Goal: Task Accomplishment & Management: Use online tool/utility

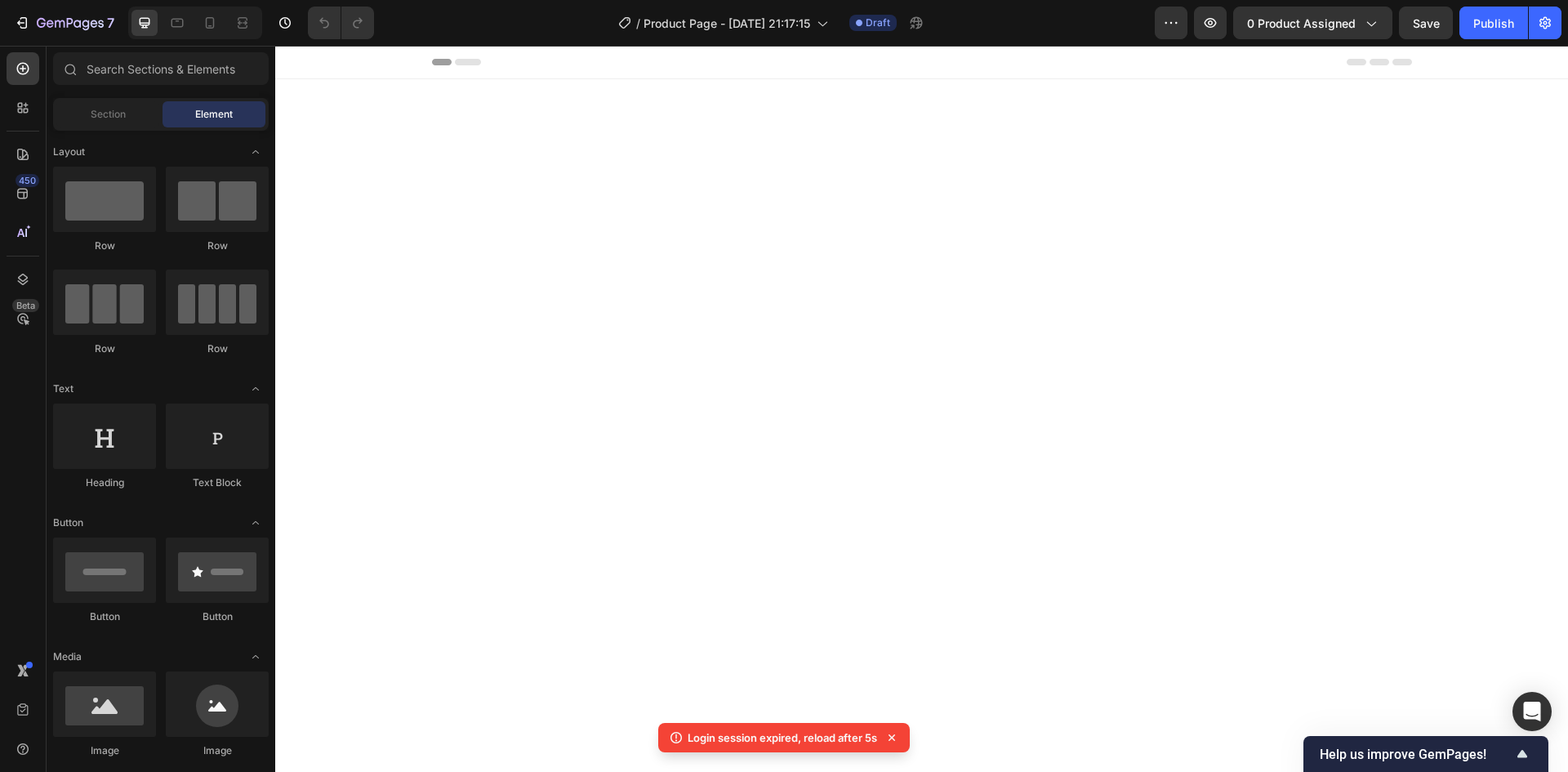
scroll to position [1306, 0]
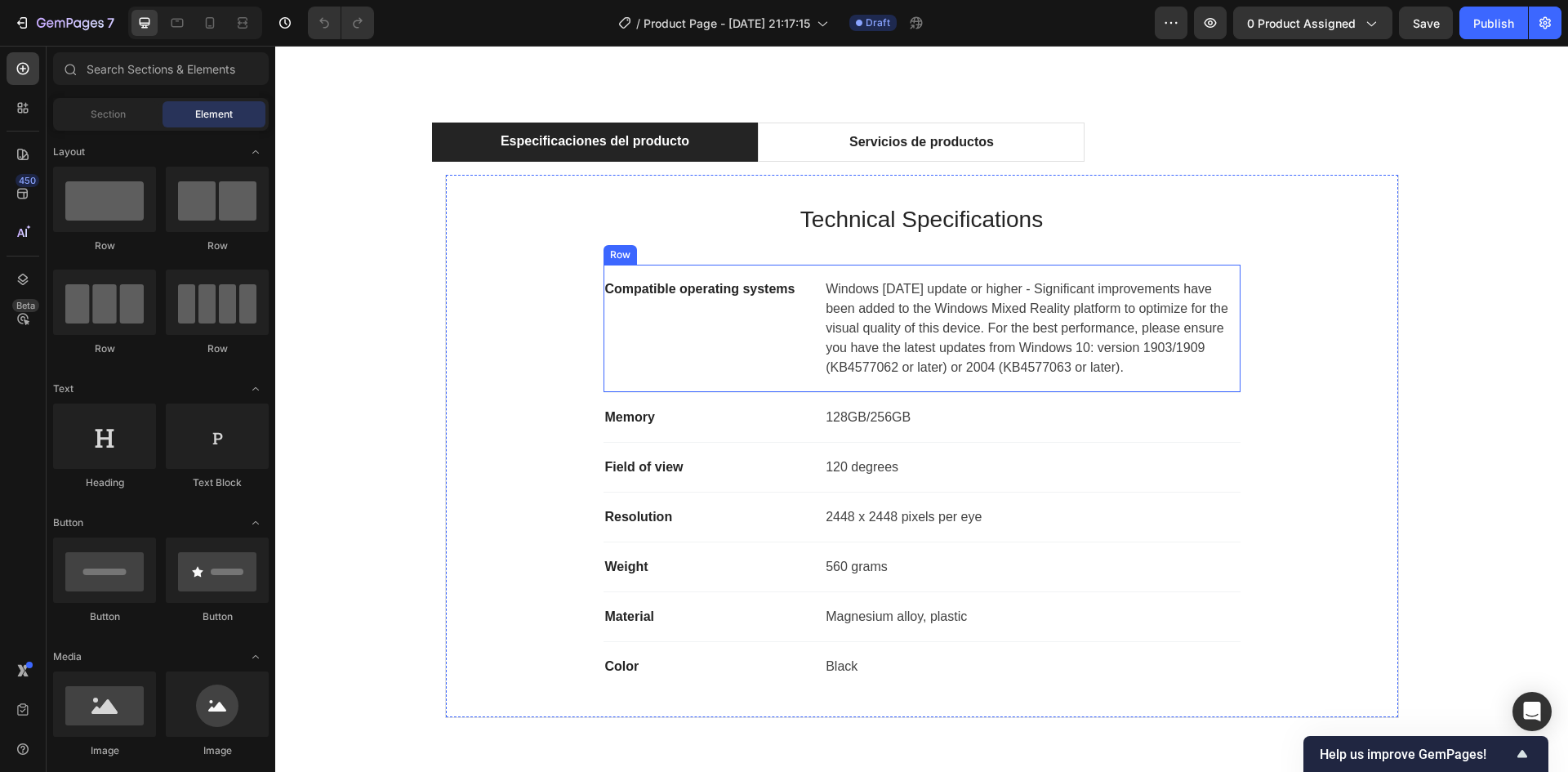
scroll to position [1388, 0]
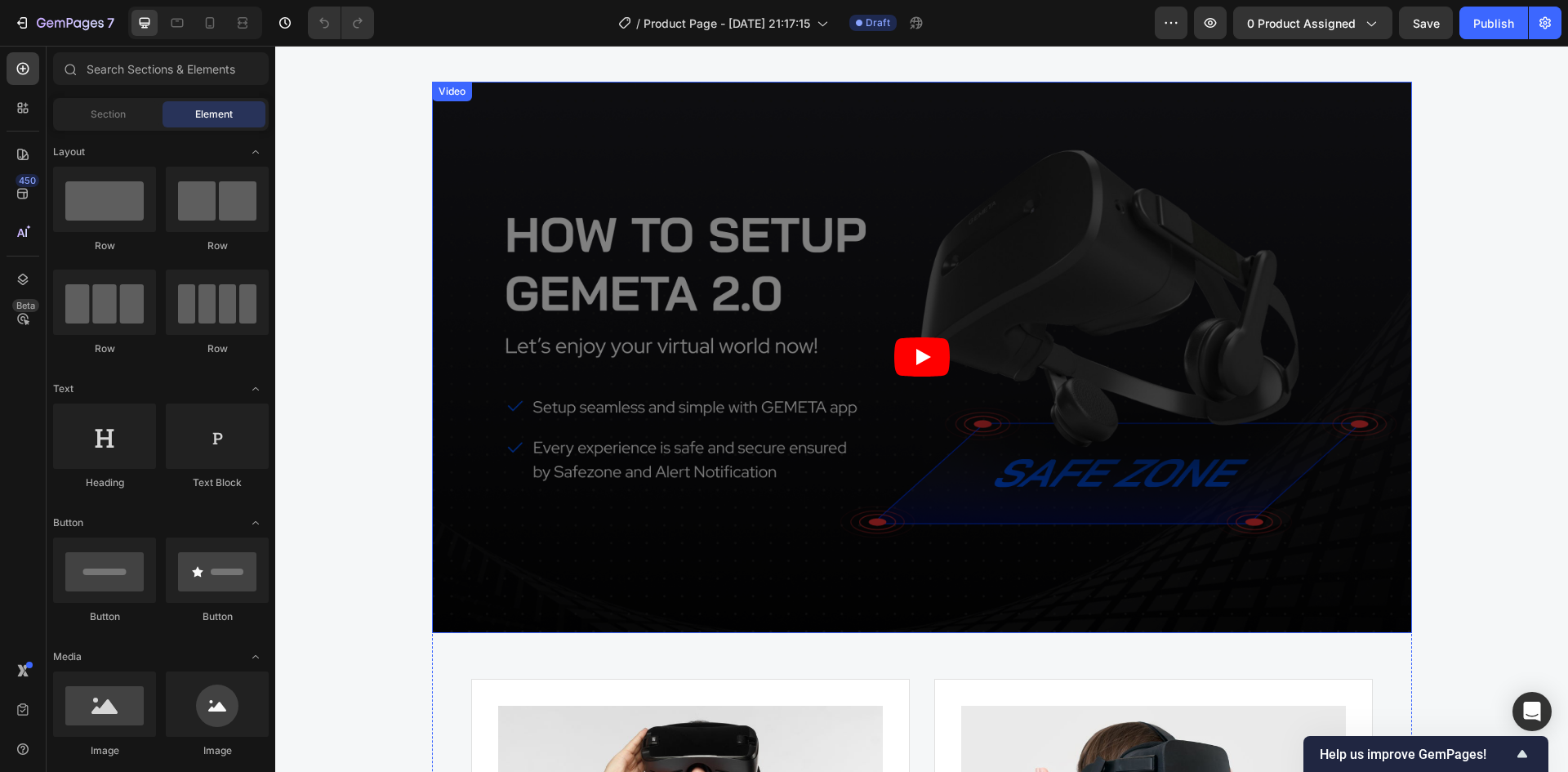
click at [1054, 311] on article at bounding box center [922, 358] width 981 height 552
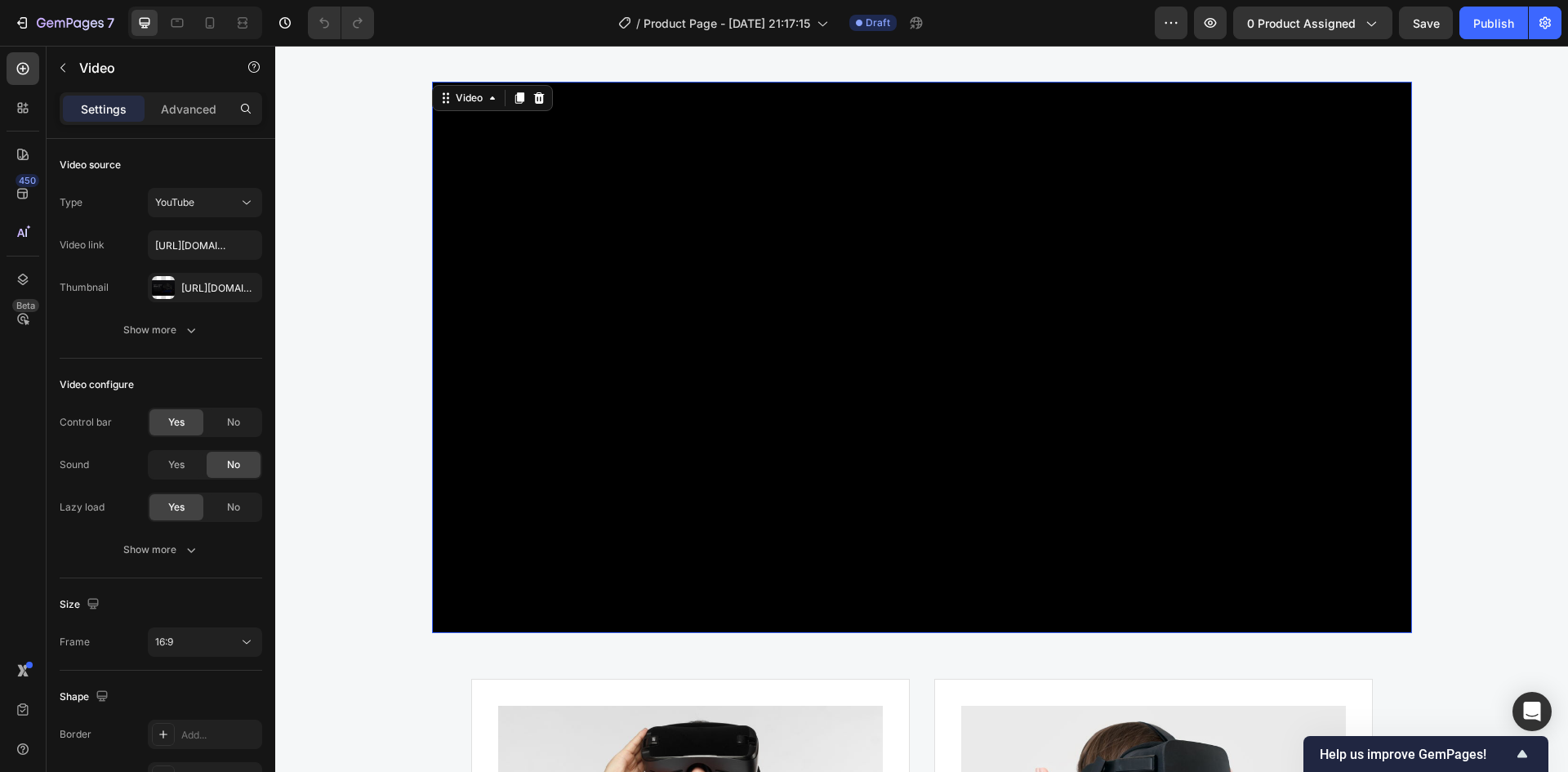
scroll to position [3430, 0]
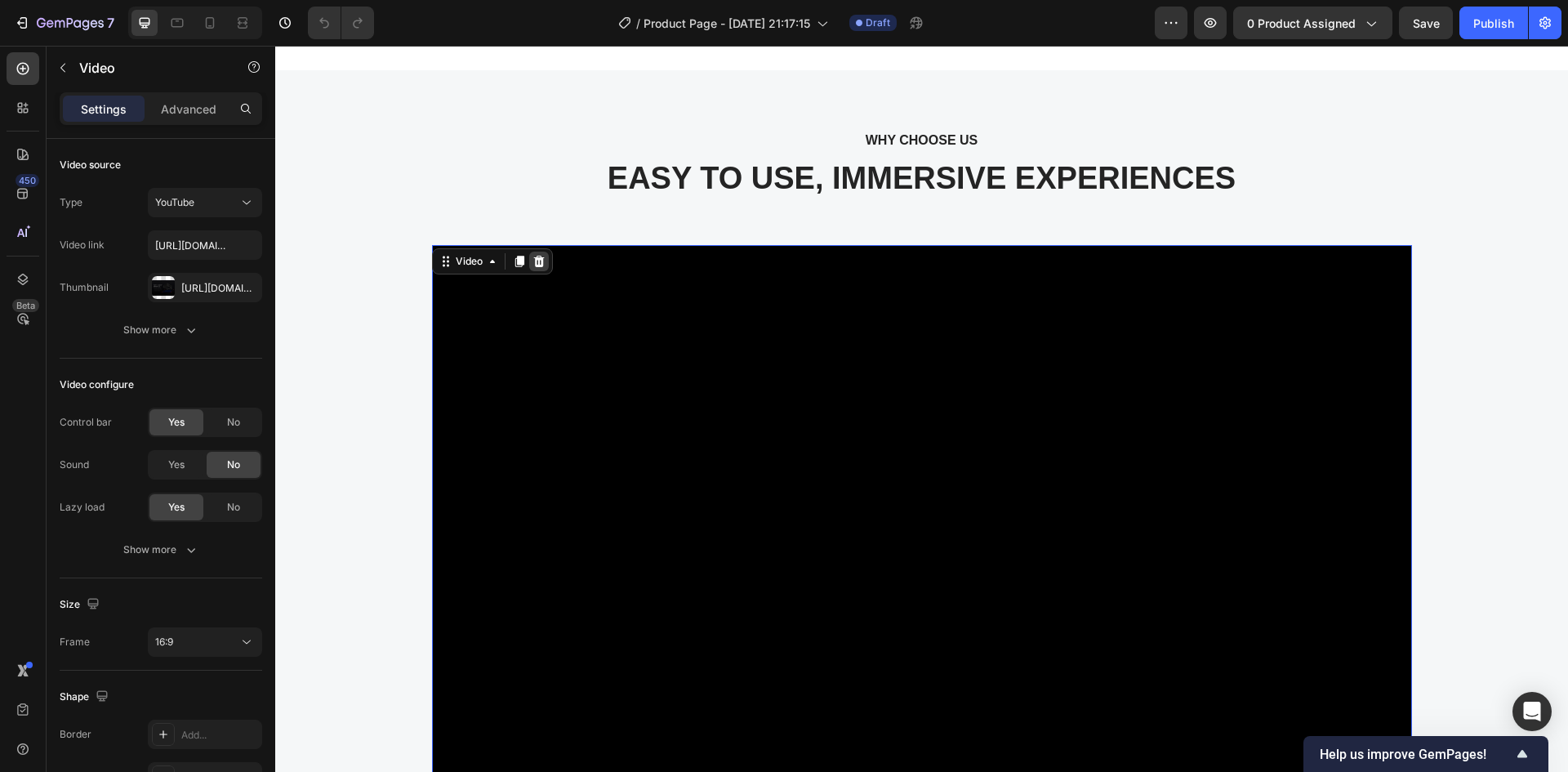
click at [537, 268] on div at bounding box center [539, 261] width 20 height 20
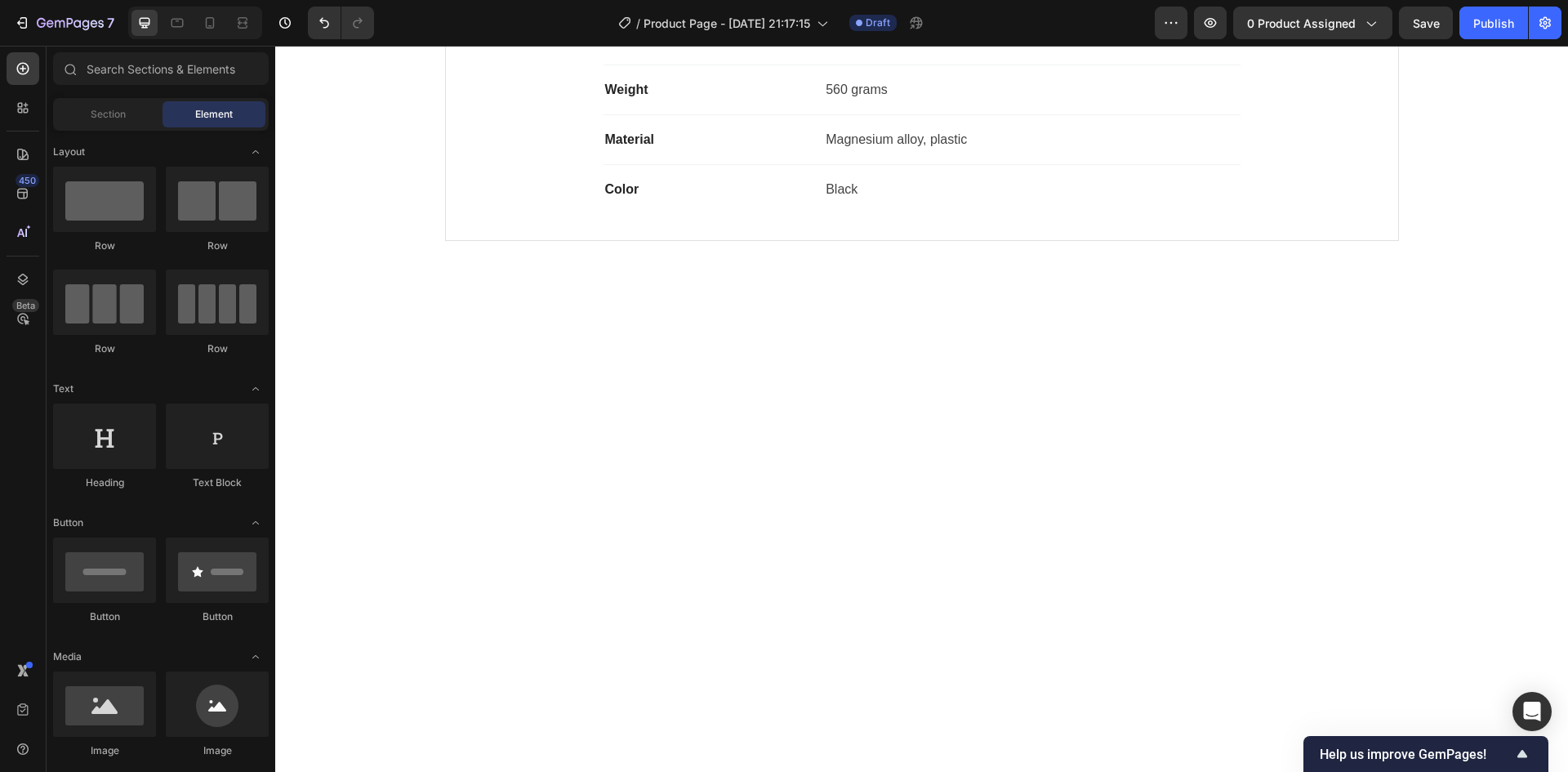
scroll to position [722, 0]
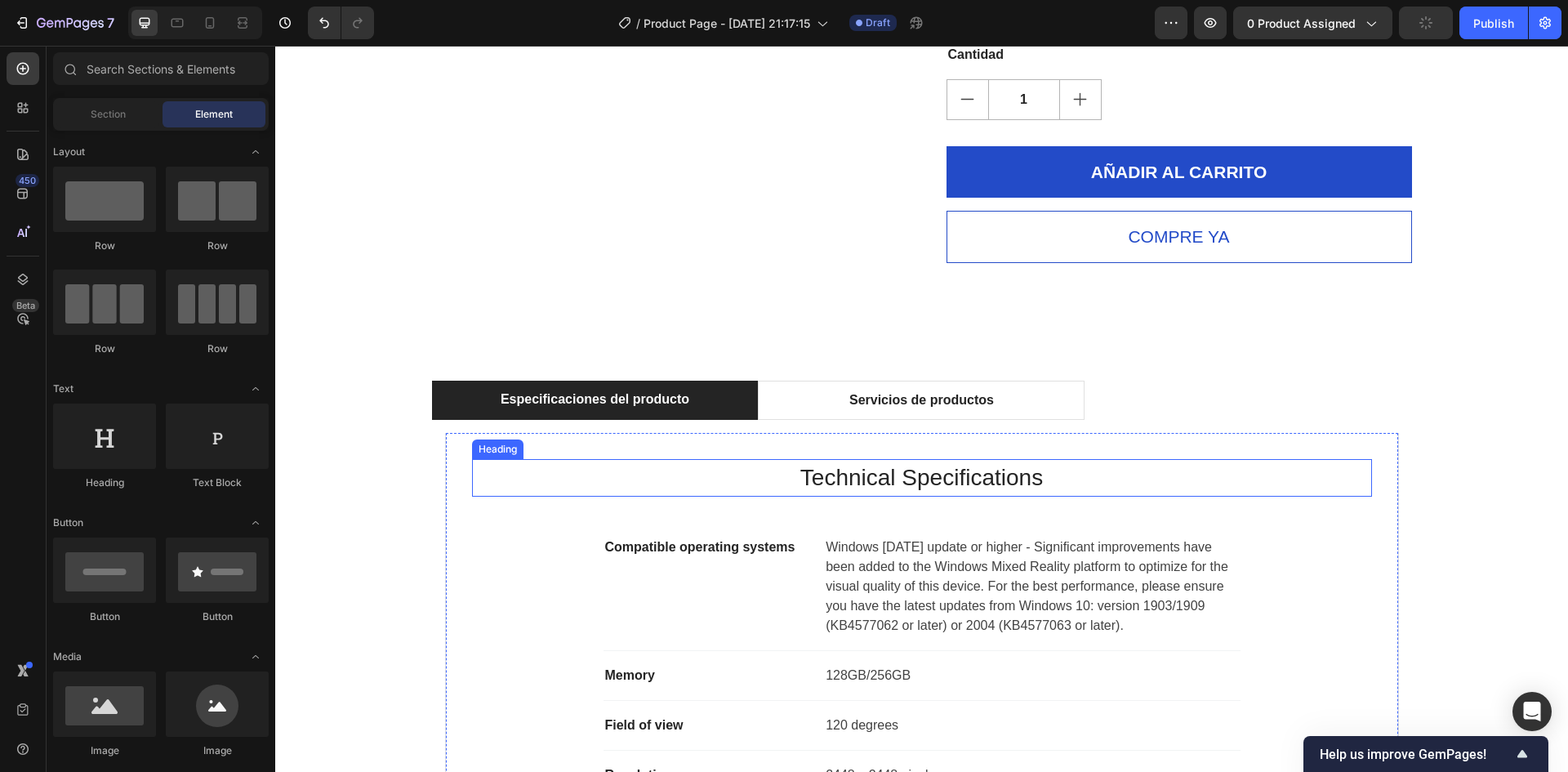
click at [915, 467] on p "Technical Specifications" at bounding box center [921, 478] width 897 height 35
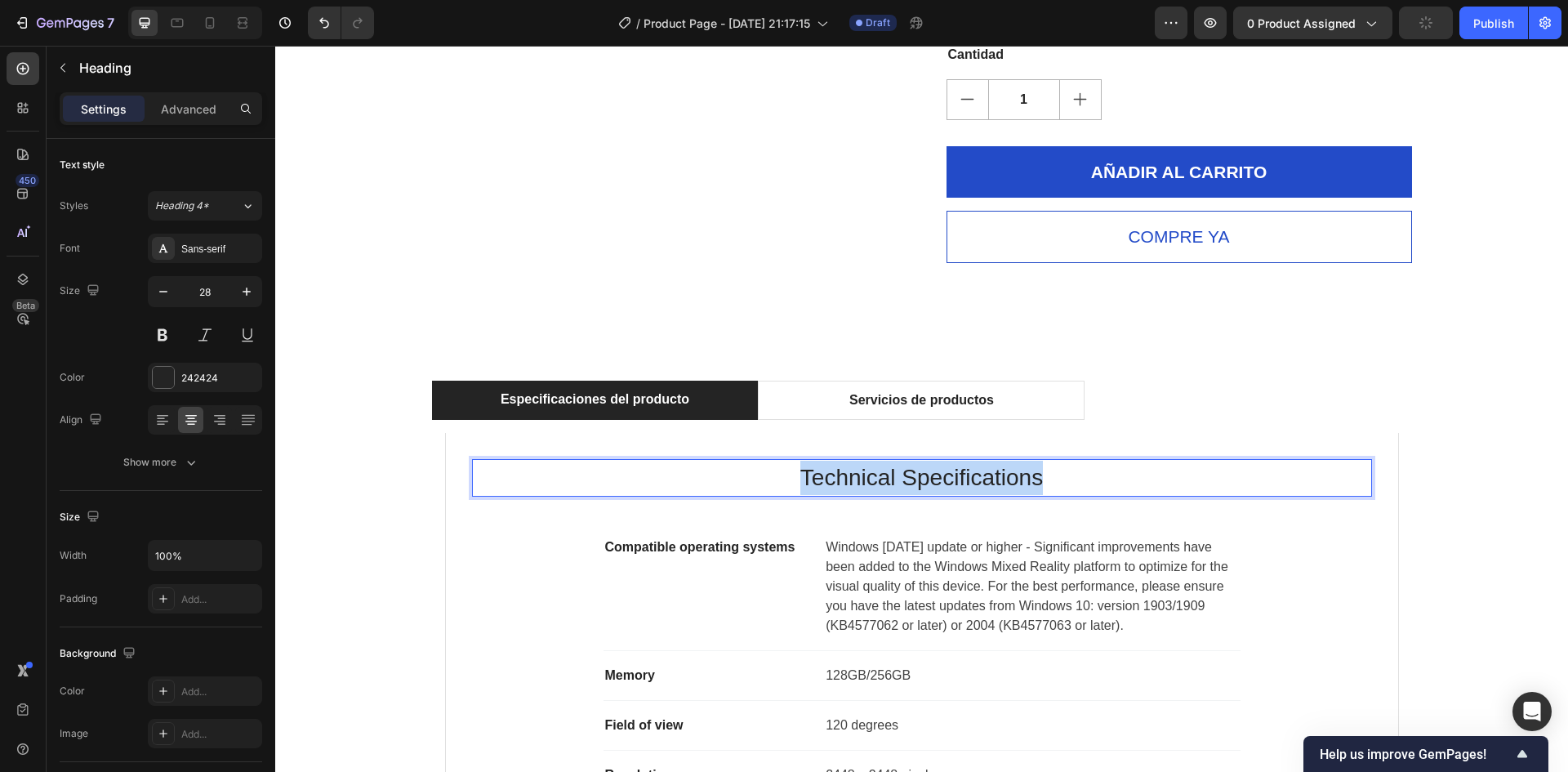
click at [915, 467] on p "Technical Specifications" at bounding box center [921, 478] width 897 height 35
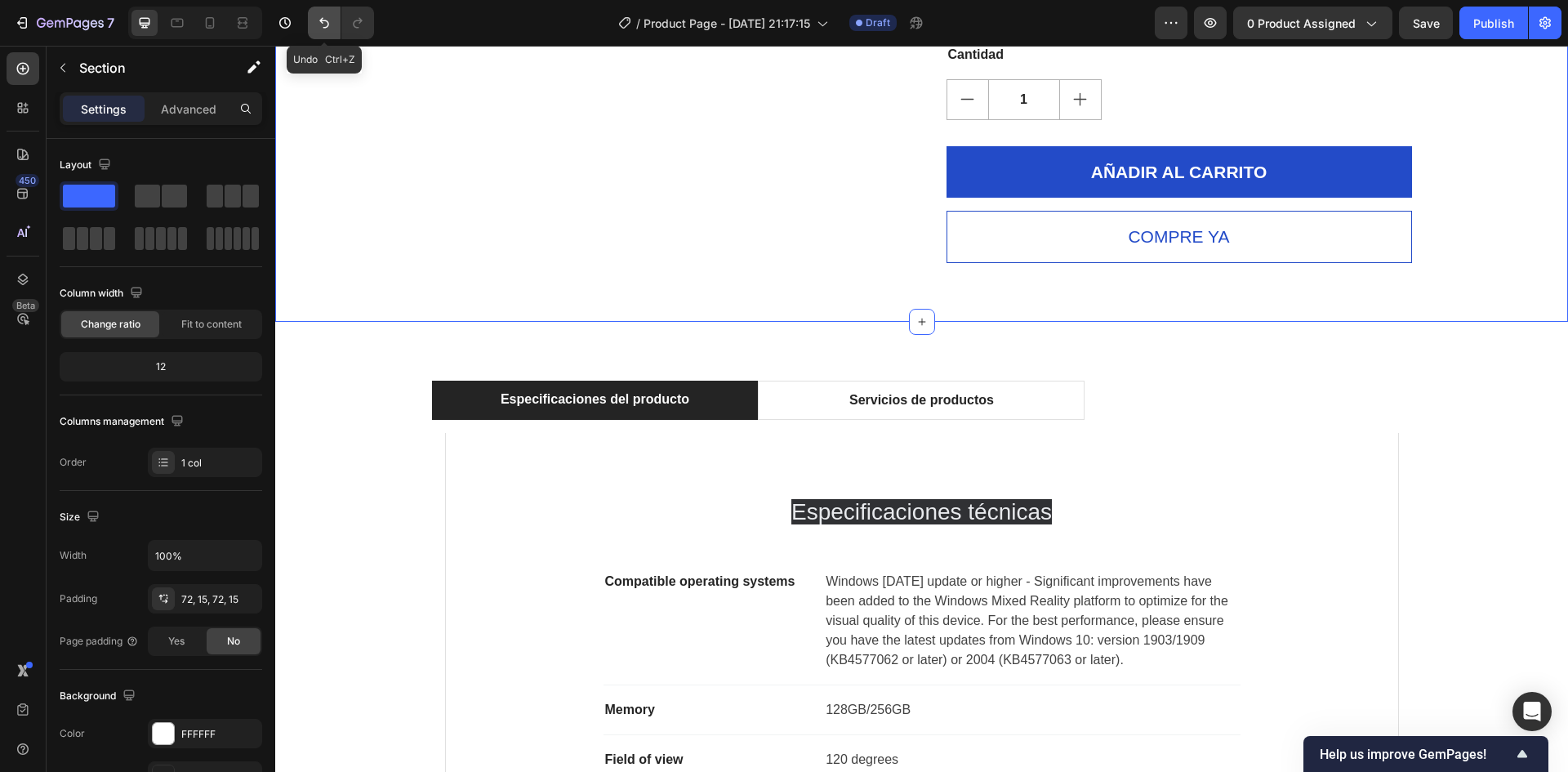
click at [322, 29] on icon "Undo/Redo" at bounding box center [324, 23] width 16 height 16
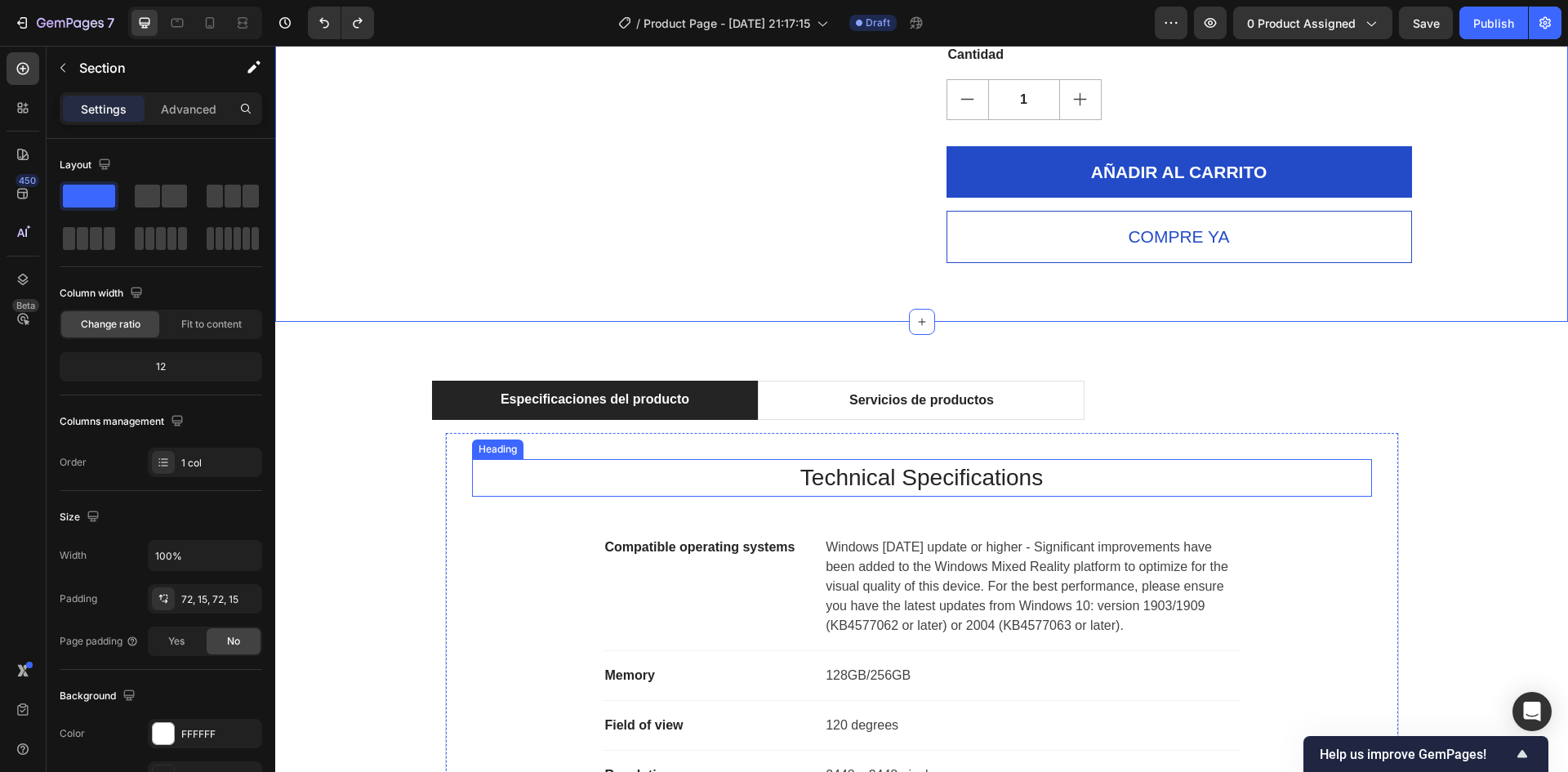
click at [865, 484] on p "Technical Specifications" at bounding box center [921, 478] width 897 height 35
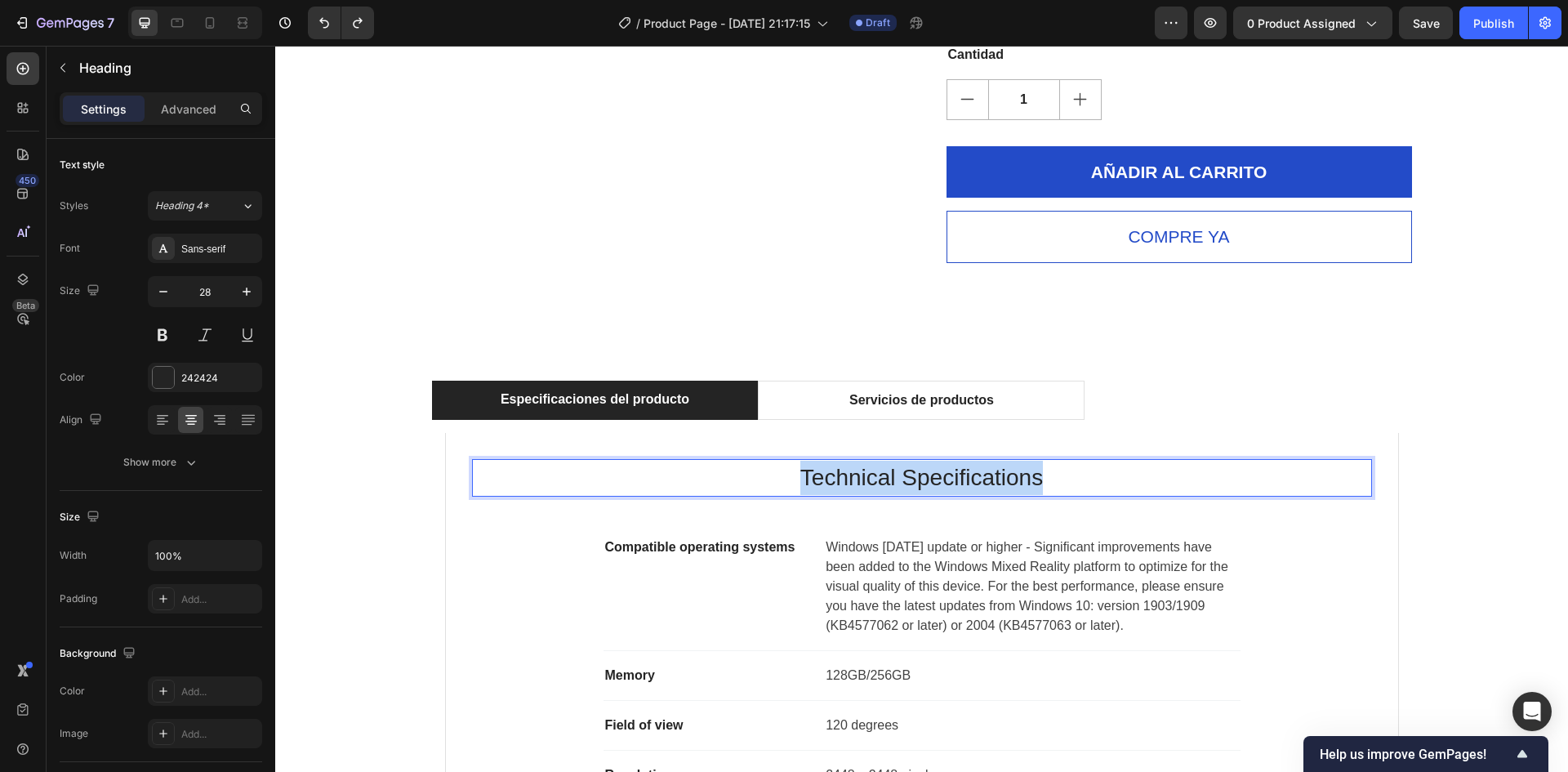
click at [866, 485] on p "Technical Specifications" at bounding box center [921, 478] width 897 height 35
click at [1274, 385] on ul "Especificaciones del producto Servicios de productos" at bounding box center [922, 400] width 981 height 39
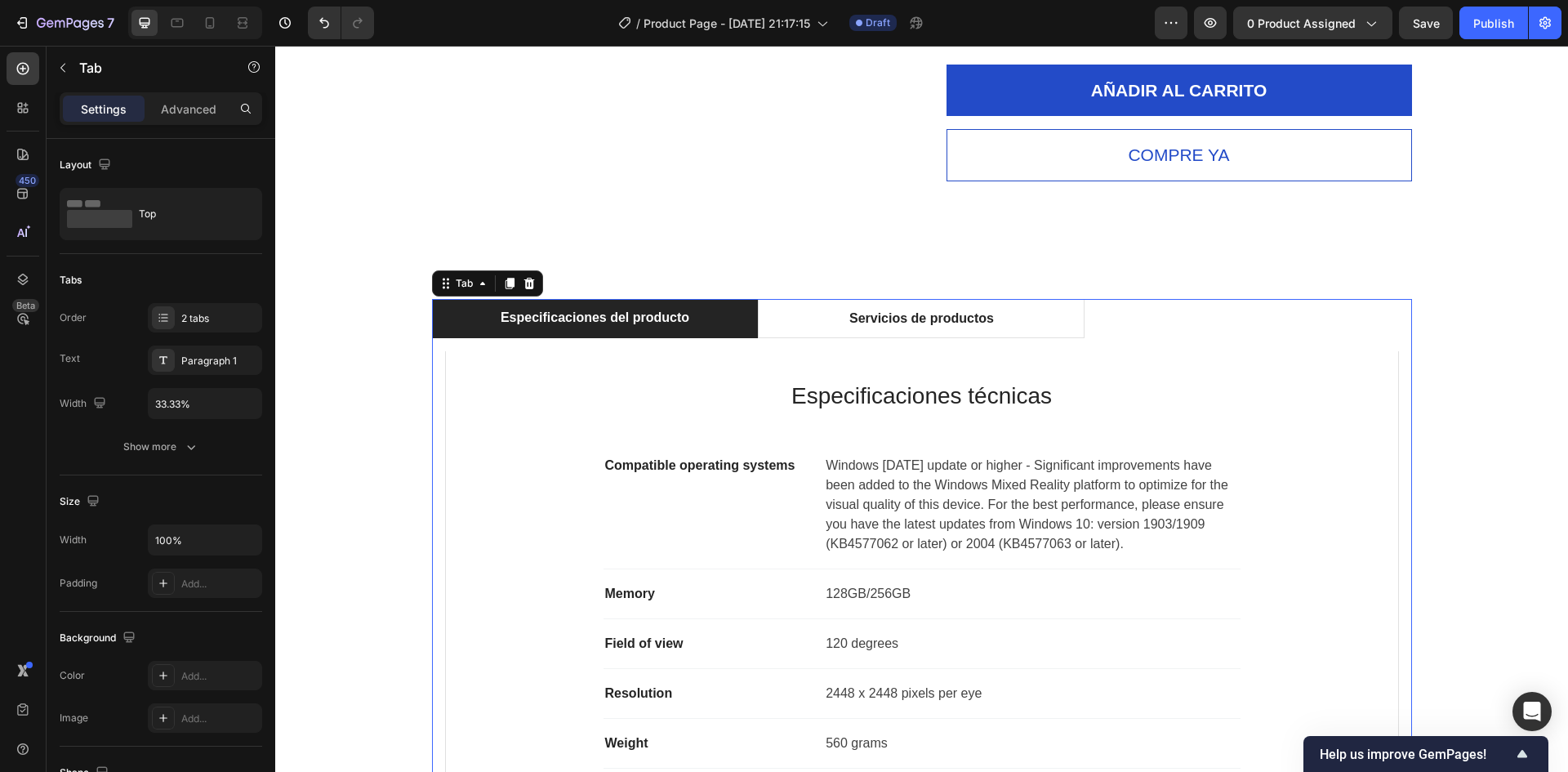
scroll to position [1049, 0]
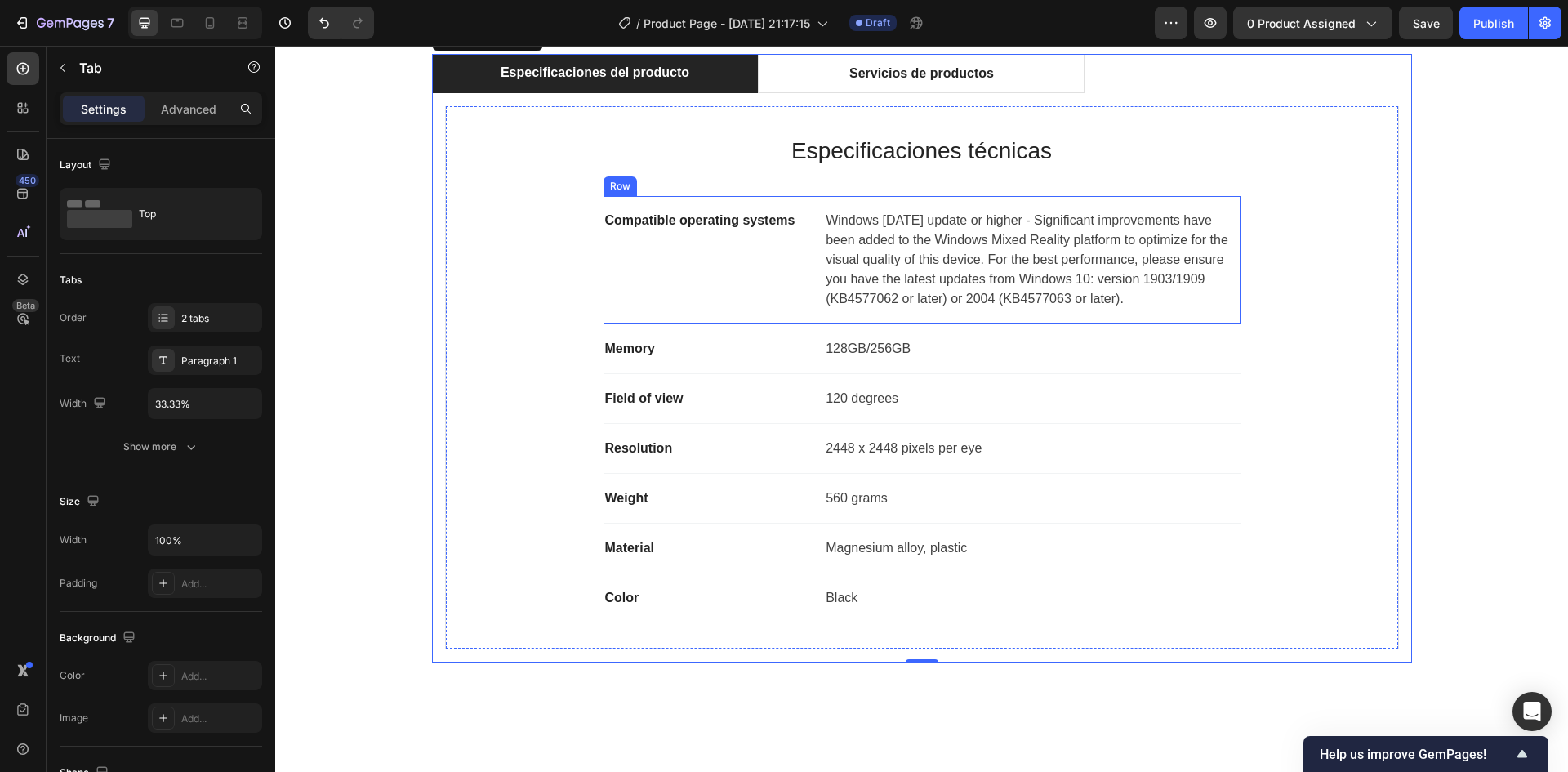
click at [633, 220] on p "Compatible operating systems" at bounding box center [708, 220] width 205 height 20
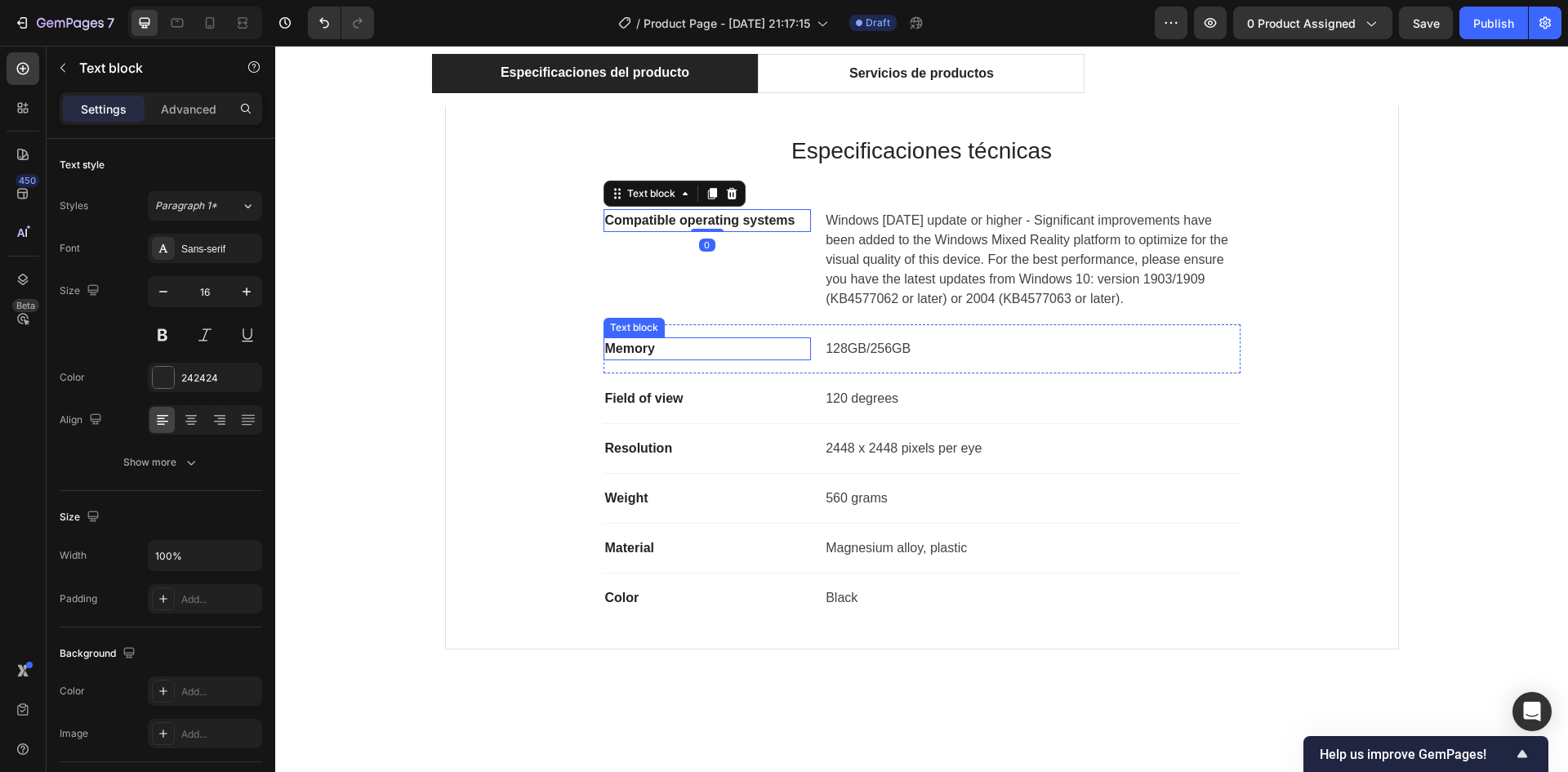
click at [624, 345] on p "Memory" at bounding box center [708, 349] width 205 height 20
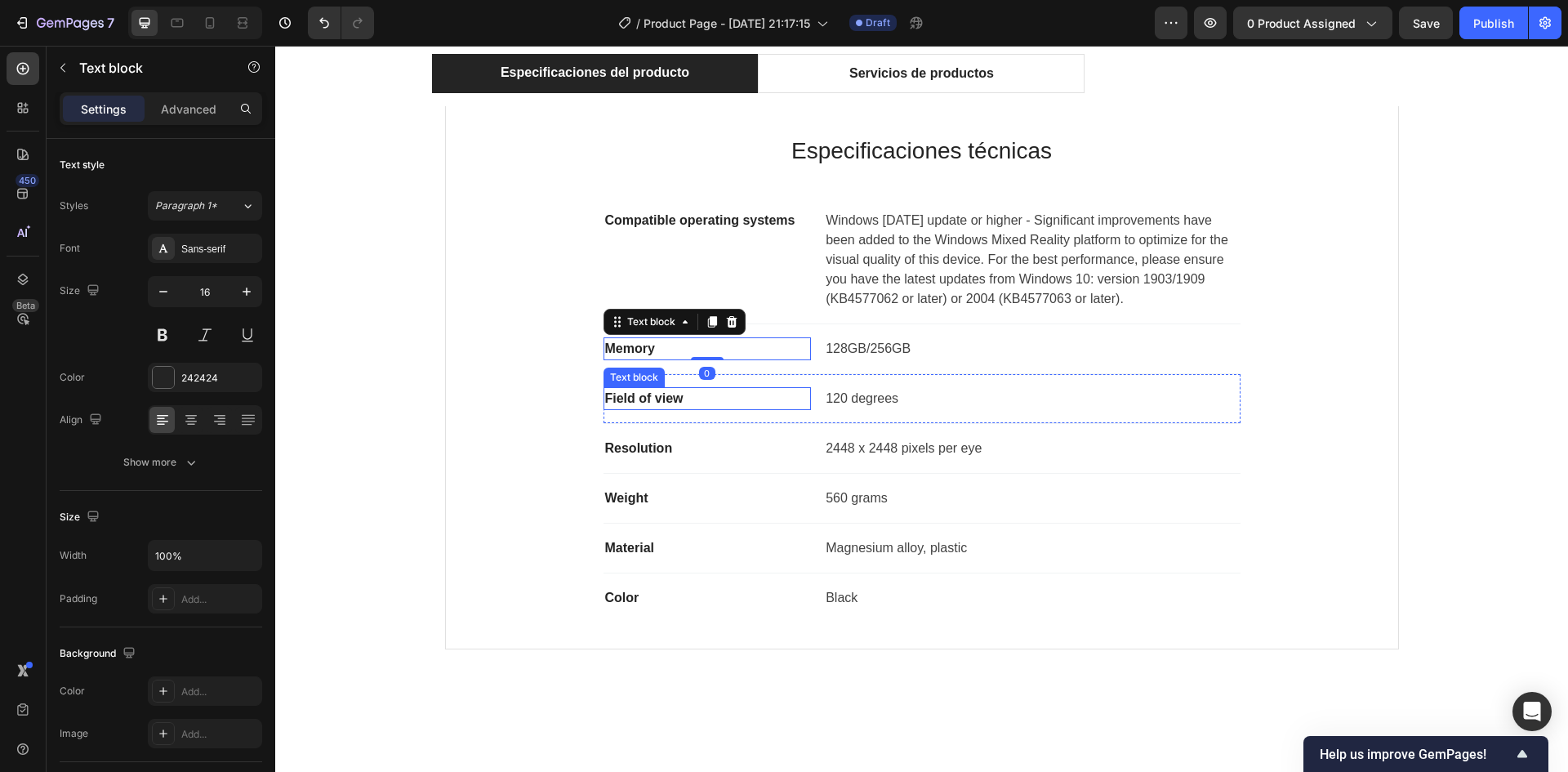
drag, startPoint x: 638, startPoint y: 391, endPoint x: 655, endPoint y: 411, distance: 26.2
click at [639, 392] on p "Field of view" at bounding box center [708, 399] width 205 height 20
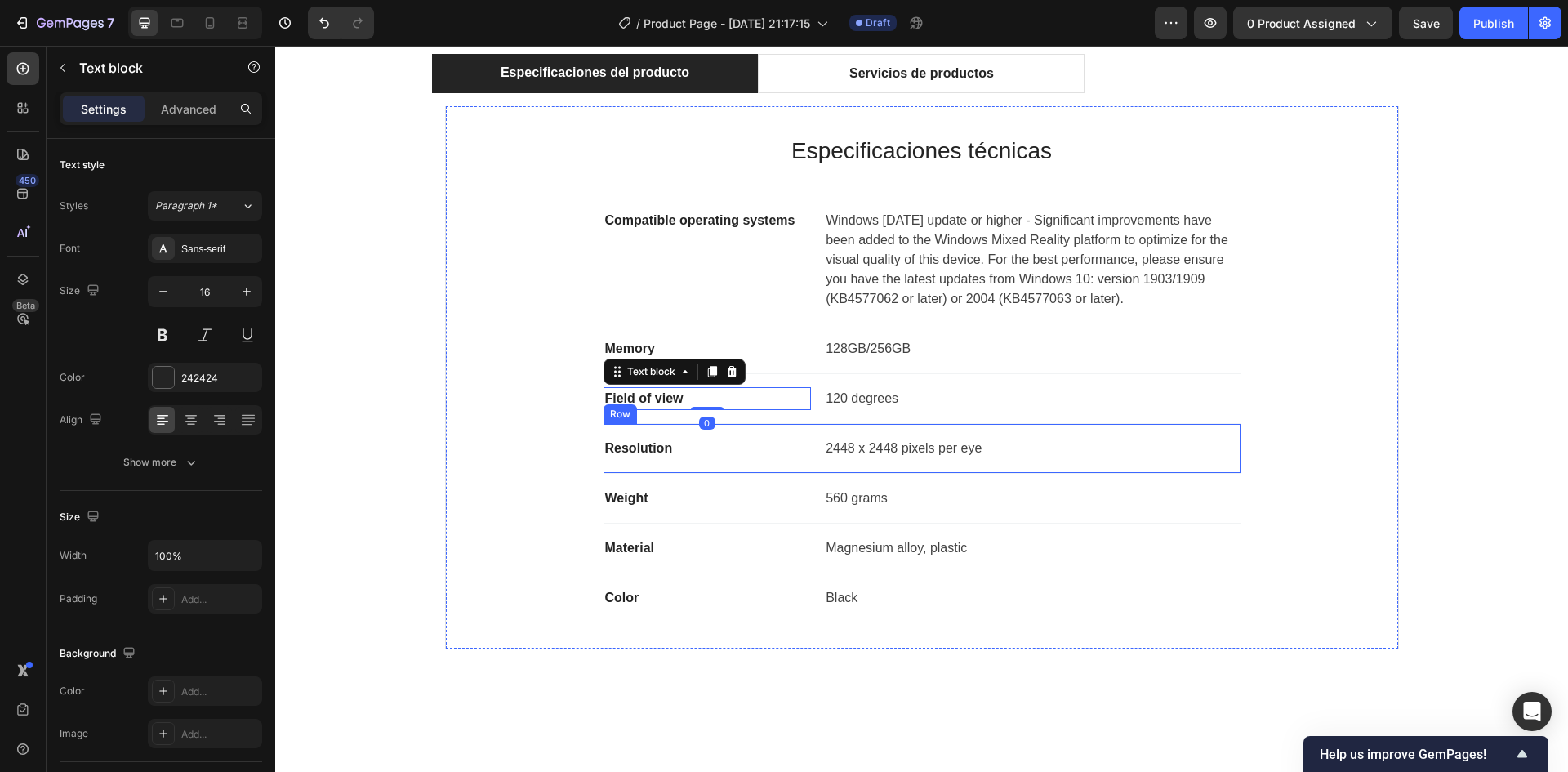
drag, startPoint x: 635, startPoint y: 438, endPoint x: 671, endPoint y: 454, distance: 39.4
click at [638, 439] on p "Resolution" at bounding box center [708, 449] width 205 height 20
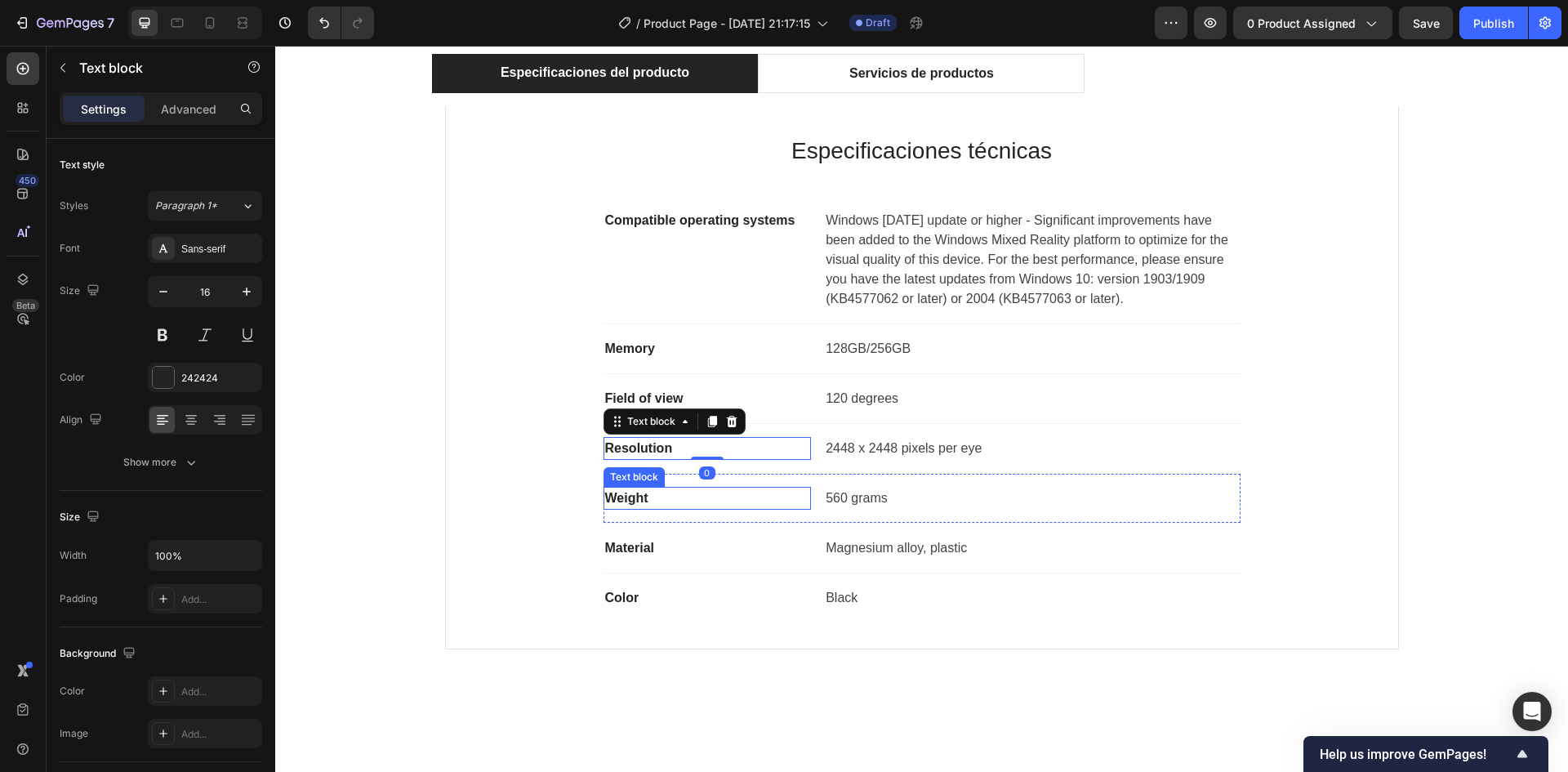
drag, startPoint x: 642, startPoint y: 489, endPoint x: 678, endPoint y: 513, distance: 43.3
click at [647, 489] on p "Weight" at bounding box center [708, 498] width 205 height 20
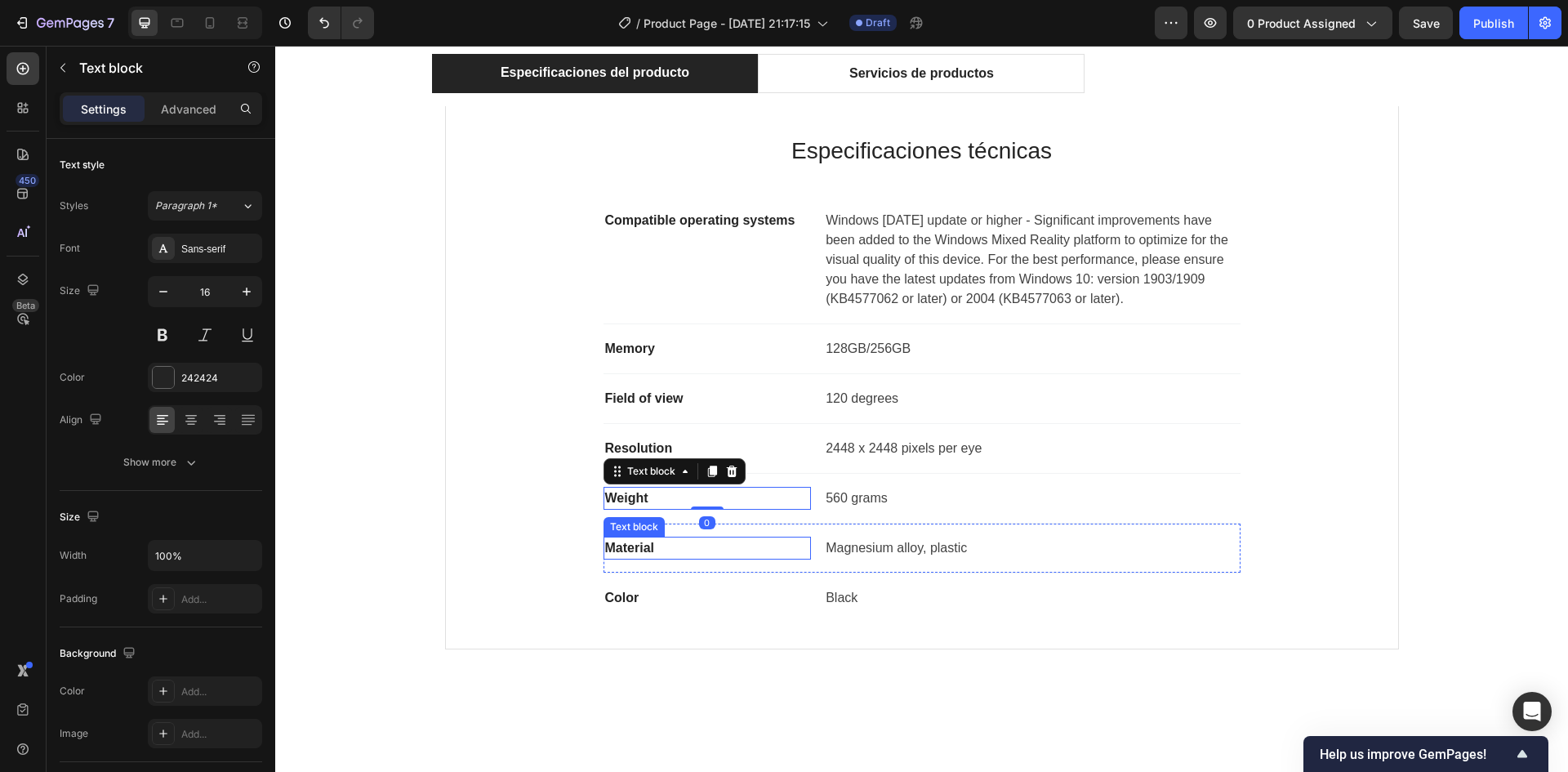
click at [644, 545] on p "Material" at bounding box center [708, 548] width 205 height 20
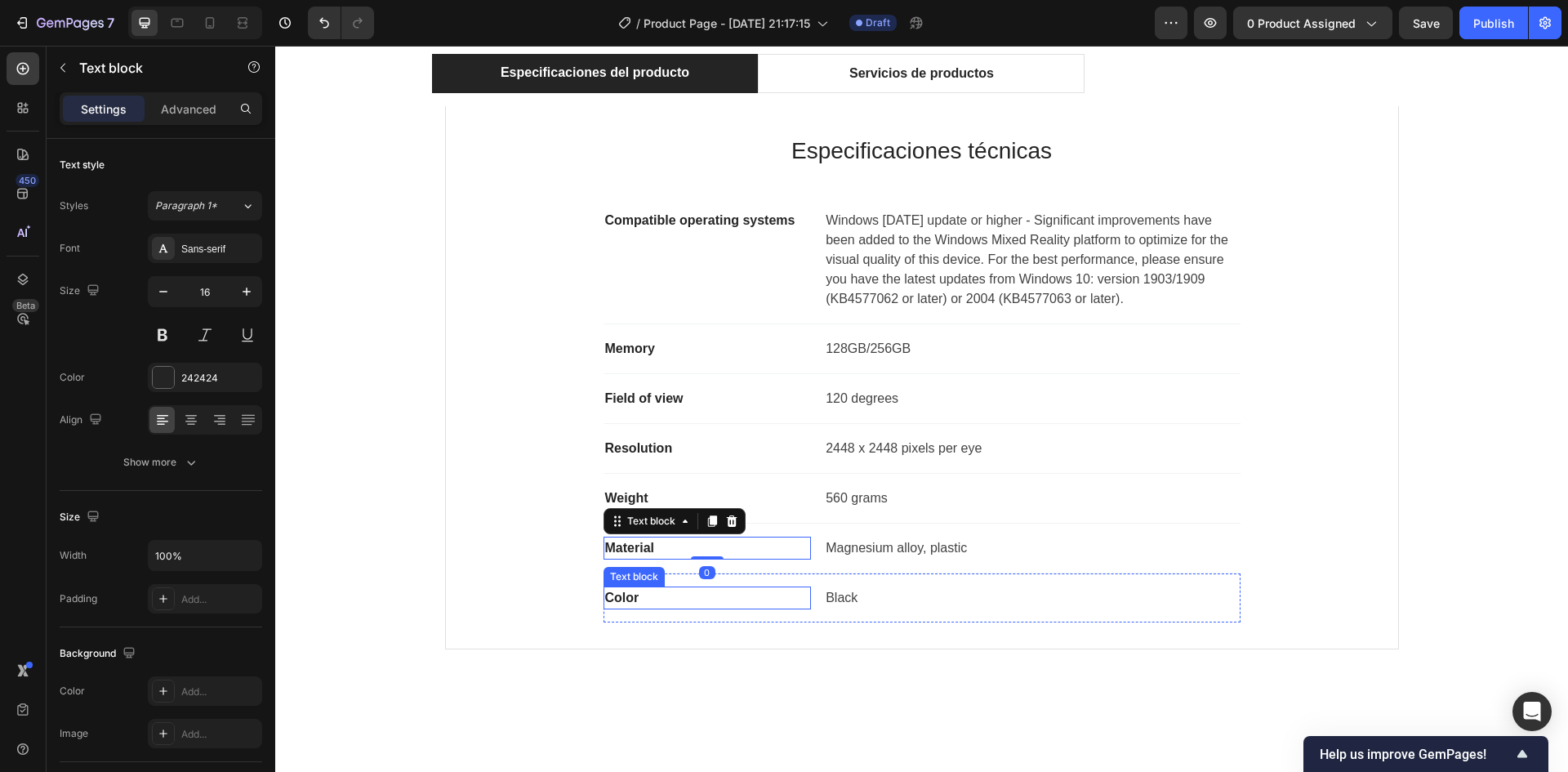
drag, startPoint x: 655, startPoint y: 593, endPoint x: 746, endPoint y: 594, distance: 91.0
click at [663, 594] on p "Color" at bounding box center [708, 598] width 205 height 20
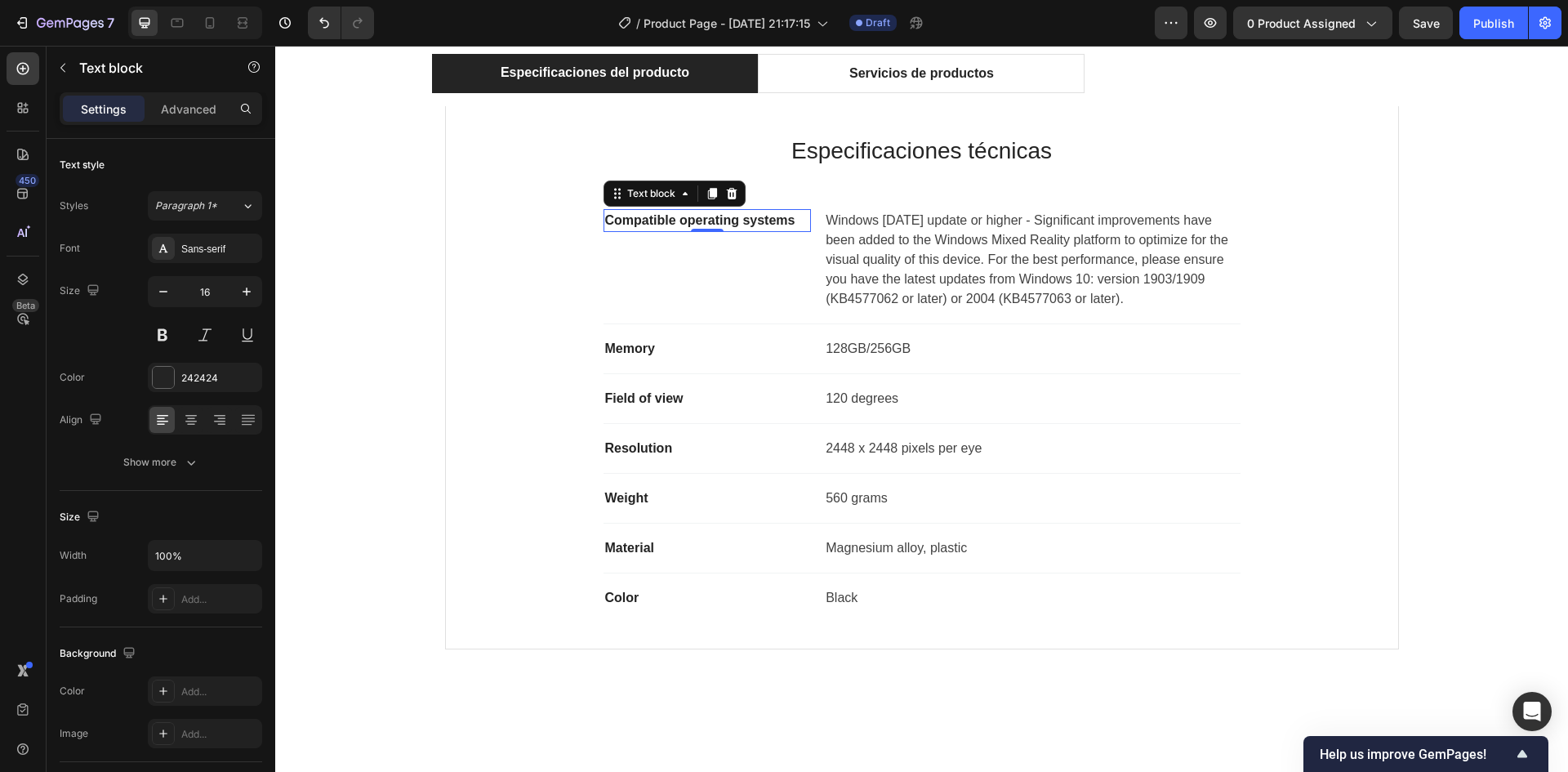
click at [672, 224] on p "Compatible operating systems" at bounding box center [708, 220] width 205 height 20
click at [672, 225] on p "Compatible operating systems" at bounding box center [708, 220] width 205 height 20
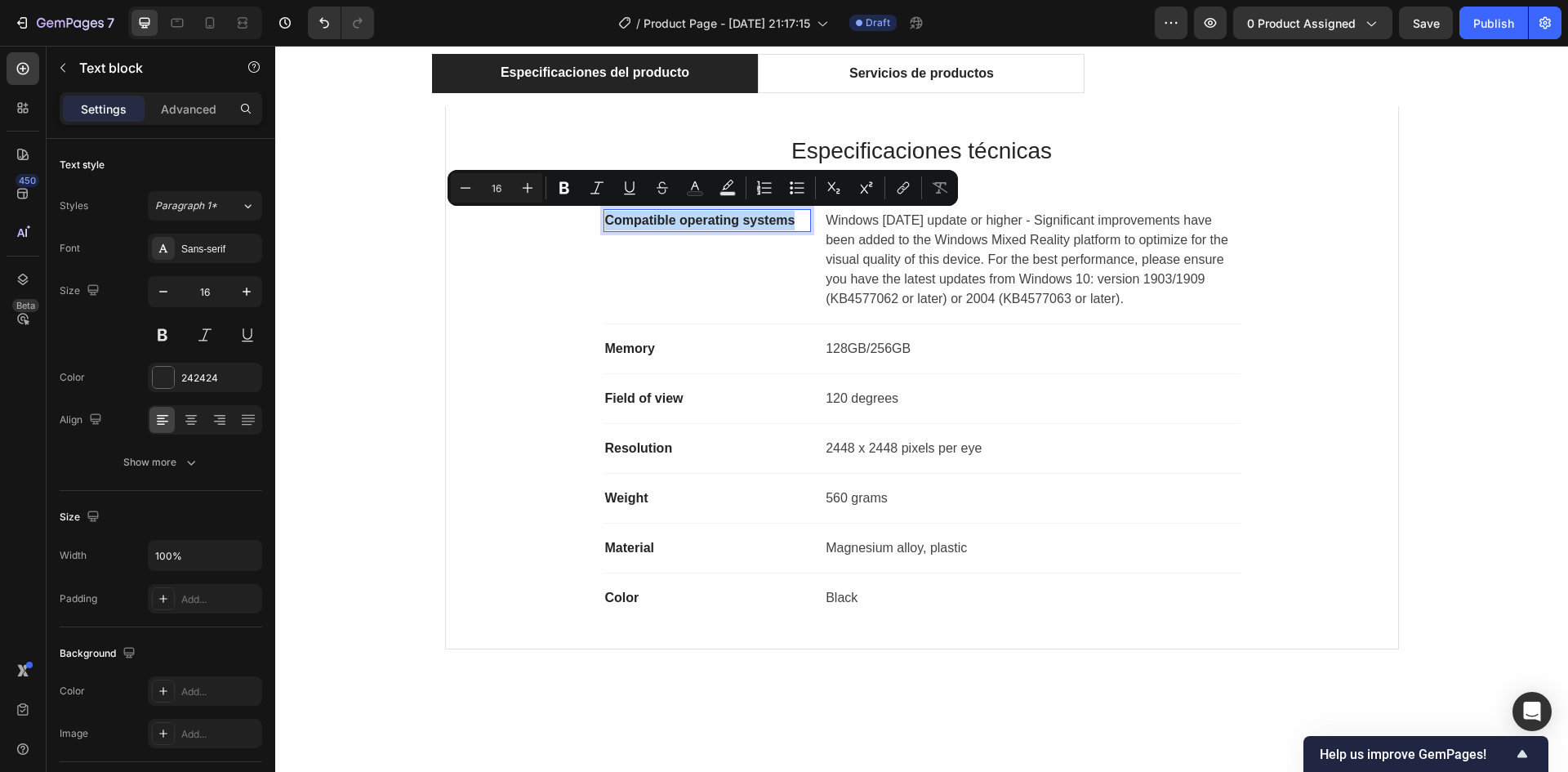
click at [672, 225] on p "Compatible operating systems" at bounding box center [708, 220] width 205 height 20
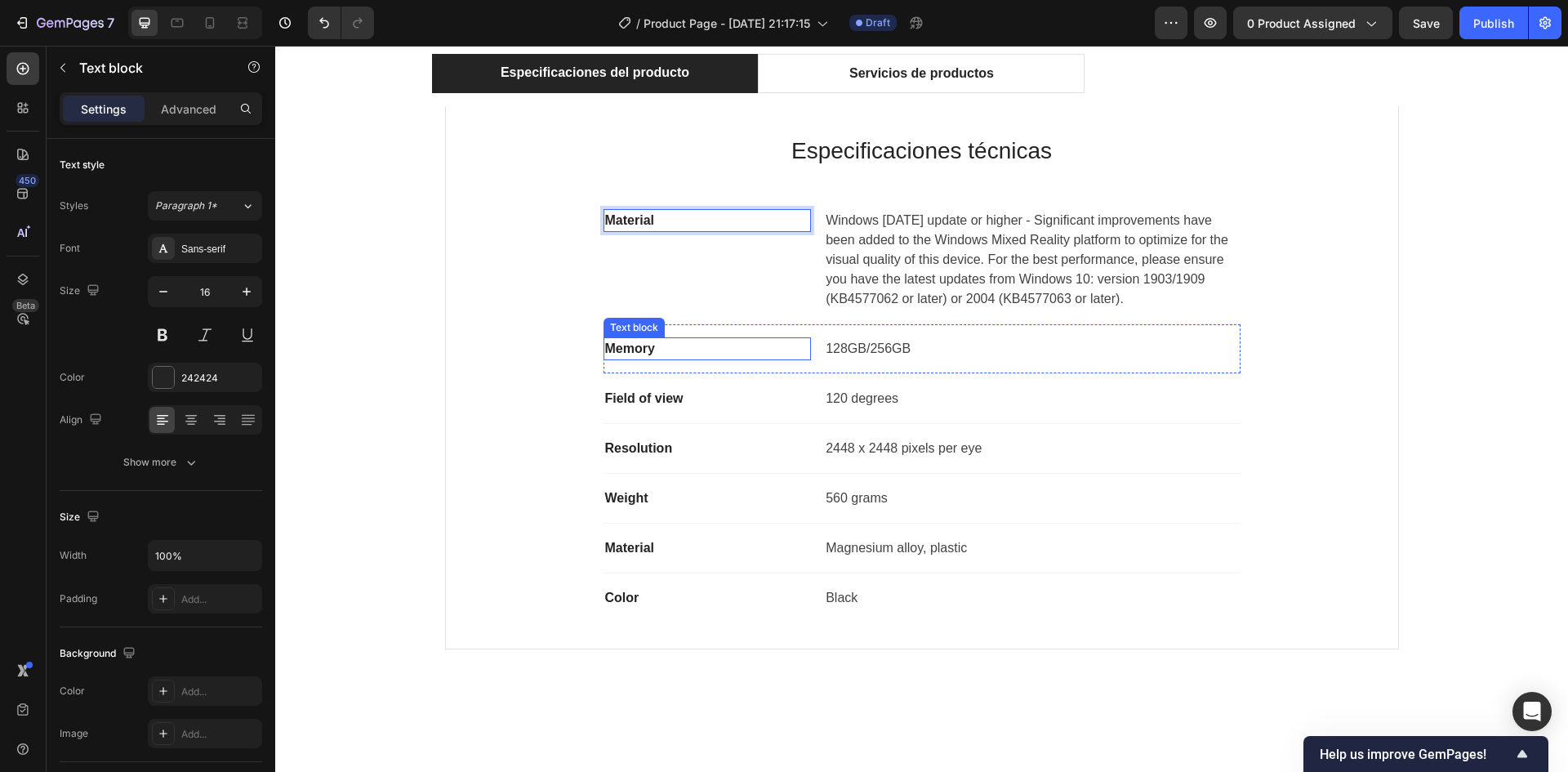
click at [628, 350] on p "Memory" at bounding box center [708, 349] width 205 height 20
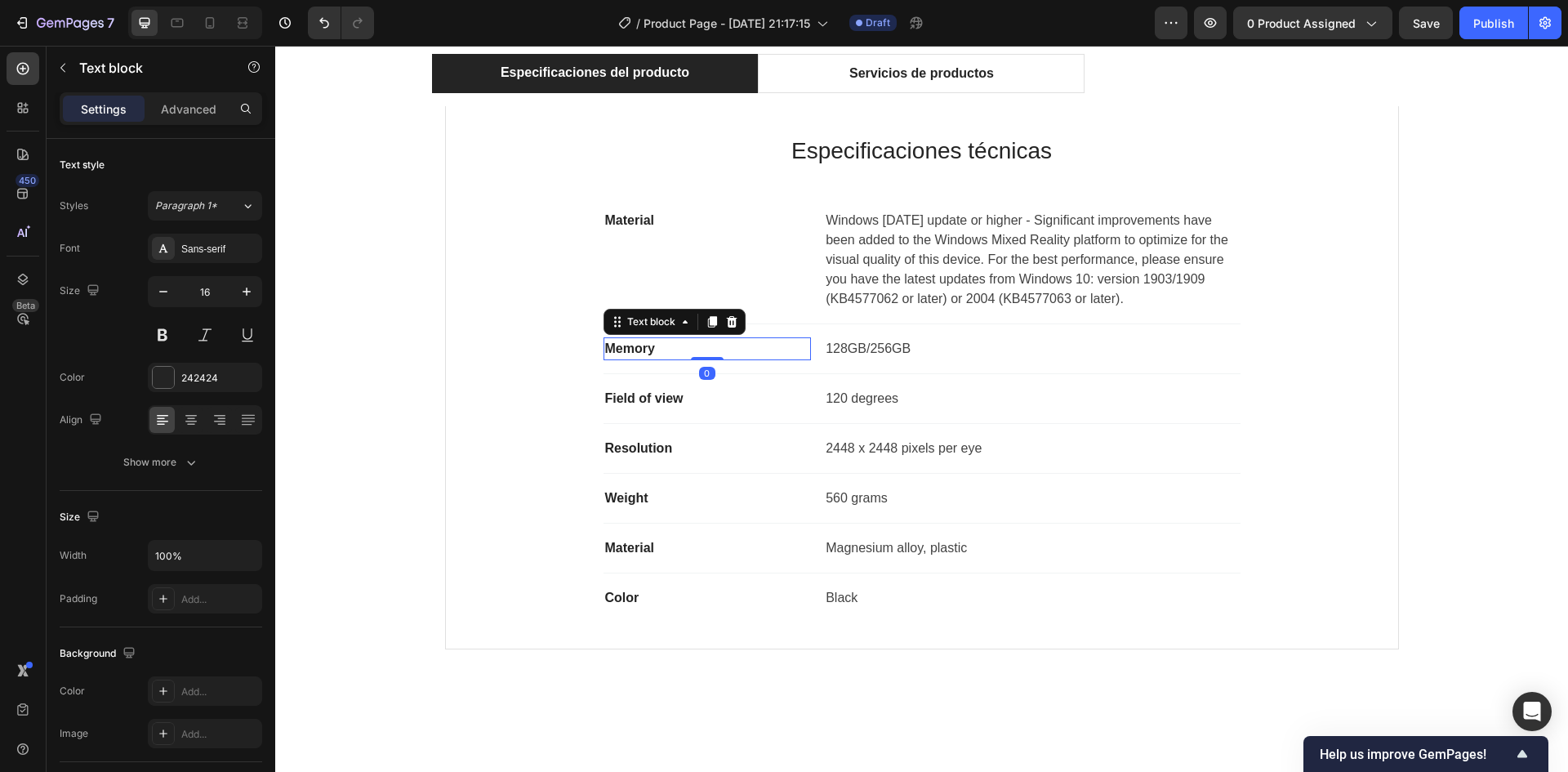
click at [628, 350] on p "Memory" at bounding box center [708, 349] width 205 height 20
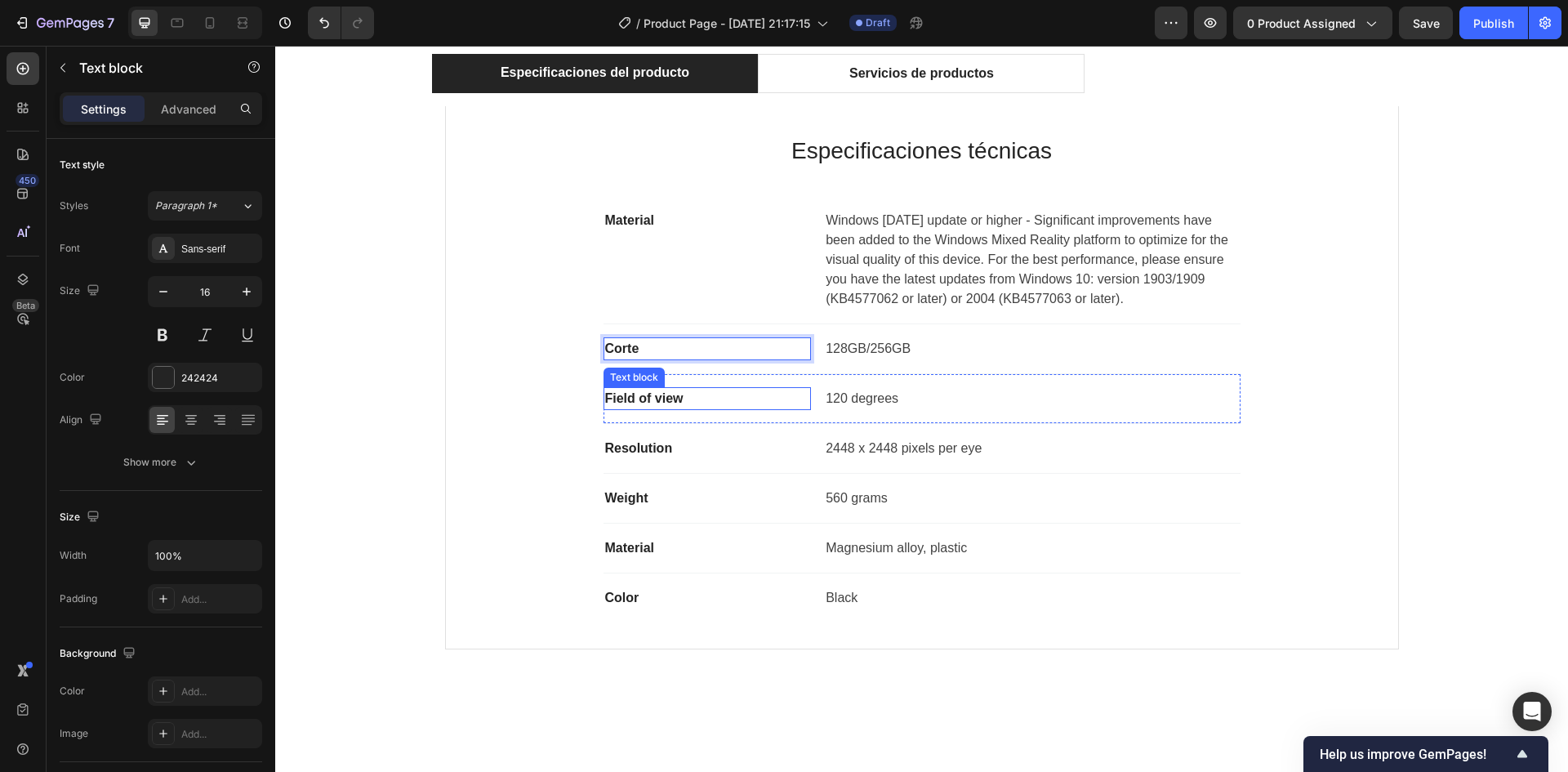
click at [636, 393] on p "Field of view" at bounding box center [708, 399] width 205 height 20
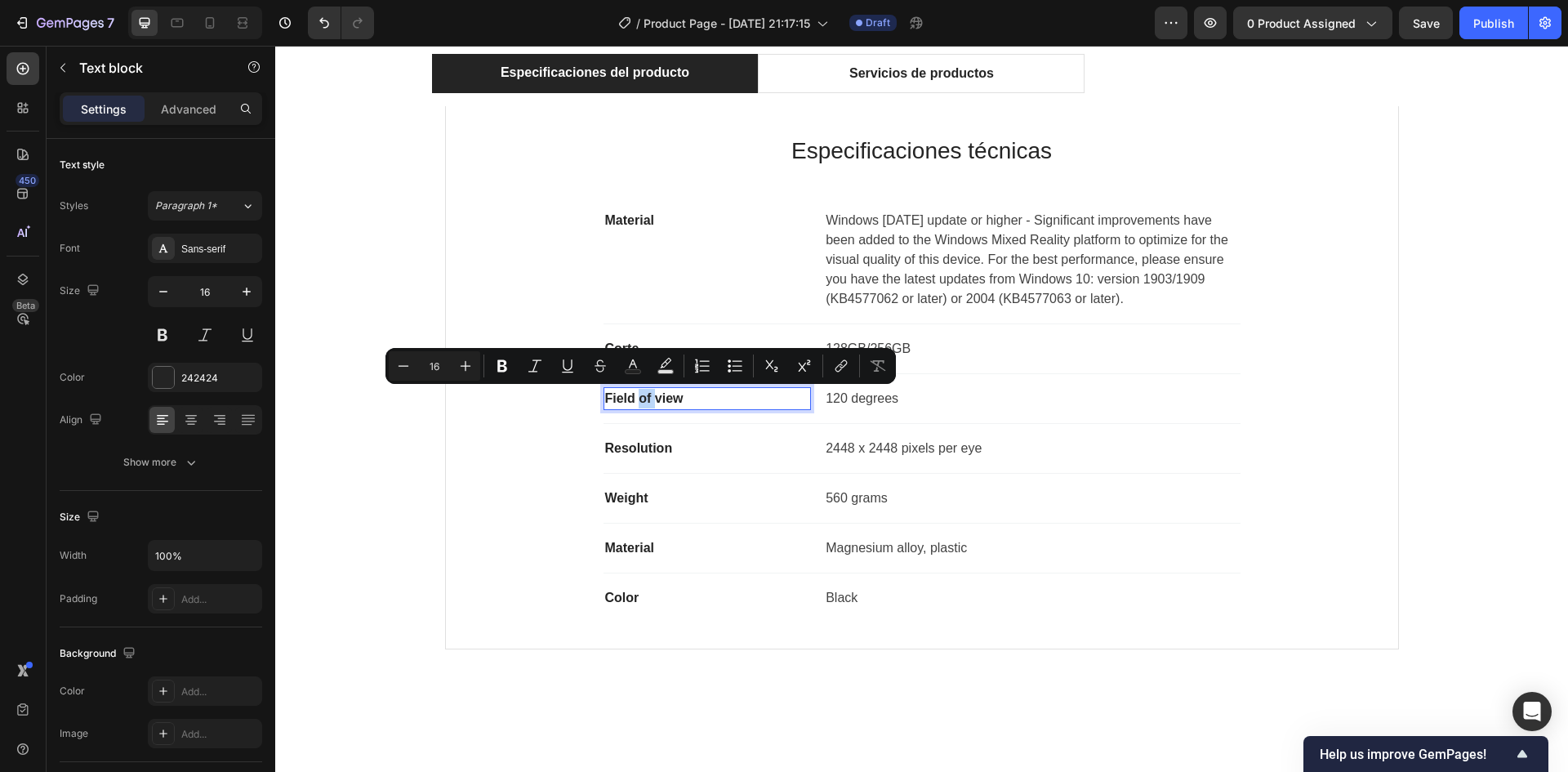
click at [636, 393] on p "Field of view" at bounding box center [708, 399] width 205 height 20
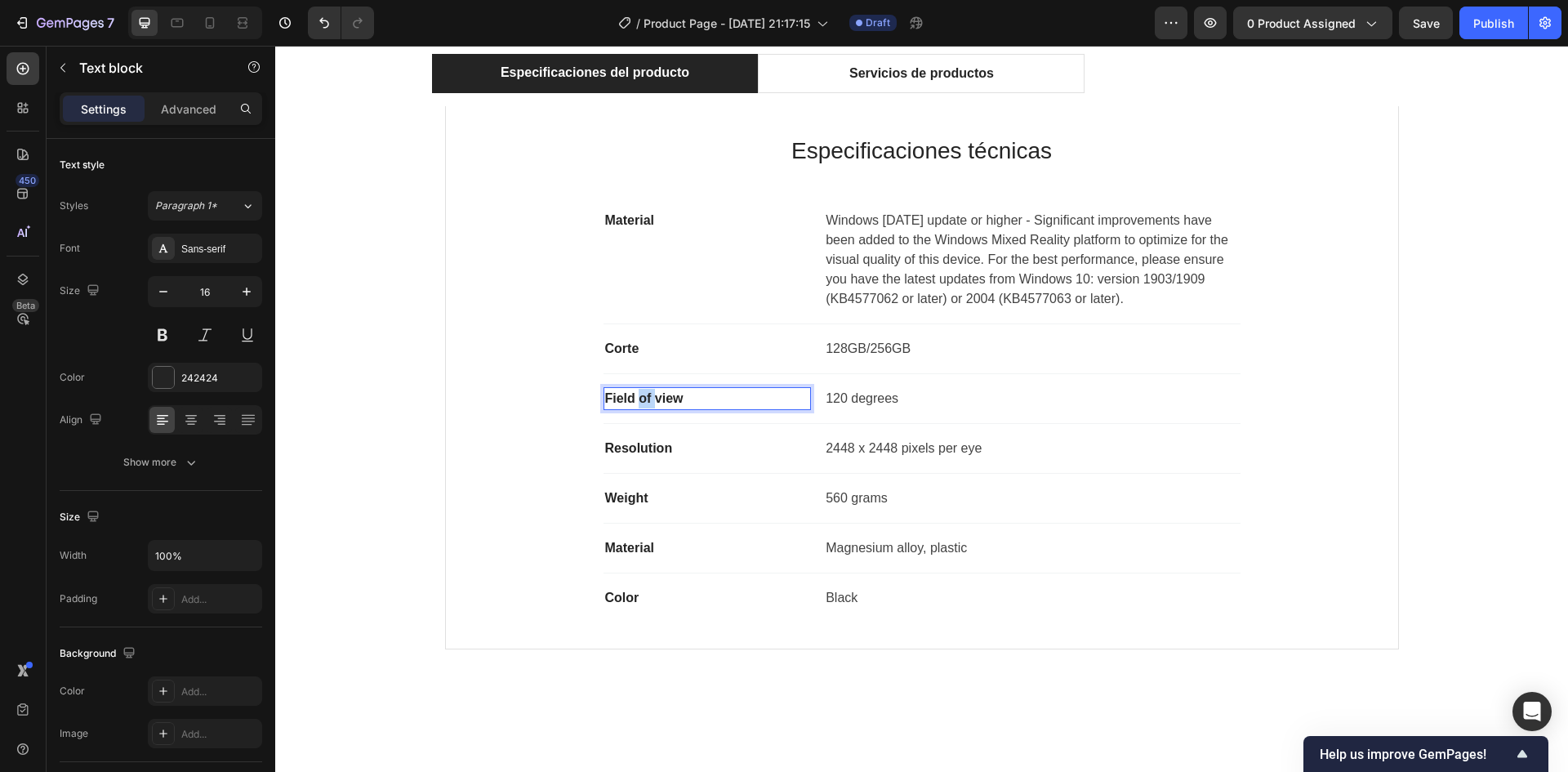
click at [636, 393] on p "Field of view" at bounding box center [708, 399] width 205 height 20
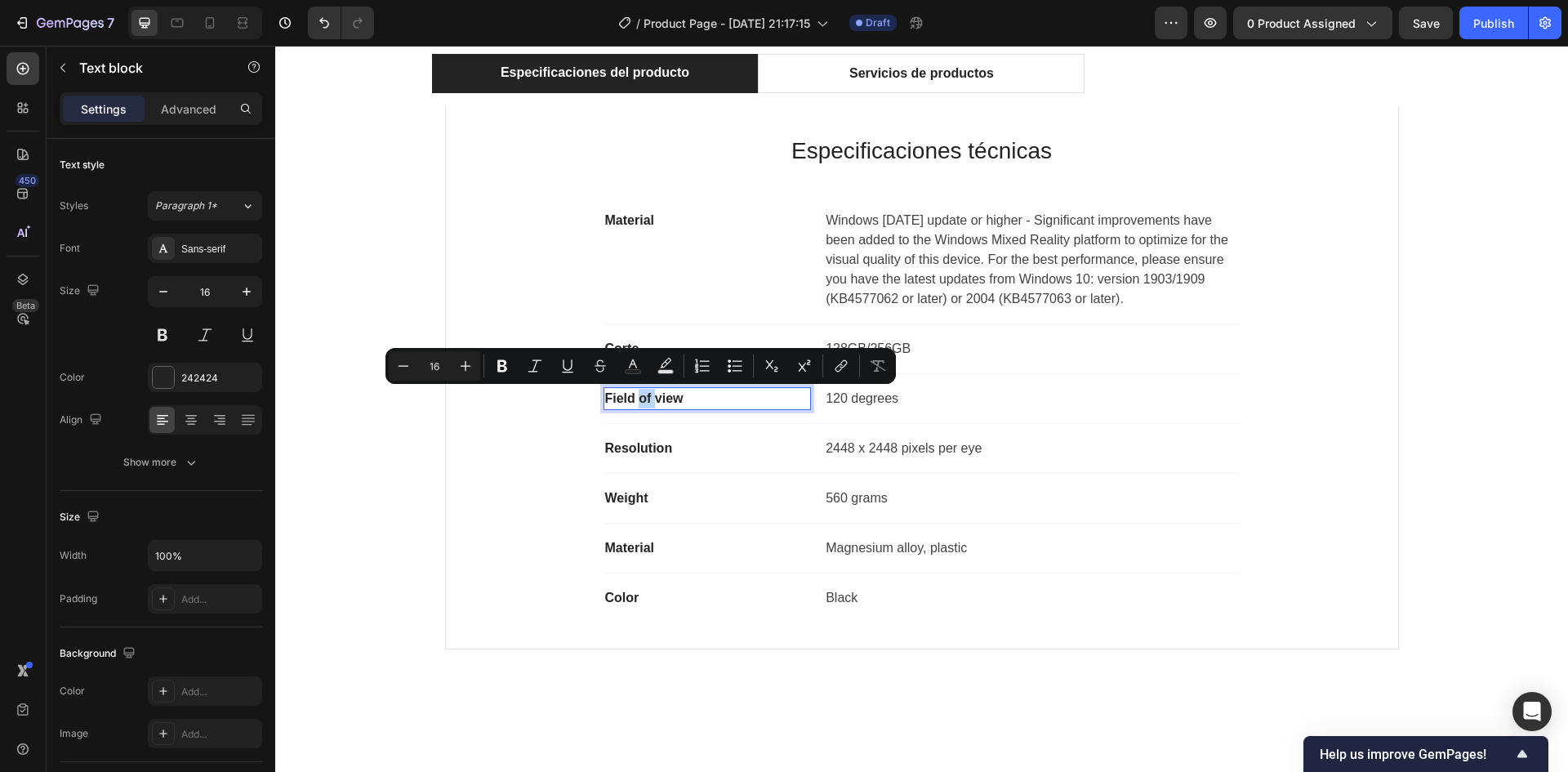
click at [636, 393] on p "Field of view" at bounding box center [708, 399] width 205 height 20
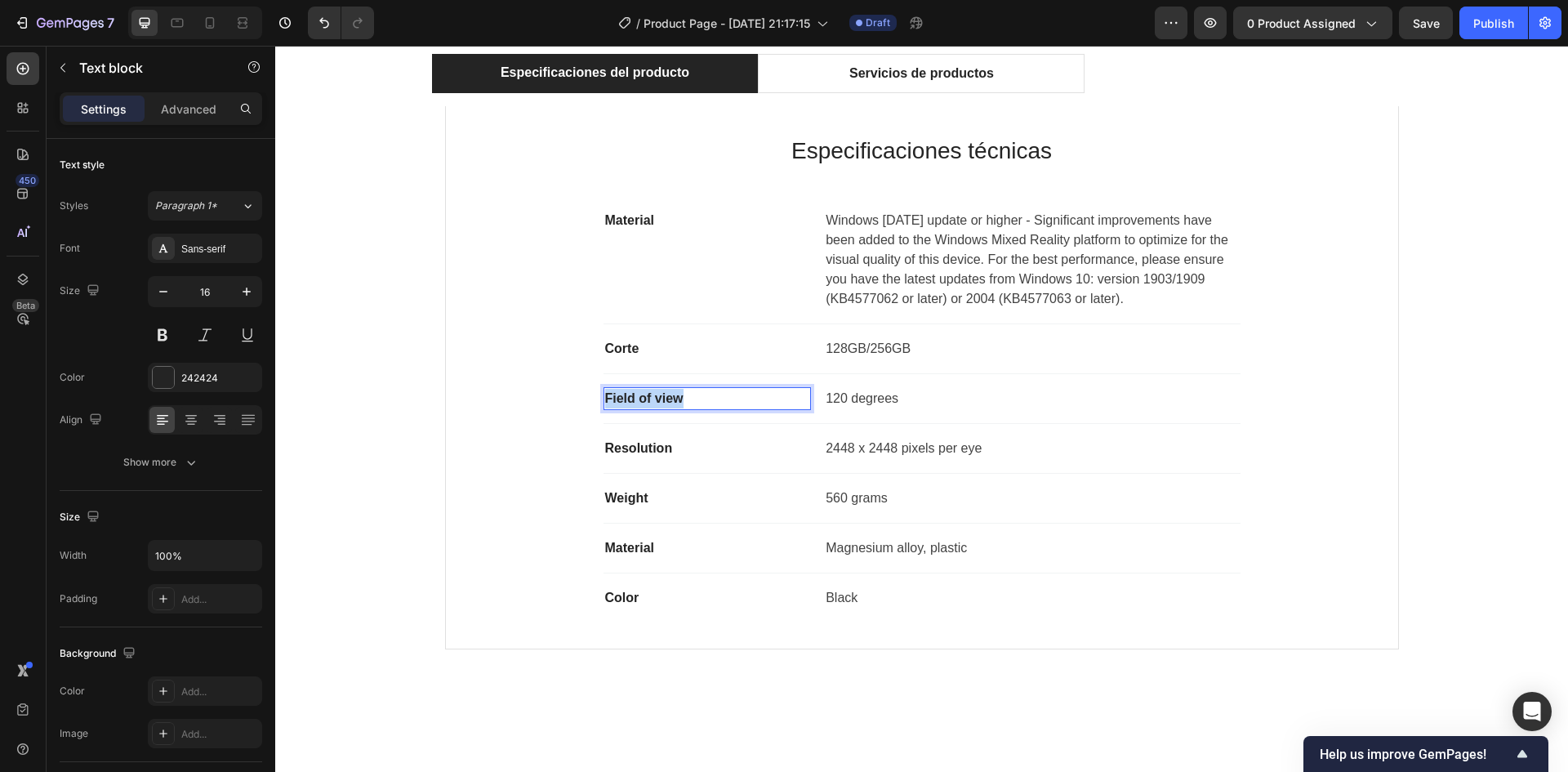
click at [636, 393] on p "Field of view" at bounding box center [708, 399] width 205 height 20
click at [634, 448] on p "Resolution" at bounding box center [708, 449] width 205 height 20
click at [633, 448] on p "Resolution" at bounding box center [708, 449] width 205 height 20
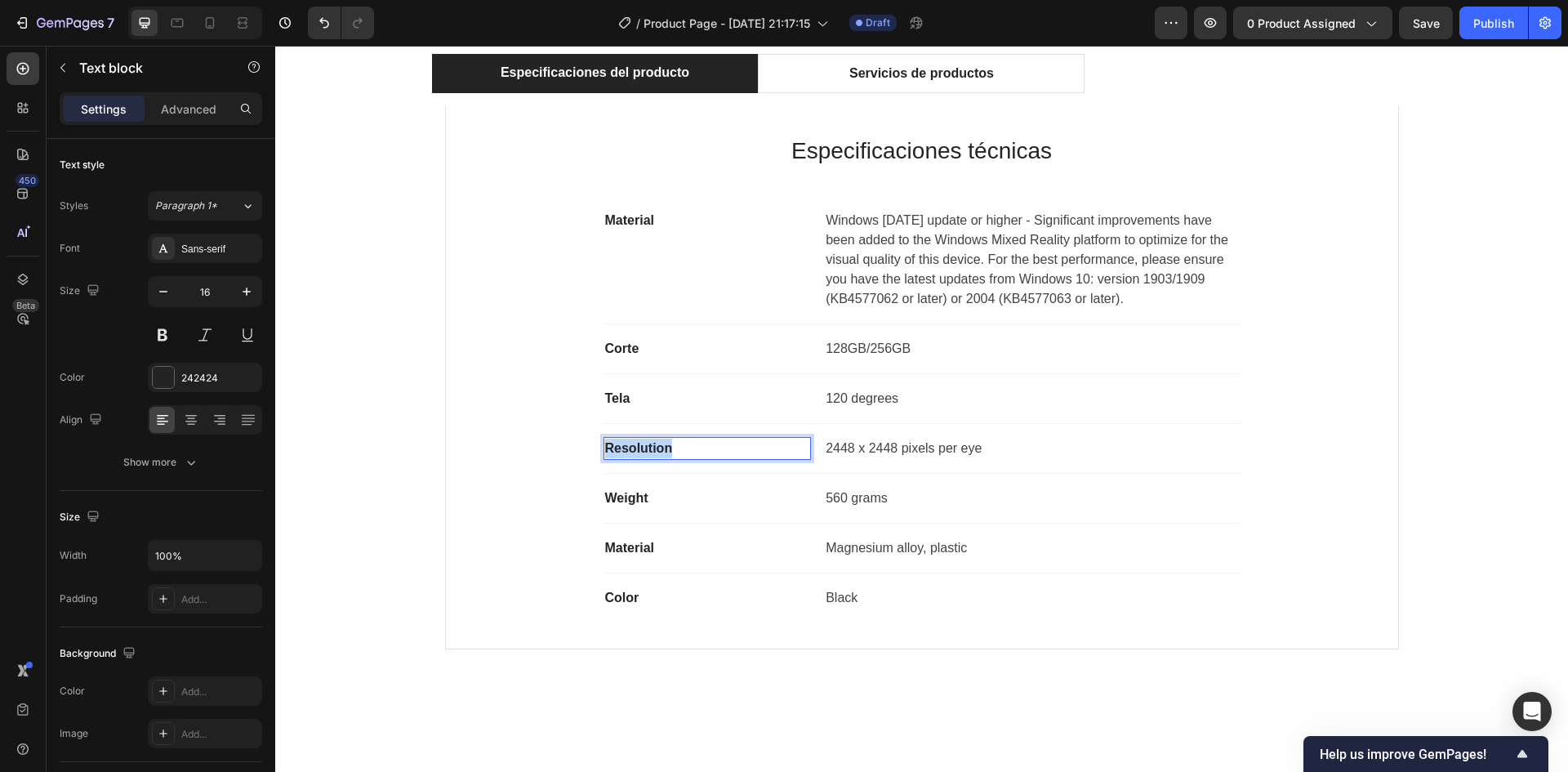
click at [633, 448] on p "Resolution" at bounding box center [708, 449] width 205 height 20
click at [622, 501] on p "Weight" at bounding box center [708, 498] width 205 height 20
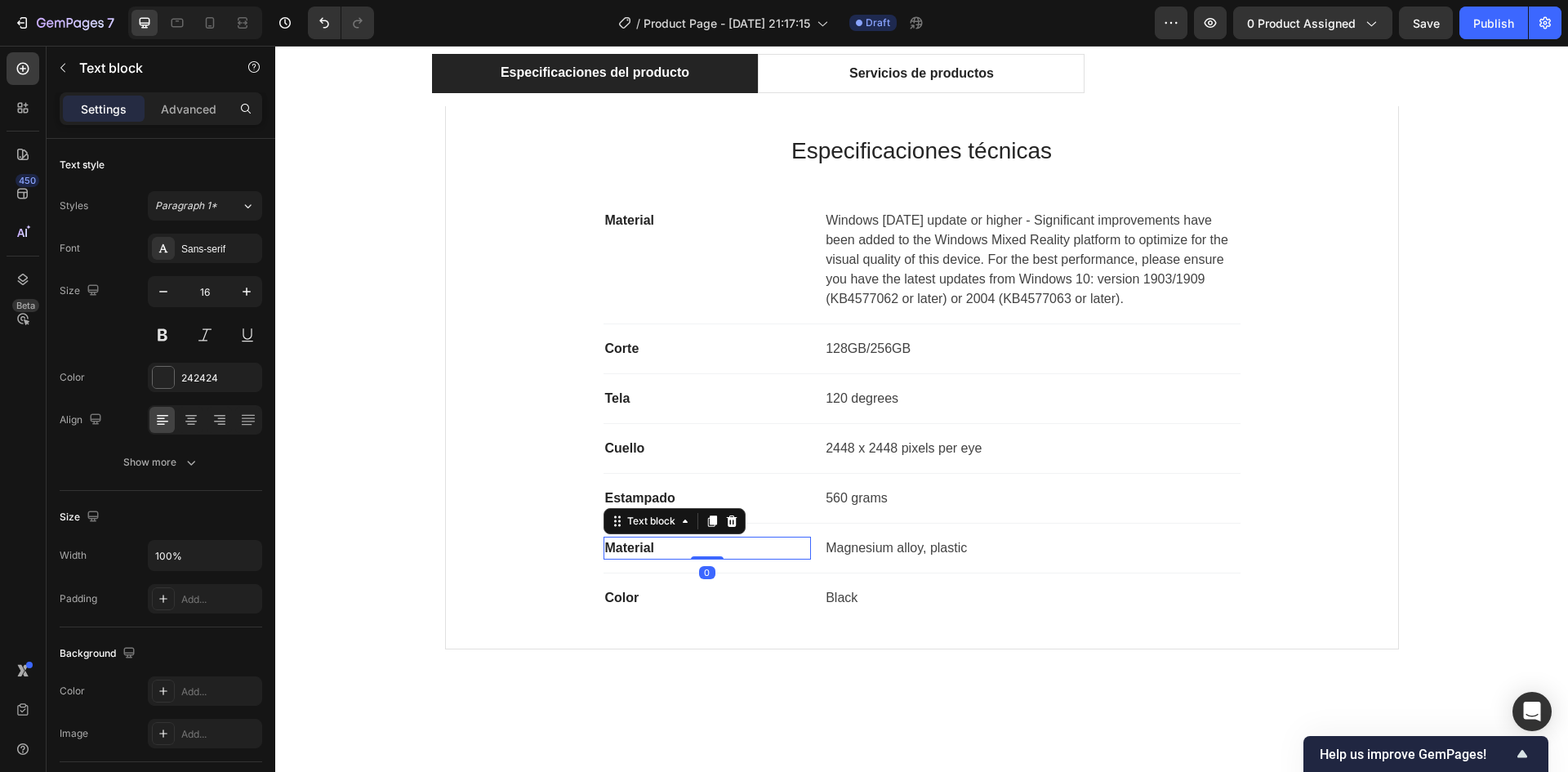
click at [664, 544] on p "Material" at bounding box center [708, 548] width 205 height 20
click at [670, 633] on div "Especificaciones técnicas Heading Material Text block Windows [DATE] update or …" at bounding box center [922, 378] width 954 height 543
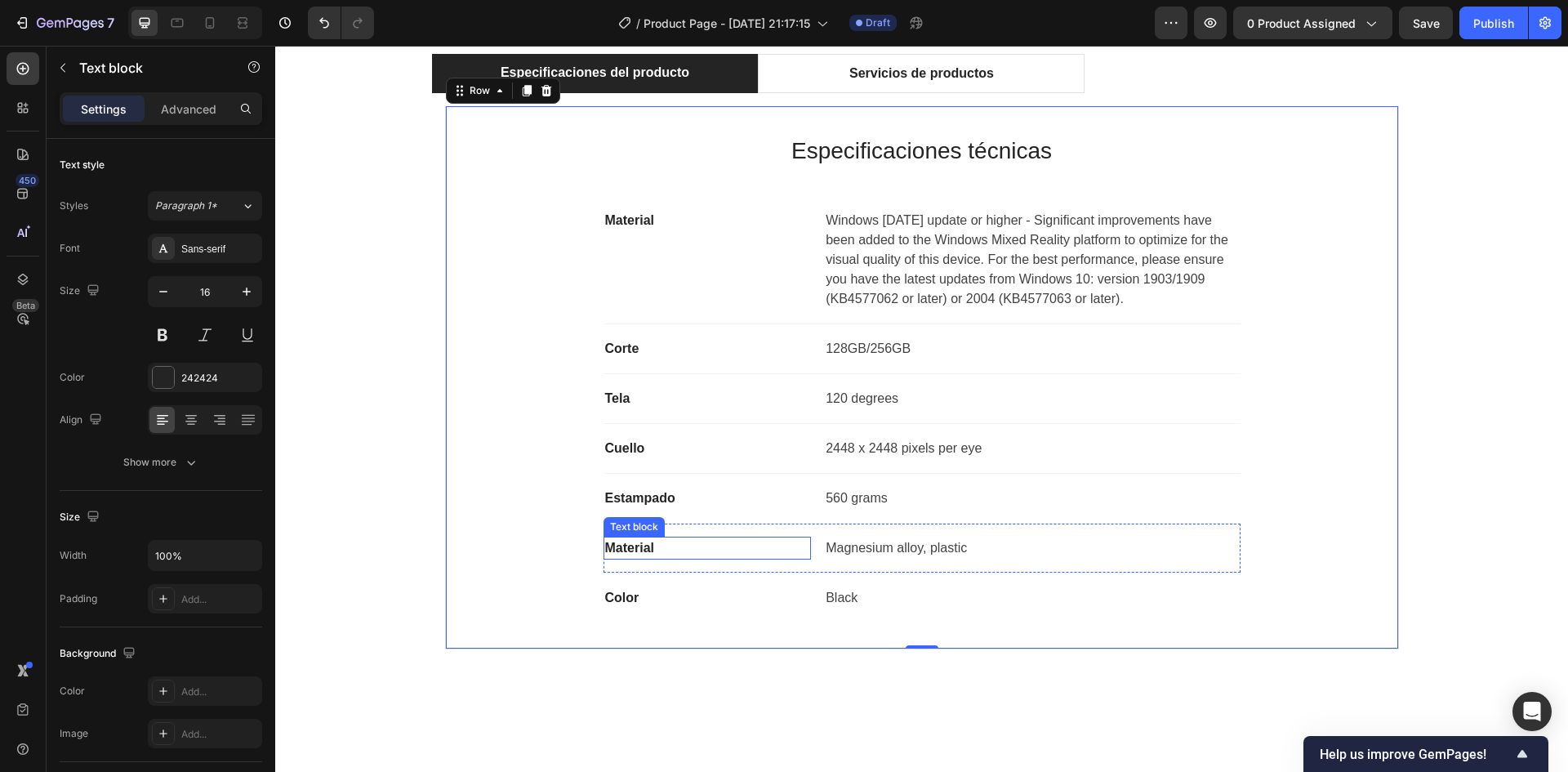
click at [636, 547] on p "Material" at bounding box center [708, 548] width 205 height 20
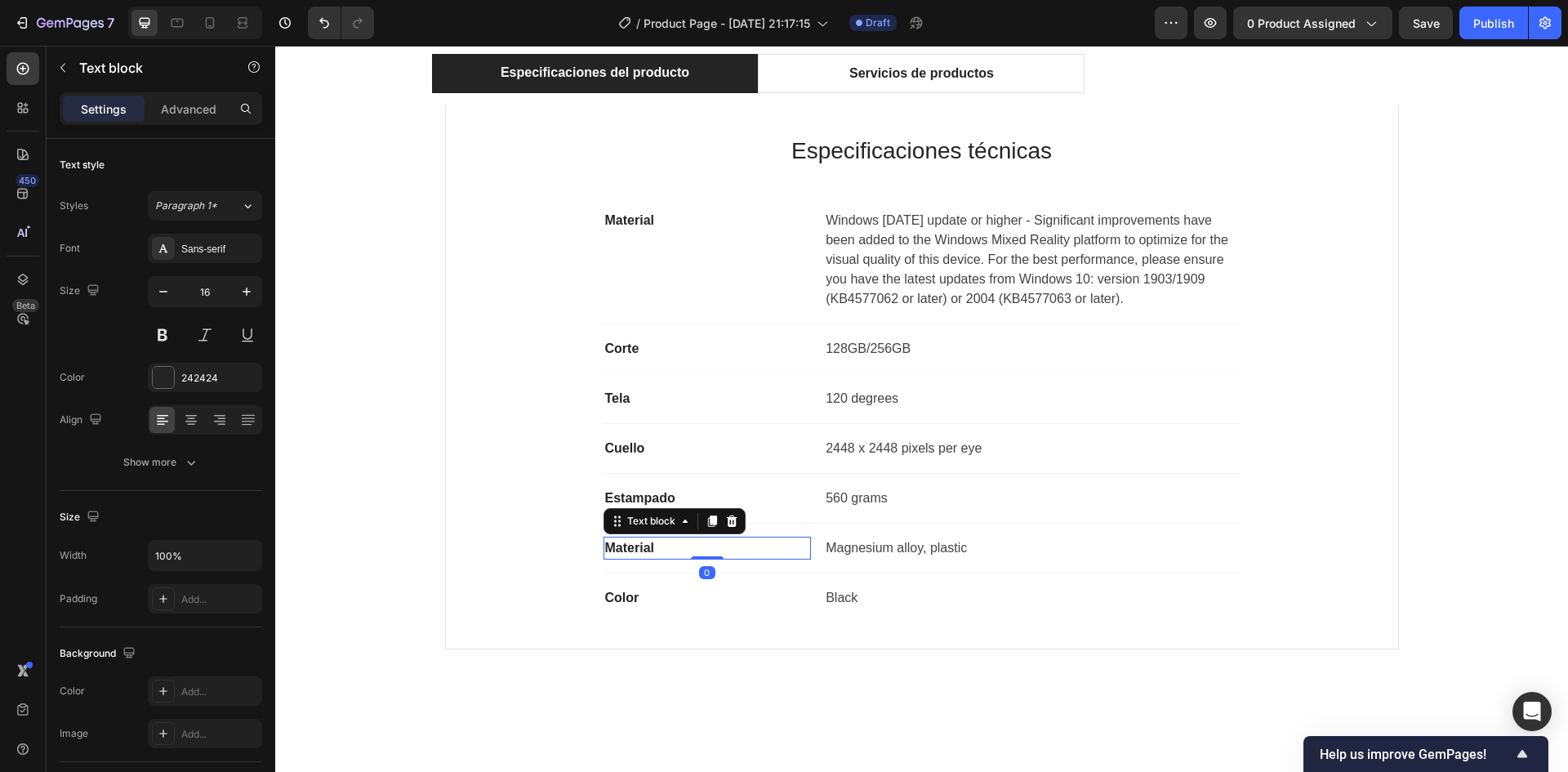
click at [636, 547] on p "Material" at bounding box center [708, 548] width 205 height 20
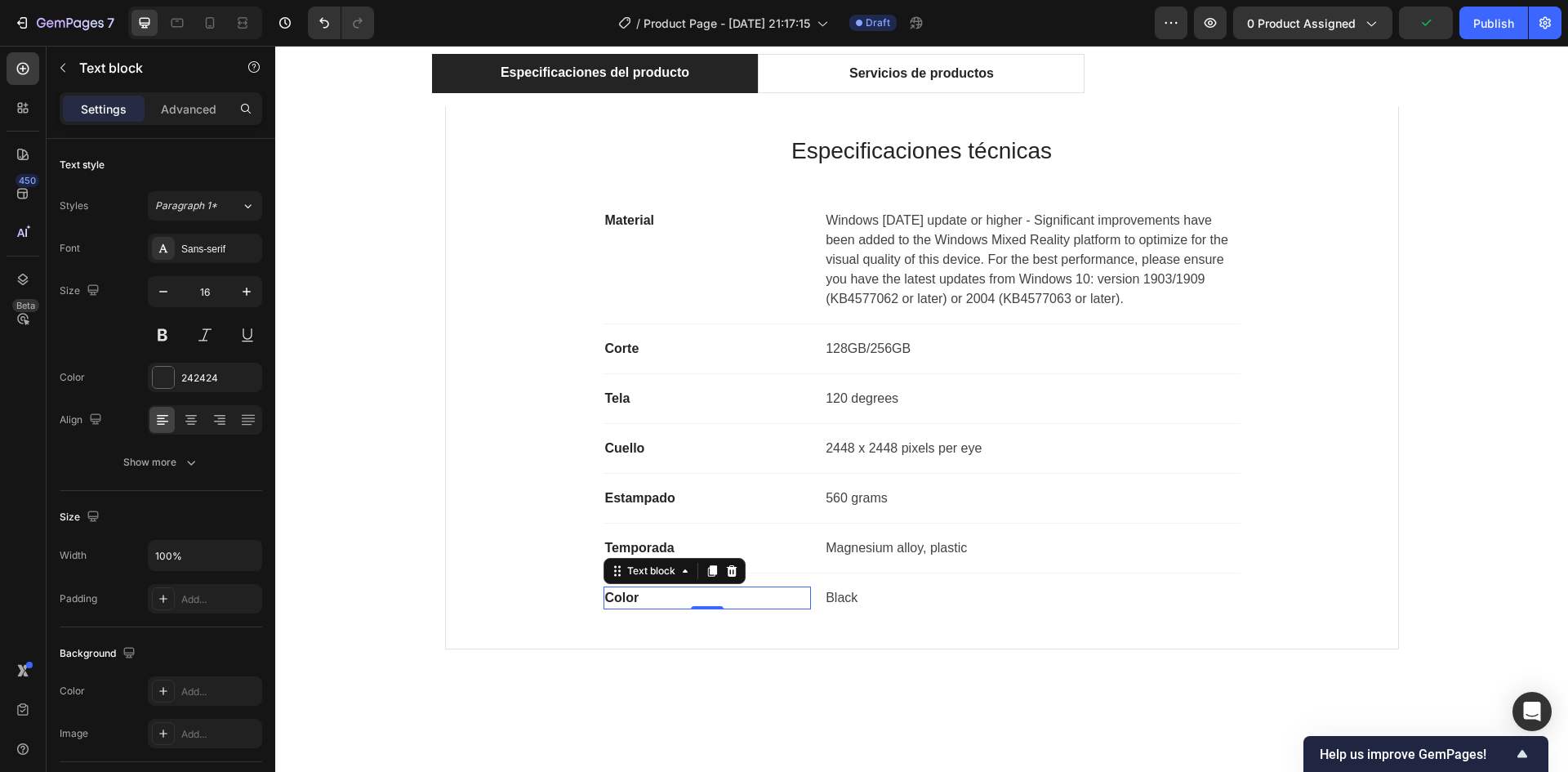
click at [629, 599] on p "Color" at bounding box center [708, 598] width 205 height 20
click at [963, 276] on p "Windows [DATE] update or higher - Significant improvements have been added to t…" at bounding box center [1032, 259] width 412 height 98
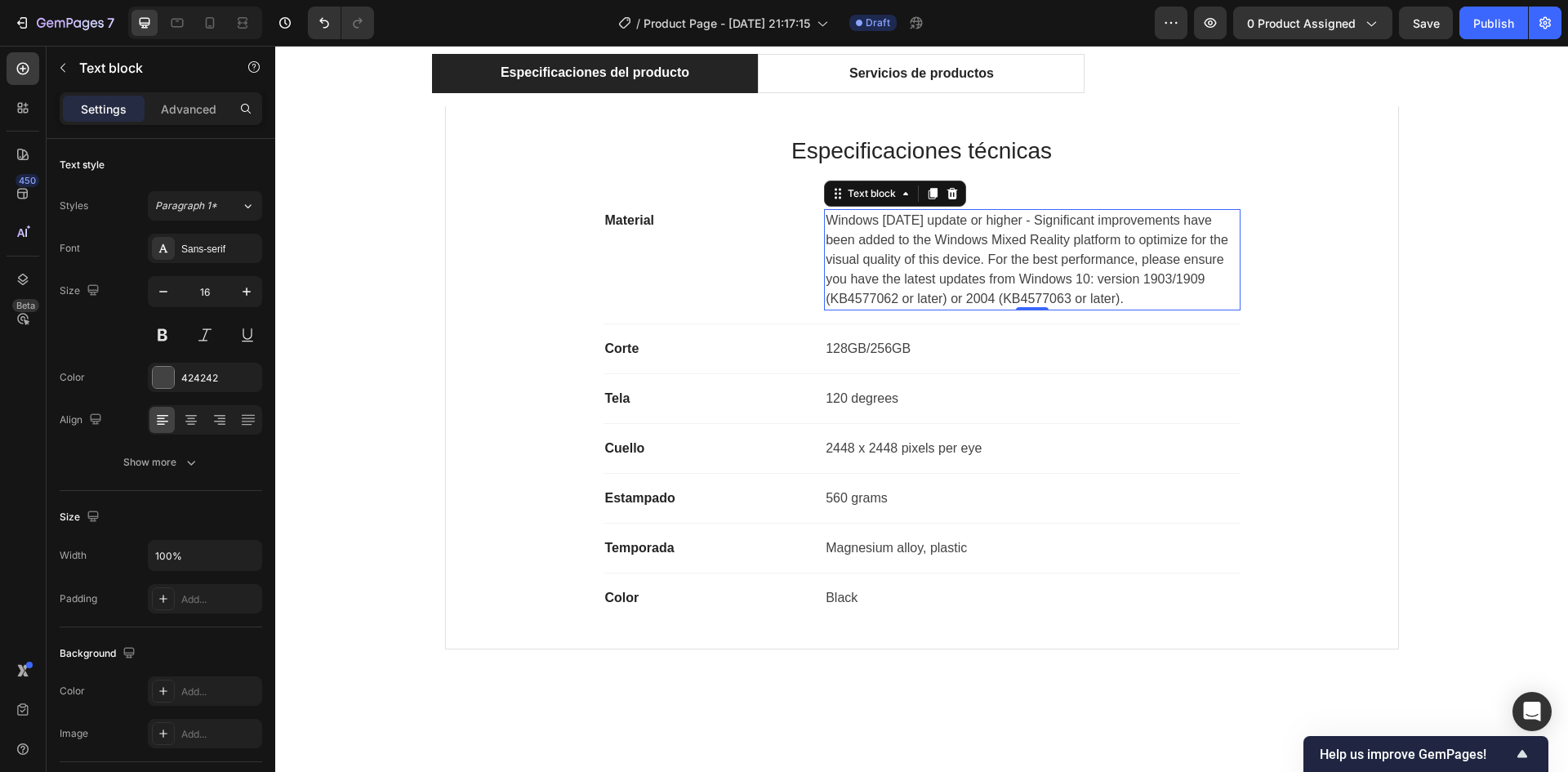
click at [963, 276] on p "Windows [DATE] update or higher - Significant improvements have been added to t…" at bounding box center [1032, 259] width 412 height 98
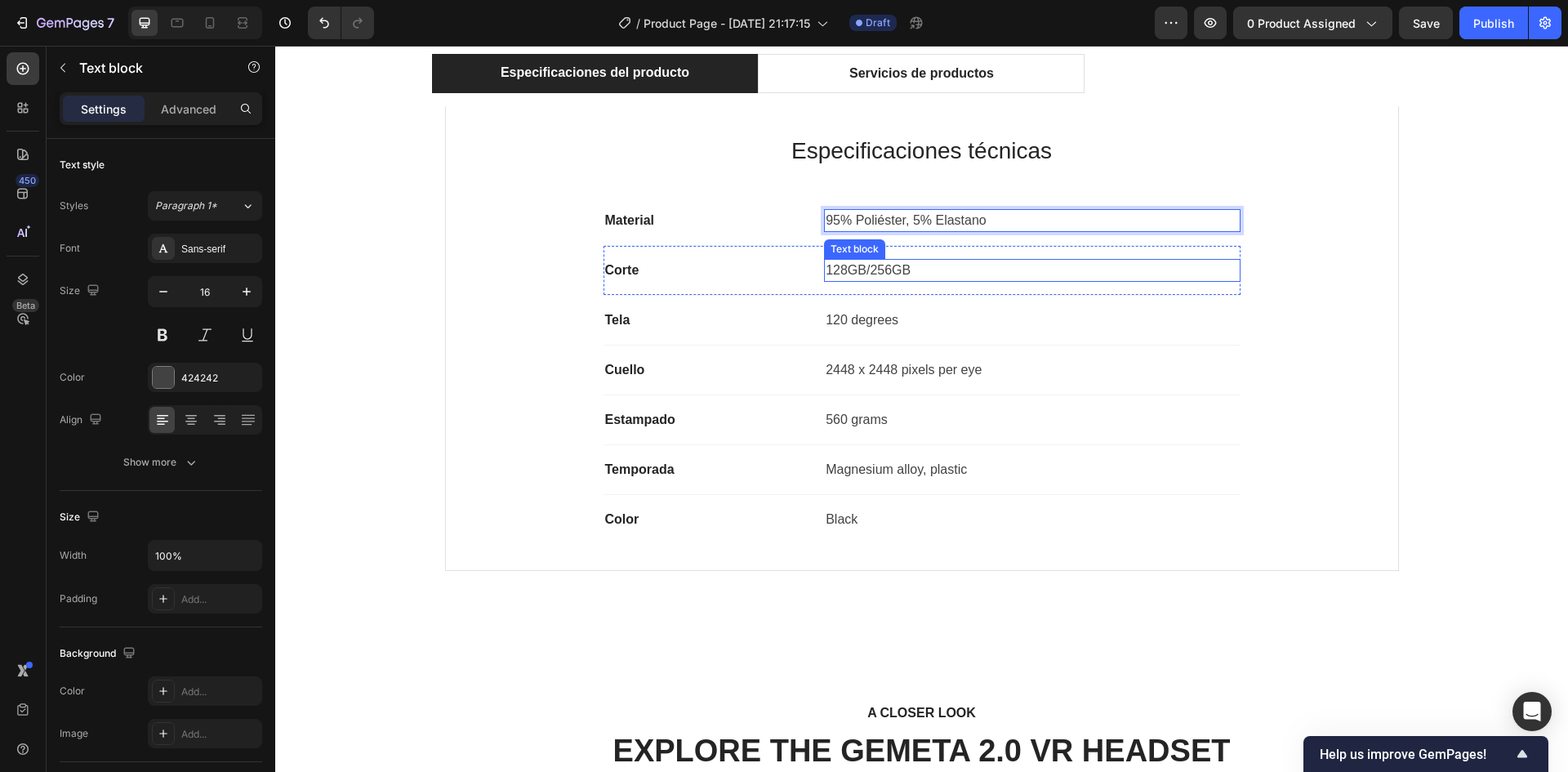
click at [866, 269] on p "128GB/256GB" at bounding box center [1032, 270] width 412 height 20
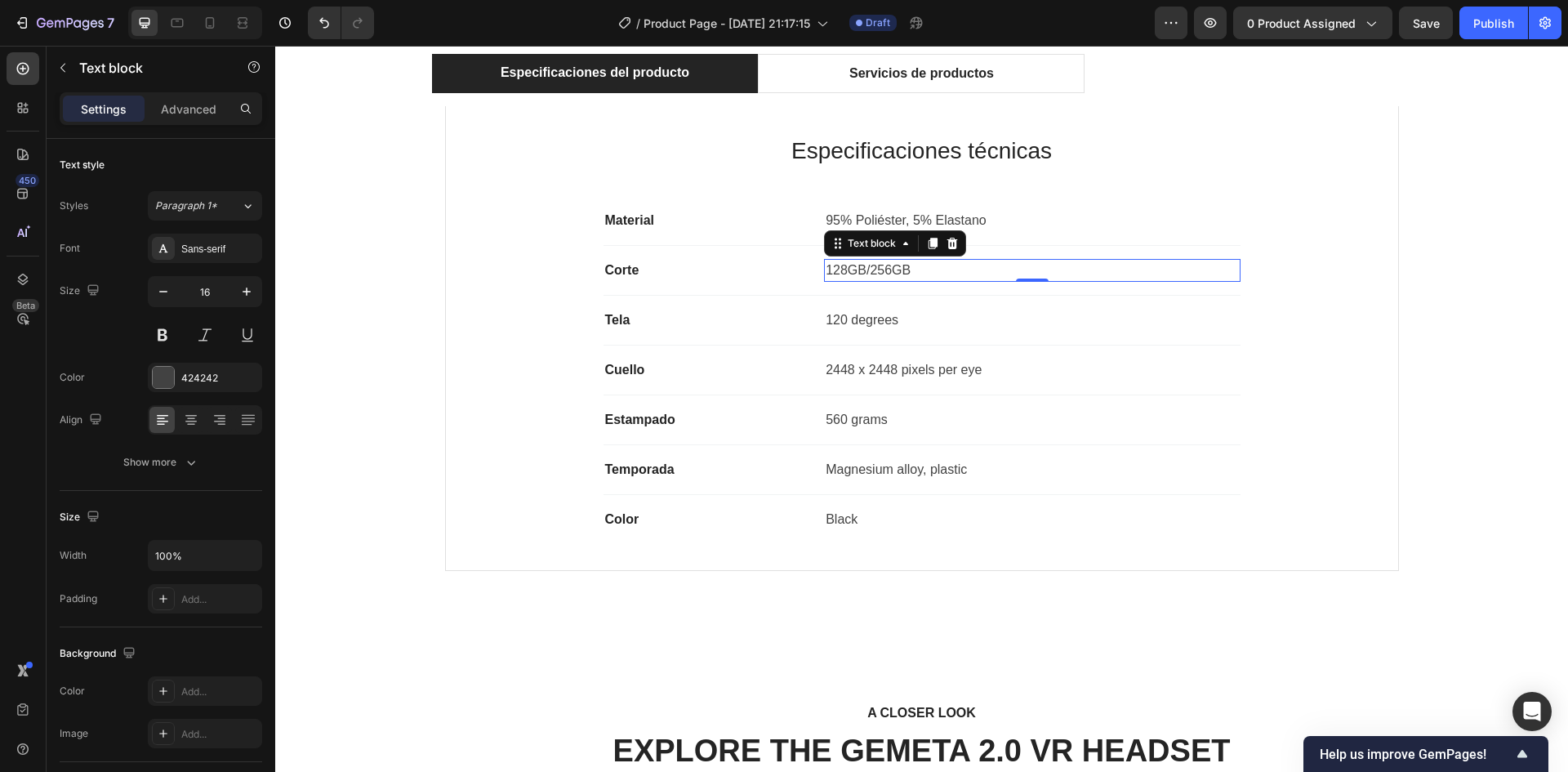
click at [866, 269] on p "128GB/256GB" at bounding box center [1032, 270] width 412 height 20
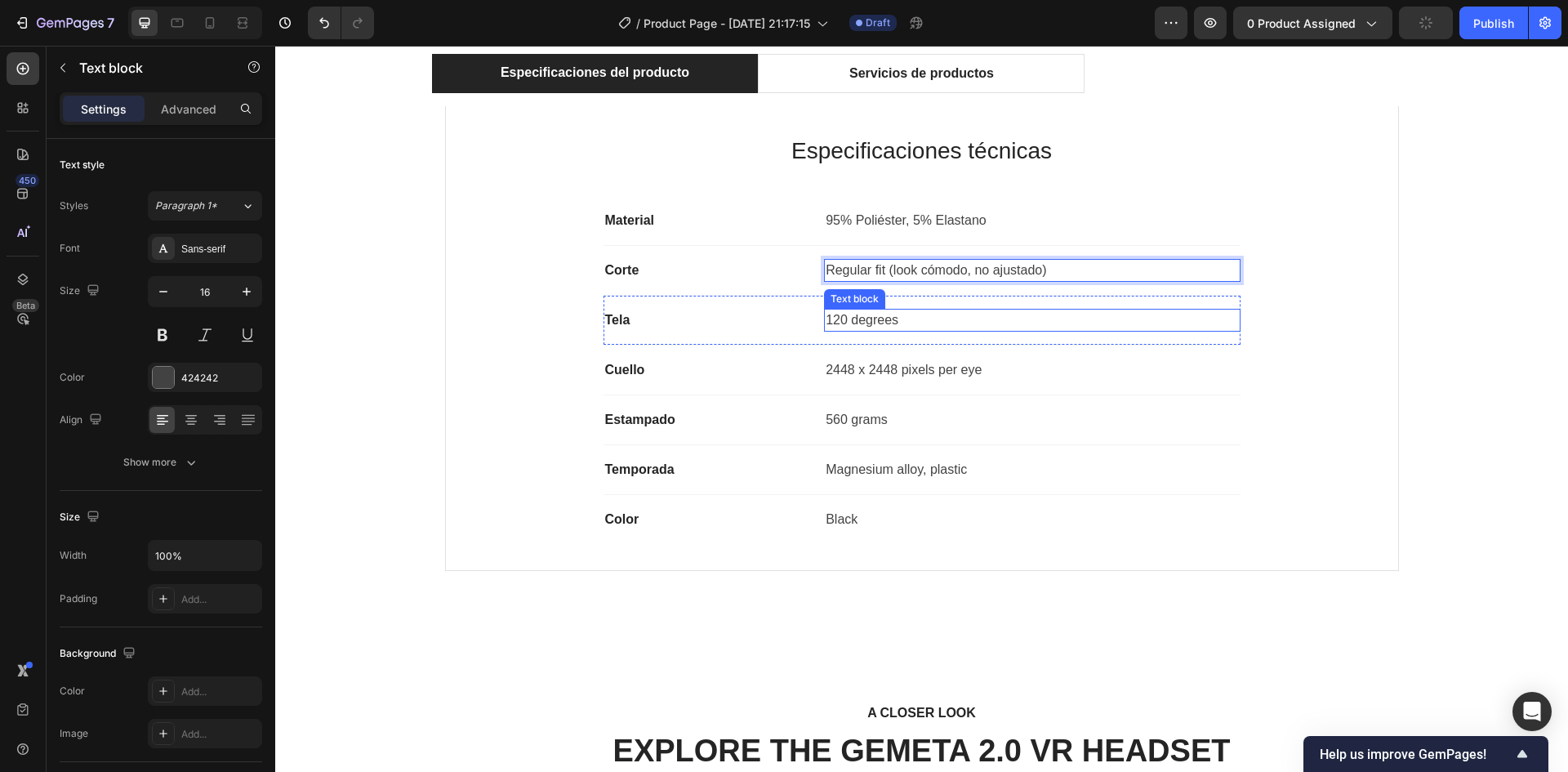
click at [852, 311] on p "120 degrees" at bounding box center [1032, 320] width 412 height 20
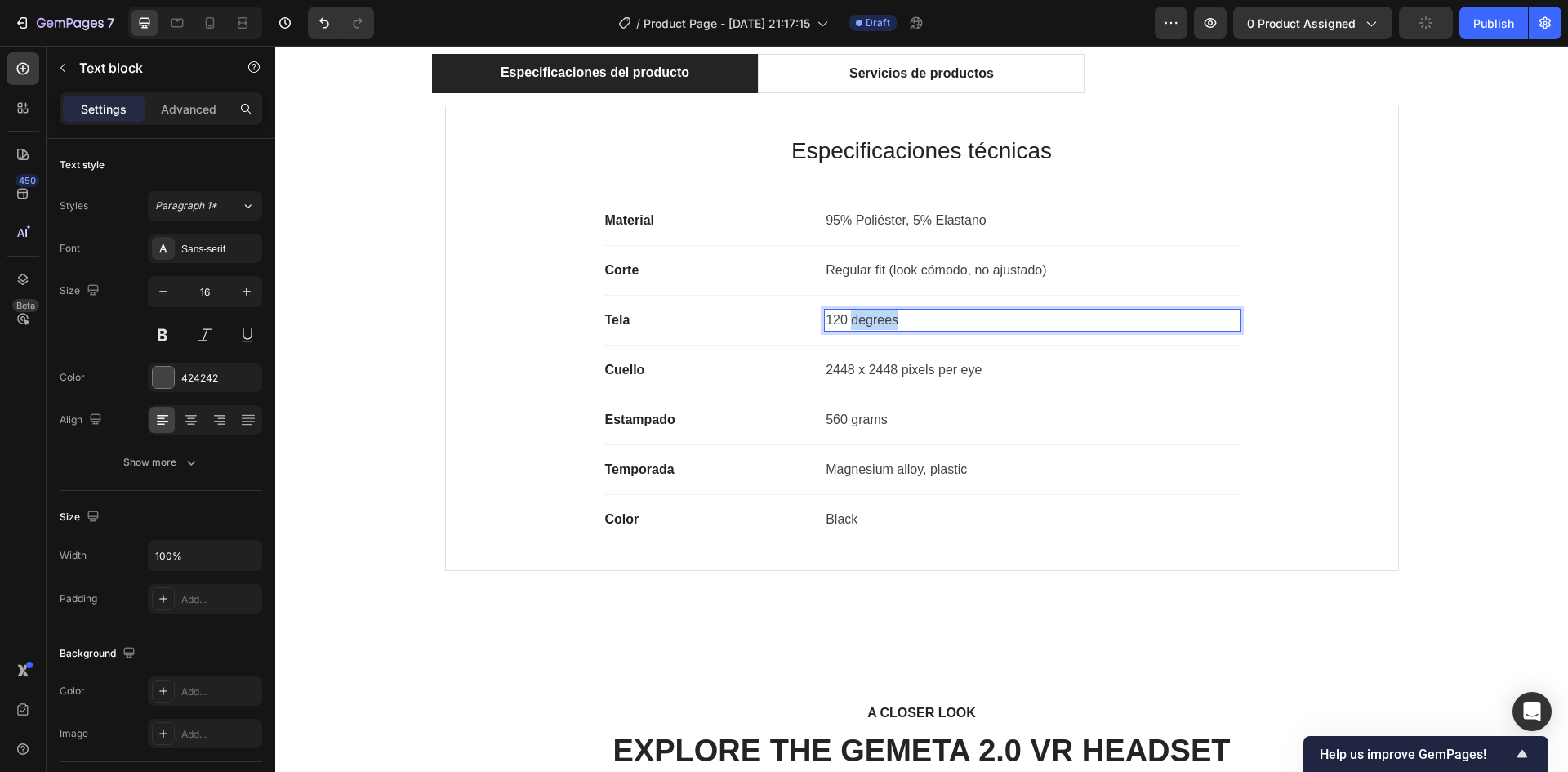
click at [852, 311] on p "120 degrees" at bounding box center [1032, 320] width 412 height 20
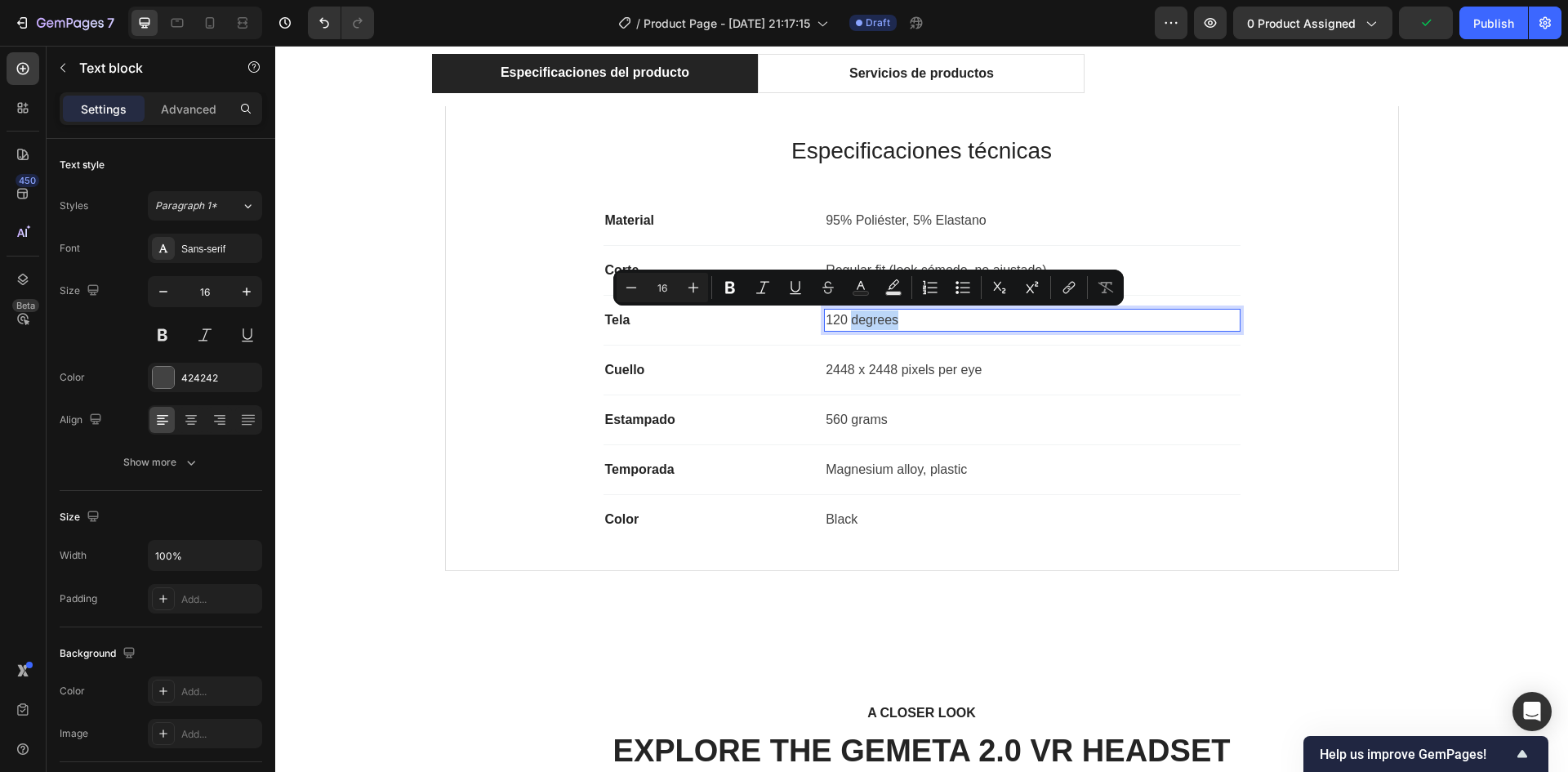
click at [849, 320] on p "120 degrees" at bounding box center [1032, 320] width 412 height 20
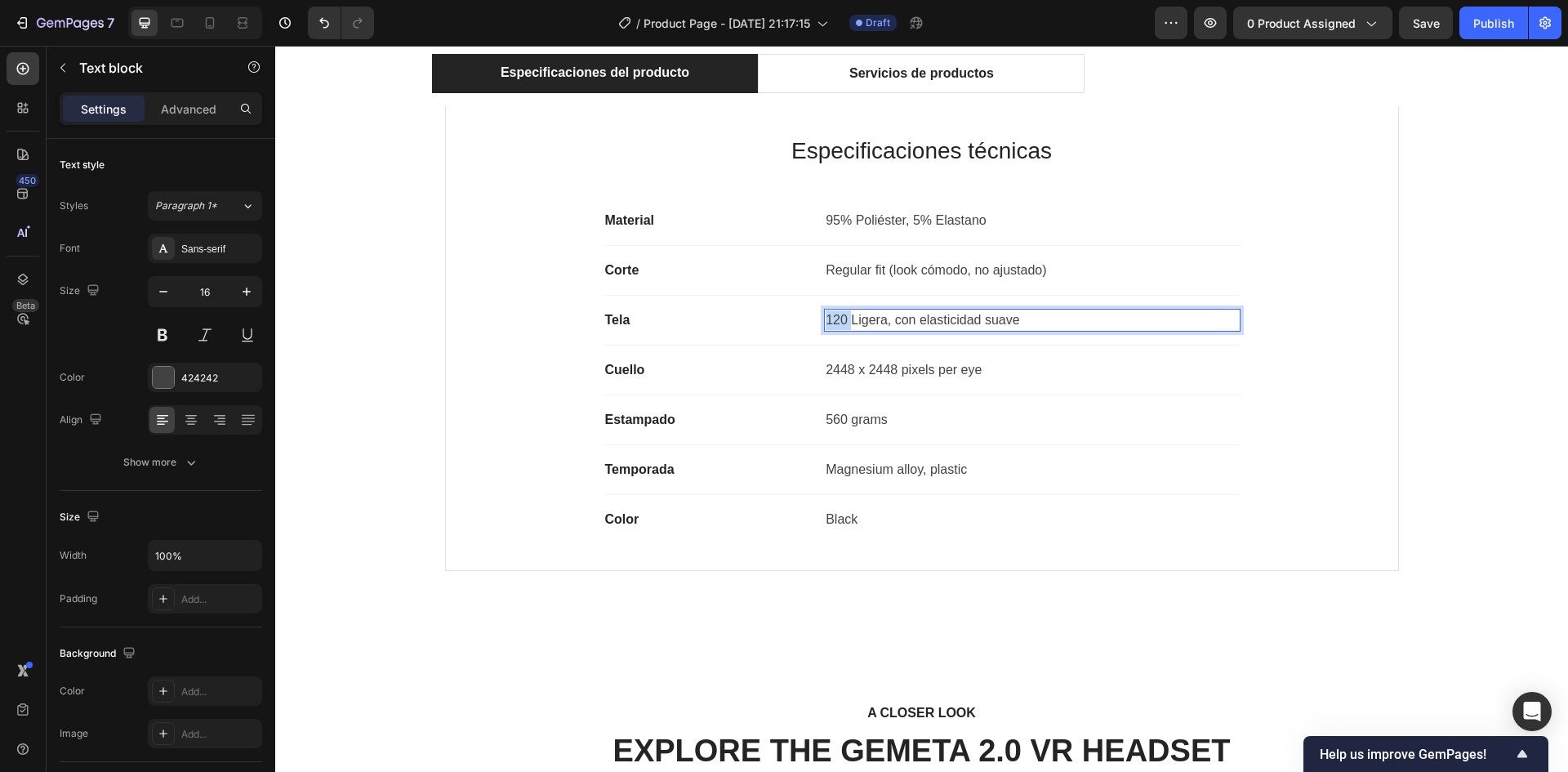
drag, startPoint x: 844, startPoint y: 320, endPoint x: 798, endPoint y: 322, distance: 46.0
click at [798, 322] on div "Tela Text block 120 Ligera, con elasticidad suave Text block 0 Row" at bounding box center [922, 320] width 637 height 50
click at [962, 317] on p "Ligera, con elasticidad suave" at bounding box center [1032, 320] width 412 height 20
click at [962, 318] on p "Ligera, con elasticidad suave" at bounding box center [1032, 320] width 412 height 20
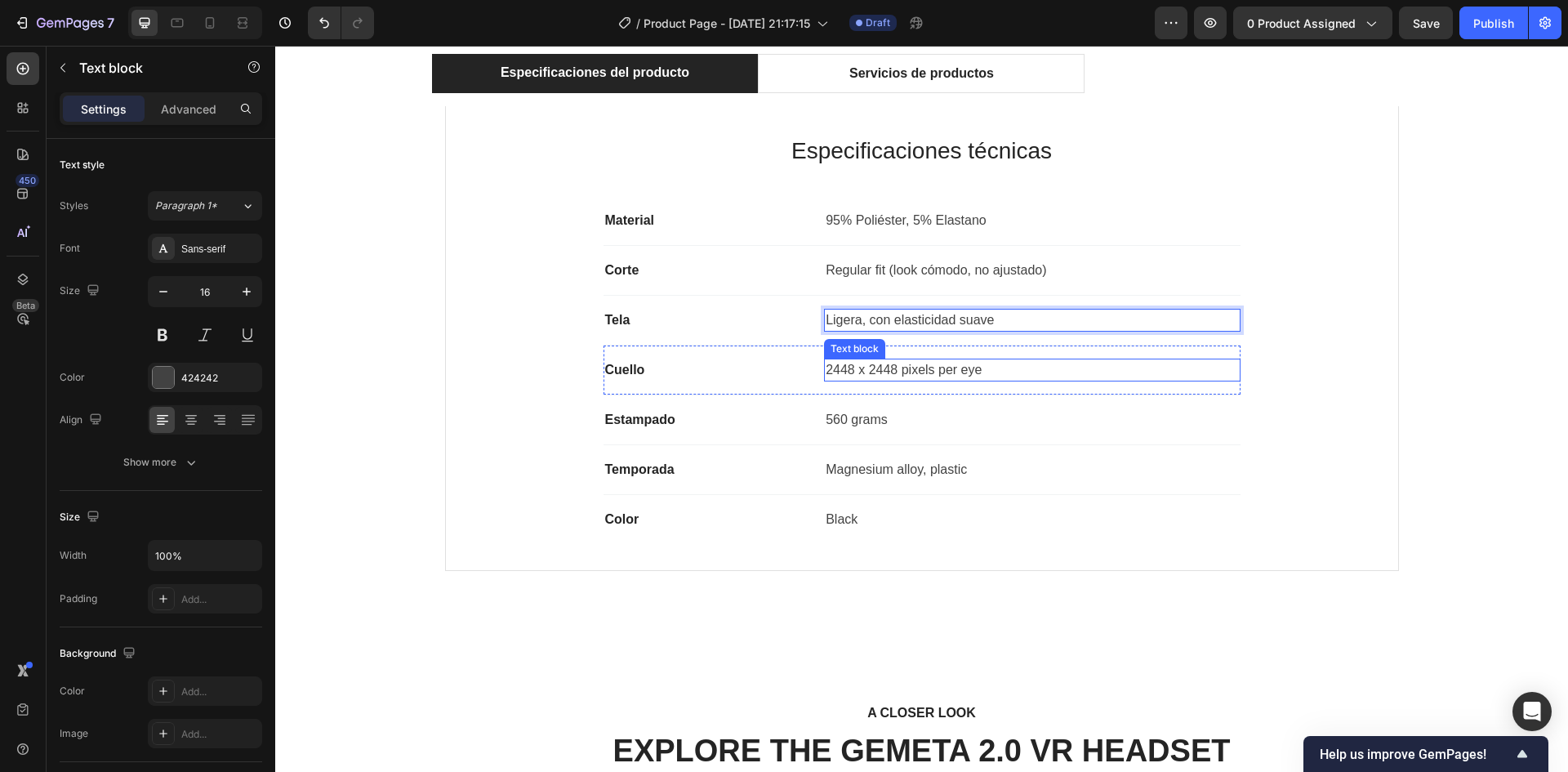
click at [880, 367] on p "2448 x 2448 pixels per eye" at bounding box center [1032, 371] width 412 height 20
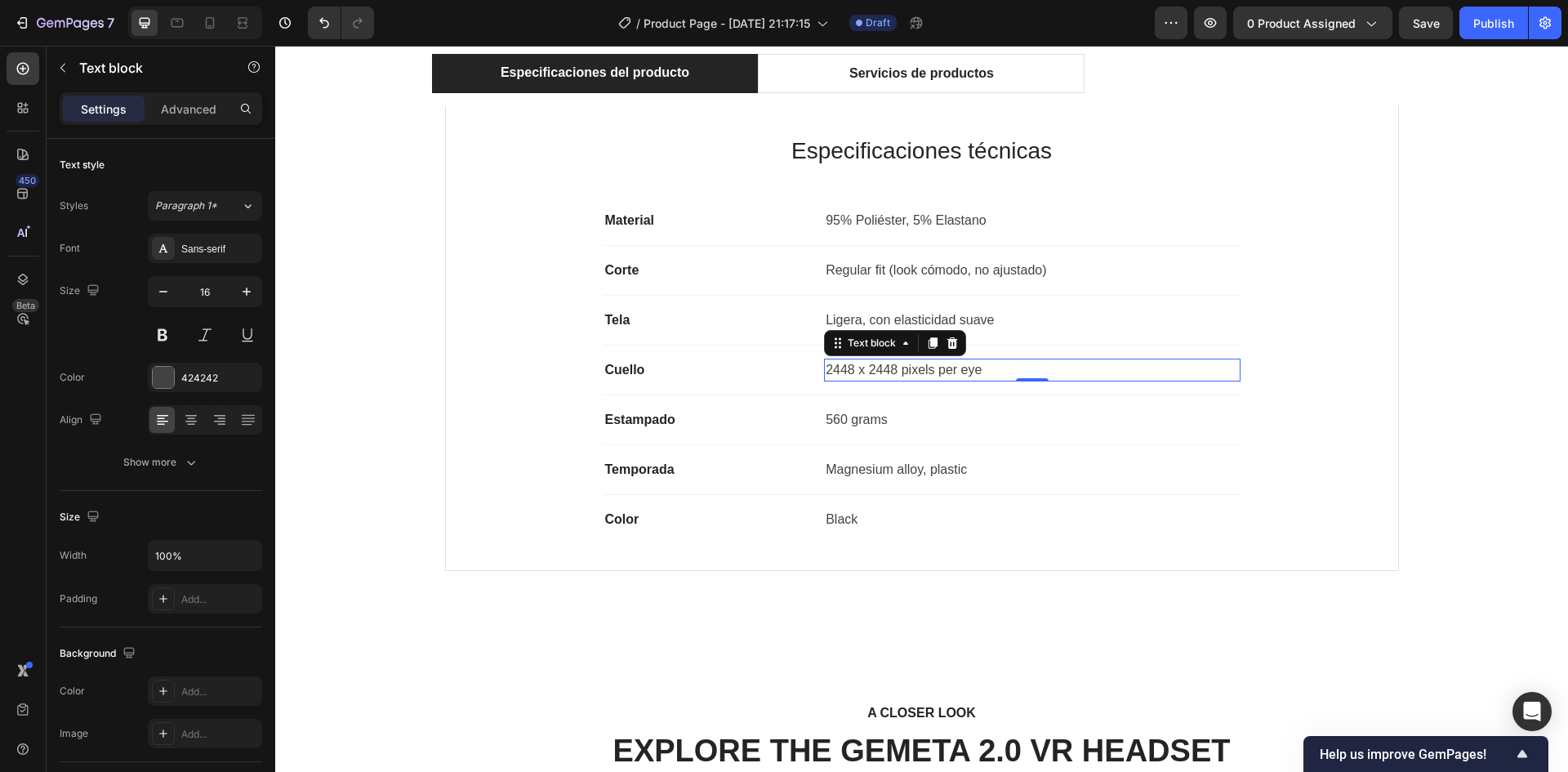
click at [880, 367] on p "2448 x 2448 pixels per eye" at bounding box center [1032, 371] width 412 height 20
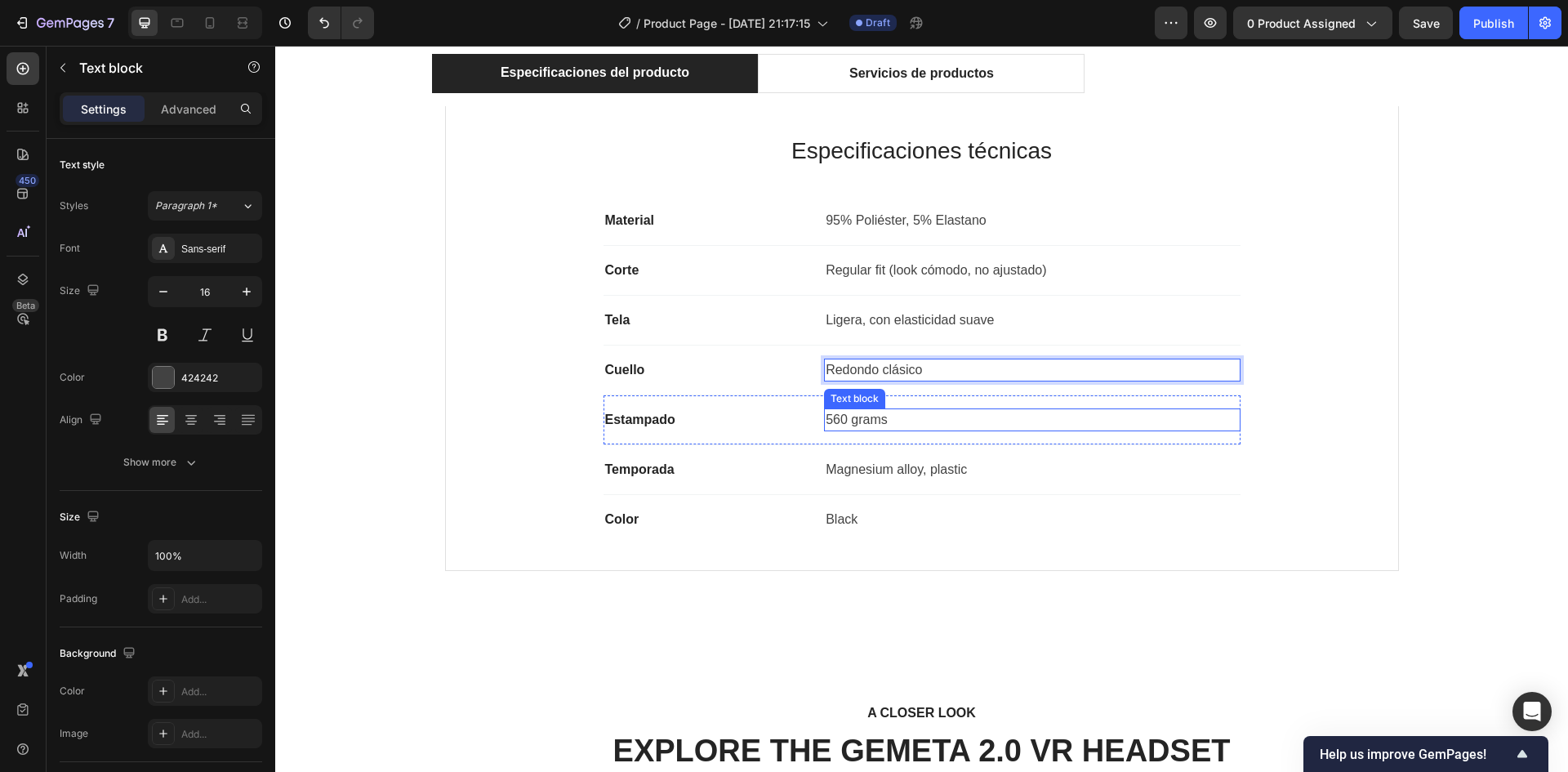
click at [850, 422] on p "560 grams" at bounding box center [1032, 420] width 412 height 20
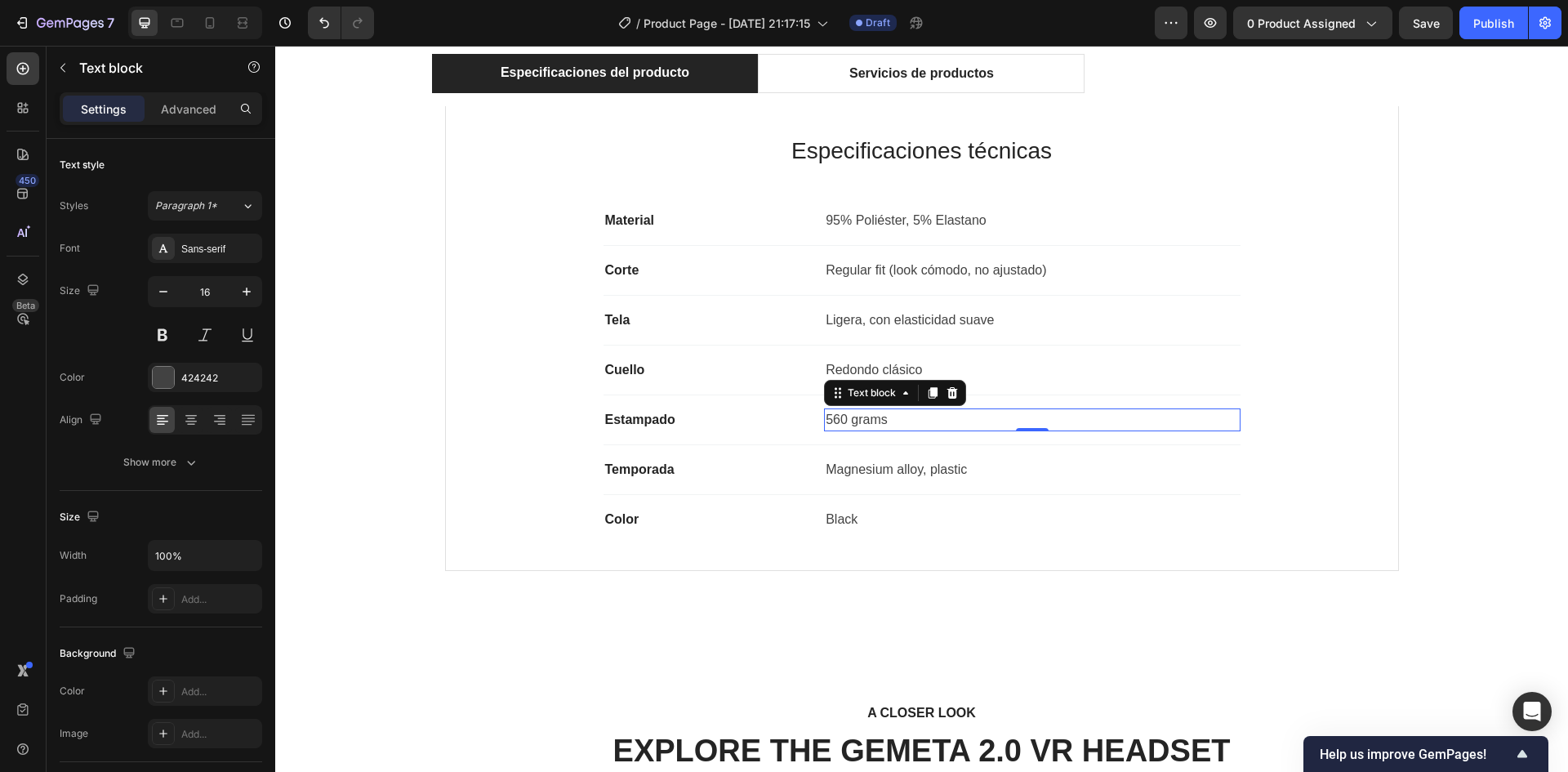
click at [850, 422] on p "560 grams" at bounding box center [1032, 420] width 412 height 20
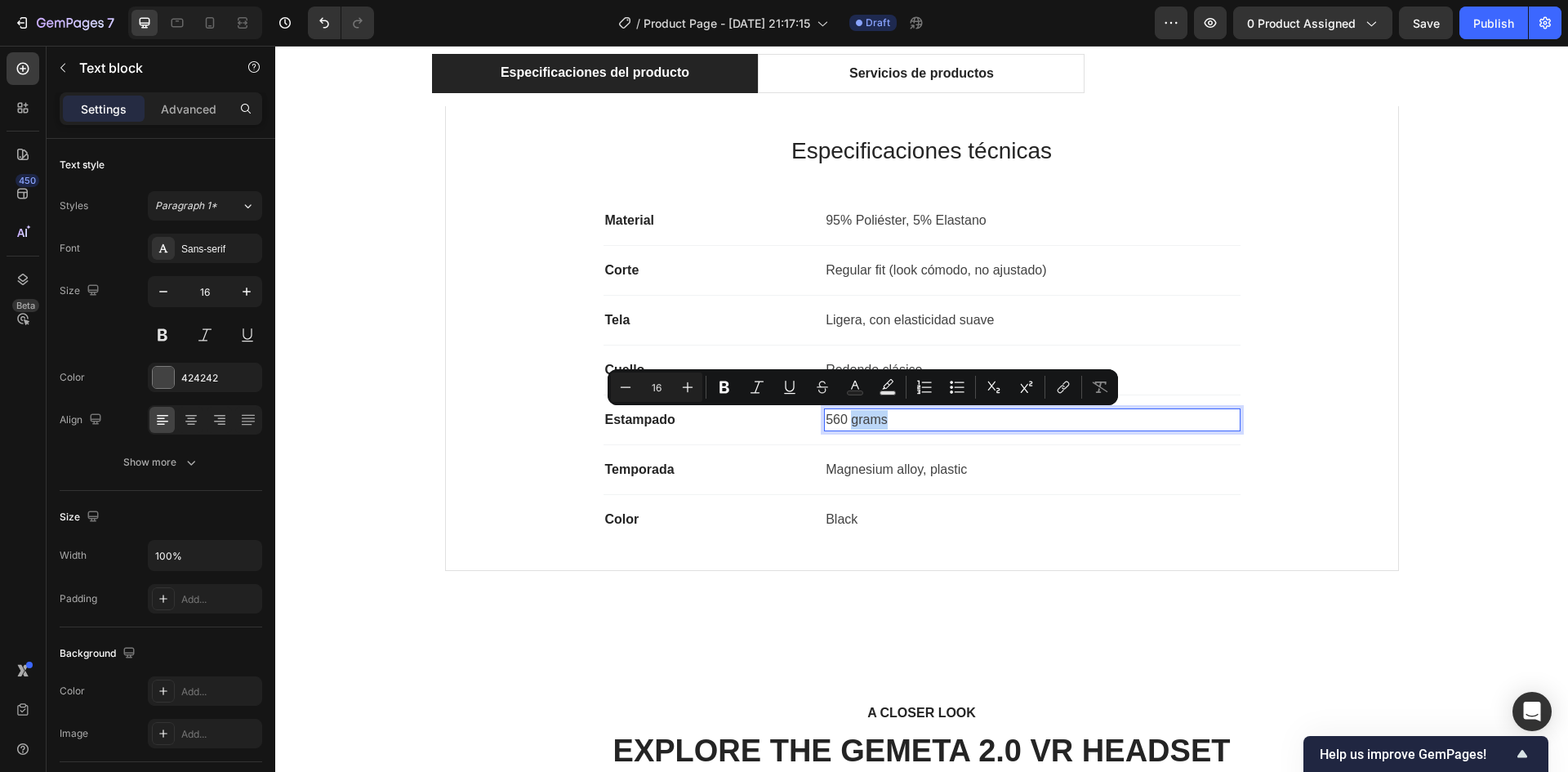
click at [919, 420] on p "560 grams" at bounding box center [1032, 420] width 412 height 20
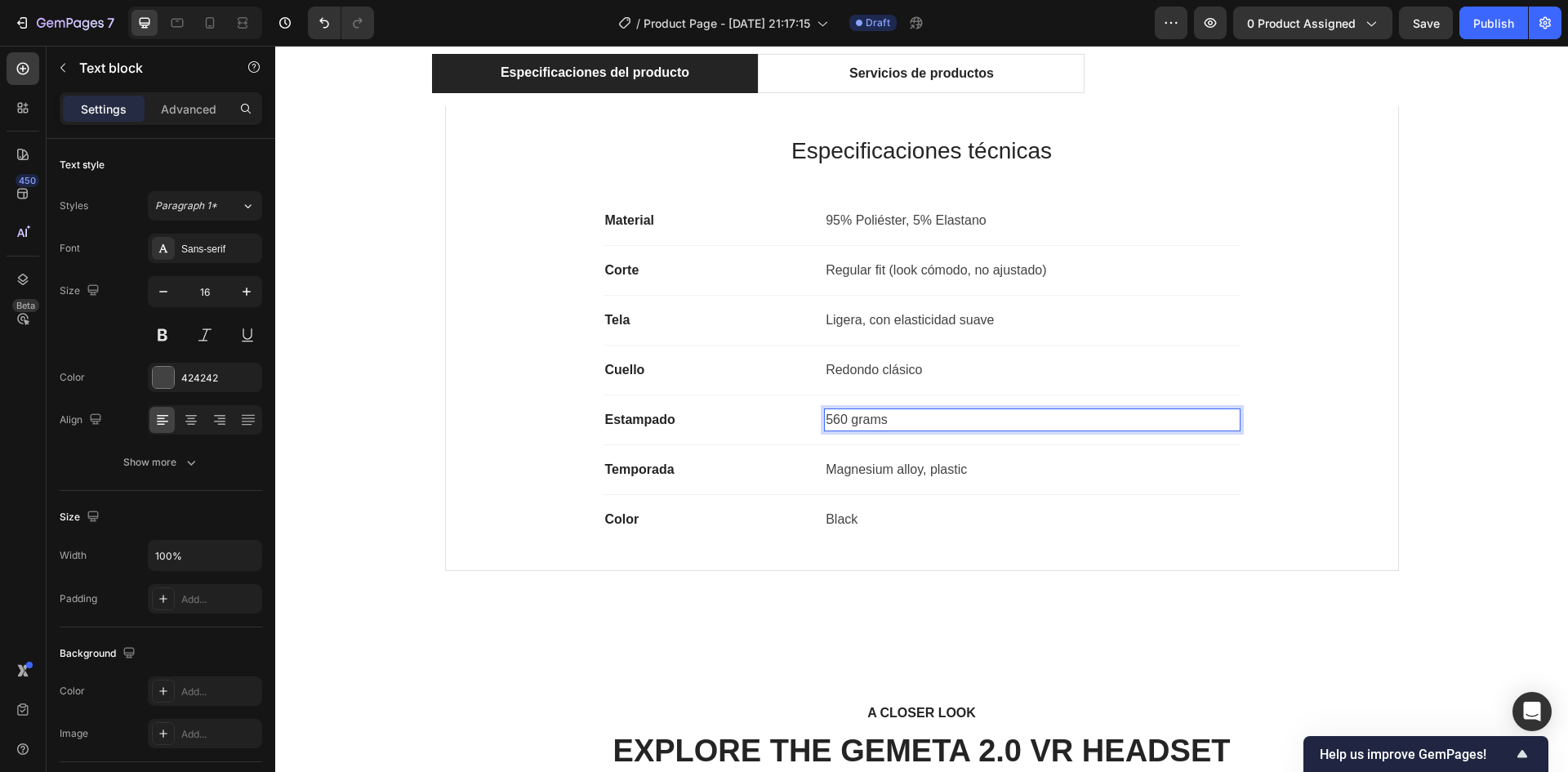
click at [919, 420] on p "560 grams" at bounding box center [1032, 420] width 412 height 20
click at [878, 468] on p "Magnesium alloy, plastic" at bounding box center [1032, 470] width 412 height 20
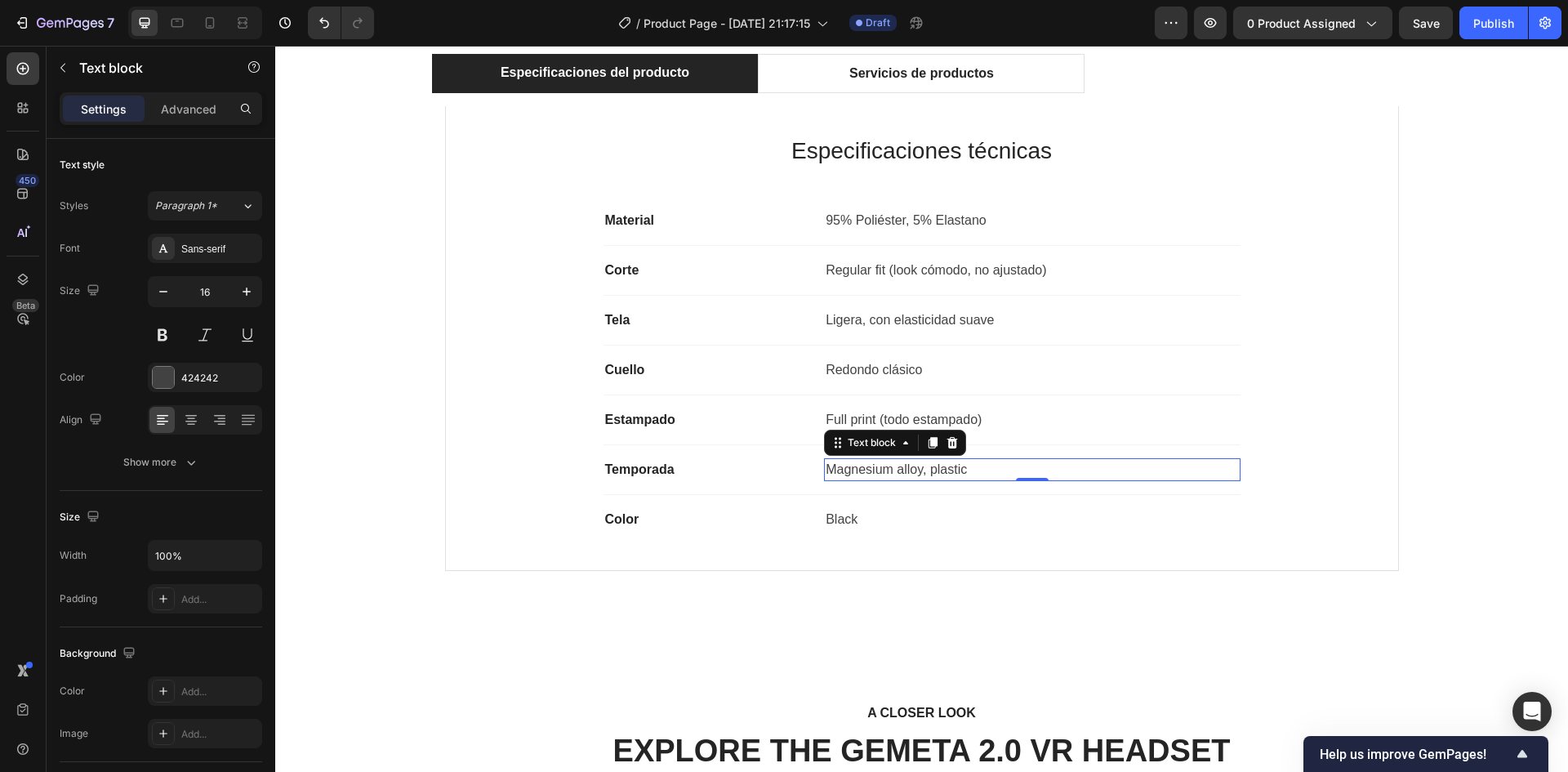
click at [878, 468] on p "Magnesium alloy, plastic" at bounding box center [1032, 470] width 412 height 20
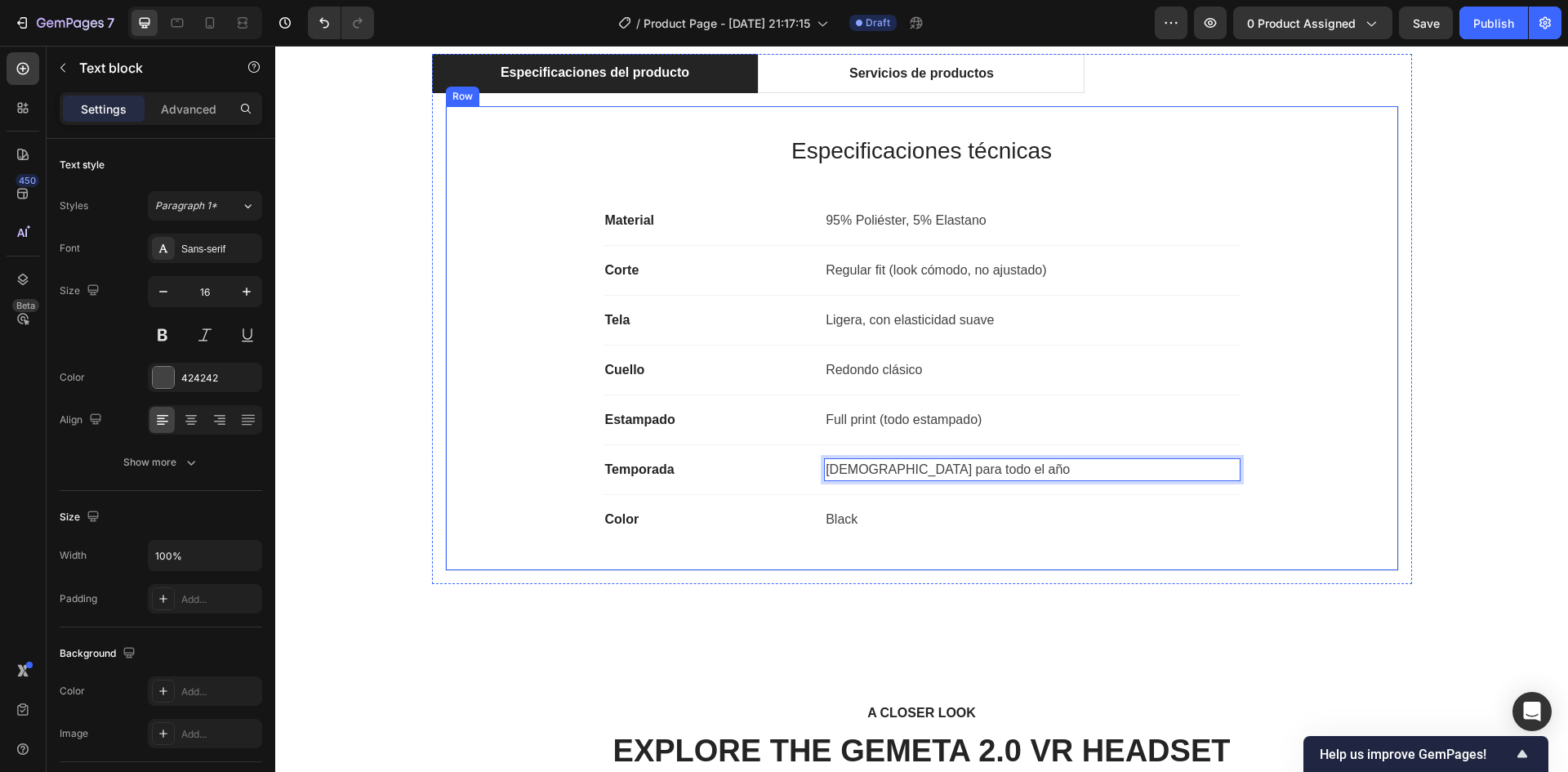
click at [575, 214] on div "Especificaciones técnicas Heading Material Text block 95% Poliéster, 5% Elastan…" at bounding box center [922, 338] width 901 height 411
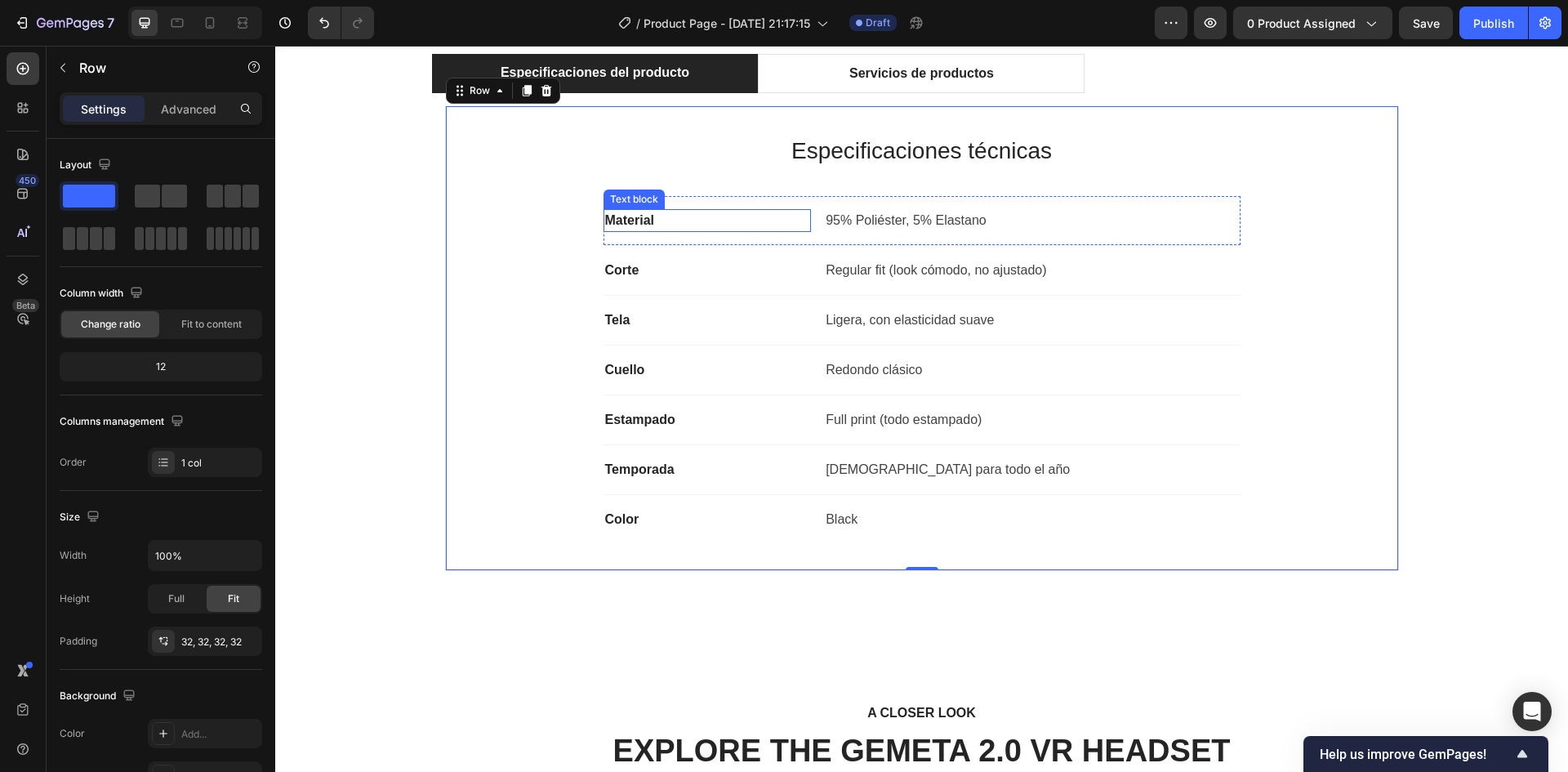
click at [616, 218] on strong "Material" at bounding box center [630, 219] width 49 height 14
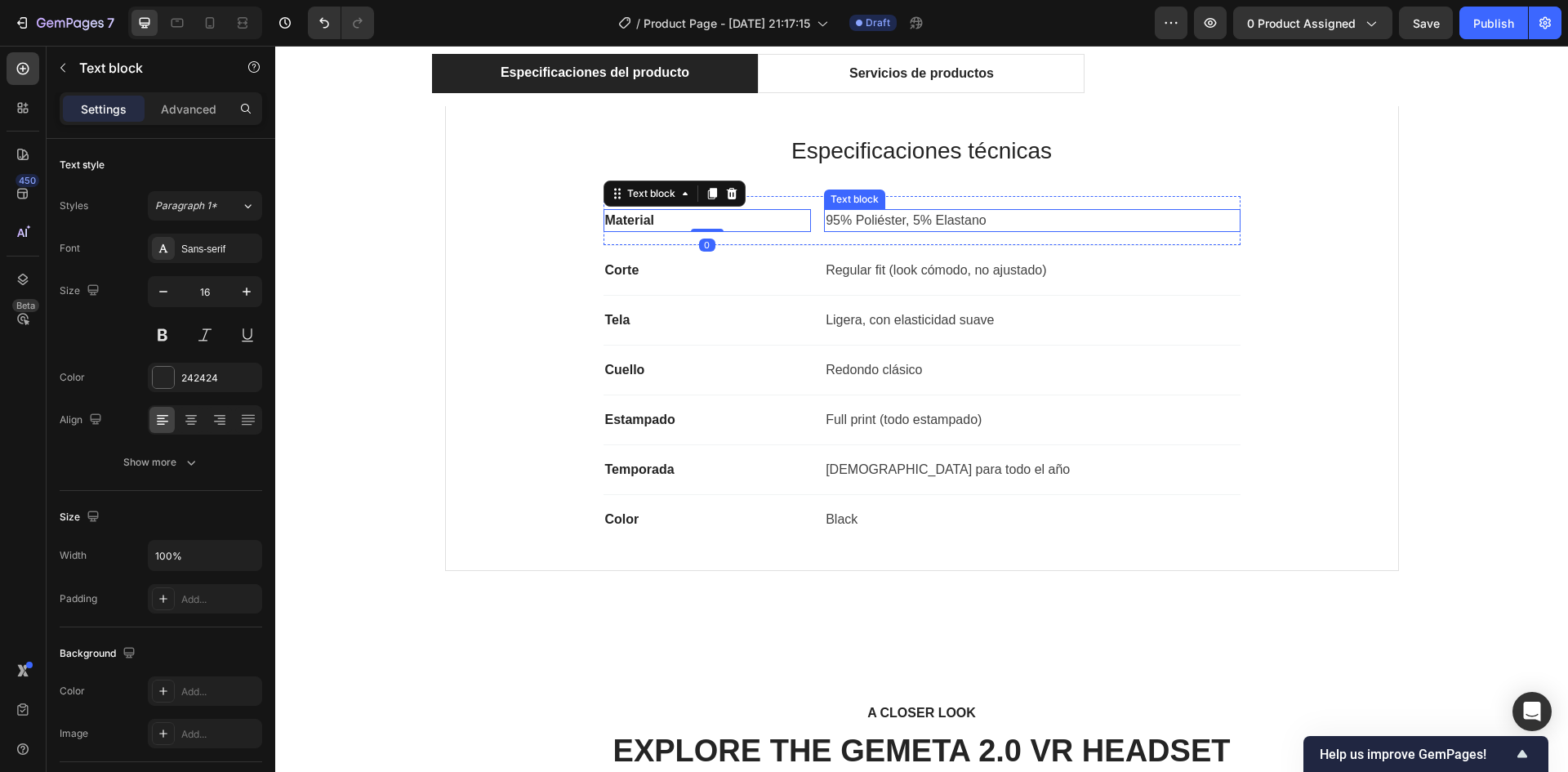
click at [1105, 210] on p "95% Poliéster, 5% Elastano" at bounding box center [1032, 220] width 412 height 20
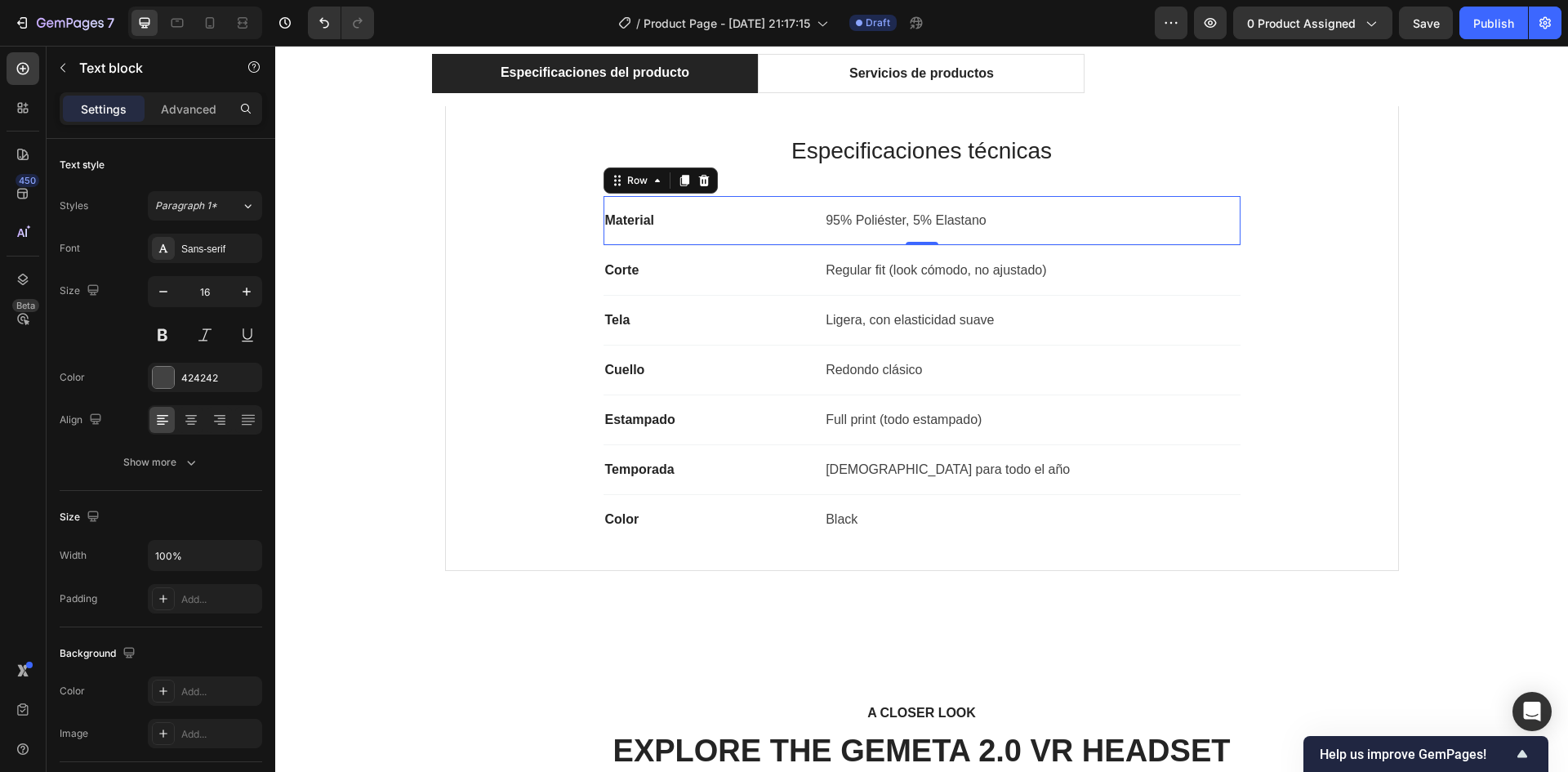
click at [1181, 202] on div "Material Text block 95% Poliéster, 5% Elastano Text block Row 0" at bounding box center [922, 220] width 637 height 50
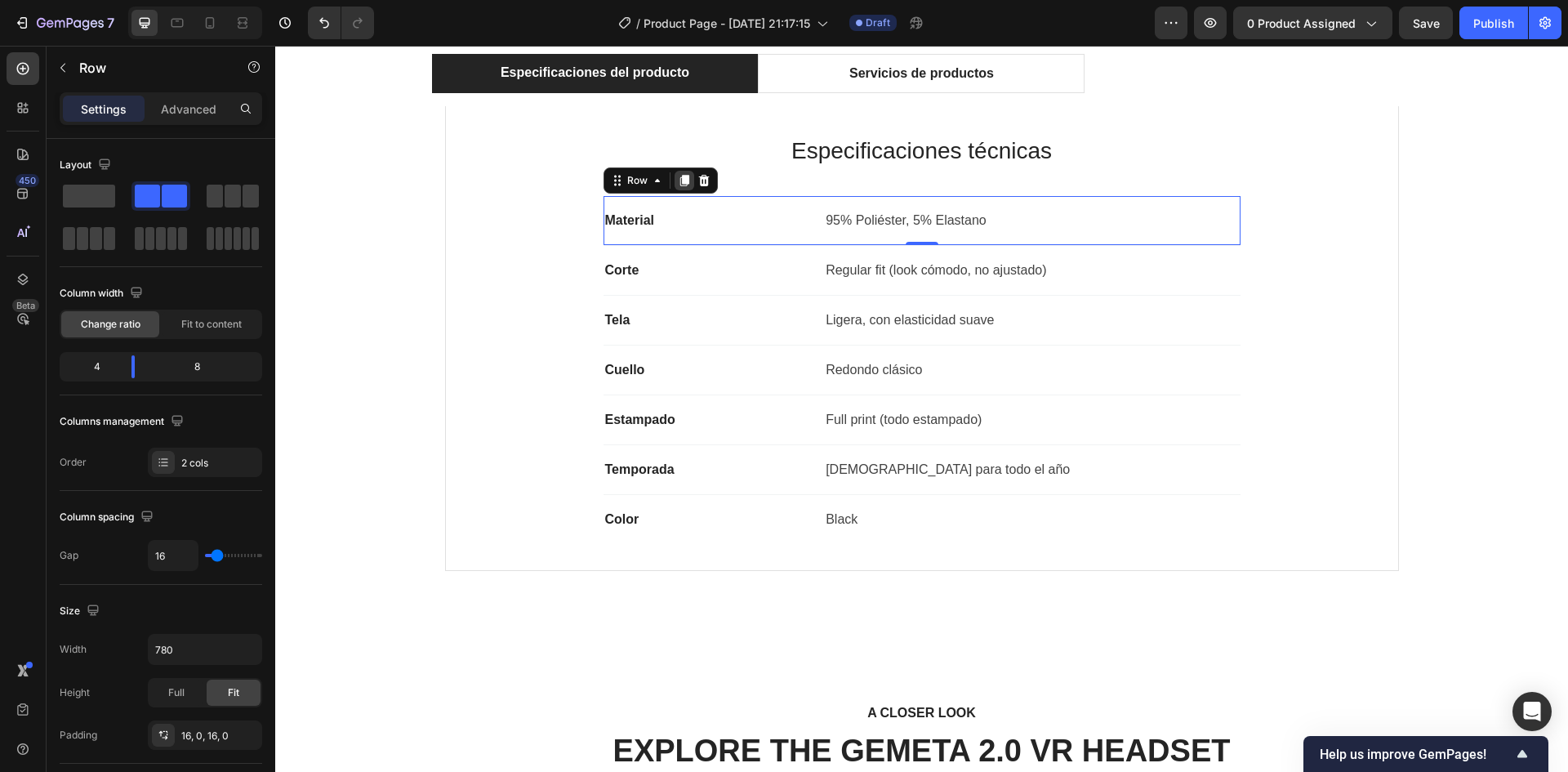
click at [675, 189] on div at bounding box center [685, 181] width 20 height 20
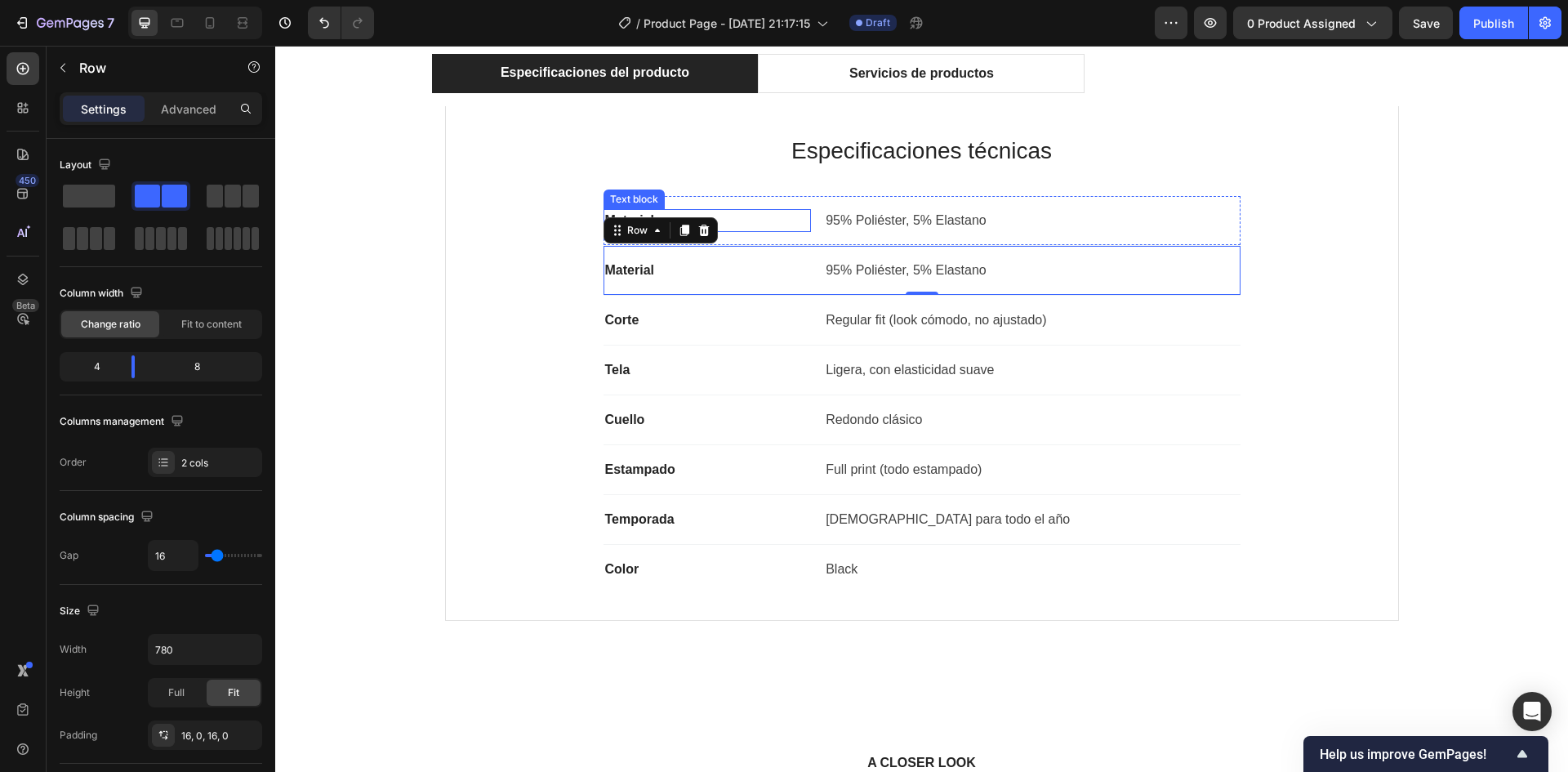
click at [750, 215] on p "Material" at bounding box center [708, 220] width 205 height 20
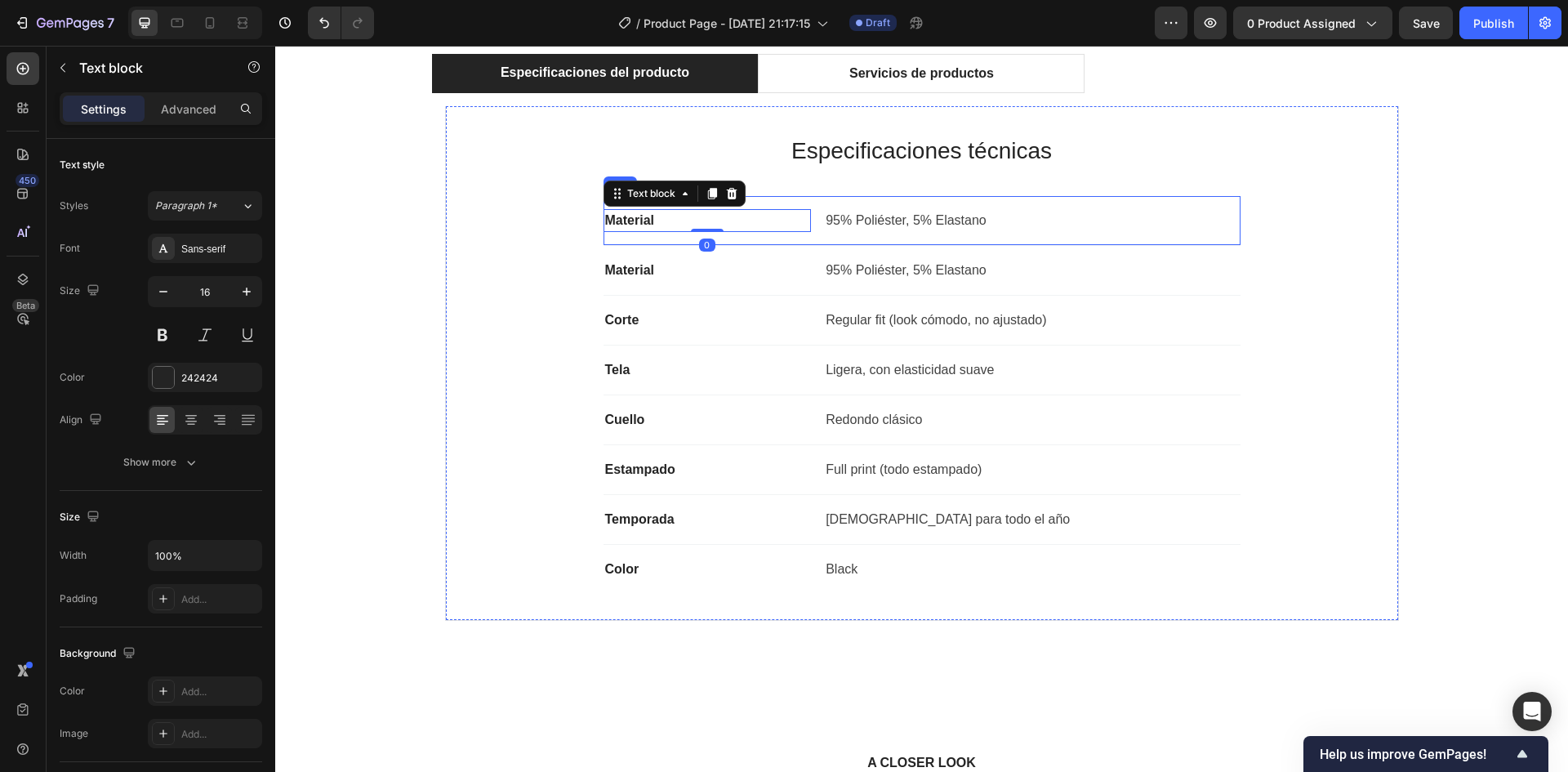
click at [790, 205] on div "Material Text block 0 95% Poliéster, 5% Elastano Text block Row" at bounding box center [922, 220] width 637 height 50
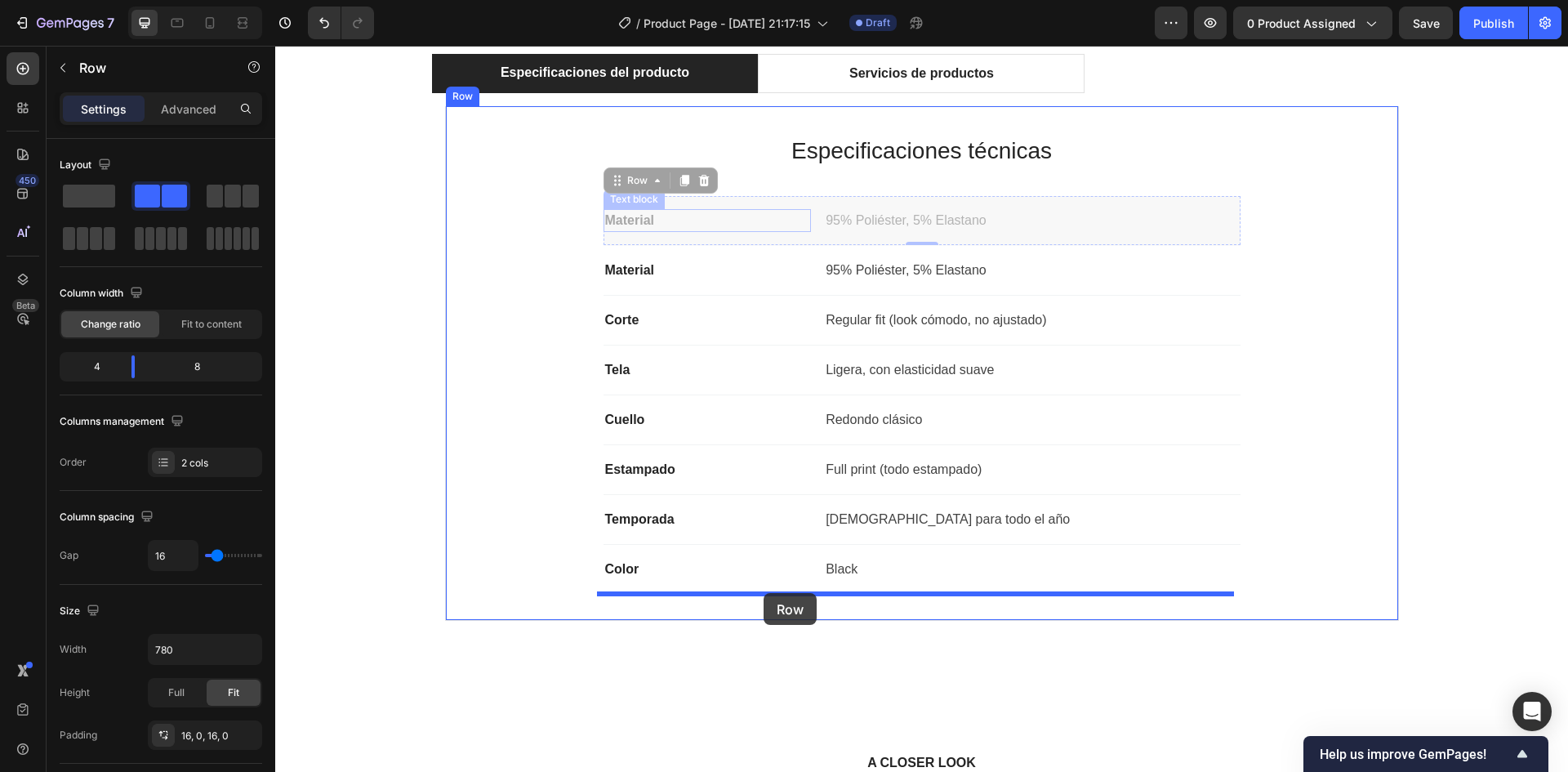
drag, startPoint x: 790, startPoint y: 205, endPoint x: 763, endPoint y: 593, distance: 388.9
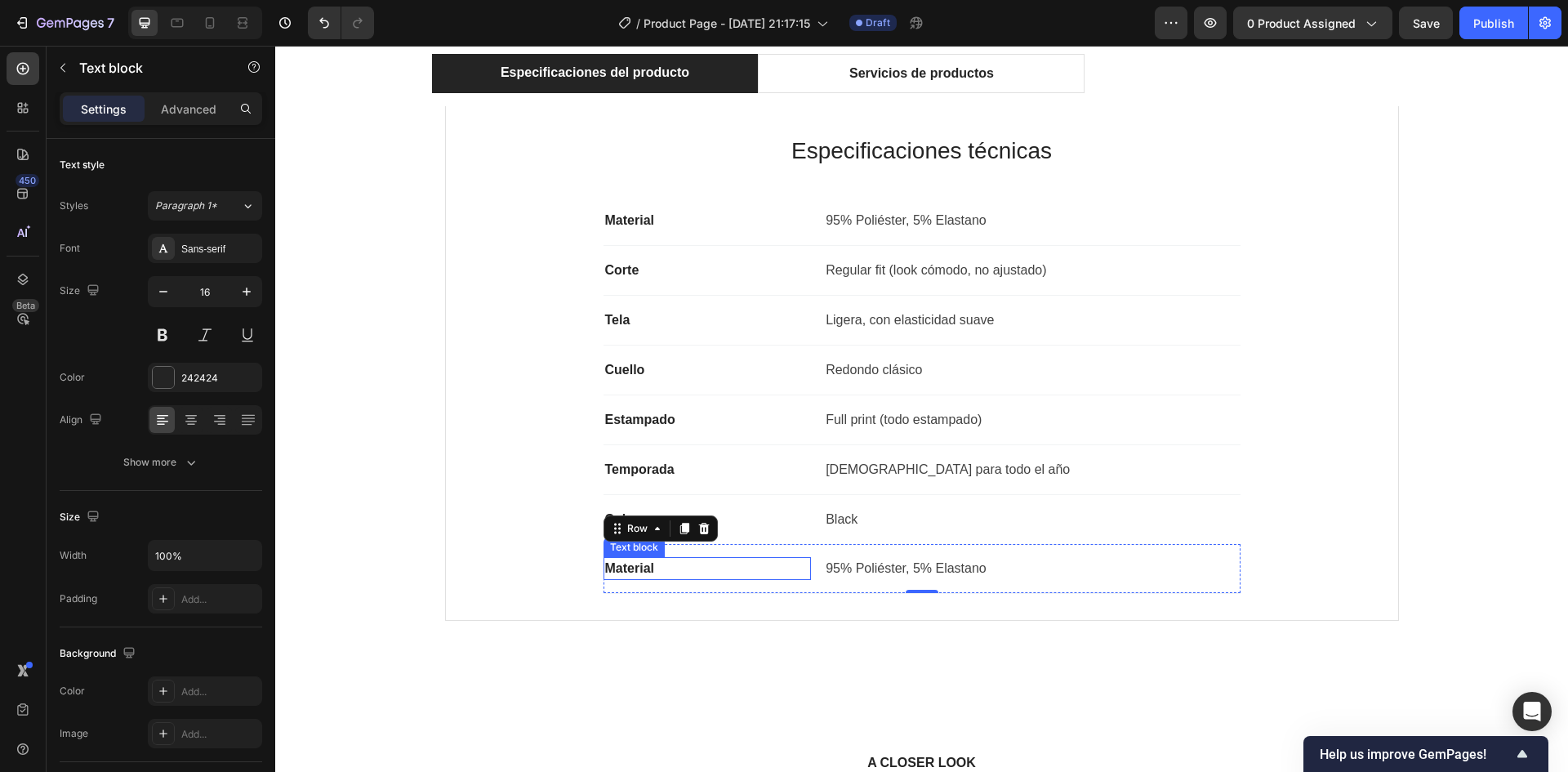
click at [718, 574] on p "Material" at bounding box center [708, 569] width 205 height 20
click at [1012, 554] on div "Material Text block 0 95% Poliéster, 5% Elastano Text block Row" at bounding box center [922, 568] width 637 height 50
click at [637, 569] on strong "Material" at bounding box center [630, 567] width 49 height 14
click at [679, 569] on p "Material" at bounding box center [708, 569] width 205 height 20
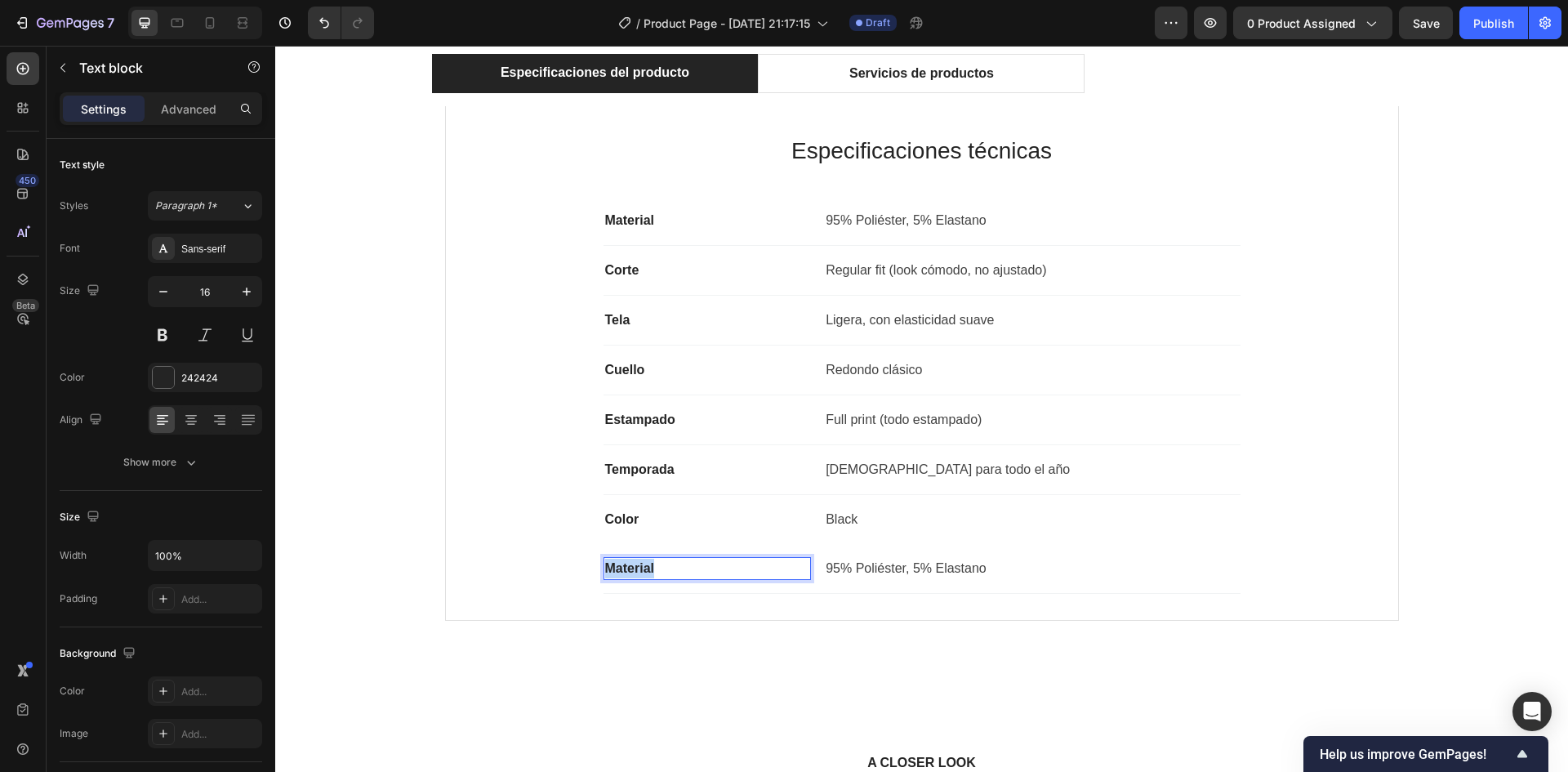
click at [679, 569] on p "Material" at bounding box center [708, 569] width 205 height 20
click at [937, 568] on p "95% Poliéster, 5% Elastano" at bounding box center [1032, 569] width 412 height 20
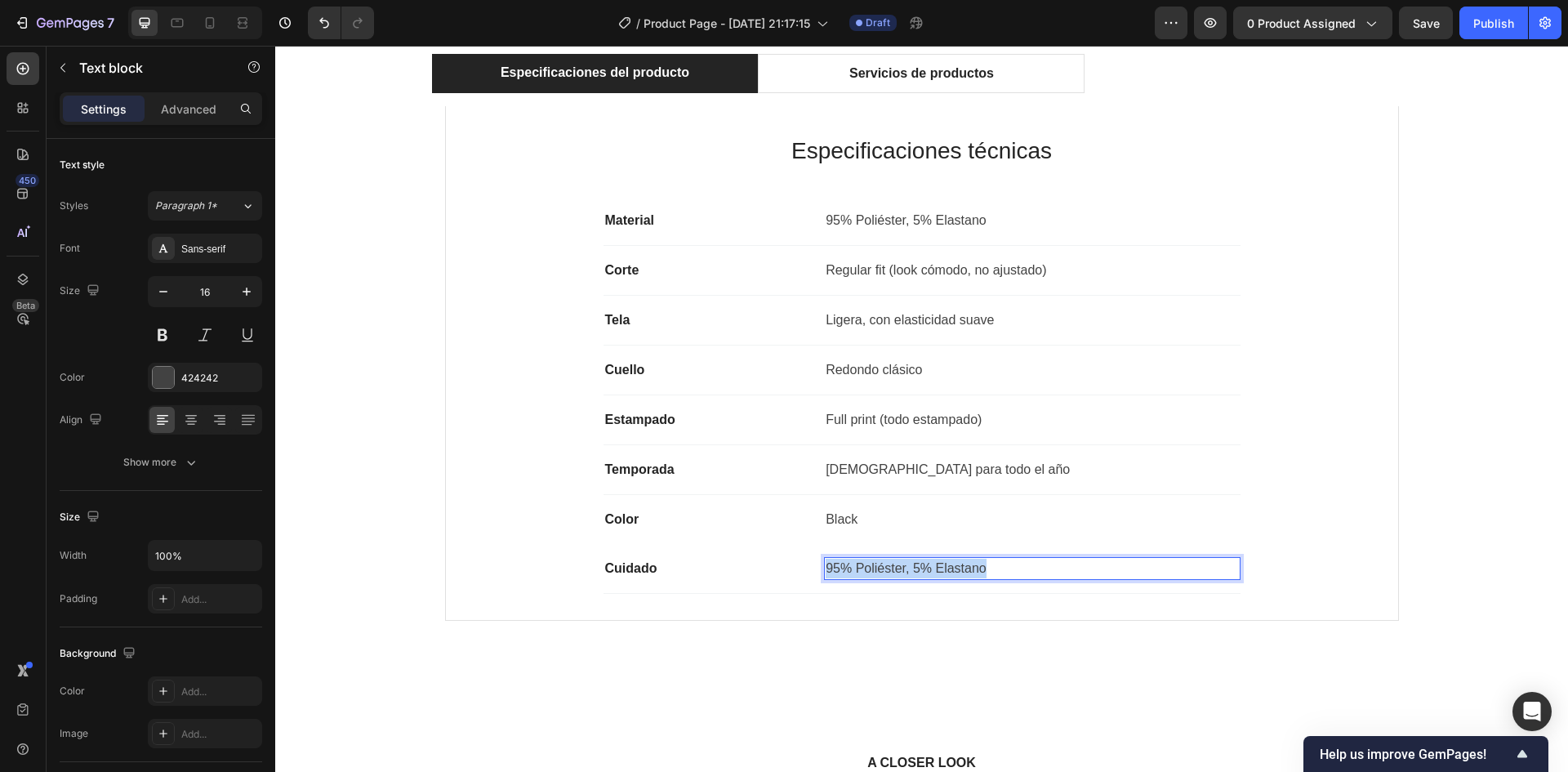
click at [937, 568] on p "95% Poliéster, 5% Elastano" at bounding box center [1032, 569] width 412 height 20
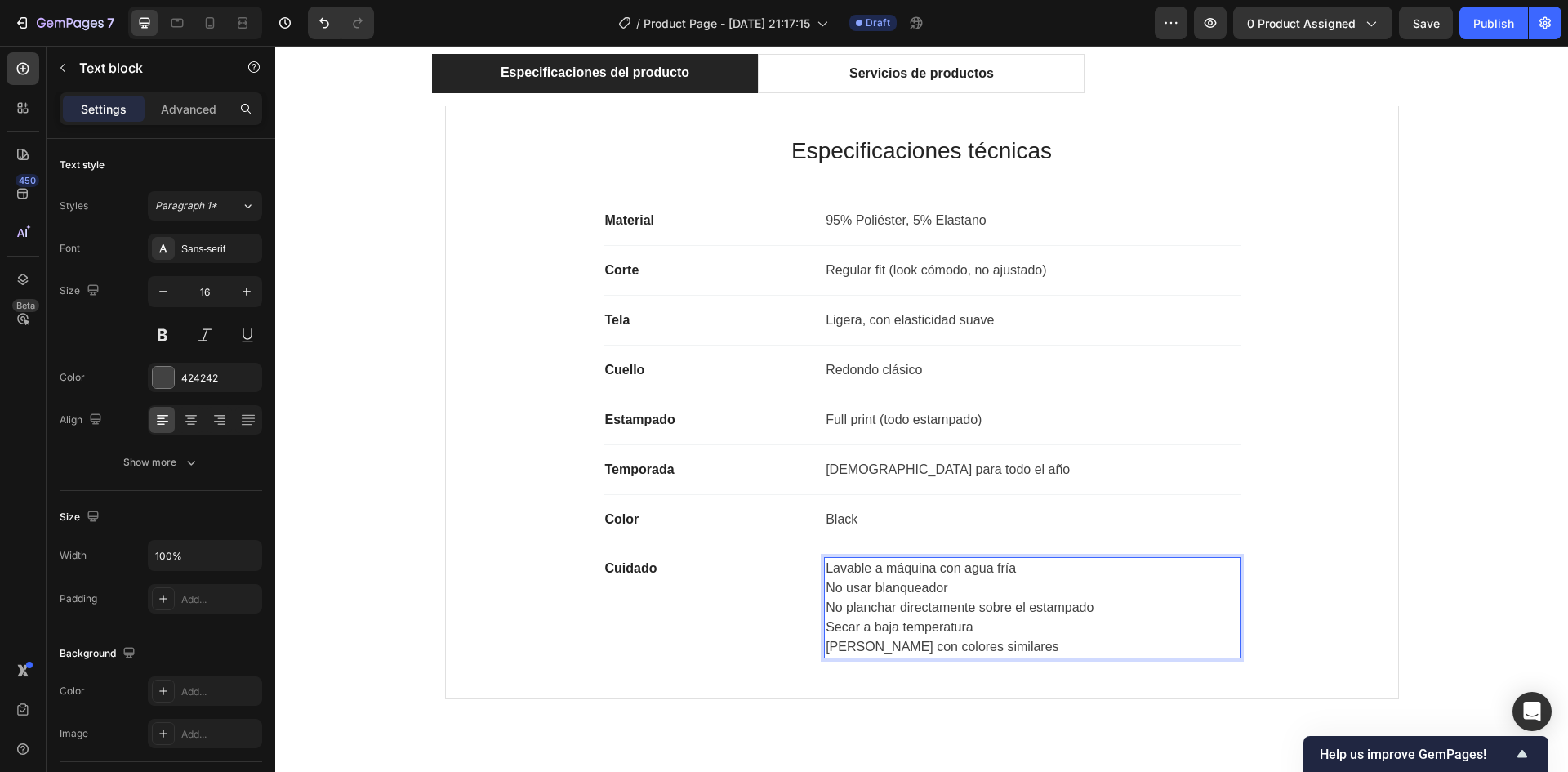
click at [826, 565] on p "Lavable a máquina con agua fría" at bounding box center [1032, 569] width 412 height 20
click at [826, 586] on p "No usar blanqueador" at bounding box center [1032, 588] width 412 height 20
click at [826, 605] on p "No planchar directamente sobre el estampado" at bounding box center [1032, 608] width 412 height 20
click at [826, 628] on p "Secar a baja temperatura" at bounding box center [1032, 627] width 412 height 20
click at [826, 647] on p "[PERSON_NAME] con colores similares" at bounding box center [1032, 647] width 412 height 20
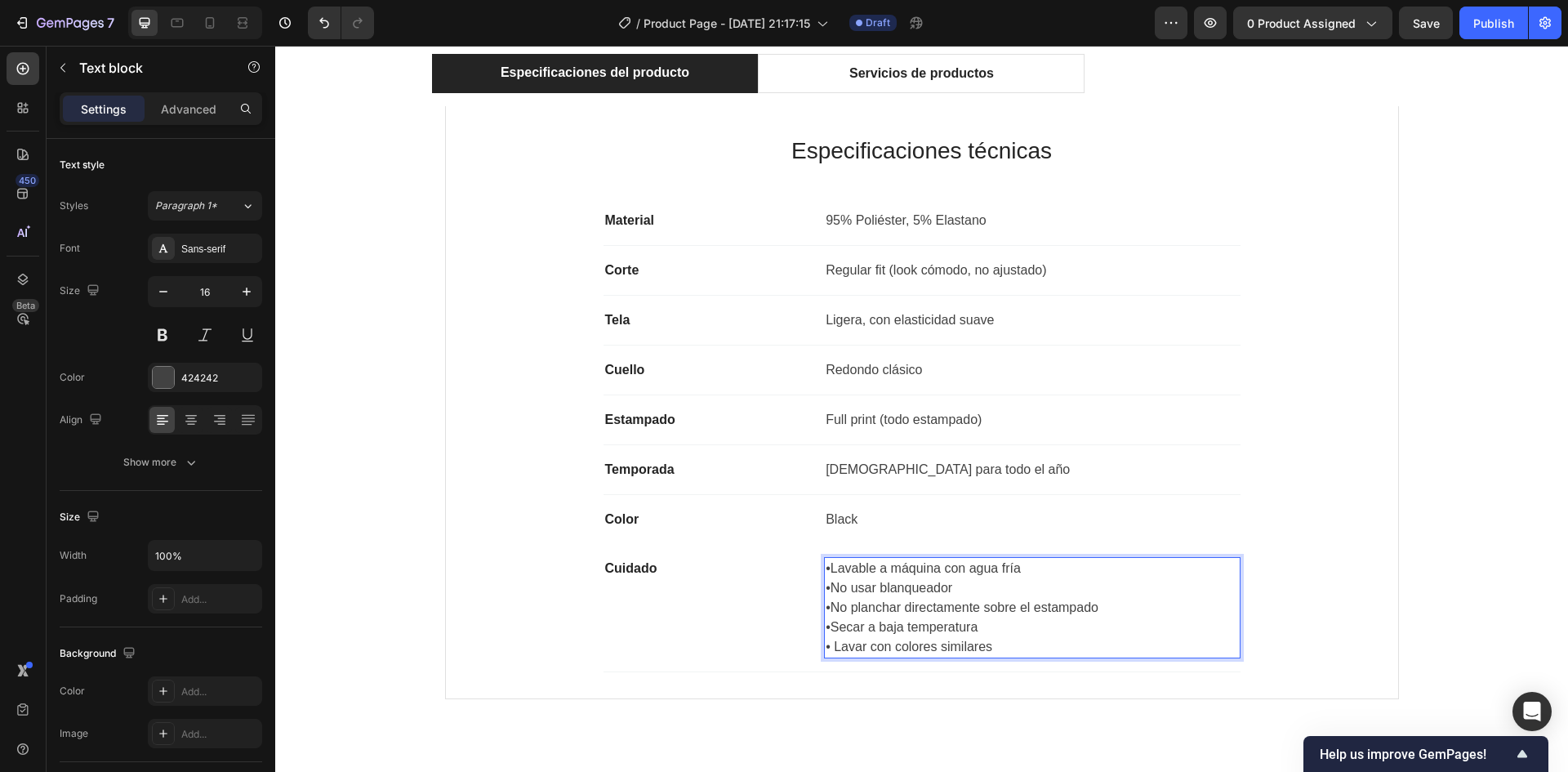
click at [826, 629] on p "•Secar a baja temperatura" at bounding box center [1032, 627] width 412 height 20
click at [826, 611] on p "•No planchar directamente sobre el estampado" at bounding box center [1032, 608] width 412 height 20
click at [826, 590] on p "•No usar blanqueador" at bounding box center [1032, 588] width 412 height 20
click at [827, 567] on p "•Lavable a máquina con agua fría" at bounding box center [1032, 569] width 412 height 20
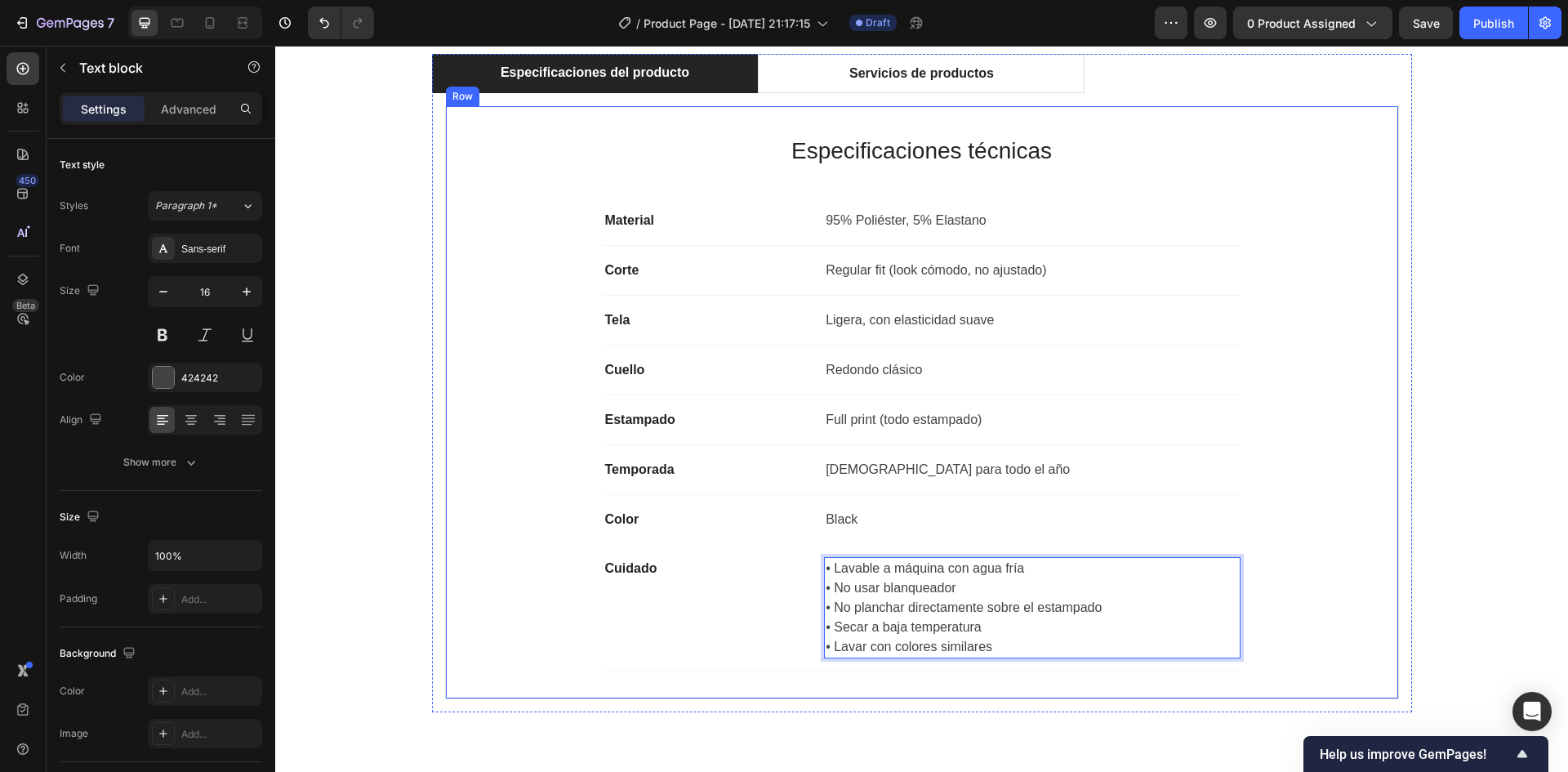
click at [484, 573] on div "Especificaciones técnicas Heading Material Text block 95% Poliéster, 5% Elastan…" at bounding box center [922, 401] width 901 height 540
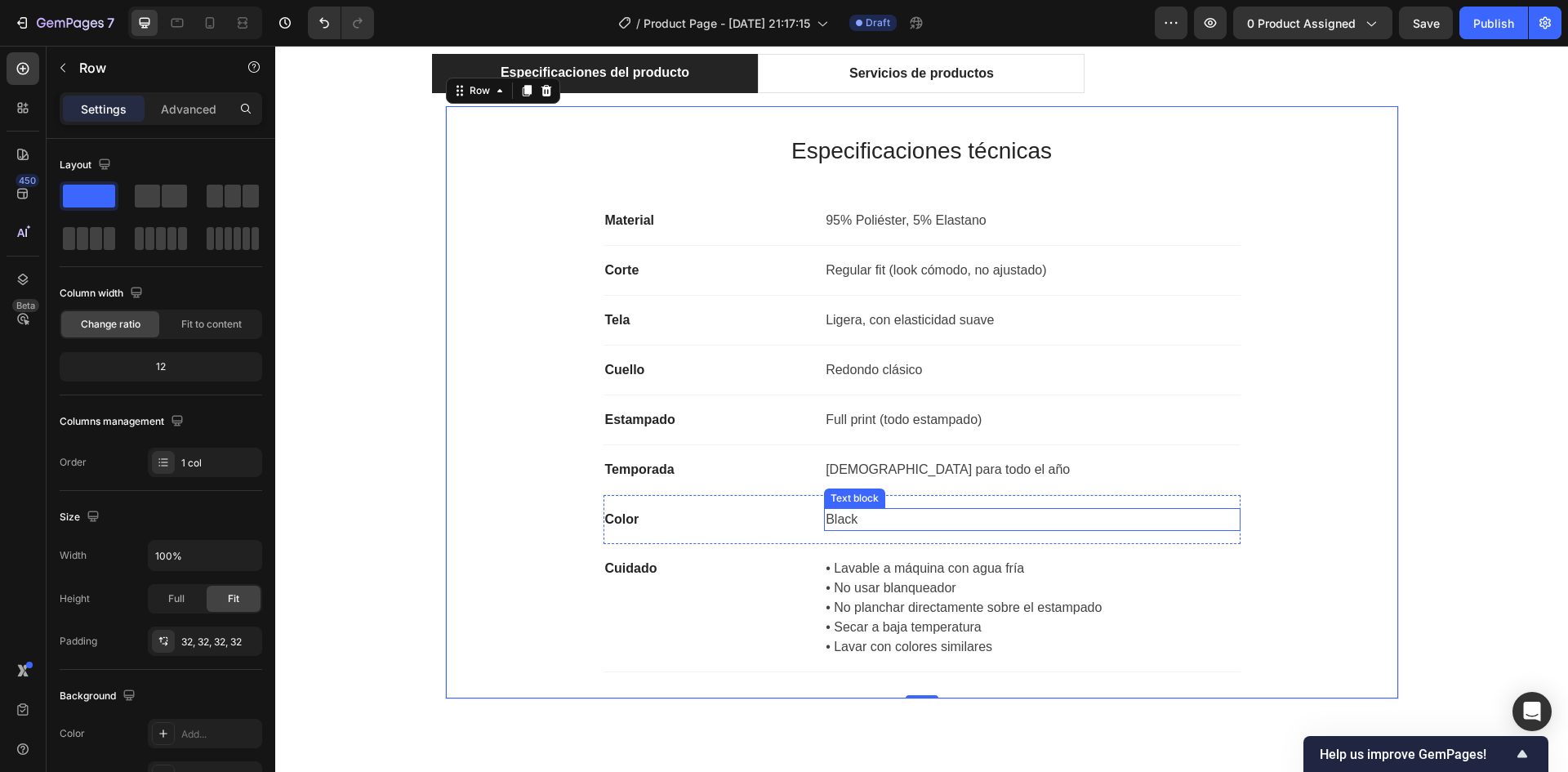
click at [838, 521] on p "Black" at bounding box center [1032, 520] width 412 height 20
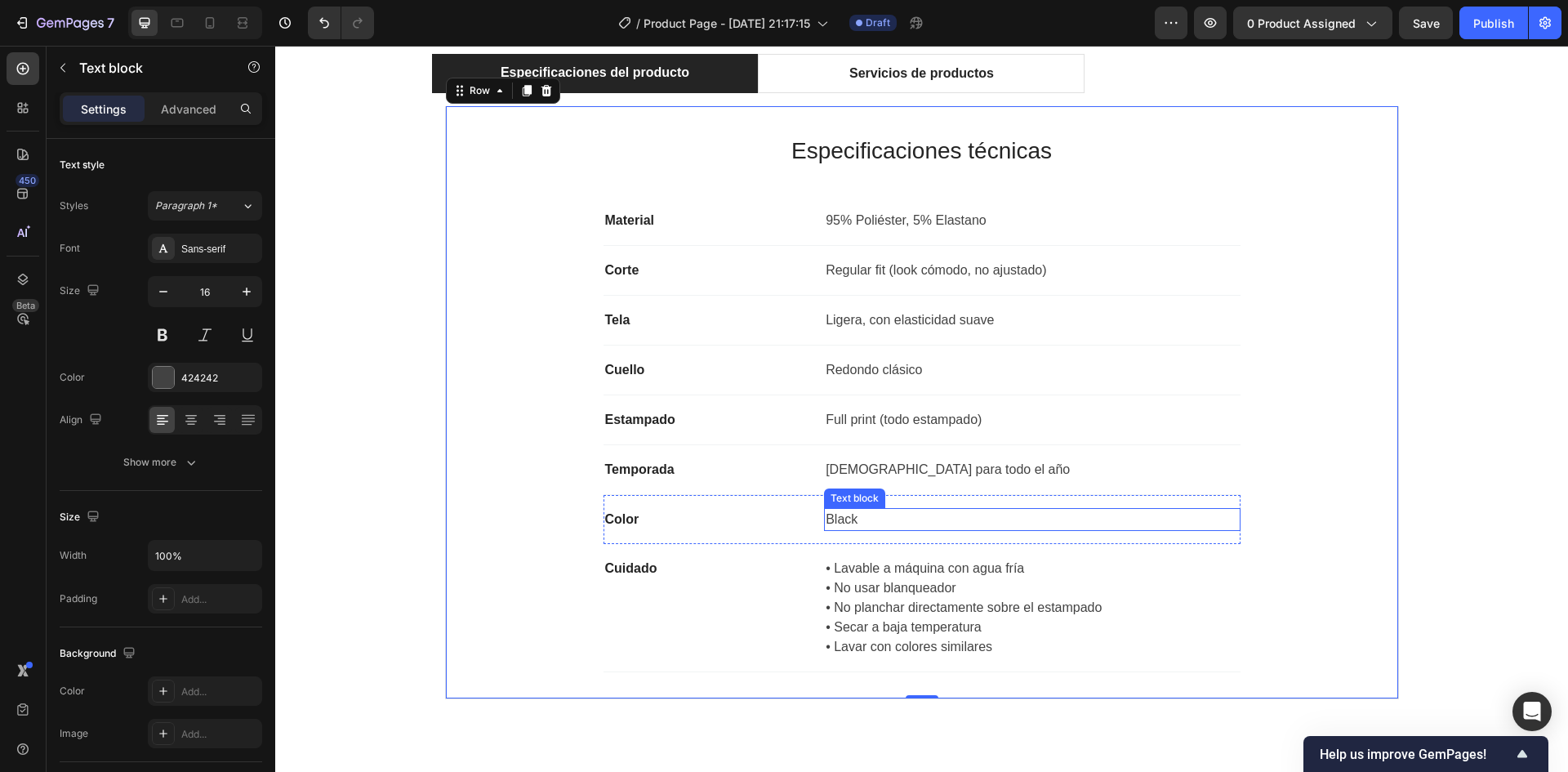
click at [838, 521] on p "Black" at bounding box center [1032, 520] width 412 height 20
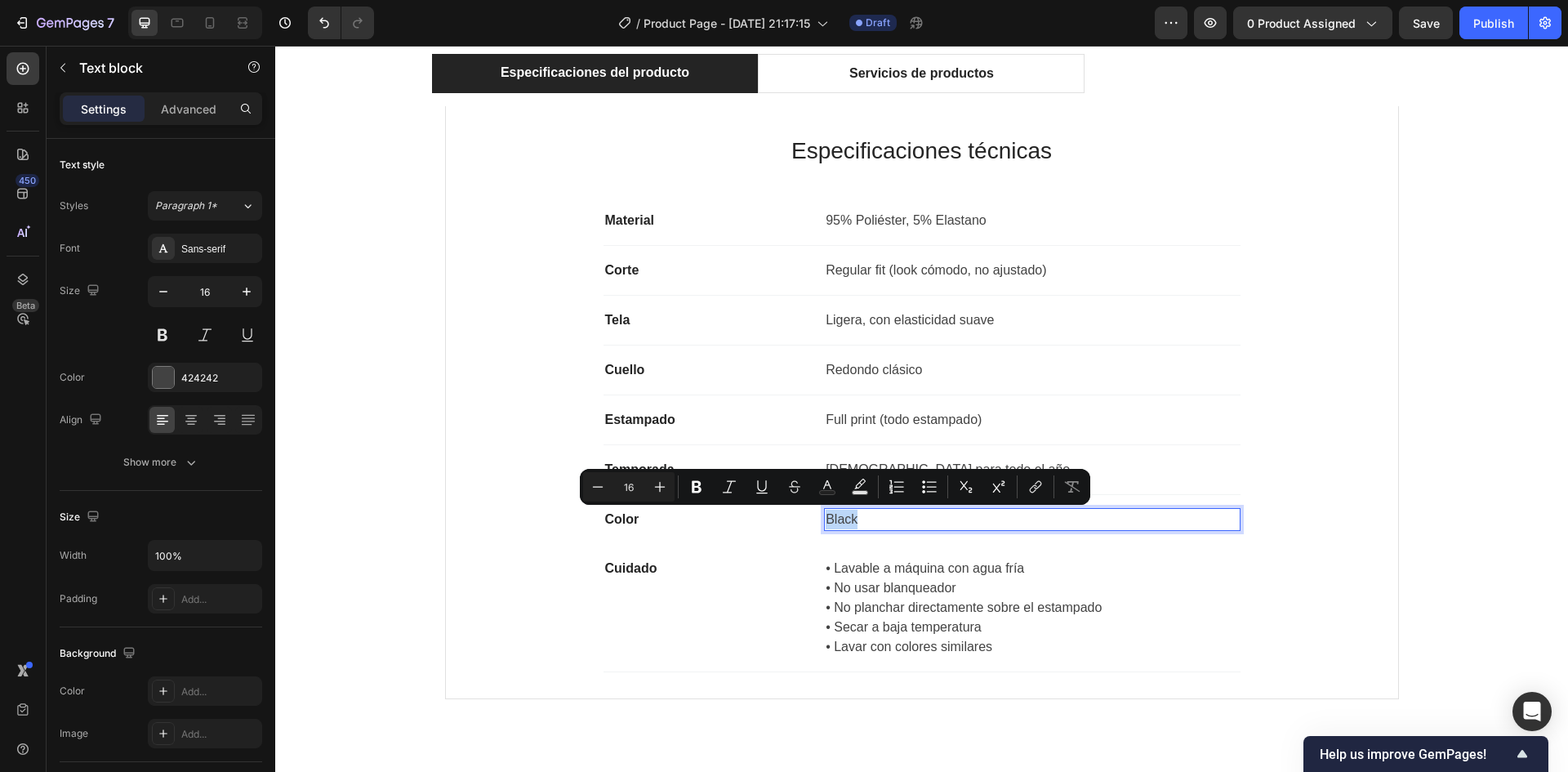
copy p "Black"
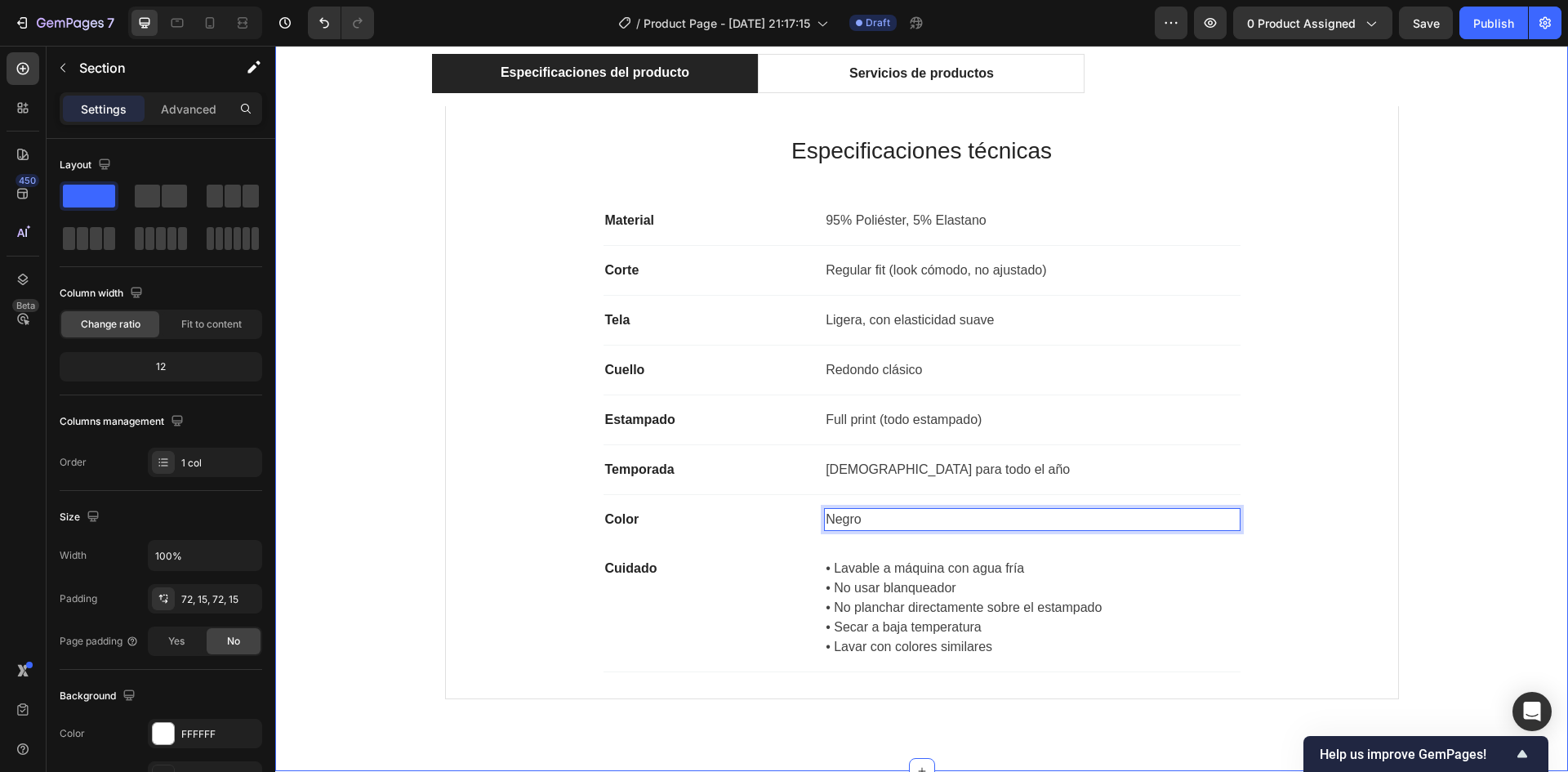
click at [1465, 364] on div "Especificaciones del producto Servicios de productos Especificaciones técnicas …" at bounding box center [921, 382] width 1268 height 658
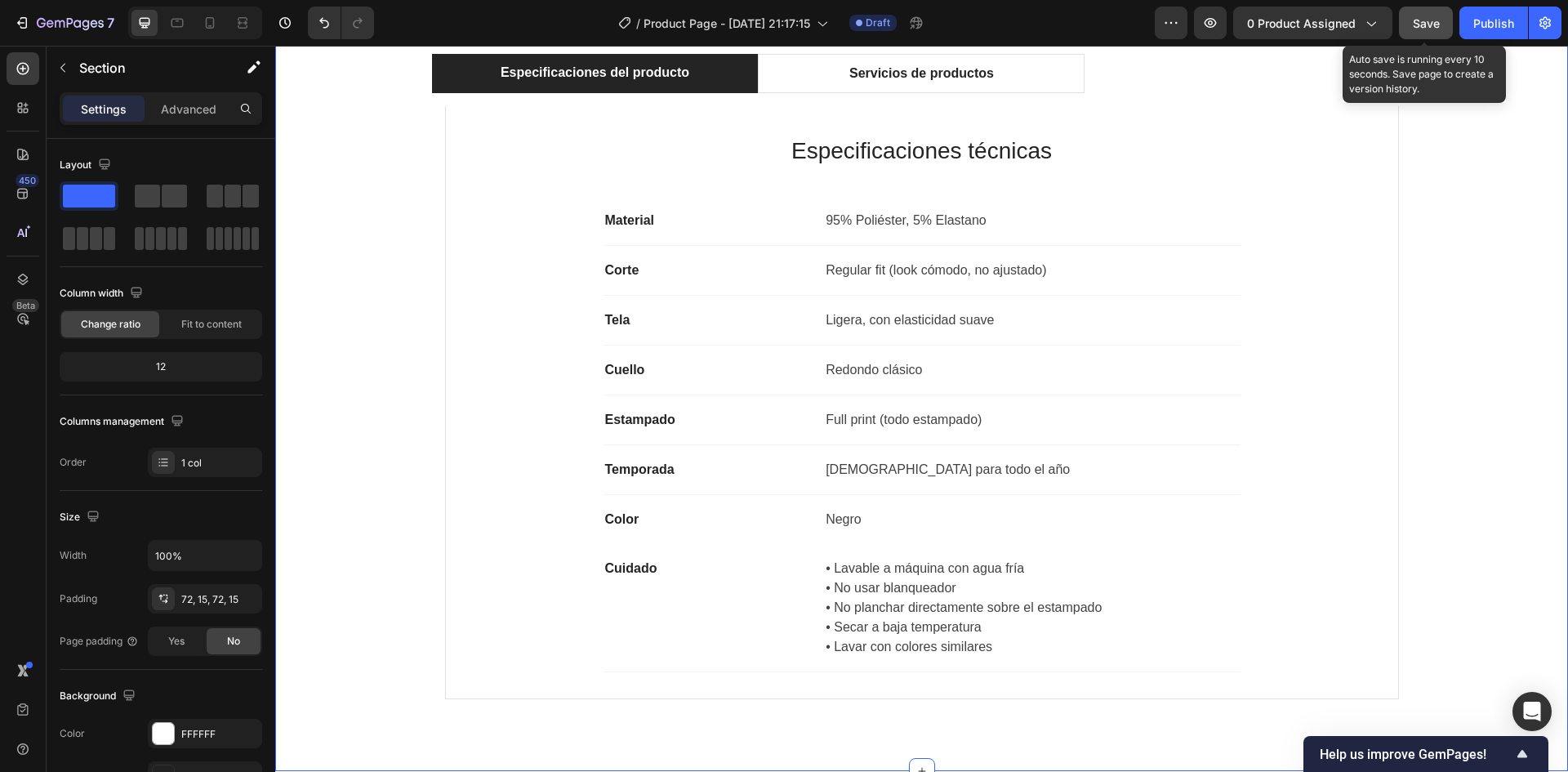
click at [1430, 21] on span "Save" at bounding box center [1427, 23] width 27 height 14
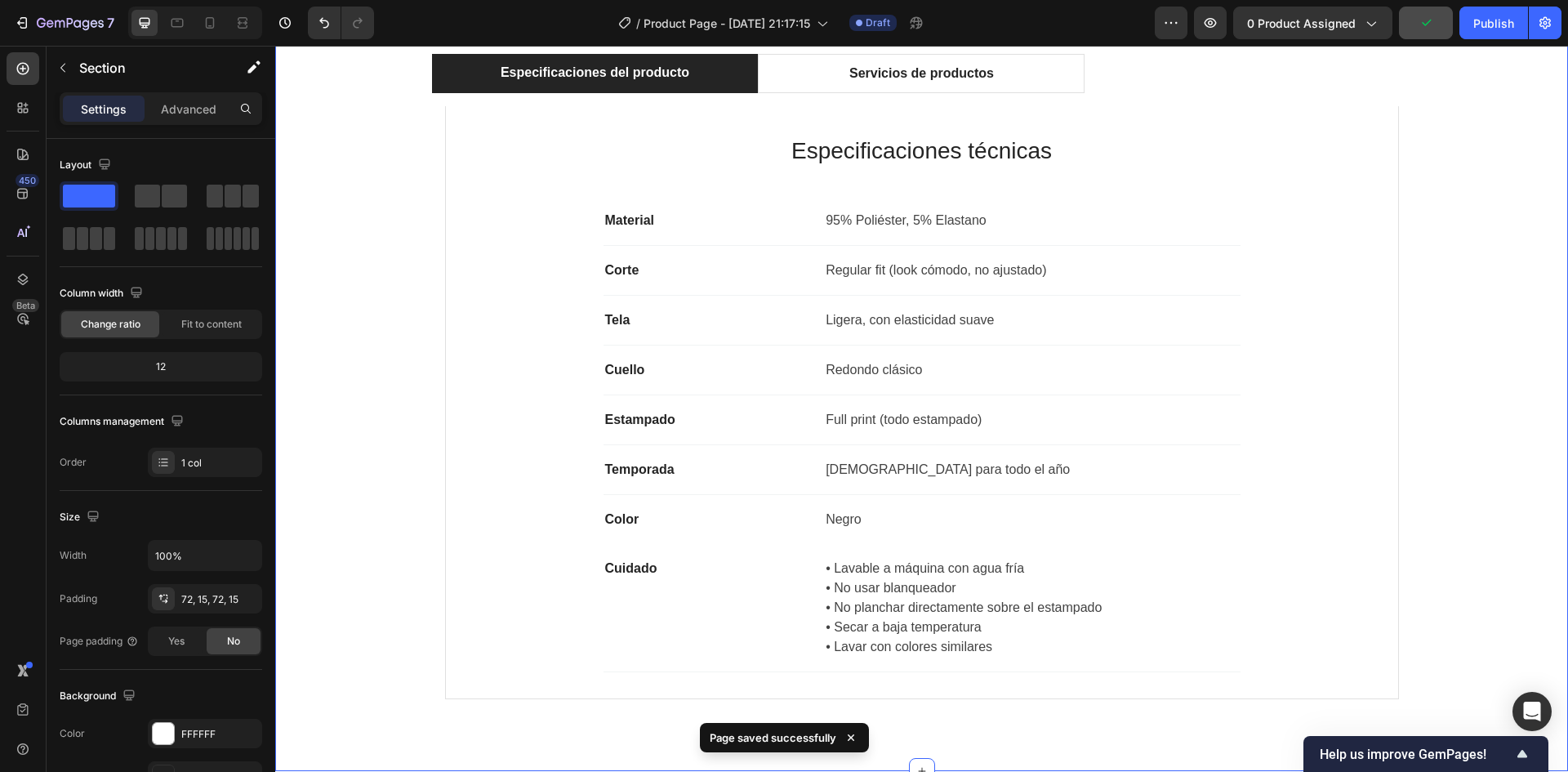
scroll to position [804, 0]
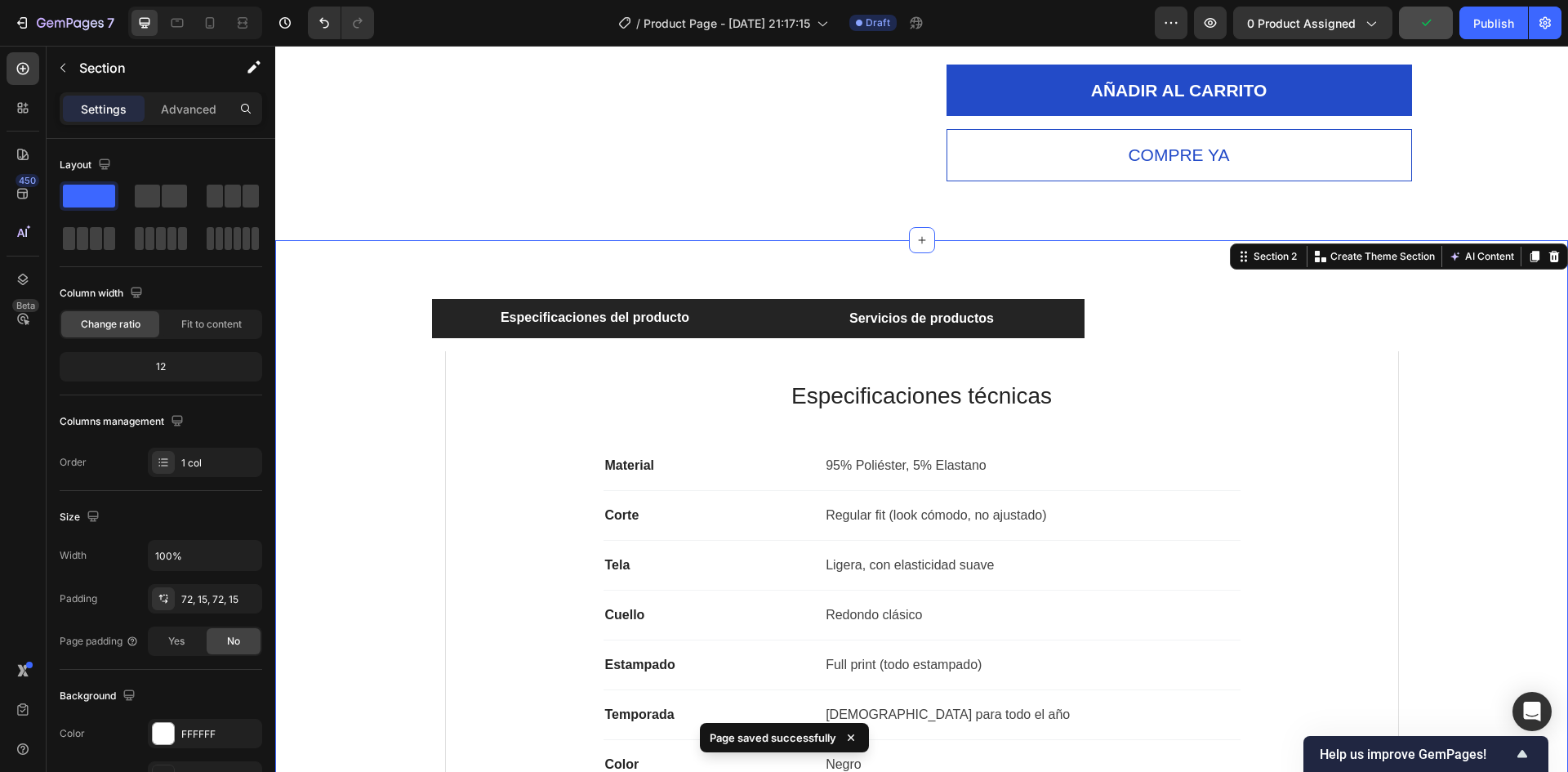
click at [952, 309] on p "Servicios de productos" at bounding box center [921, 319] width 145 height 20
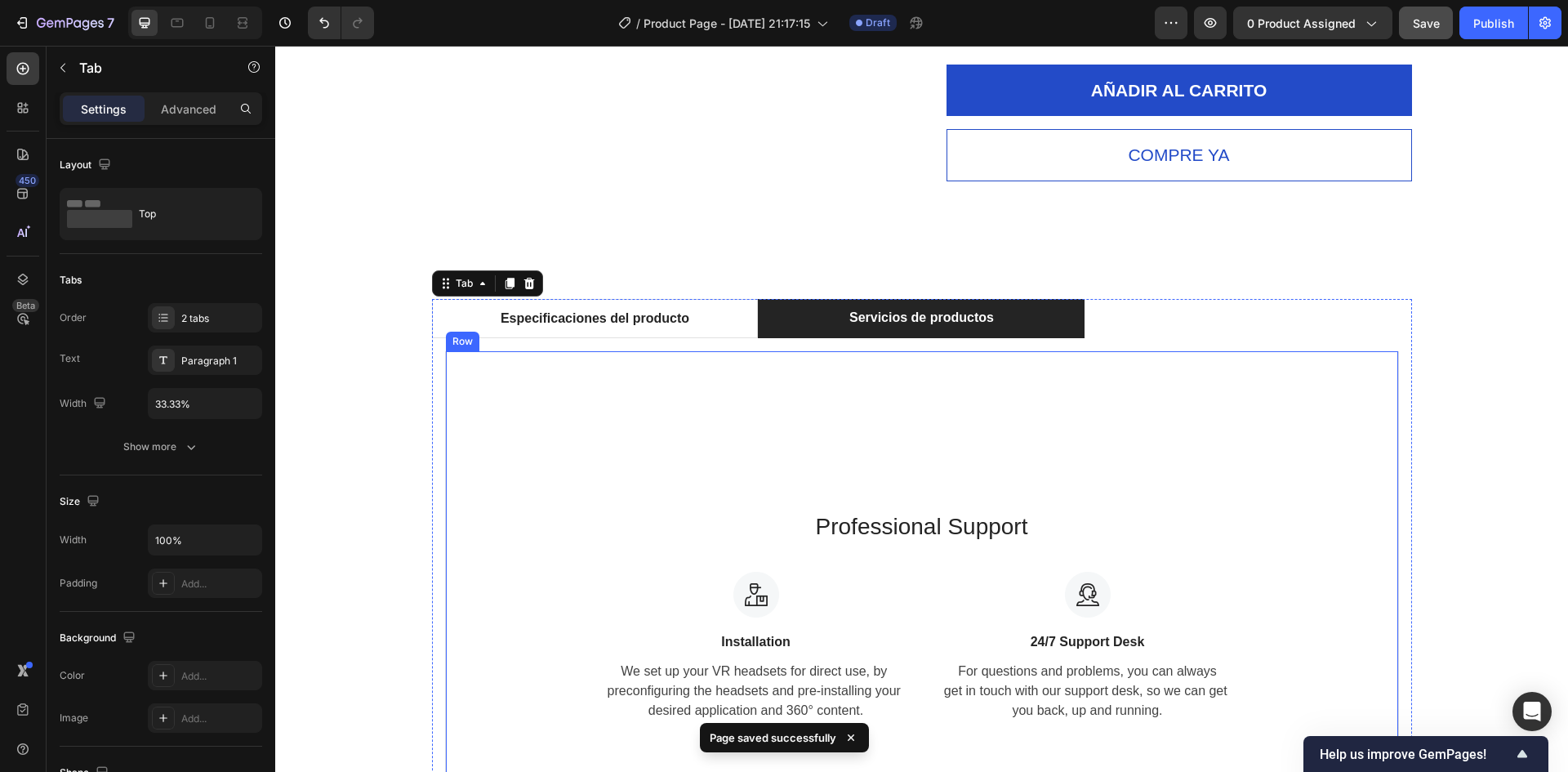
scroll to position [885, 0]
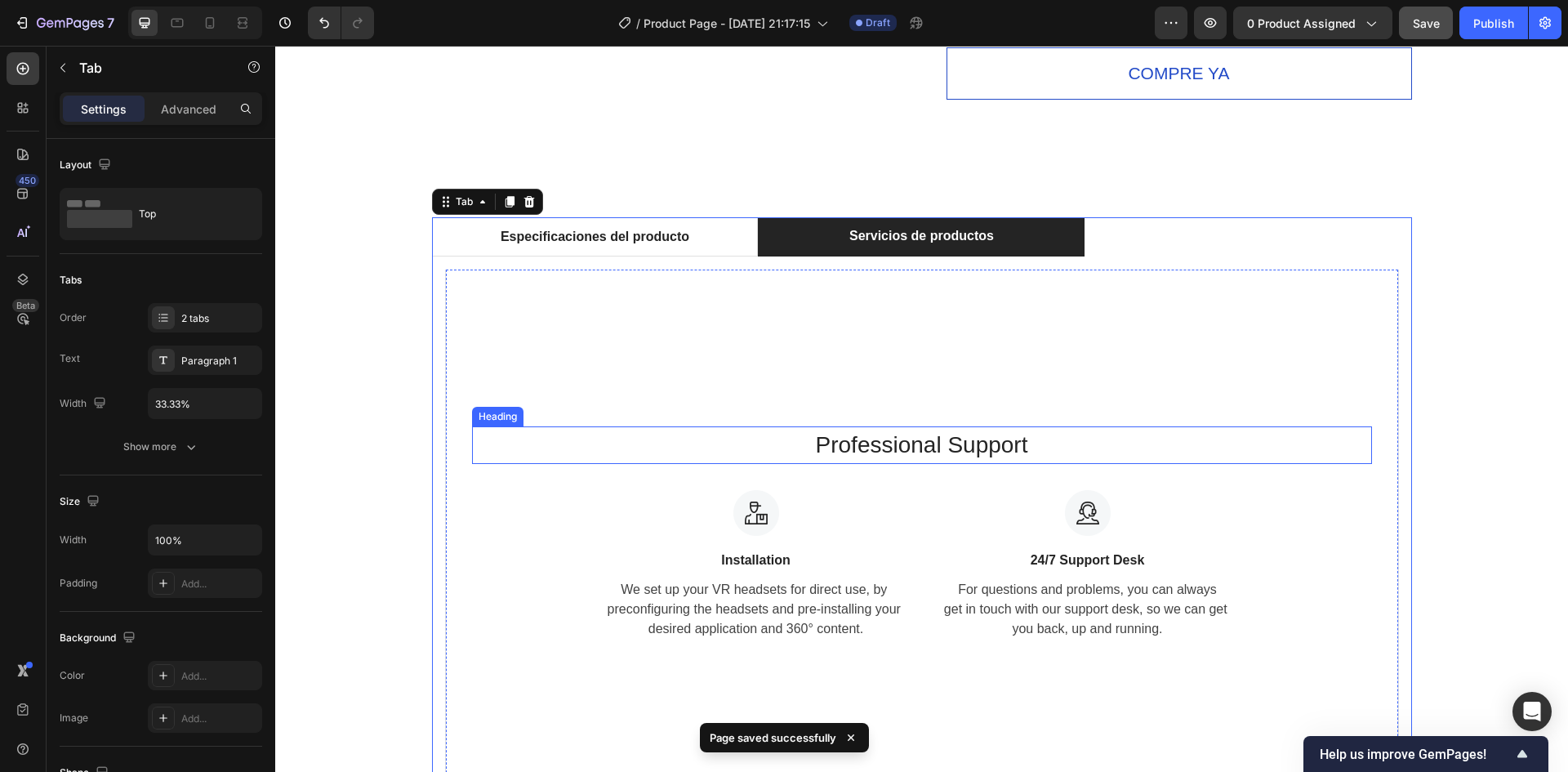
click at [947, 437] on p "Professional Support" at bounding box center [921, 445] width 897 height 35
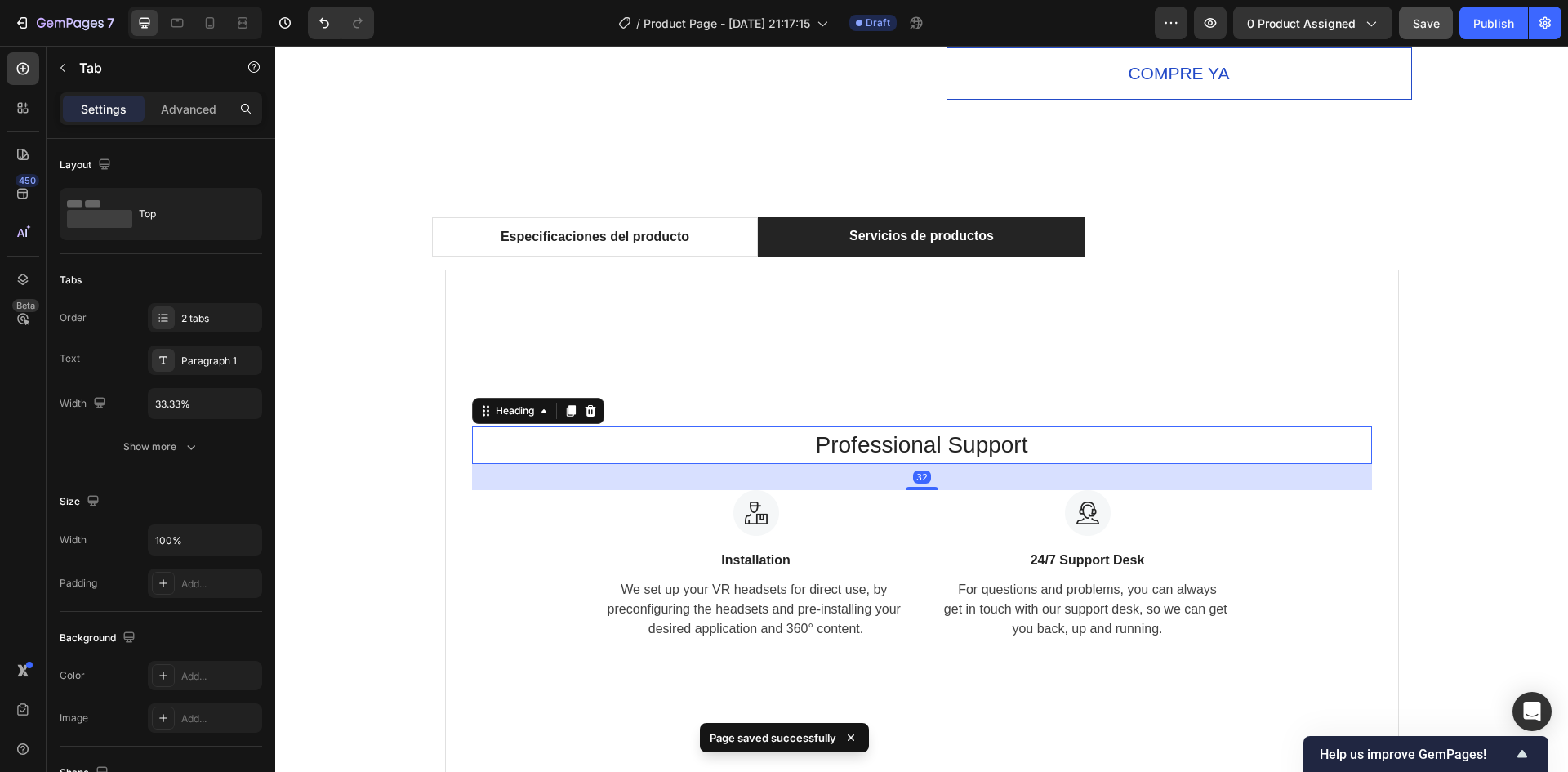
click at [947, 437] on p "Professional Support" at bounding box center [921, 445] width 897 height 35
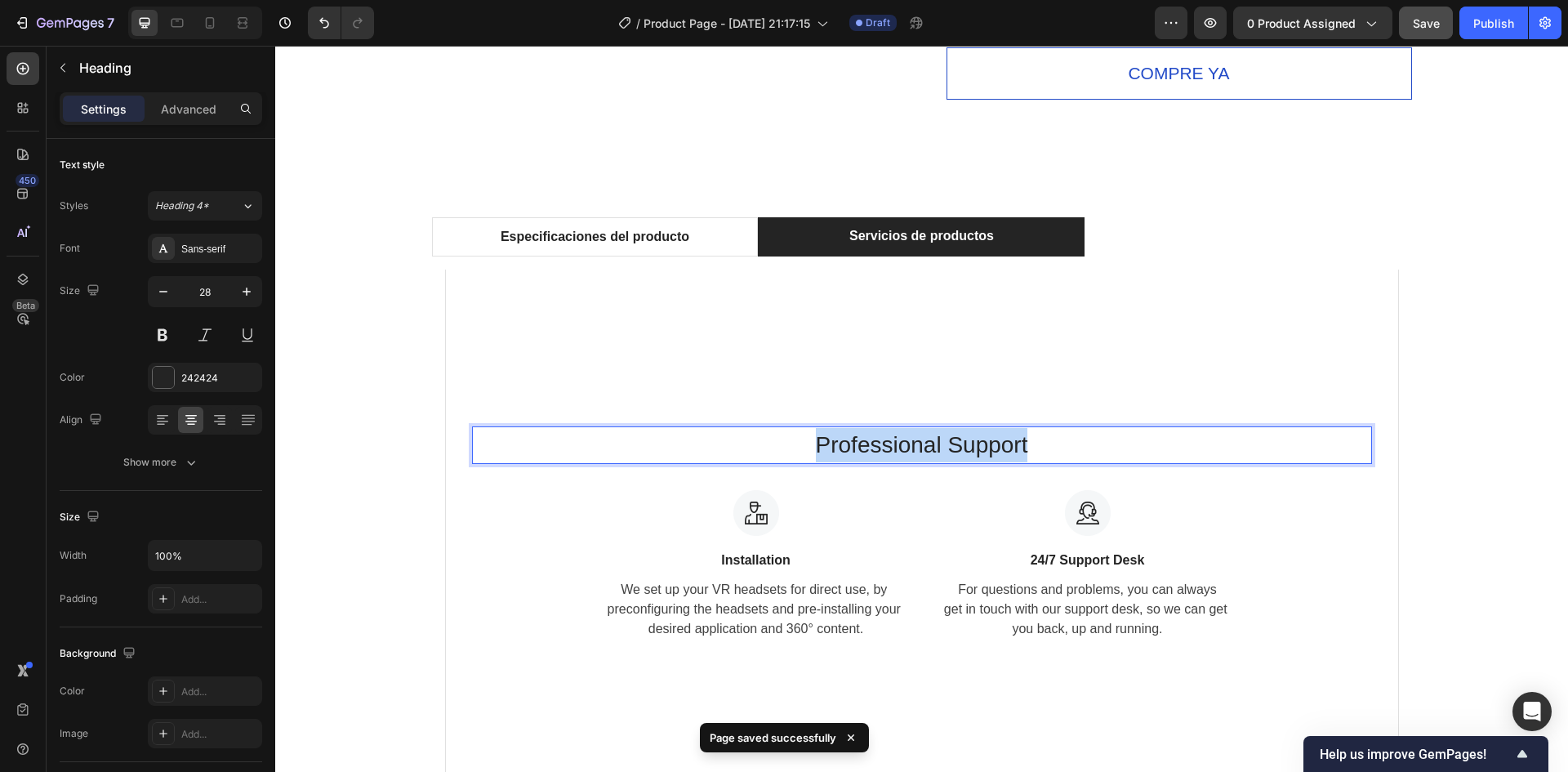
click at [947, 437] on p "Professional Support" at bounding box center [921, 445] width 897 height 35
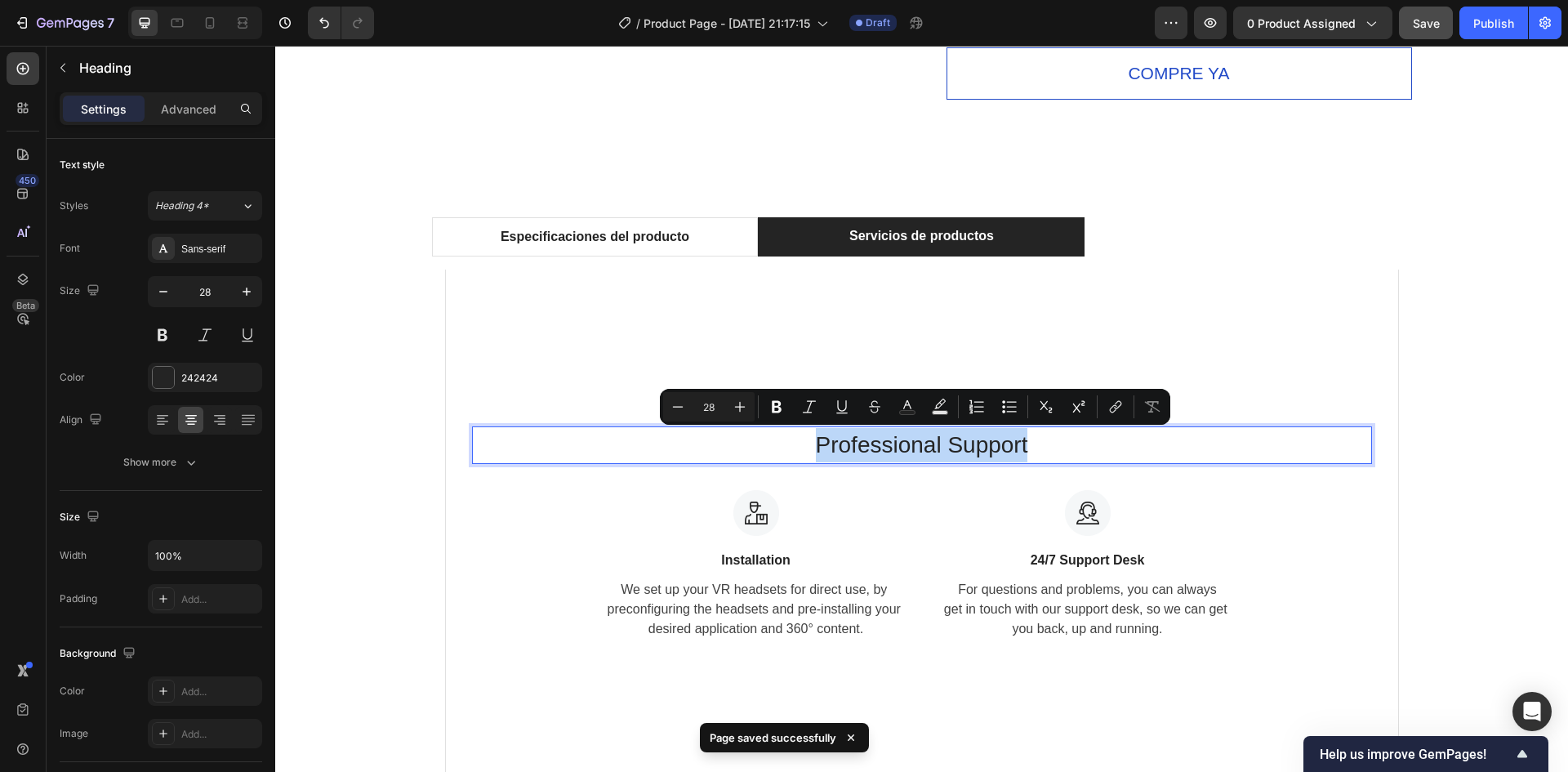
copy p "Professional Support"
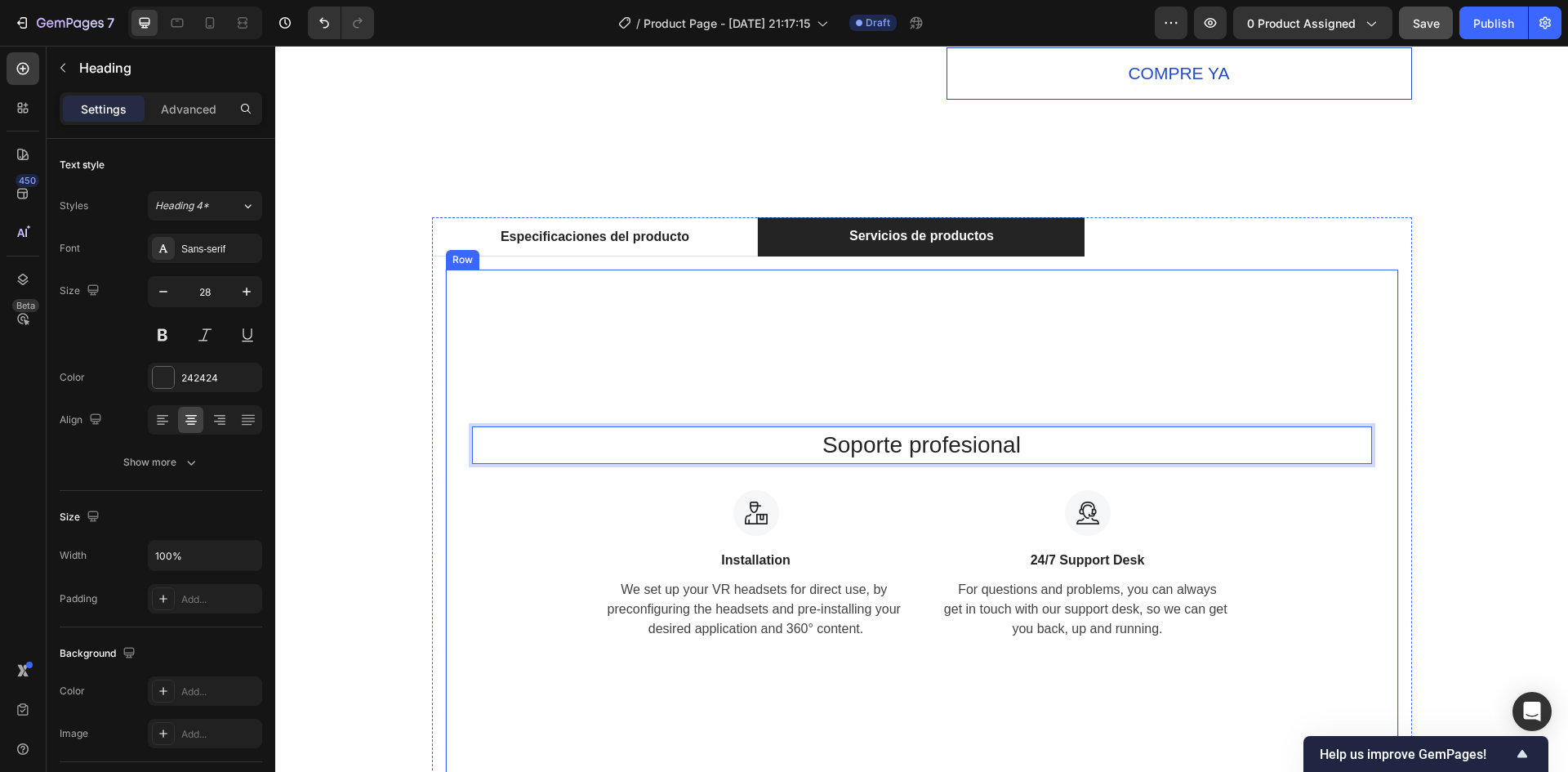
scroll to position [1049, 0]
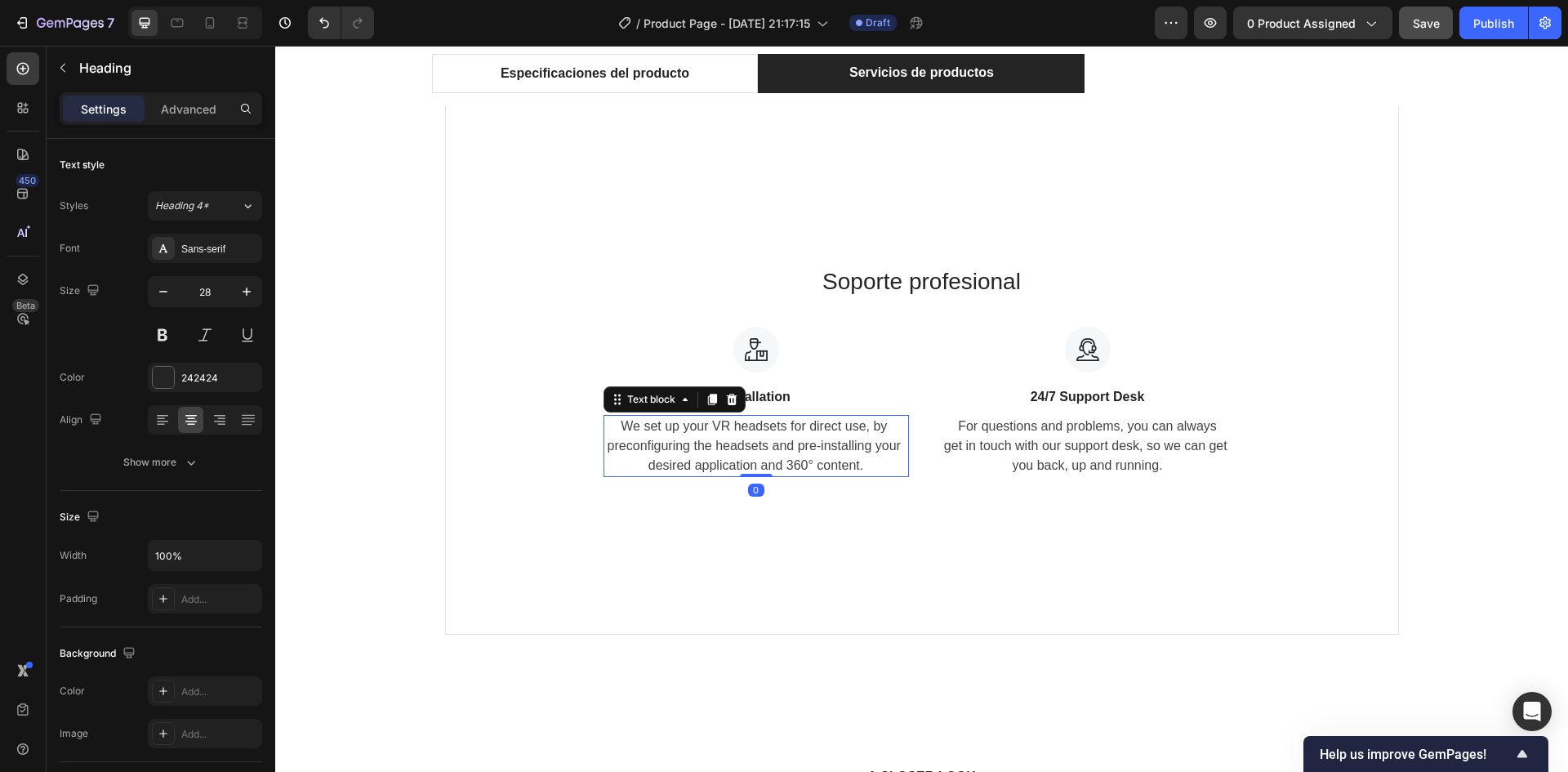
click at [830, 438] on p "We set up your VR headsets for direct use, by preconfiguring the headsets and p…" at bounding box center [757, 446] width 302 height 59
click at [730, 405] on icon at bounding box center [732, 400] width 13 height 13
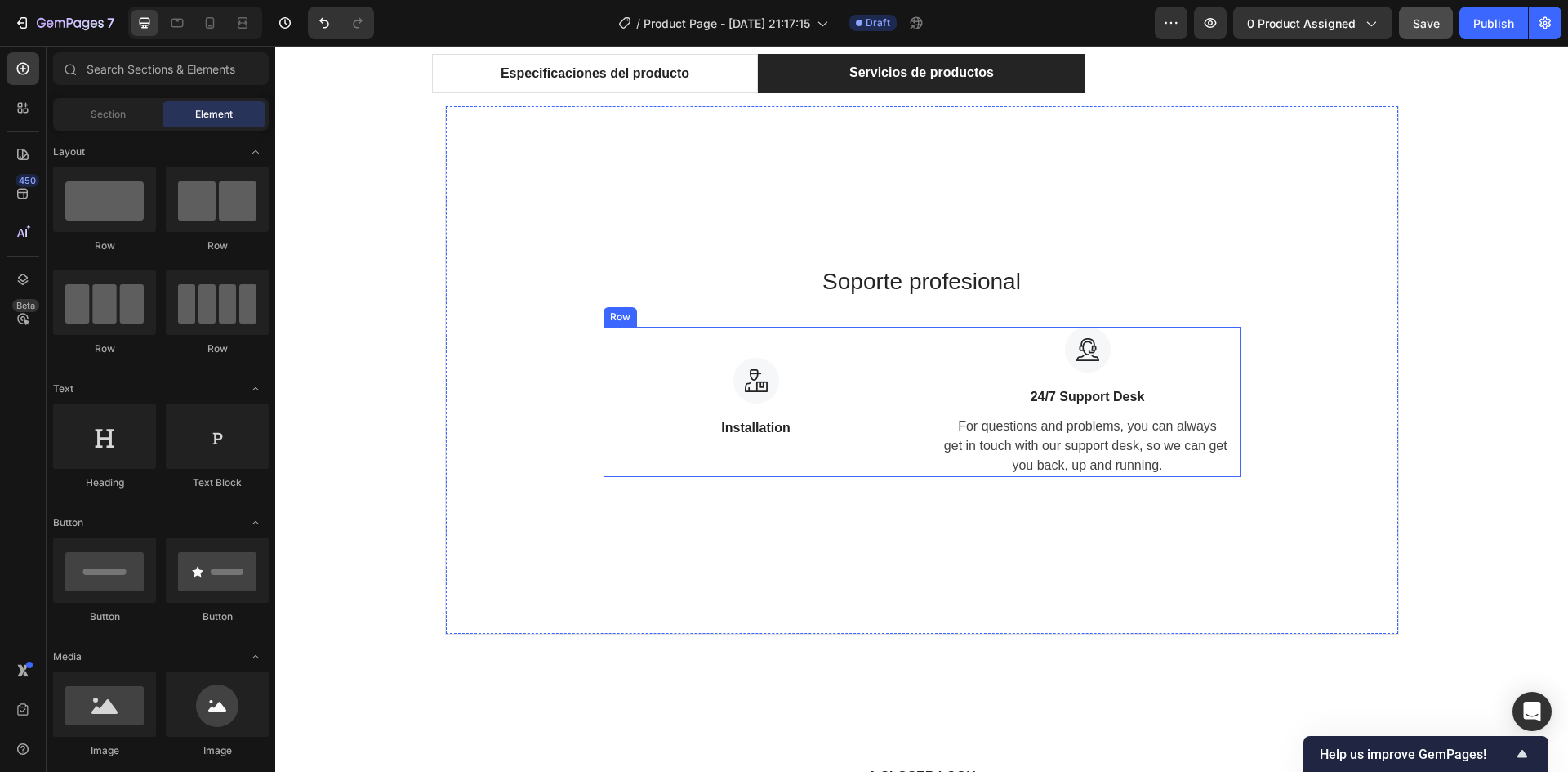
click at [754, 365] on img at bounding box center [757, 381] width 46 height 46
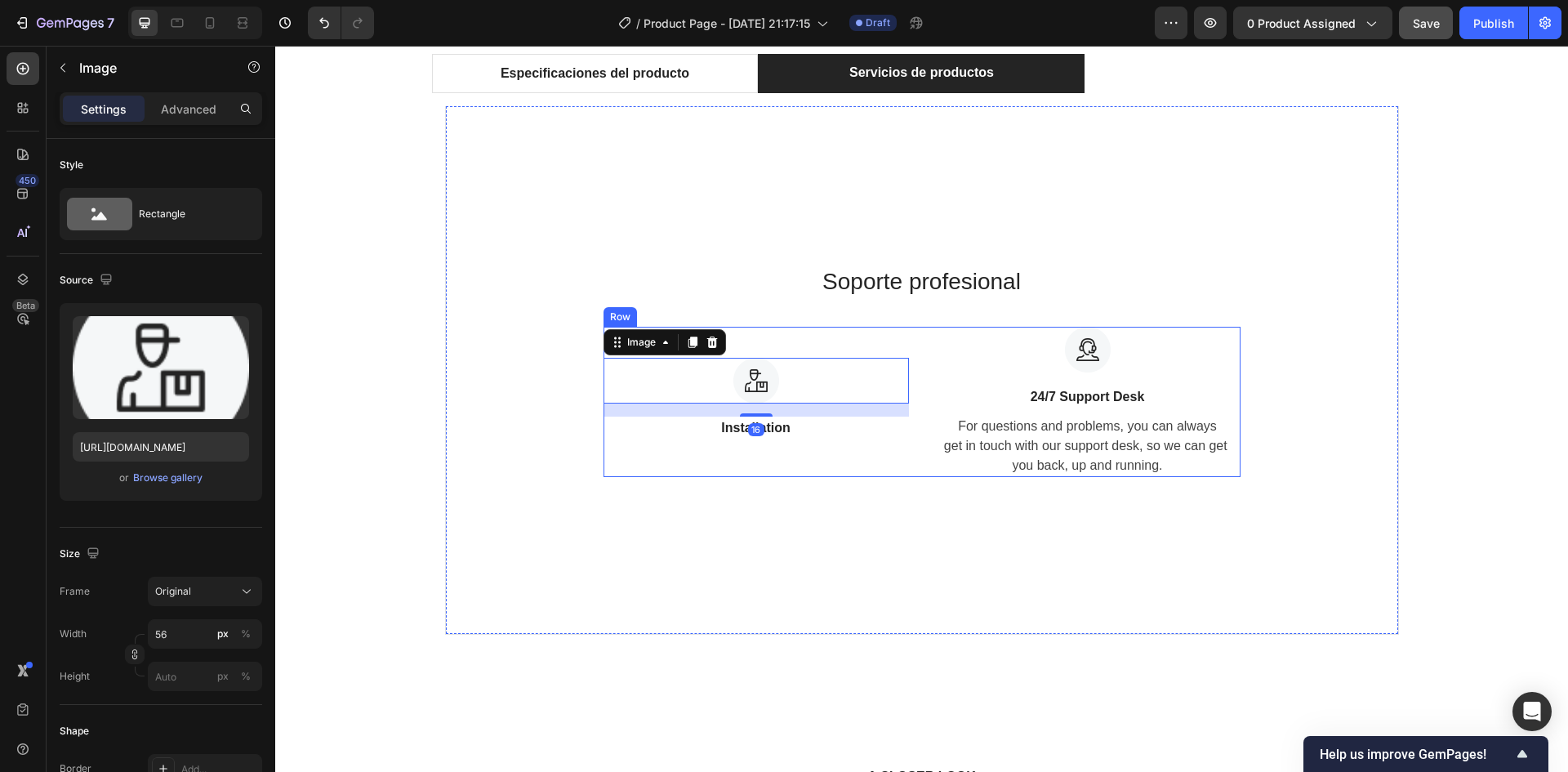
click at [715, 348] on div at bounding box center [713, 342] width 20 height 20
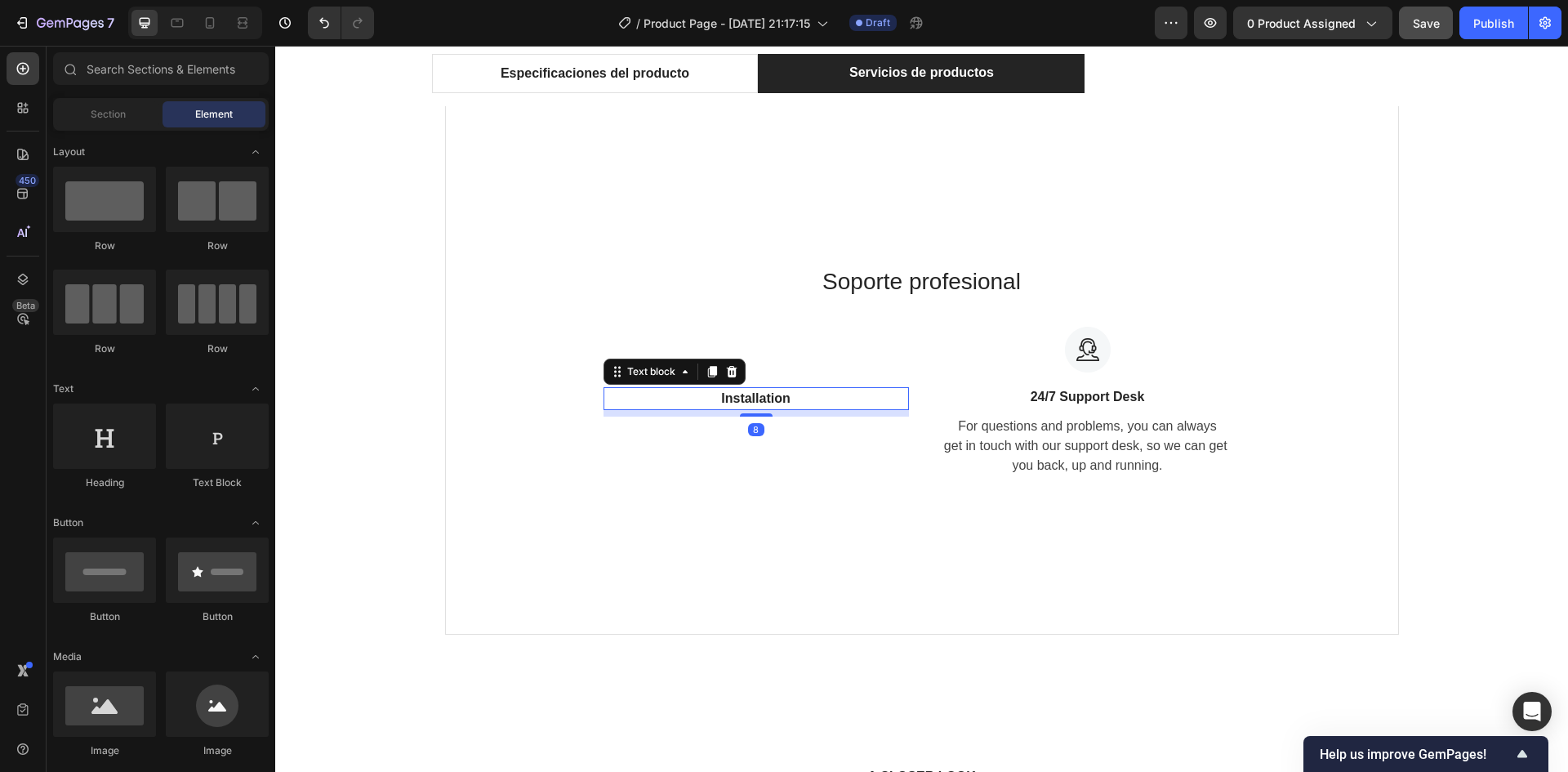
click at [752, 397] on p "Installation" at bounding box center [757, 399] width 302 height 20
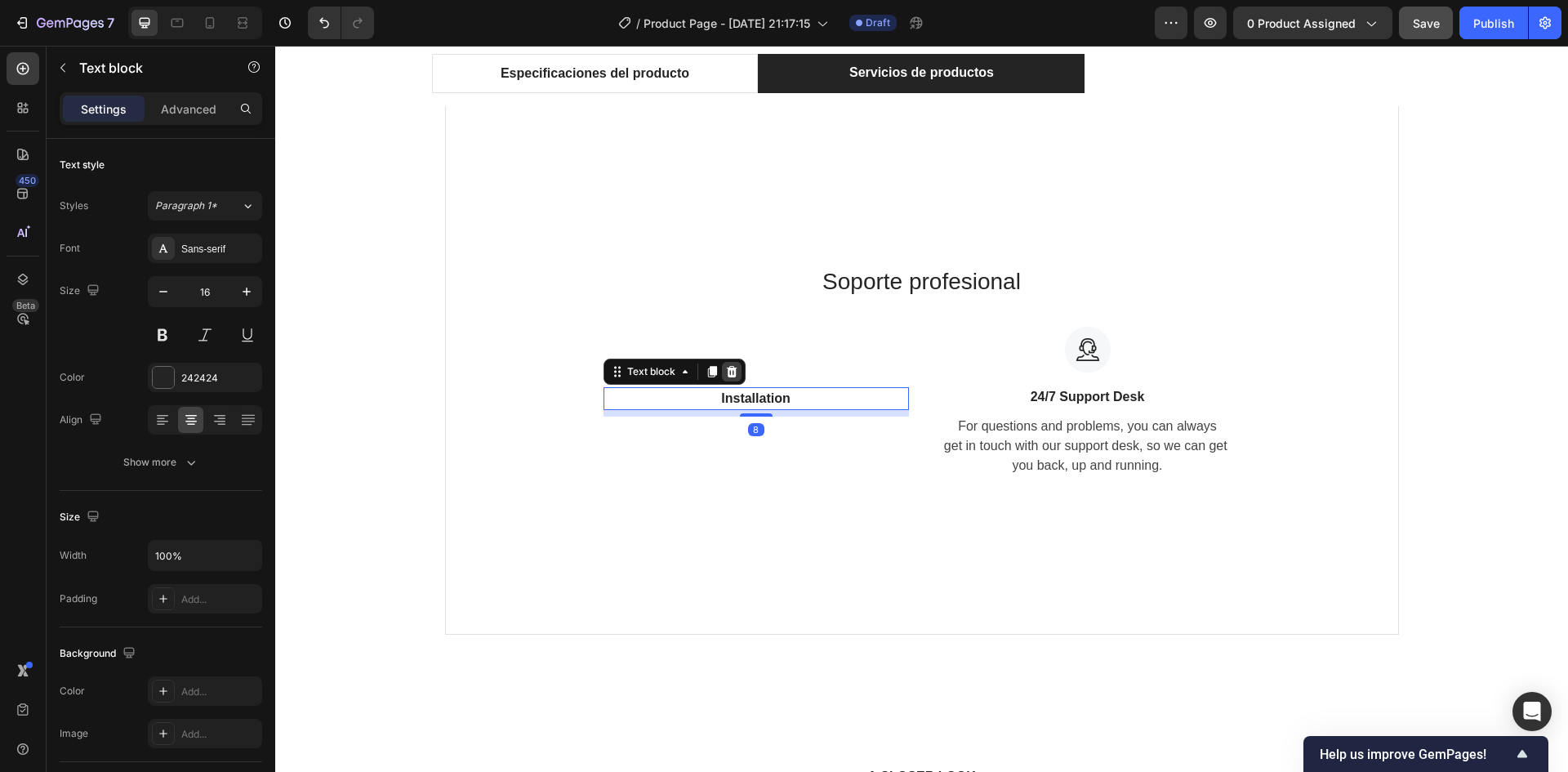
click at [730, 365] on icon at bounding box center [732, 371] width 13 height 13
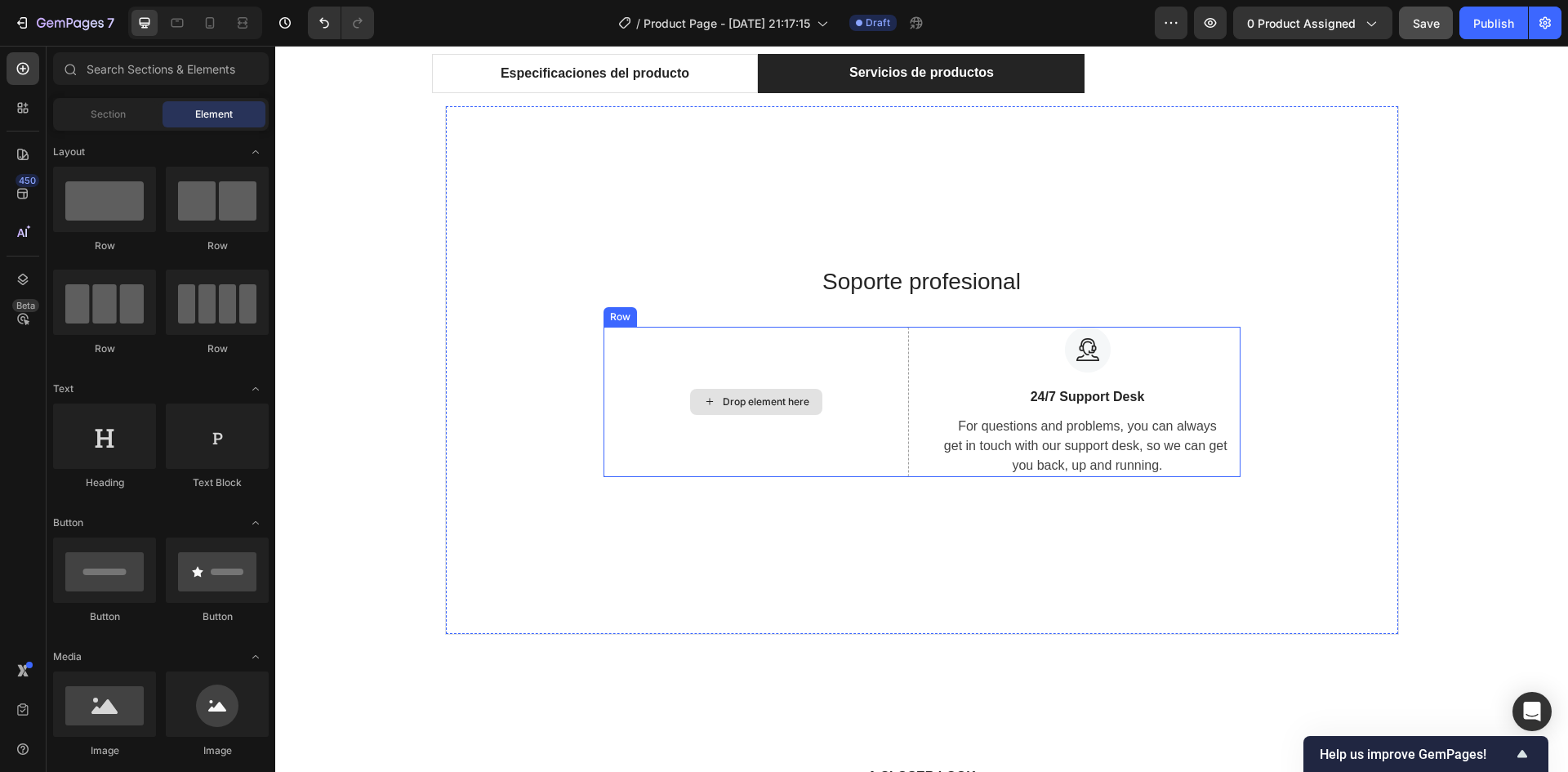
click at [849, 395] on div "Drop element here" at bounding box center [757, 401] width 306 height 150
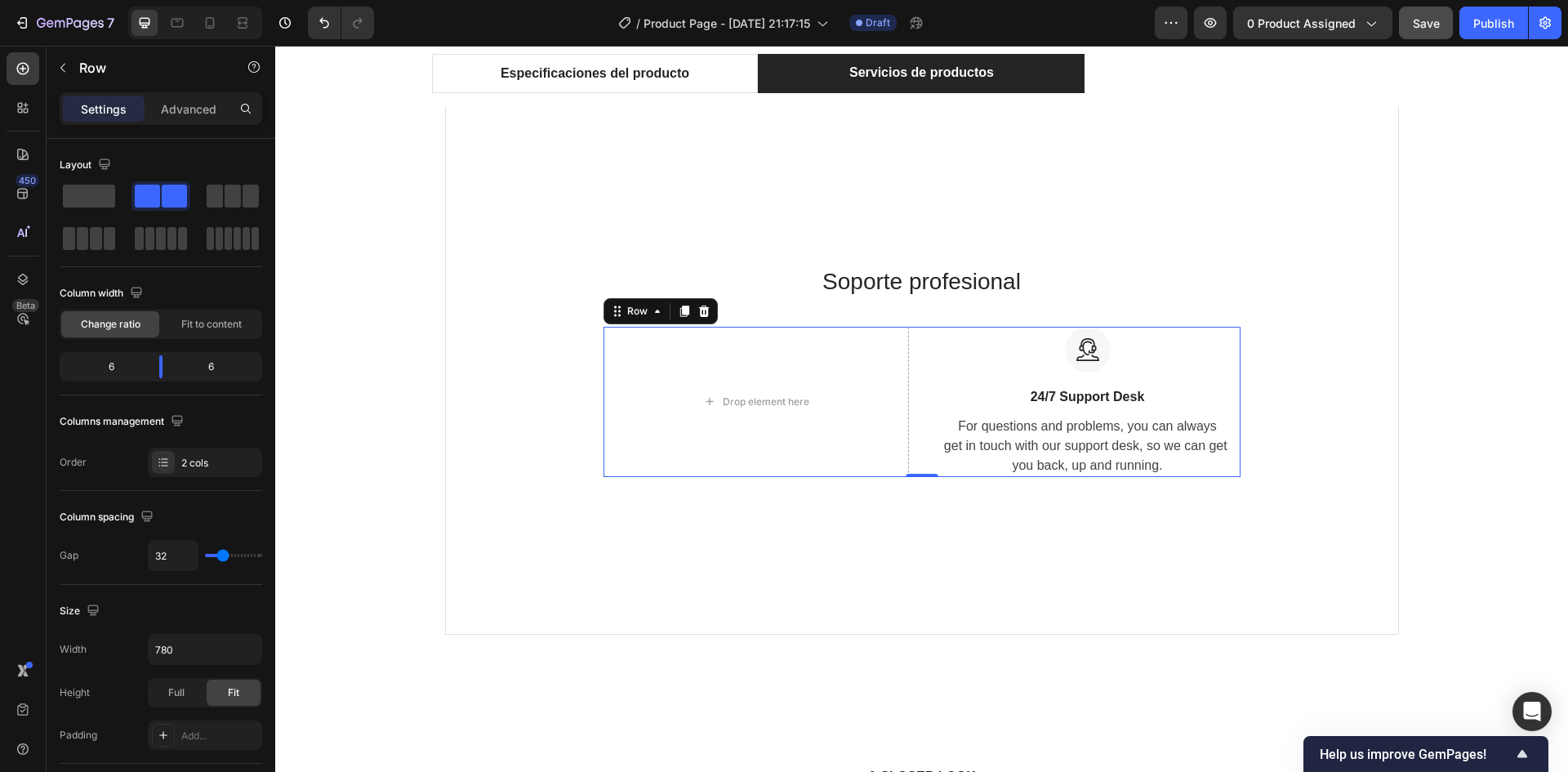
click at [698, 306] on icon at bounding box center [704, 311] width 11 height 12
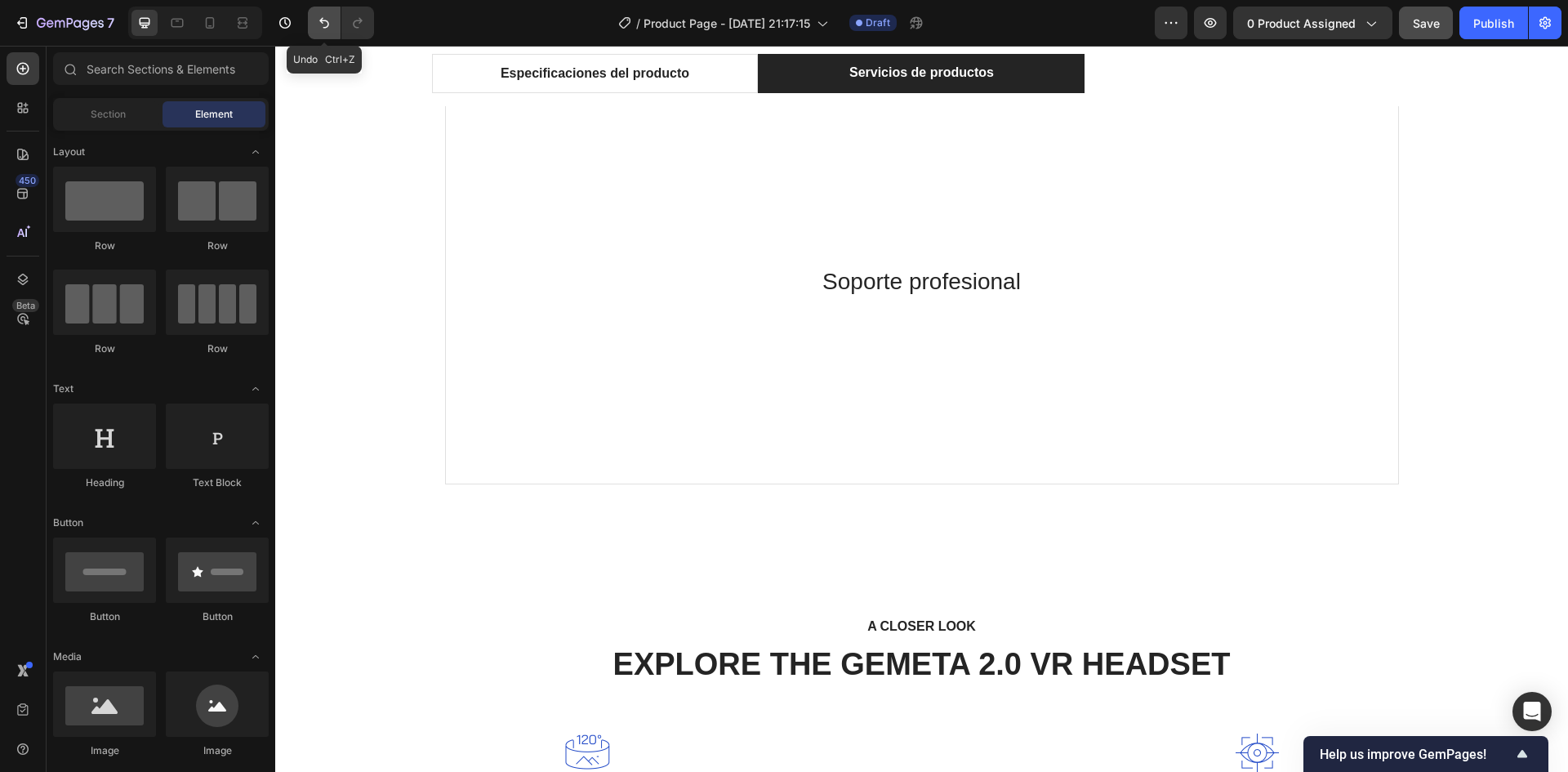
click at [314, 11] on button "Undo/Redo" at bounding box center [324, 23] width 33 height 33
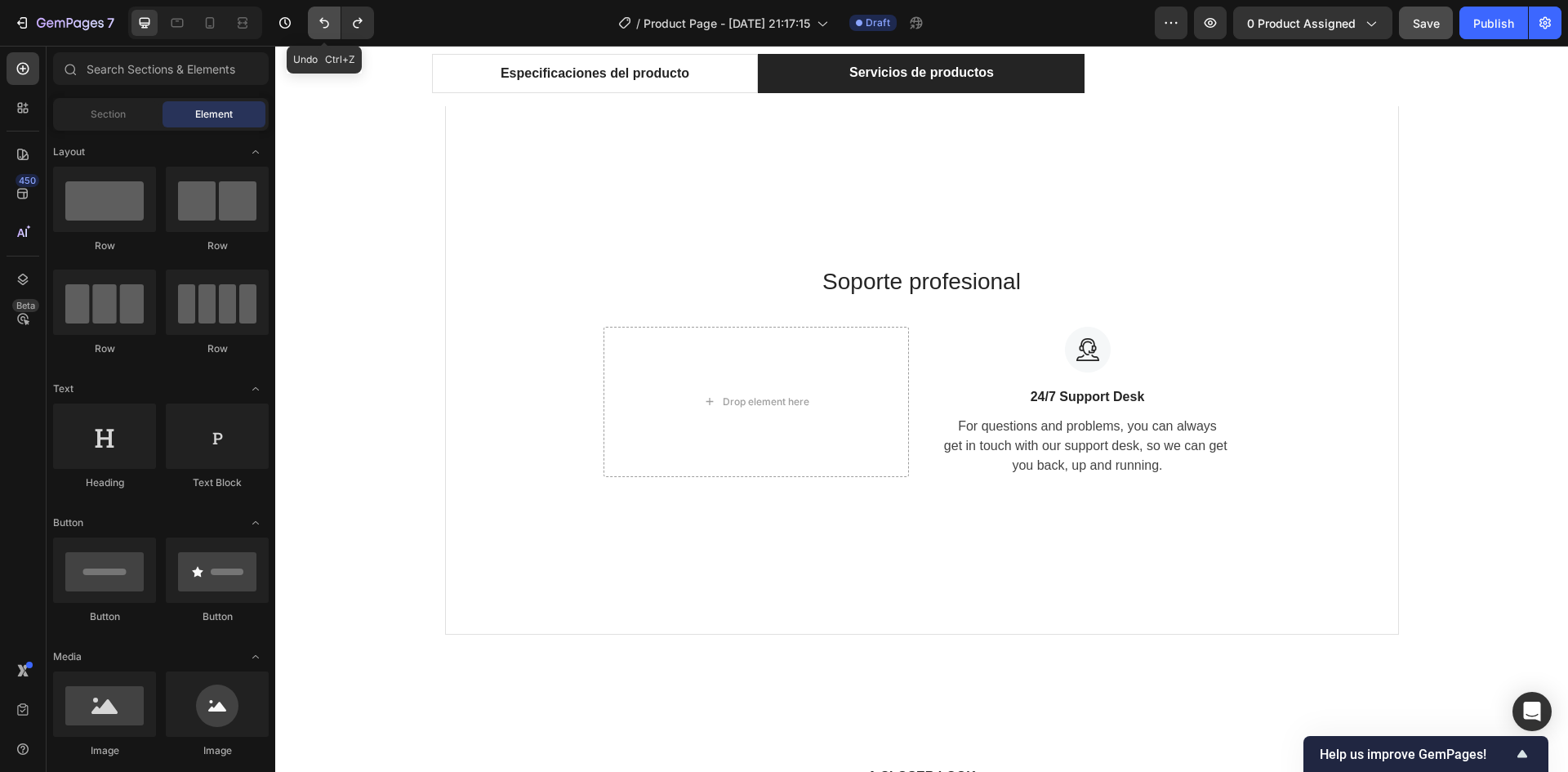
click at [315, 13] on button "Undo/Redo" at bounding box center [324, 23] width 33 height 33
click at [1096, 456] on p "For questions and problems, you can always get in touch with our support desk, …" at bounding box center [1088, 446] width 302 height 59
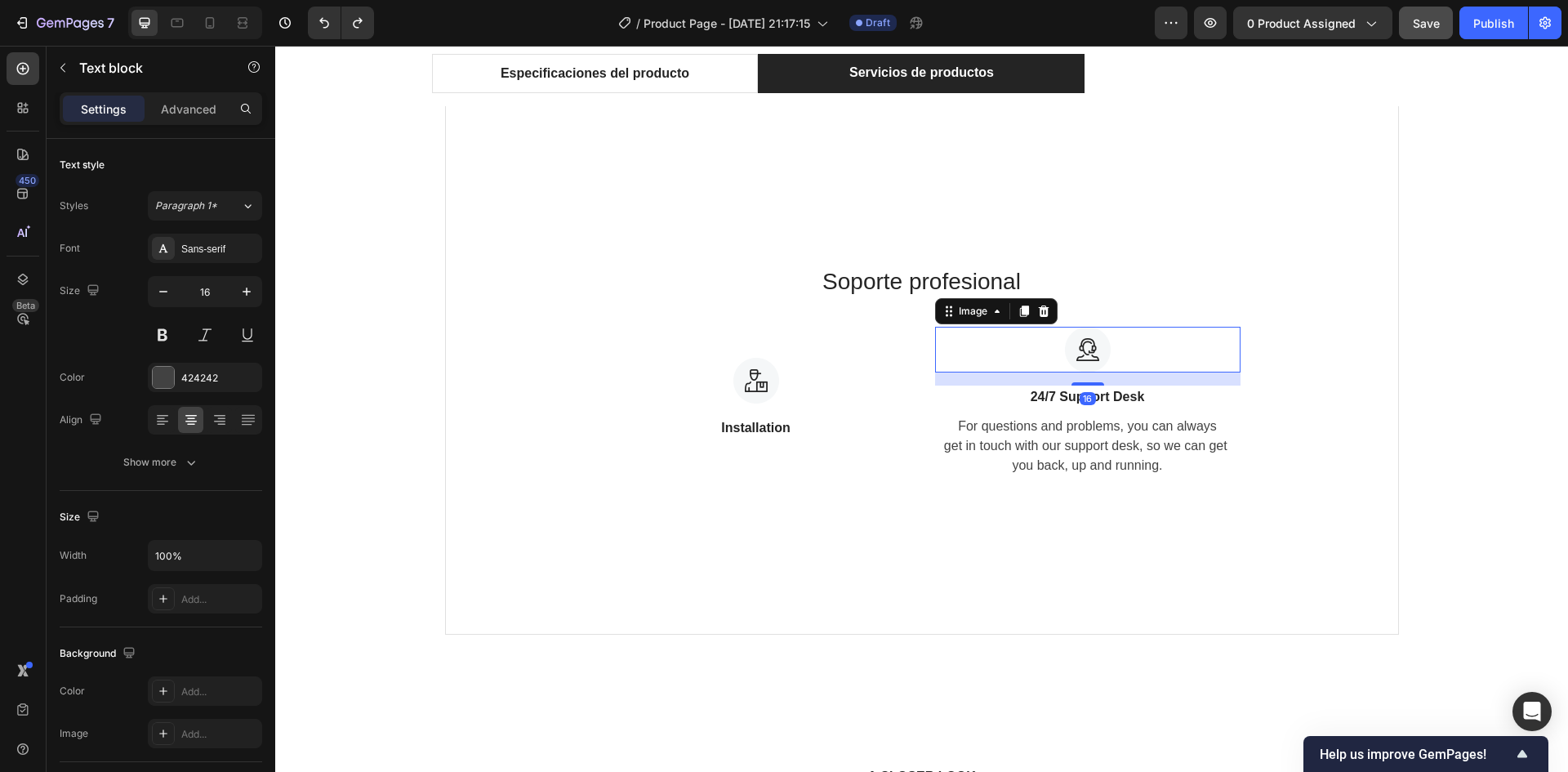
click at [954, 348] on div at bounding box center [1088, 350] width 306 height 46
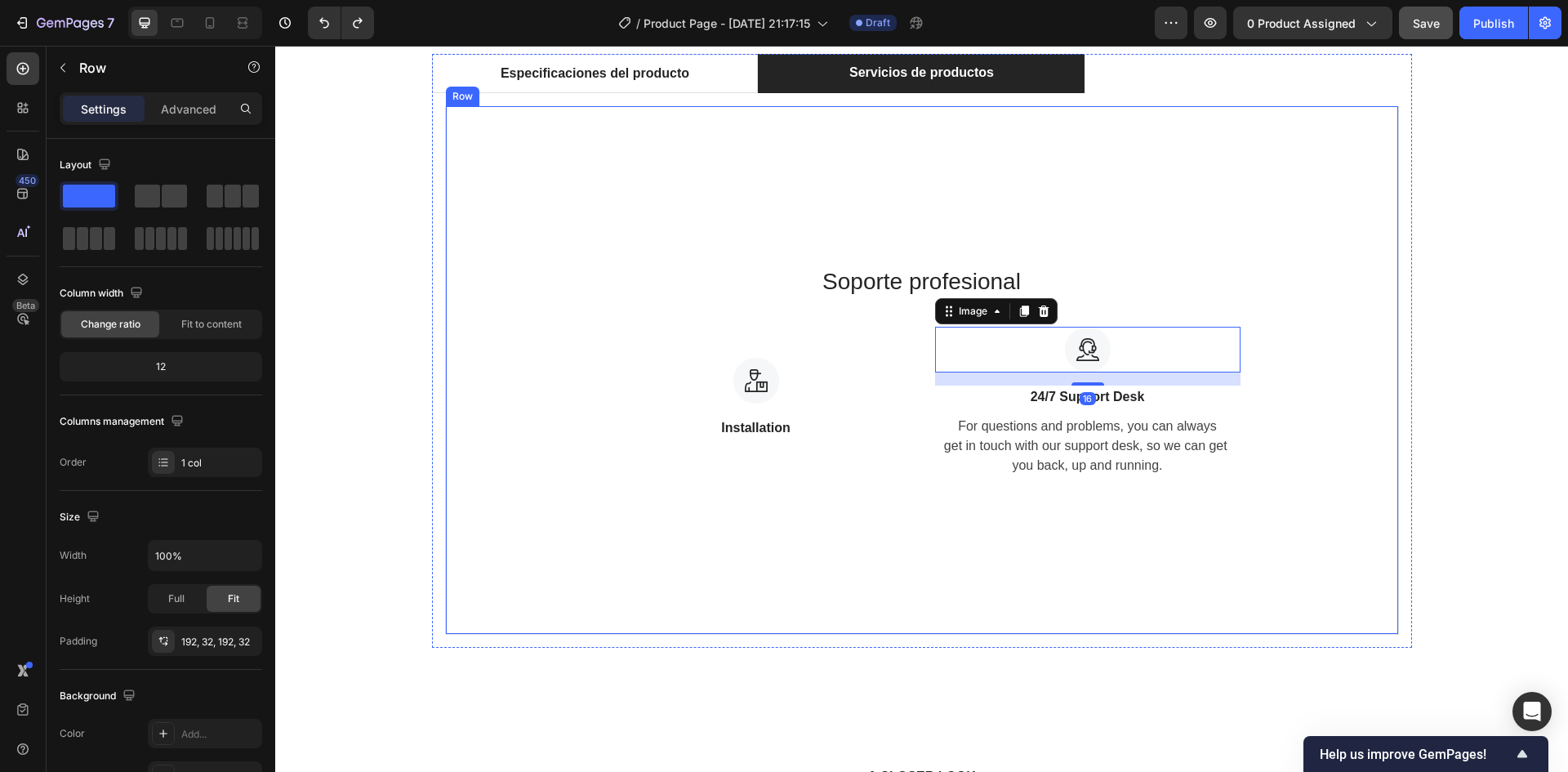
click at [916, 325] on div "Soporte profesional Heading Image Installation Text block Image 16 24/7 Support…" at bounding box center [922, 370] width 901 height 214
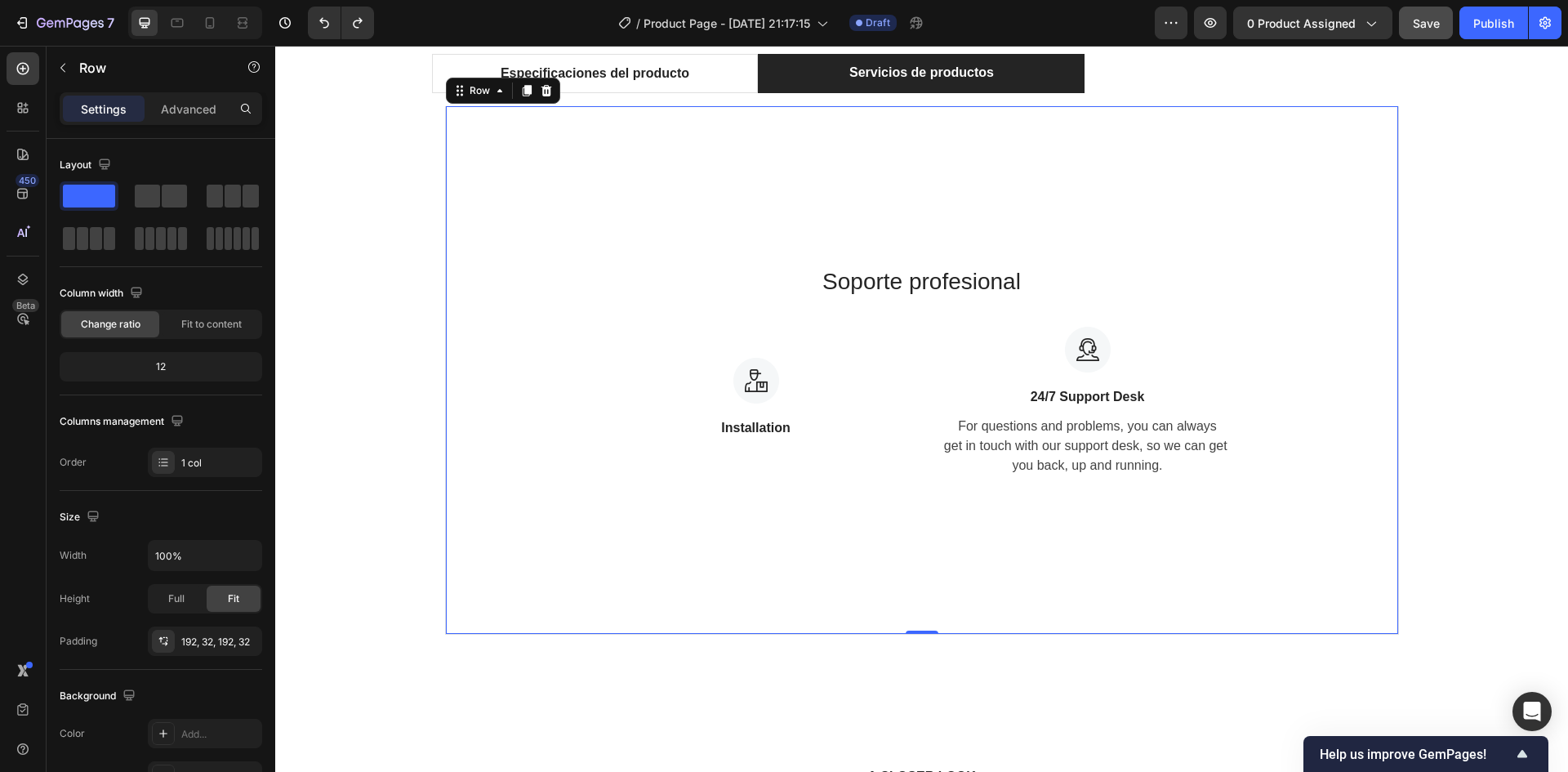
click at [911, 322] on div "Soporte profesional Heading Image Installation Text block Image 24/7 Support De…" at bounding box center [922, 370] width 901 height 214
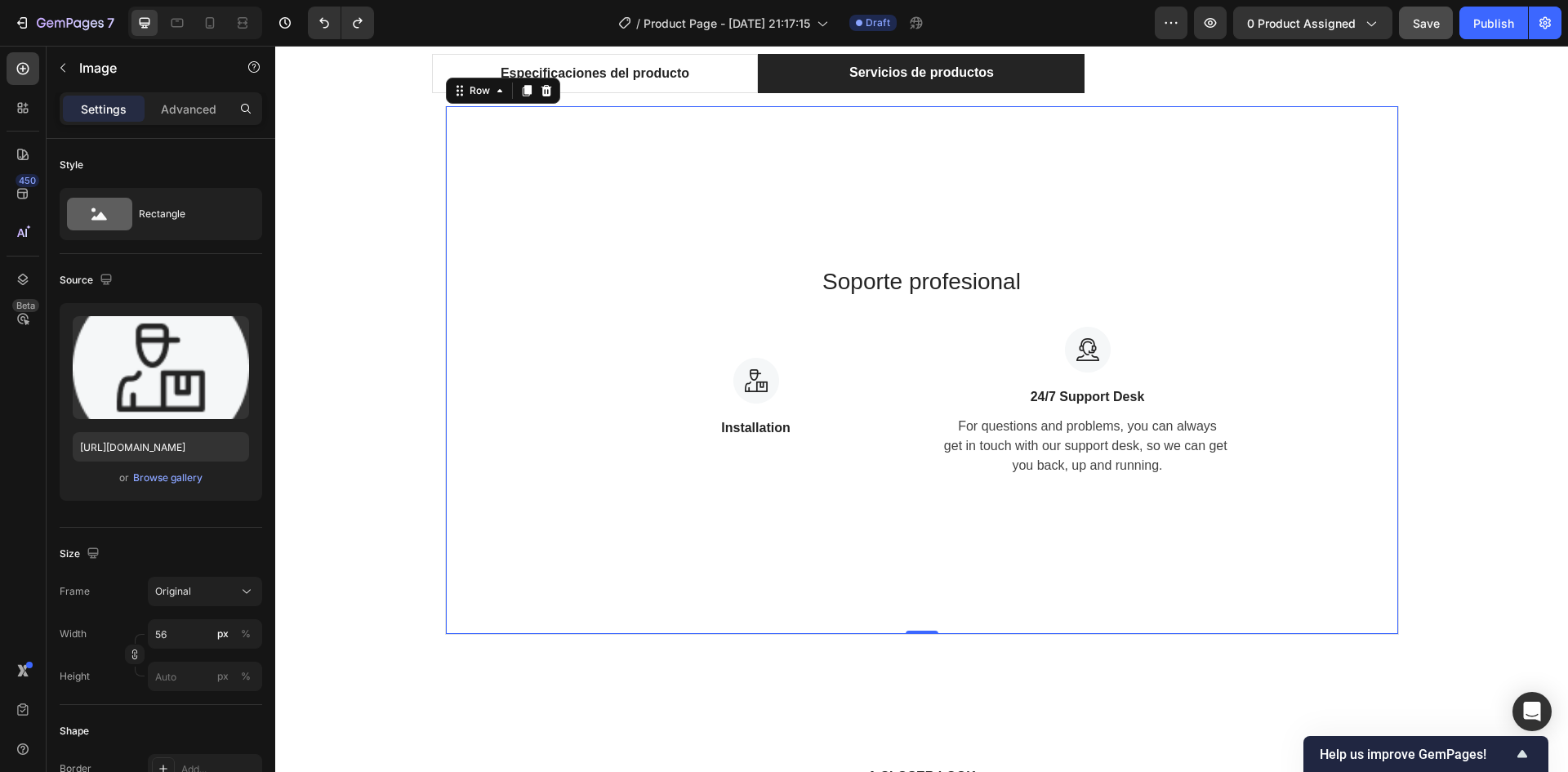
click at [893, 360] on div at bounding box center [757, 381] width 306 height 46
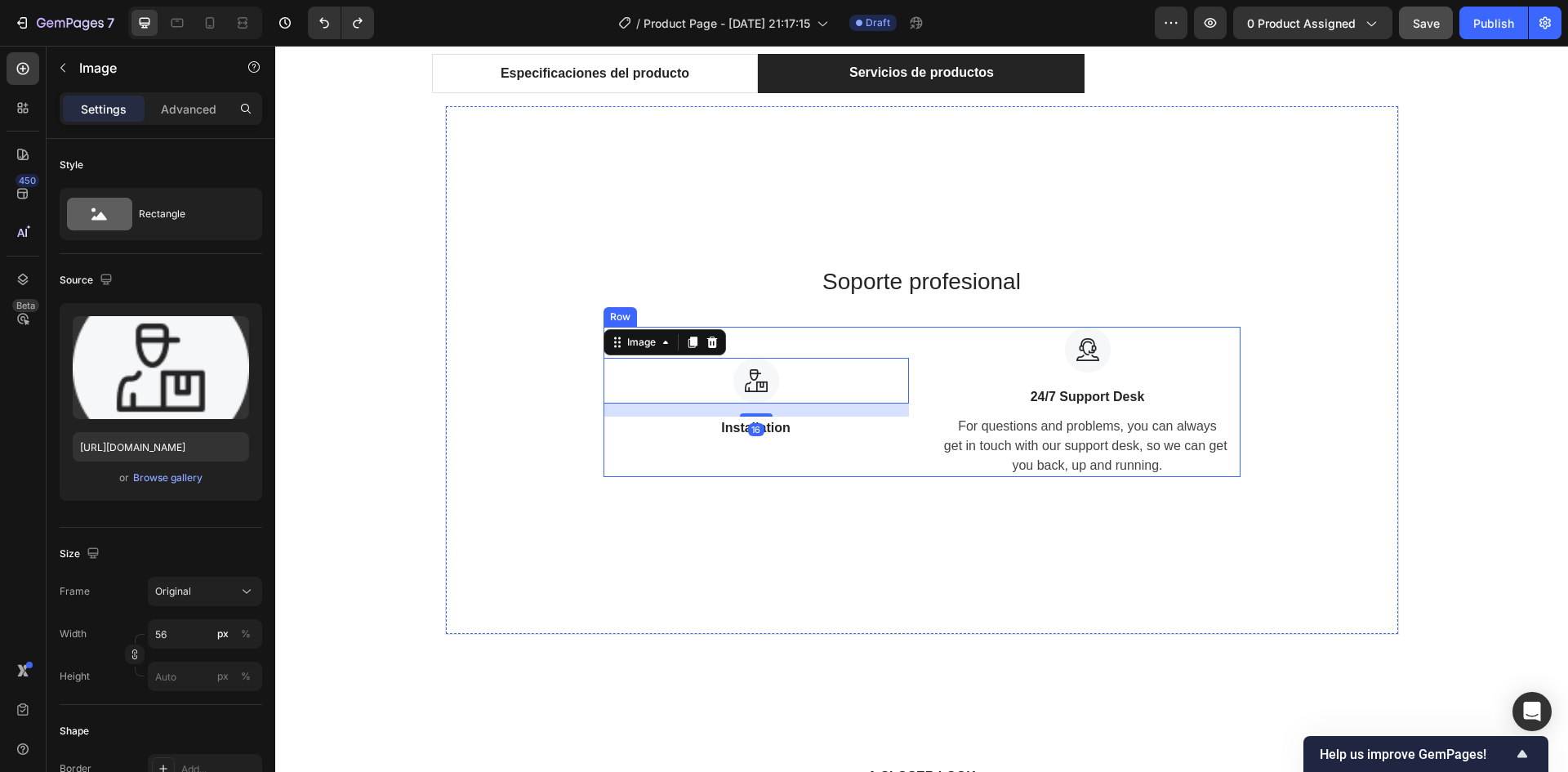
click at [920, 381] on div "Image 16 Installation Text block Image 24/7 Support Desk Text block For questio…" at bounding box center [922, 401] width 637 height 150
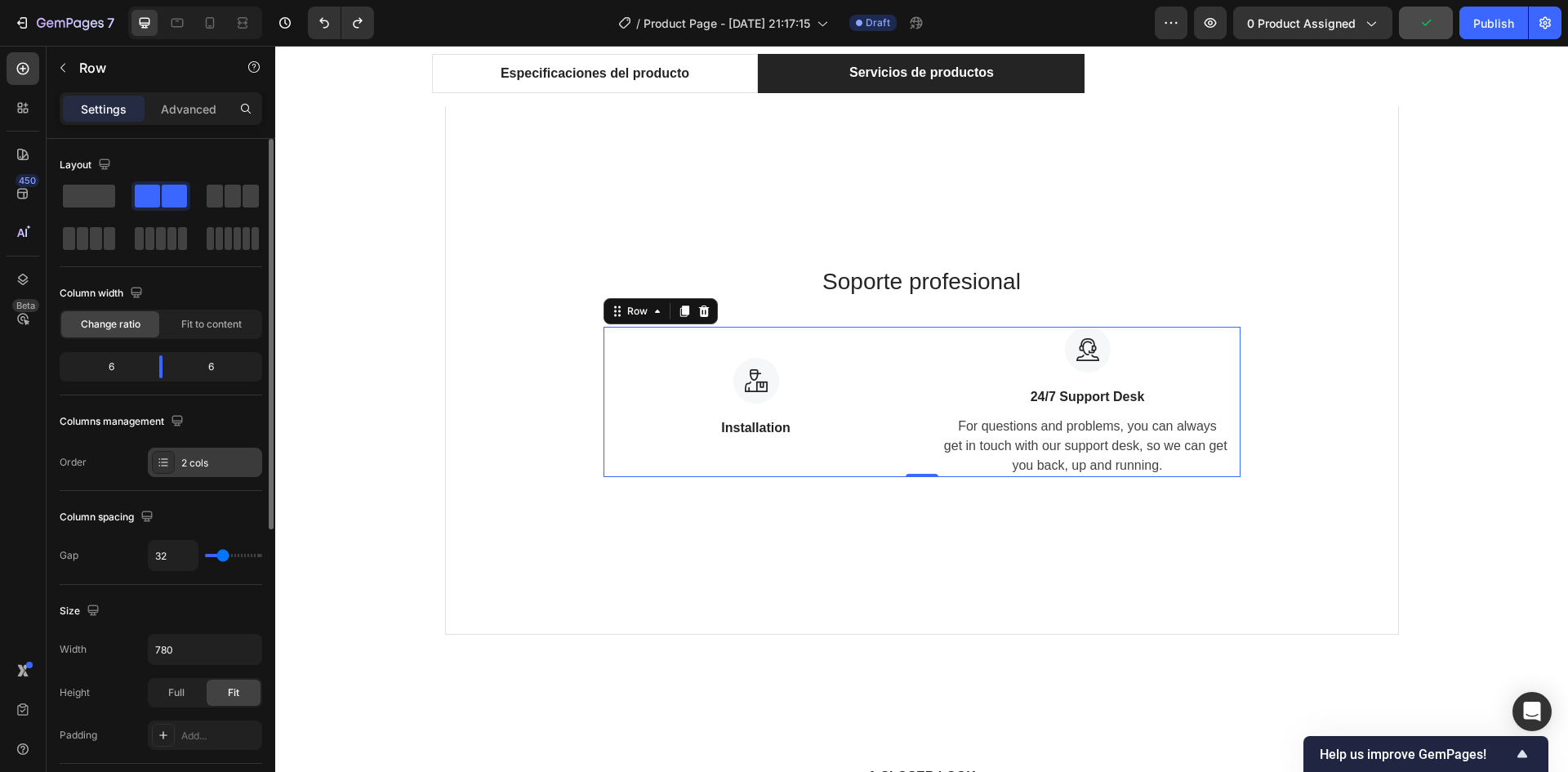
click at [183, 468] on div "2 cols" at bounding box center [219, 463] width 76 height 15
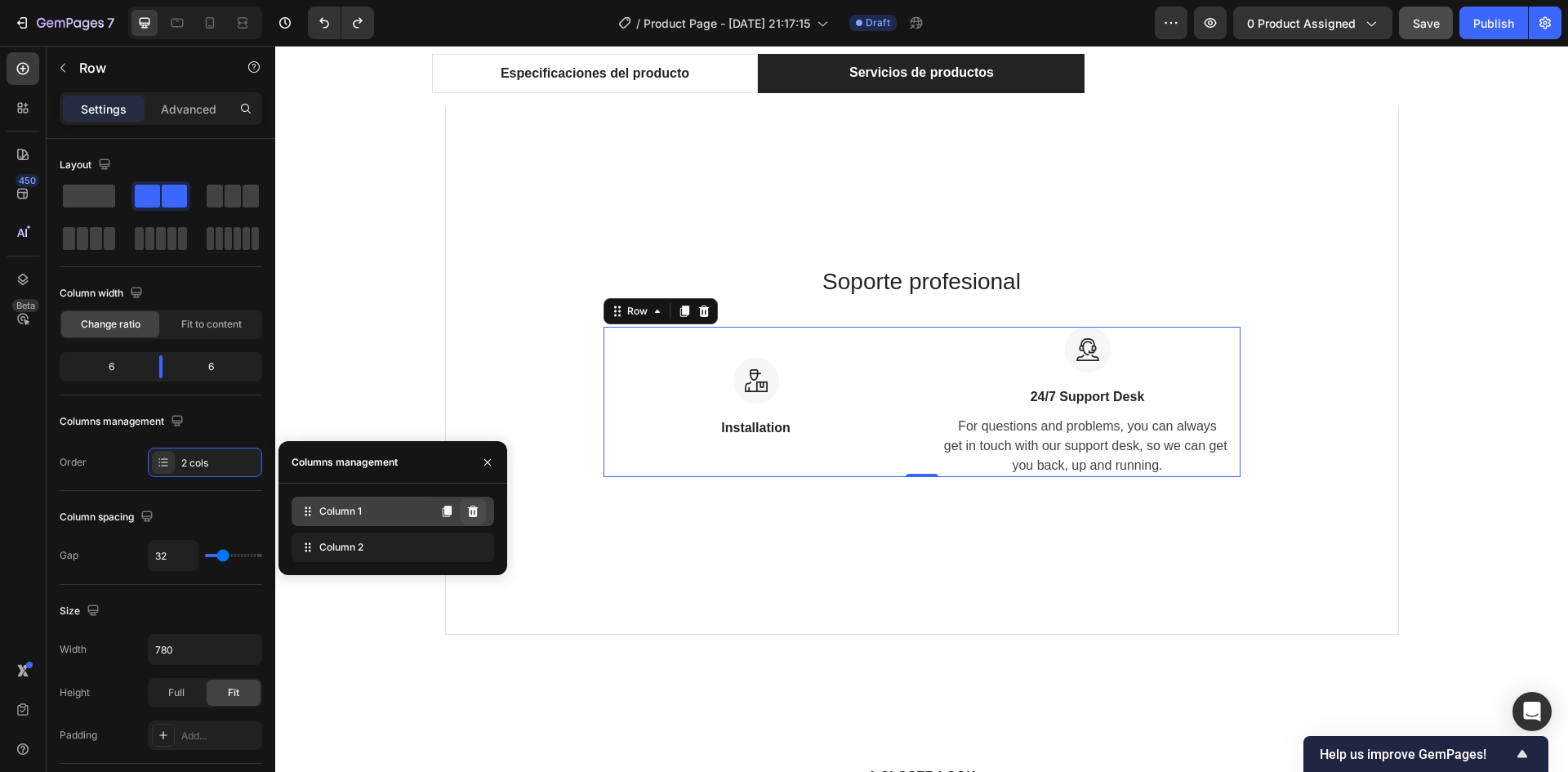
click at [469, 519] on button at bounding box center [473, 511] width 26 height 26
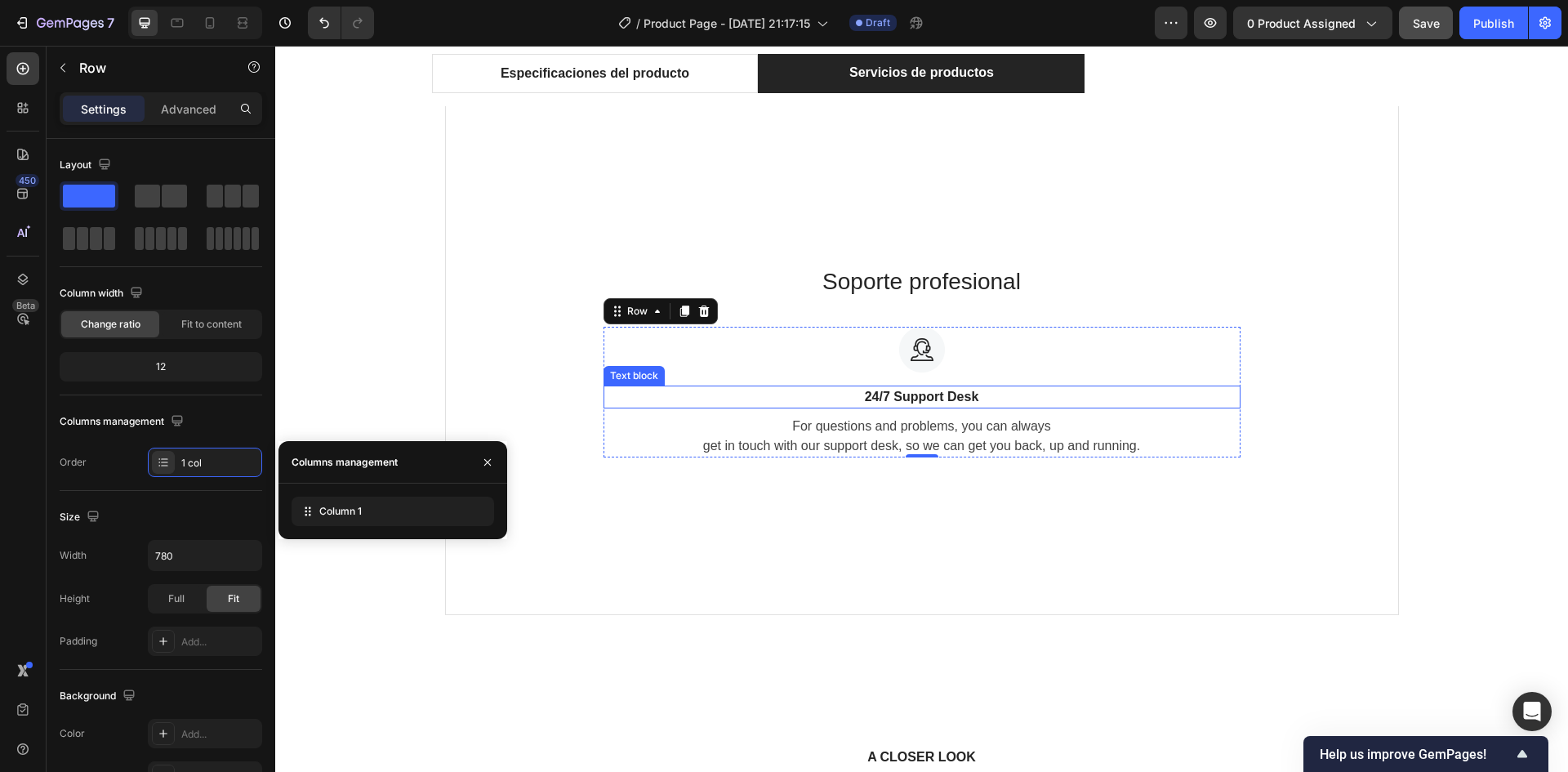
click at [911, 398] on p "24/7 Support Desk" at bounding box center [922, 397] width 634 height 20
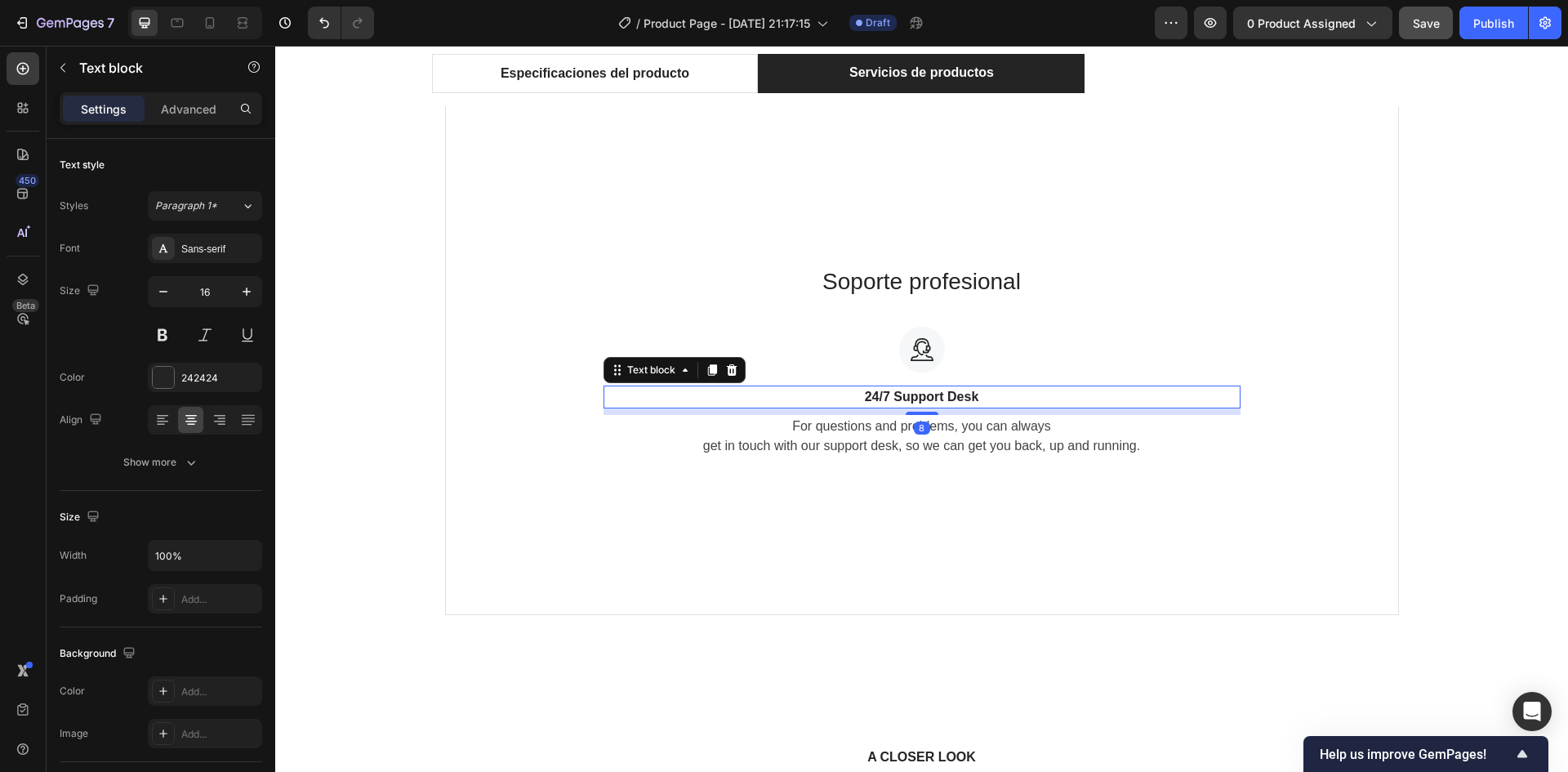
click at [916, 399] on p "24/7 Support Desk" at bounding box center [922, 397] width 634 height 20
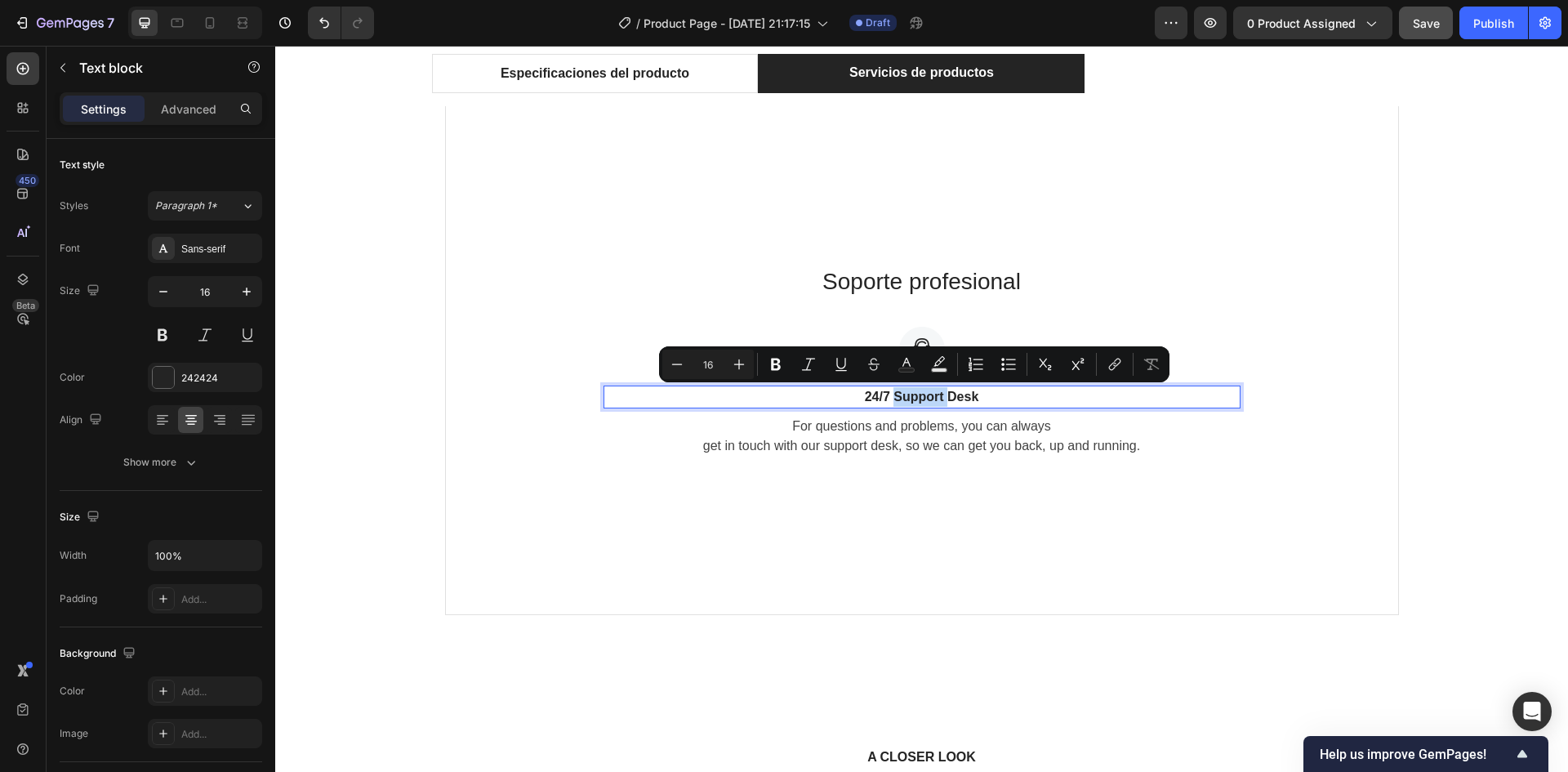
click at [932, 401] on p "24/7 Support Desk" at bounding box center [922, 397] width 634 height 20
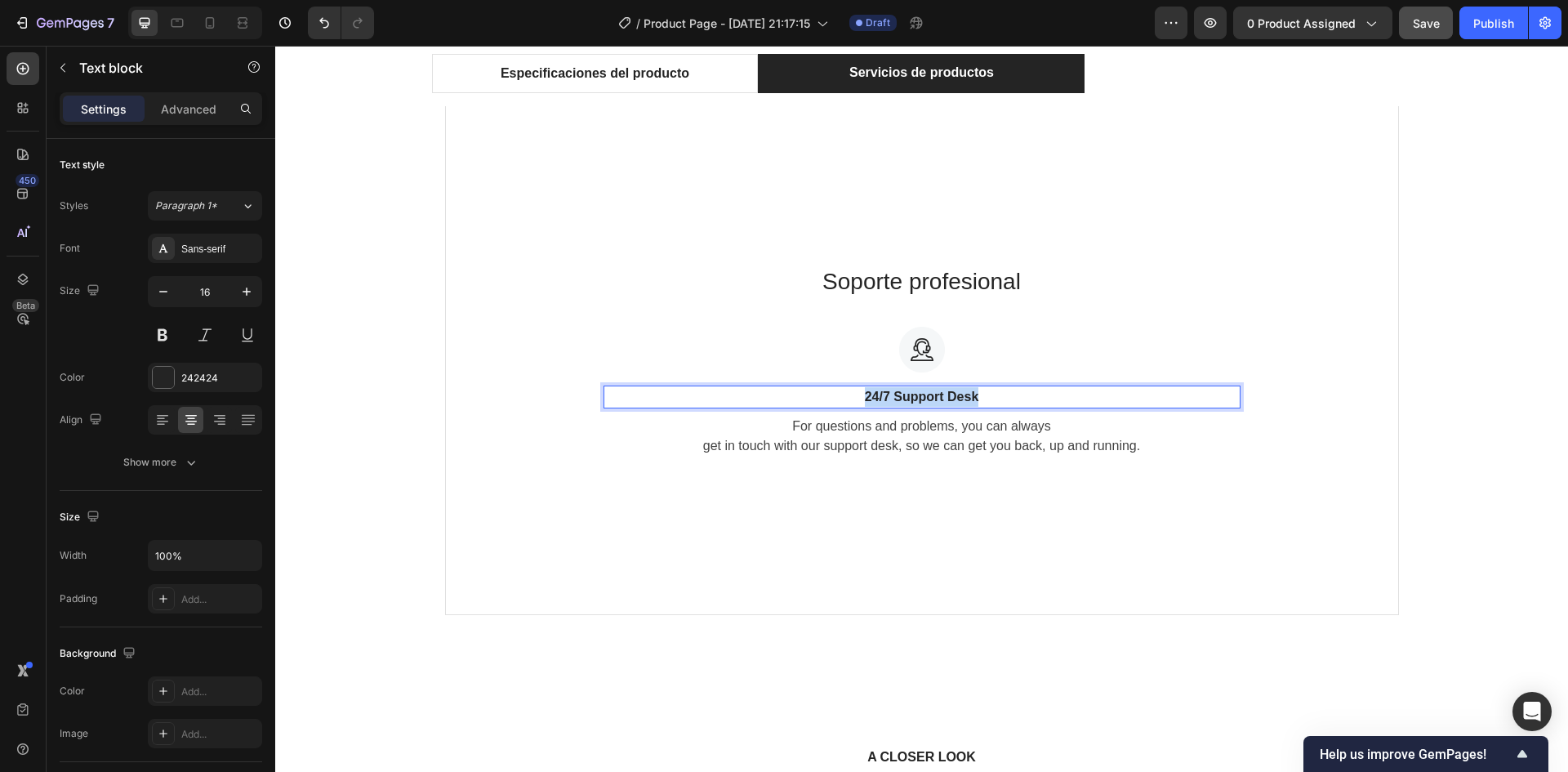
click at [932, 401] on p "24/7 Support Desk" at bounding box center [922, 397] width 634 height 20
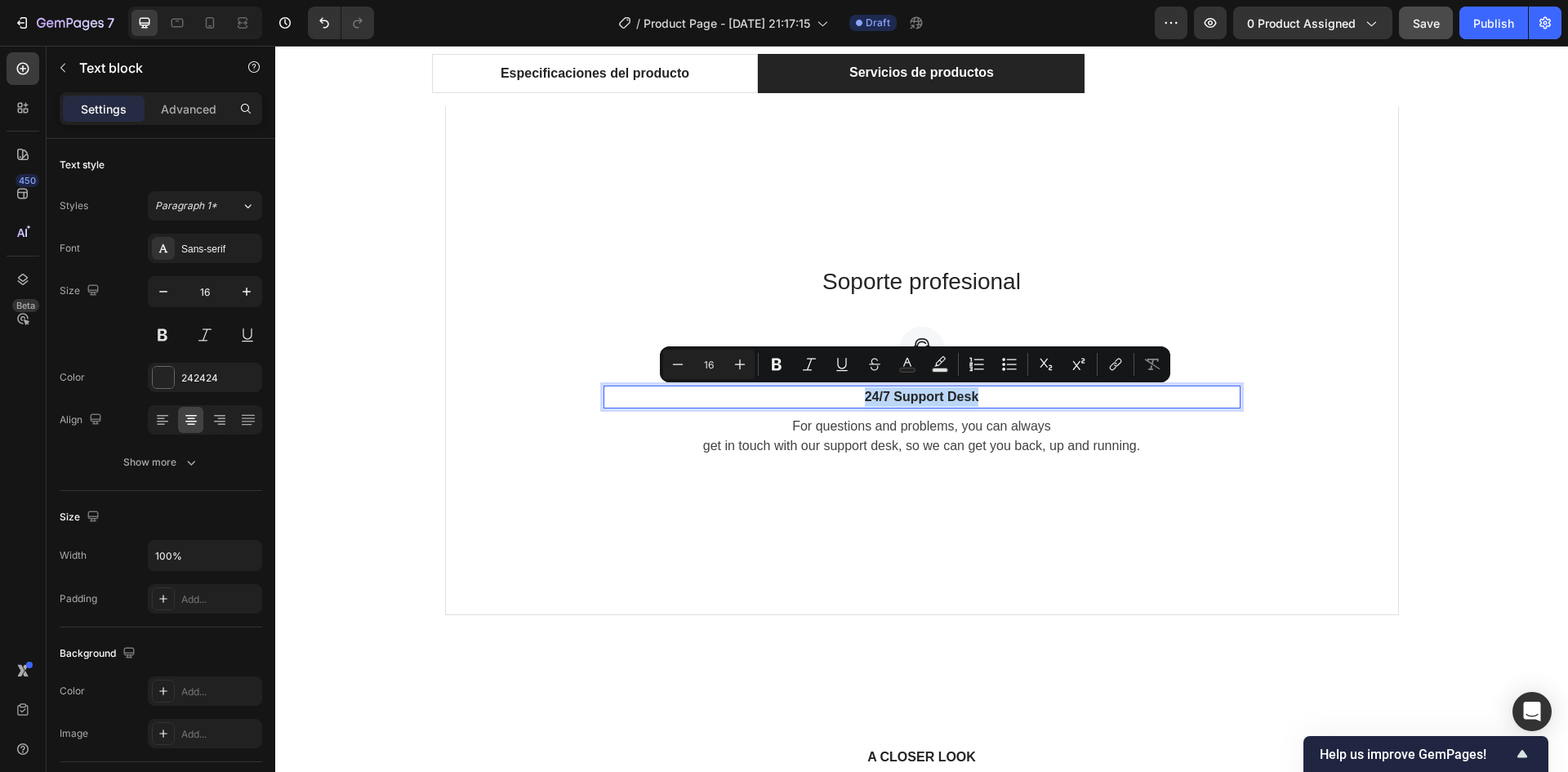
copy p "24/7 Support Desk"
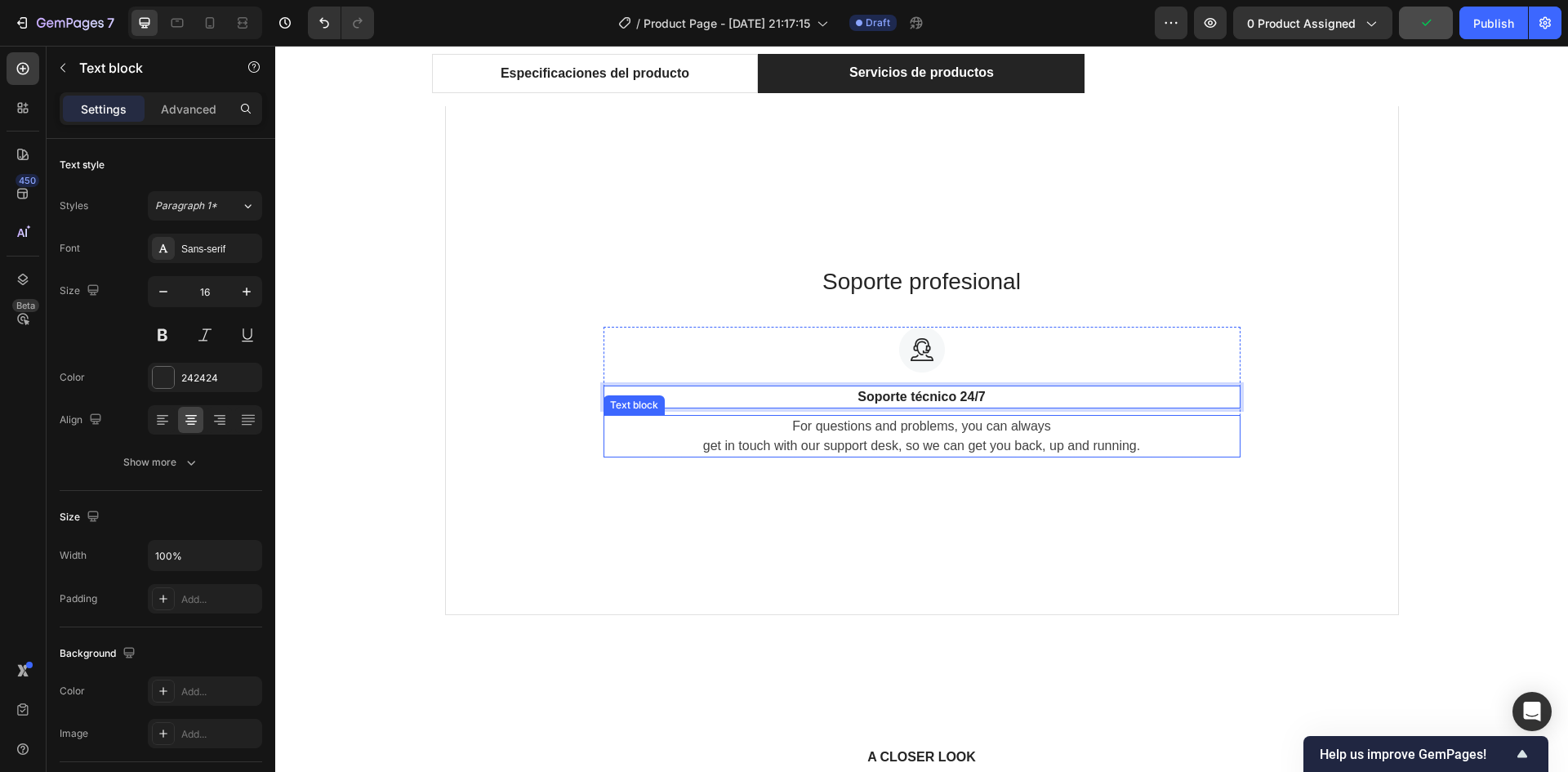
click at [972, 452] on p "For questions and problems, you can always get in touch with our support desk, …" at bounding box center [922, 436] width 634 height 39
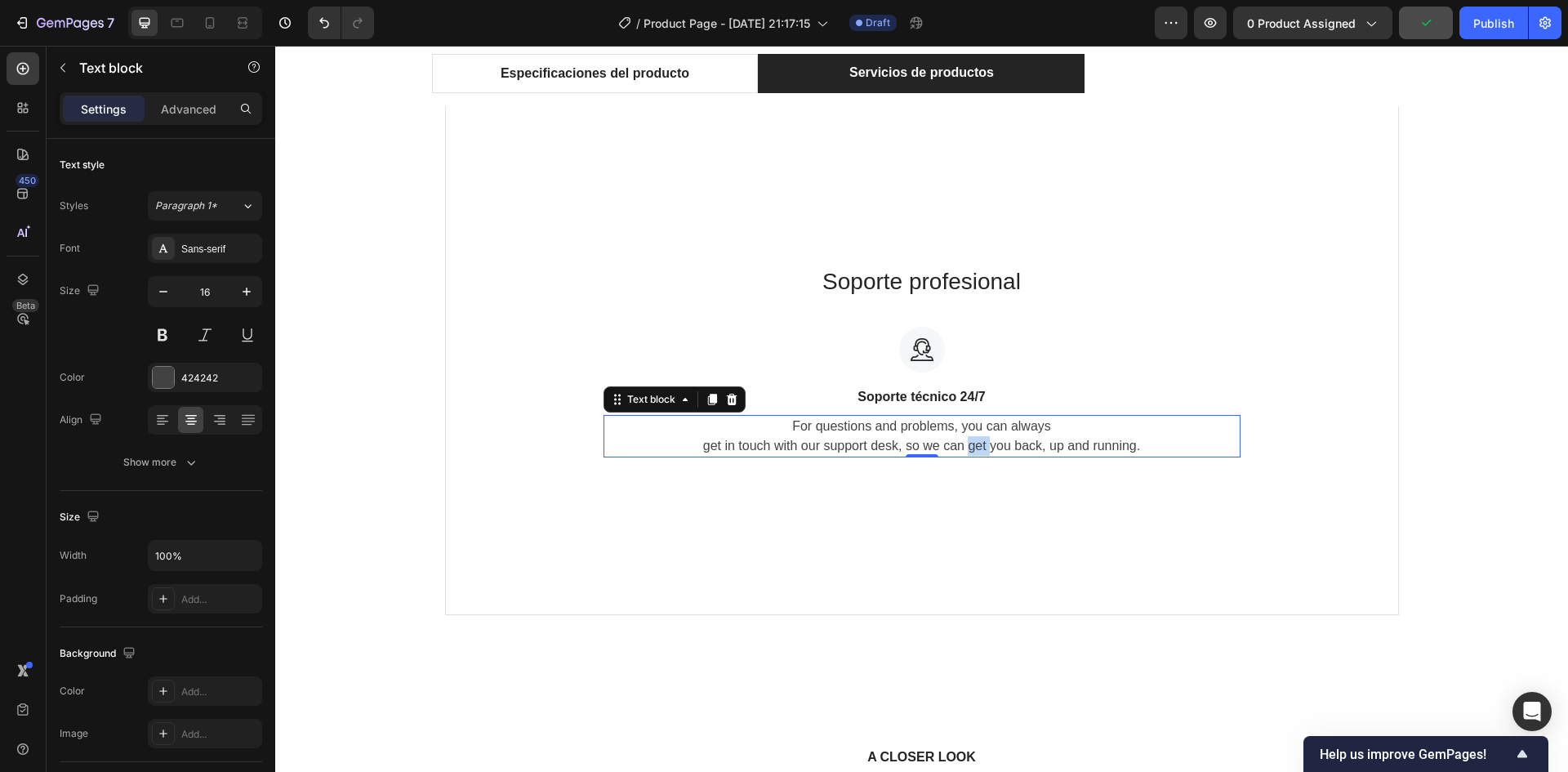
click at [972, 452] on p "For questions and problems, you can always get in touch with our support desk, …" at bounding box center [922, 436] width 634 height 39
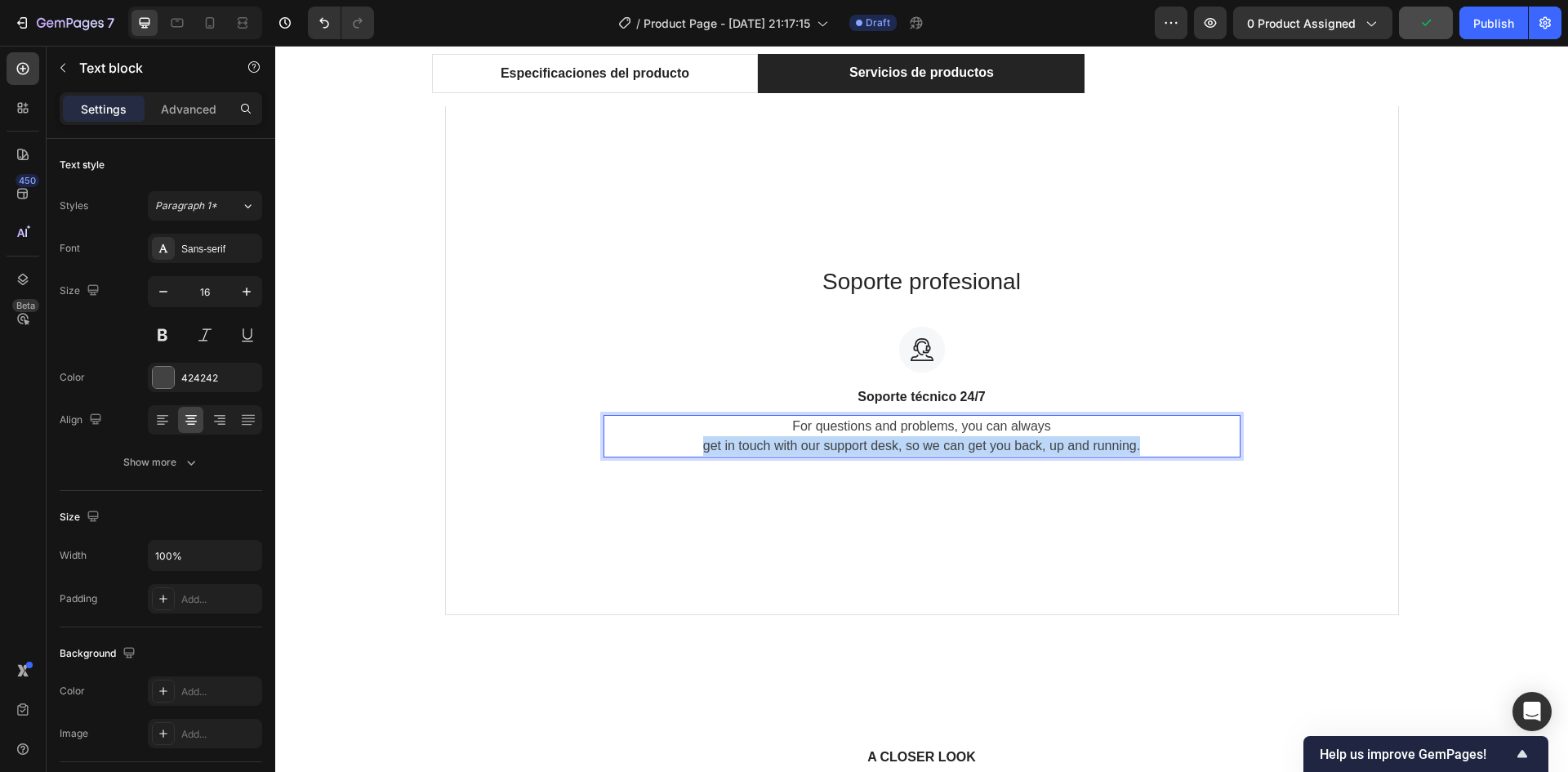
click at [972, 452] on p "For questions and problems, you can always get in touch with our support desk, …" at bounding box center [922, 436] width 634 height 39
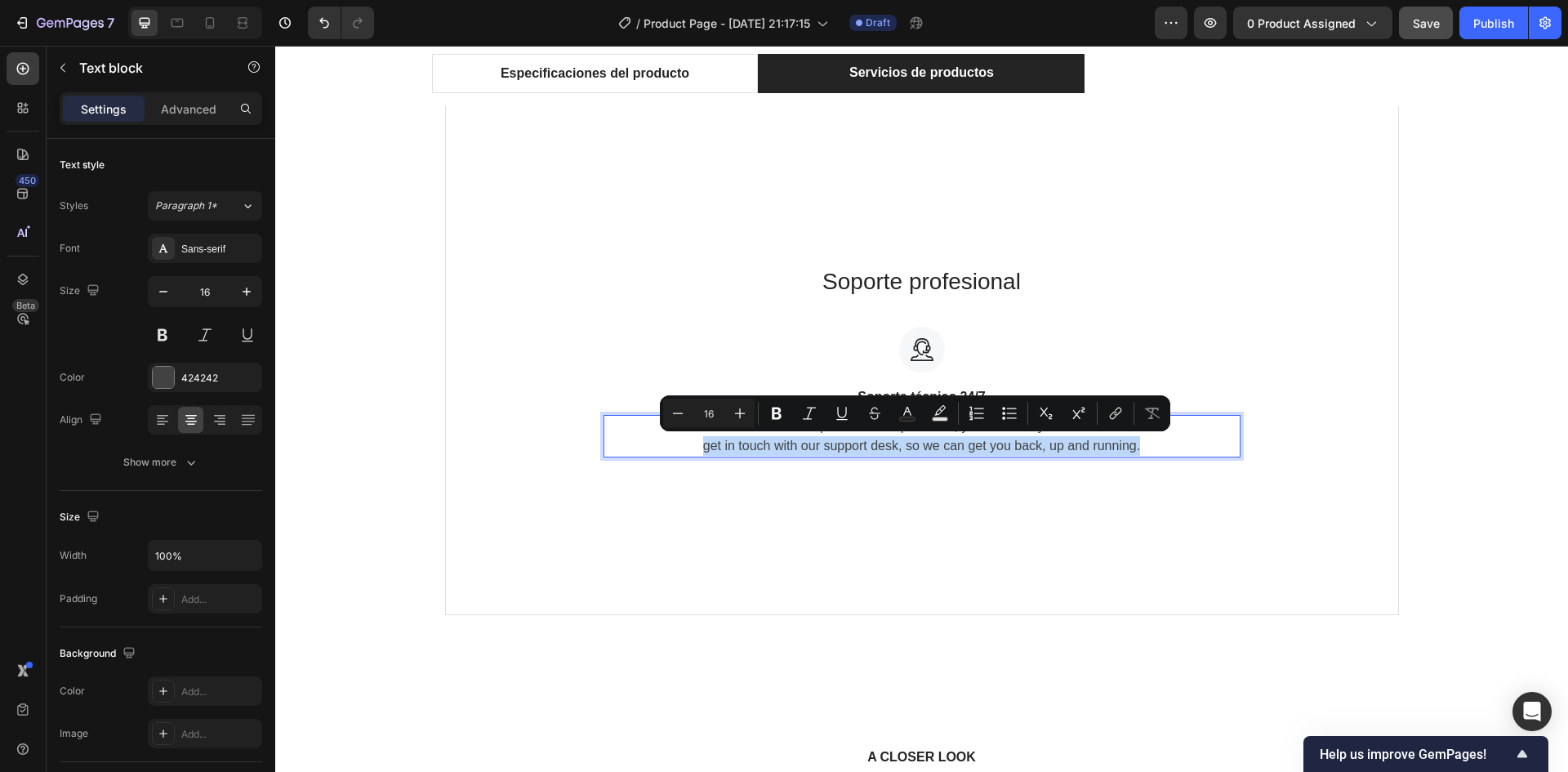
drag, startPoint x: 1048, startPoint y: 443, endPoint x: 1068, endPoint y: 442, distance: 20.0
click at [1048, 442] on p "For questions and problems, you can always get in touch with our support desk, …" at bounding box center [922, 436] width 634 height 39
click at [1151, 445] on p "For questions and problems, you can always get in touch with our support desk, …" at bounding box center [922, 436] width 634 height 39
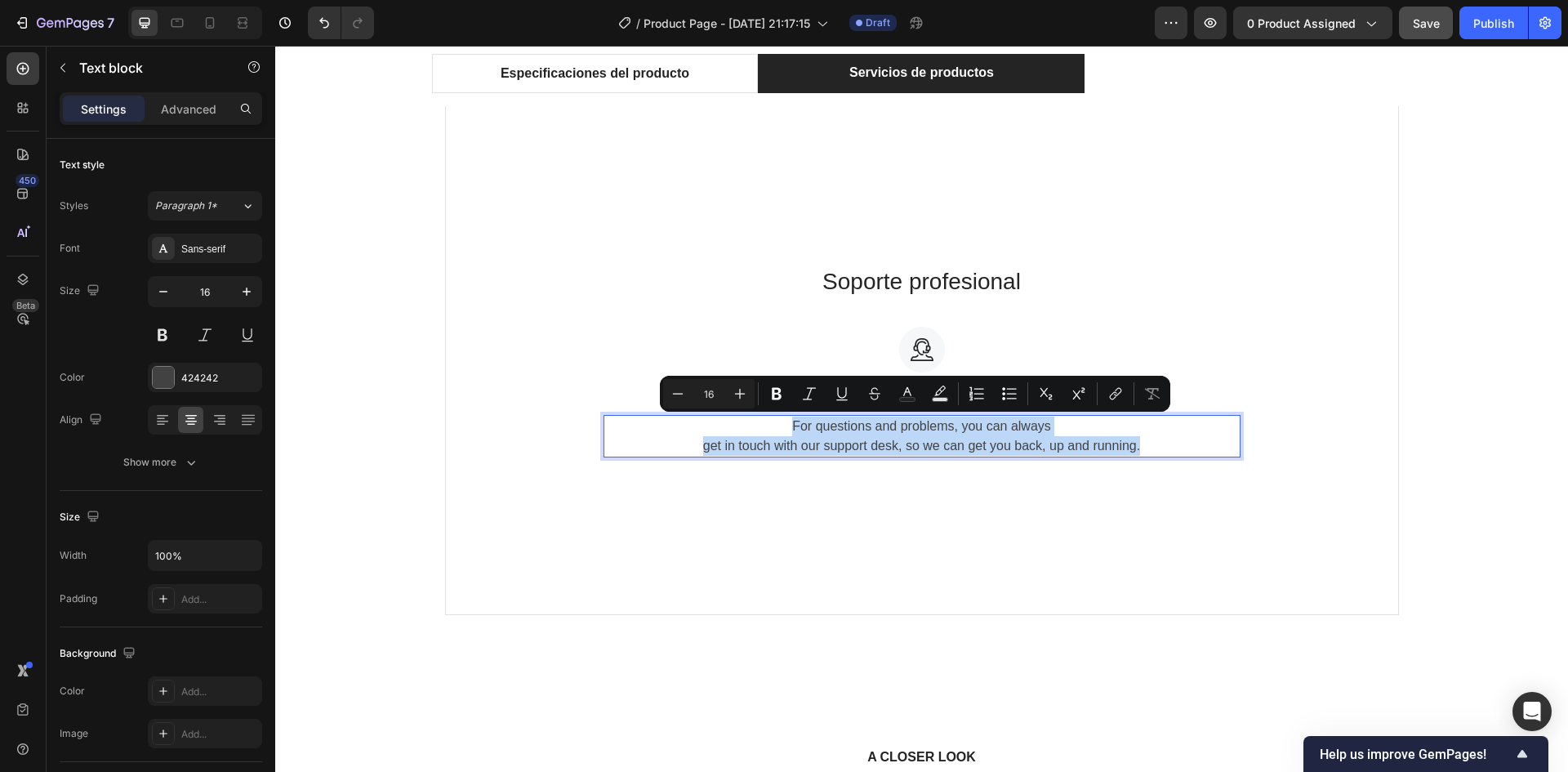
drag, startPoint x: 1168, startPoint y: 445, endPoint x: 771, endPoint y: 422, distance: 397.7
click at [771, 422] on p "For questions and problems, you can always get in touch with our support desk, …" at bounding box center [922, 436] width 634 height 39
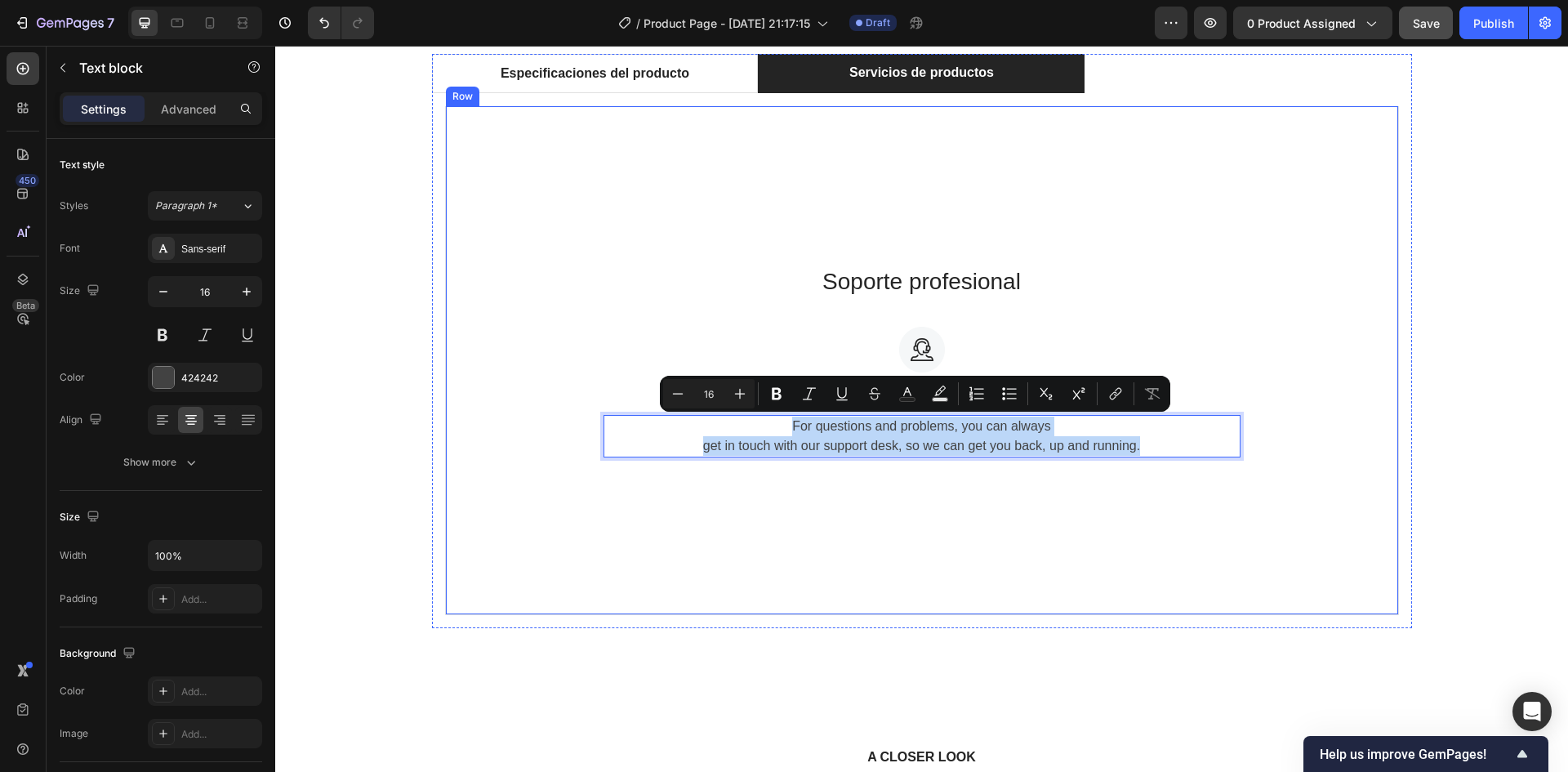
copy p "For questions and problems, you can always get in touch with our support desk, …"
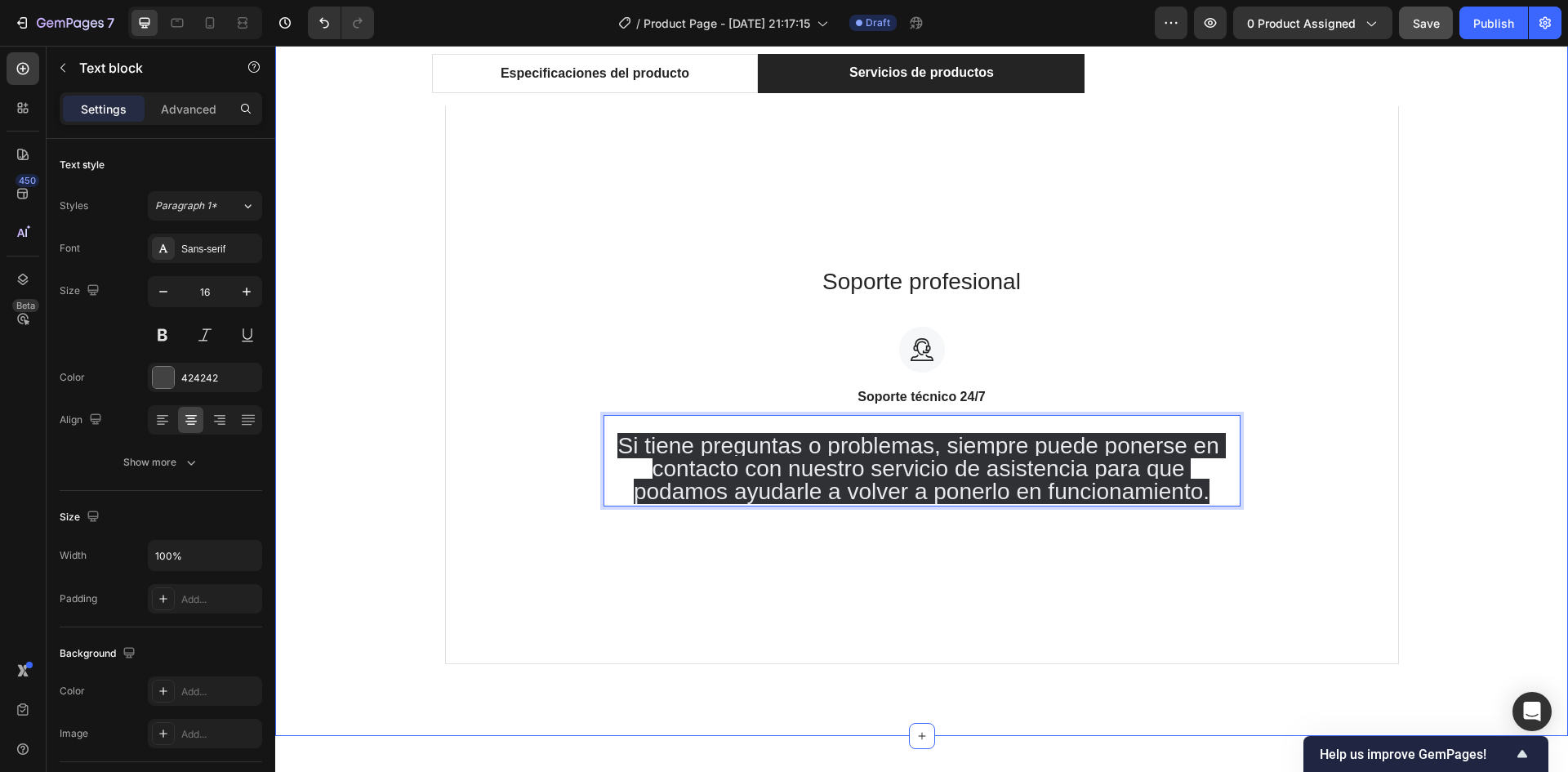
drag, startPoint x: 385, startPoint y: 206, endPoint x: 409, endPoint y: 62, distance: 146.0
click at [385, 205] on div "Especificaciones del producto Servicios de productos Especificaciones técnicas …" at bounding box center [921, 365] width 1268 height 624
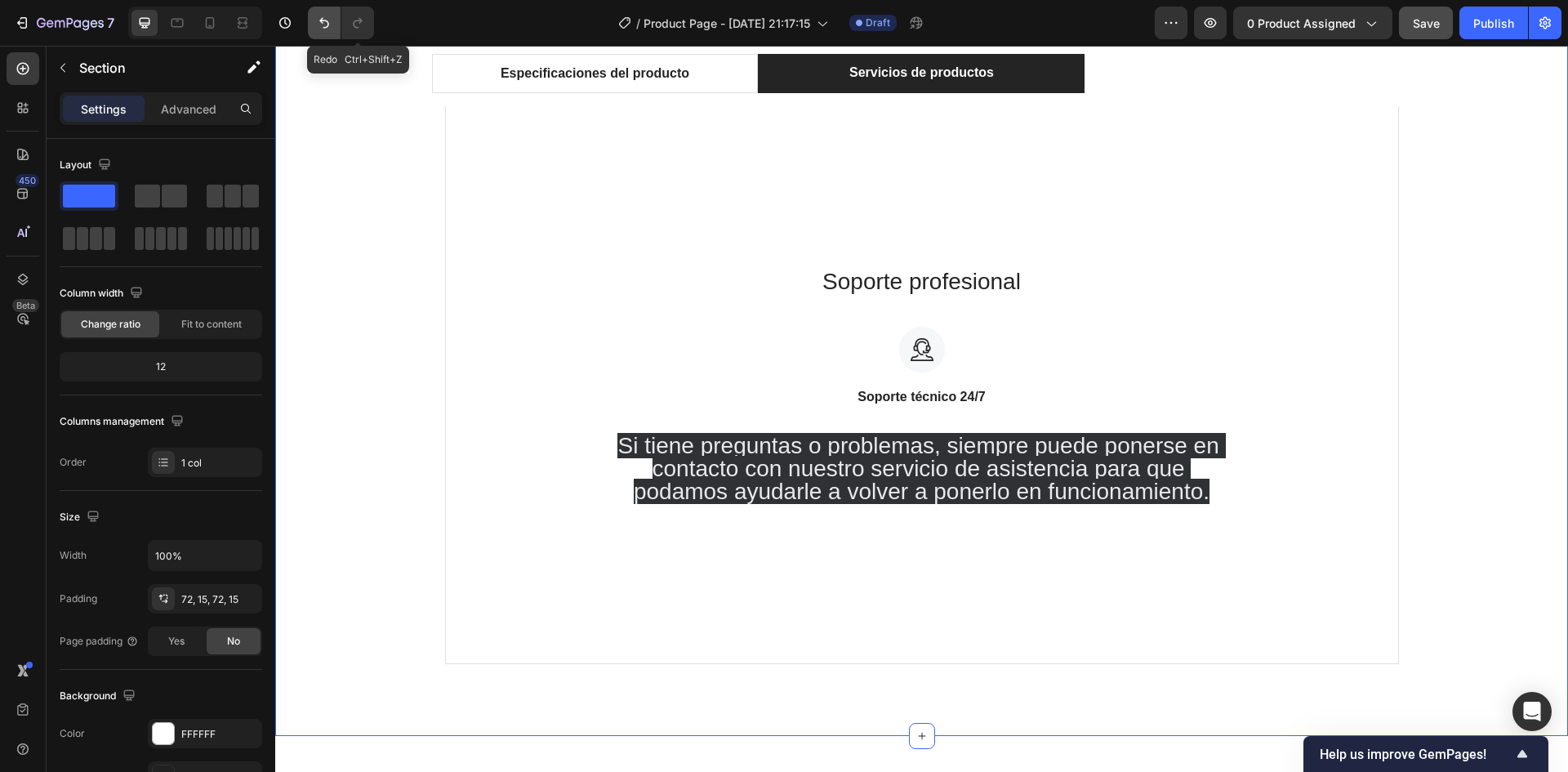
click at [327, 26] on icon "Undo/Redo" at bounding box center [324, 23] width 16 height 16
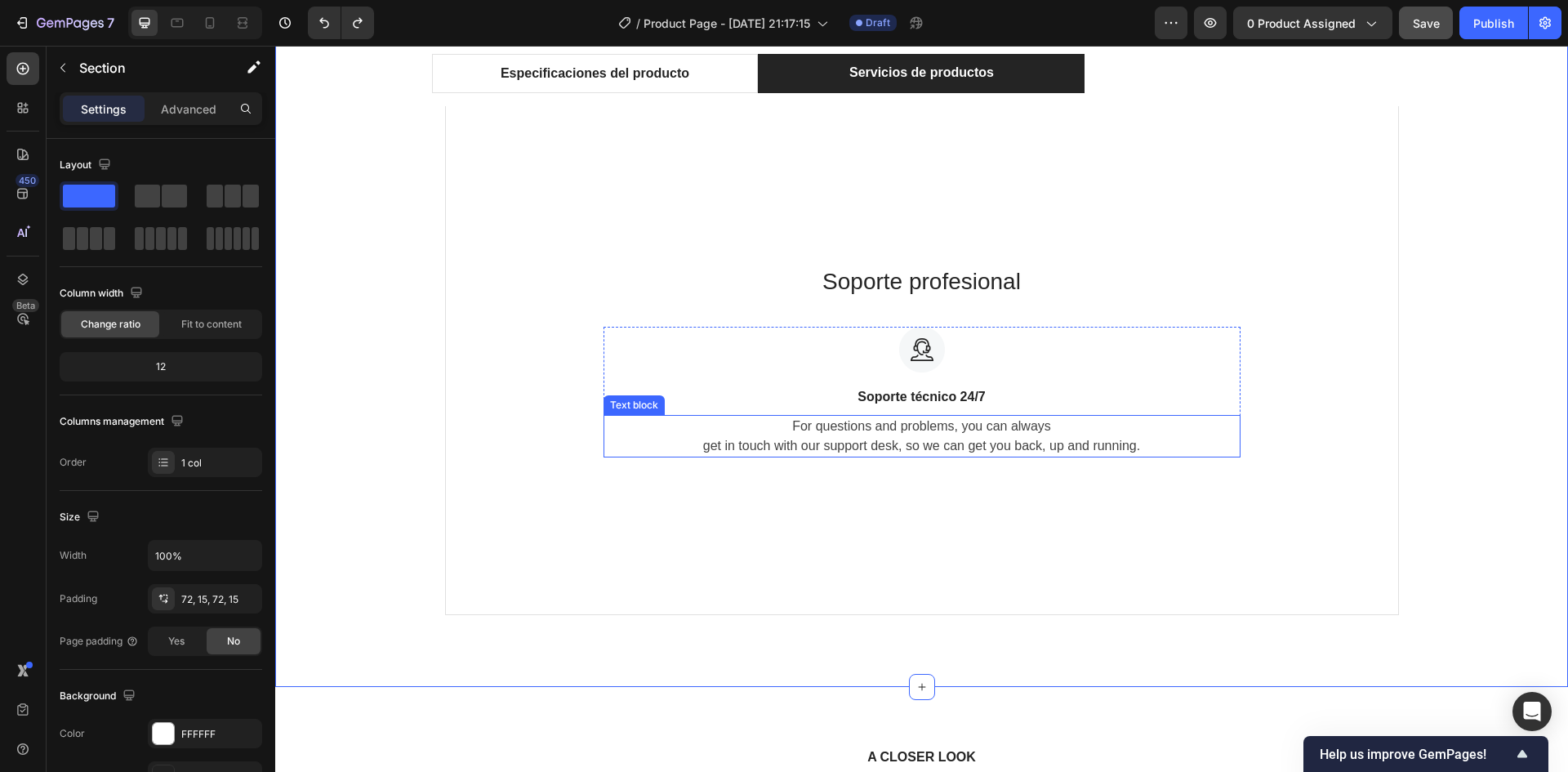
click at [929, 439] on p "For questions and problems, you can always get in touch with our support desk, …" at bounding box center [922, 436] width 634 height 39
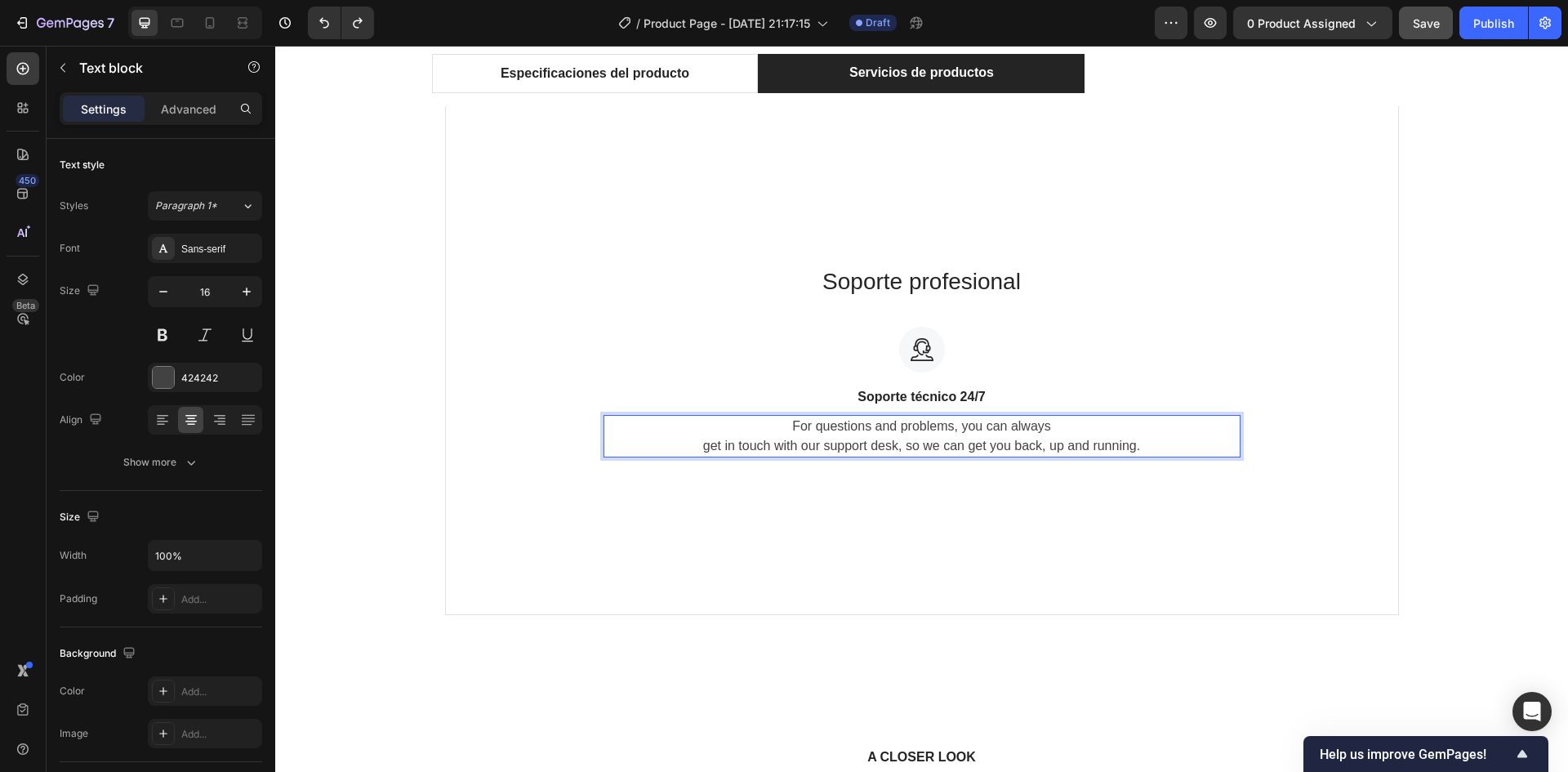
click at [929, 439] on p "For questions and problems, you can always get in touch with our support desk, …" at bounding box center [922, 436] width 634 height 39
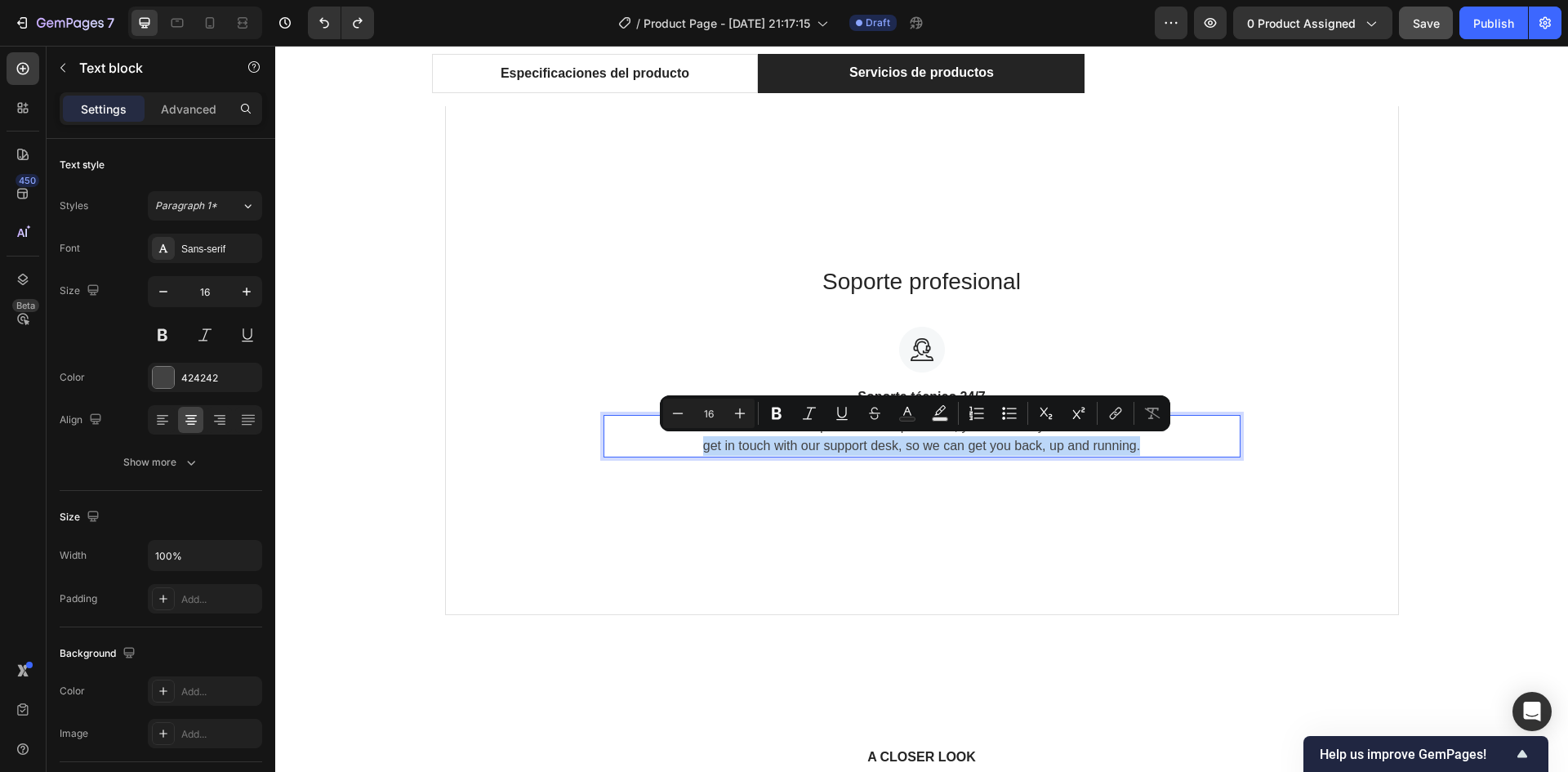
click at [929, 439] on p "For questions and problems, you can always get in touch with our support desk, …" at bounding box center [922, 436] width 634 height 39
click at [1068, 455] on p "For questions and problems, you can always get in touch with our support desk, …" at bounding box center [922, 436] width 634 height 39
click at [1156, 446] on p "For questions and problems, you can always get in touch with our support desk, …" at bounding box center [922, 436] width 634 height 39
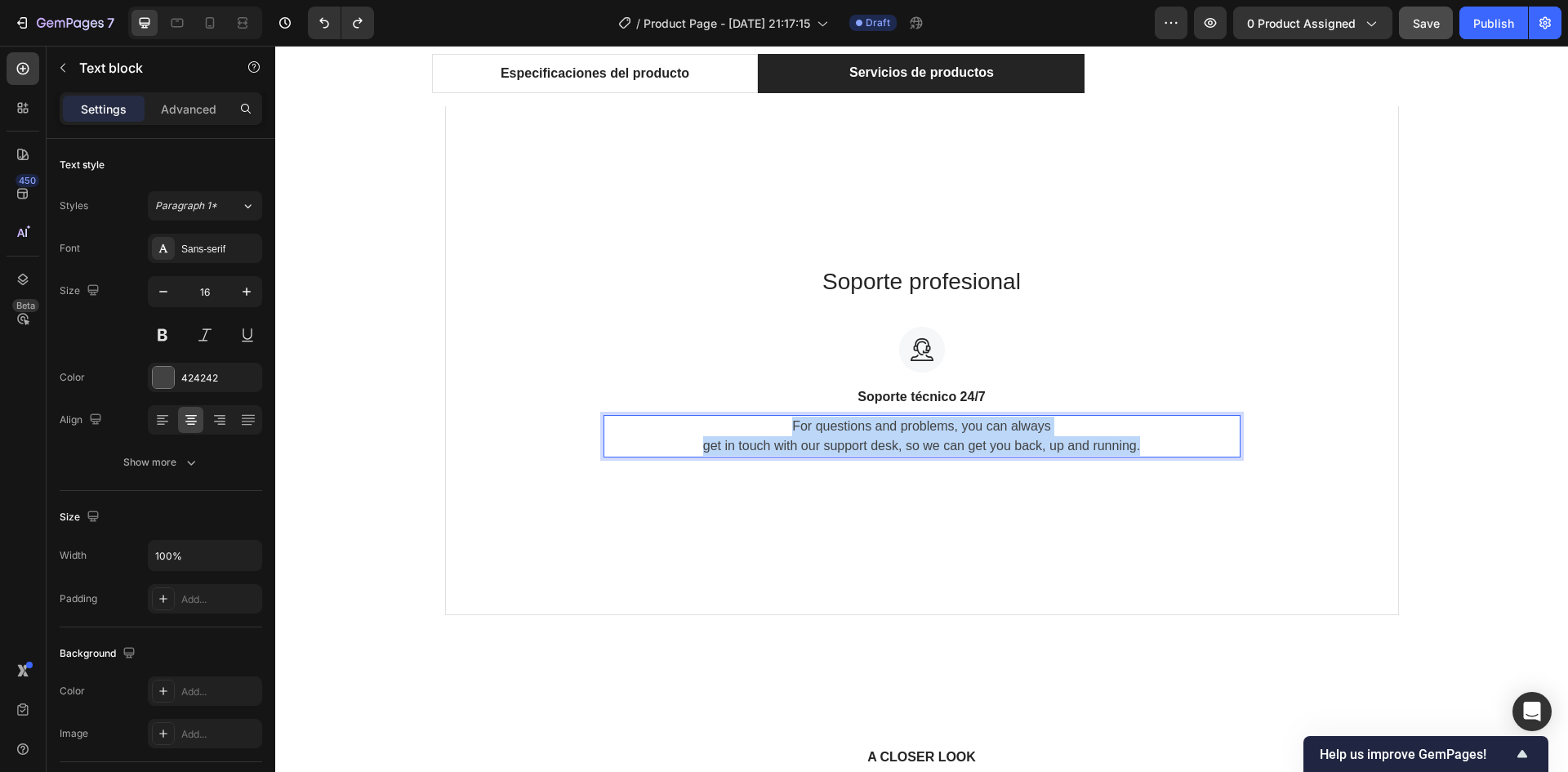
drag, startPoint x: 1156, startPoint y: 446, endPoint x: 706, endPoint y: 422, distance: 450.6
click at [706, 422] on p "For questions and problems, you can always get in touch with our support desk, …" at bounding box center [922, 436] width 634 height 39
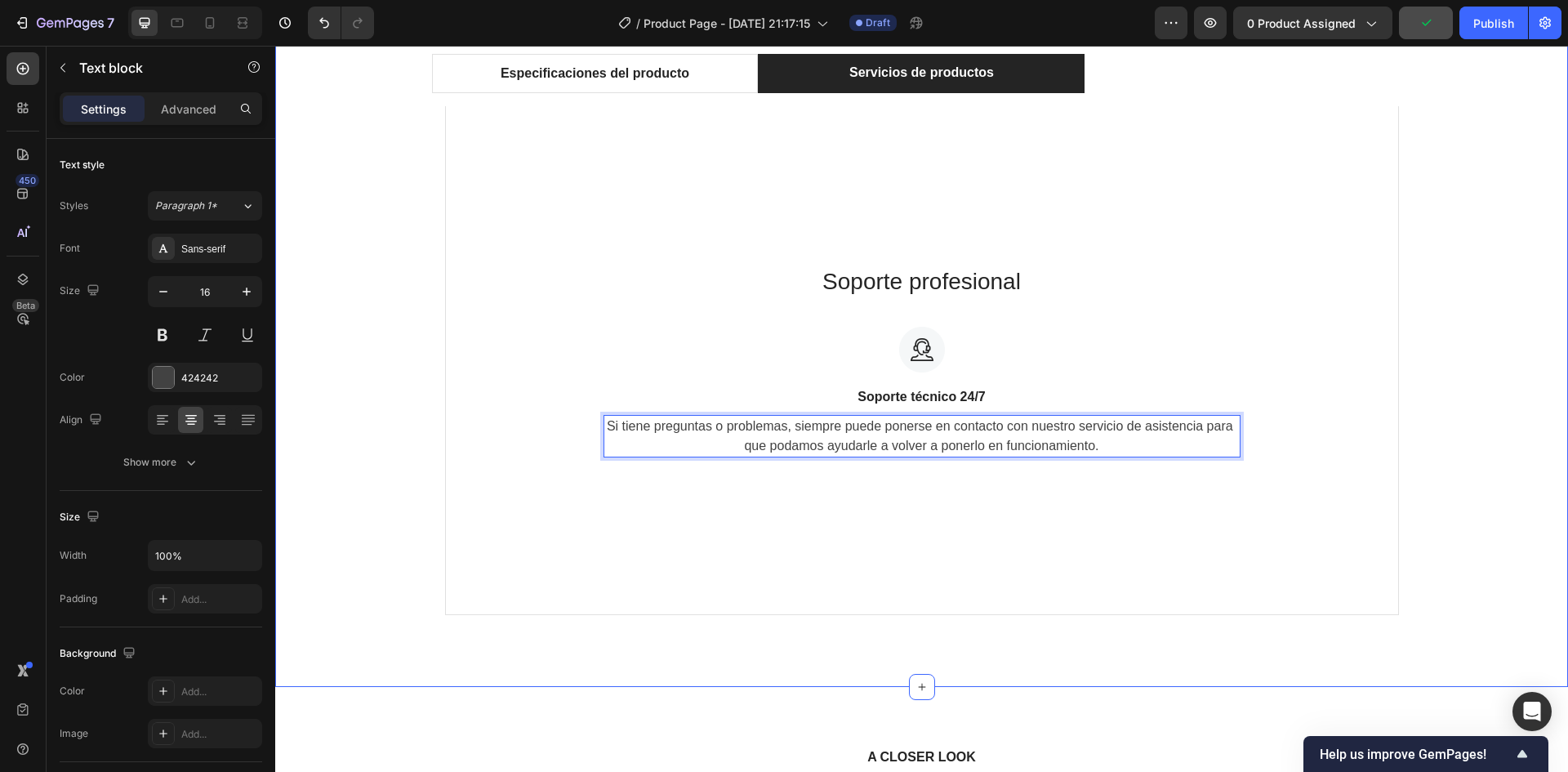
click at [1452, 424] on div "Especificaciones del producto Servicios de productos Especificaciones técnicas …" at bounding box center [921, 340] width 1268 height 574
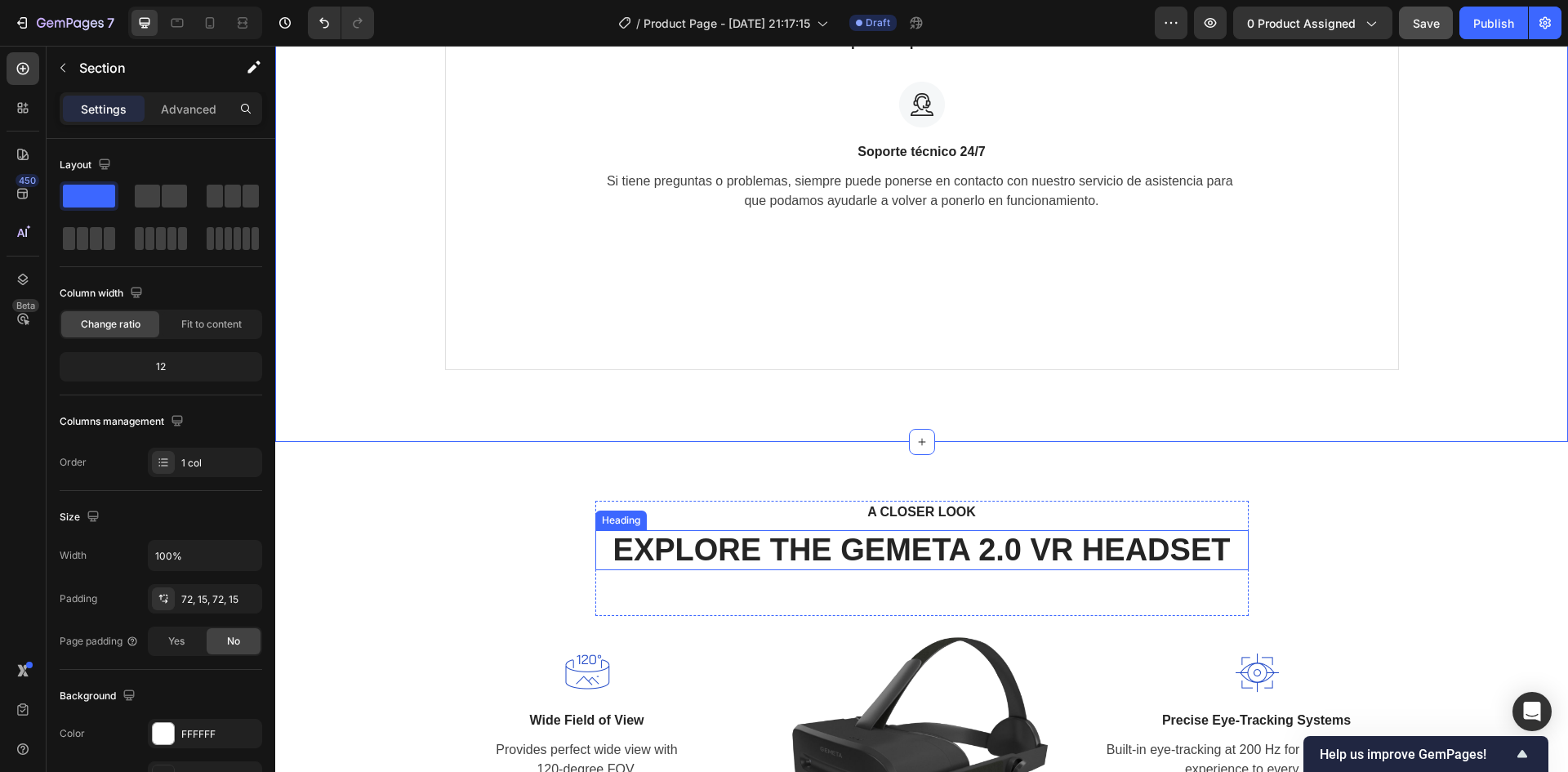
scroll to position [967, 0]
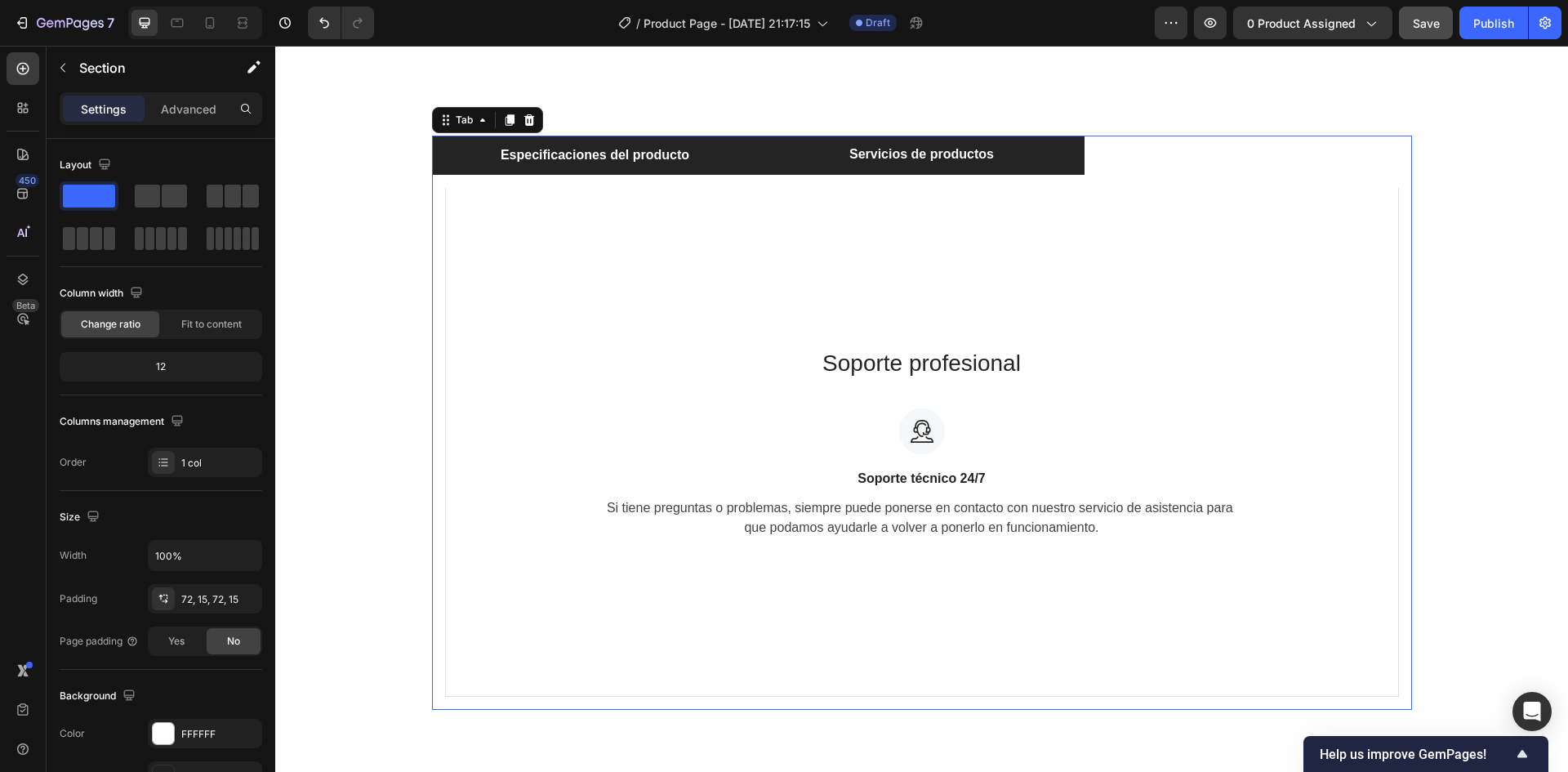
click at [585, 160] on p "Especificaciones del producto" at bounding box center [595, 156] width 188 height 20
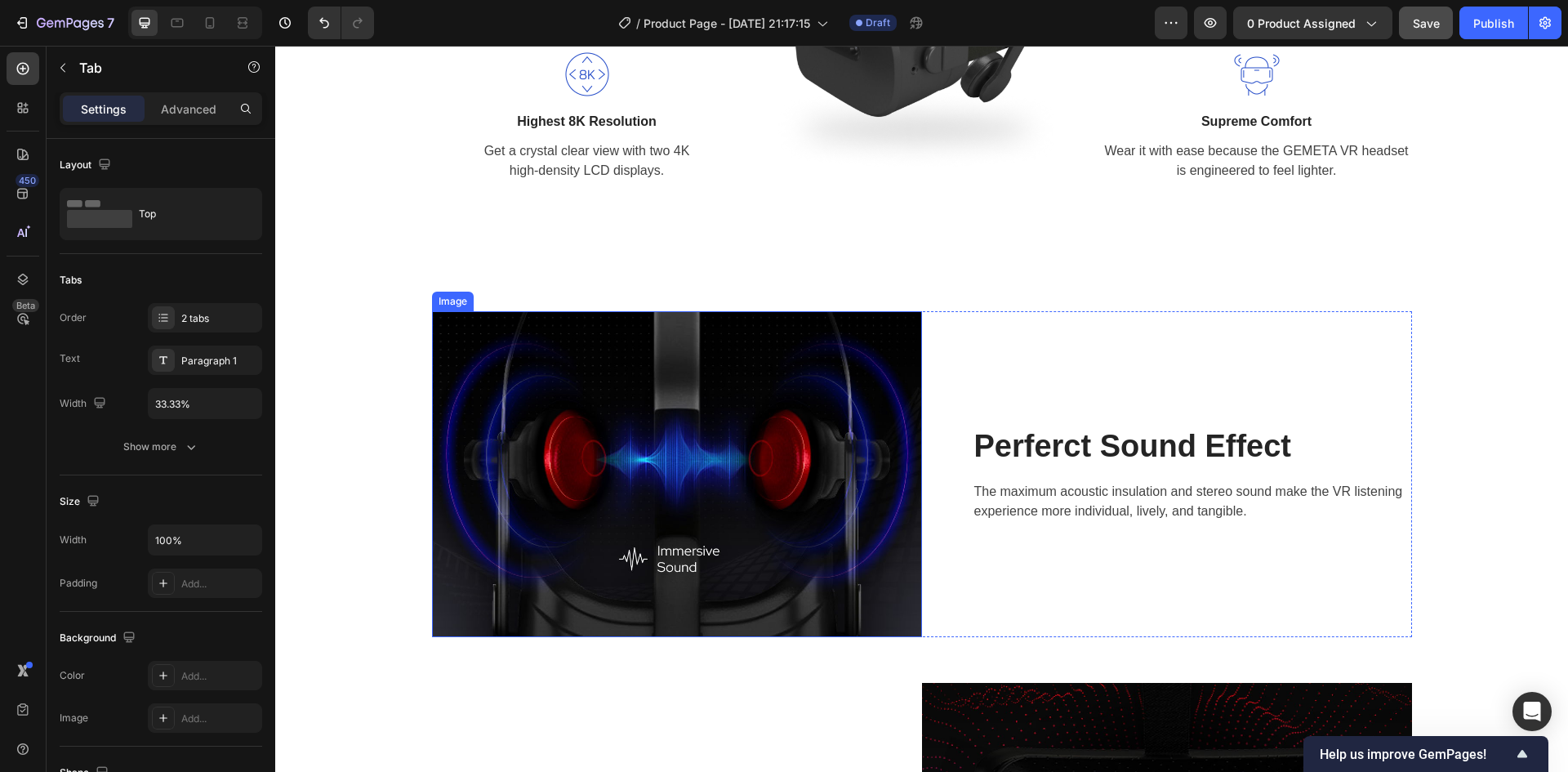
scroll to position [2274, 0]
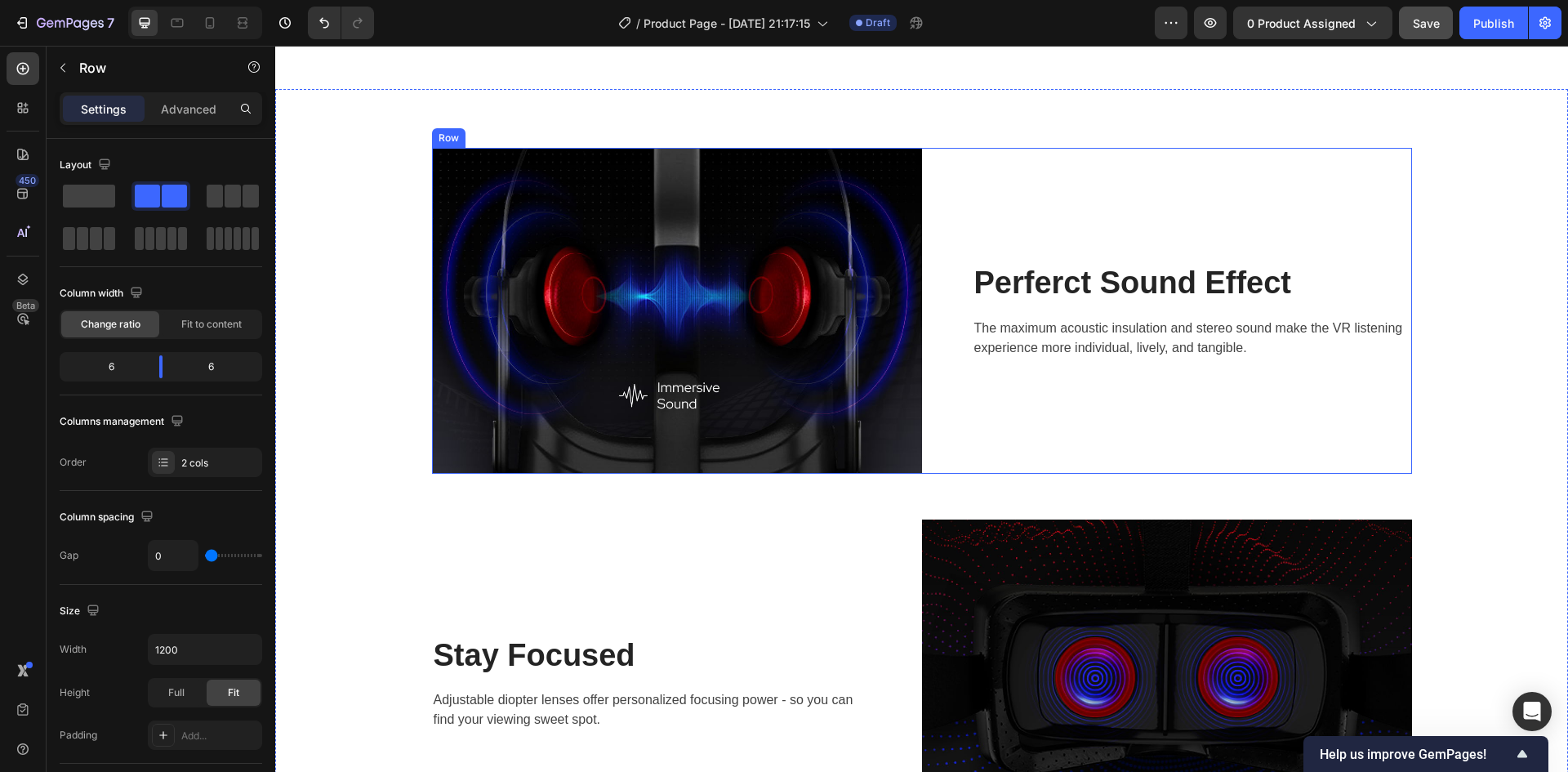
click at [986, 177] on div "Perferct Sound Effect Heading The maximum acoustic insulation and stereo sound …" at bounding box center [1167, 310] width 490 height 326
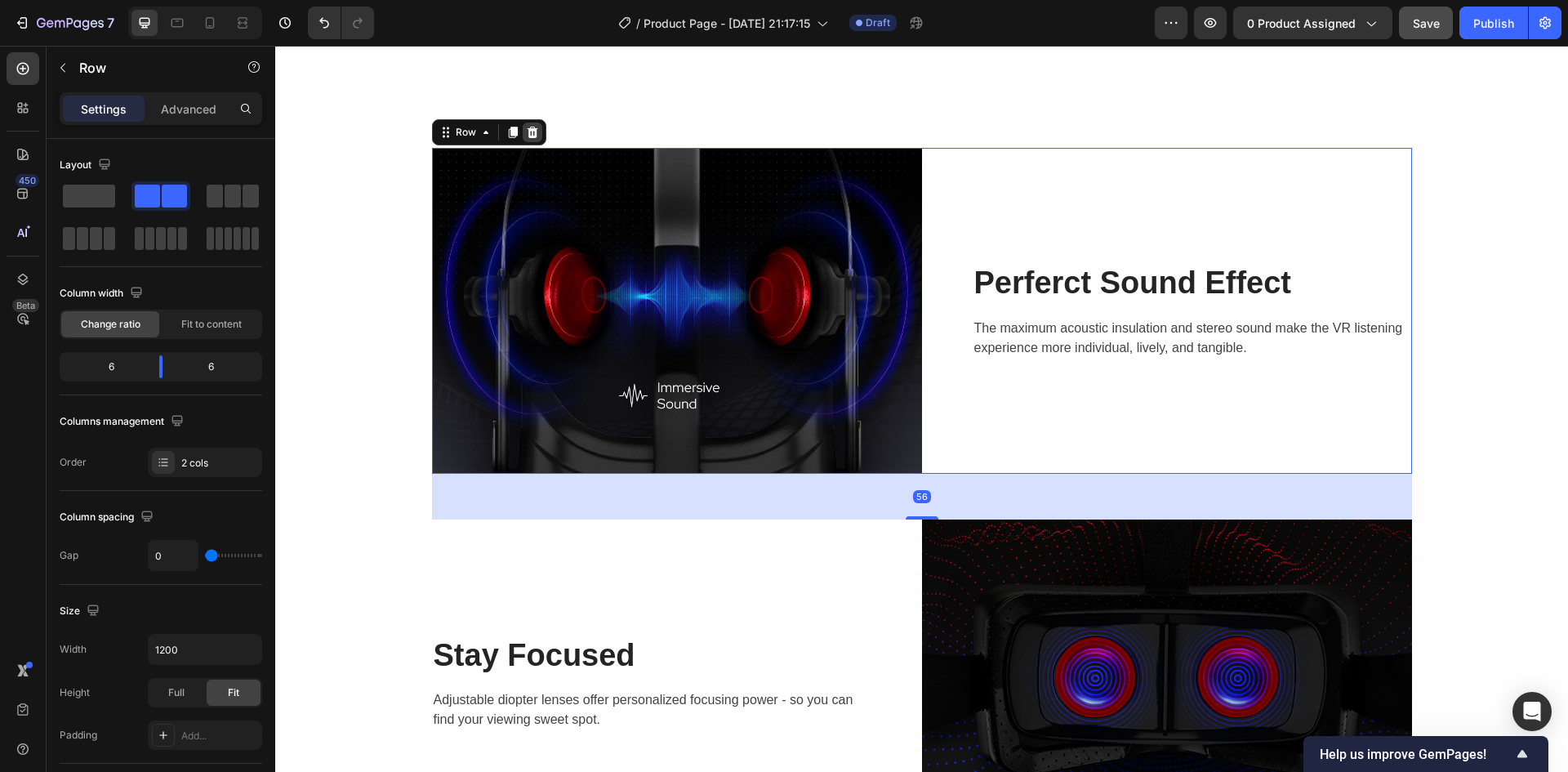
click at [527, 133] on icon at bounding box center [533, 132] width 13 height 13
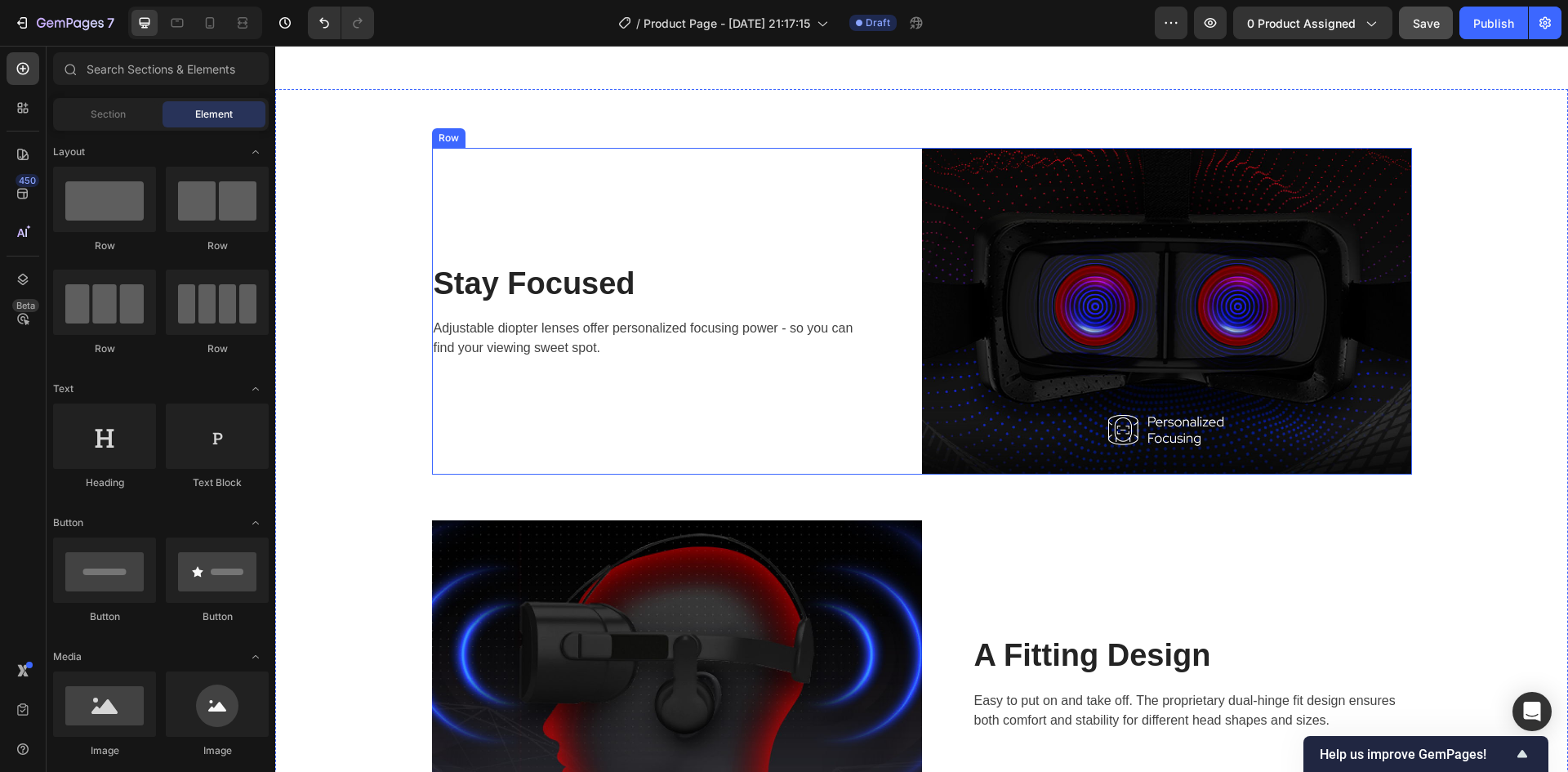
drag, startPoint x: 814, startPoint y: 206, endPoint x: 642, endPoint y: 161, distance: 177.8
click at [814, 206] on div "Stay Focused Heading Adjustable diopter lenses offer personalized focusing powe…" at bounding box center [677, 310] width 490 height 327
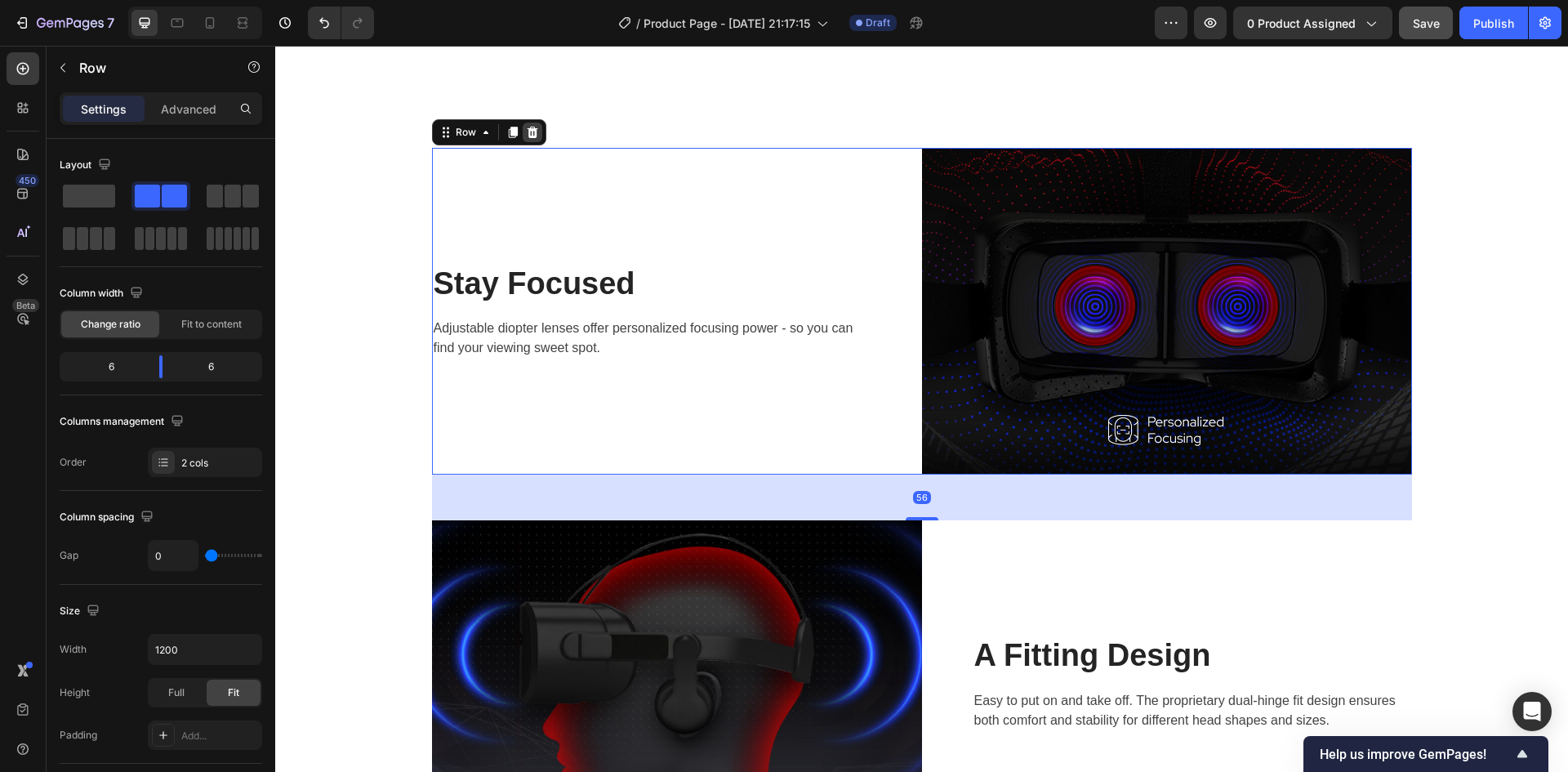
click at [526, 132] on icon at bounding box center [533, 132] width 13 height 13
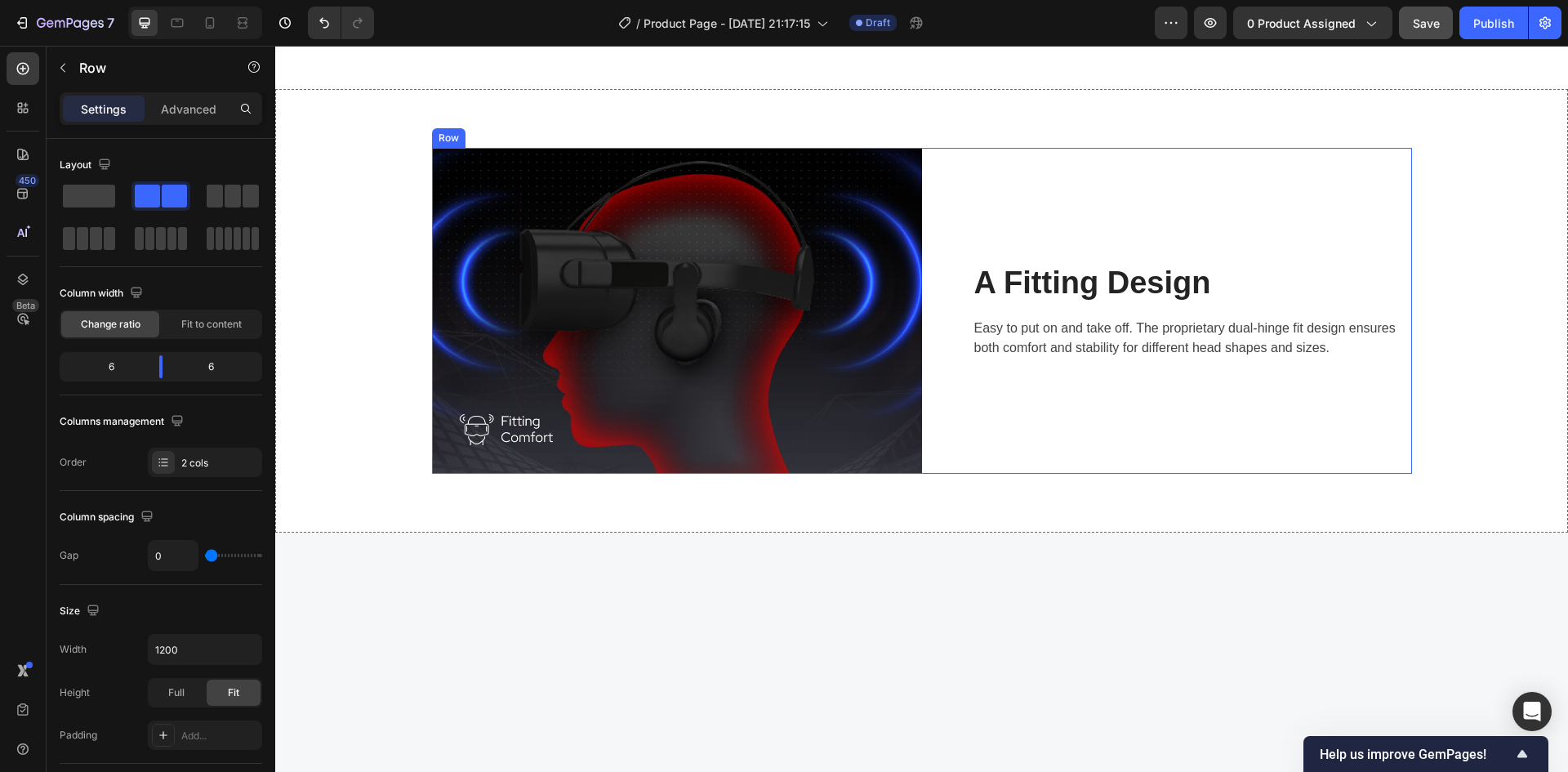
drag, startPoint x: 1135, startPoint y: 194, endPoint x: 1105, endPoint y: 190, distance: 30.3
click at [1134, 194] on div "A Fitting Design Heading Easy to put on and take off. The proprietary dual-hing…" at bounding box center [1167, 310] width 490 height 326
click at [527, 131] on icon at bounding box center [533, 132] width 11 height 12
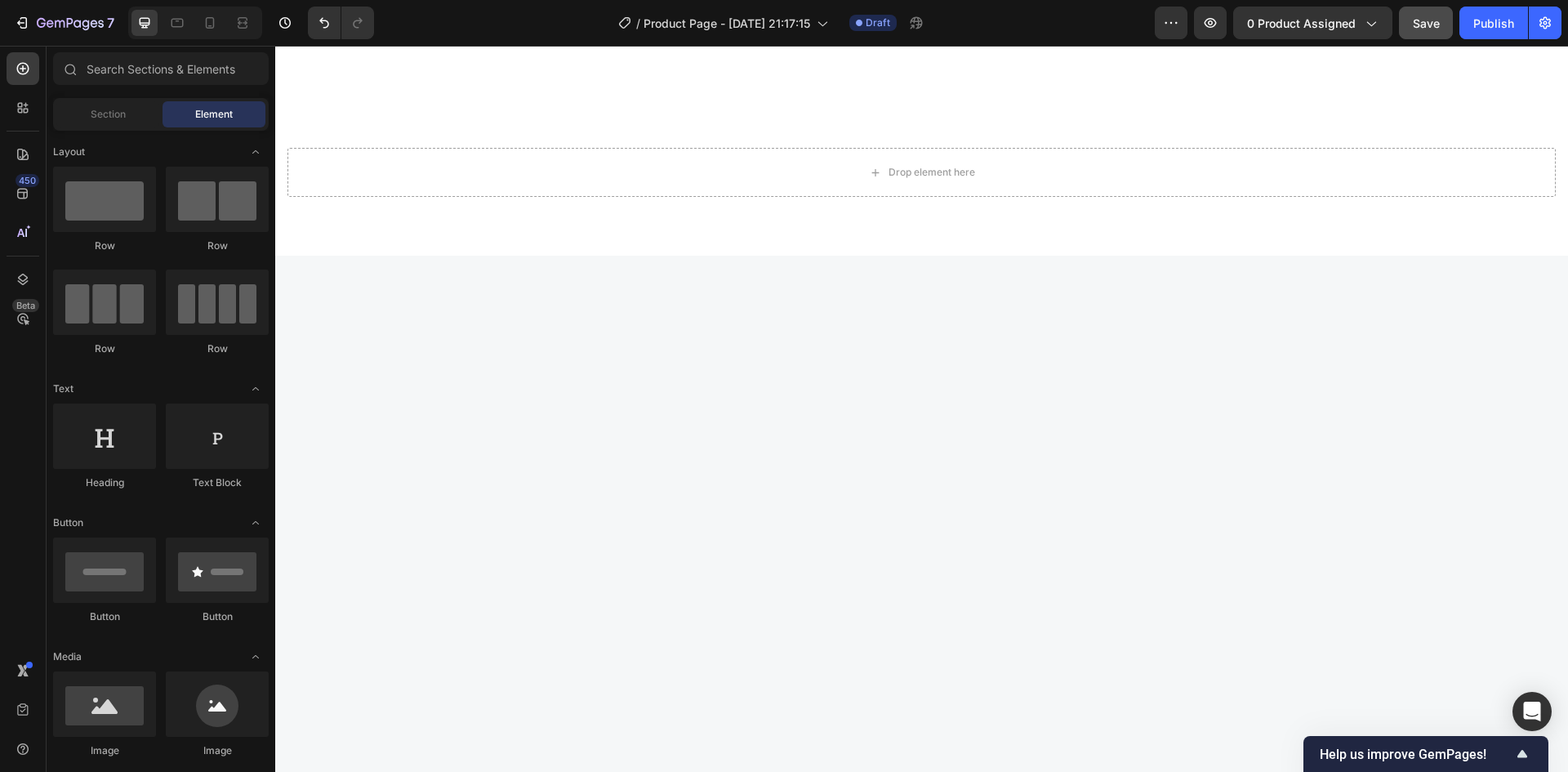
scroll to position [1947, 0]
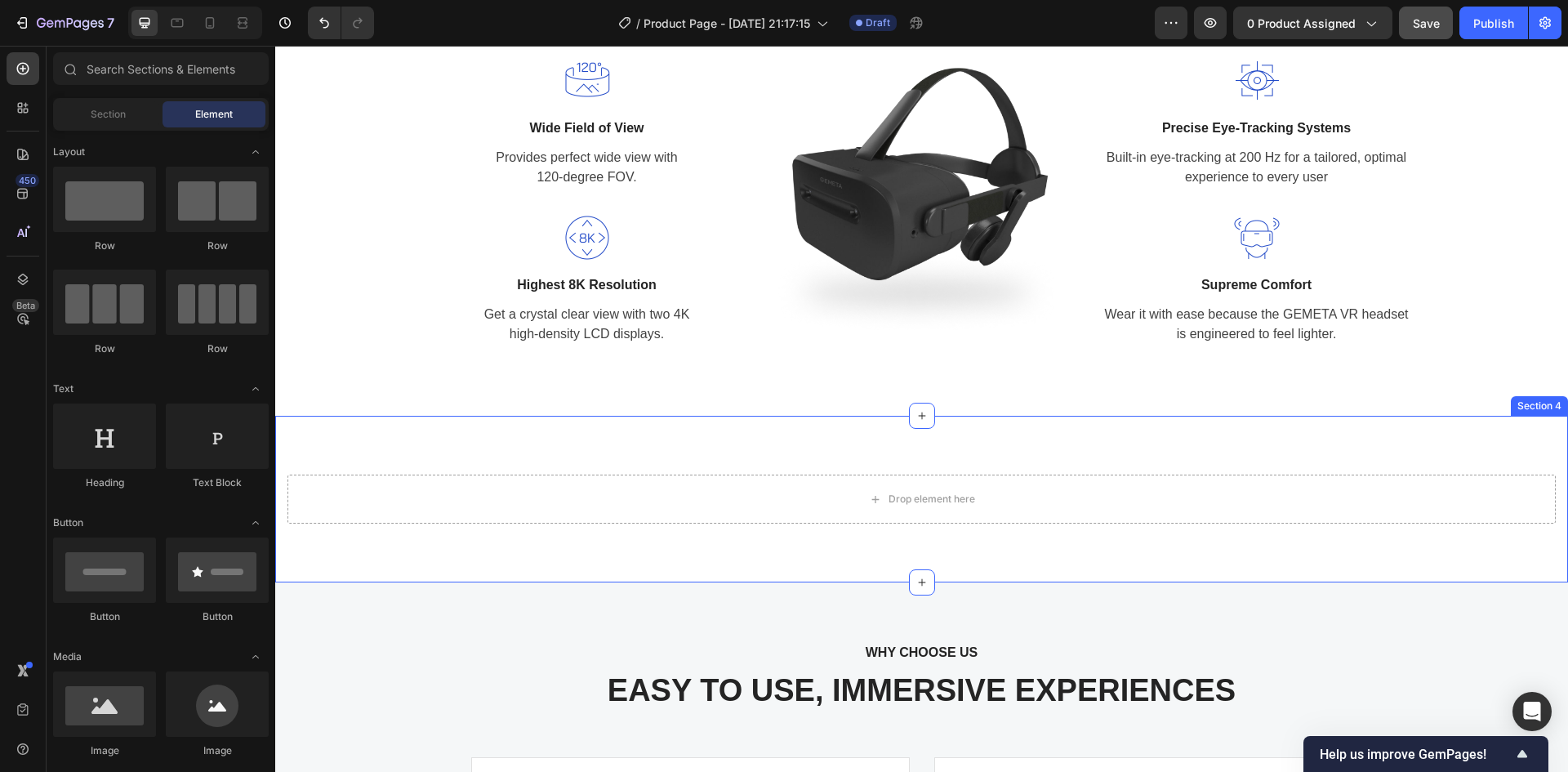
click at [764, 458] on div "Drop element here Section 4" at bounding box center [921, 499] width 1293 height 167
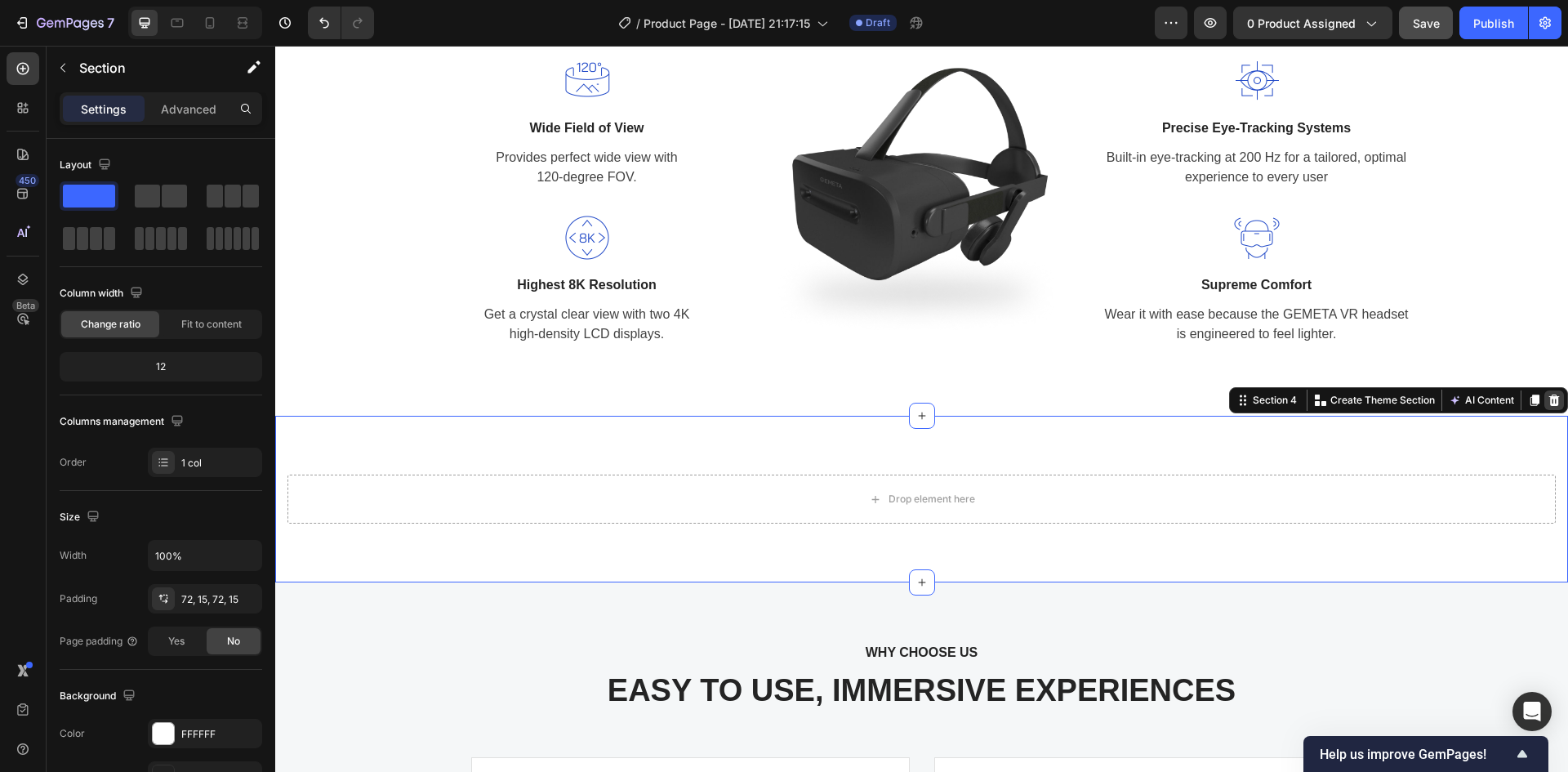
click at [1550, 402] on icon at bounding box center [1555, 400] width 11 height 12
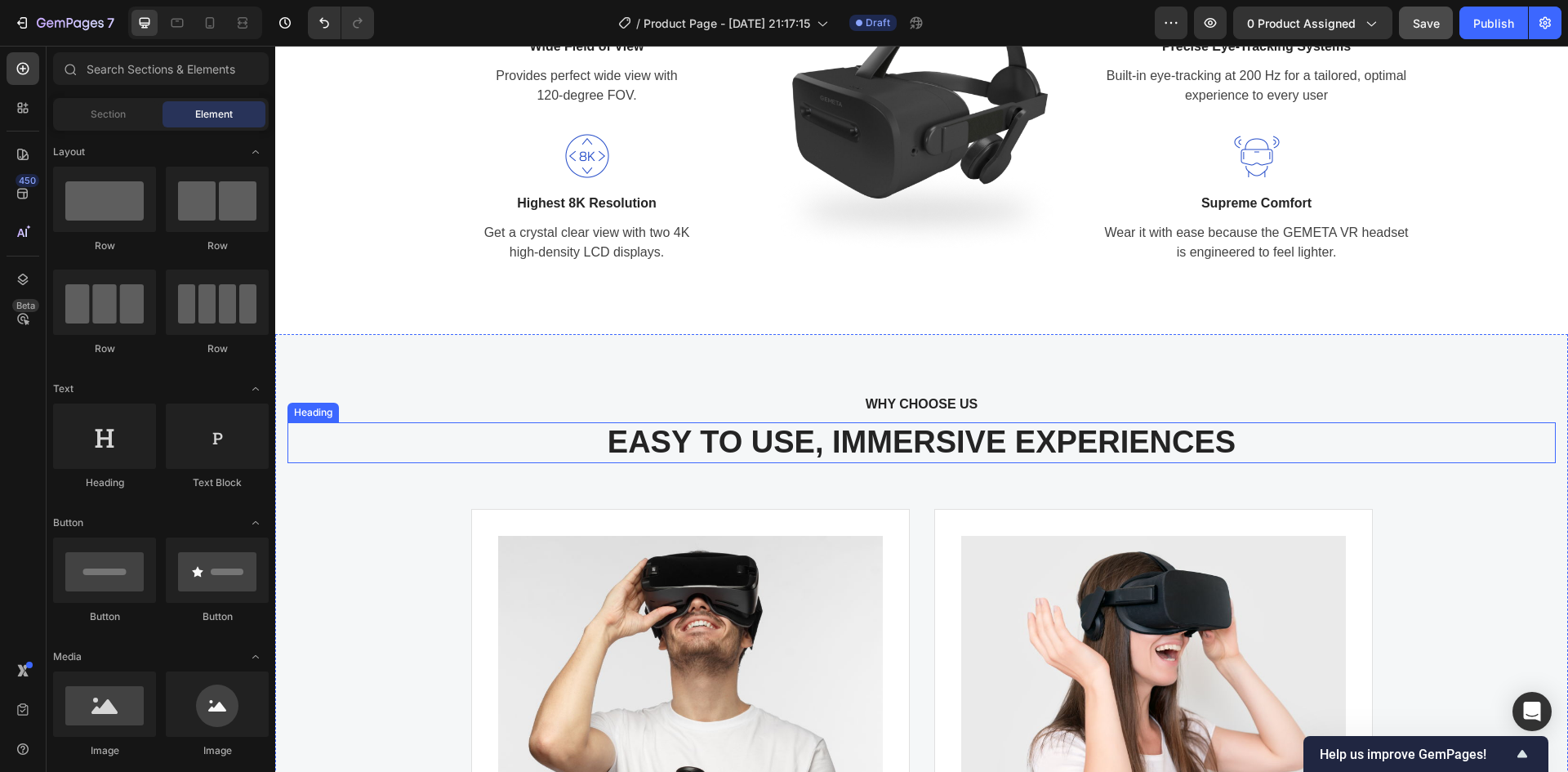
scroll to position [2192, 0]
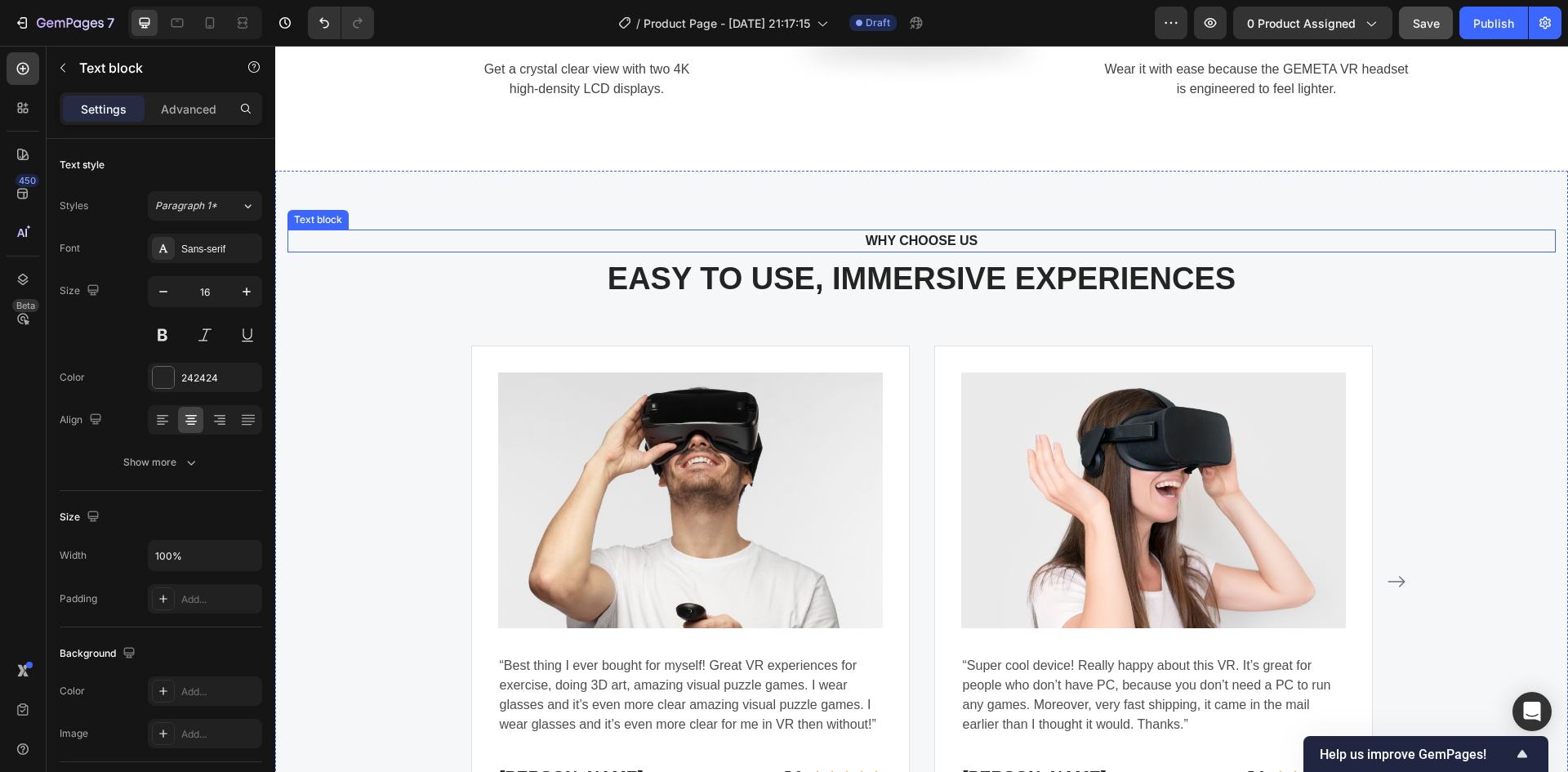
click at [920, 234] on p "WHY CHOOSE US" at bounding box center [921, 241] width 1239 height 20
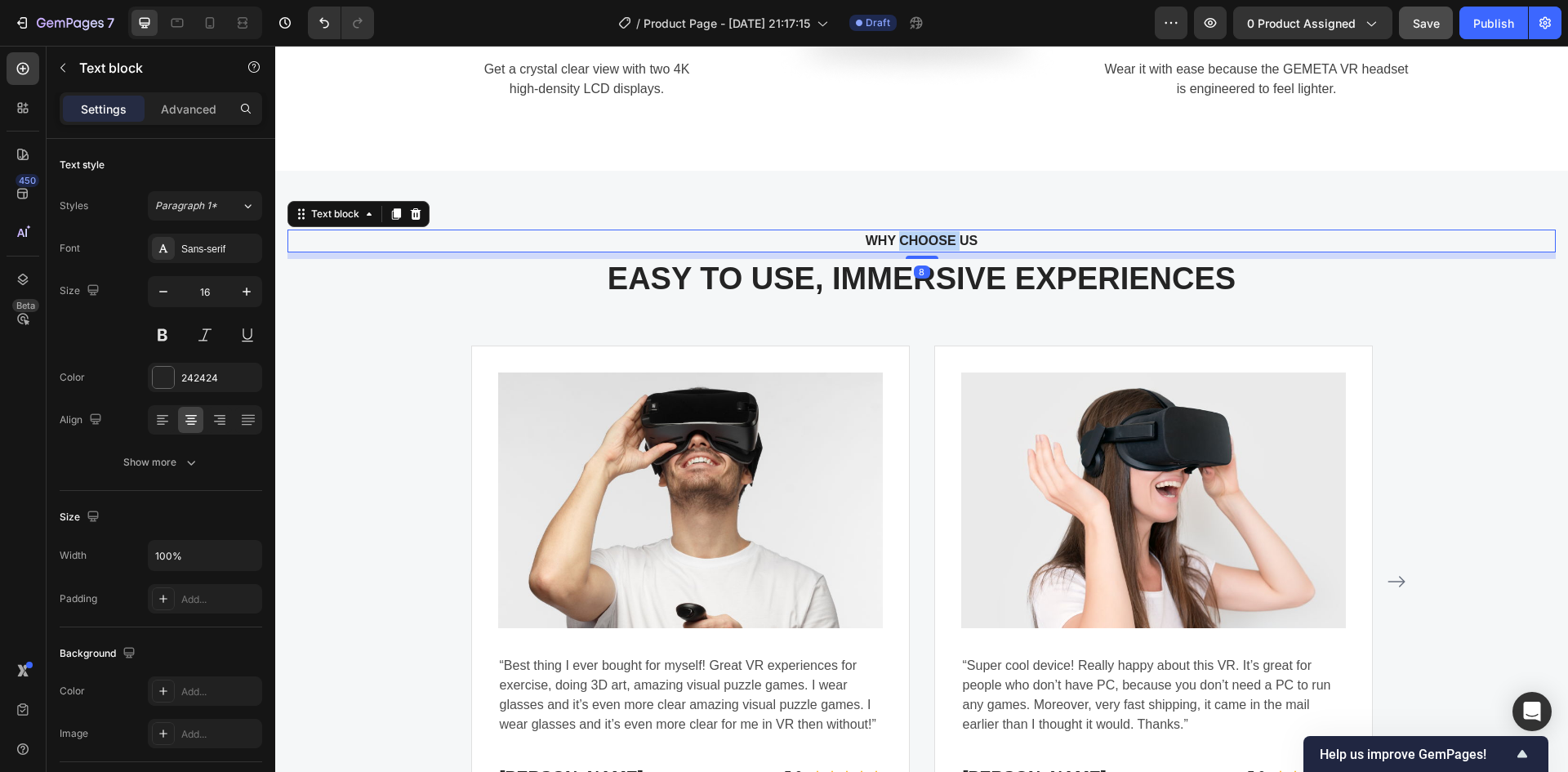
click at [920, 234] on p "WHY CHOOSE US" at bounding box center [921, 241] width 1239 height 20
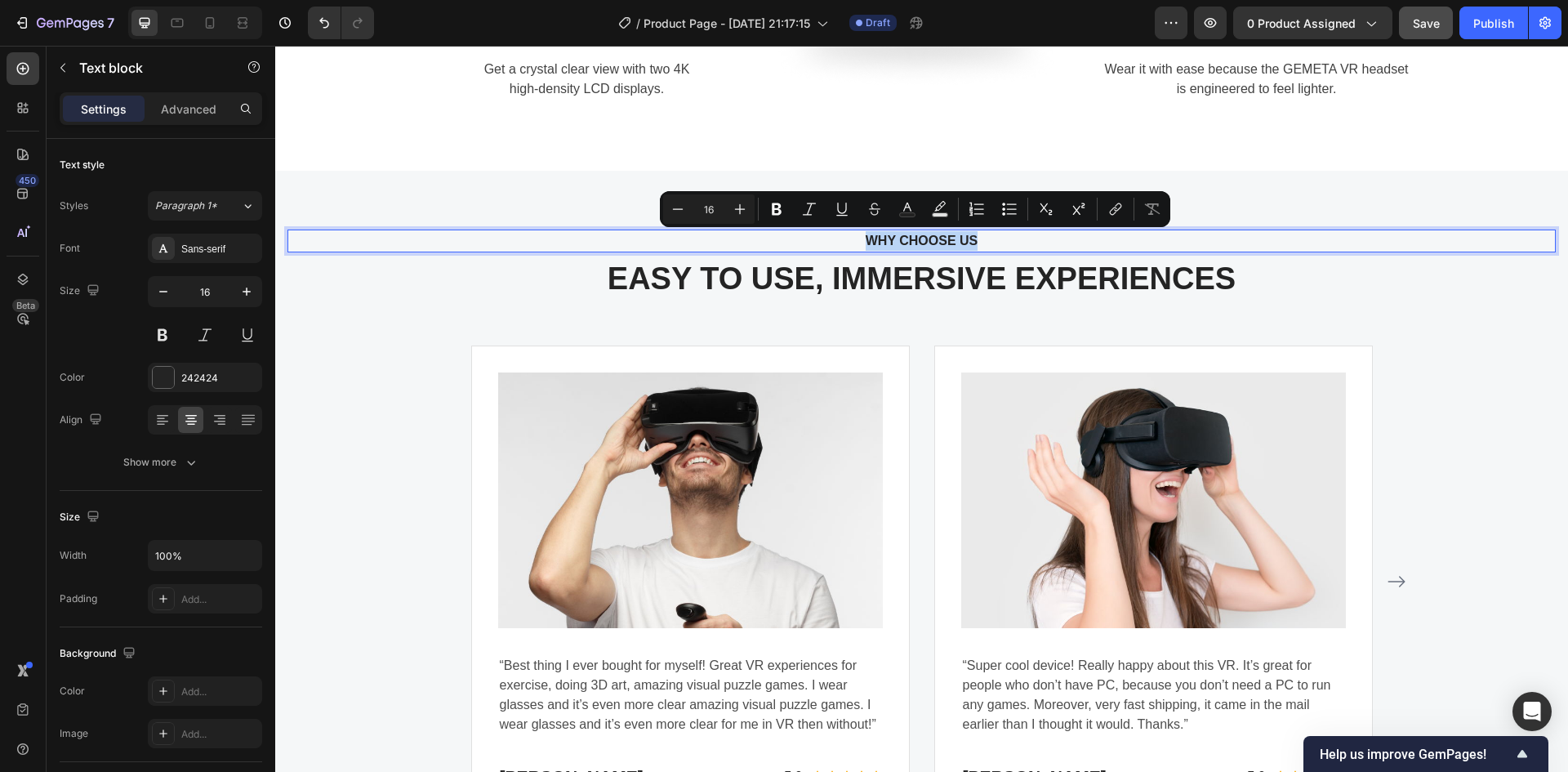
copy p "WHY CHOOSE US"
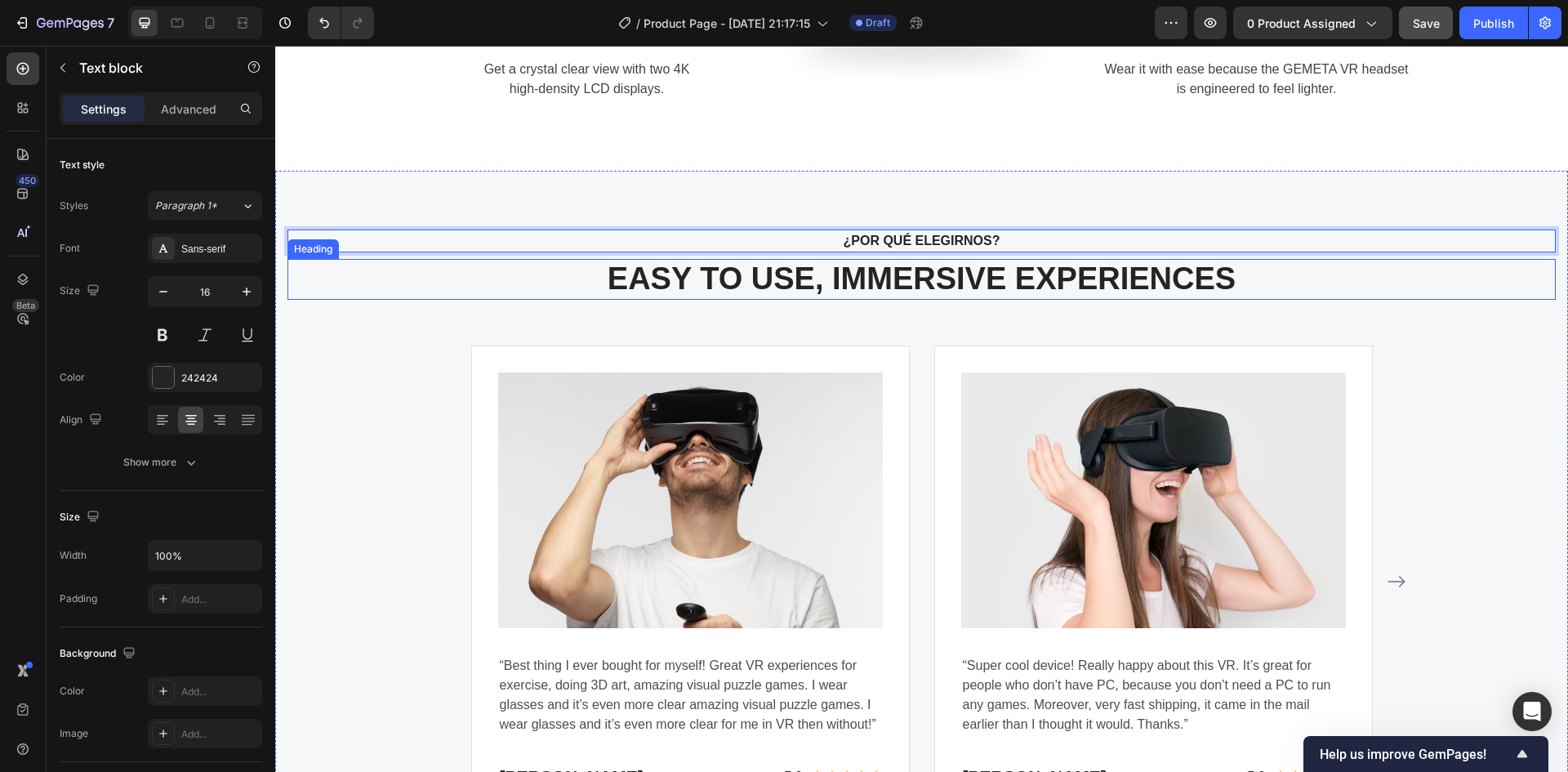
click at [924, 275] on p "EASY TO USE, IMMERSIVE EXPERIENCES" at bounding box center [922, 279] width 1266 height 37
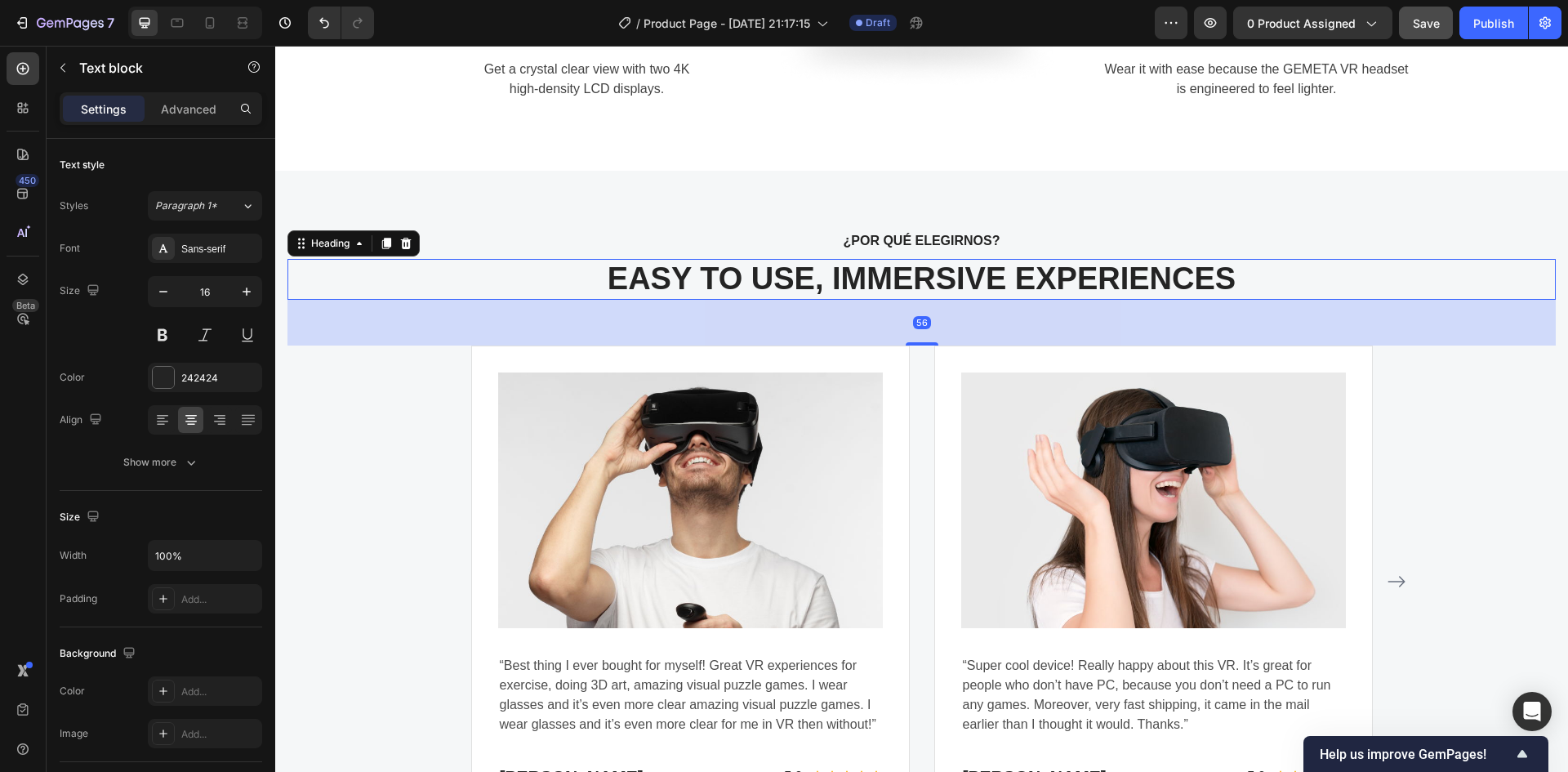
click at [924, 275] on p "EASY TO USE, IMMERSIVE EXPERIENCES" at bounding box center [922, 279] width 1266 height 37
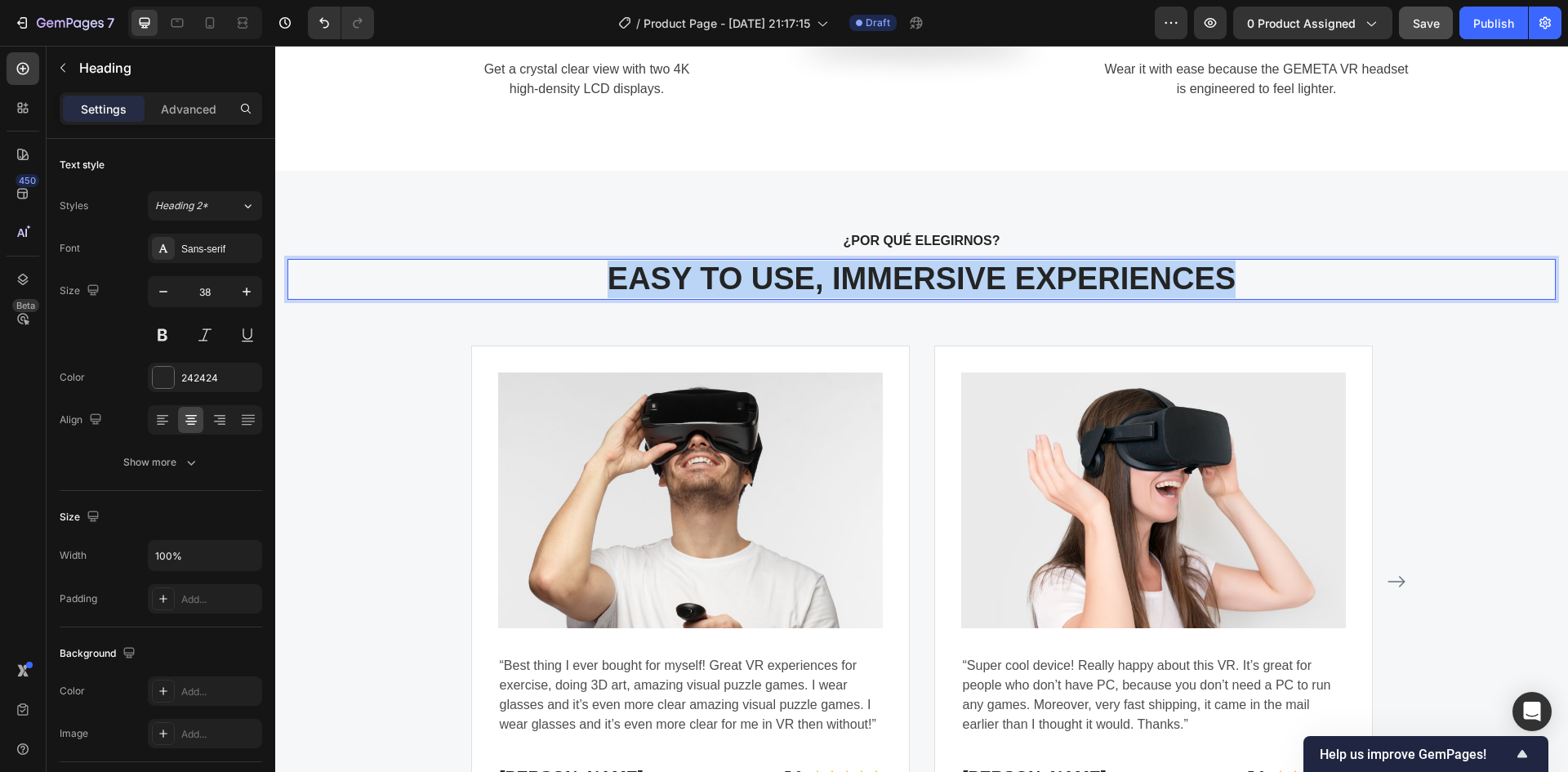
click at [924, 275] on p "EASY TO USE, IMMERSIVE EXPERIENCES" at bounding box center [922, 279] width 1266 height 37
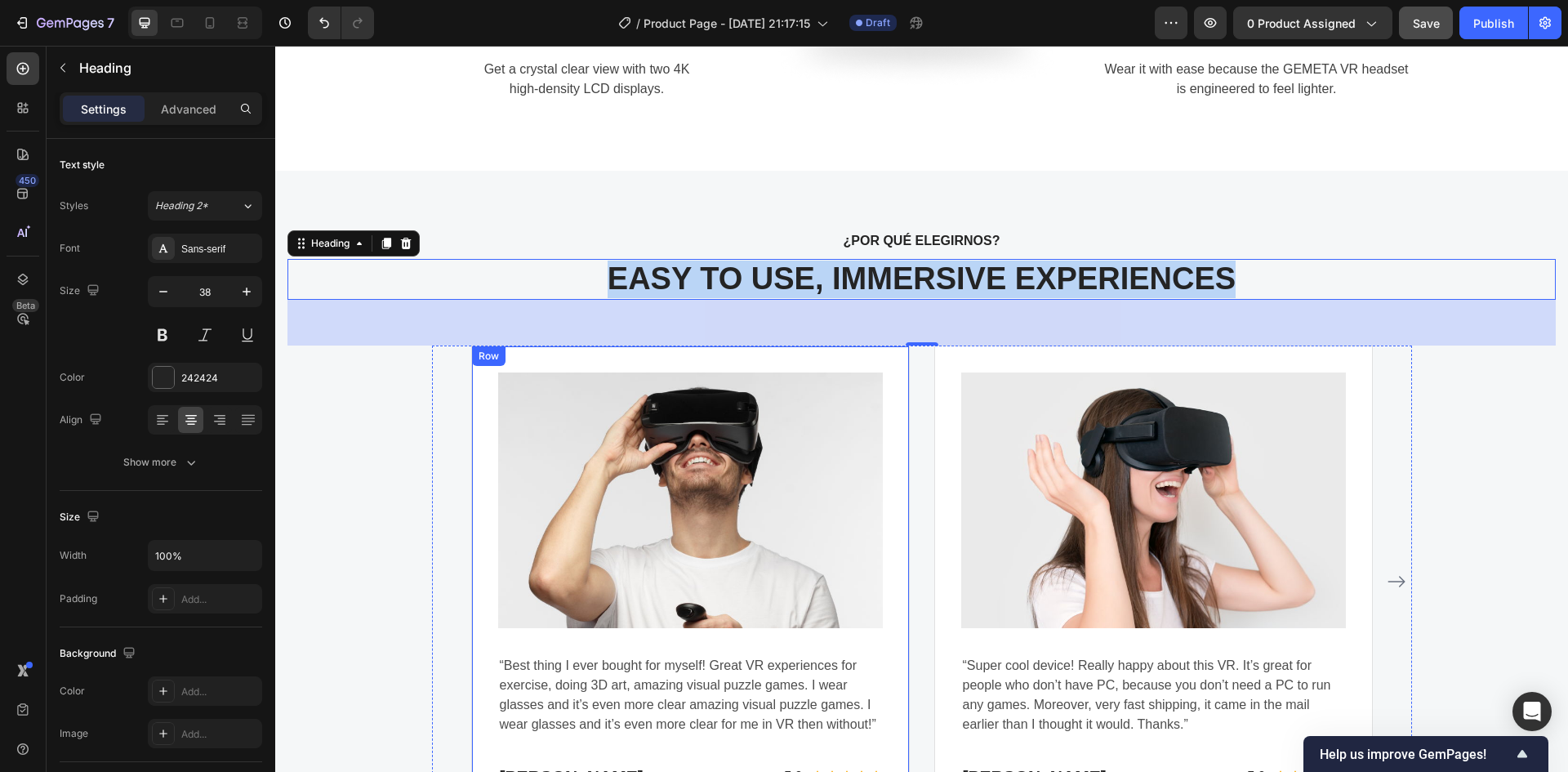
click at [725, 358] on div "Image “Best thing I ever bought for myself! Great VR experiences for exercise, …" at bounding box center [691, 581] width 439 height 472
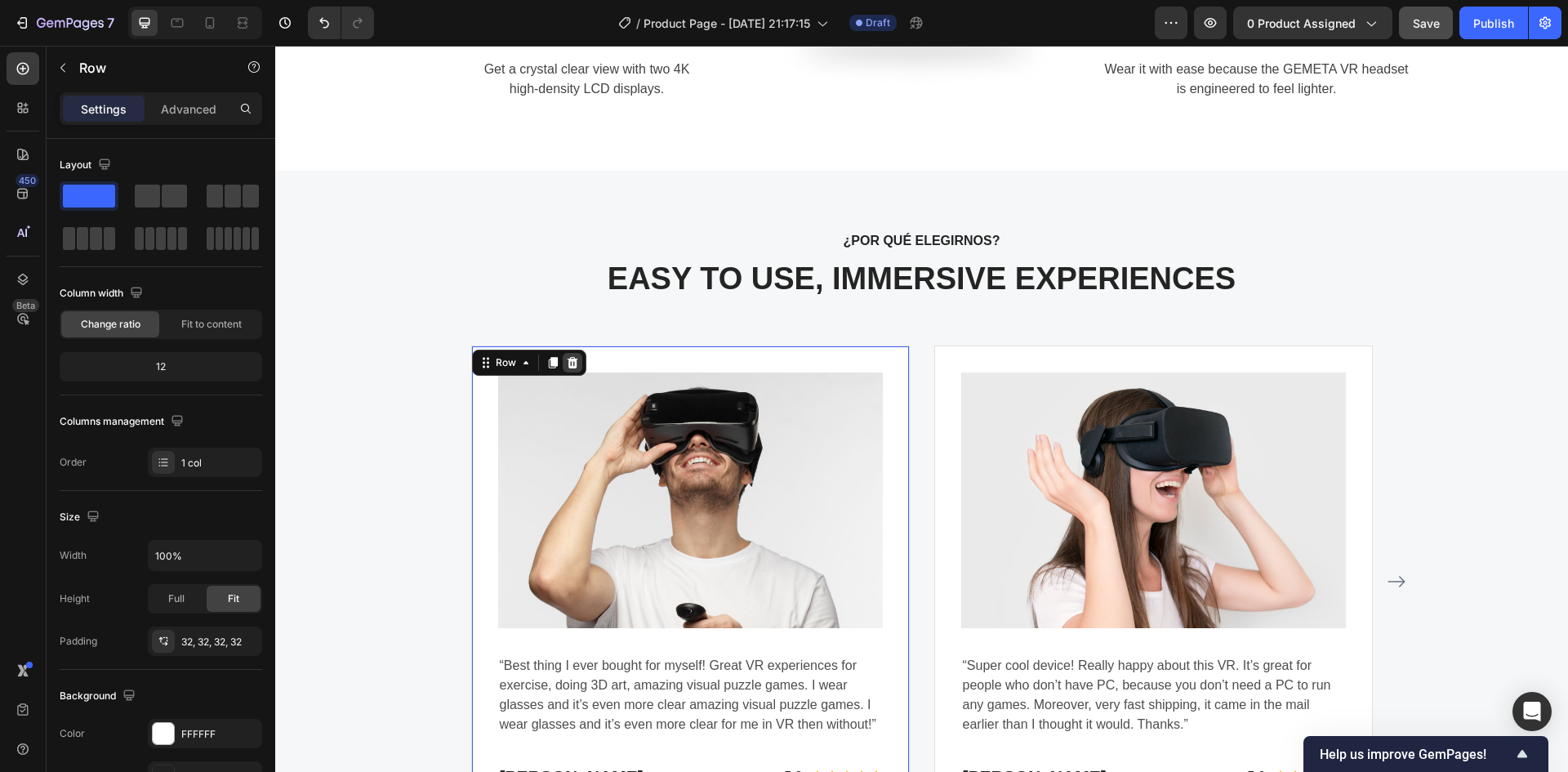
click at [570, 363] on icon at bounding box center [573, 362] width 13 height 13
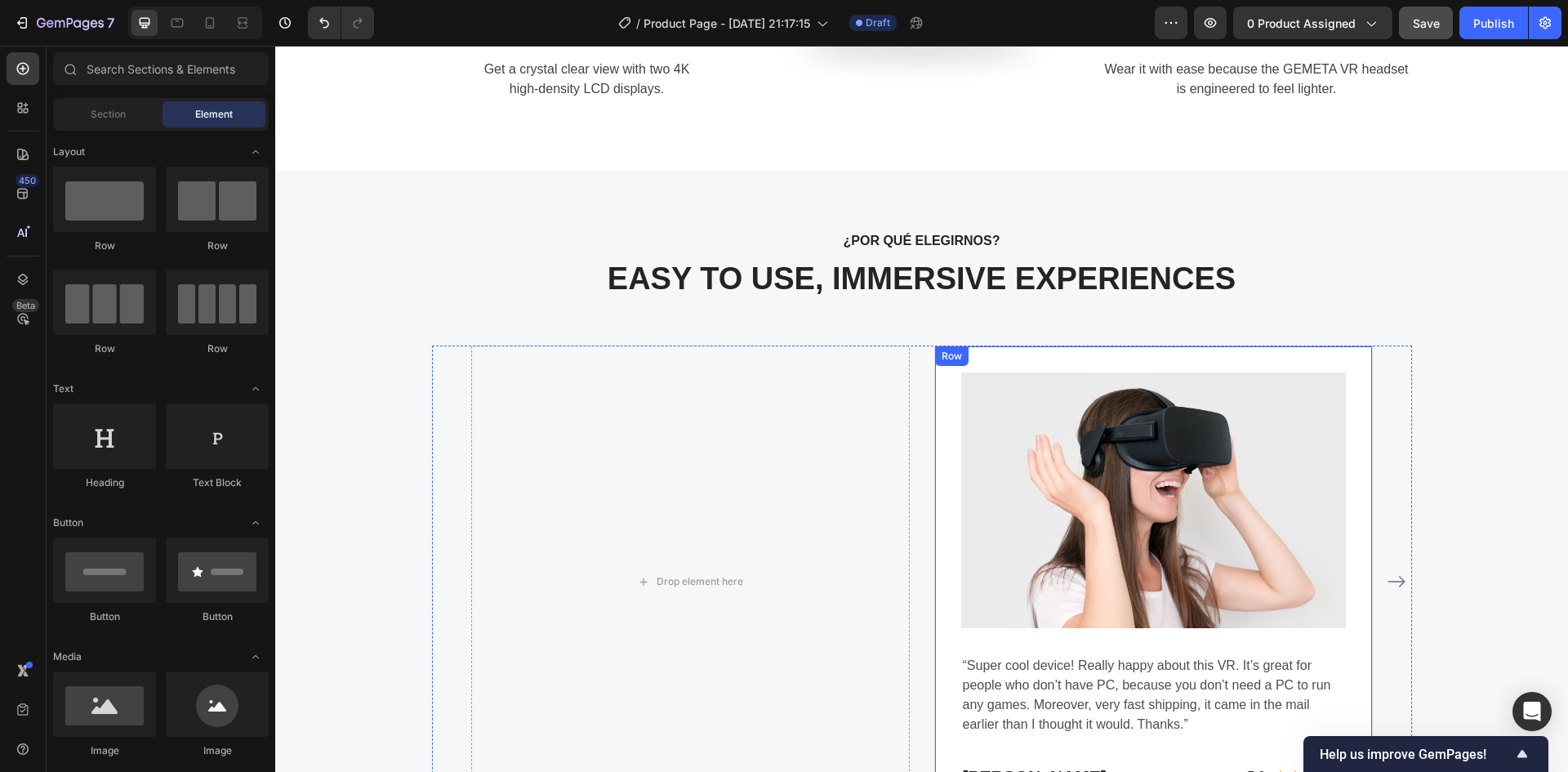
click at [1224, 350] on div "Image “Super cool device! Really happy about this VR. It’s great for people who…" at bounding box center [1154, 581] width 439 height 472
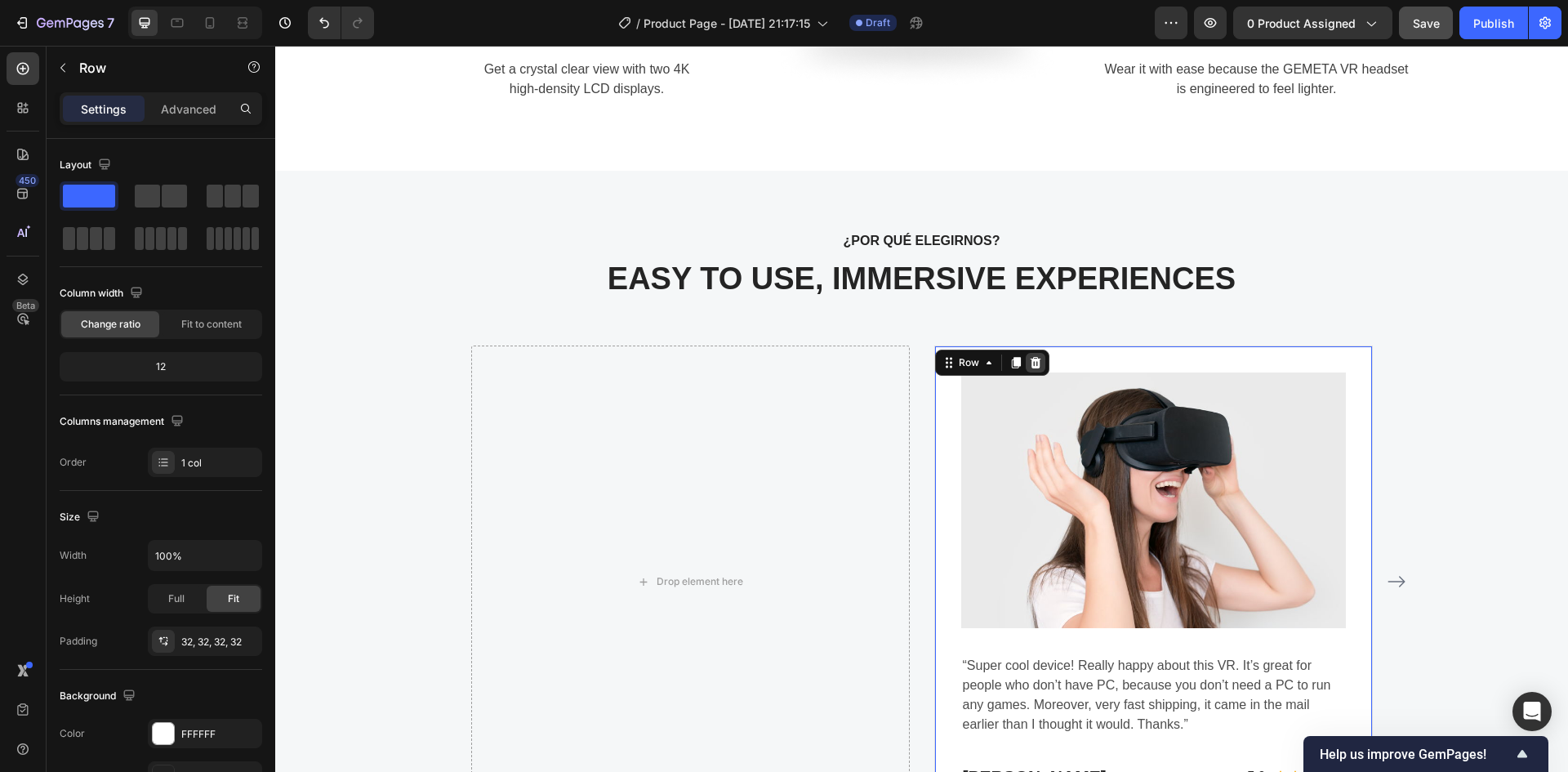
click at [1033, 361] on icon at bounding box center [1035, 362] width 13 height 13
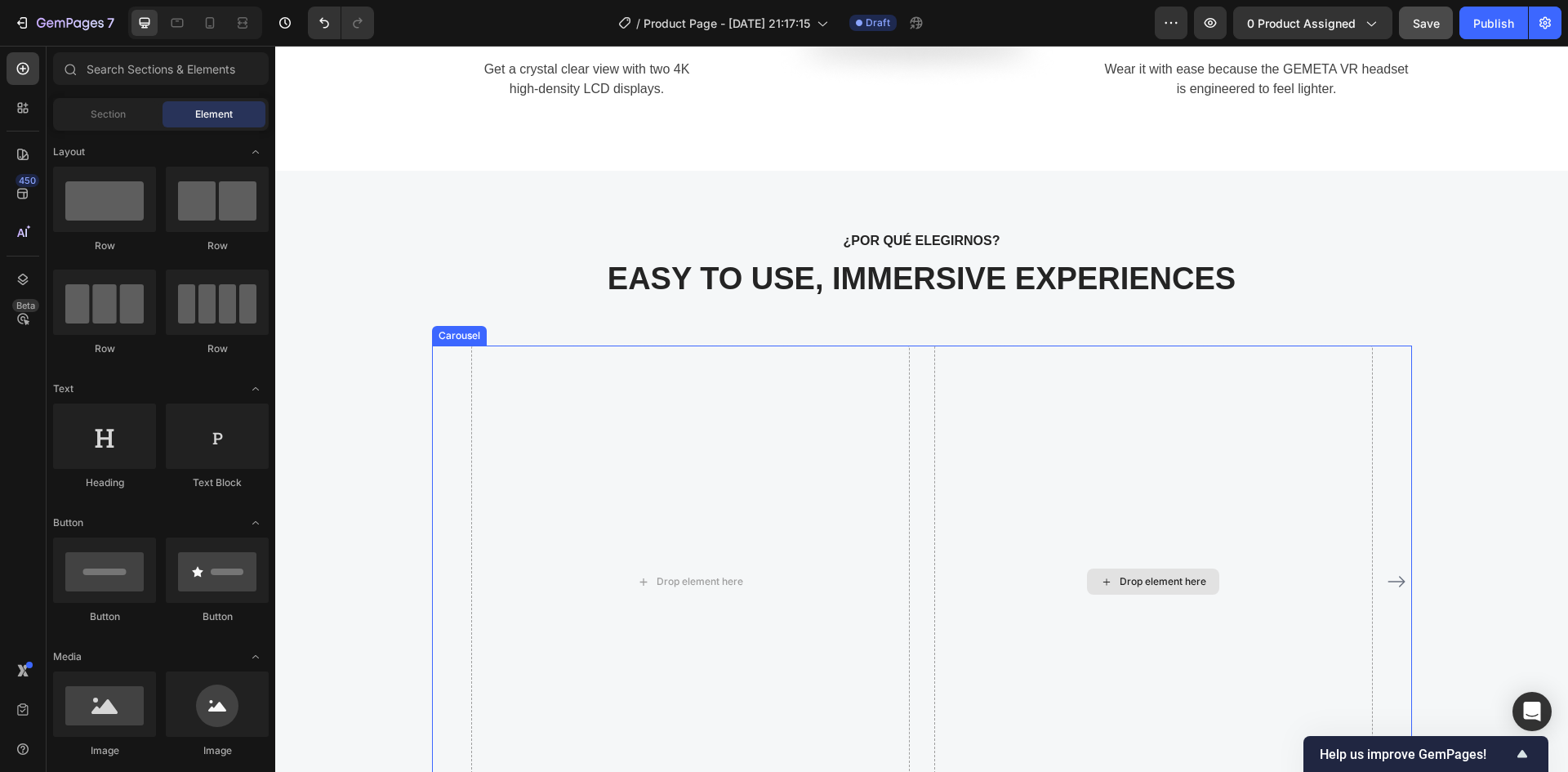
click at [942, 370] on div "Drop element here" at bounding box center [1154, 581] width 439 height 472
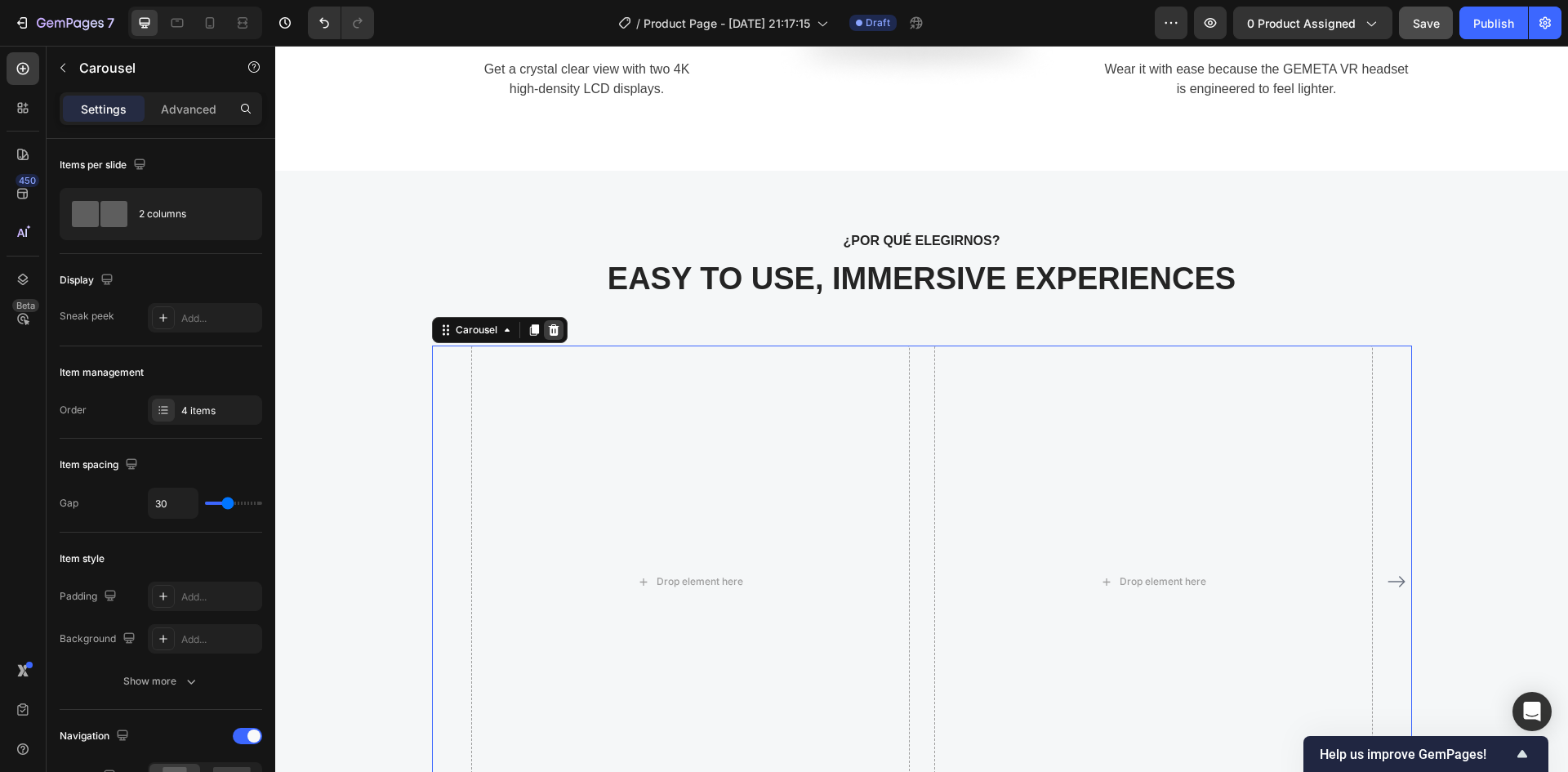
click at [547, 335] on icon at bounding box center [554, 330] width 13 height 13
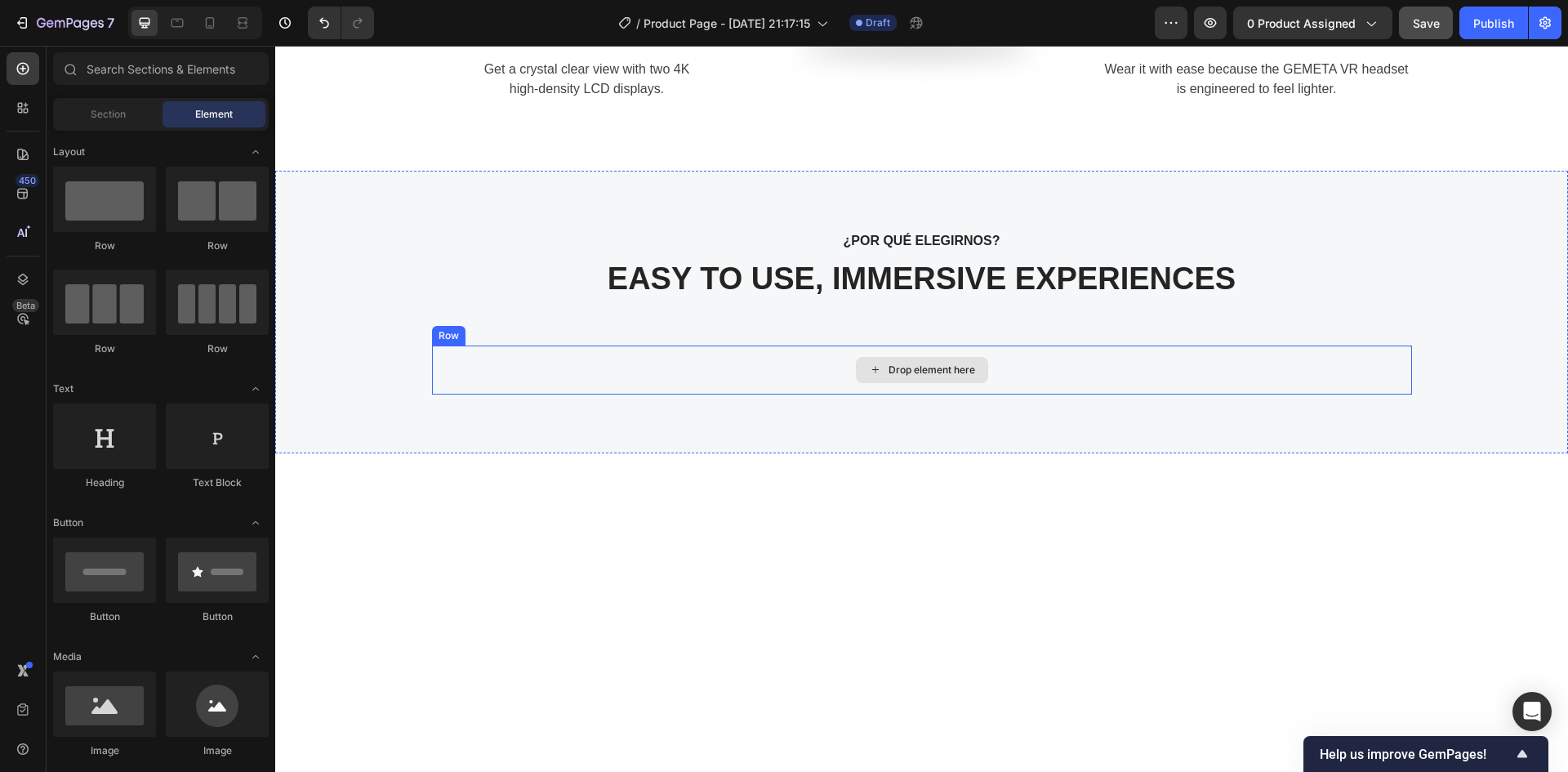
click at [739, 382] on div "Drop element here" at bounding box center [922, 370] width 981 height 49
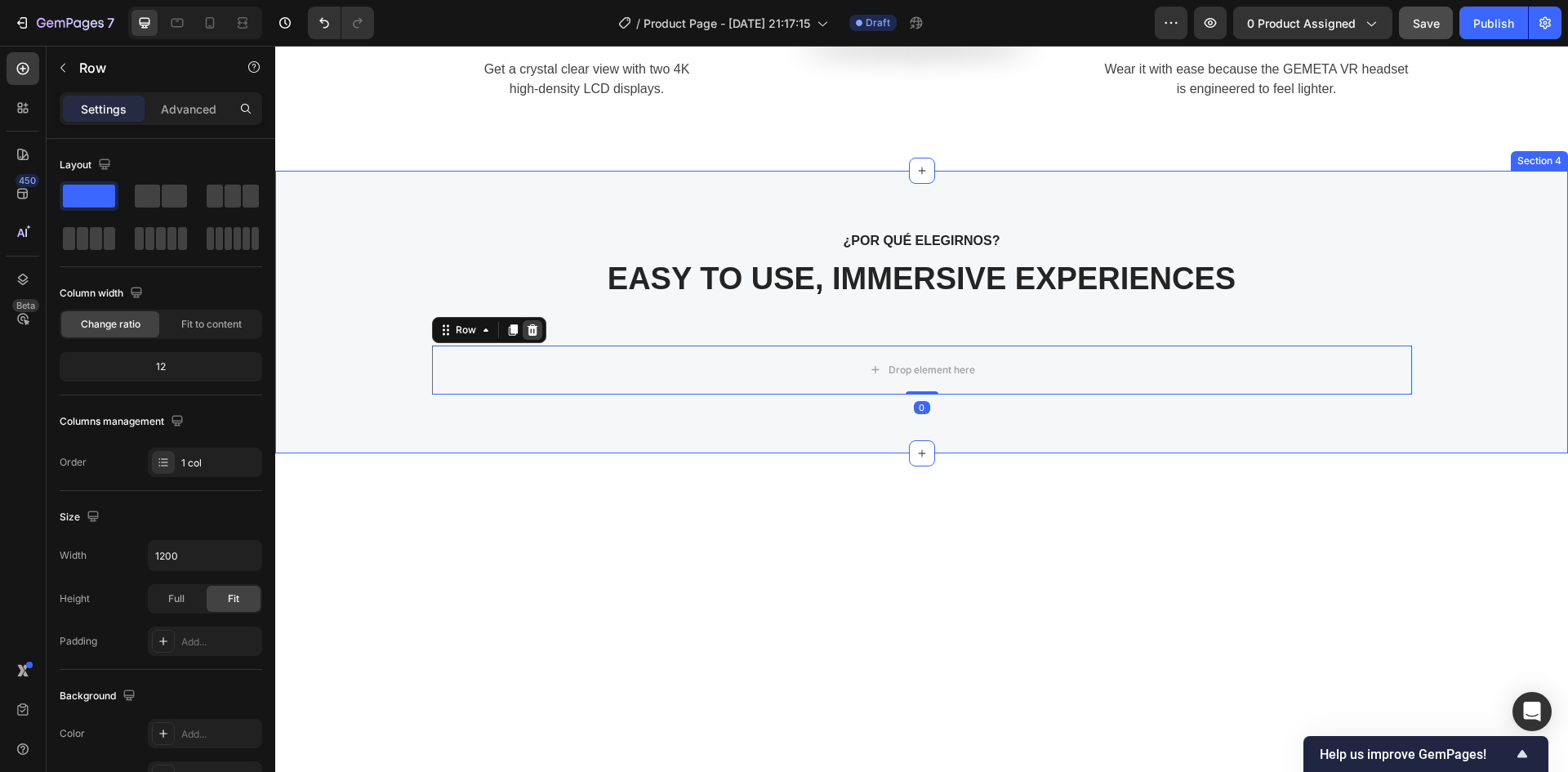
click at [527, 334] on icon at bounding box center [533, 330] width 11 height 12
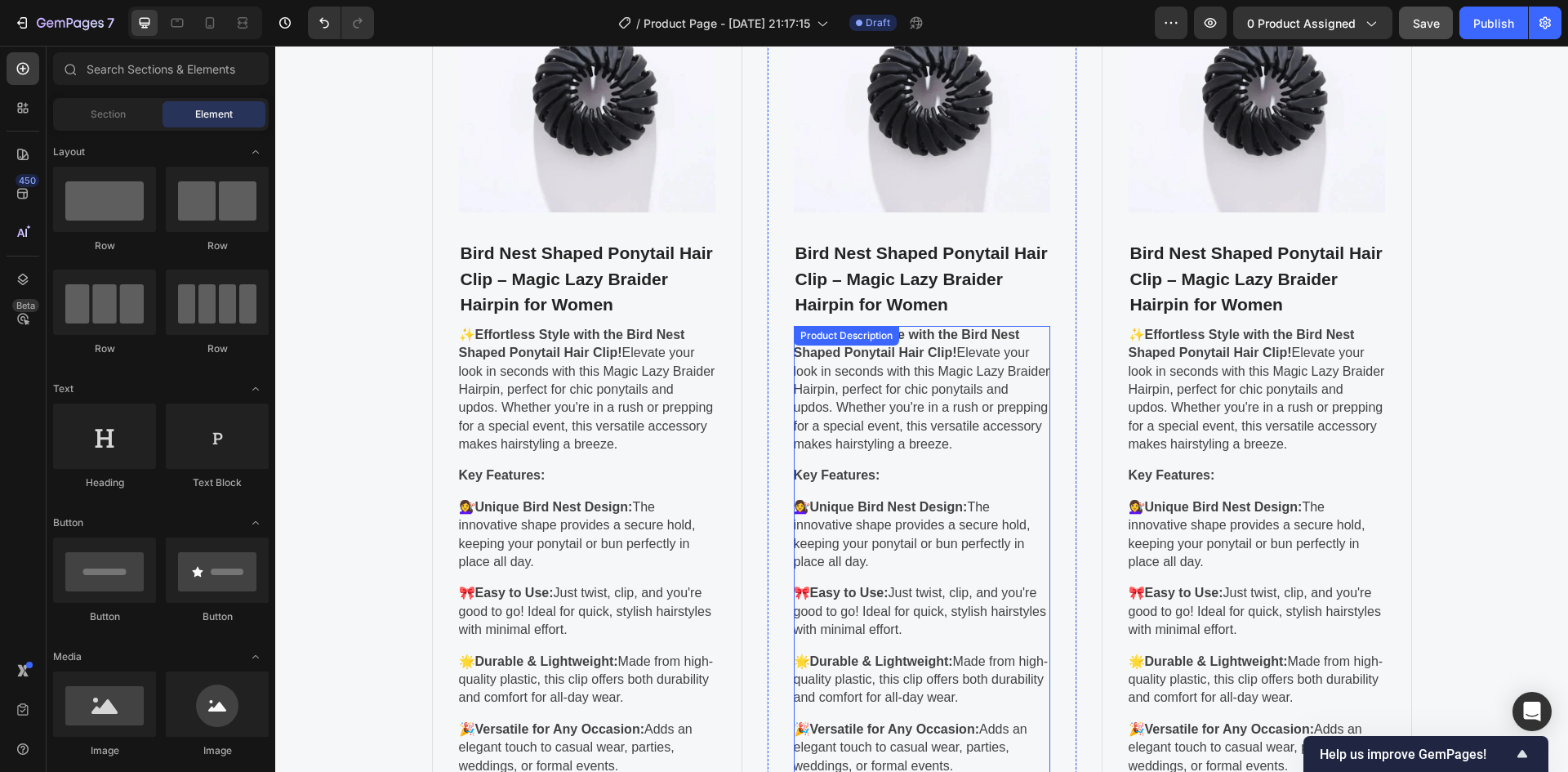
scroll to position [3418, 0]
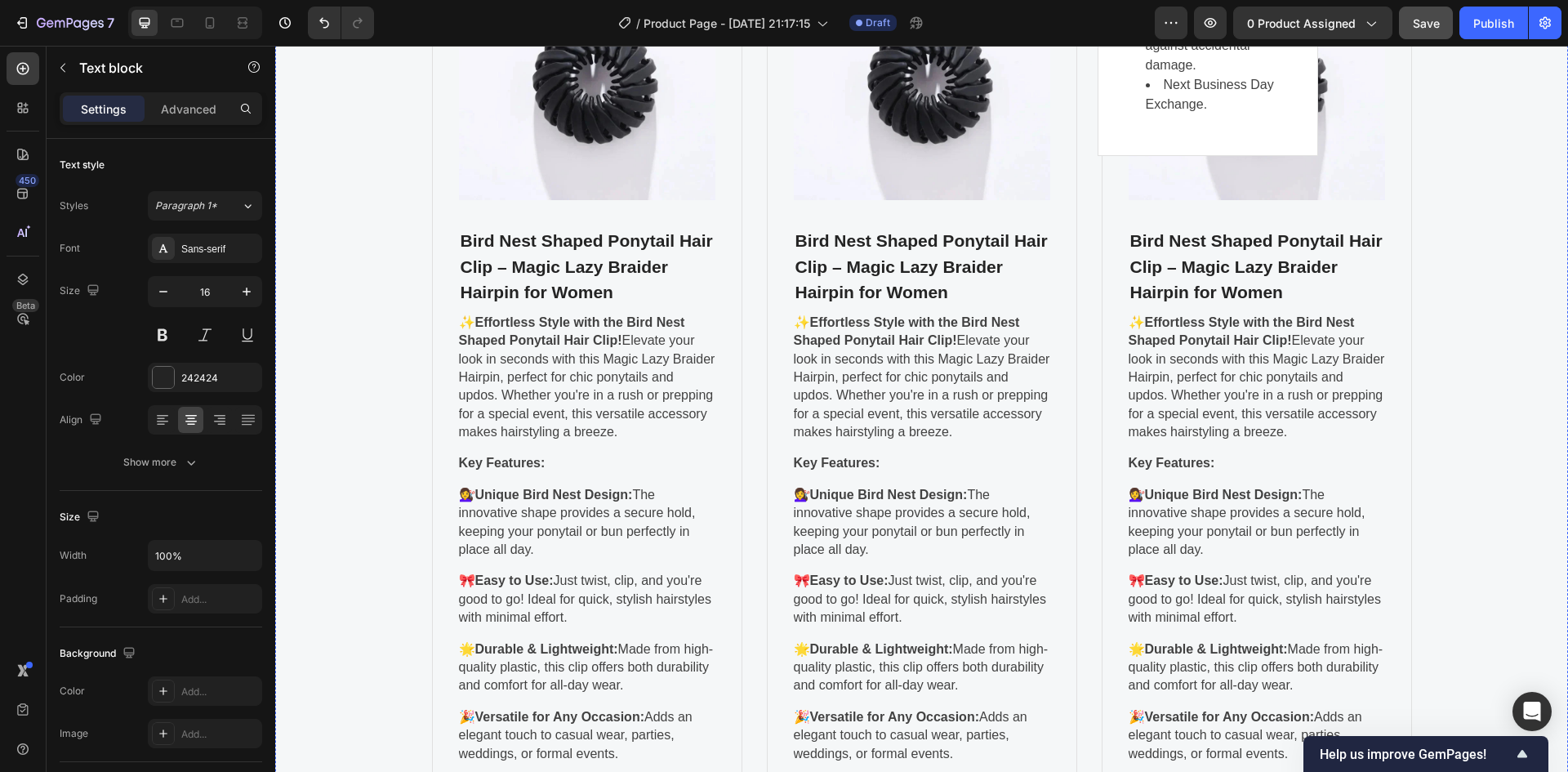
click at [595, 200] on img at bounding box center [587, 72] width 257 height 257
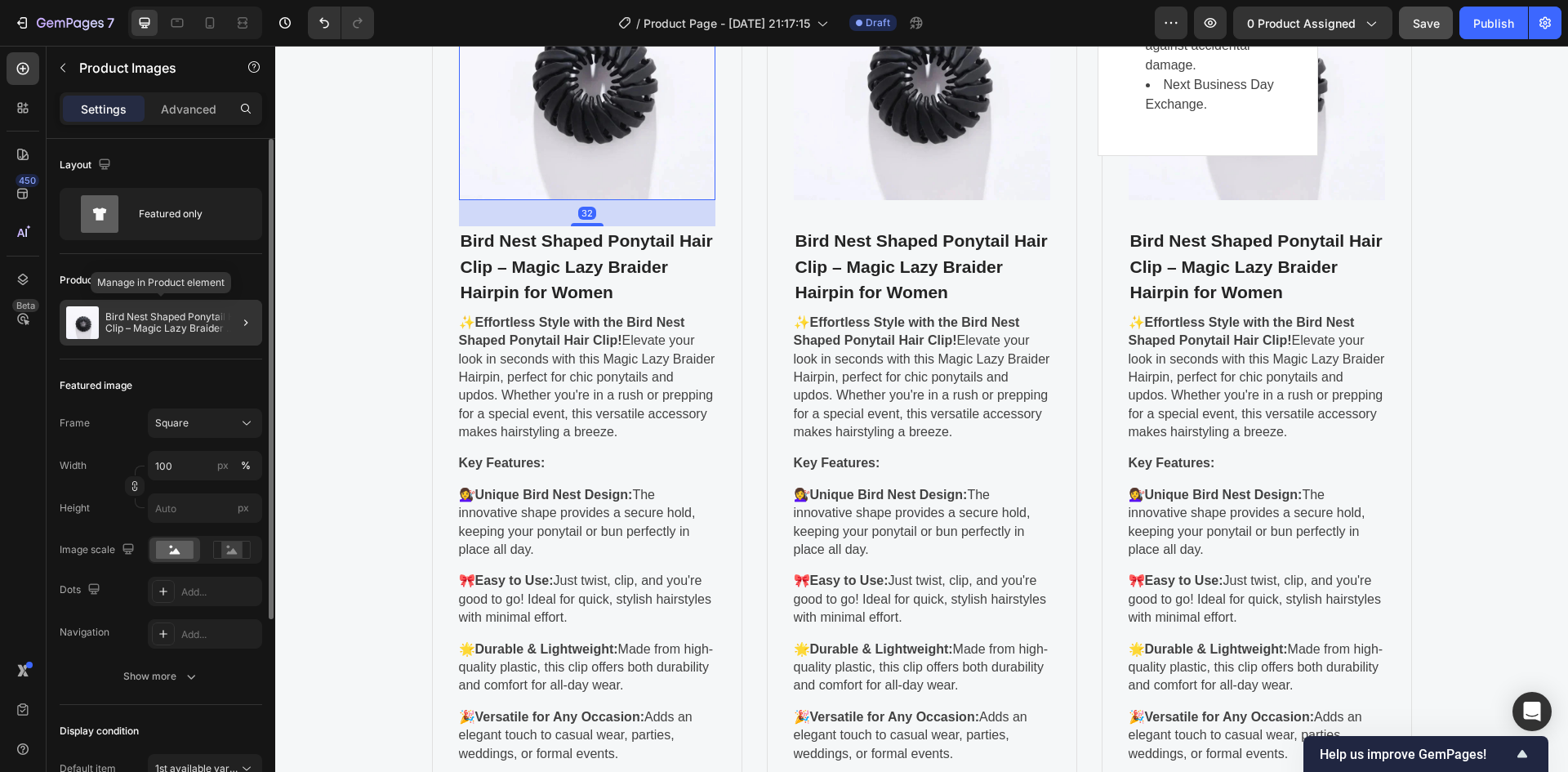
click at [172, 310] on div "Bird Nest Shaped Ponytail Hair Clip – Magic Lazy Braider Hairpin for Women" at bounding box center [160, 322] width 202 height 46
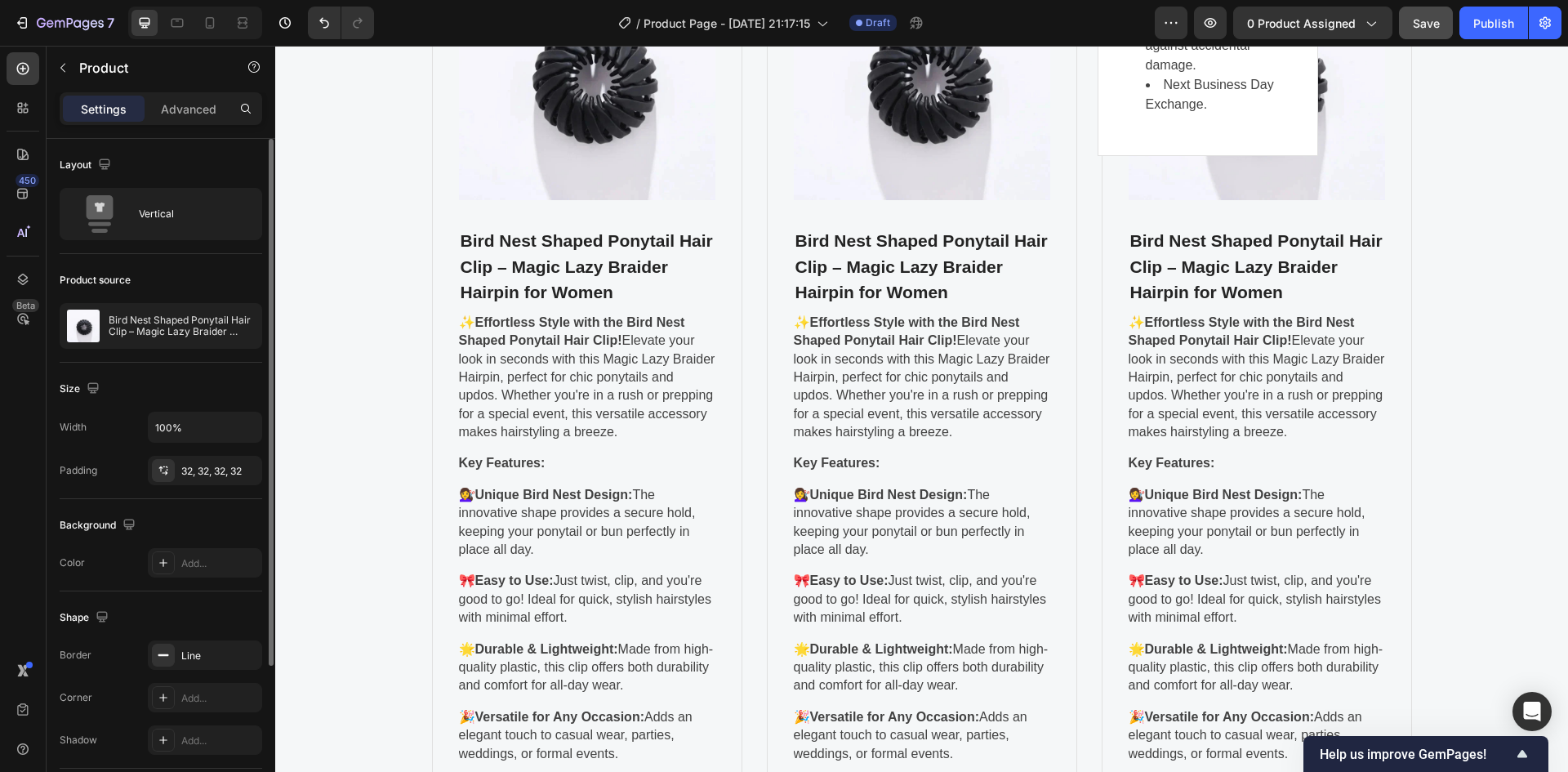
click at [172, 310] on div "Bird Nest Shaped Ponytail Hair Clip – Magic Lazy Braider Hairpin for Women" at bounding box center [160, 326] width 202 height 46
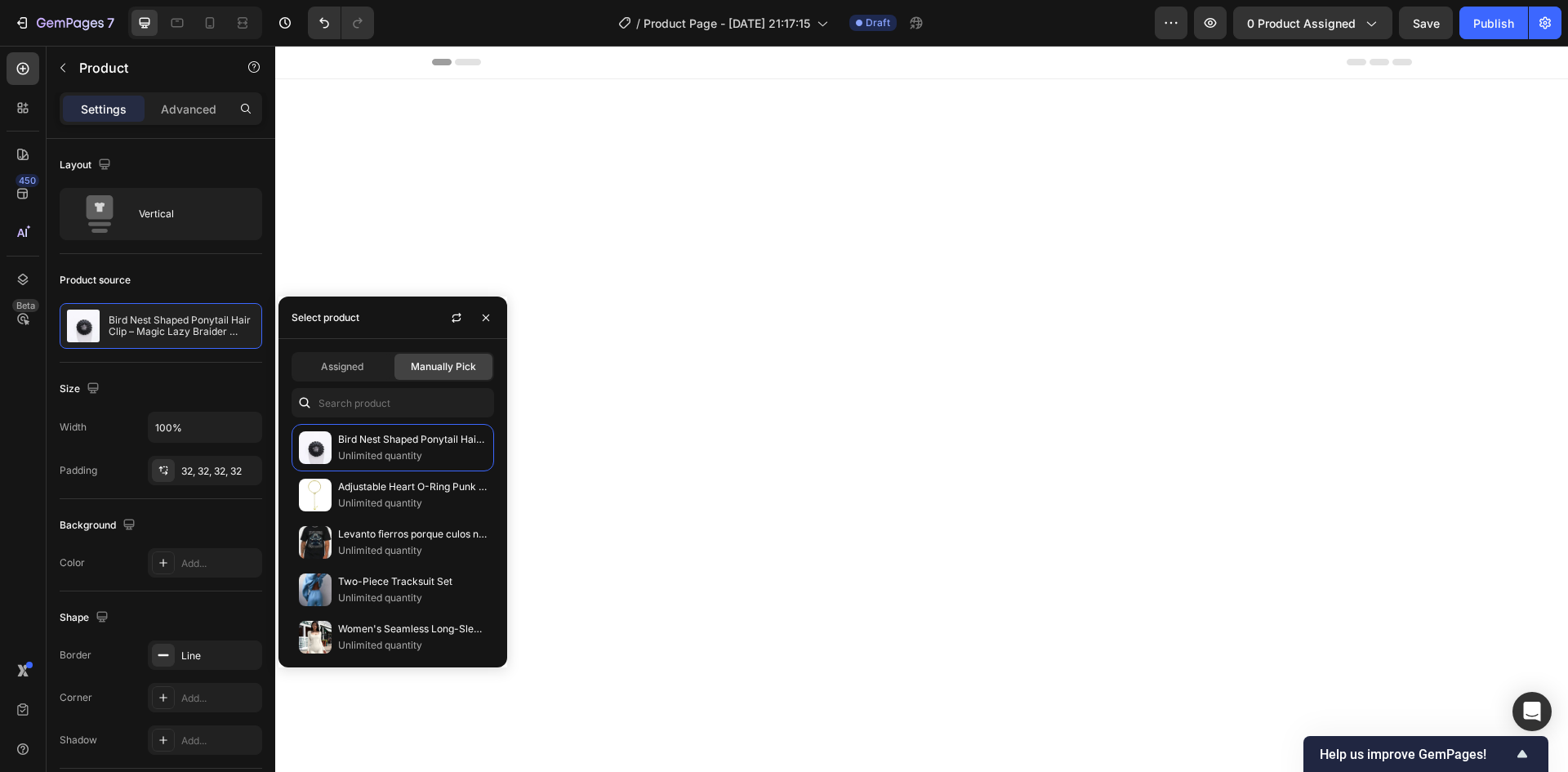
scroll to position [3418, 0]
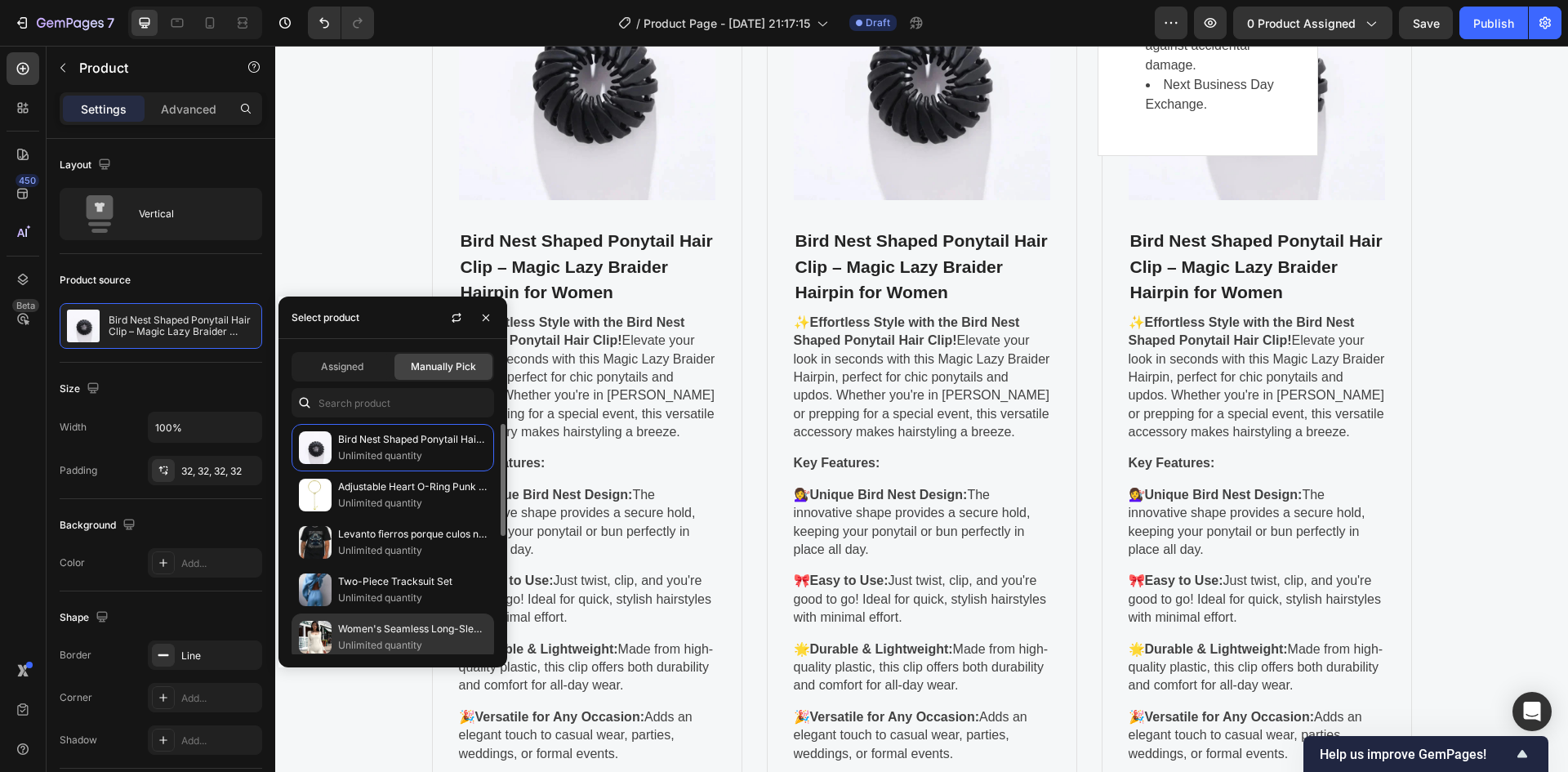
click at [412, 645] on p "Unlimited quantity" at bounding box center [412, 645] width 148 height 16
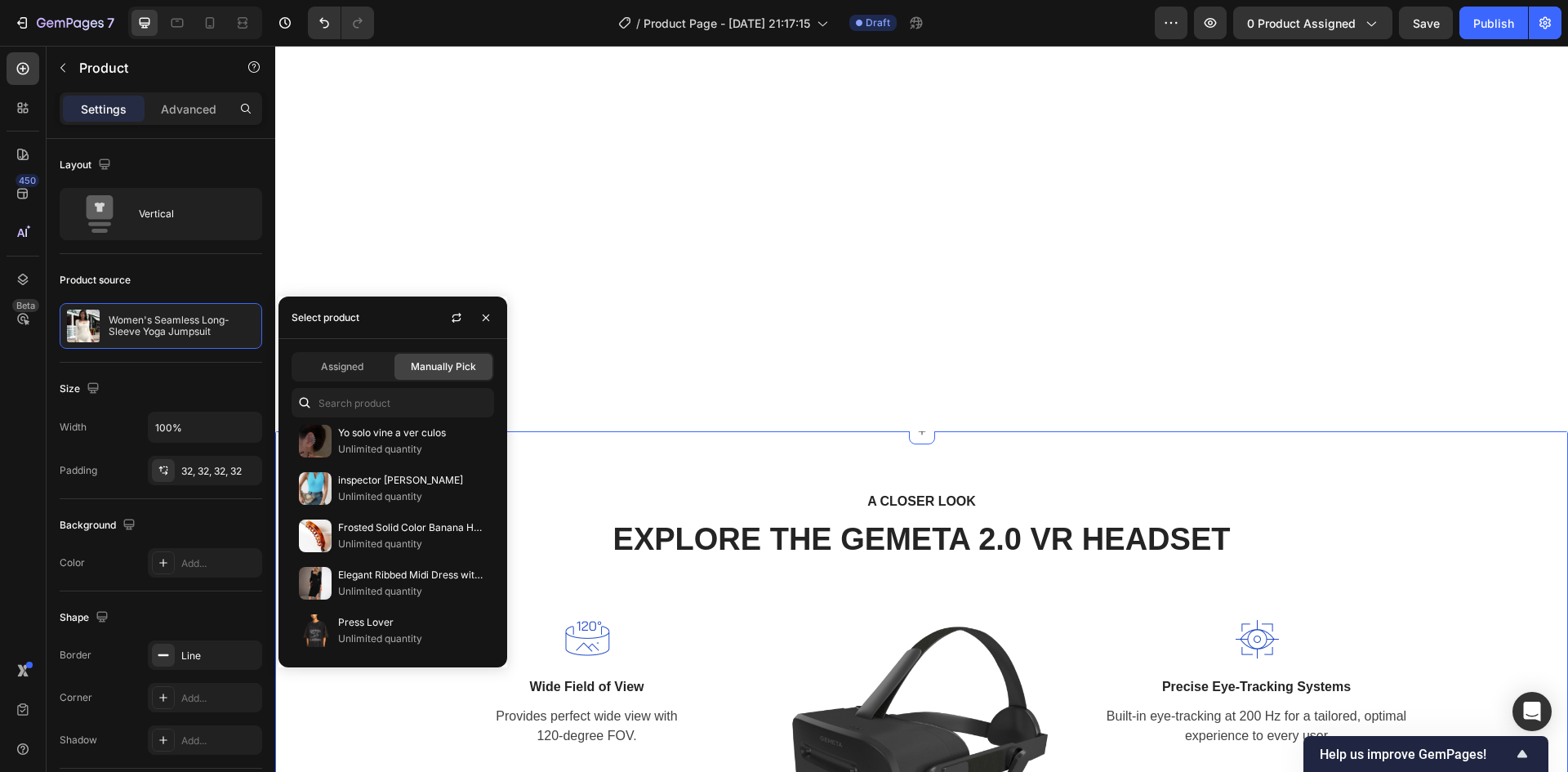
scroll to position [2042, 0]
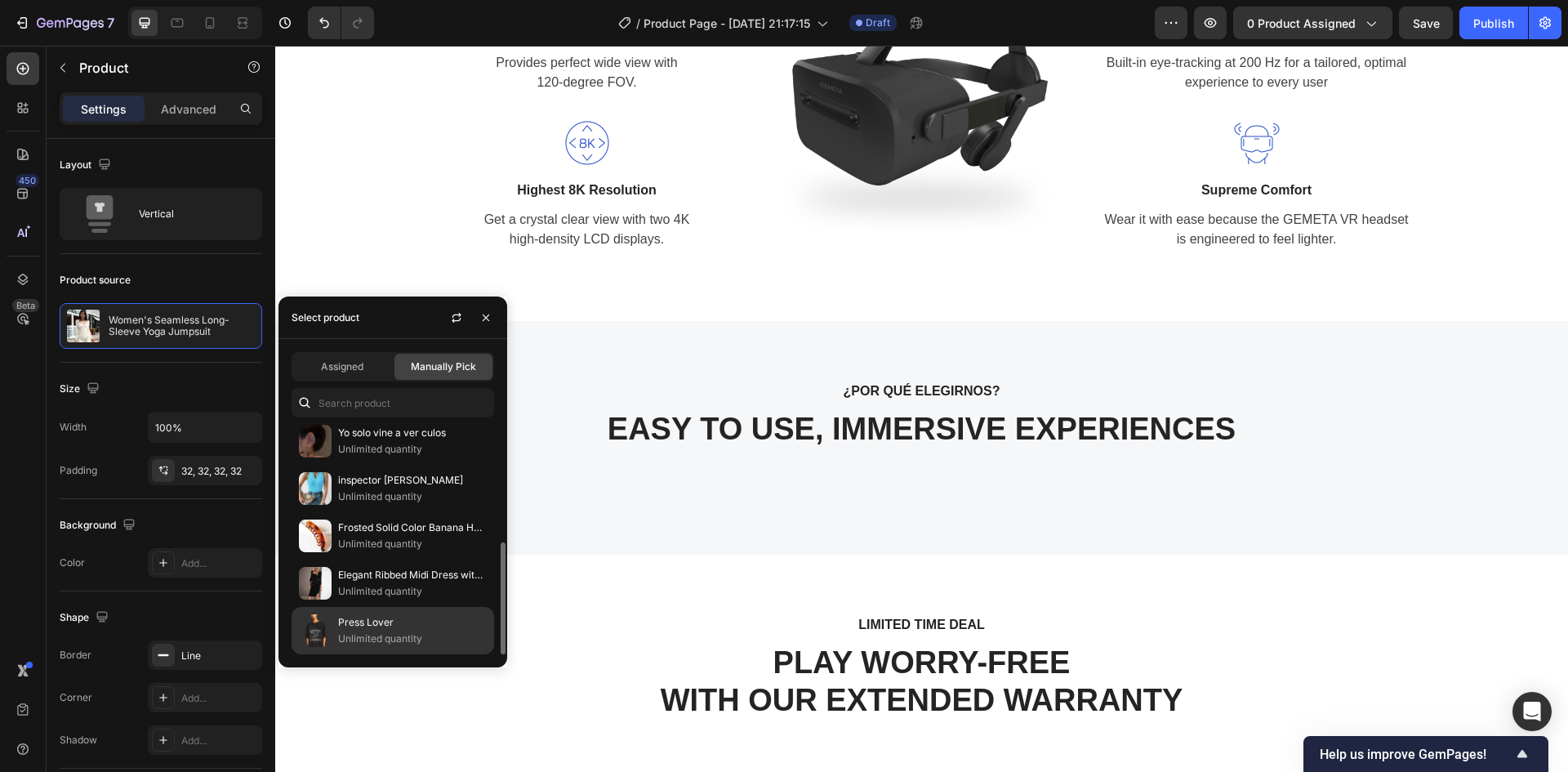
click at [348, 639] on p "Unlimited quantity" at bounding box center [412, 639] width 148 height 16
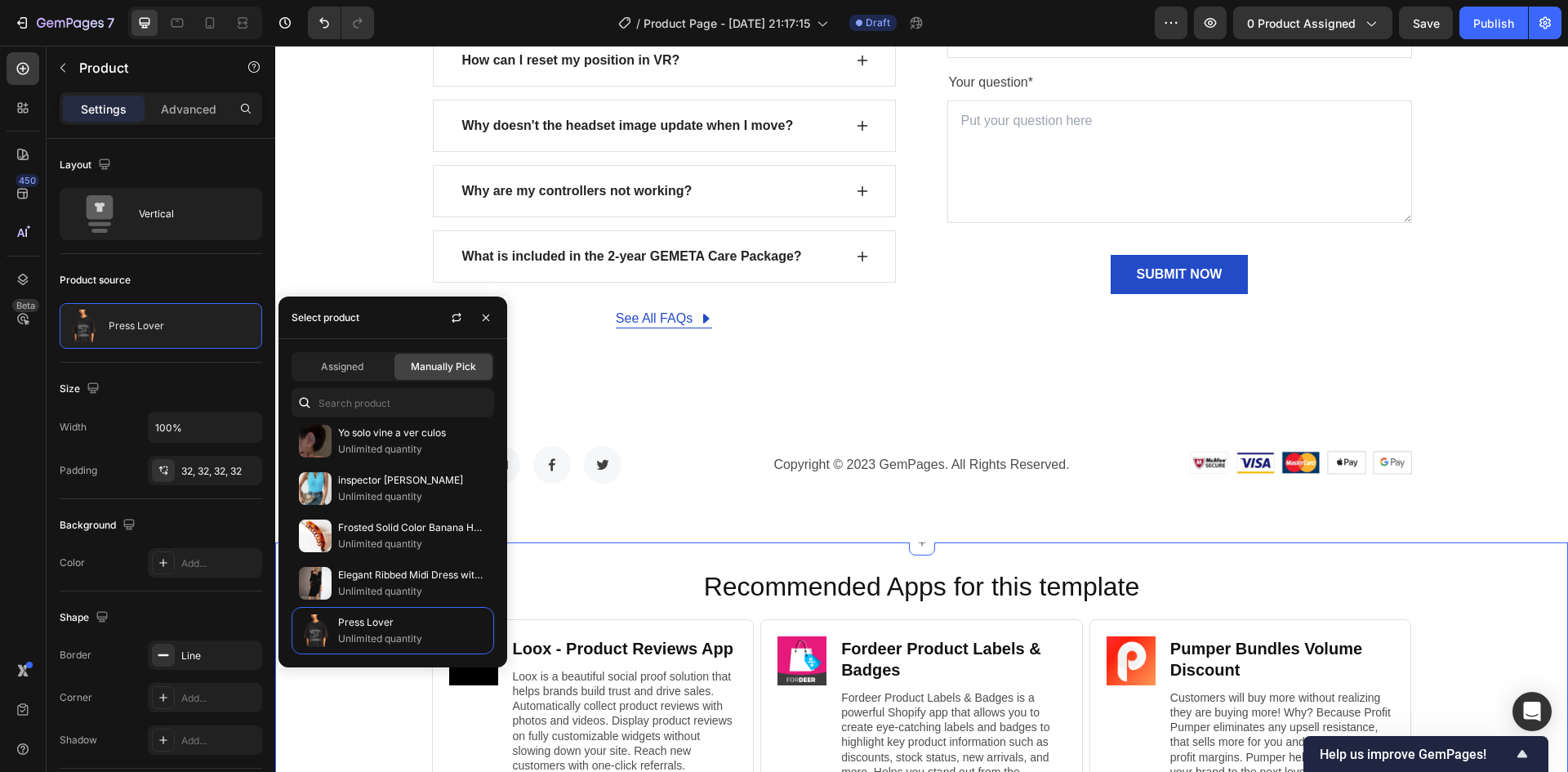
scroll to position [5799, 0]
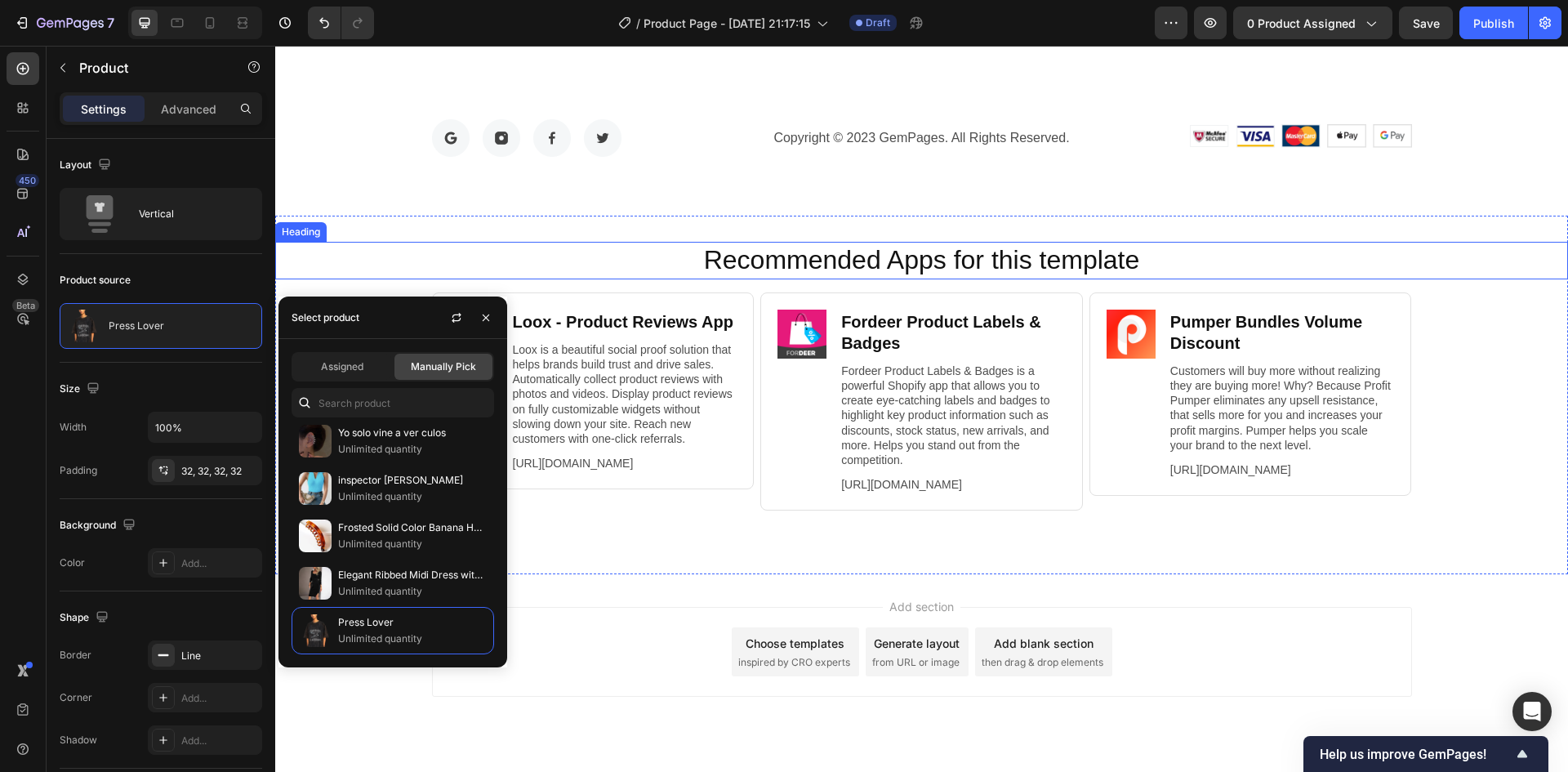
click at [453, 259] on h2 "Recommended Apps for this template" at bounding box center [921, 260] width 1260 height 37
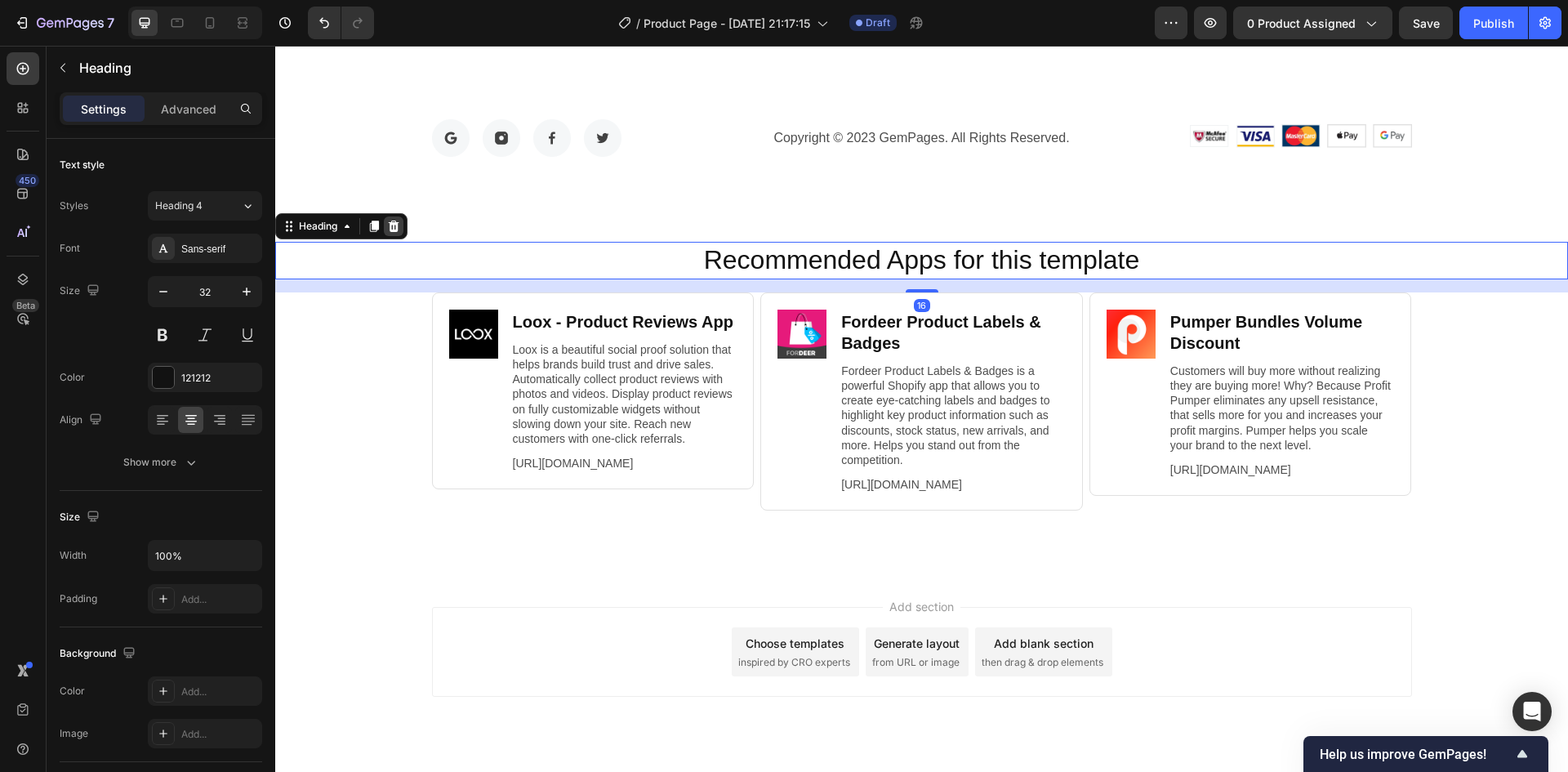
click at [401, 228] on icon at bounding box center [393, 226] width 13 height 13
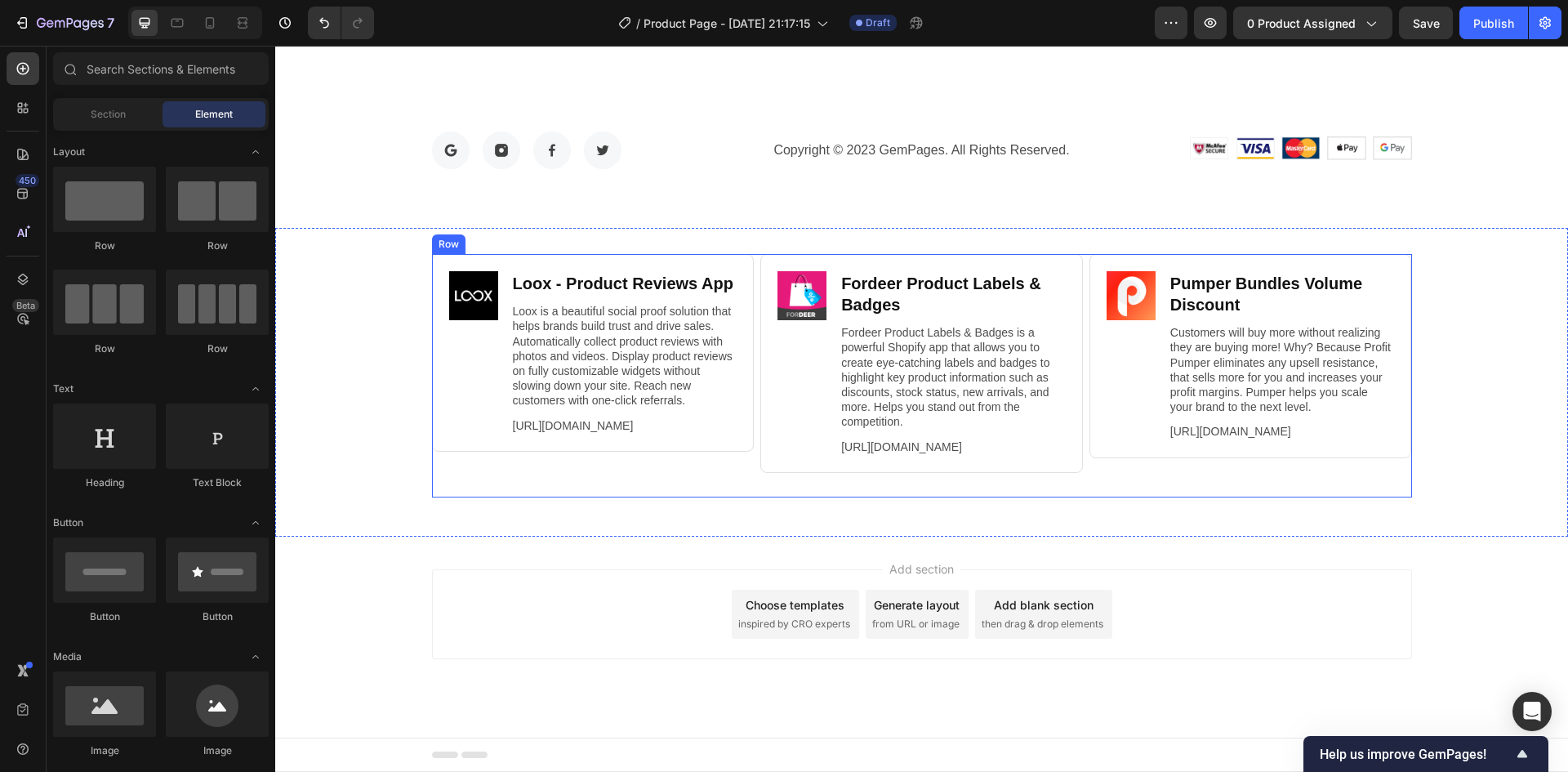
click at [635, 453] on div "Image Loox ‑ Product Reviews App Heading Loox is a beautiful social proof solut…" at bounding box center [594, 375] width 322 height 243
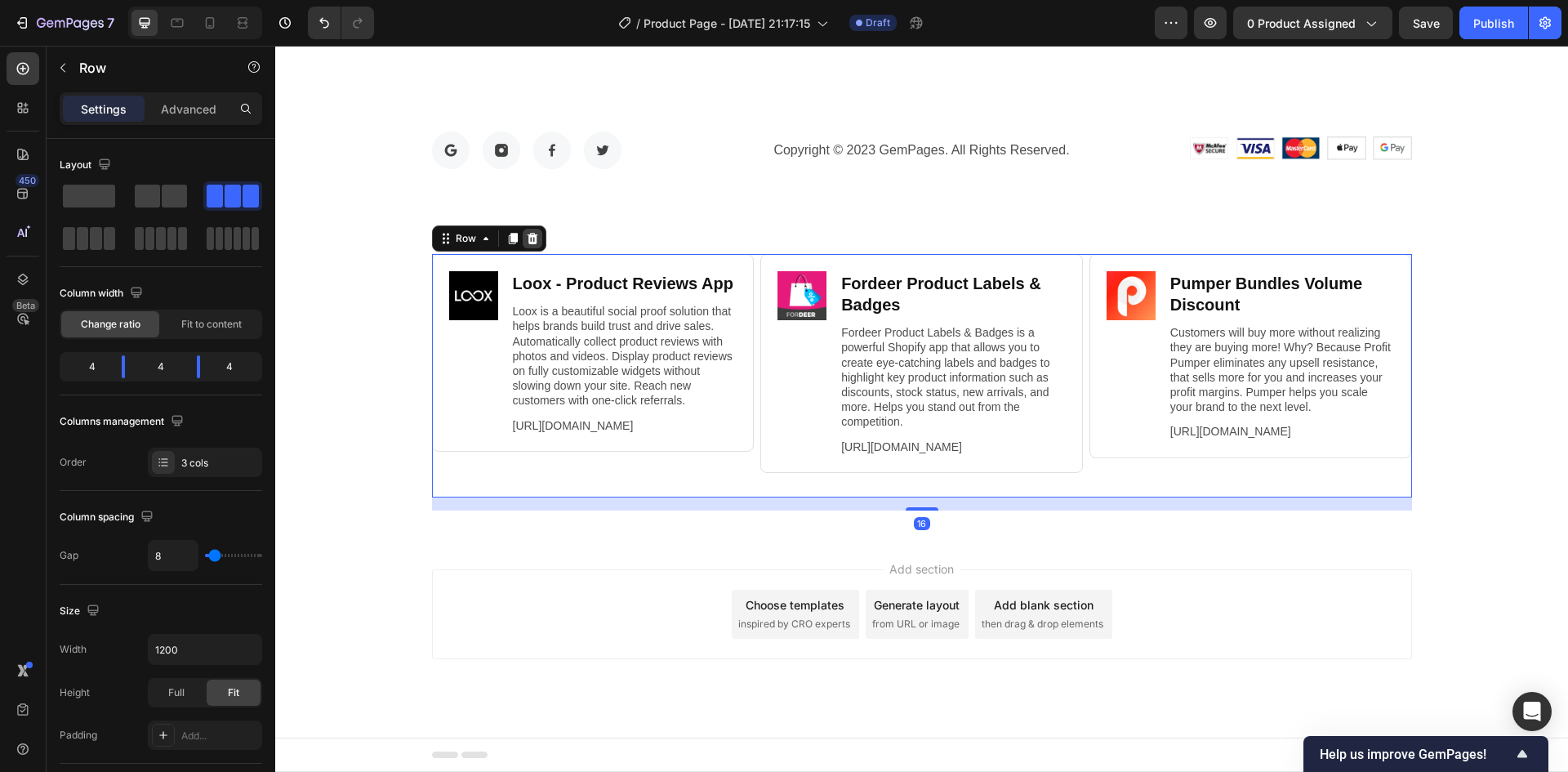
click at [526, 232] on icon at bounding box center [533, 239] width 13 height 13
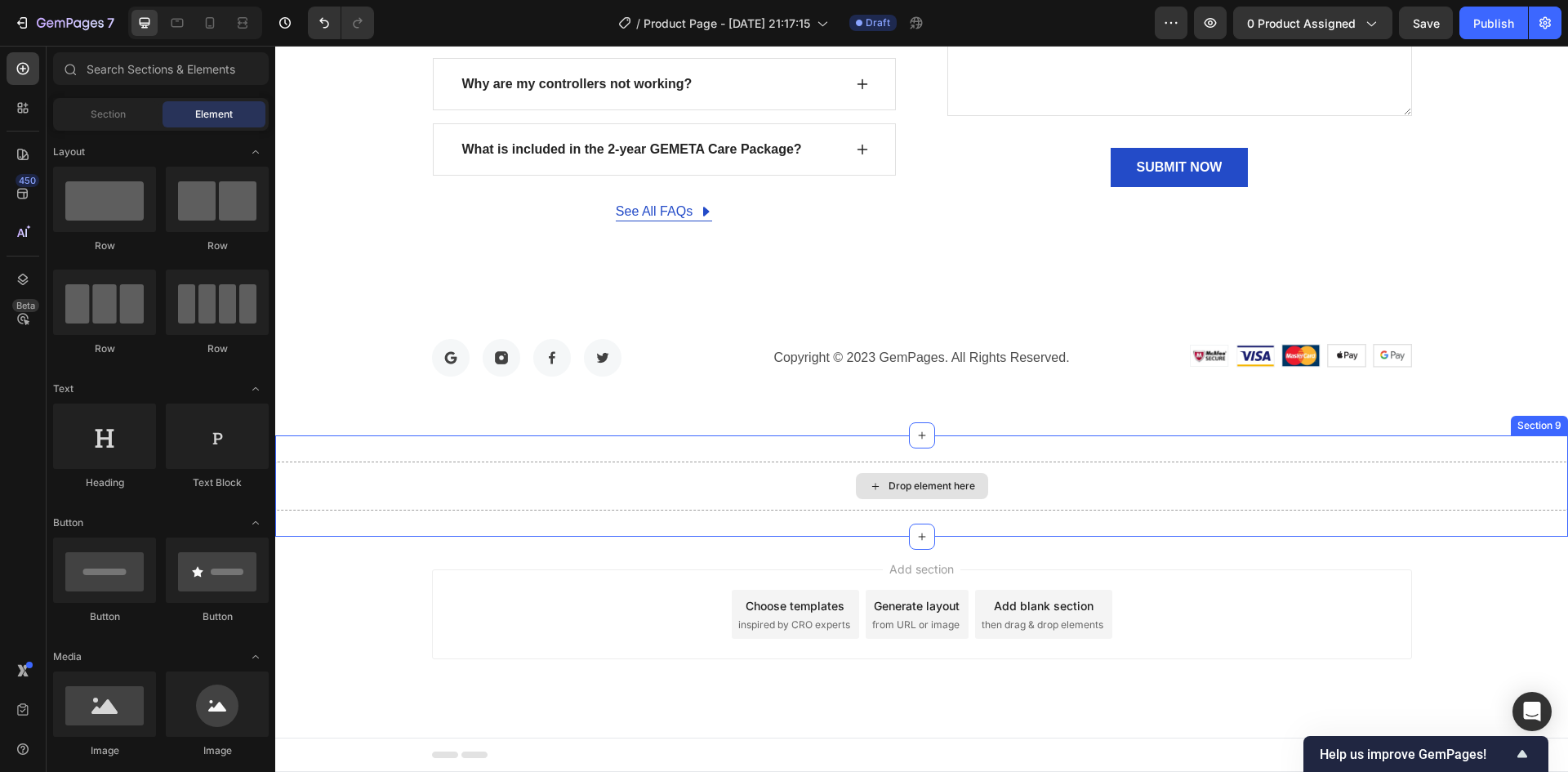
click at [876, 466] on div "Drop element here" at bounding box center [921, 486] width 1293 height 49
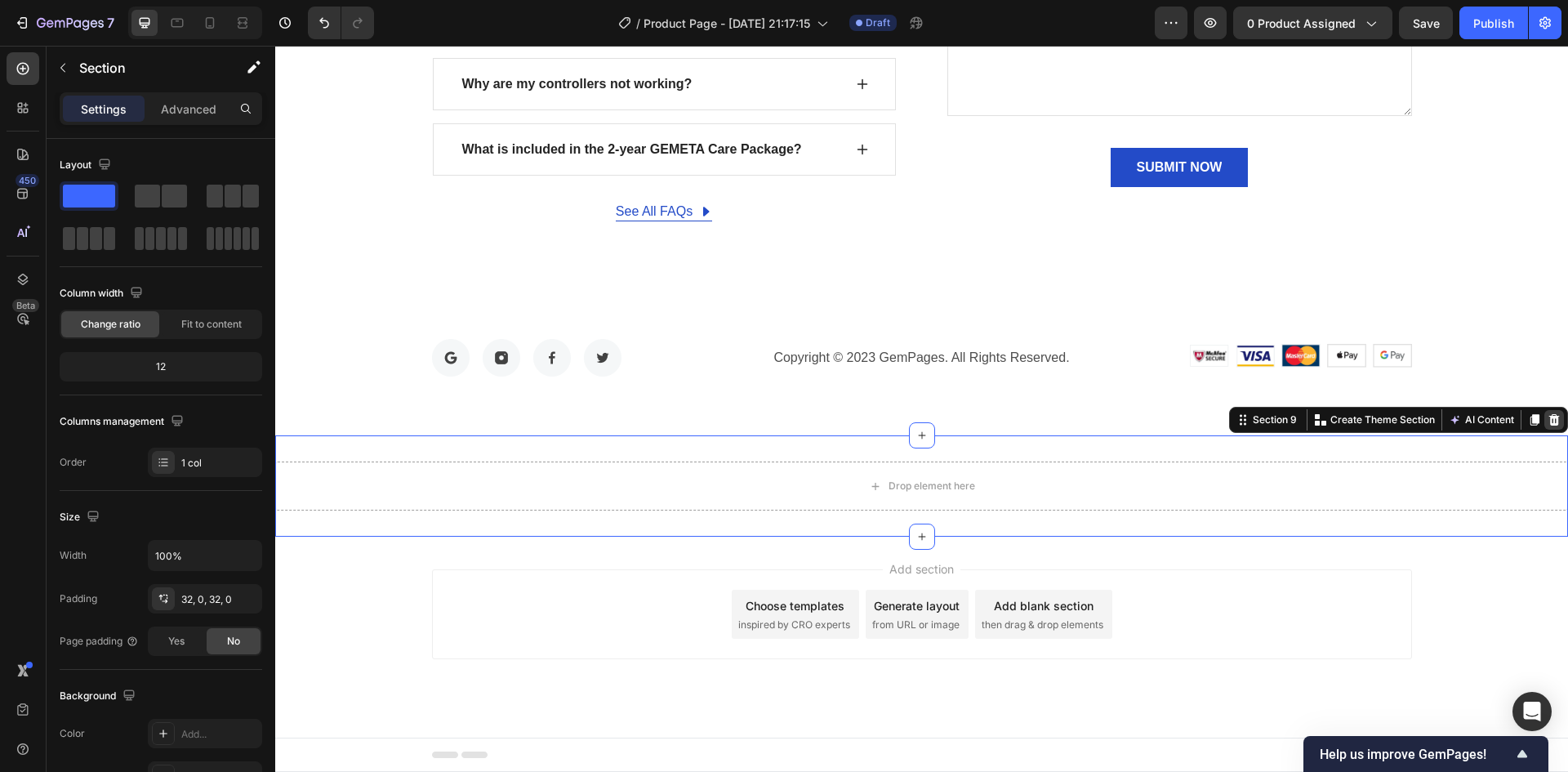
click at [1548, 415] on icon at bounding box center [1554, 420] width 13 height 13
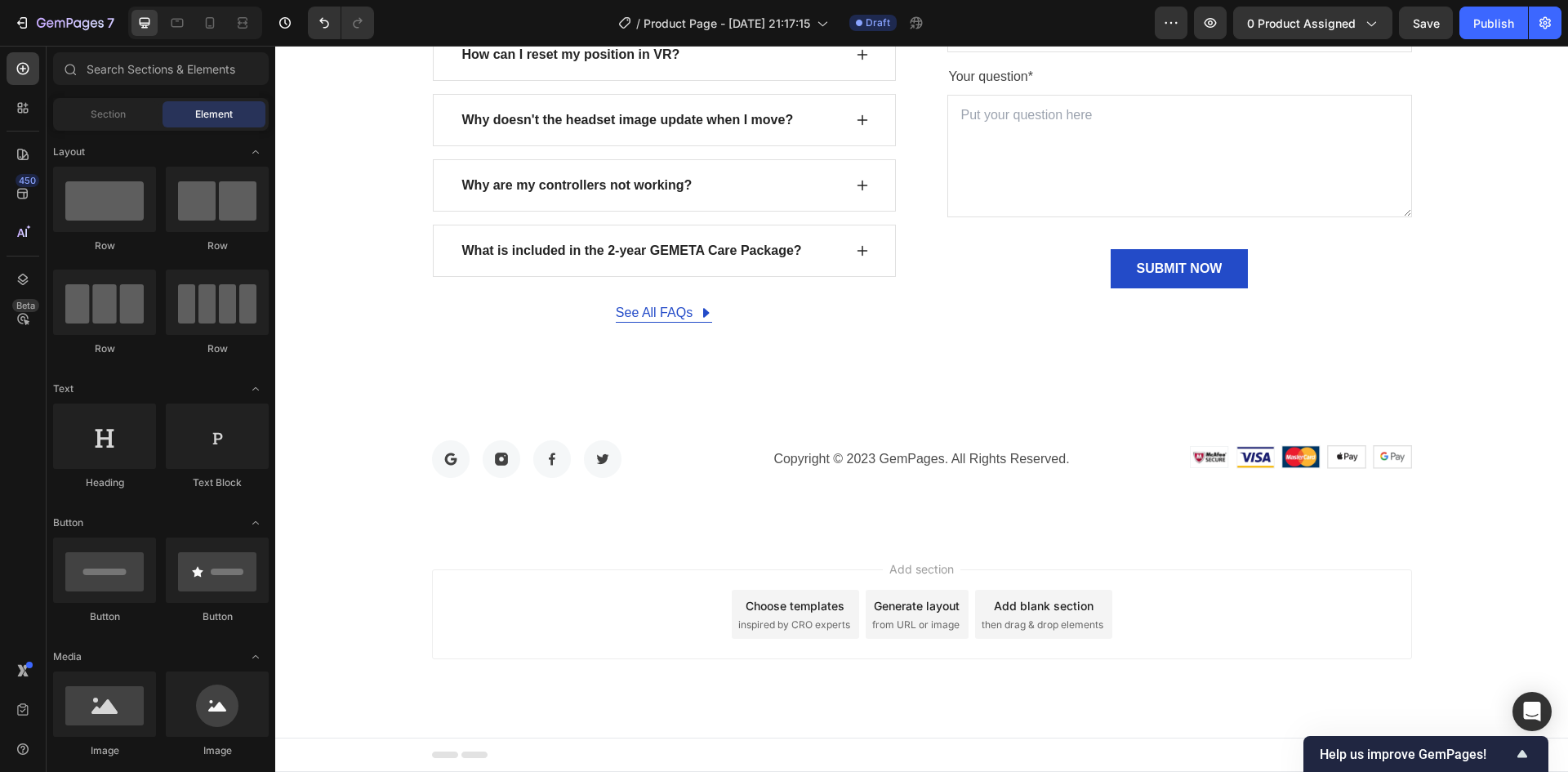
click at [925, 567] on span "Add section" at bounding box center [921, 568] width 77 height 17
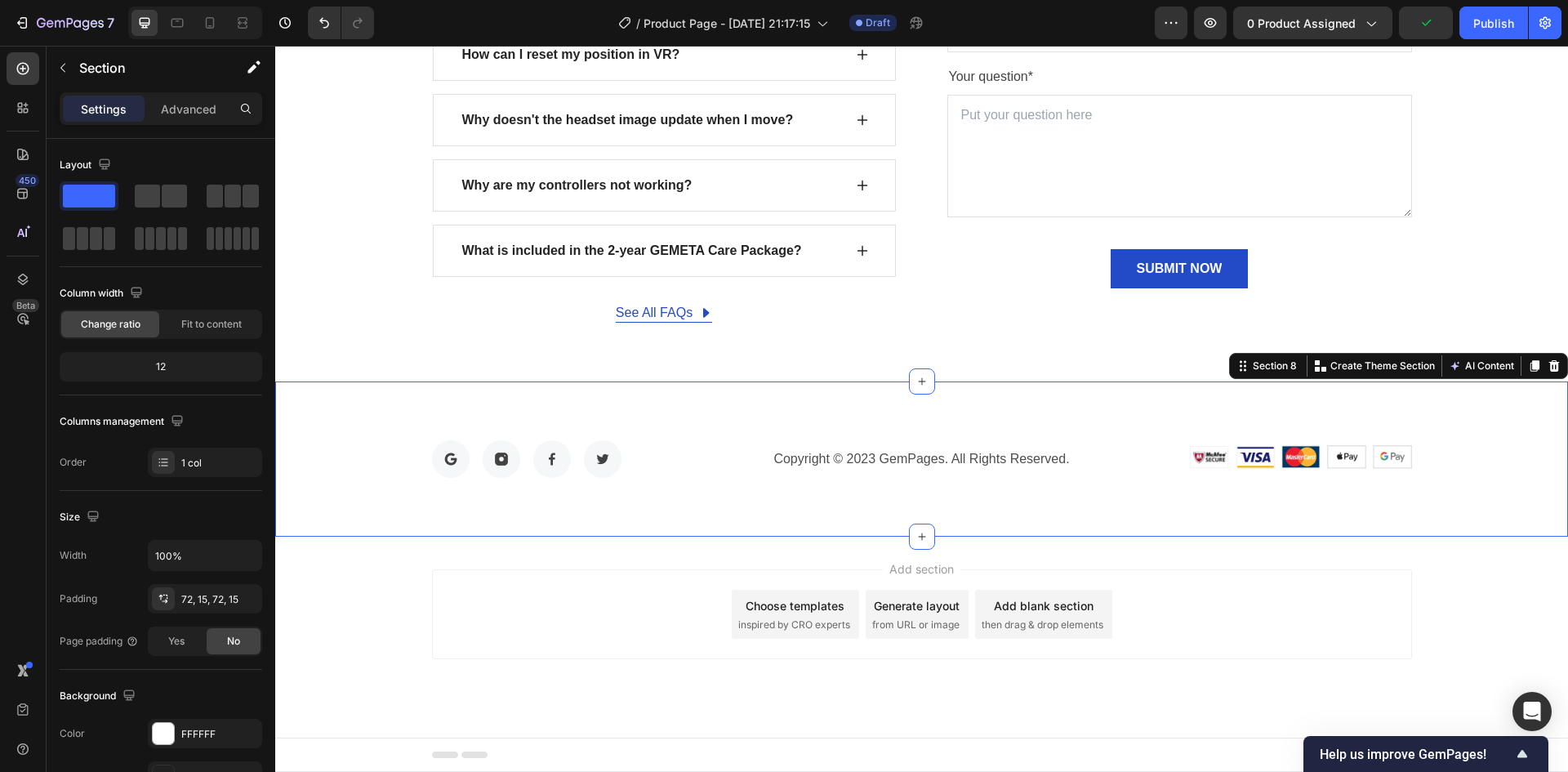
click at [1260, 480] on div "Image Image Image Image Row Copyright © 2023 GemPages. All Rights Reserved. Tex…" at bounding box center [921, 459] width 1293 height 155
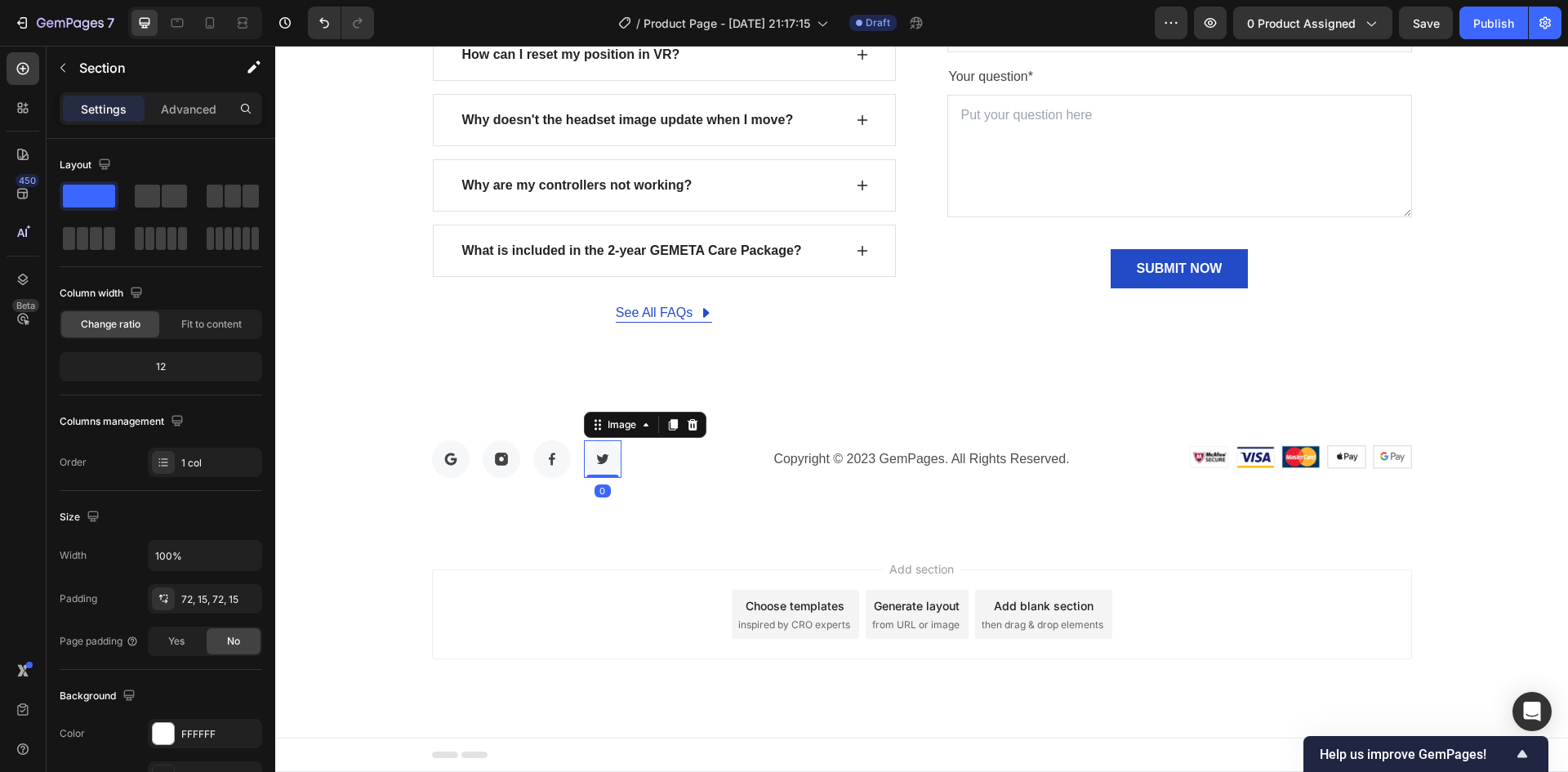
click at [593, 455] on img at bounding box center [602, 459] width 37 height 37
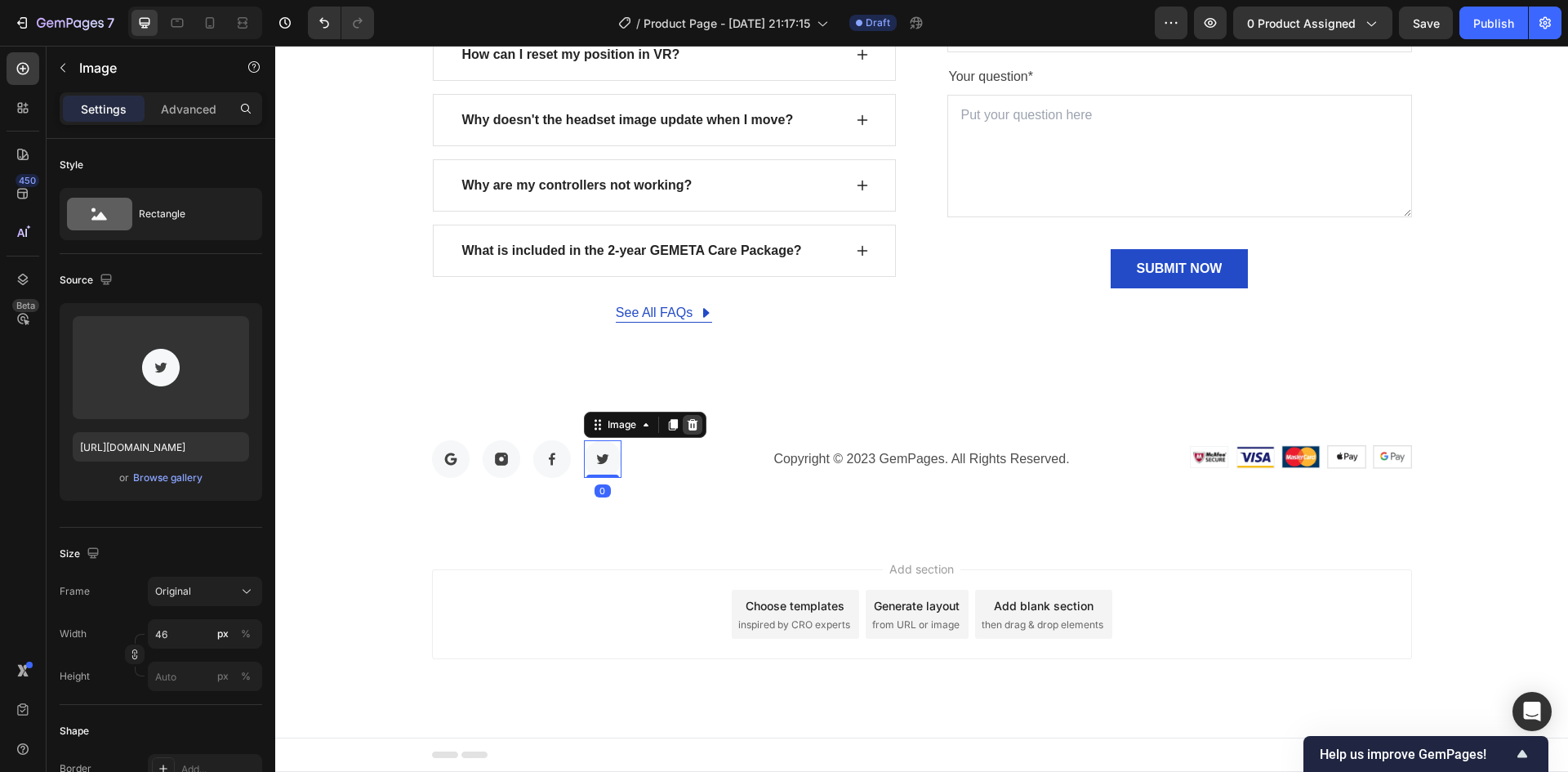
click at [687, 427] on icon at bounding box center [693, 424] width 13 height 13
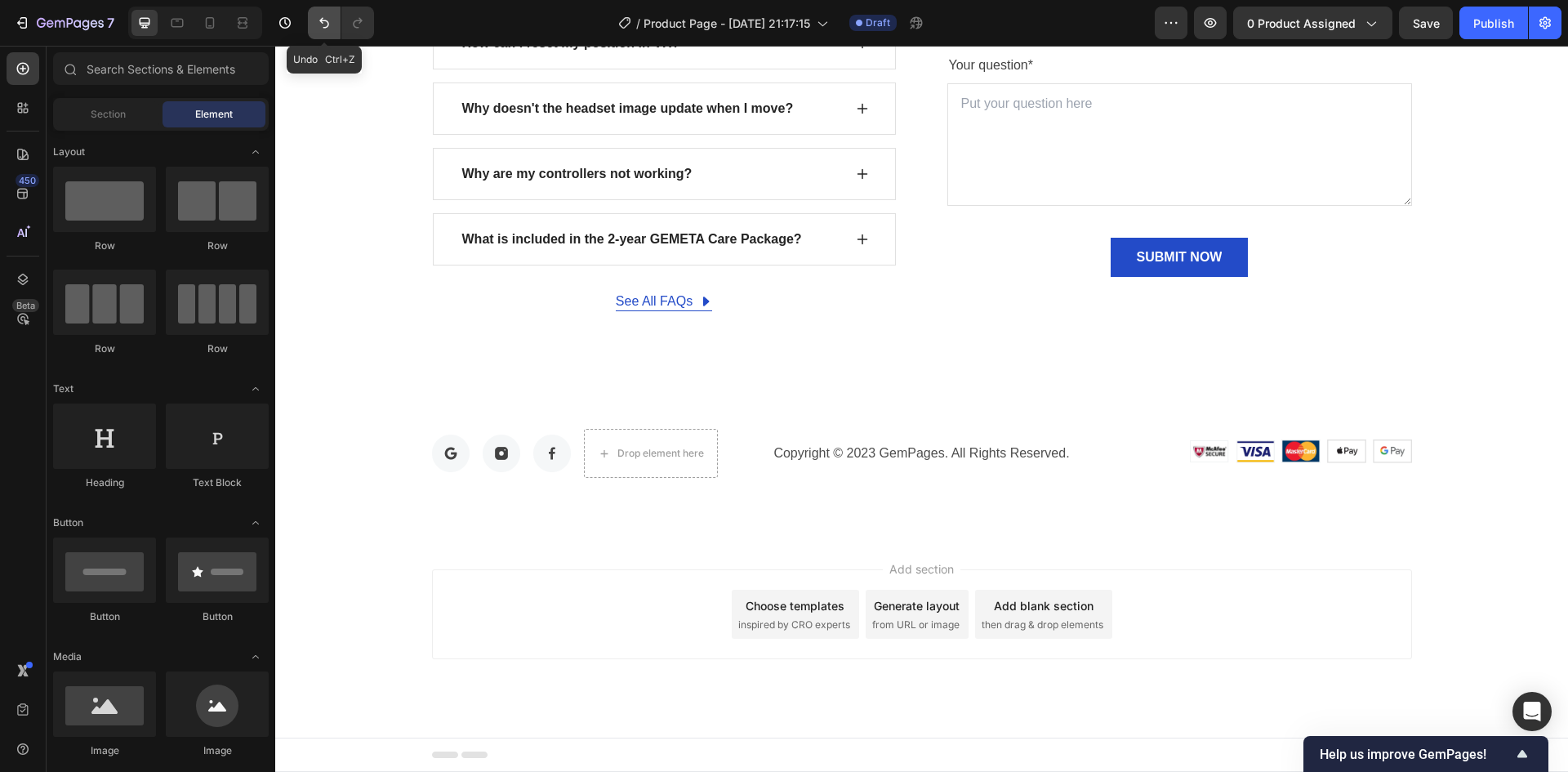
click at [314, 23] on button "Undo/Redo" at bounding box center [324, 23] width 33 height 33
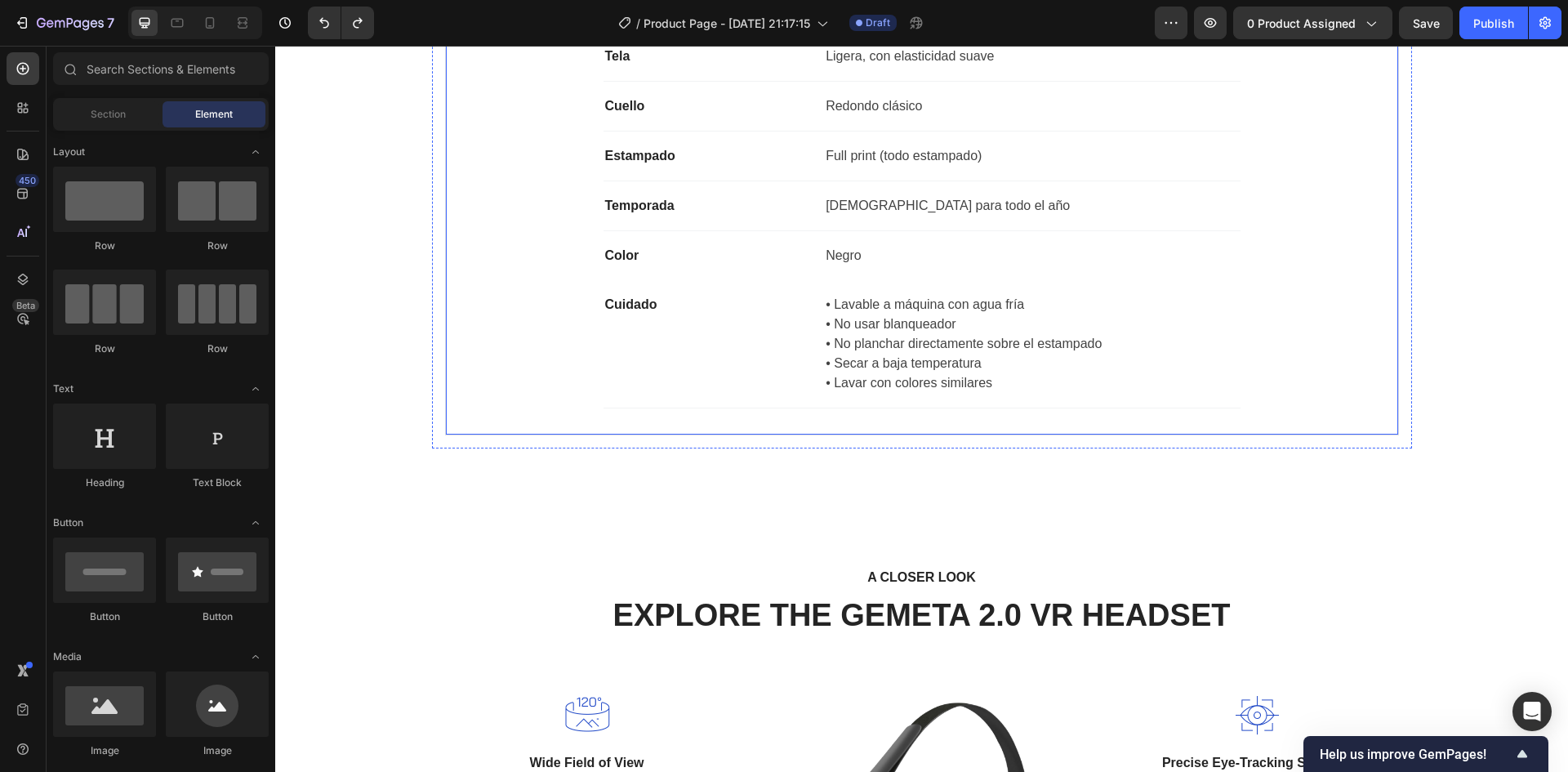
scroll to position [1721, 0]
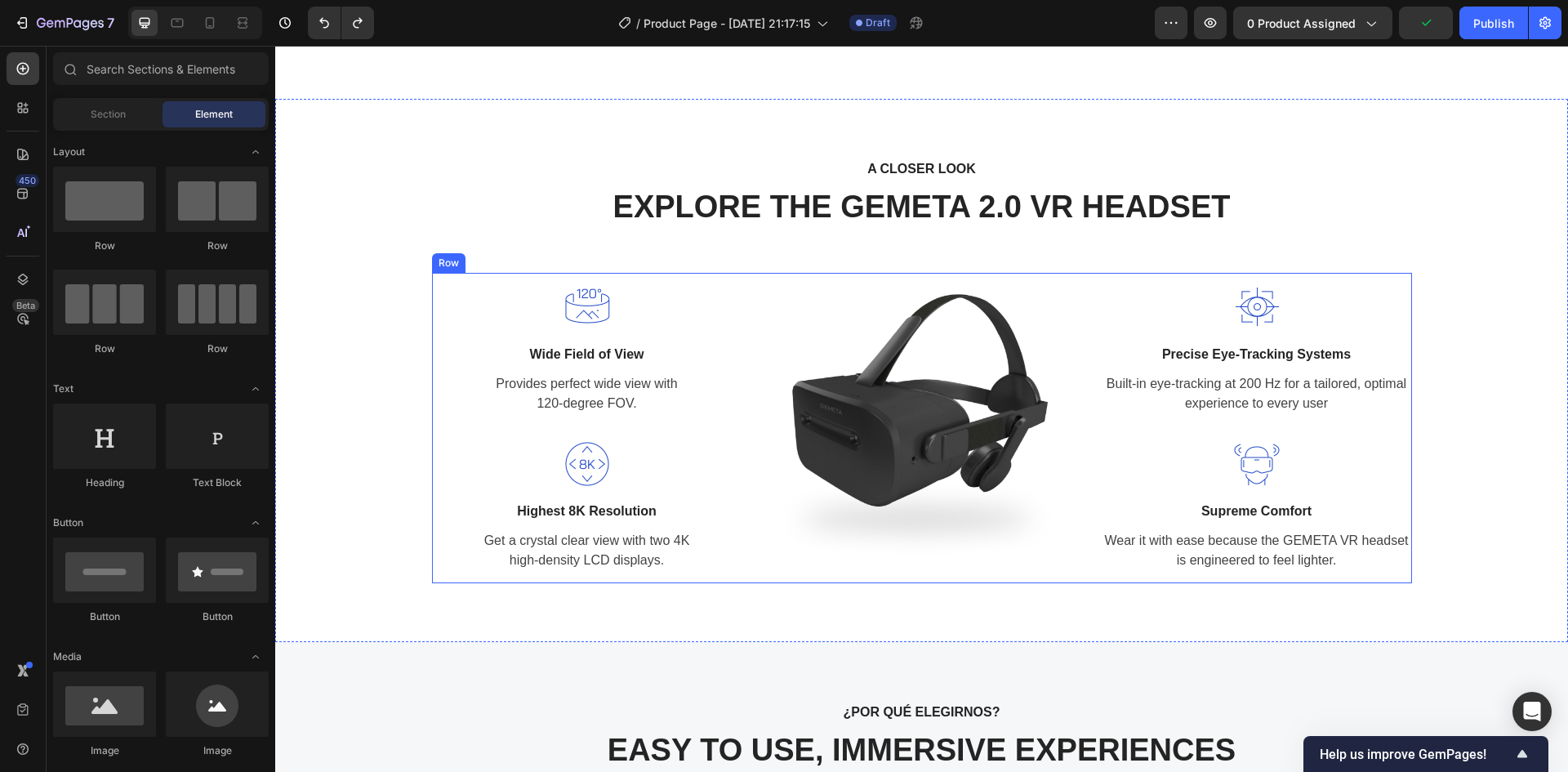
click at [738, 309] on div "Image Wide Field of View Text block Provides perfect wide view with 120-degree …" at bounding box center [922, 428] width 981 height 310
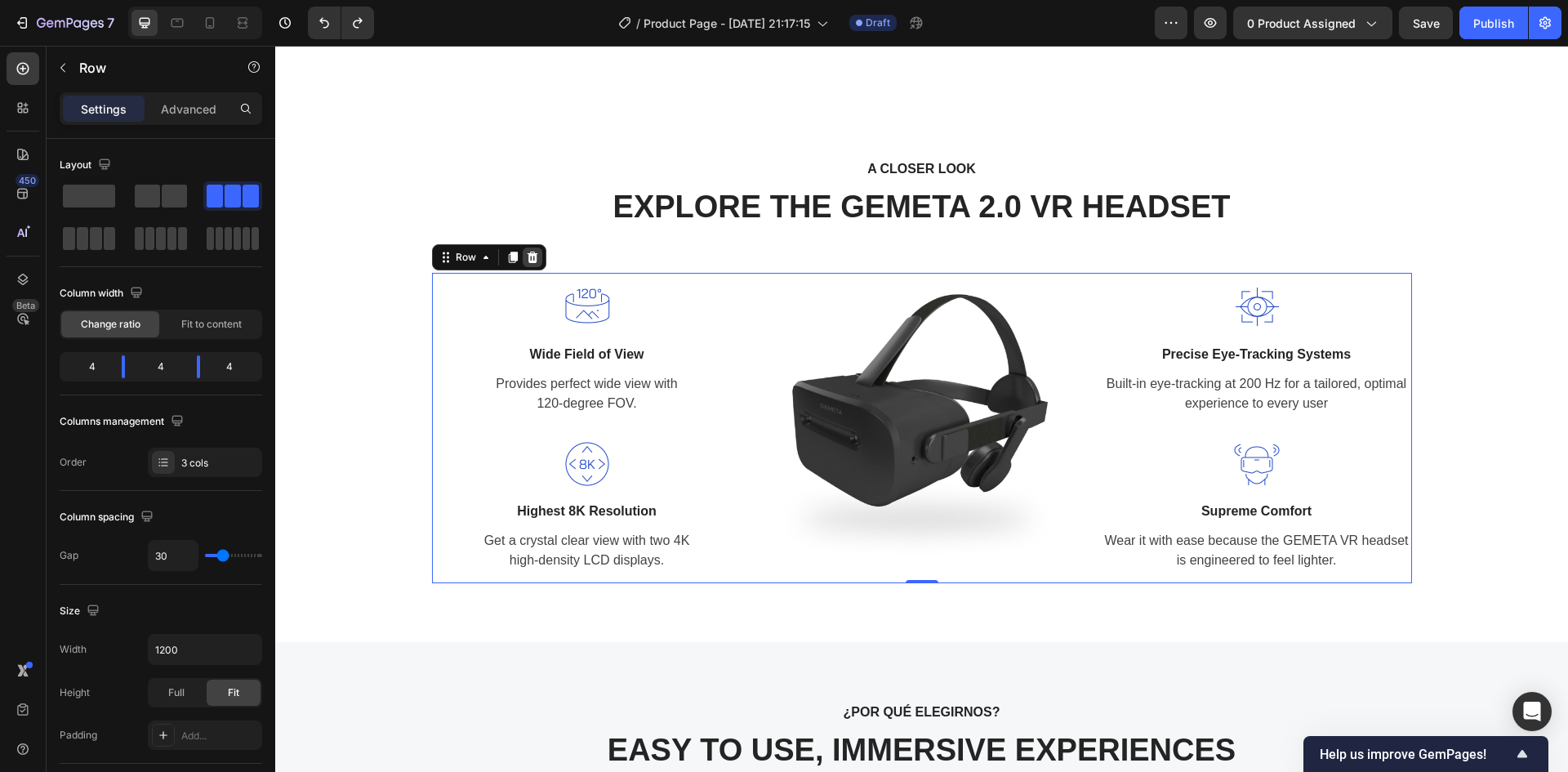
click at [528, 266] on div at bounding box center [533, 258] width 20 height 20
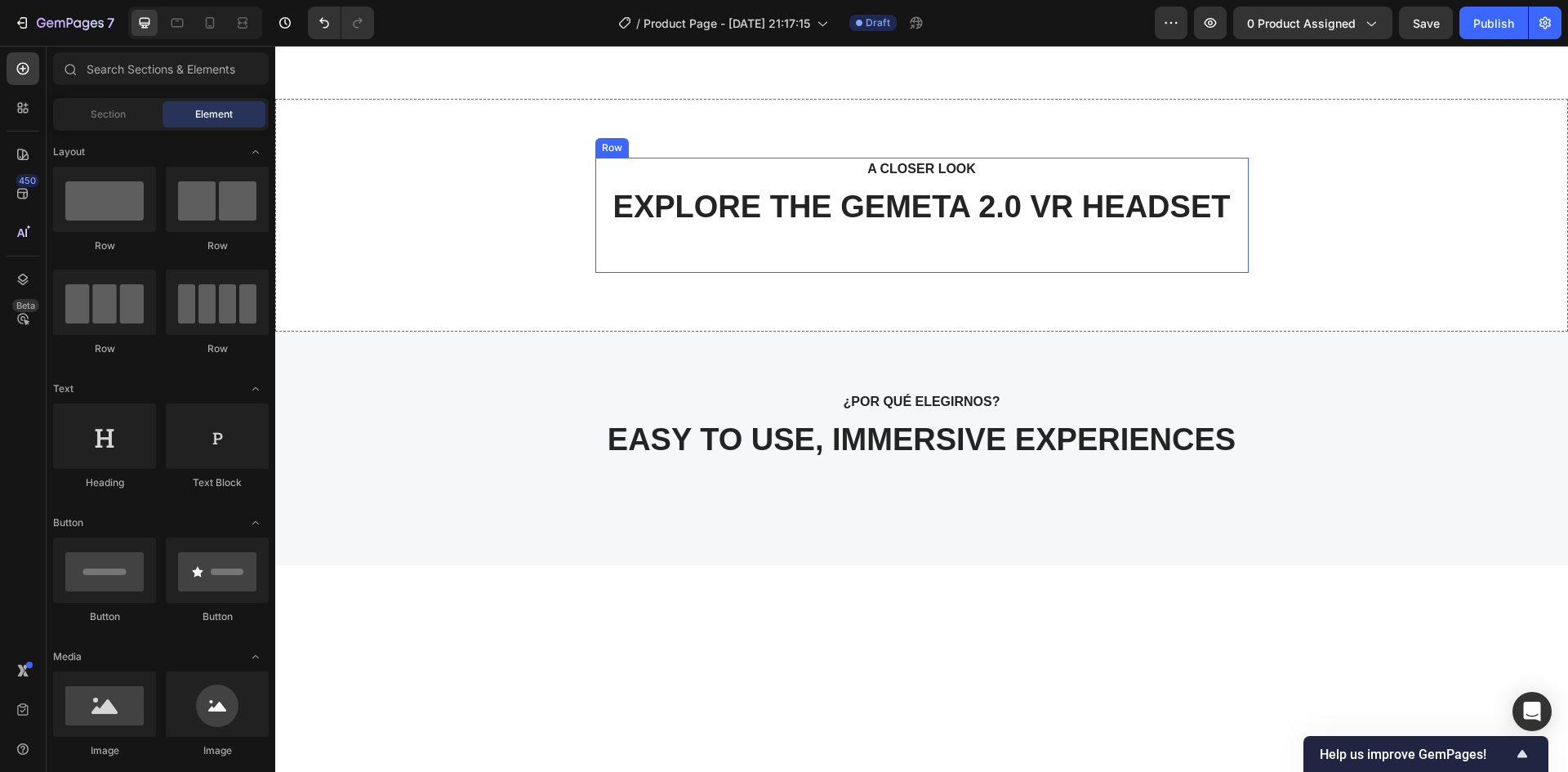
click at [750, 236] on div "A CLOSER LOOK Text block EXPLORE THE GEMETA 2.0 VR HEADSET Heading" at bounding box center [922, 215] width 654 height 116
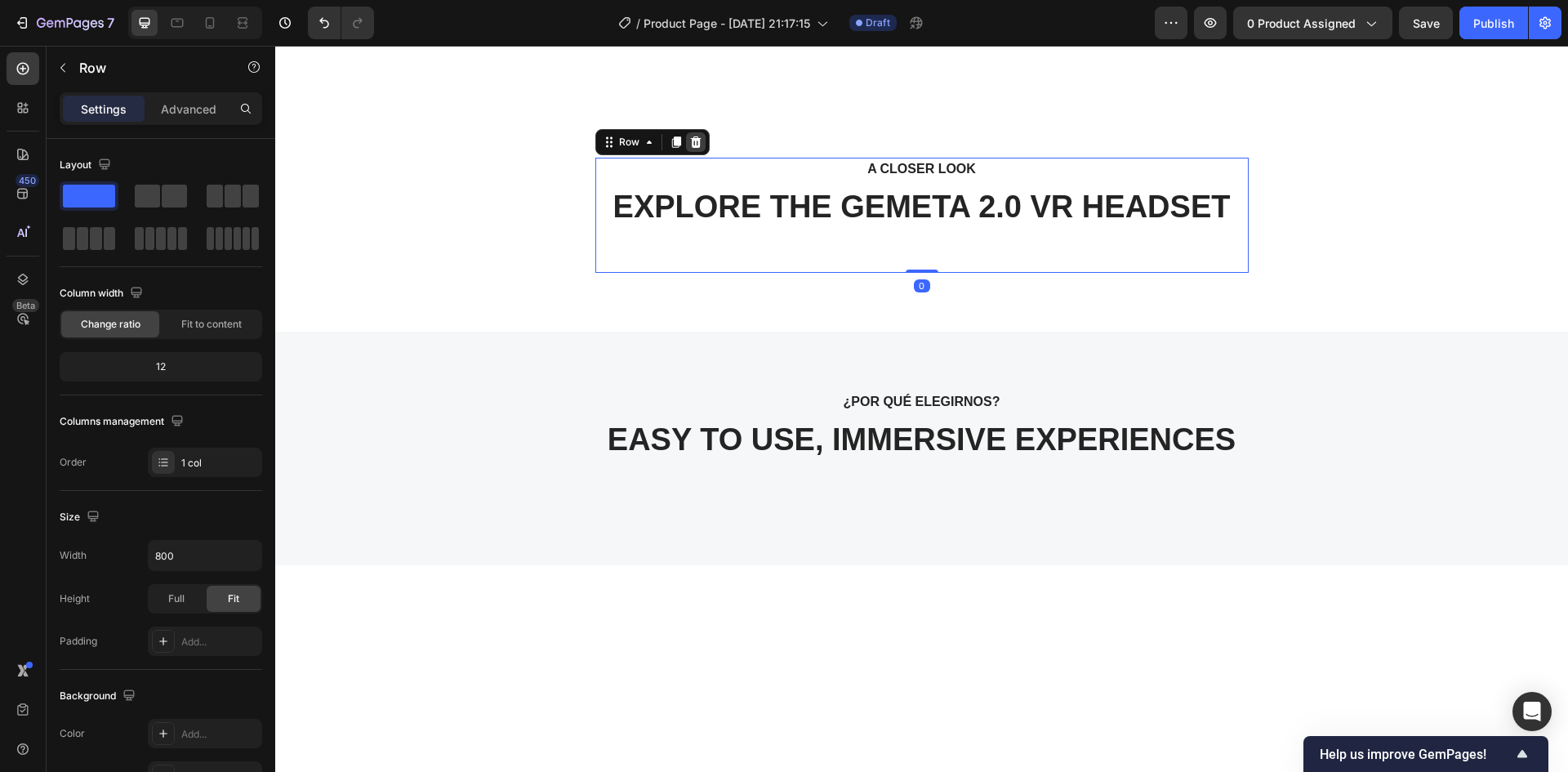
click at [692, 151] on div at bounding box center [697, 142] width 20 height 20
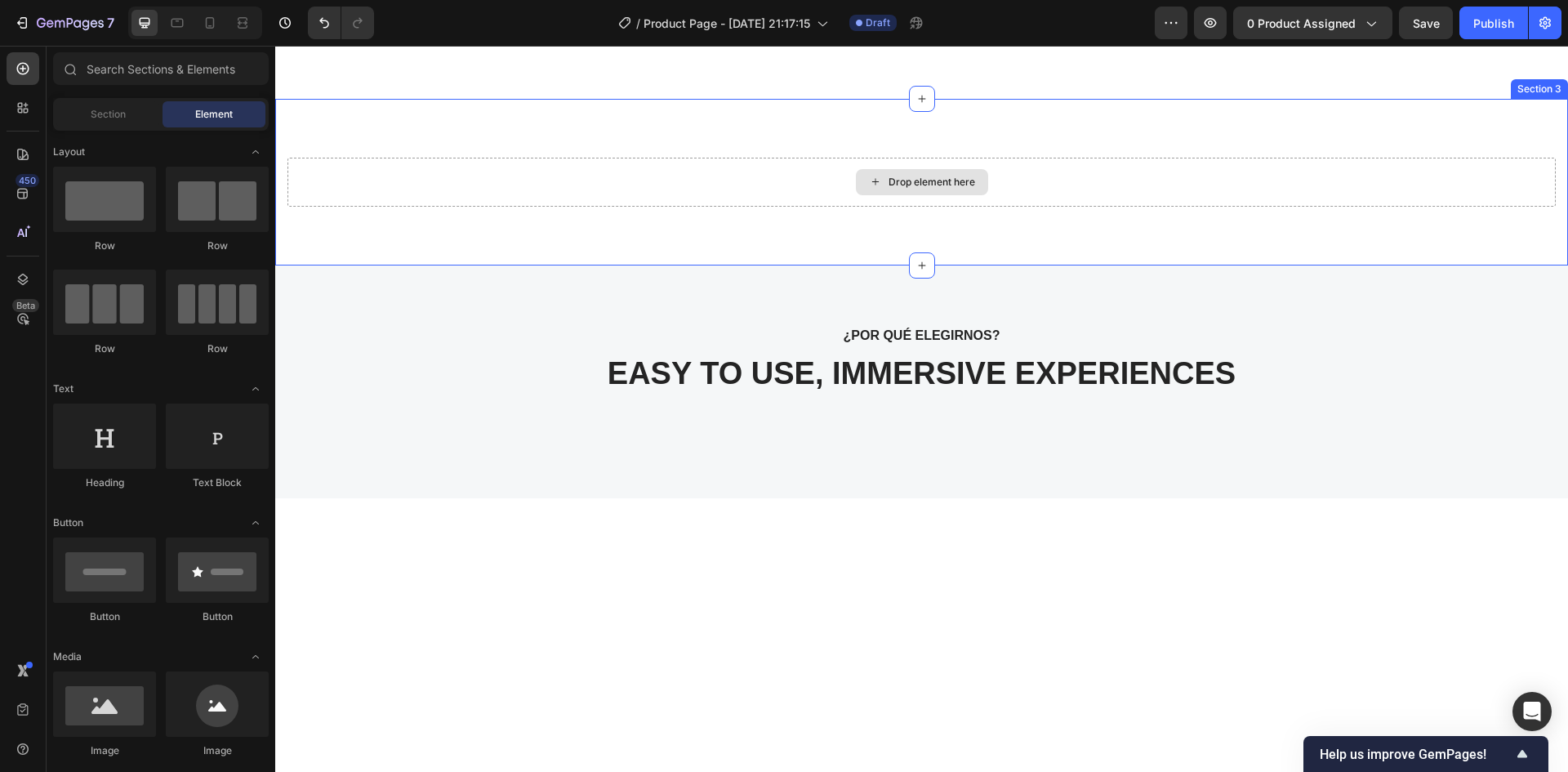
scroll to position [1394, 0]
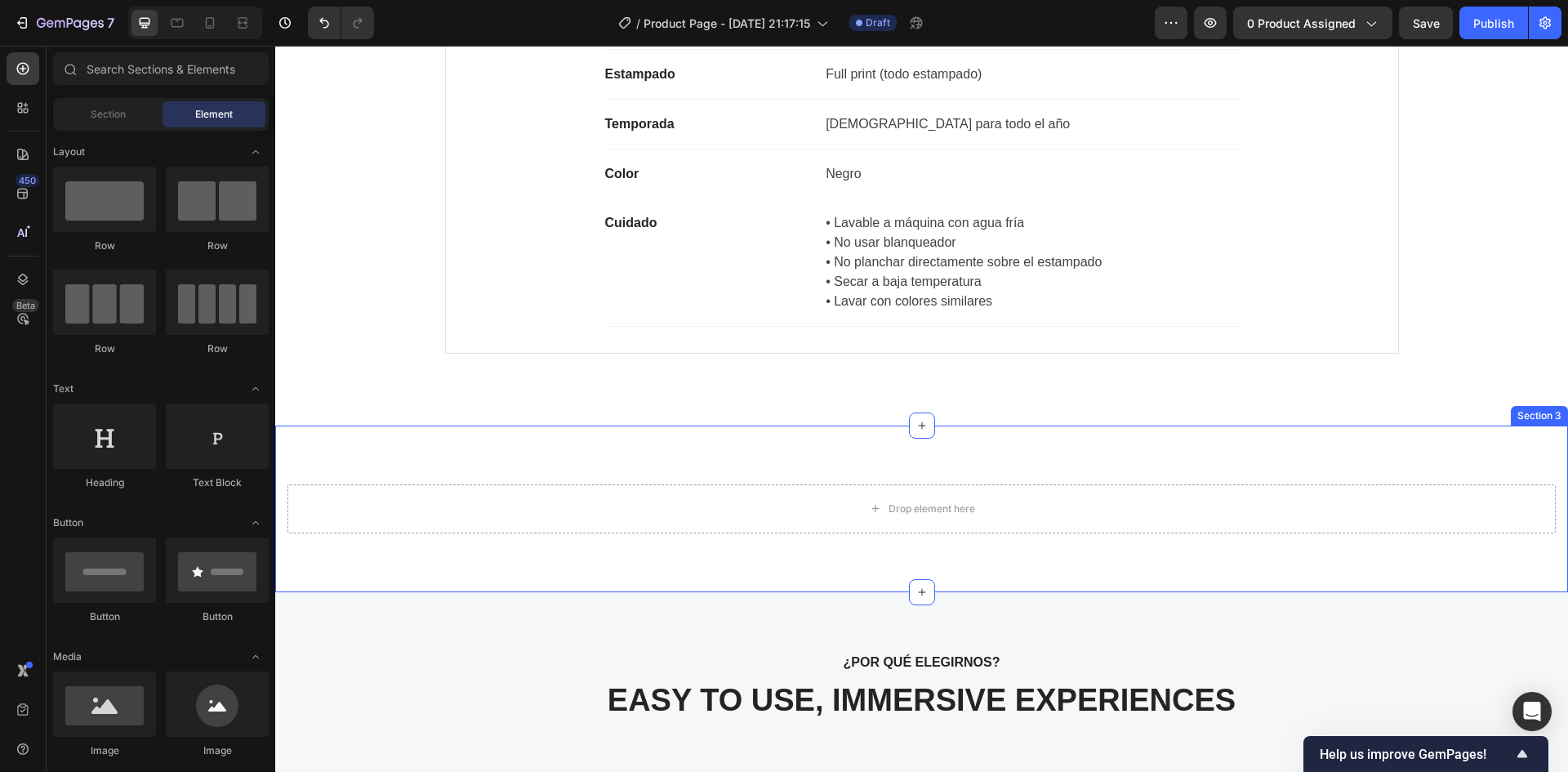
click at [846, 473] on div "Drop element here Section 3" at bounding box center [921, 508] width 1293 height 167
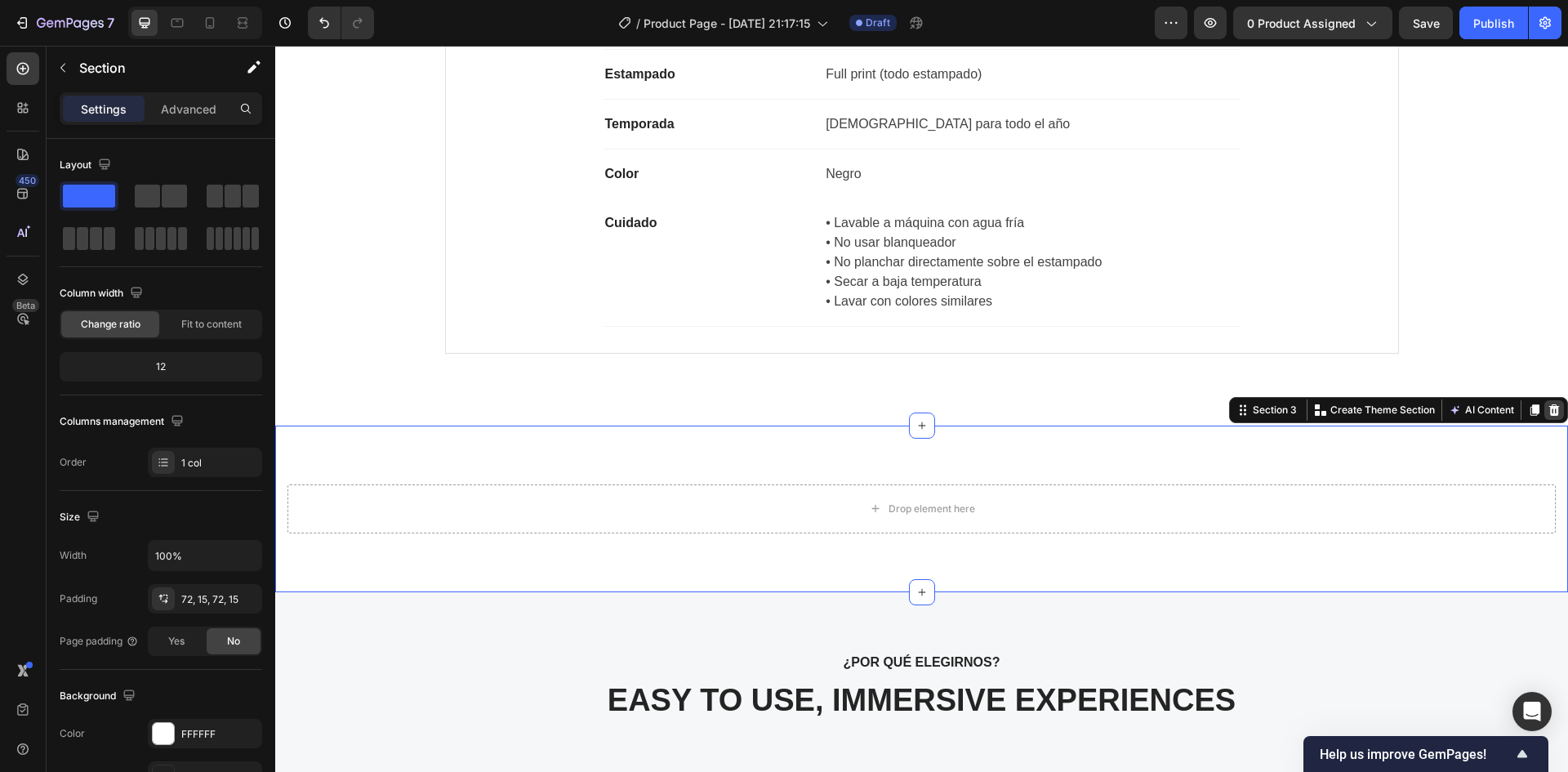
click at [1550, 405] on icon at bounding box center [1555, 410] width 11 height 12
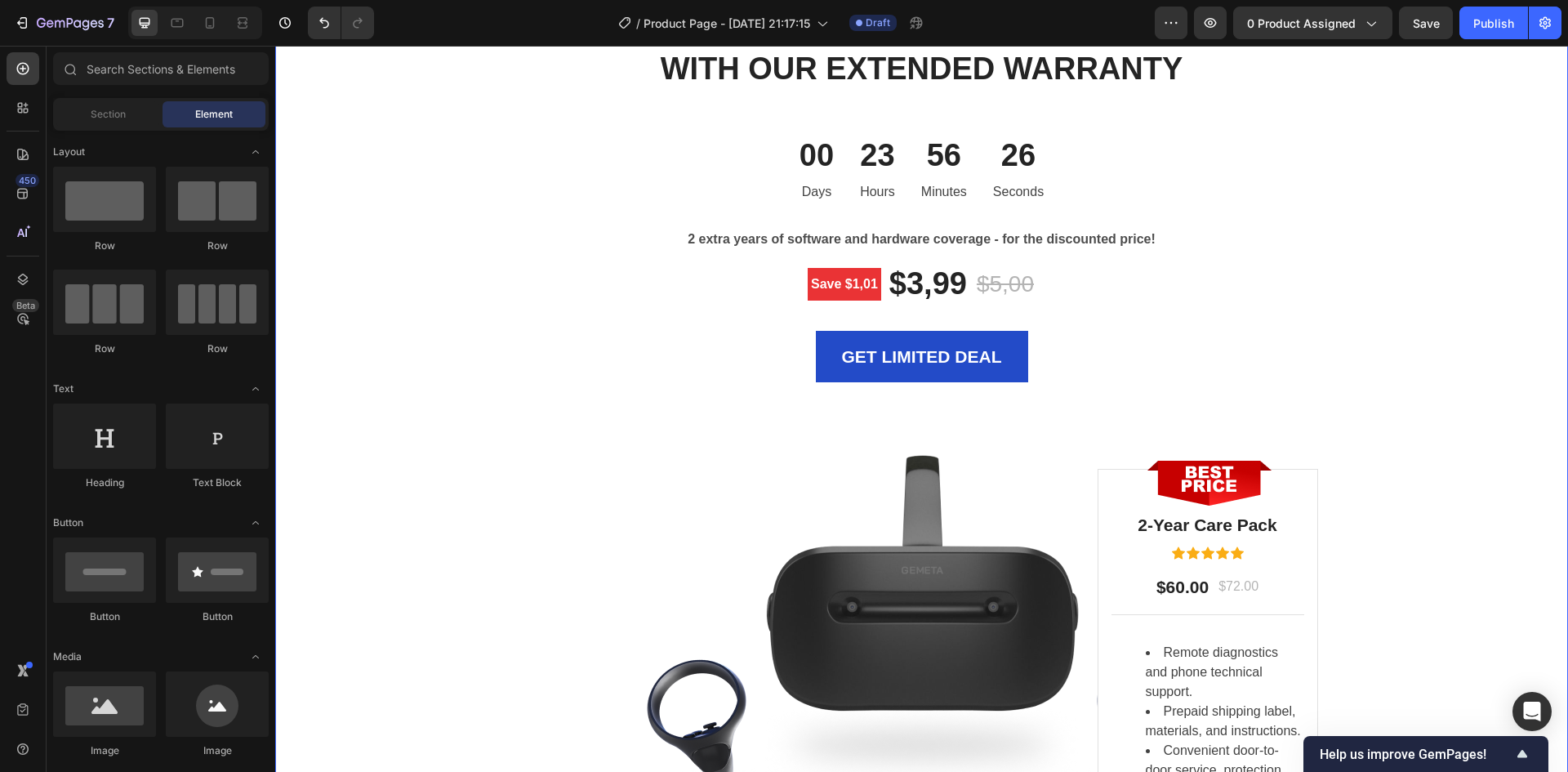
scroll to position [2047, 0]
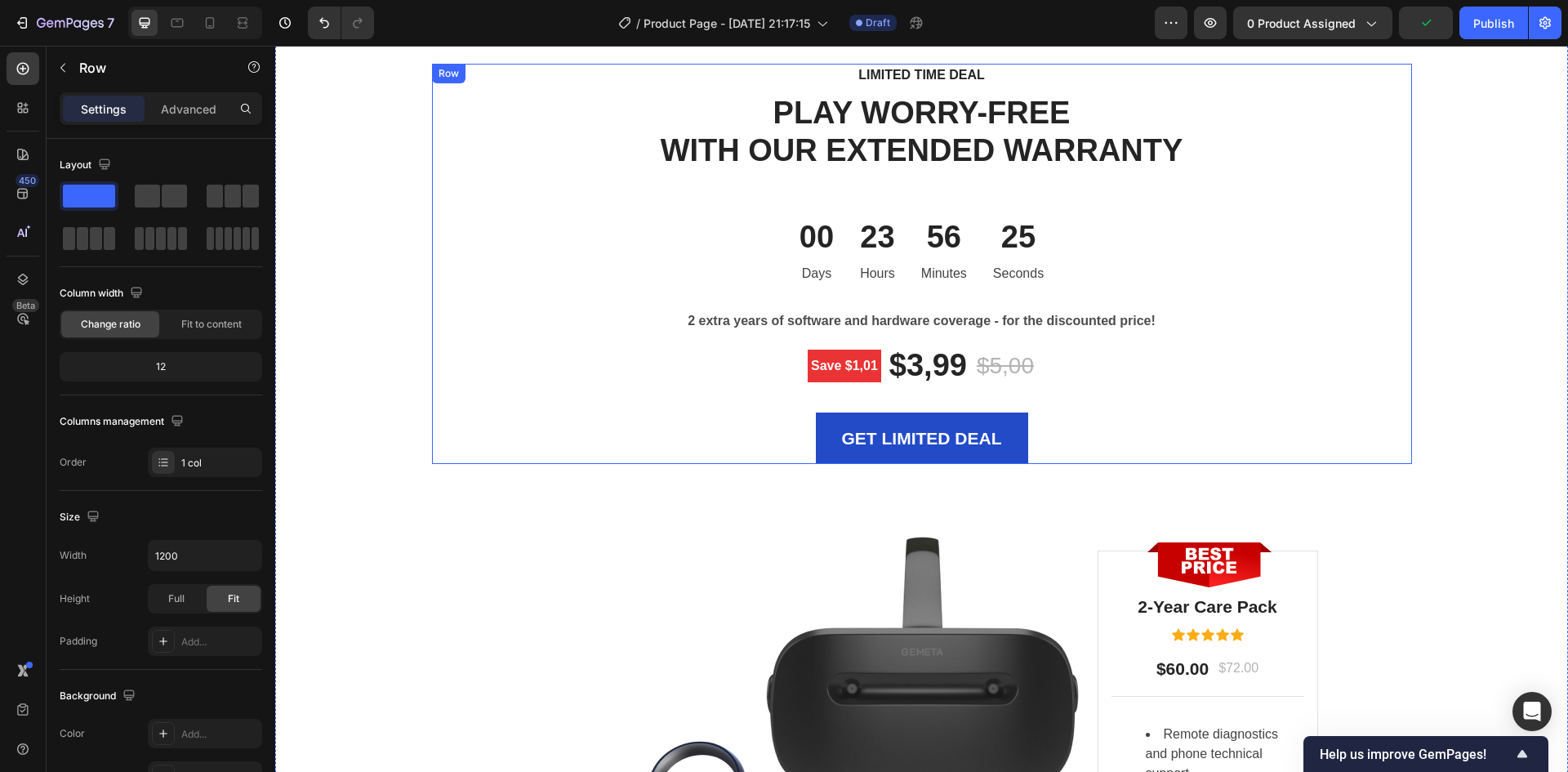
click at [1216, 304] on div "LIMITED TIME DEAL Text block PLAY WORRY-FREE WITH OUR EXTENDED WARRANTY Heading…" at bounding box center [922, 264] width 981 height 401
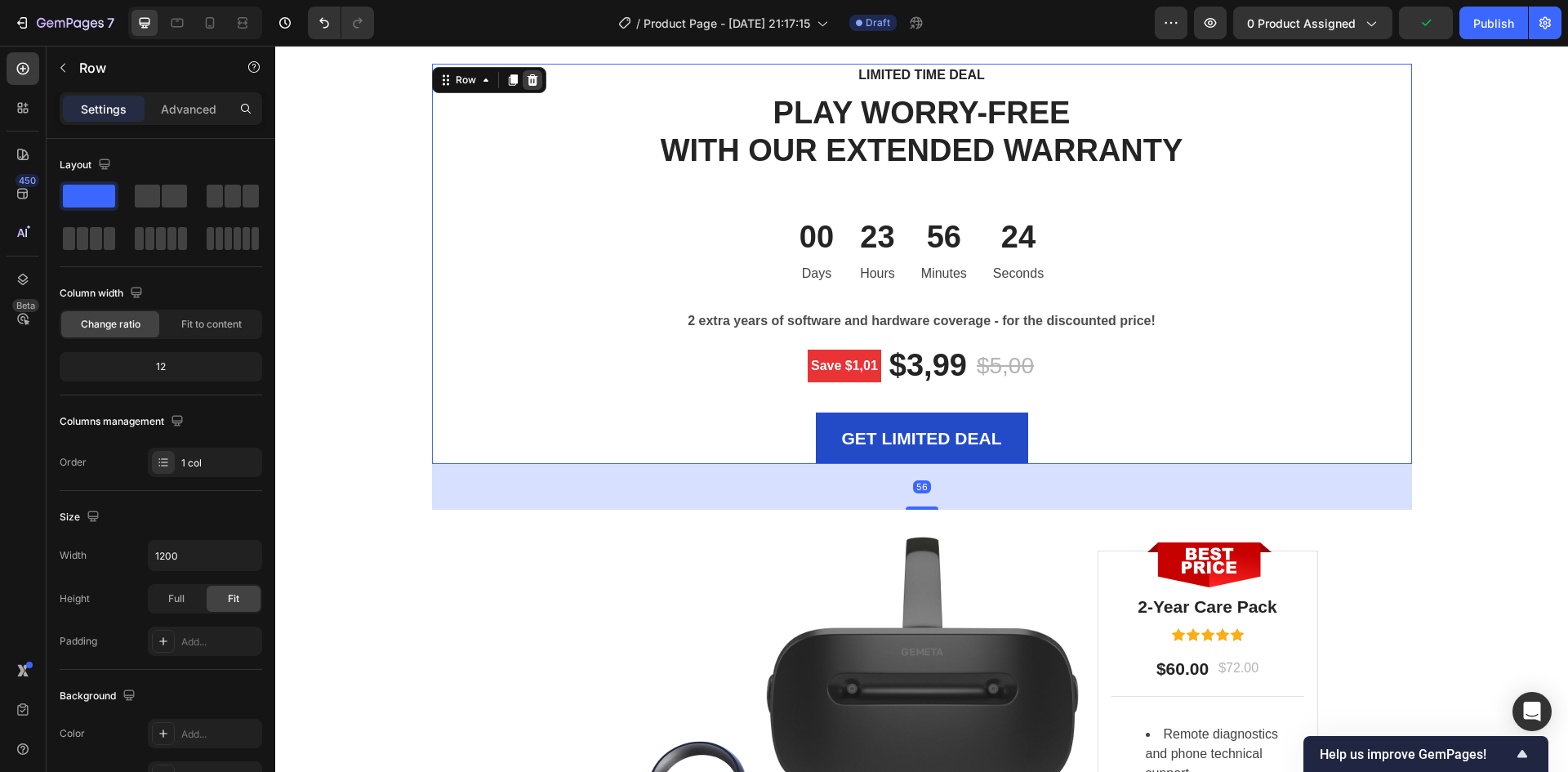
click at [527, 81] on icon at bounding box center [533, 80] width 11 height 12
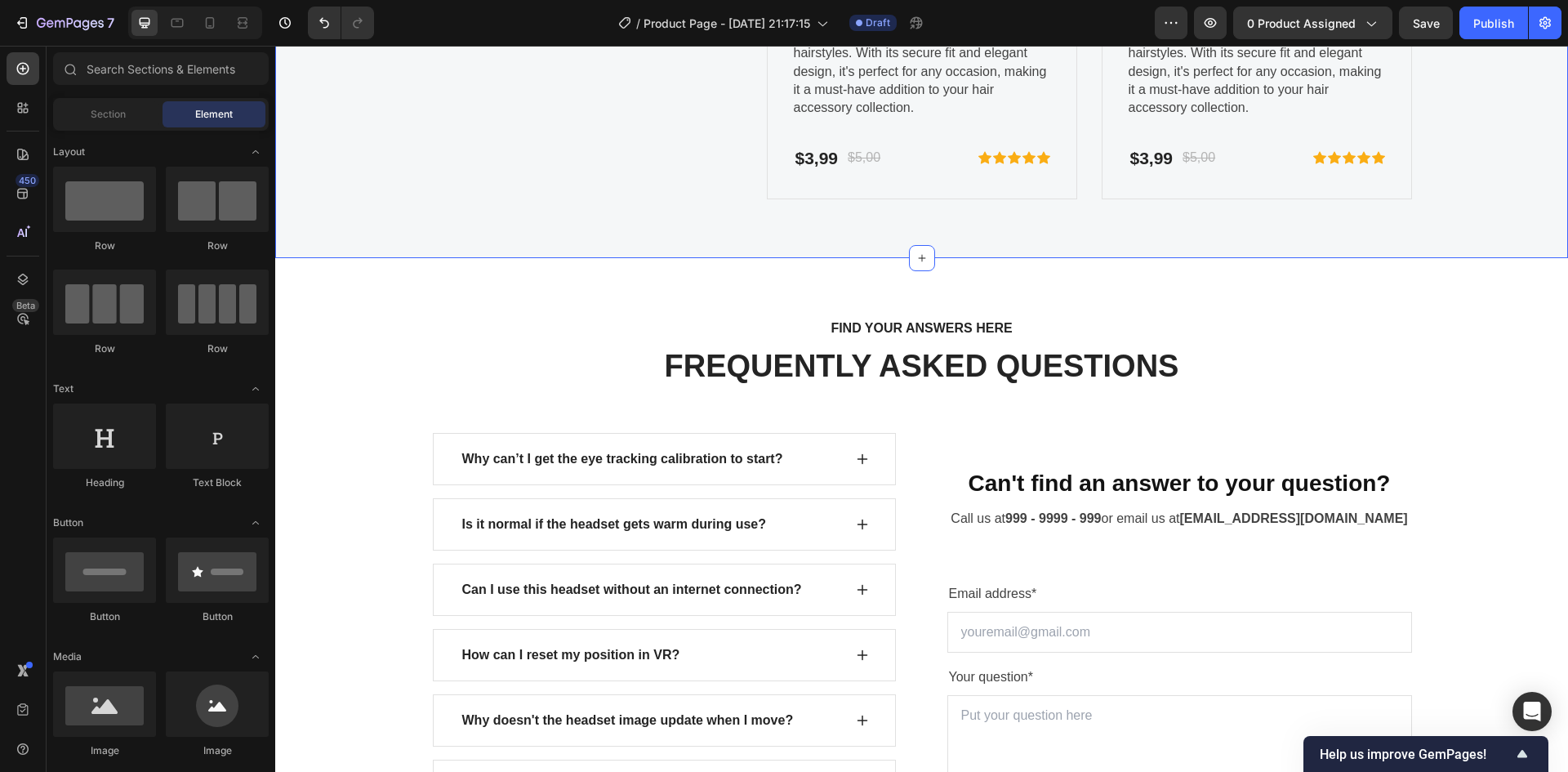
scroll to position [3970, 0]
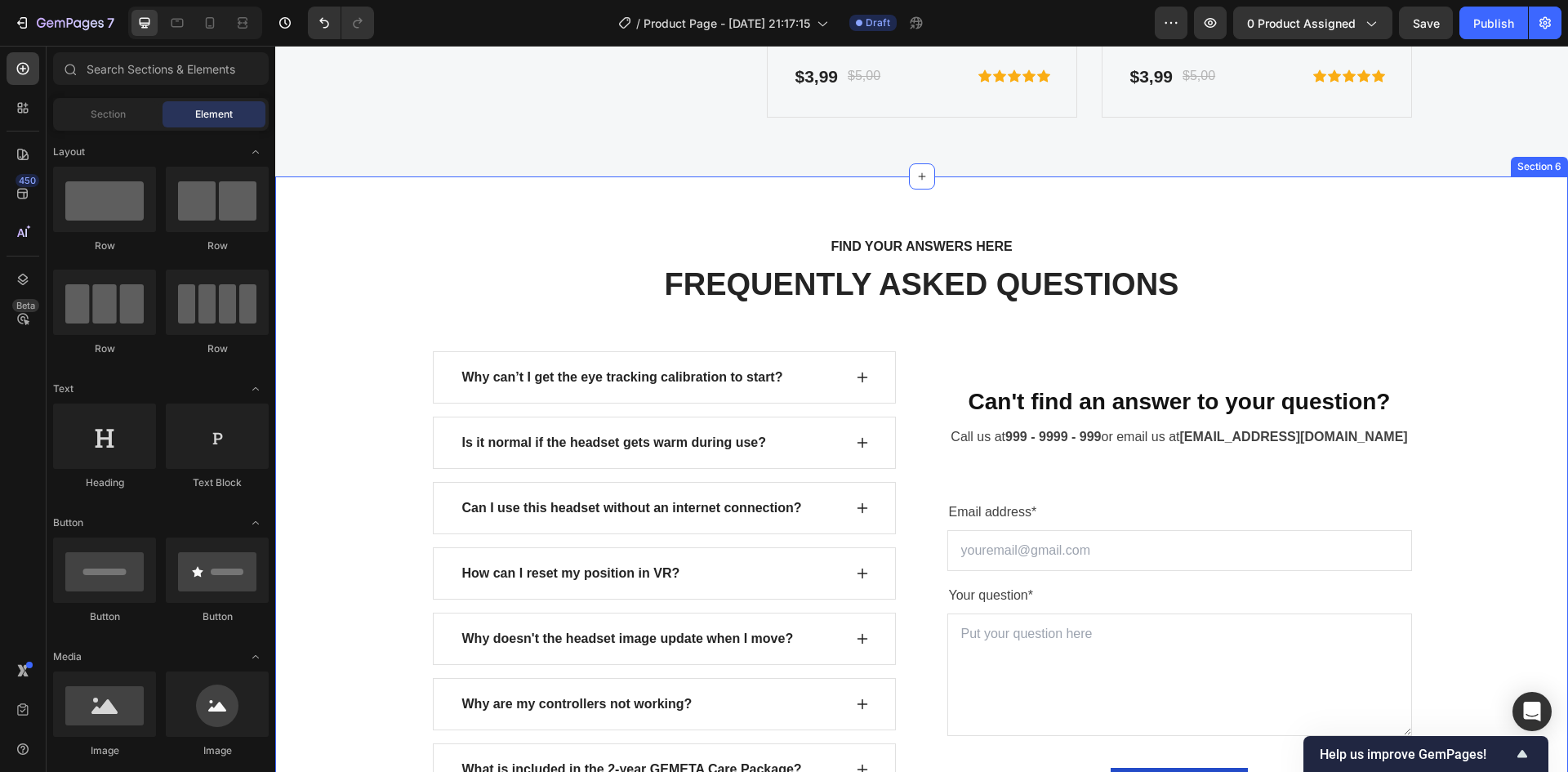
click at [599, 221] on div "FIND YOUR ANSWERS HERE Text block FREQUENTLY ASKED QUESTIONS Heading Row Why ca…" at bounding box center [921, 538] width 1293 height 724
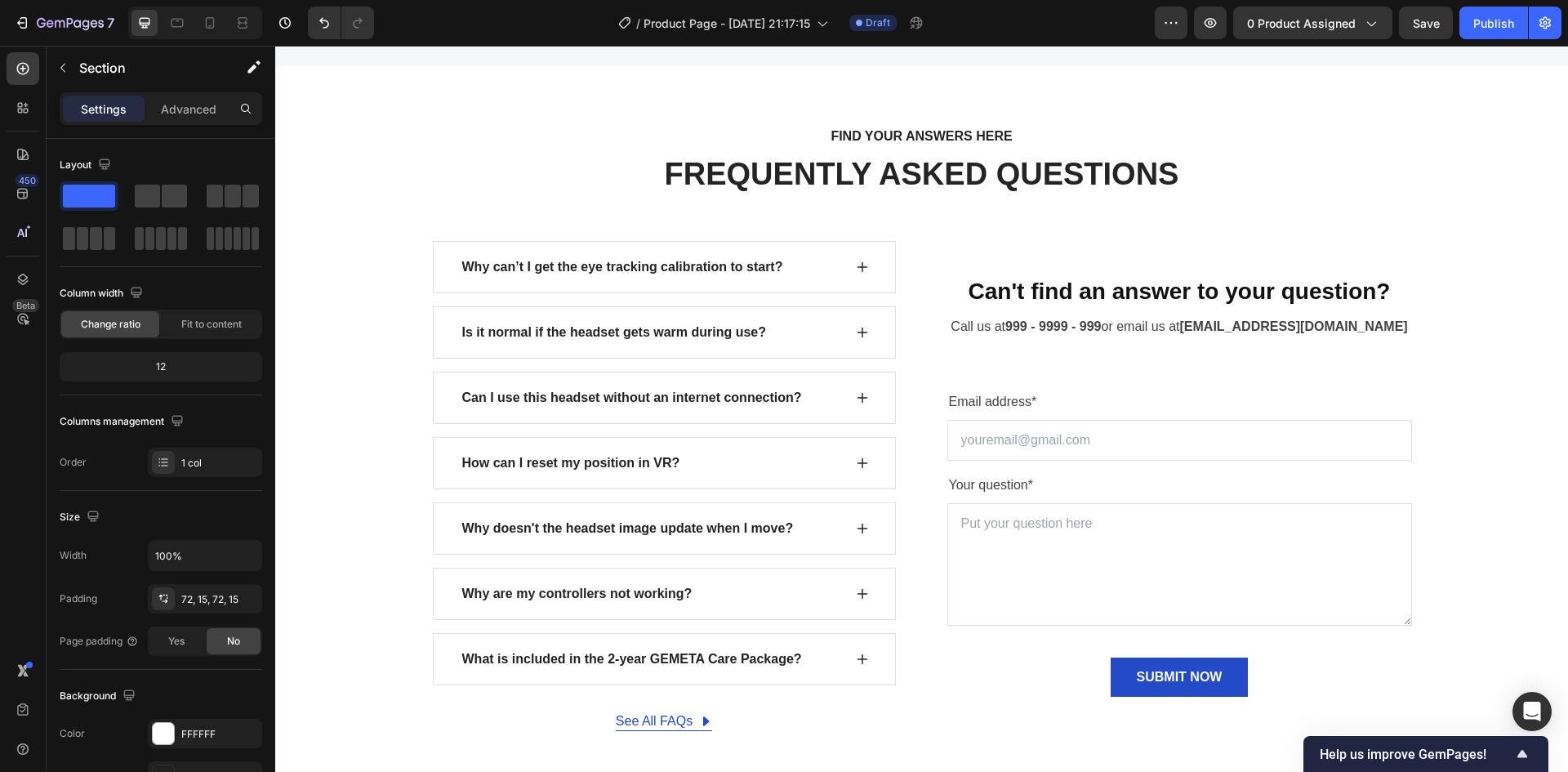
scroll to position [3998, 0]
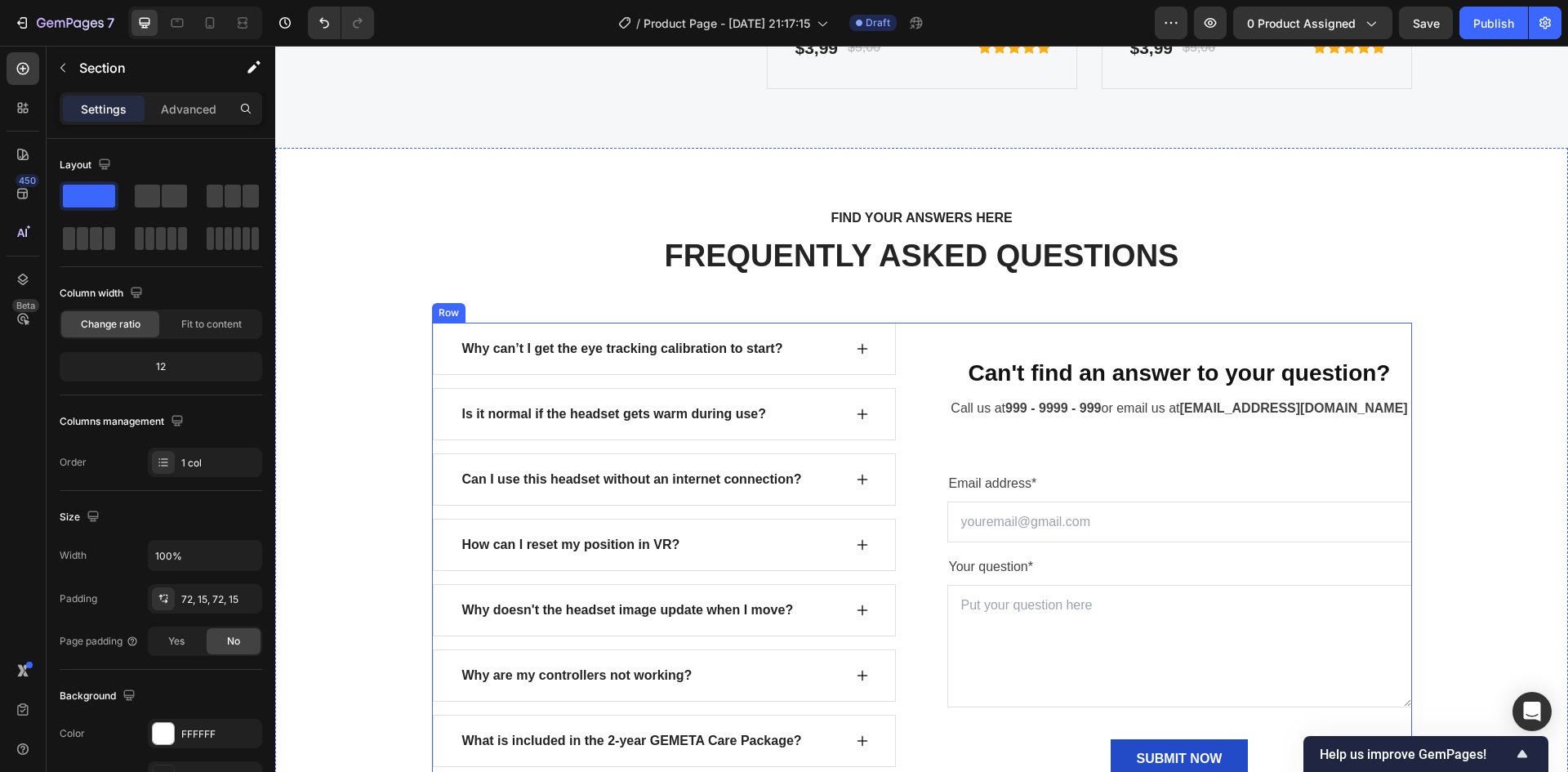
click at [1386, 350] on div "Can't find an answer to your question? Heading Call us at 999 - 9999 - 999 or e…" at bounding box center [1180, 567] width 464 height 490
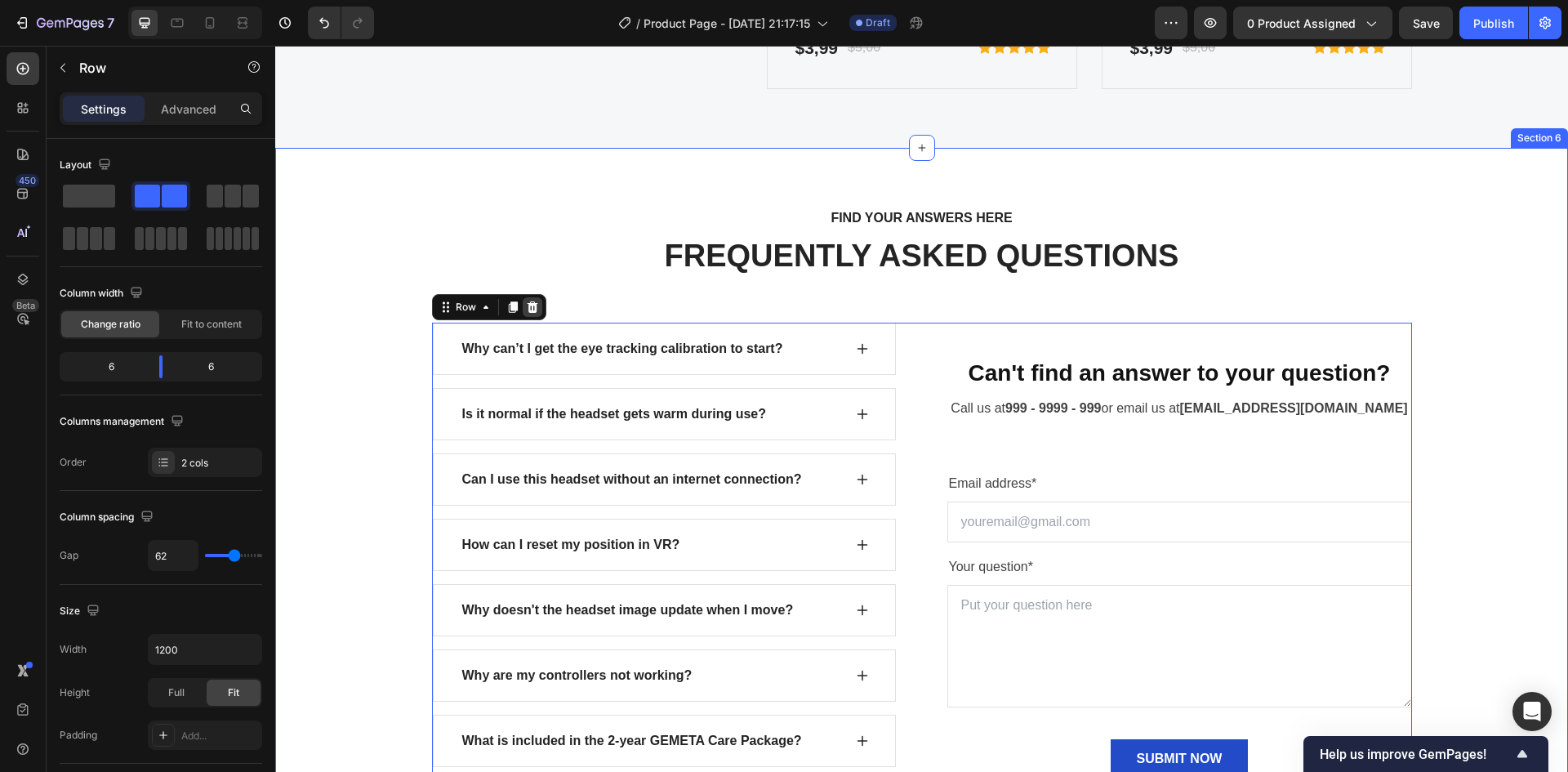
click at [526, 314] on div at bounding box center [533, 308] width 20 height 20
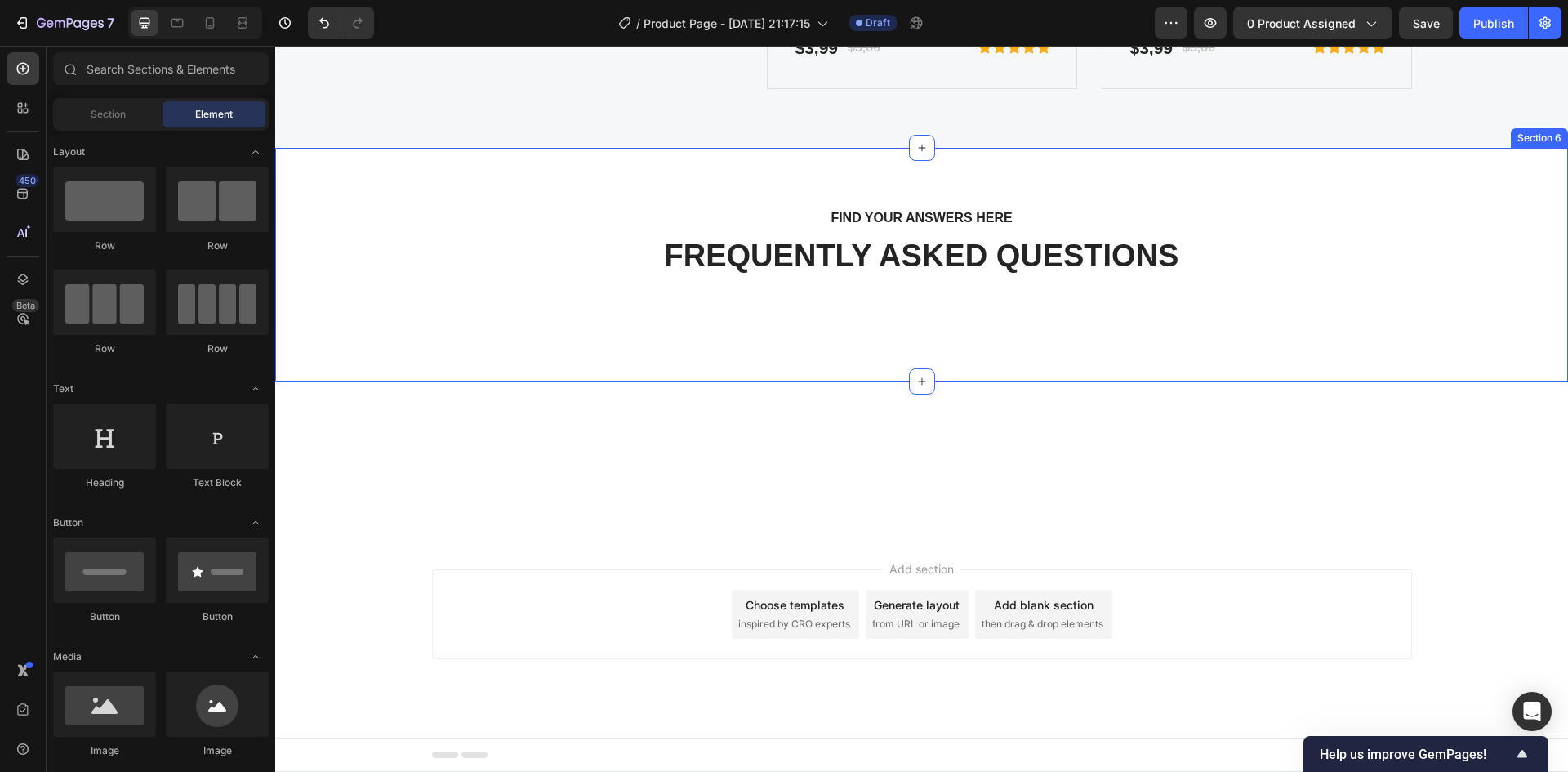
click at [536, 304] on div "FIND YOUR ANSWERS HERE Text block FREQUENTLY ASKED QUESTIONS Heading Row" at bounding box center [921, 264] width 1268 height 116
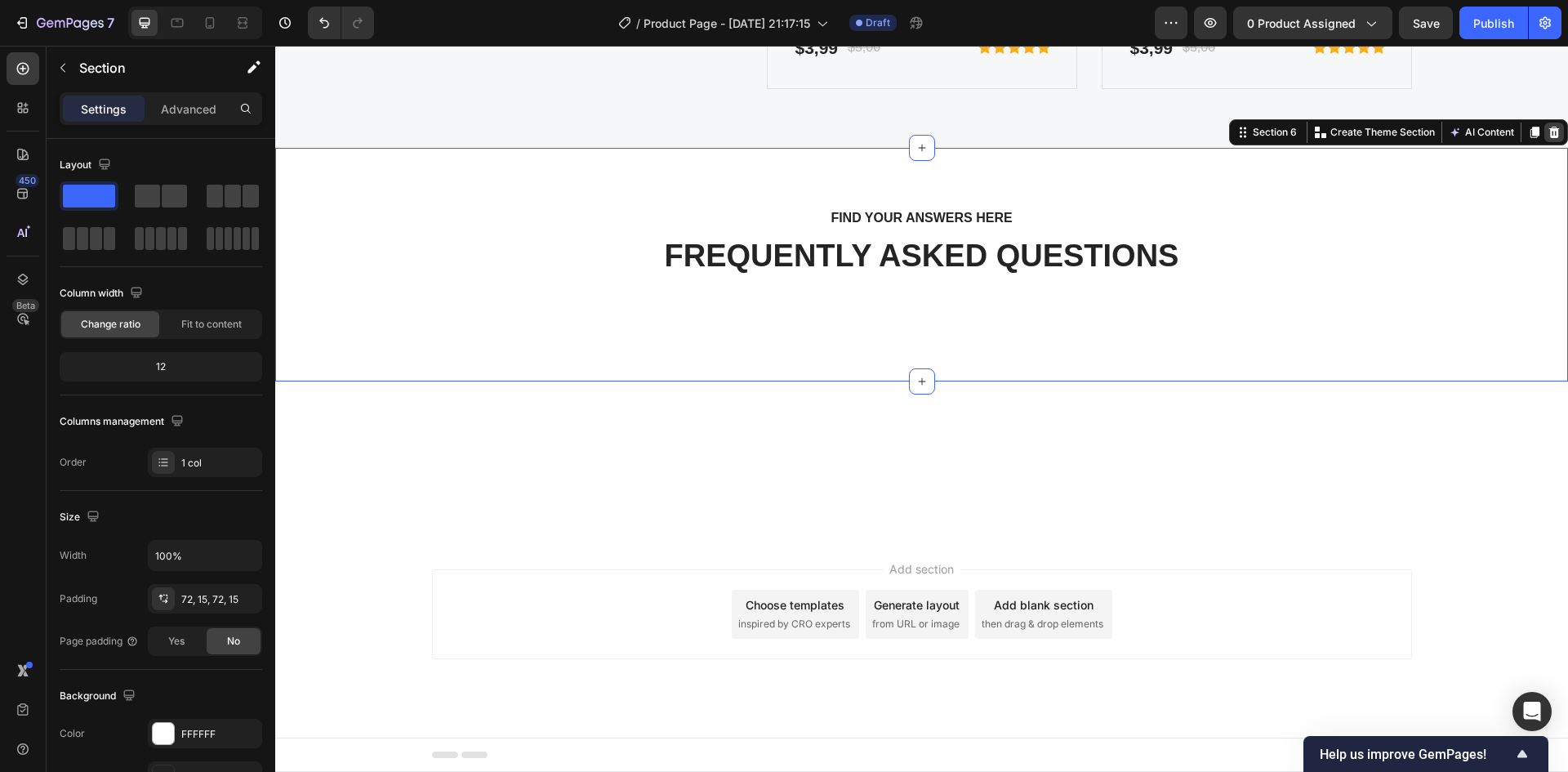
click at [1550, 138] on icon at bounding box center [1555, 132] width 11 height 12
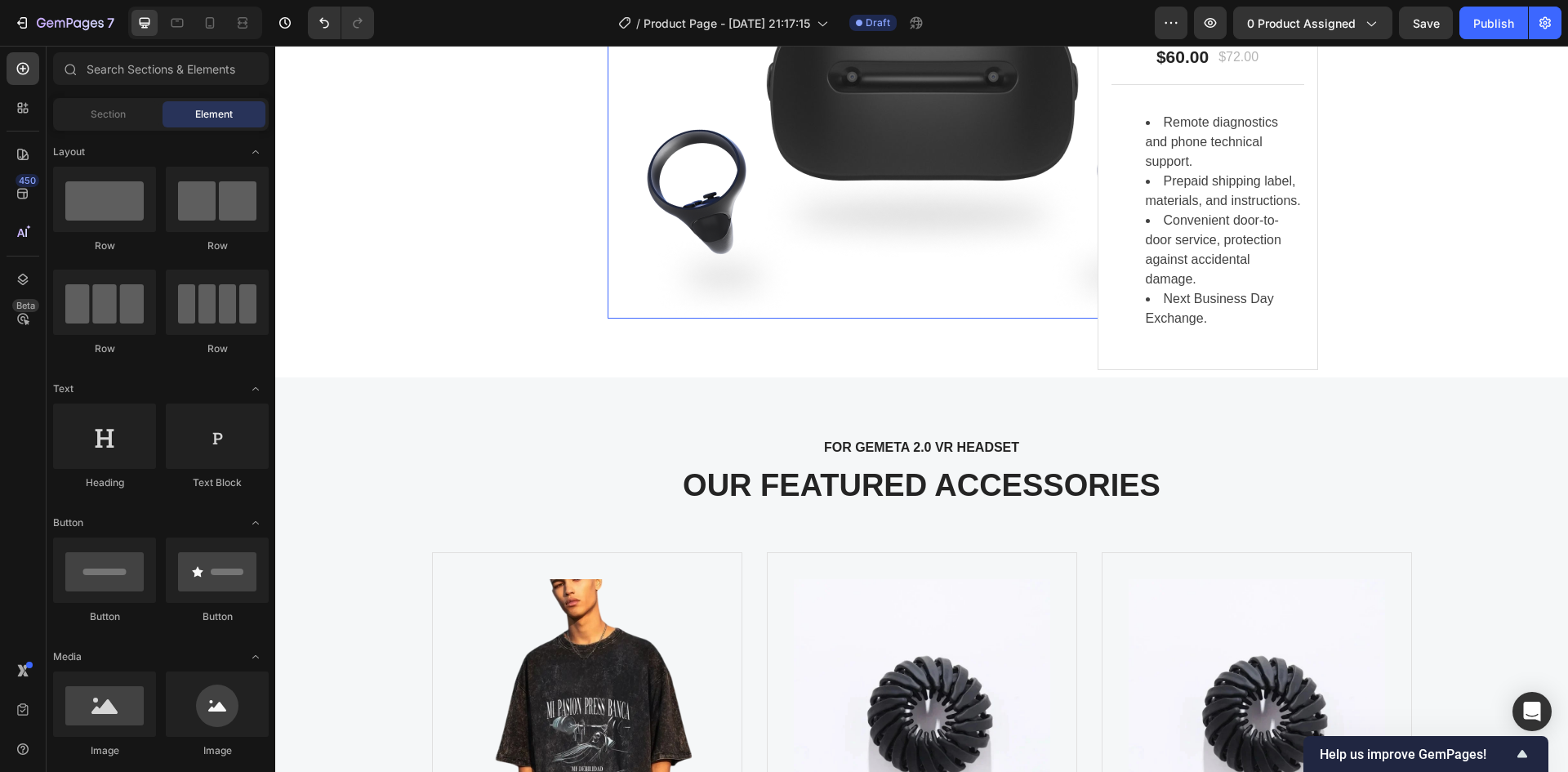
scroll to position [2295, 0]
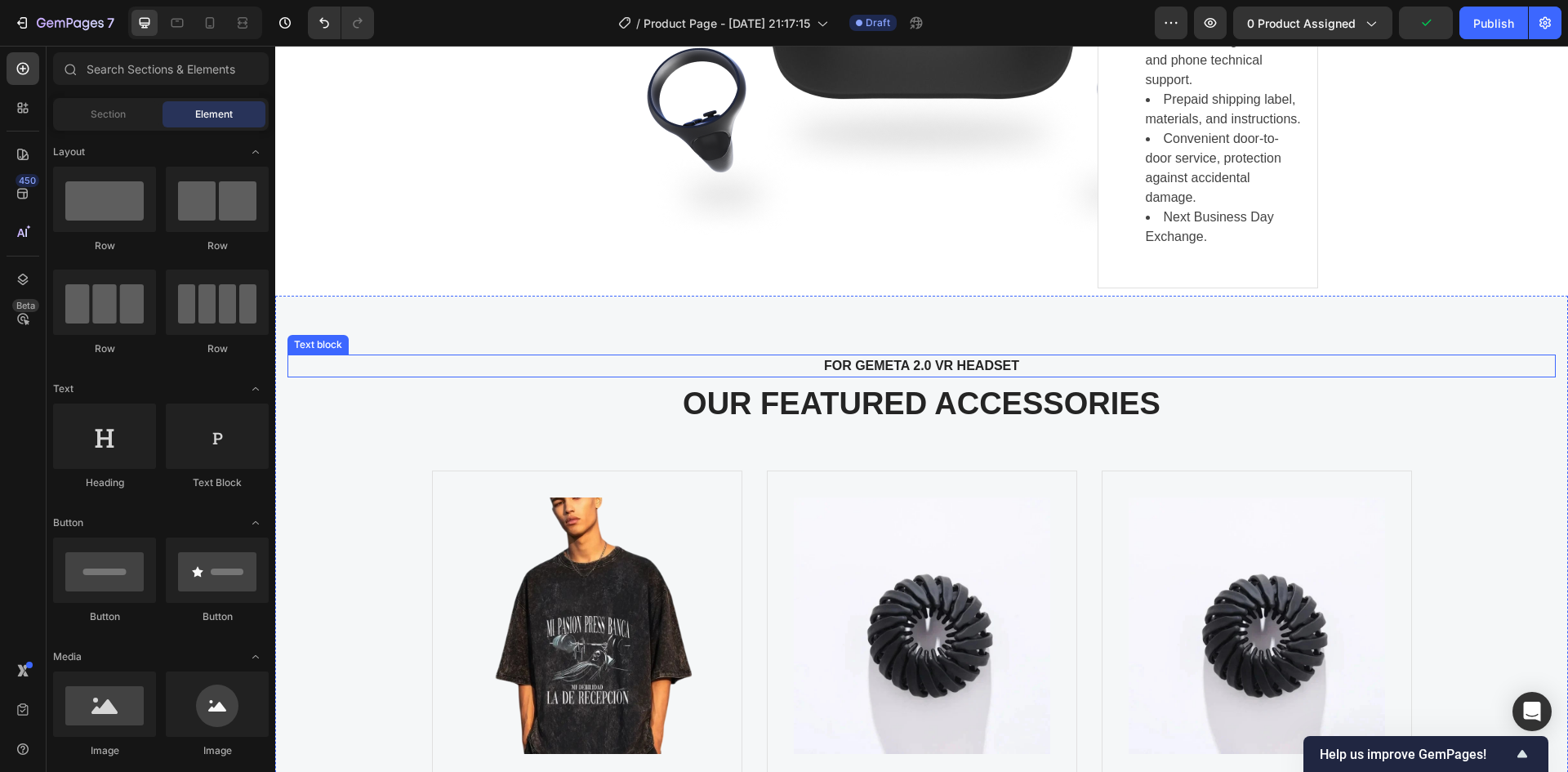
click at [923, 406] on p "OUR FEATURED ACCESSORIES" at bounding box center [922, 403] width 1266 height 37
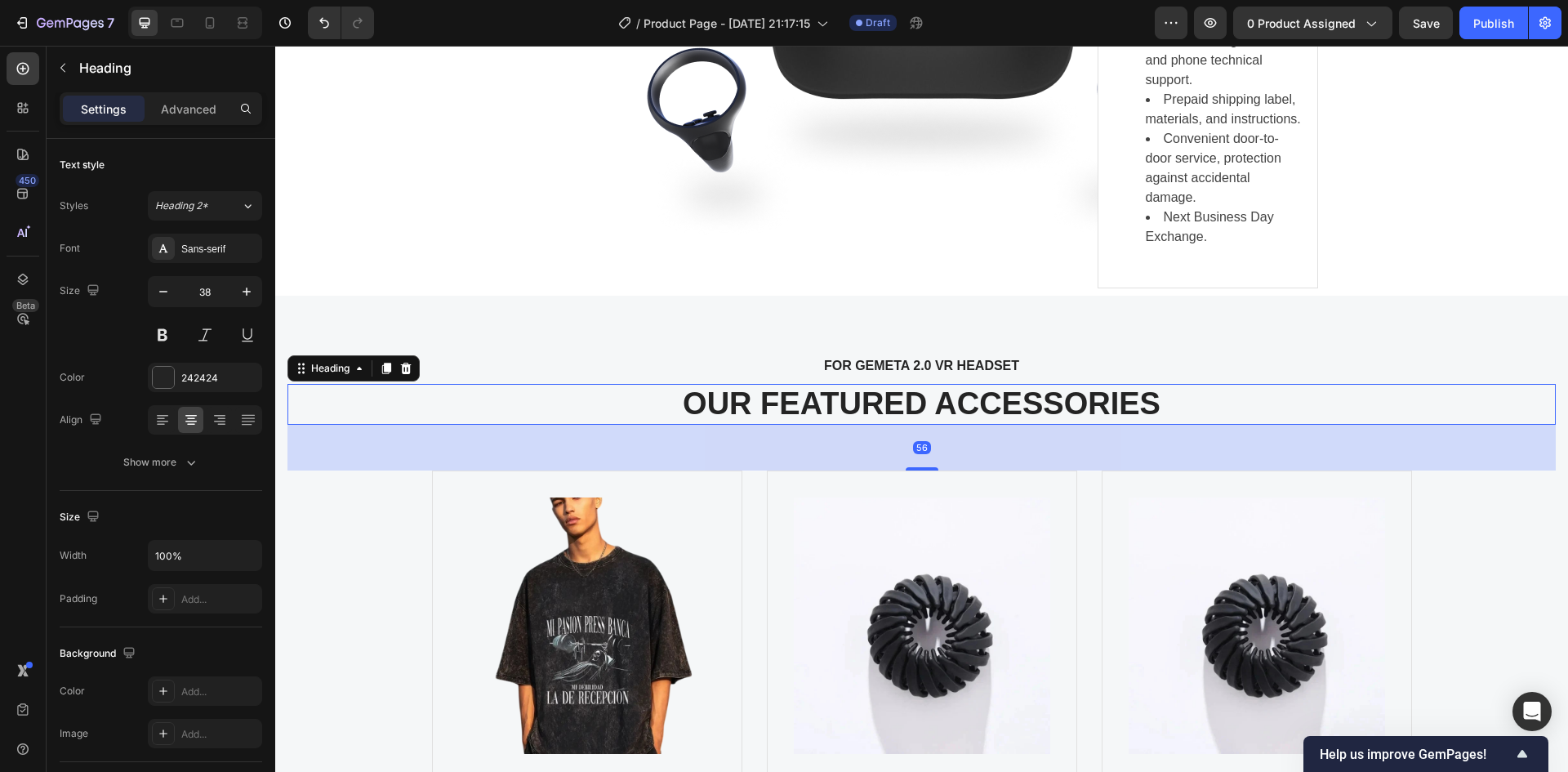
click at [923, 406] on p "OUR FEATURED ACCESSORIES" at bounding box center [922, 403] width 1266 height 37
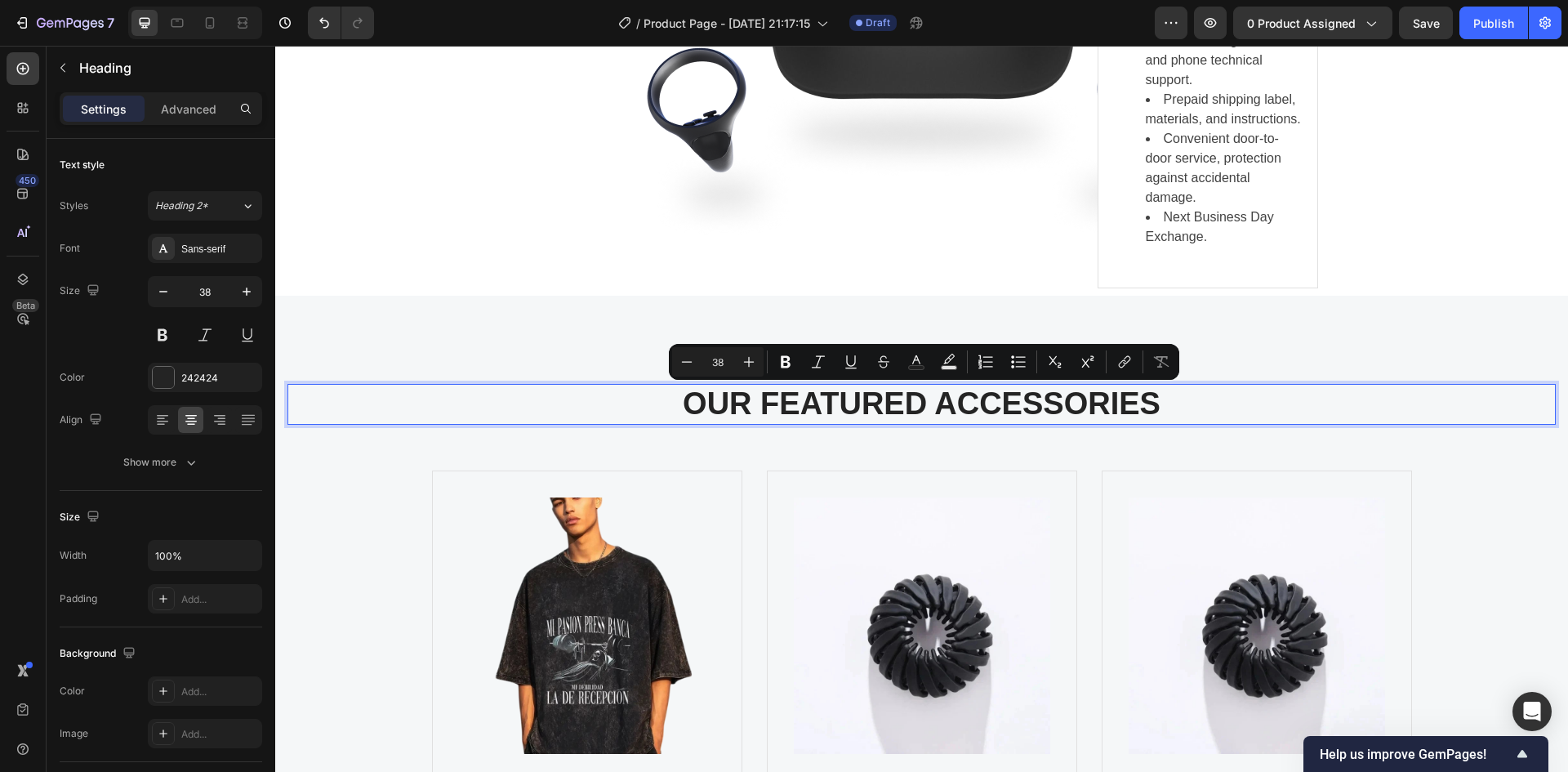
click at [905, 400] on p "OUR FEATURED ACCESSORIES" at bounding box center [922, 403] width 1266 height 37
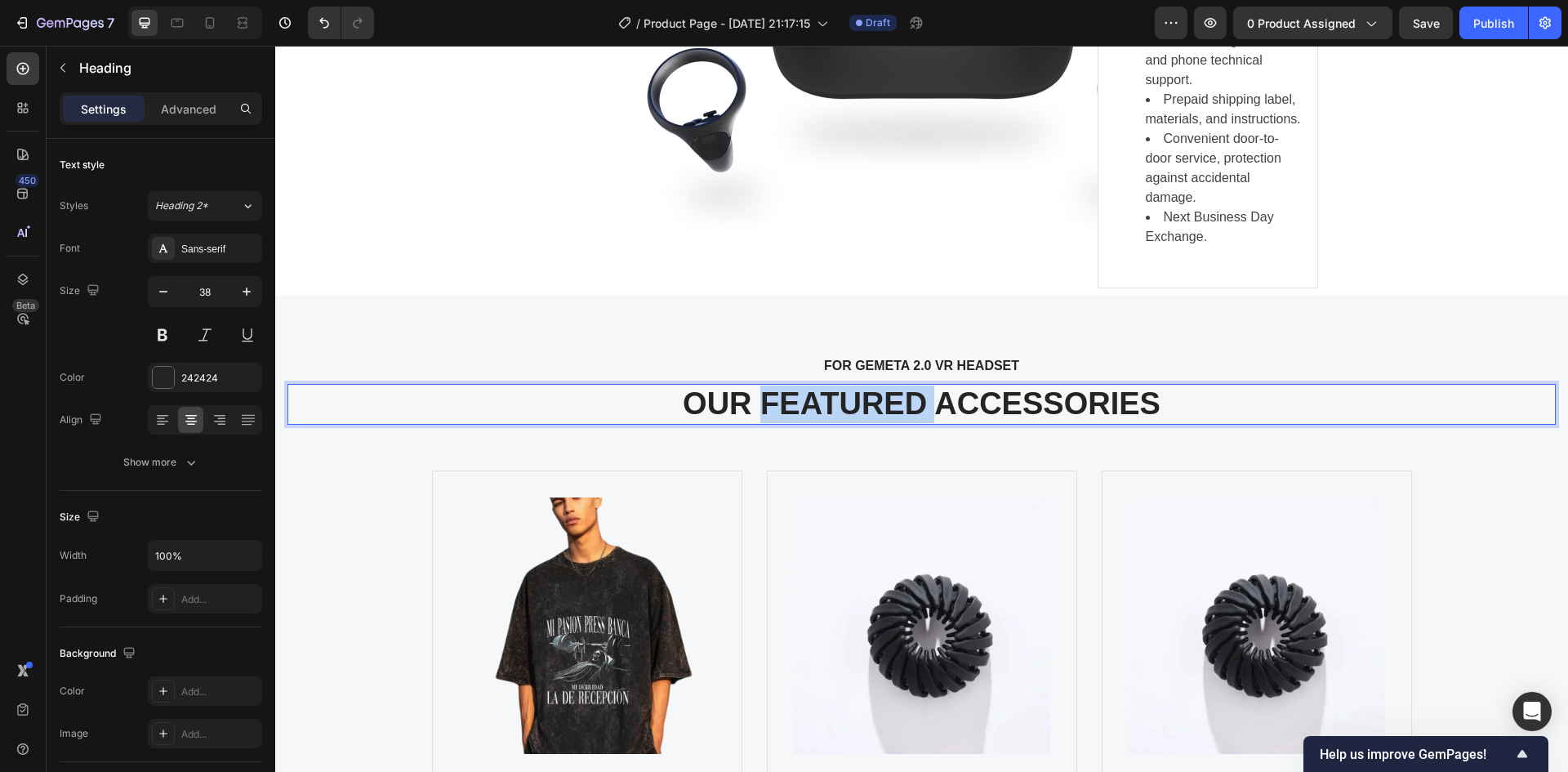
click at [905, 400] on p "OUR FEATURED ACCESSORIES" at bounding box center [922, 403] width 1266 height 37
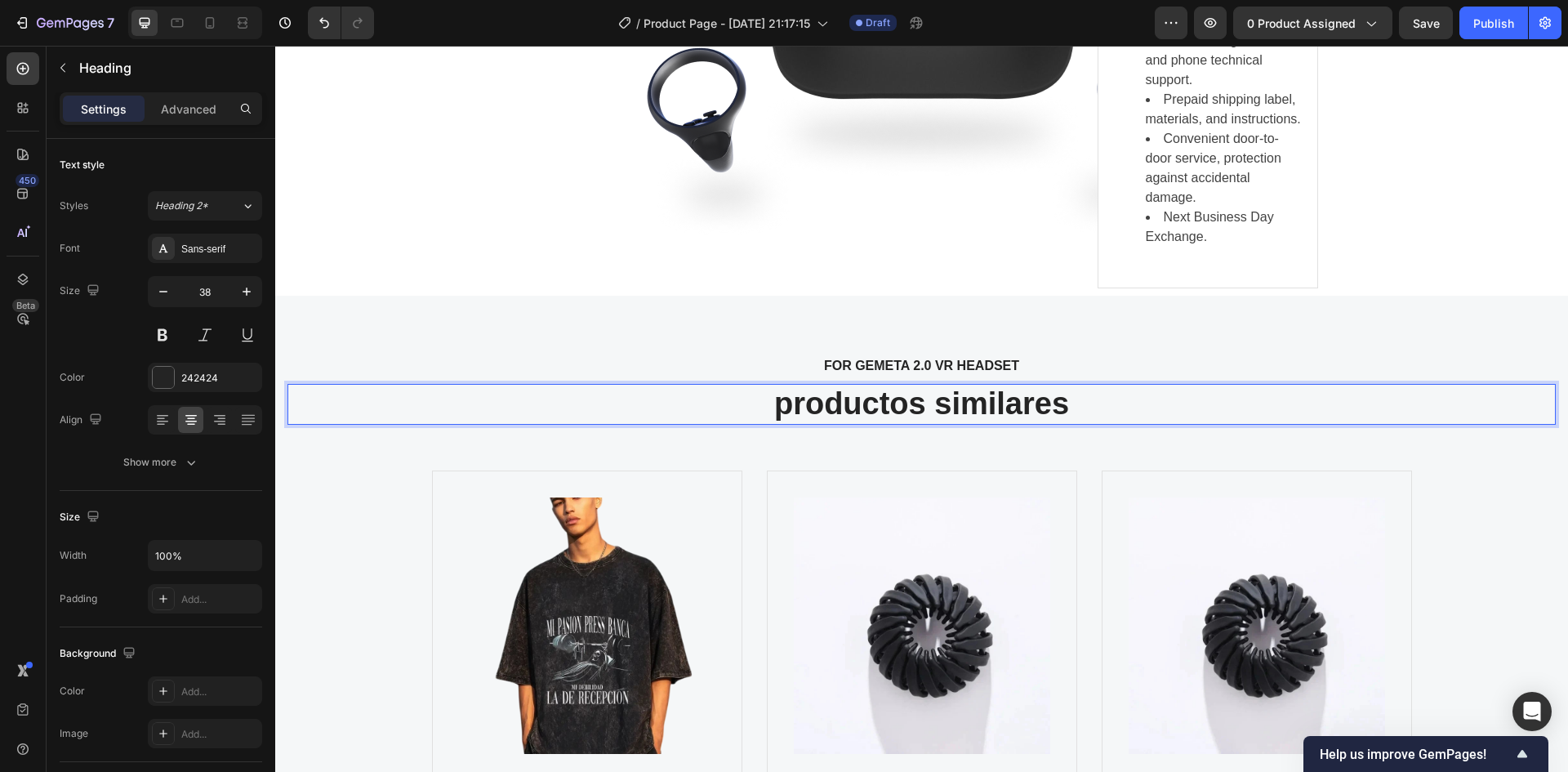
click at [1149, 404] on p "productos similares" at bounding box center [922, 403] width 1266 height 37
click at [901, 361] on p "FOR GEMETA 2.0 VR HEADSET" at bounding box center [921, 366] width 1239 height 20
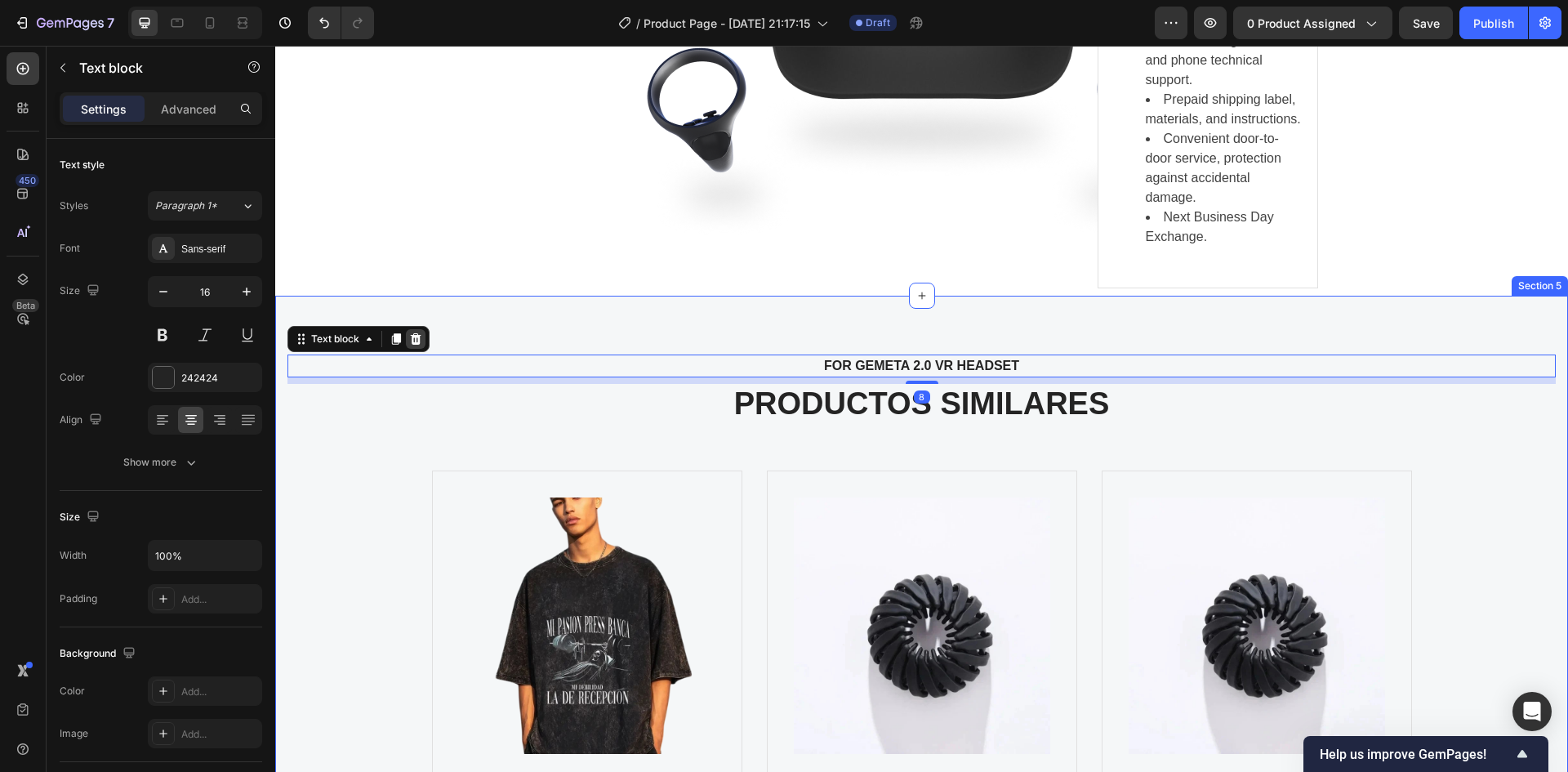
click at [417, 338] on icon at bounding box center [416, 339] width 11 height 12
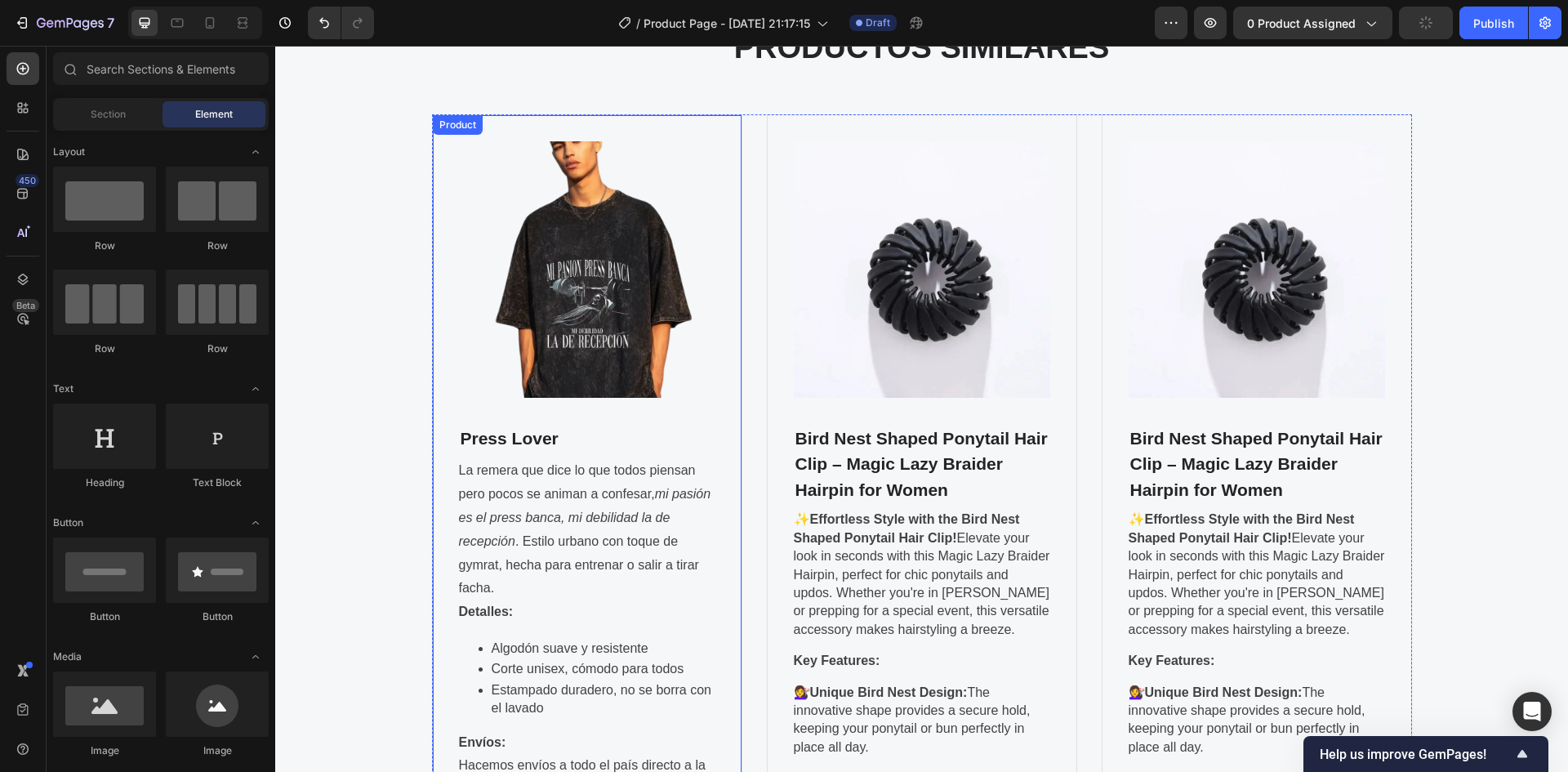
scroll to position [2213, 0]
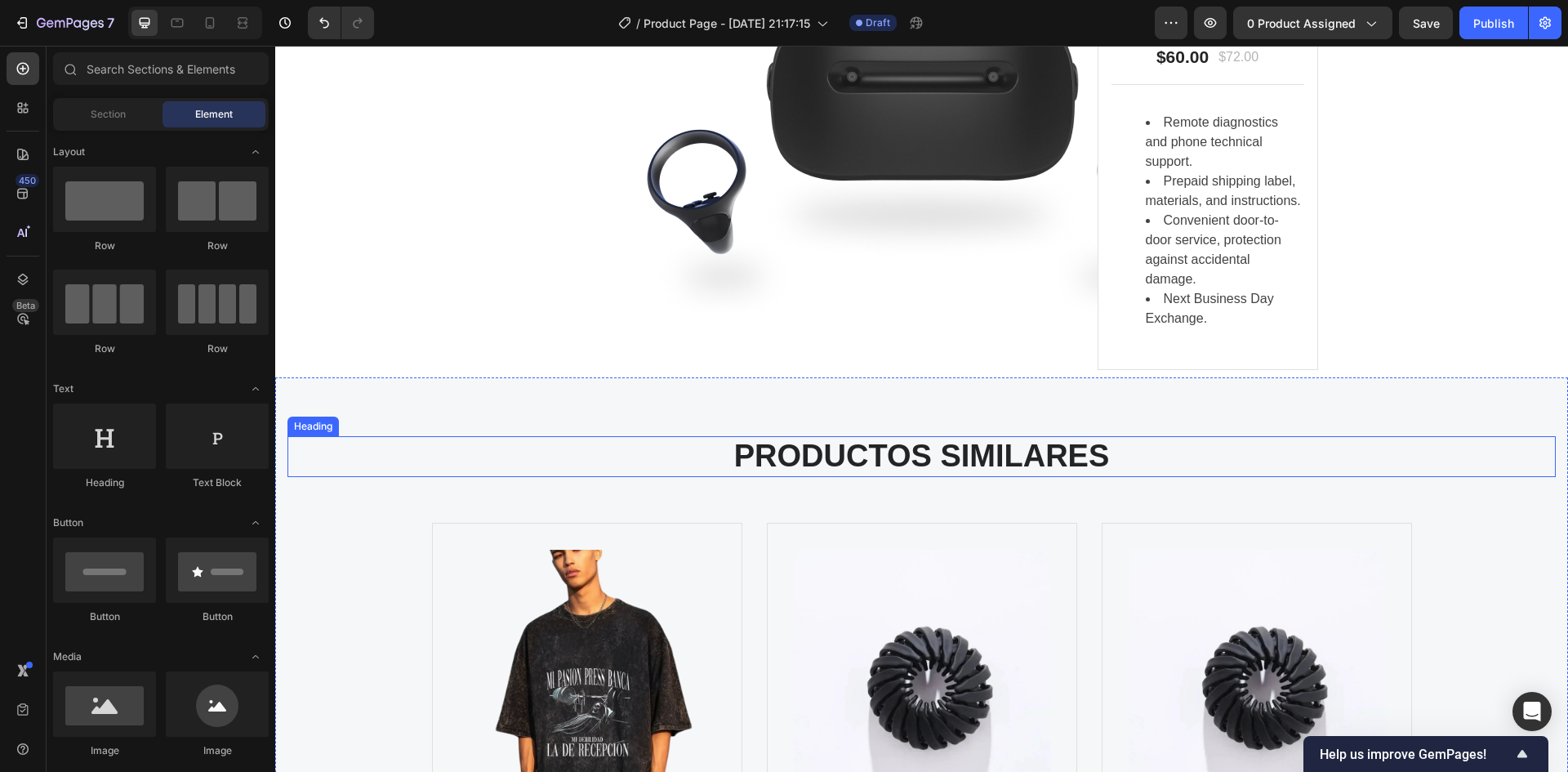
click at [995, 458] on p "PRODUCTOS SIMILARES" at bounding box center [922, 456] width 1266 height 37
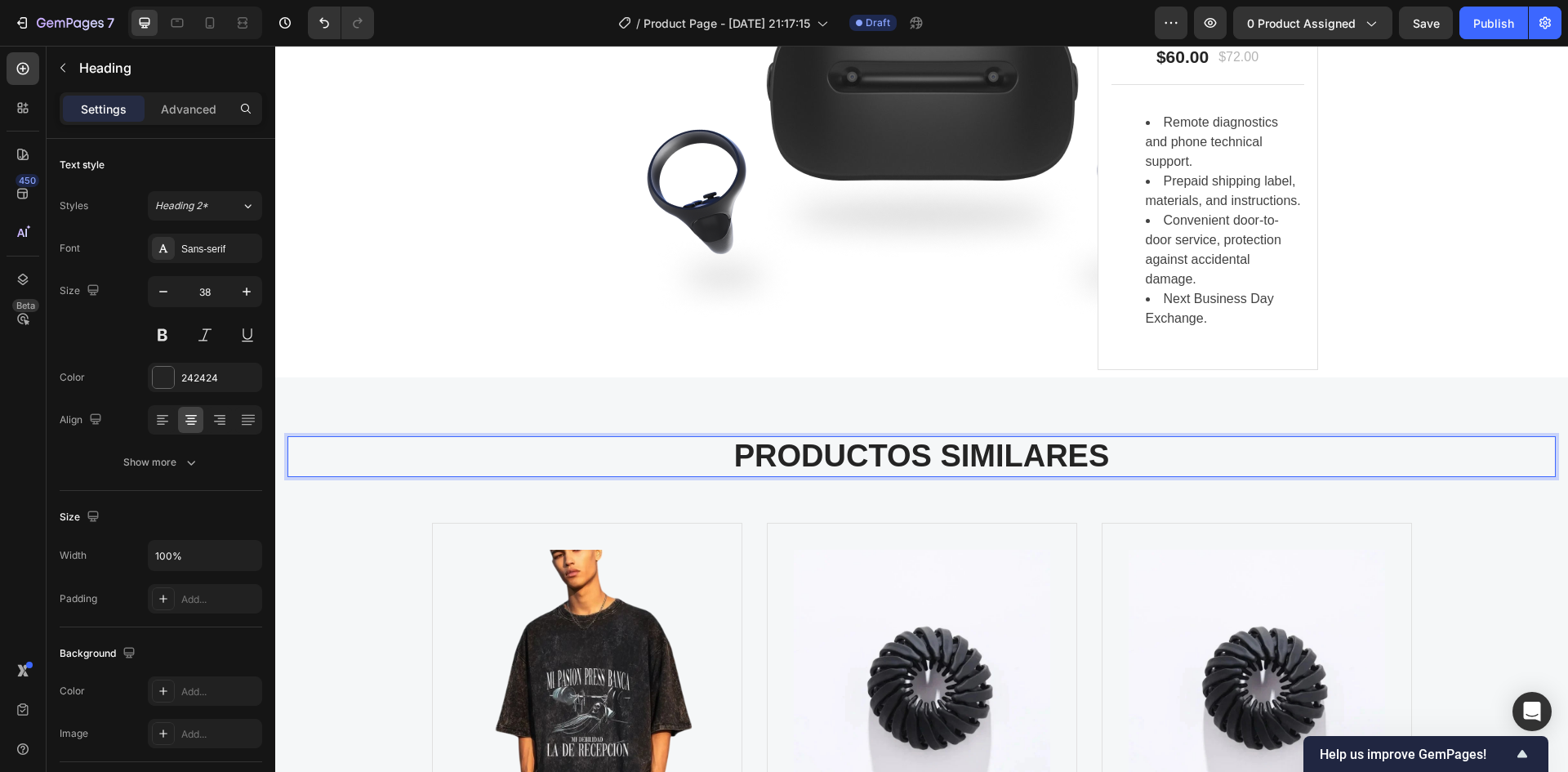
click at [994, 458] on p "PRODUCTOS SIMILARES" at bounding box center [922, 456] width 1266 height 37
click at [997, 456] on p "PRODUCTOS SIMILARES" at bounding box center [922, 456] width 1266 height 37
click at [998, 456] on p "PRODUCTOS SIMILARES" at bounding box center [922, 456] width 1266 height 37
drag, startPoint x: 1131, startPoint y: 455, endPoint x: 928, endPoint y: 461, distance: 203.1
click at [928, 461] on p "PRODUCTOS relacionados" at bounding box center [922, 456] width 1266 height 37
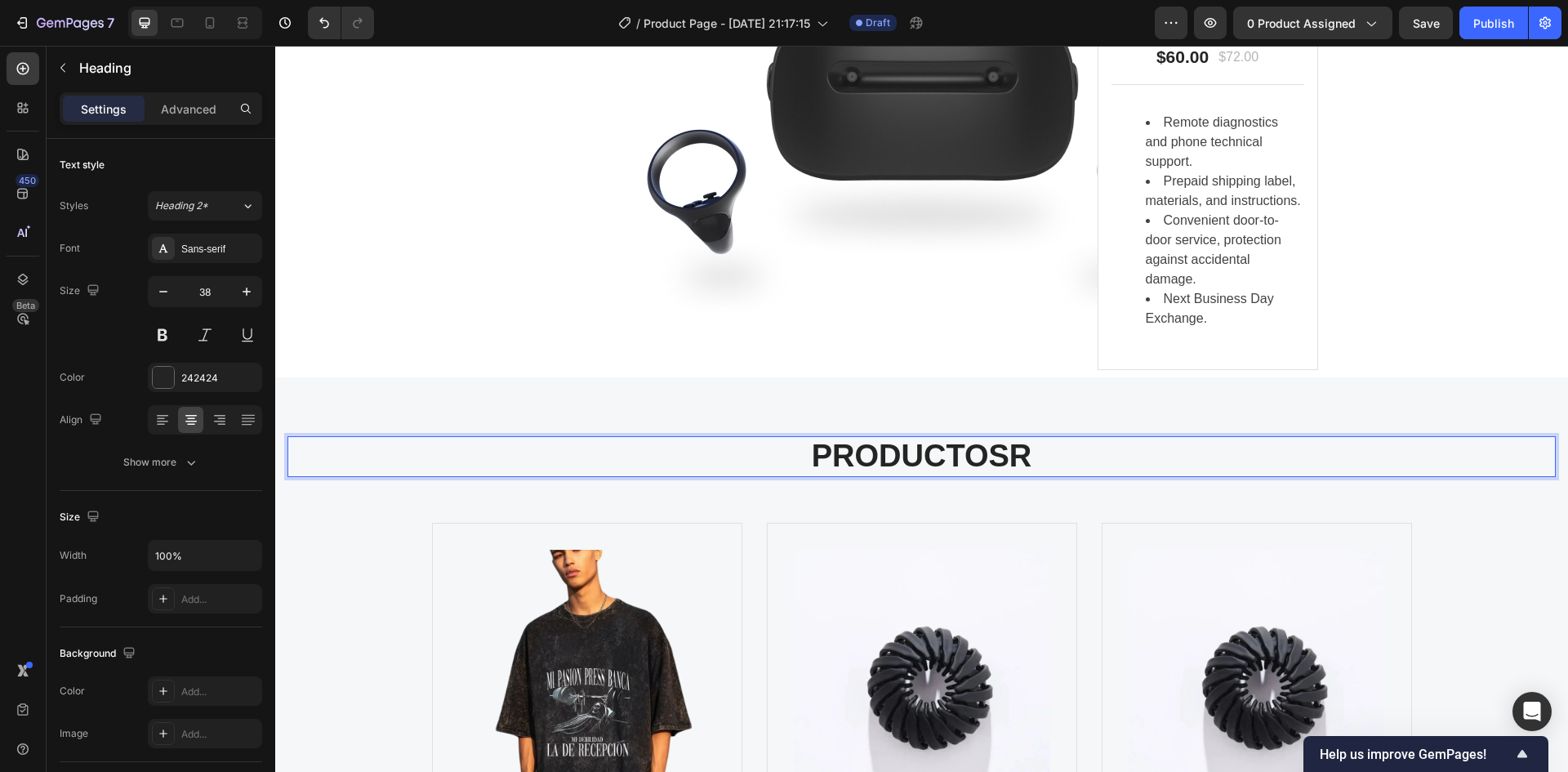
click at [1042, 450] on p "PRODUCTOS R" at bounding box center [922, 456] width 1266 height 37
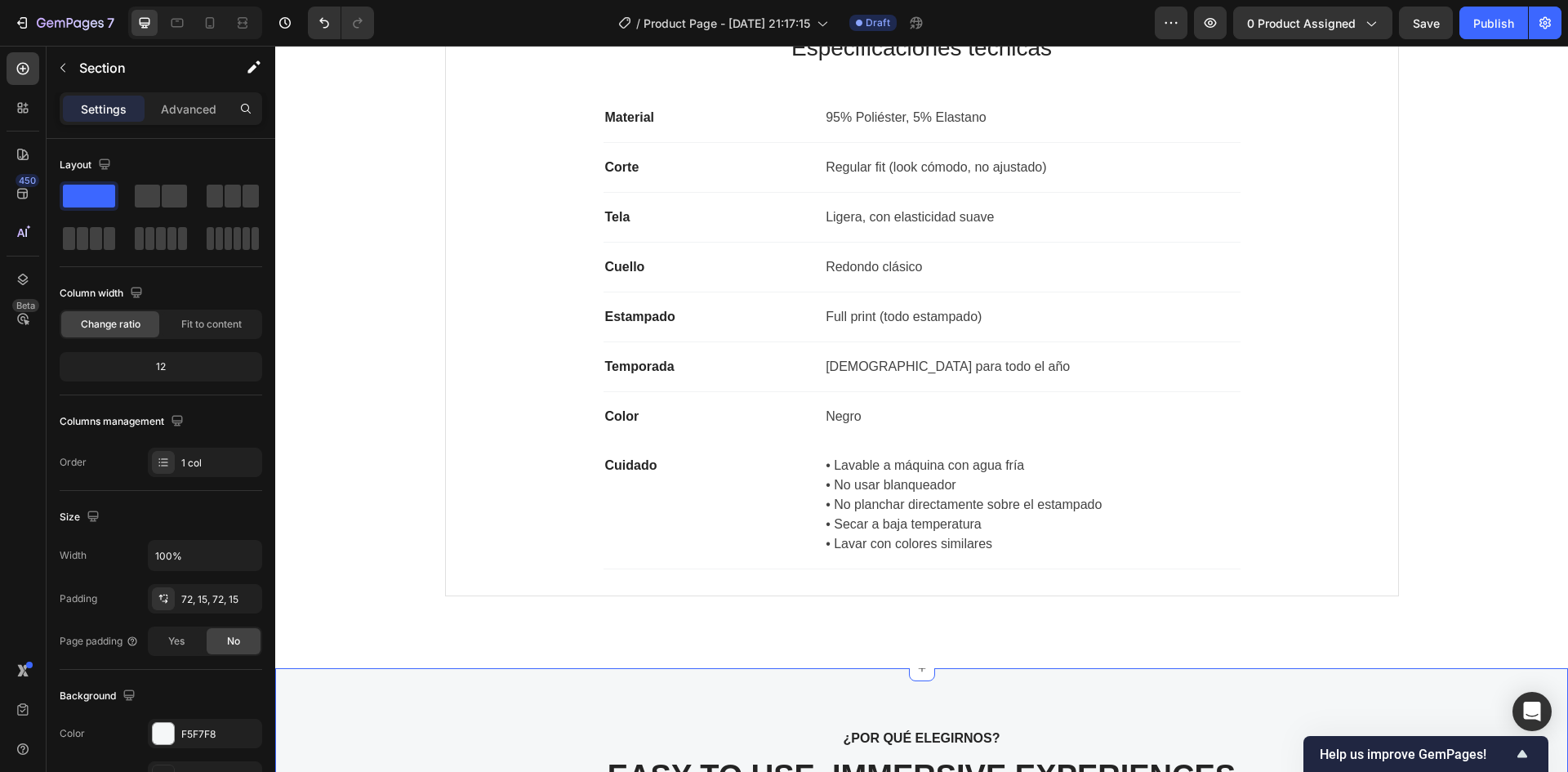
scroll to position [1641, 0]
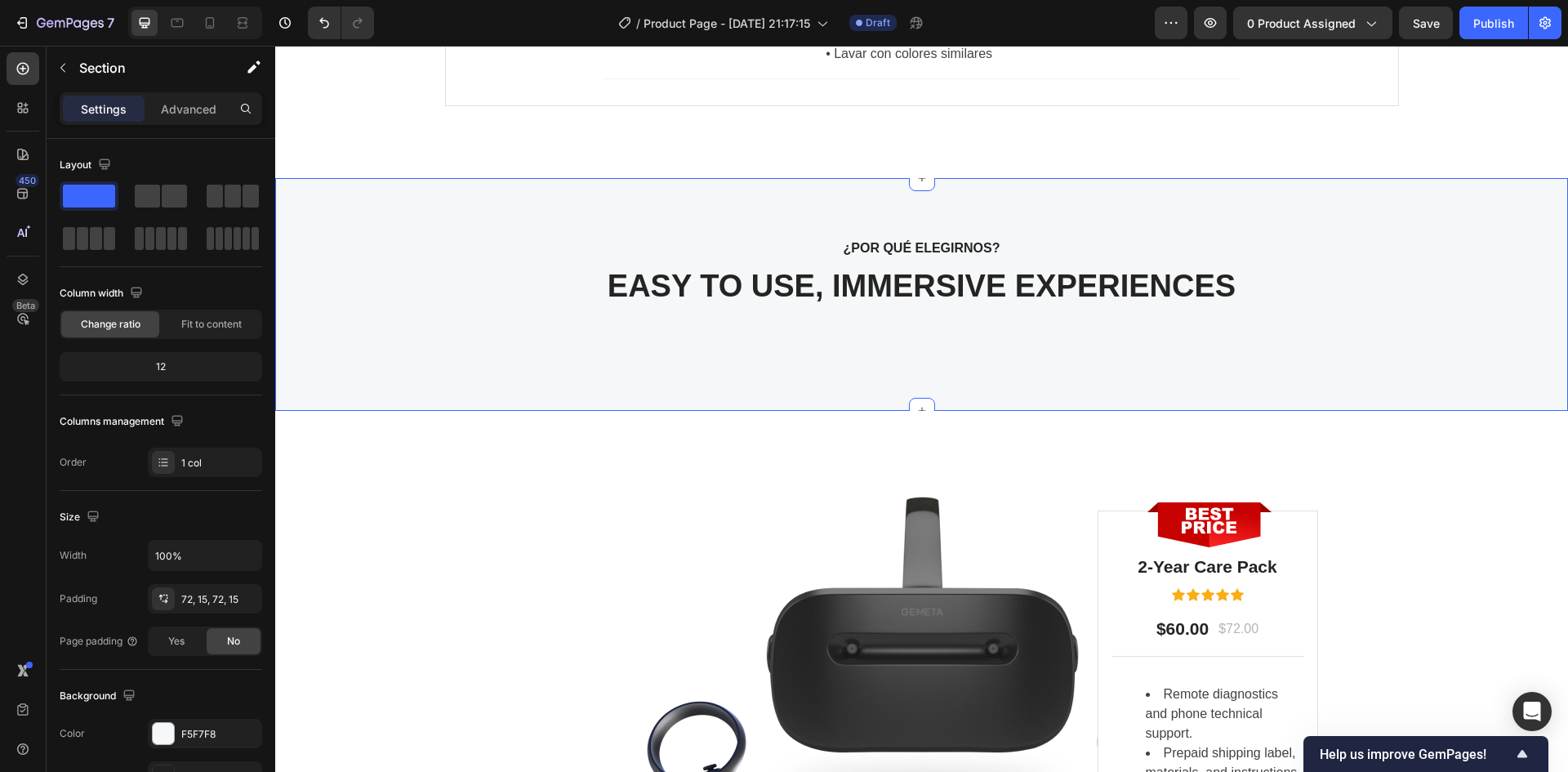
click at [1265, 310] on div "¿POR QUÉ ELEGIRNOS? Text block EASY TO USE, IMMERSIVE EXPERIENCES Heading" at bounding box center [921, 294] width 1268 height 116
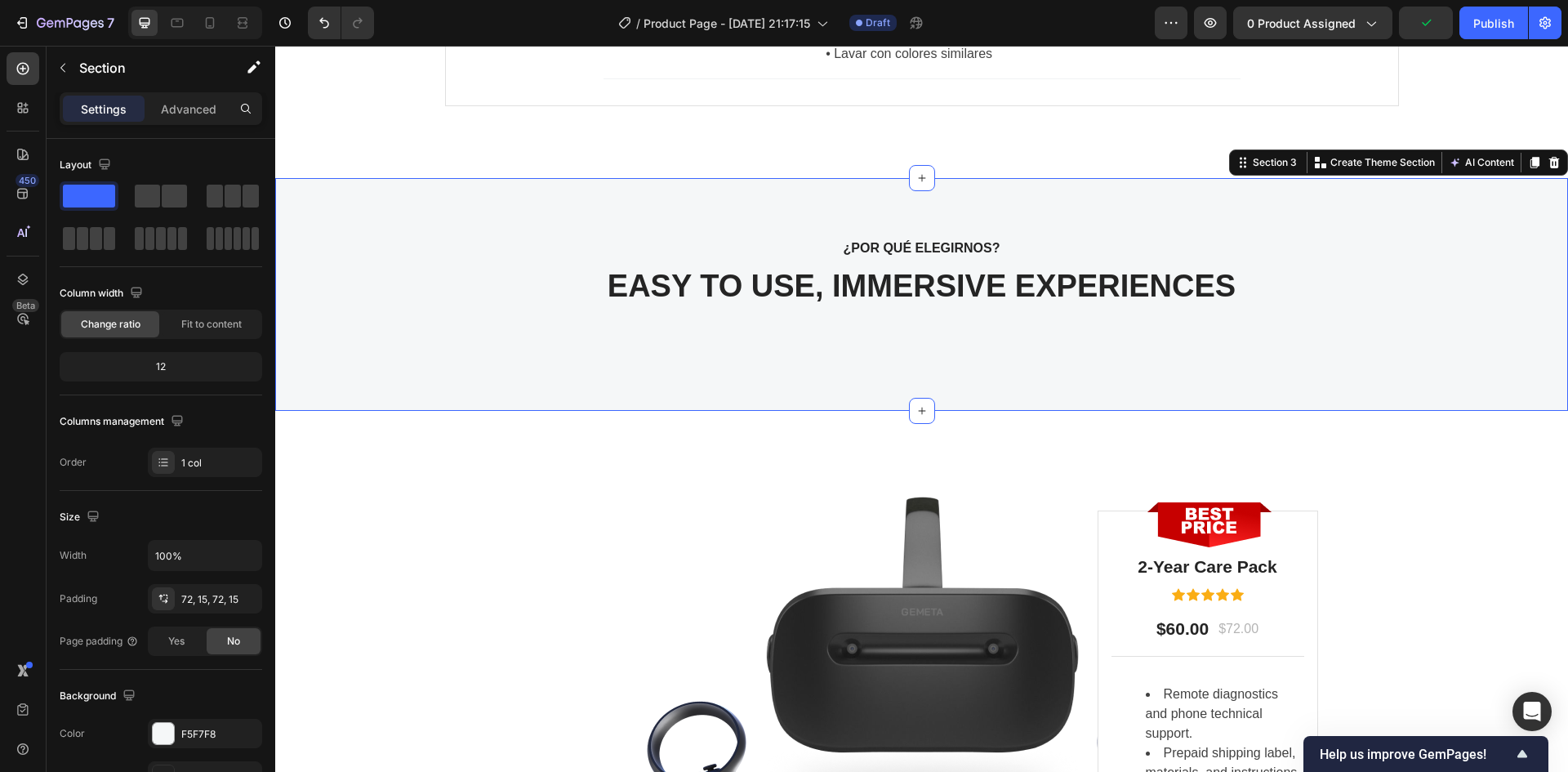
drag, startPoint x: 1535, startPoint y: 165, endPoint x: 1398, endPoint y: 205, distance: 142.7
click at [1544, 165] on div at bounding box center [1554, 163] width 20 height 20
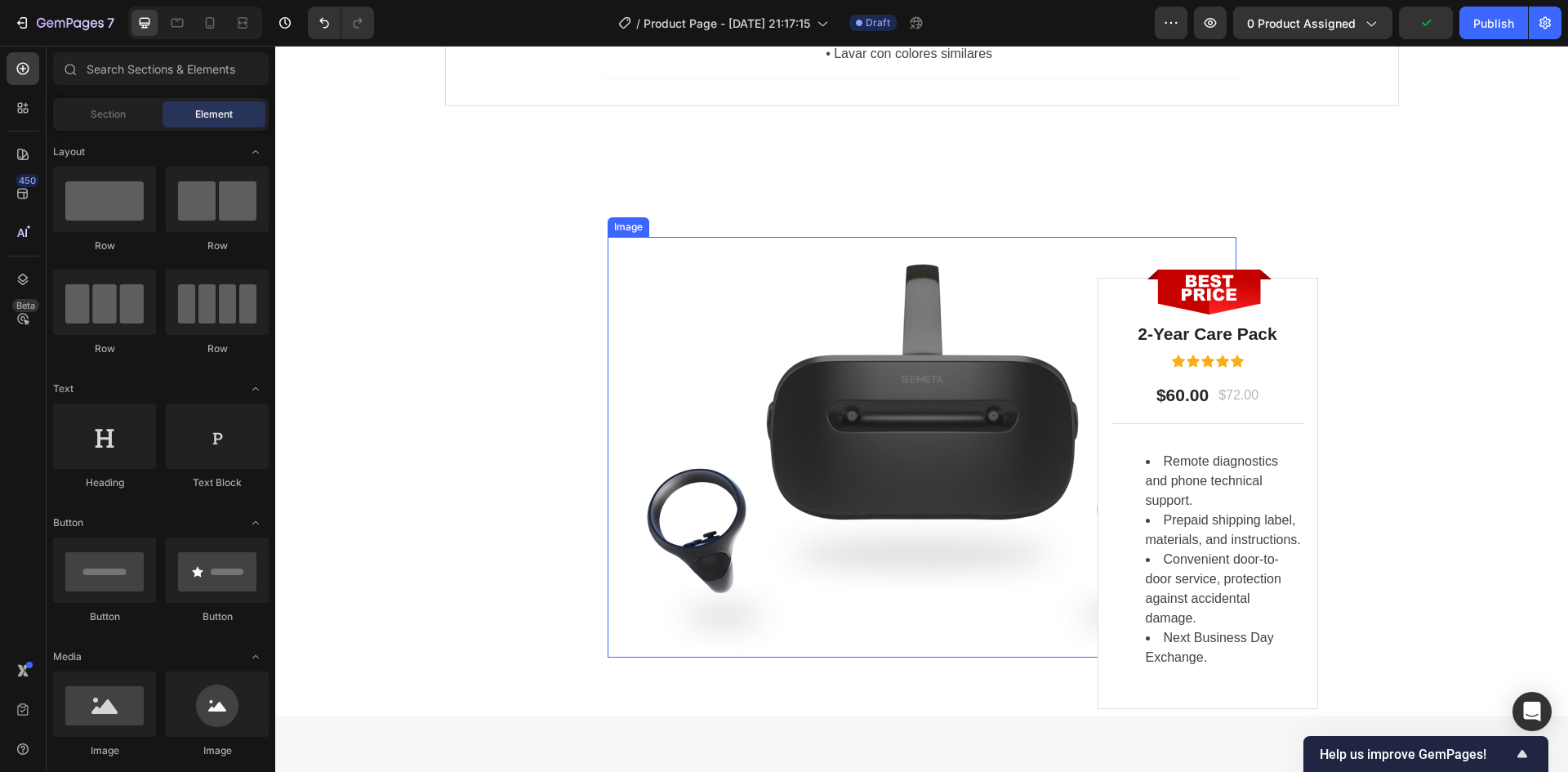
click at [1049, 240] on img at bounding box center [921, 447] width 629 height 421
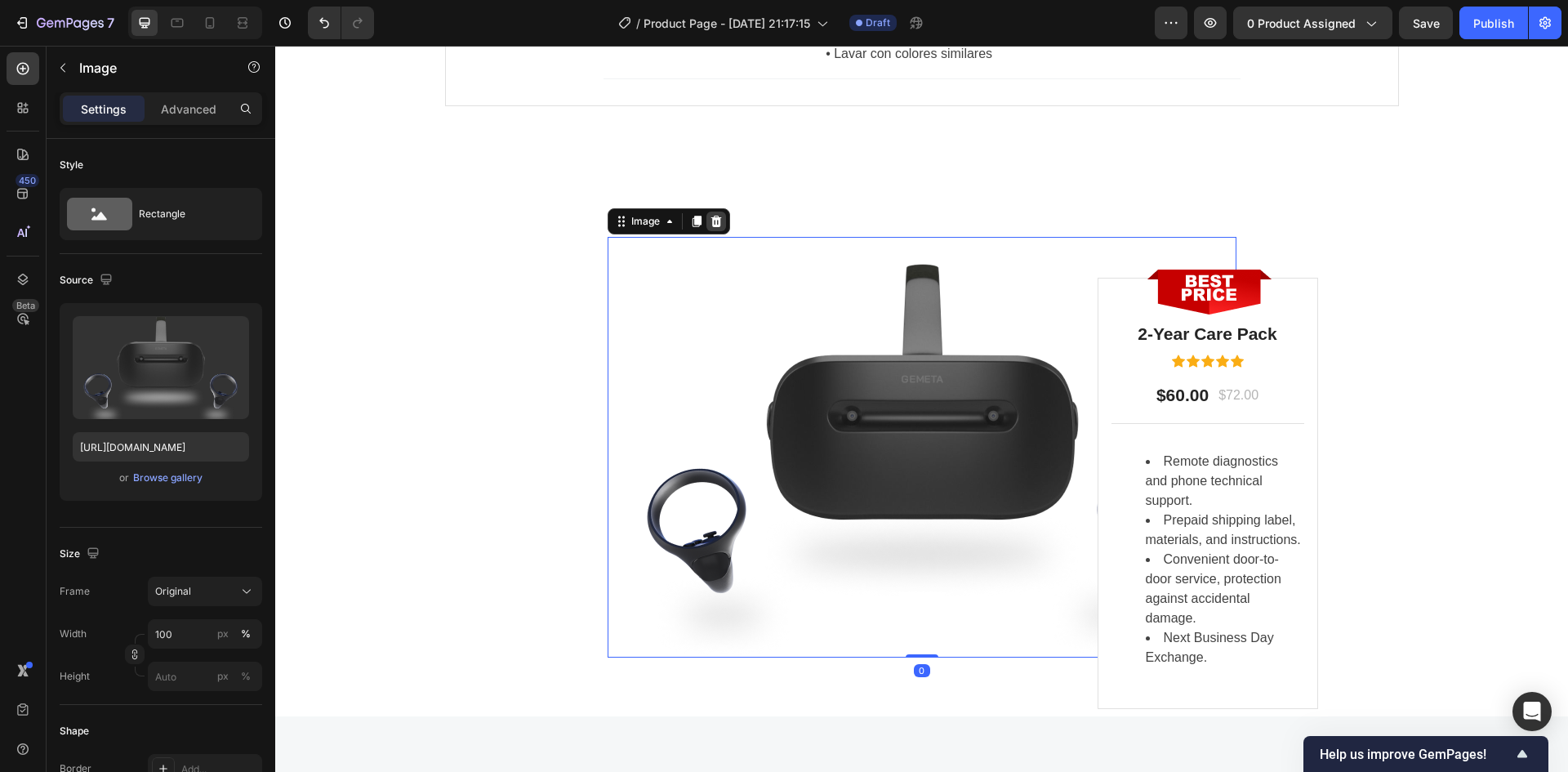
click at [707, 218] on div at bounding box center [717, 221] width 20 height 20
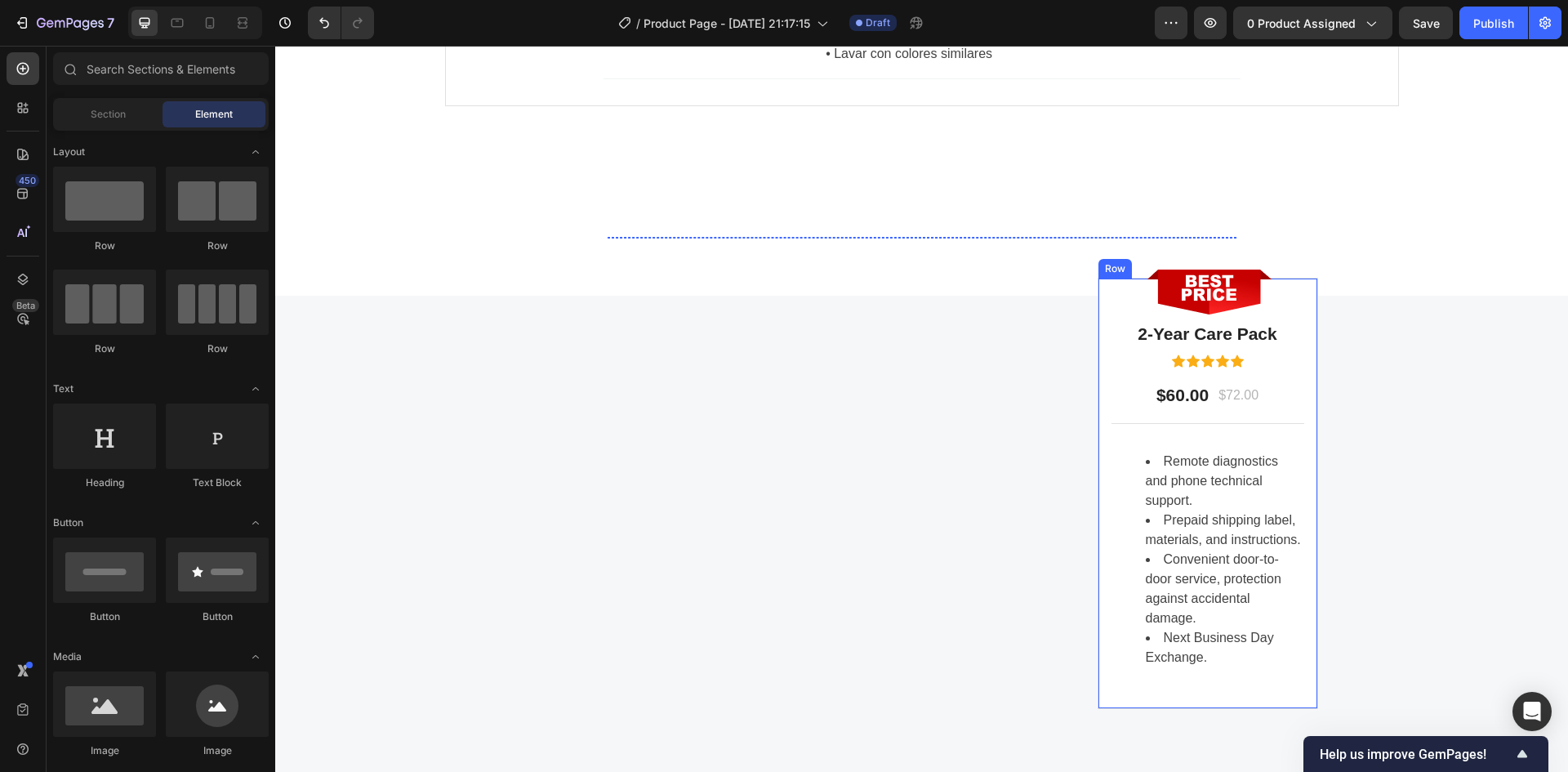
click at [1110, 310] on div "Image 2-Year Care Pack Heading Icon Icon Icon Icon Icon Icon List Hoz $60.00 Te…" at bounding box center [1208, 493] width 220 height 432
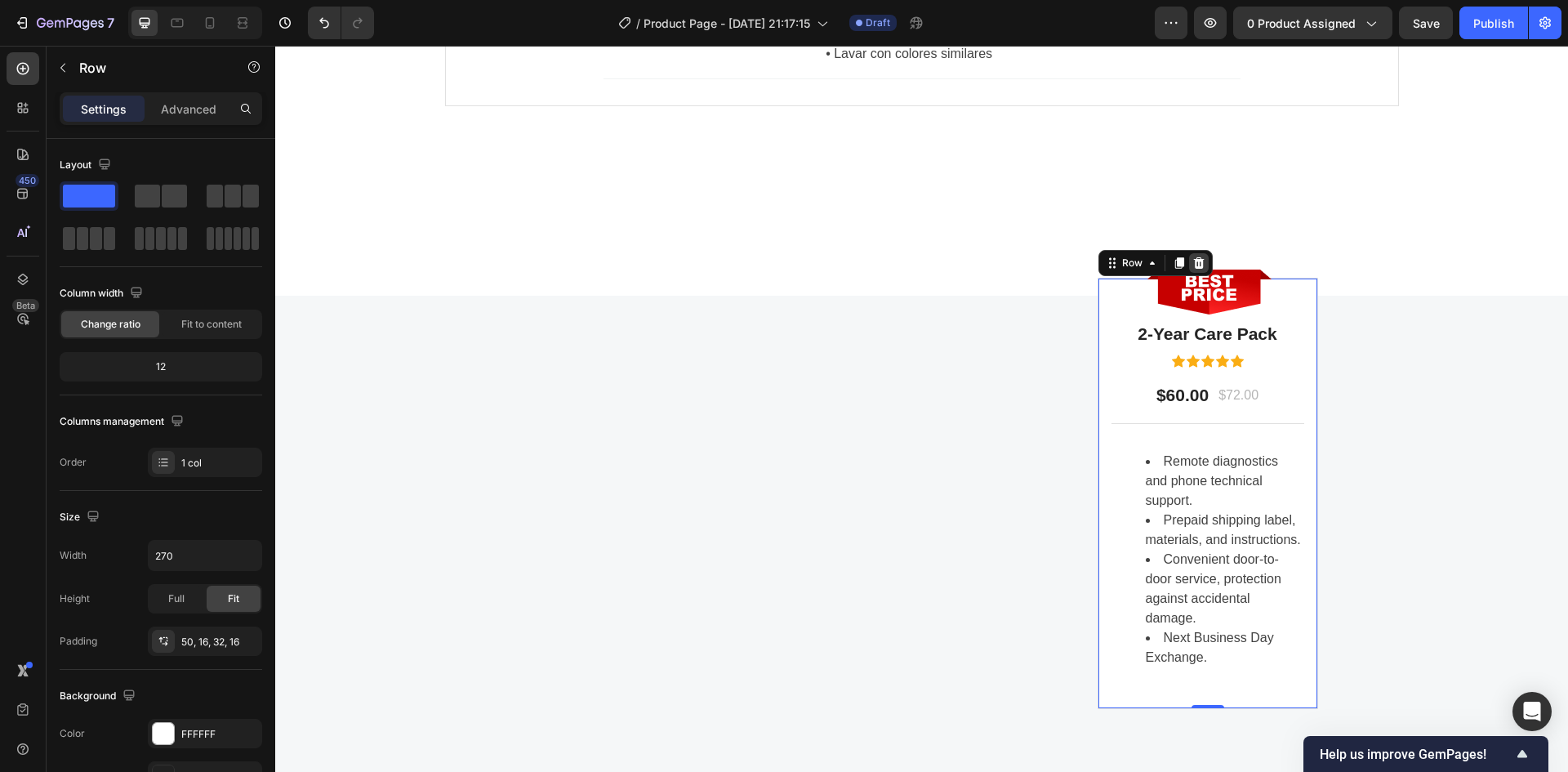
click at [1199, 266] on div at bounding box center [1199, 263] width 20 height 20
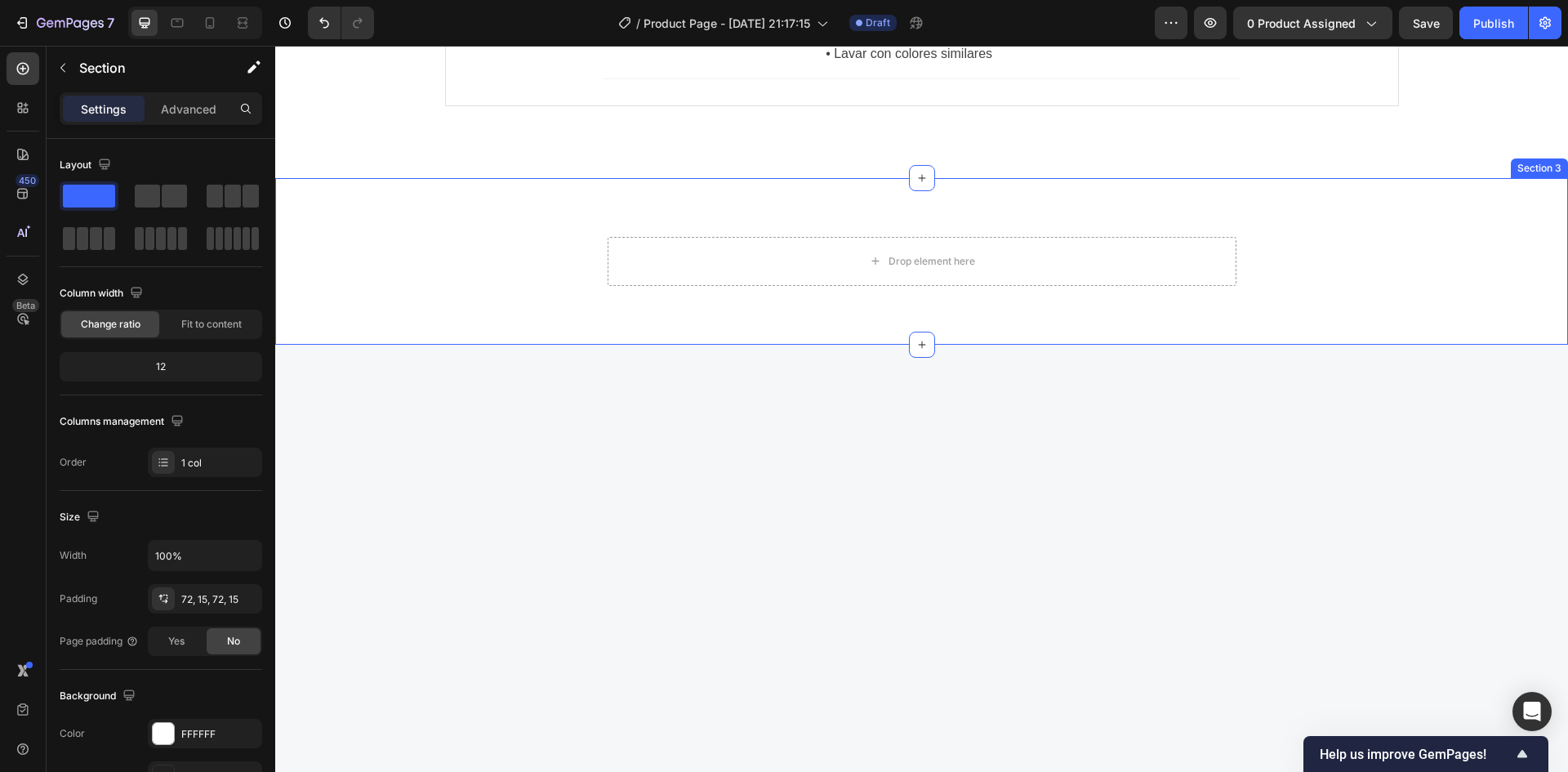
click at [914, 320] on div "Drop element here Row Section 3" at bounding box center [921, 261] width 1293 height 167
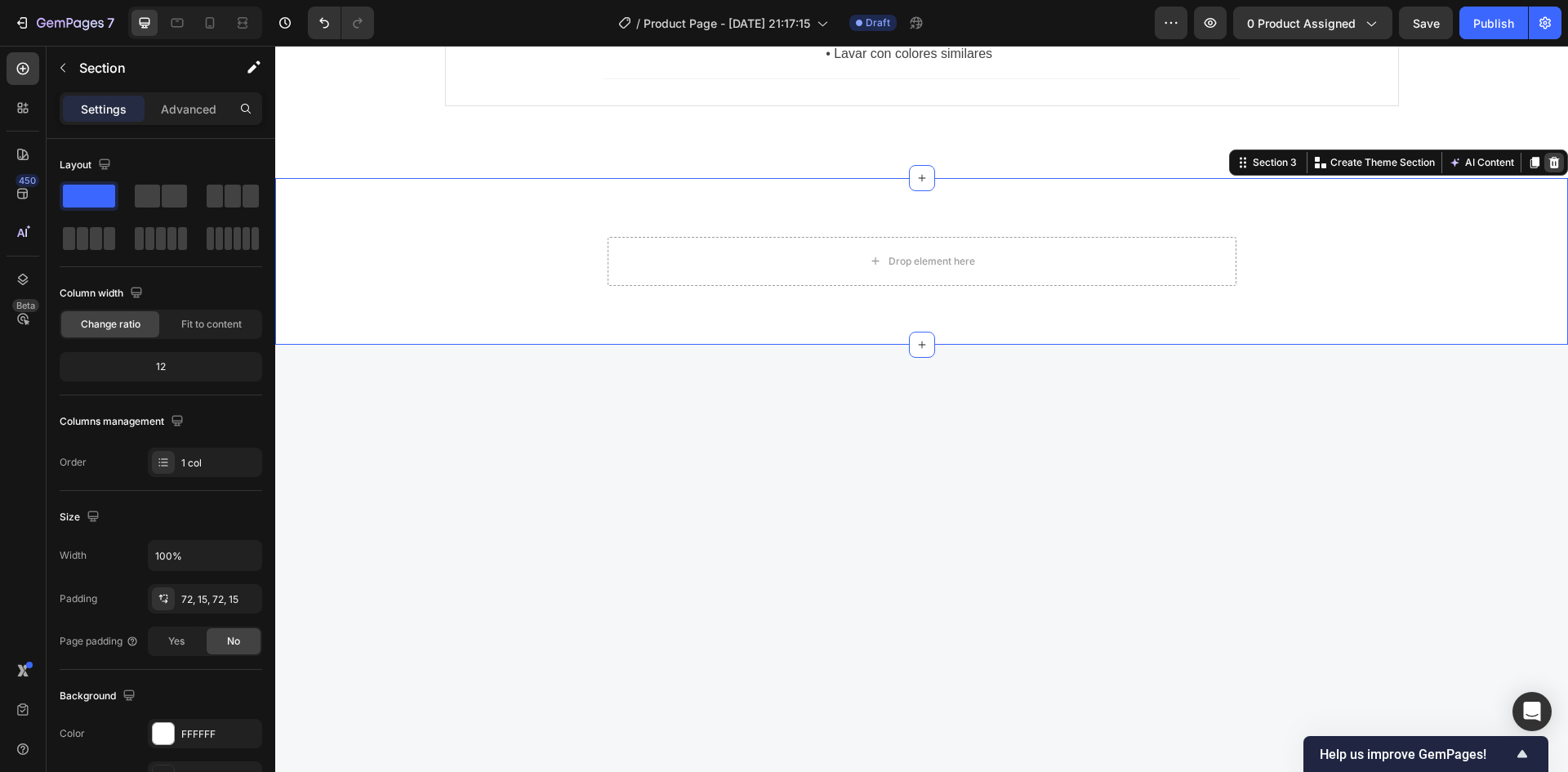
click at [1548, 161] on icon at bounding box center [1554, 162] width 13 height 13
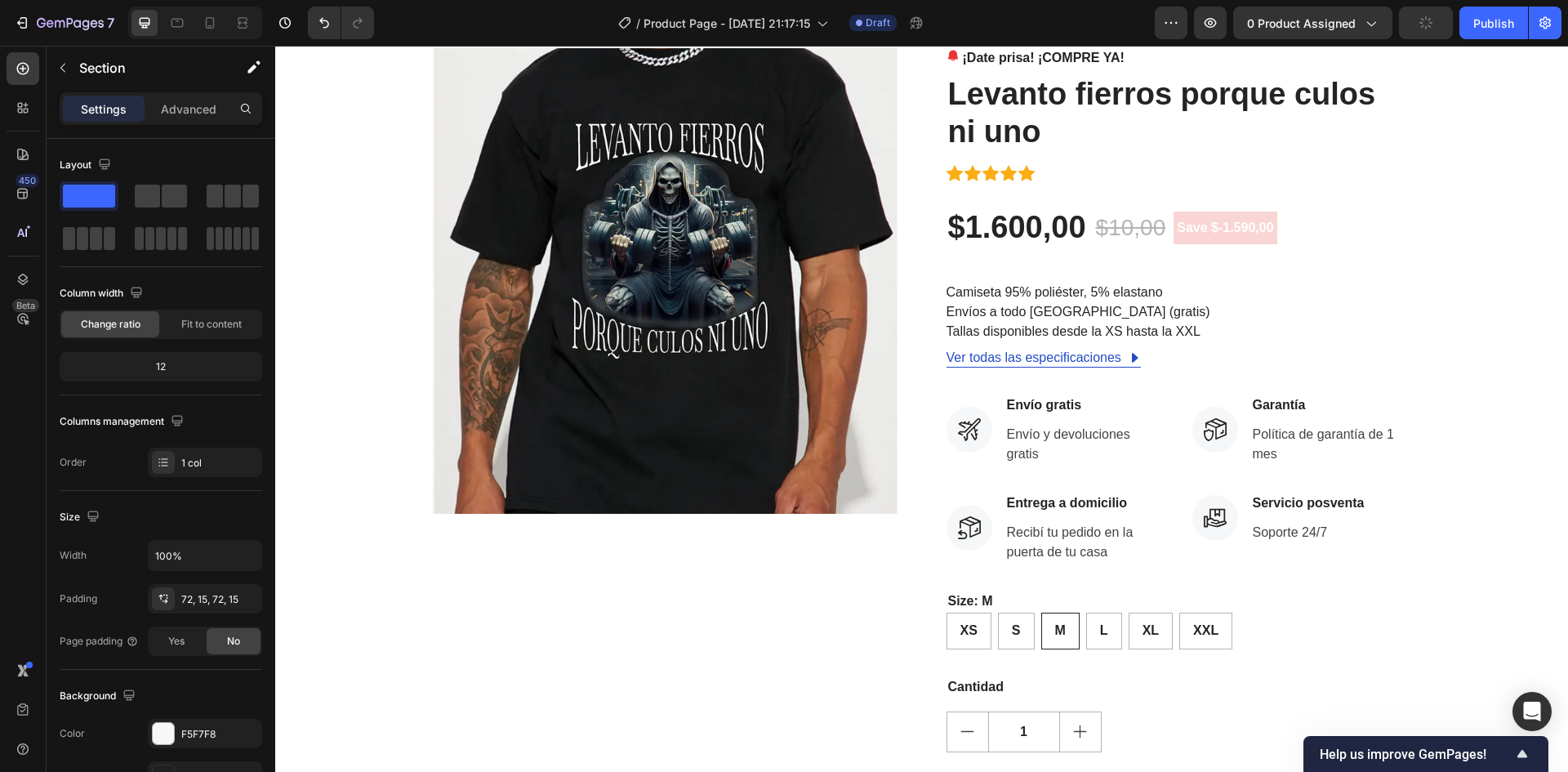
scroll to position [0, 0]
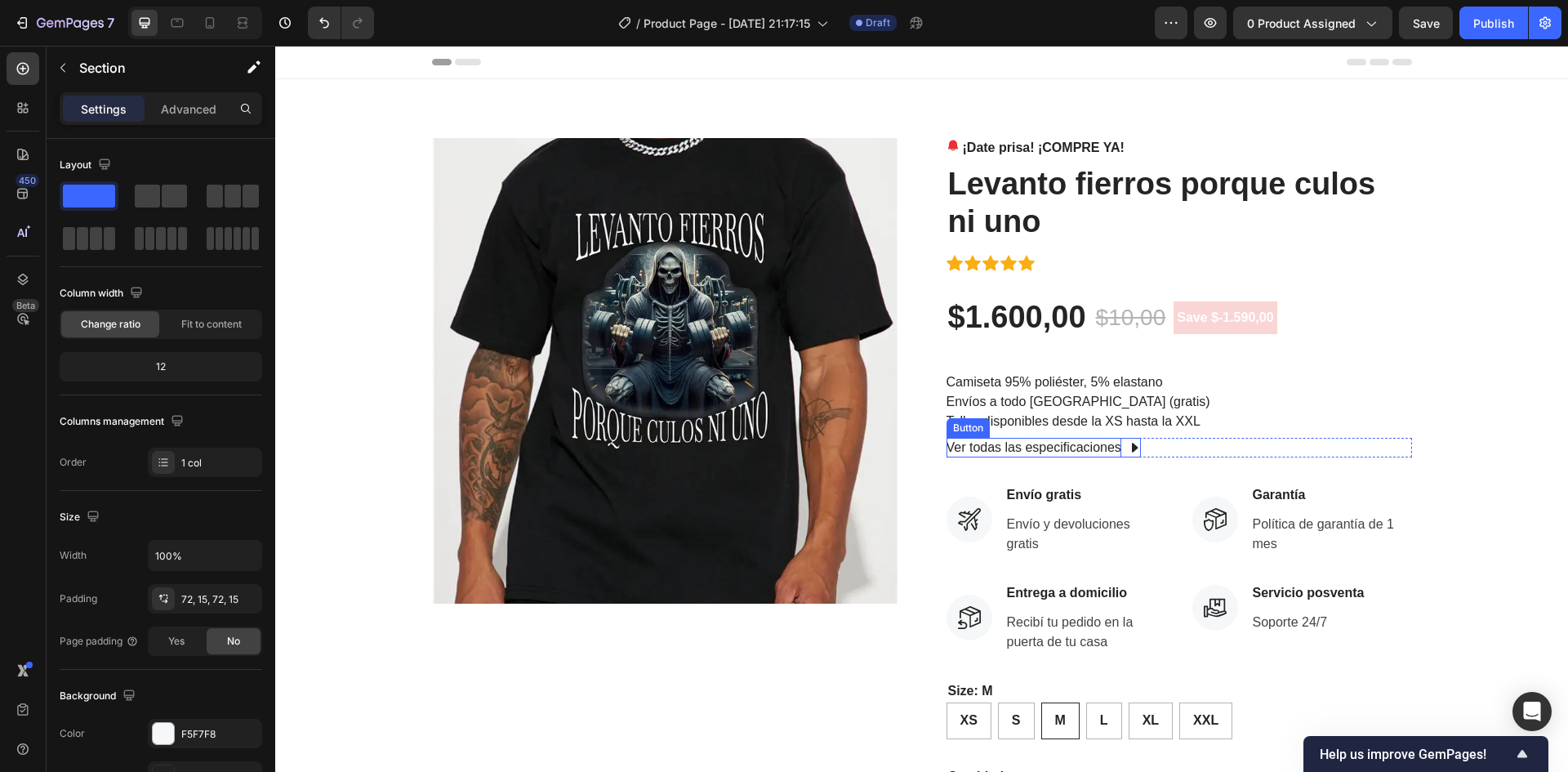
click at [1067, 449] on p "Ver todas las especificaciones" at bounding box center [1034, 448] width 175 height 20
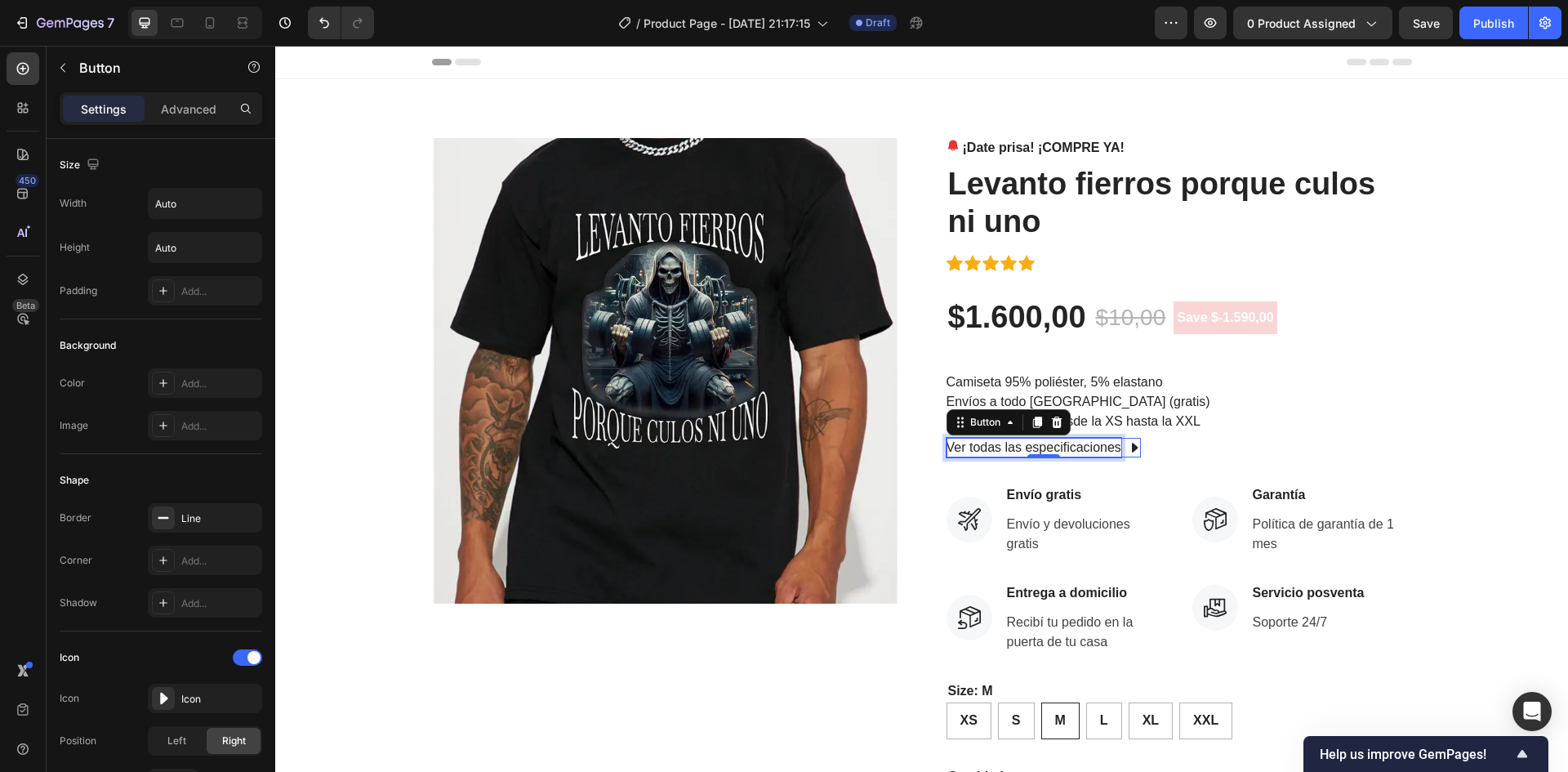
click at [1067, 447] on p "Ver todas las especificaciones" at bounding box center [1034, 448] width 175 height 20
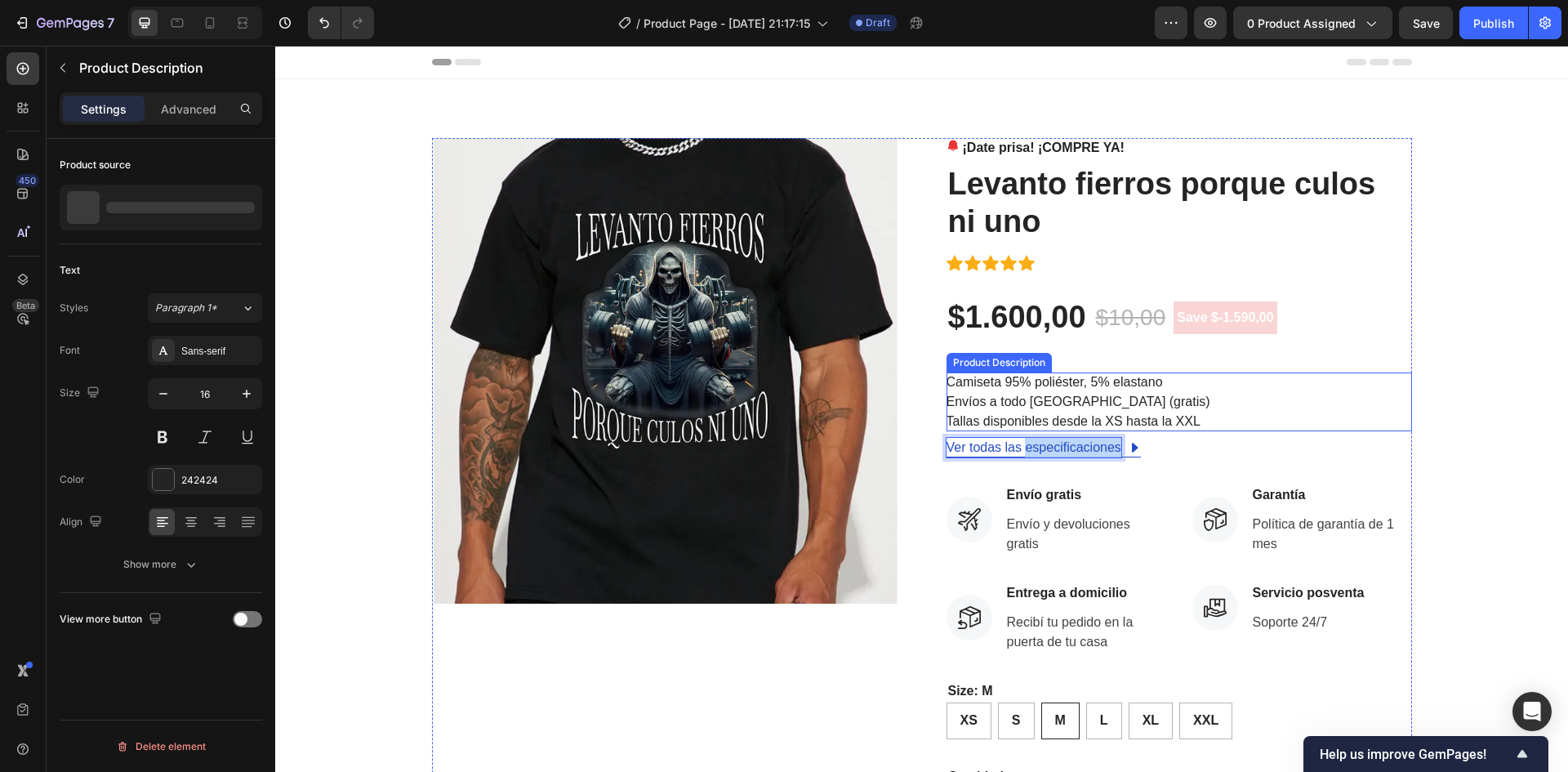
click at [1394, 386] on div "Camiseta 95% poliéster, 5% elastano Envíos a todo Uruguay (gratis) Tallas dispo…" at bounding box center [1179, 401] width 465 height 59
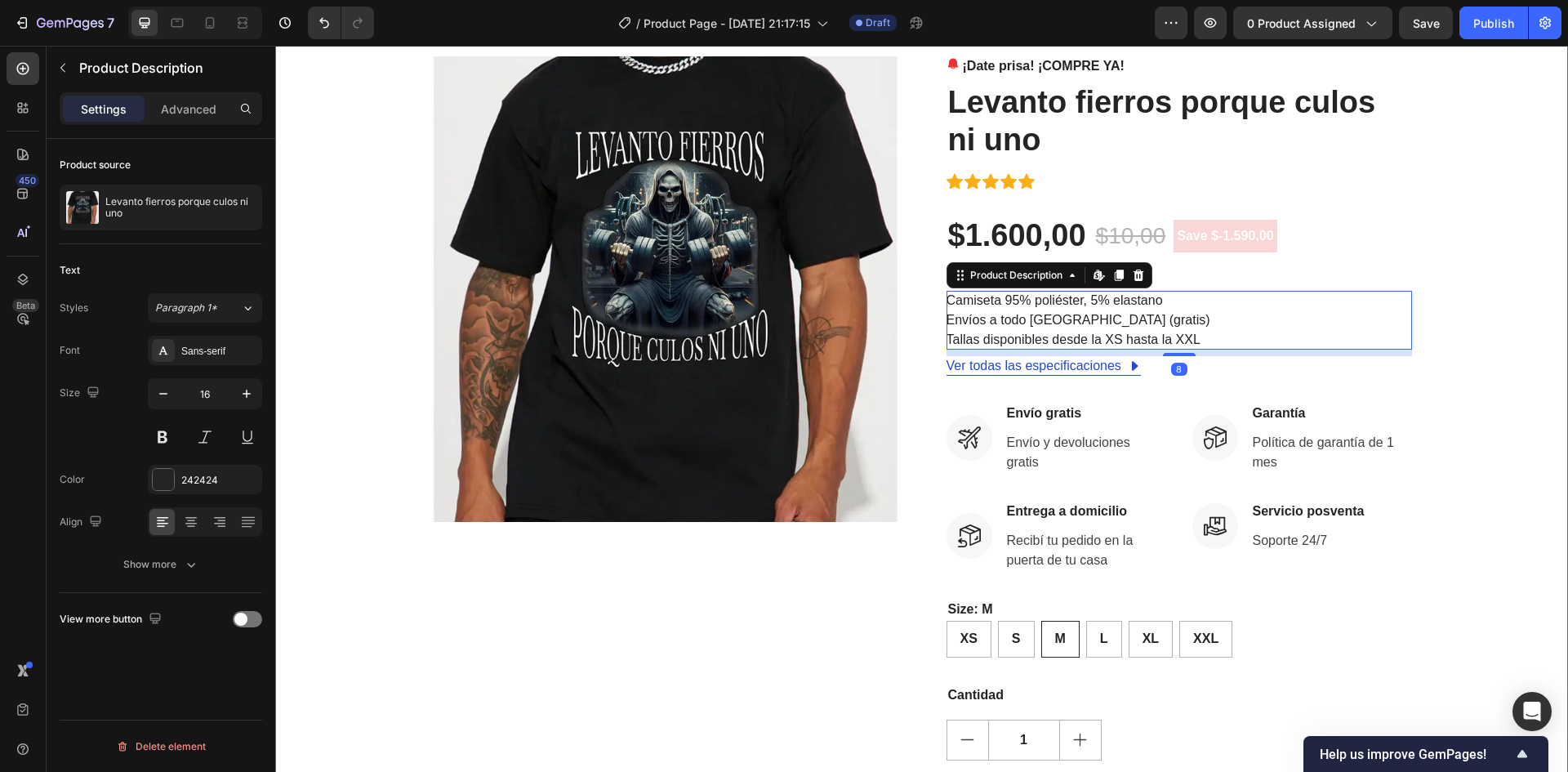
click at [1509, 400] on div "Product Images ¡Date prisa! ¡COMPRE YA! Stock Counter Levanto fierros porque cu…" at bounding box center [921, 480] width 1268 height 847
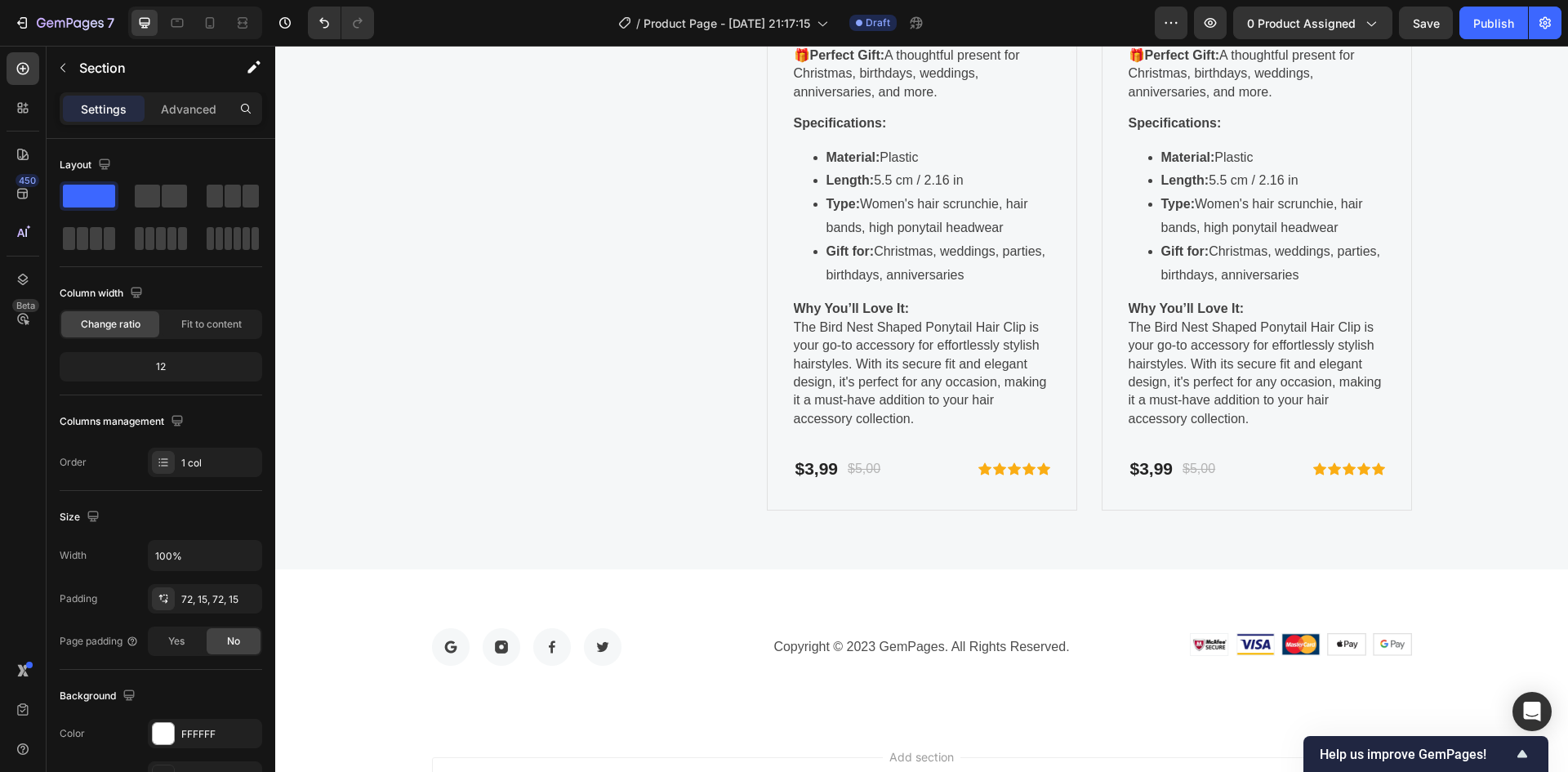
scroll to position [2965, 0]
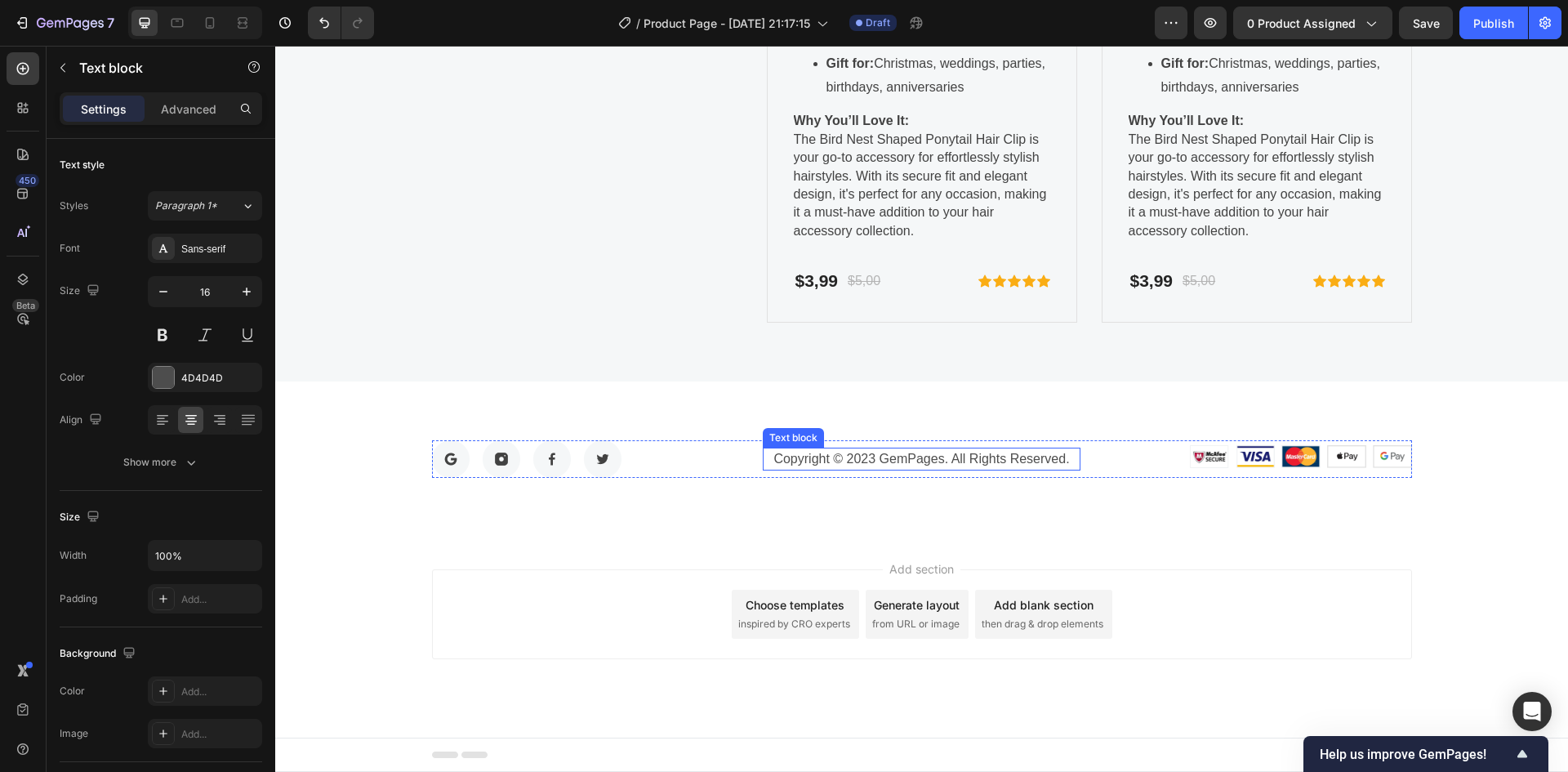
click at [948, 462] on p "Copyright © 2023 GemPages. All Rights Reserved." at bounding box center [921, 459] width 314 height 20
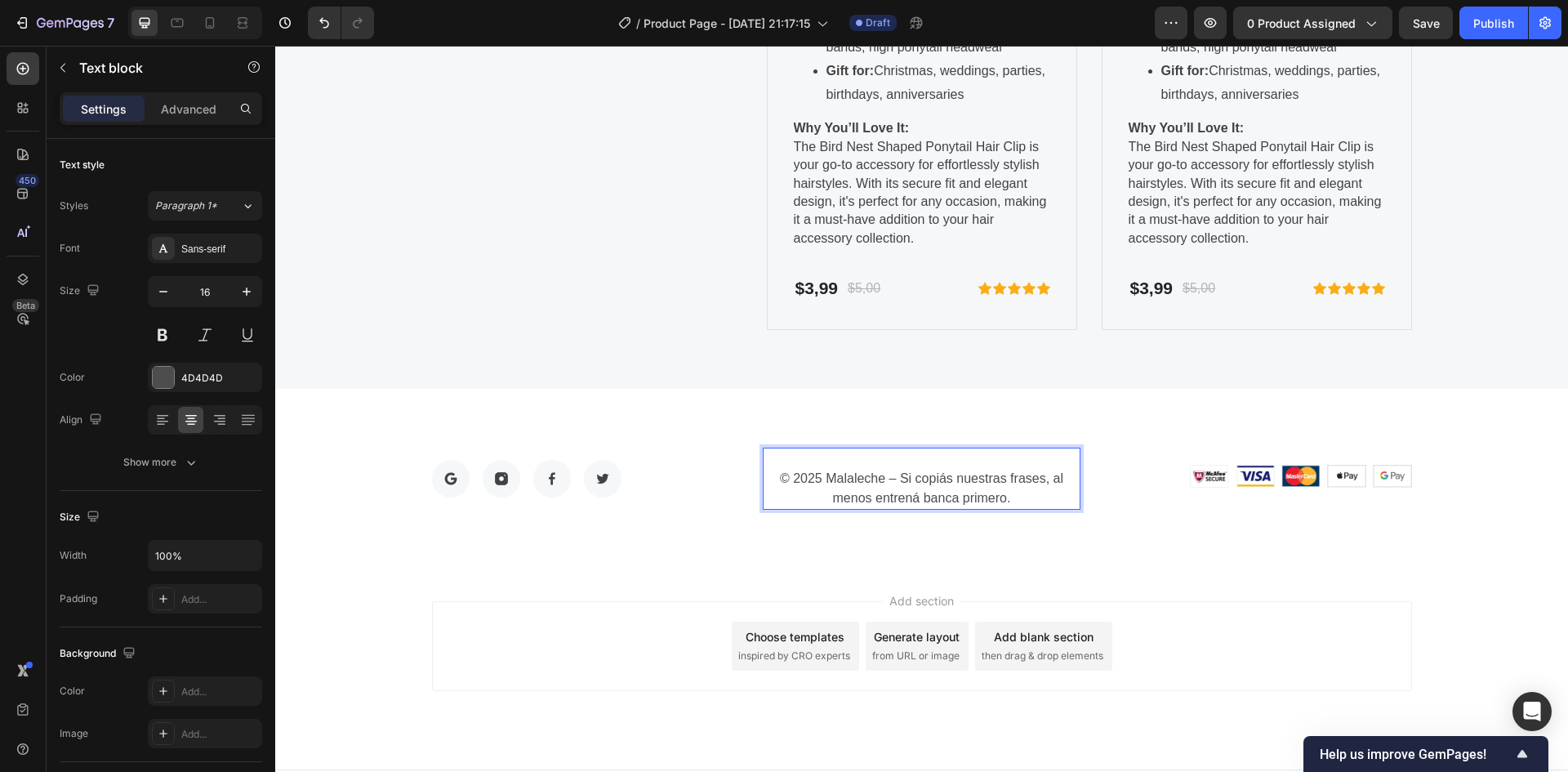
click at [775, 472] on p "© 2025 Malaleche – Si copiás nuestras frases, al menos entrená banca primero." at bounding box center [921, 478] width 314 height 59
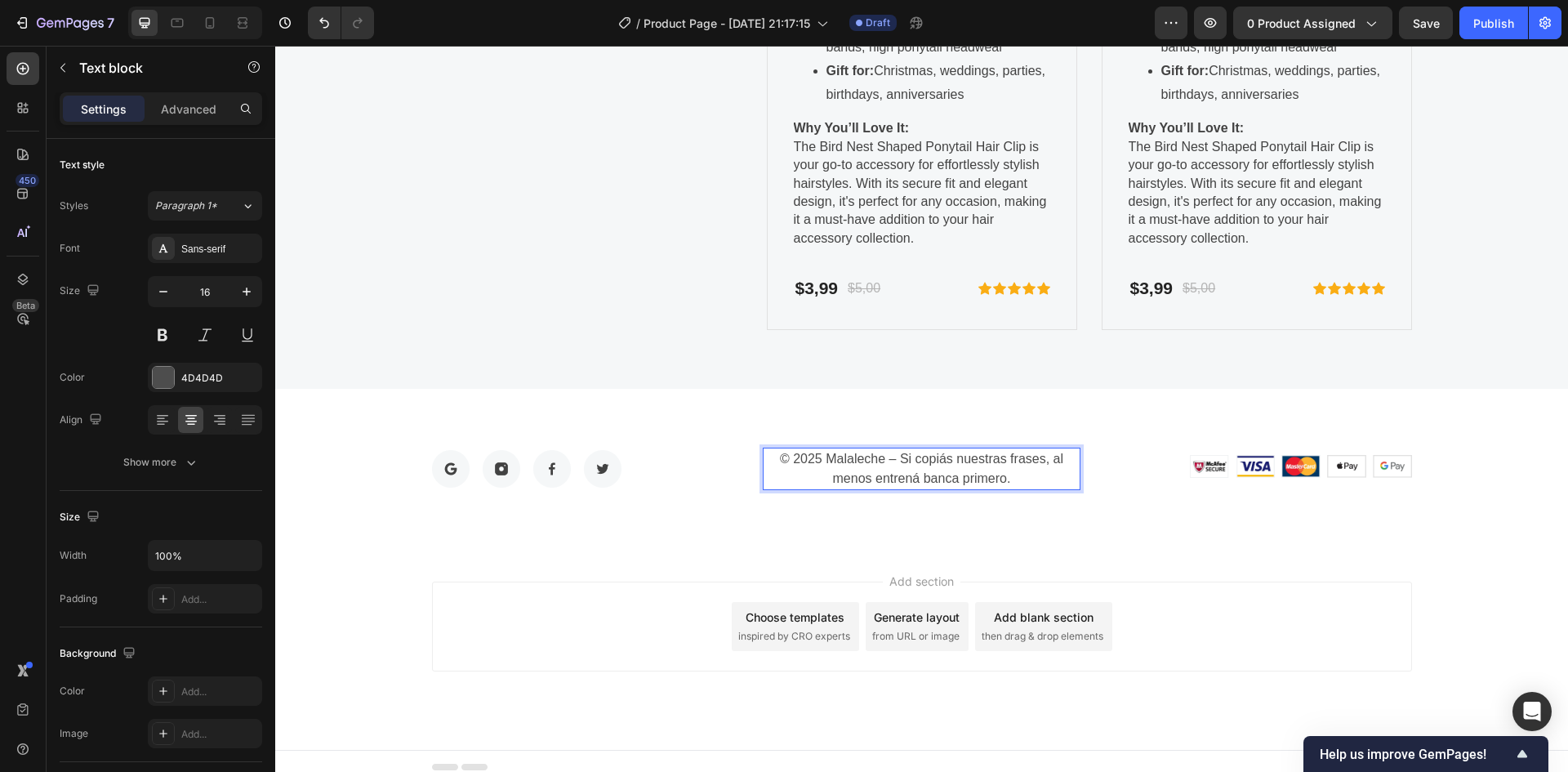
click at [1233, 639] on div "Add section Choose templates inspired by CRO experts Generate layout from URL o…" at bounding box center [922, 626] width 981 height 90
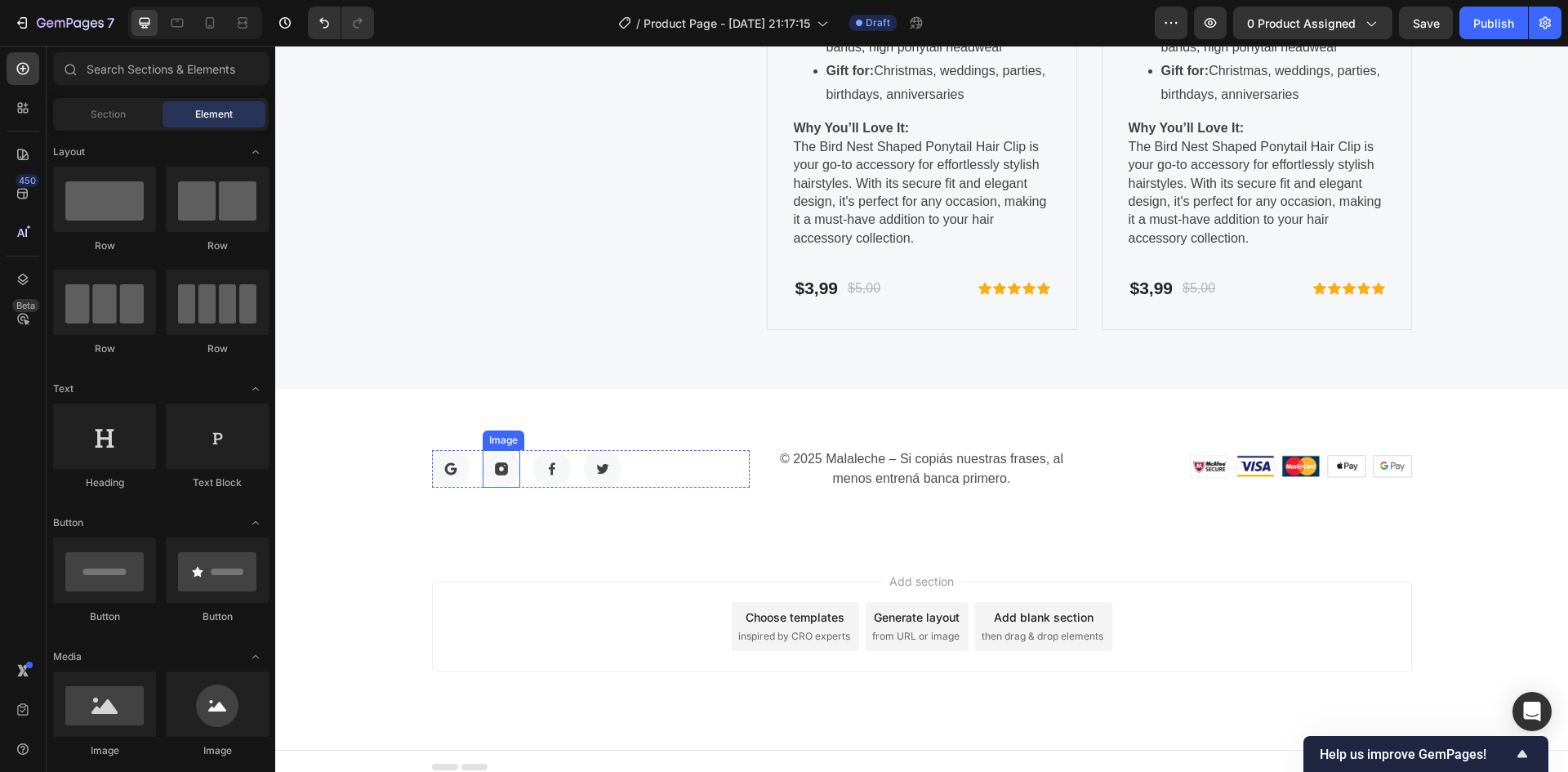
click at [501, 465] on img at bounding box center [501, 468] width 37 height 37
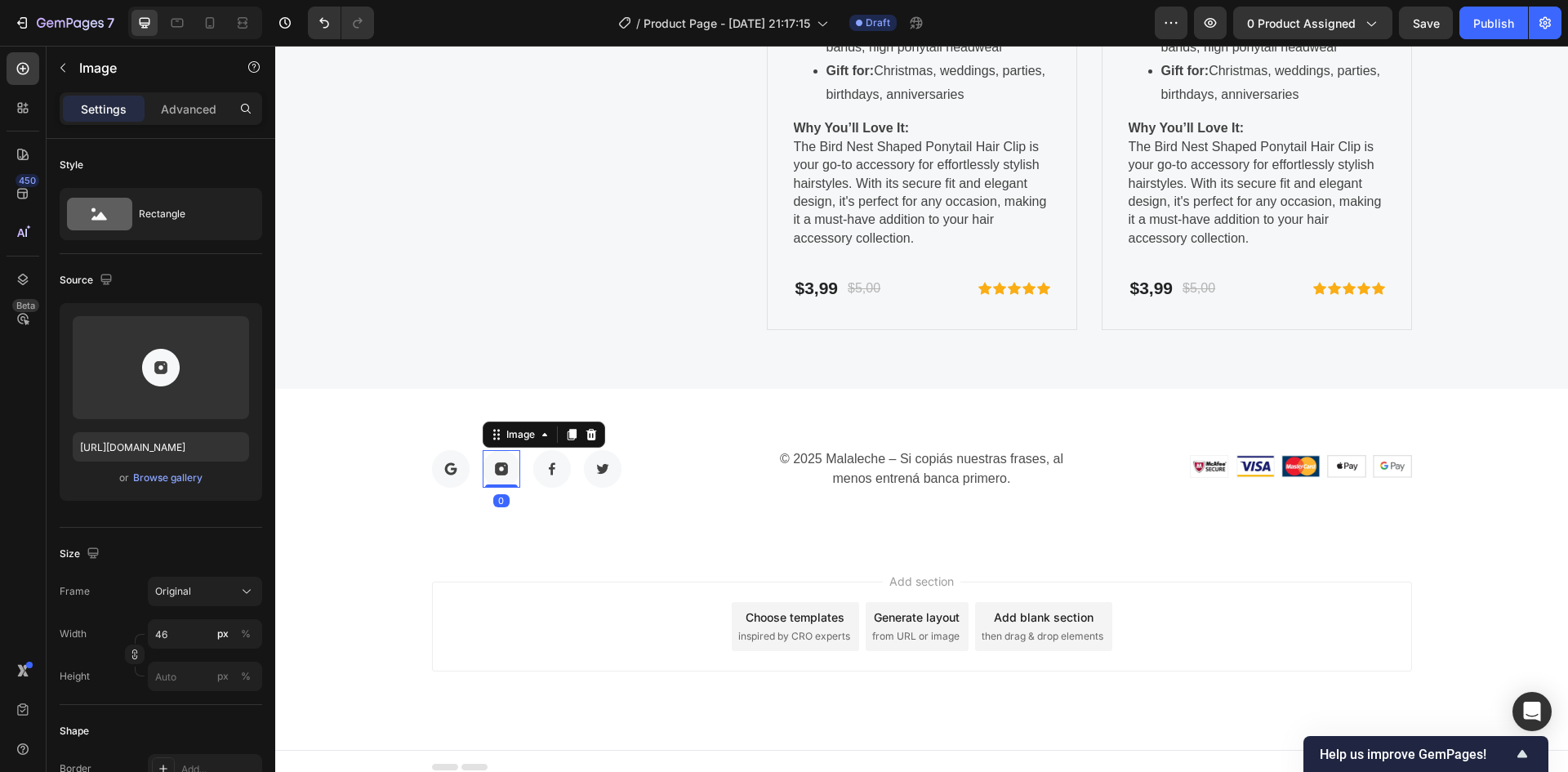
click at [501, 465] on img at bounding box center [501, 468] width 37 height 37
click at [217, 446] on input "https://ucarecdn.com/363b1bc3-fd4e-4a49-9579-79ea838365b3/-/format/auto/" at bounding box center [161, 447] width 177 height 29
paste input "www.instagram.com/malaleche_uy"
type input "https://www.instagram.com/malaleche_uy/"
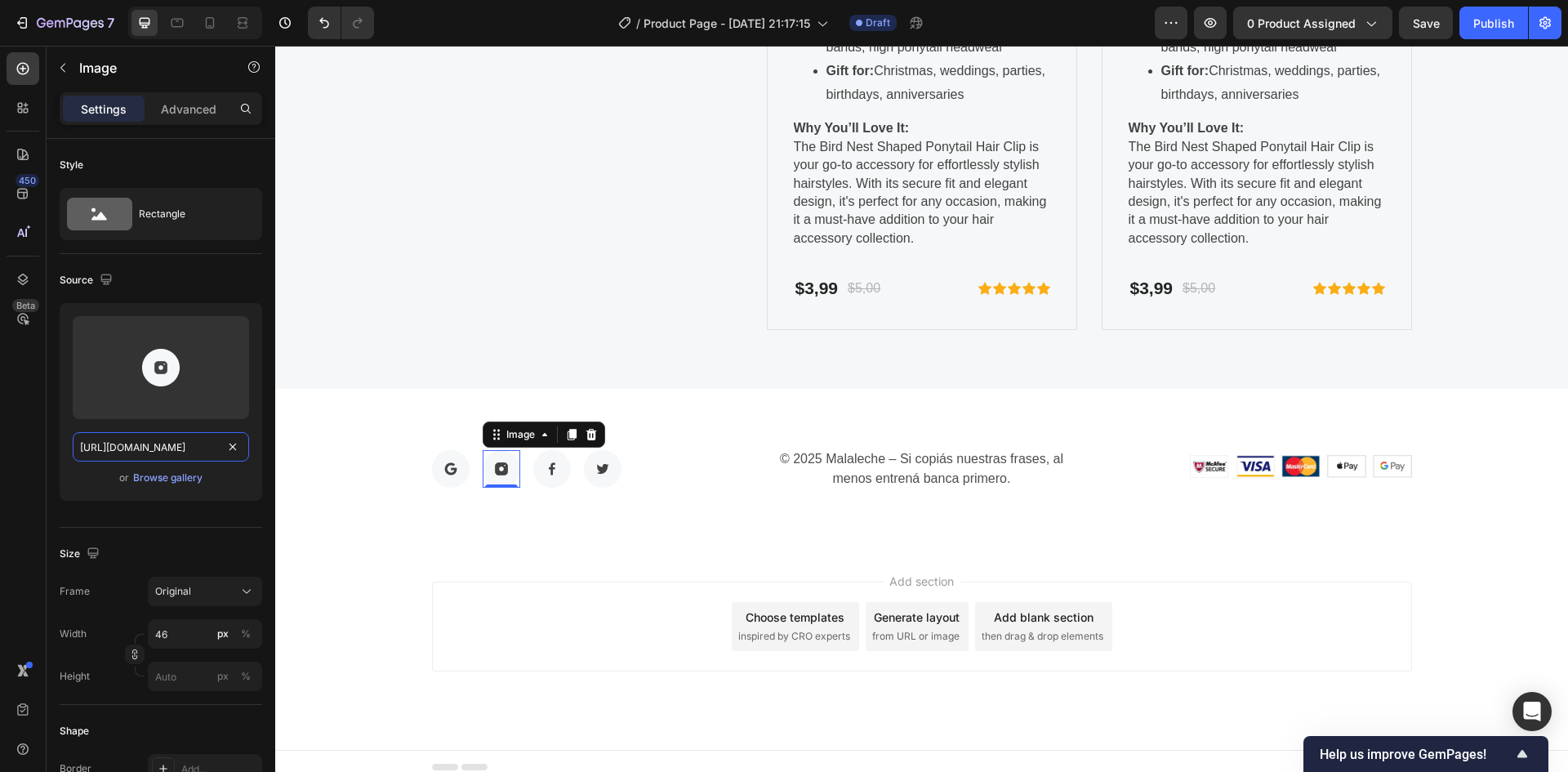
scroll to position [0, 62]
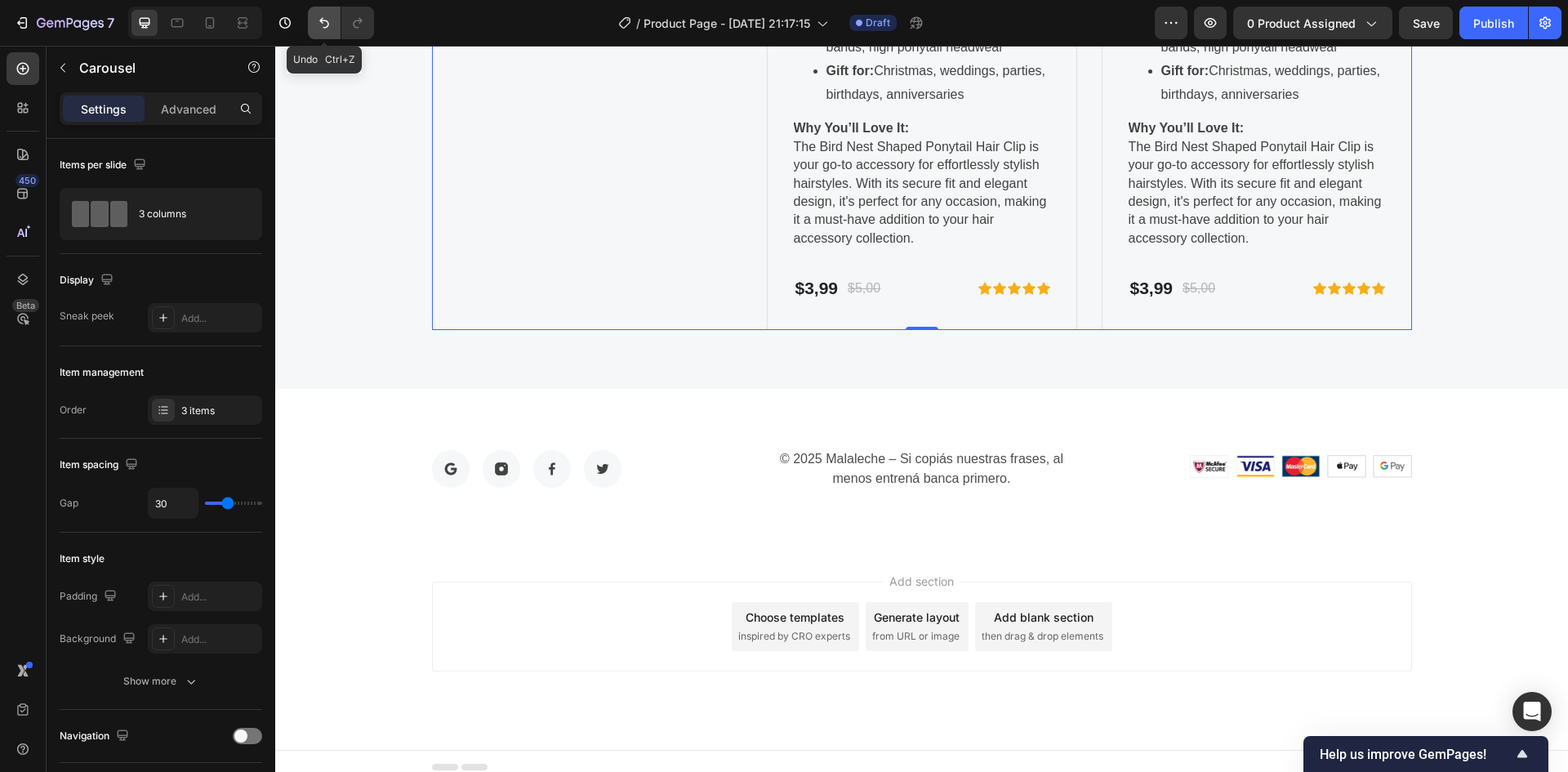
click at [324, 23] on icon "Undo/Redo" at bounding box center [324, 23] width 16 height 16
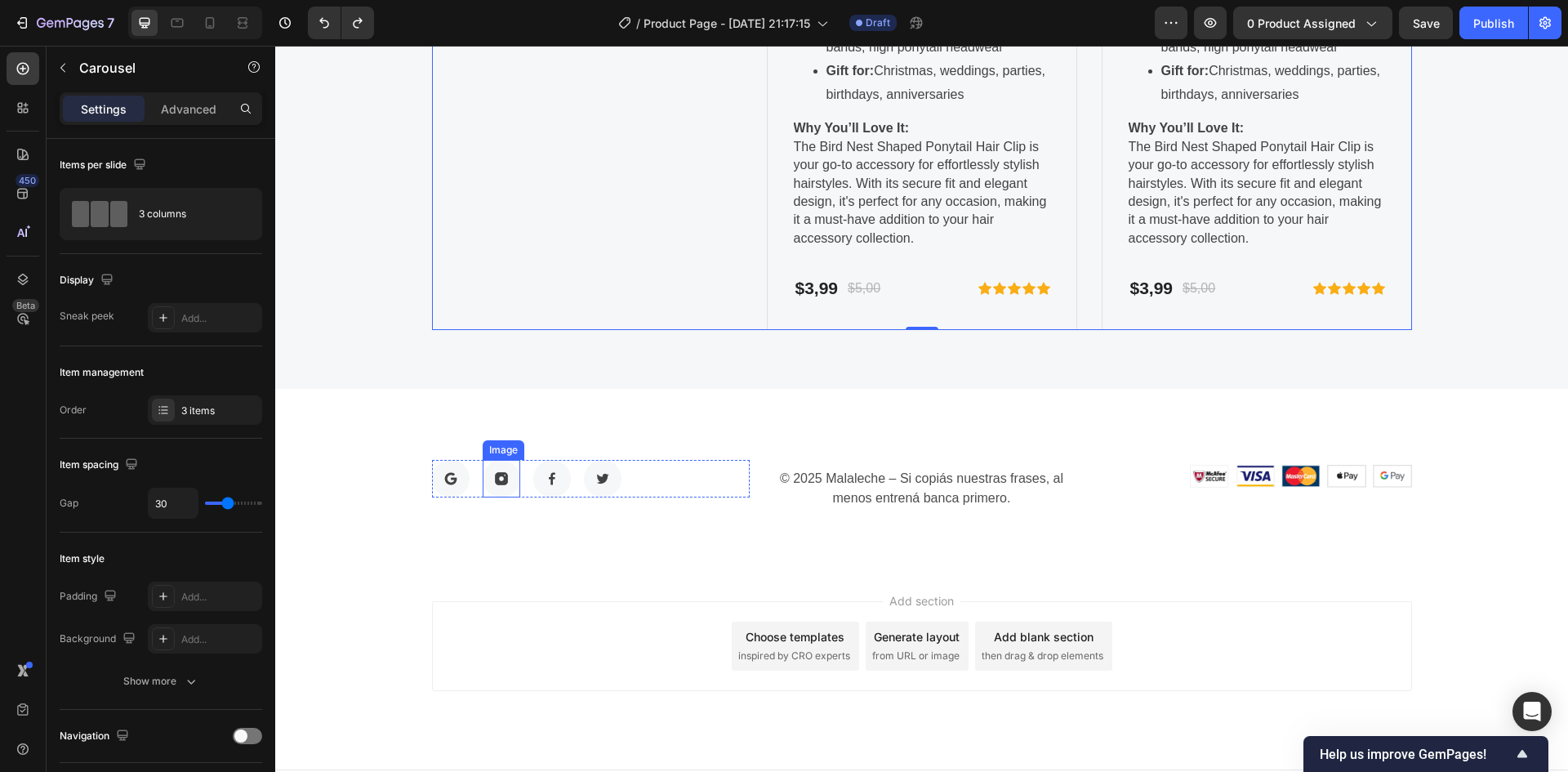
click at [498, 479] on img at bounding box center [501, 478] width 37 height 37
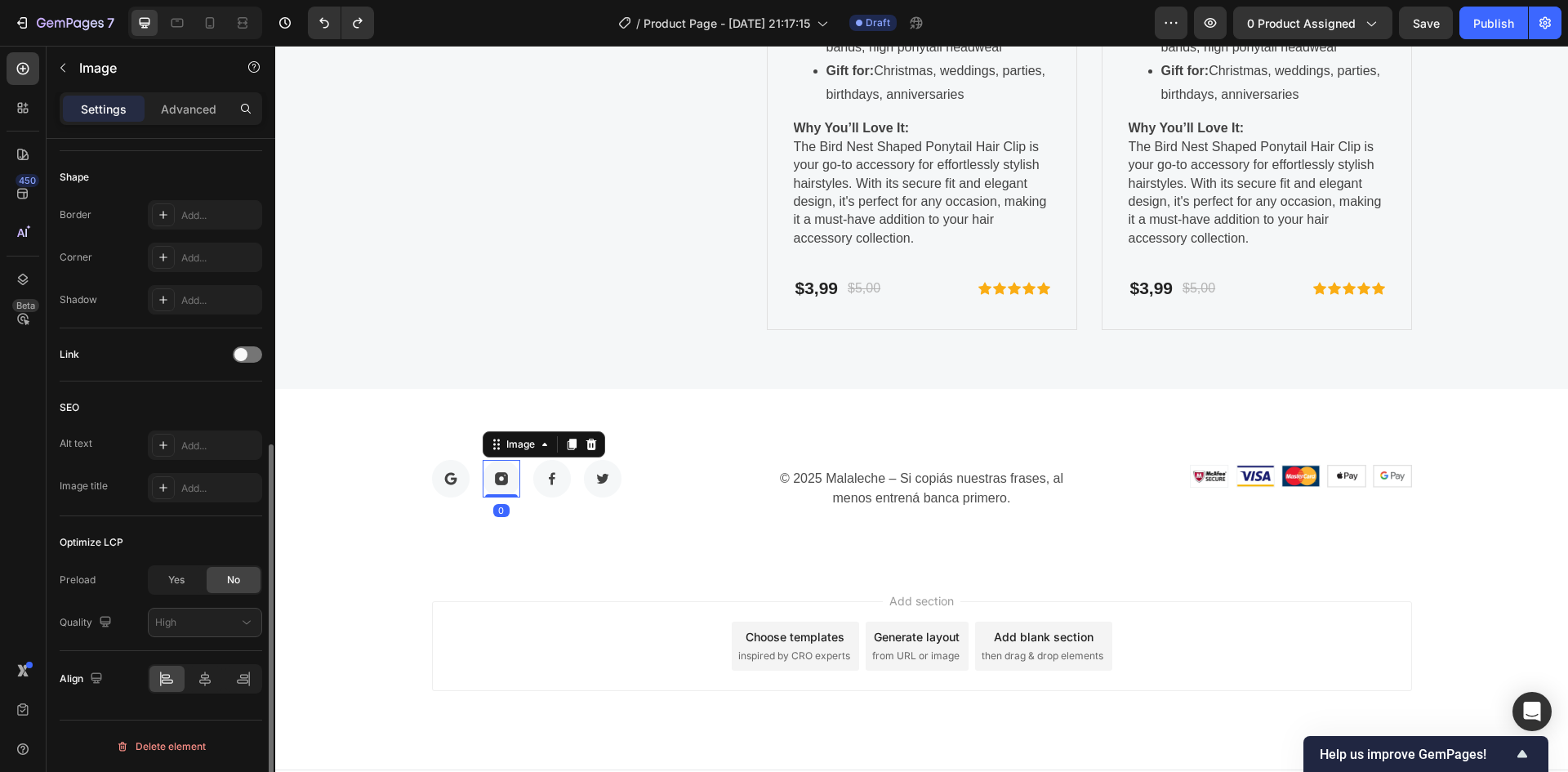
scroll to position [146, 0]
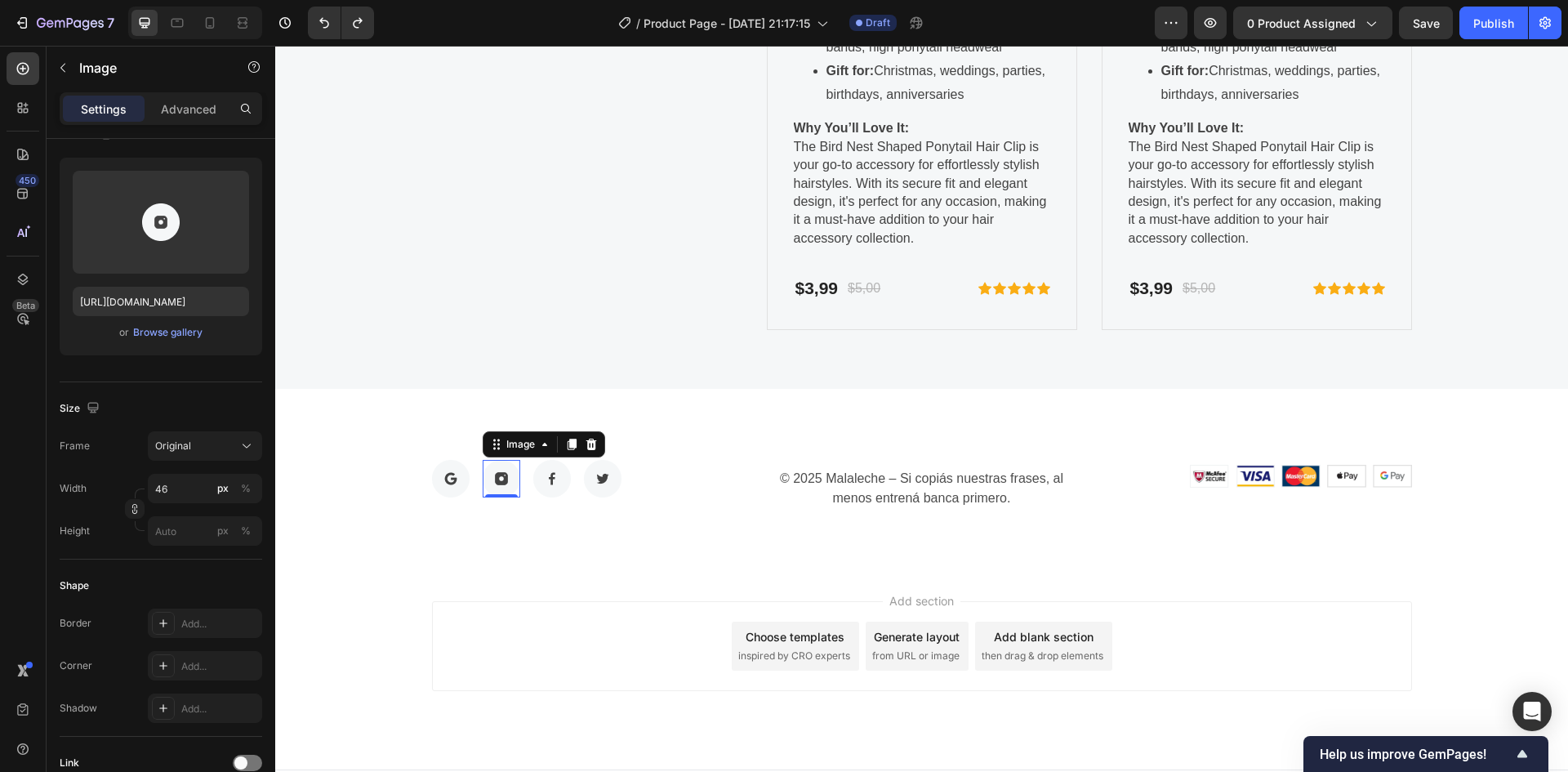
click at [490, 473] on img at bounding box center [501, 478] width 37 height 37
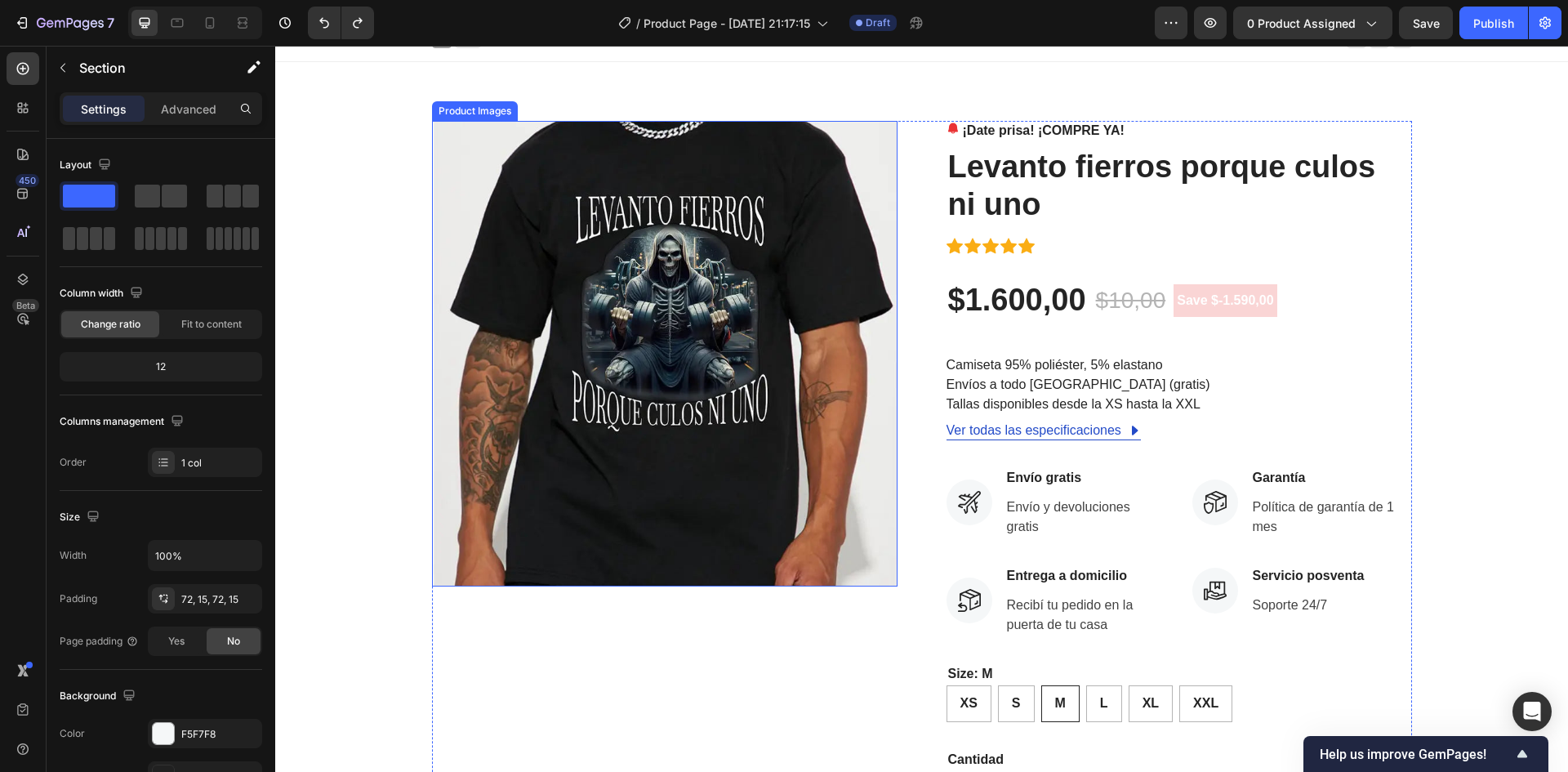
scroll to position [0, 0]
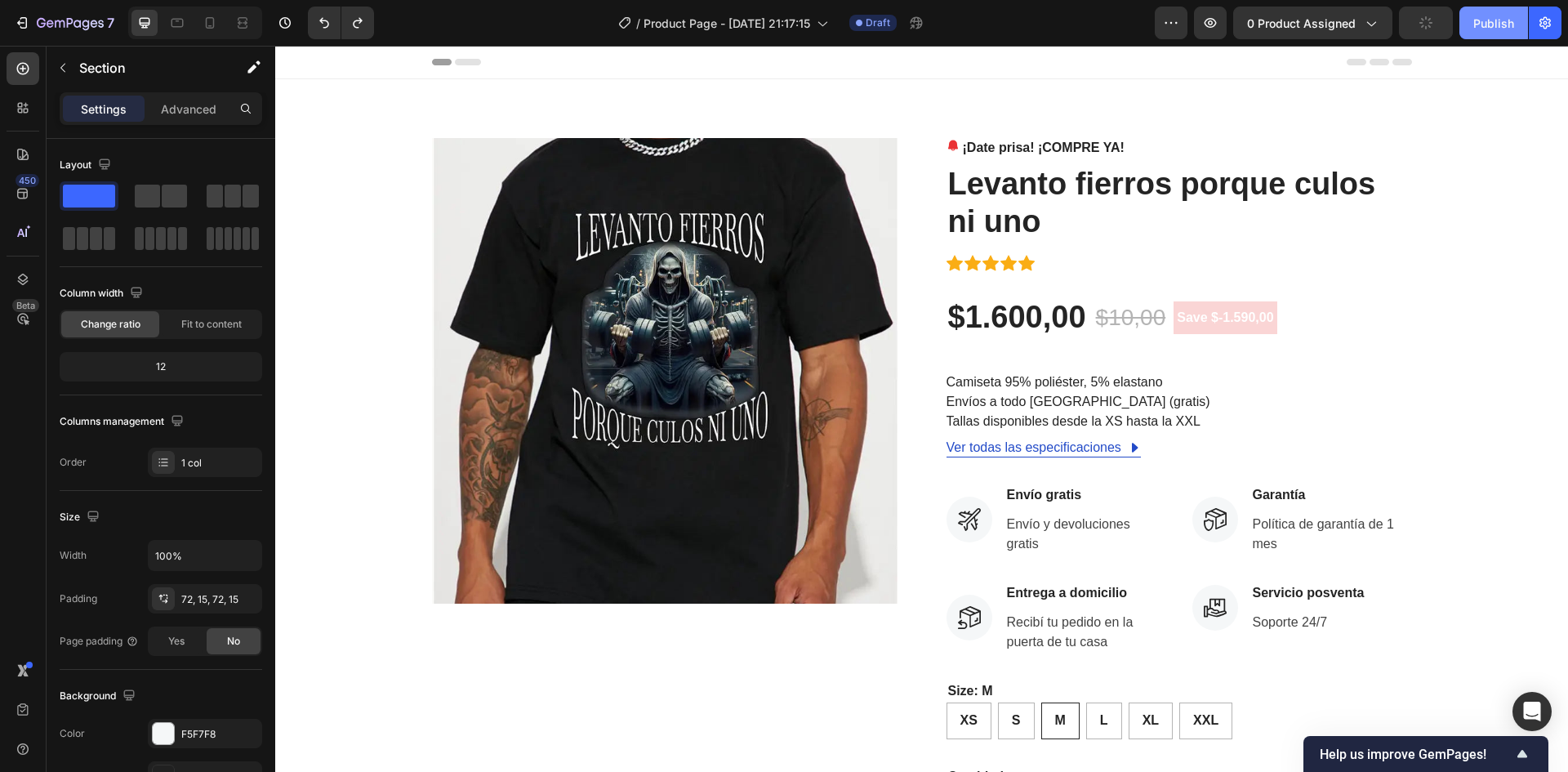
click at [1489, 18] on div "Publish" at bounding box center [1493, 23] width 41 height 17
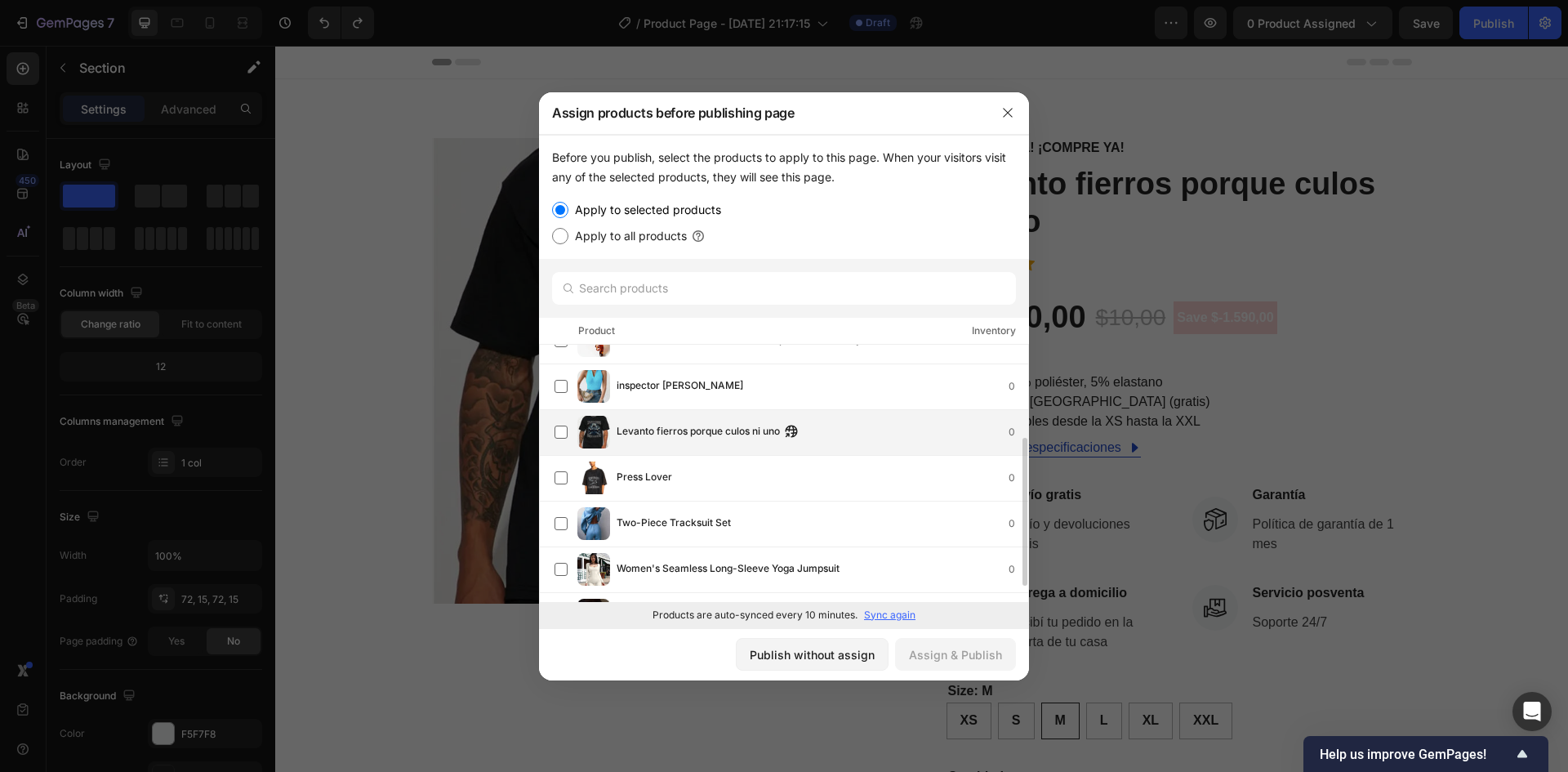
scroll to position [197, 0]
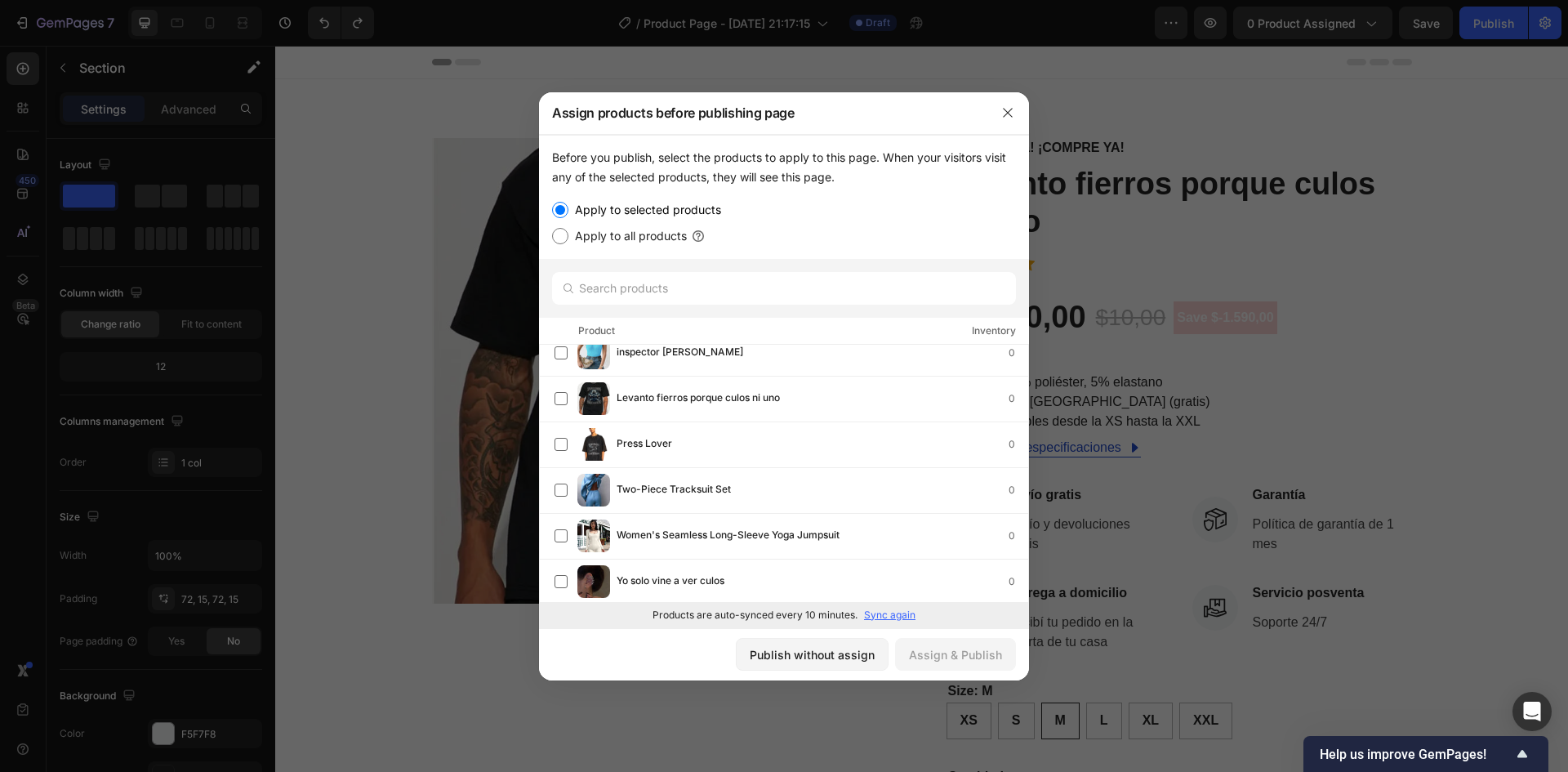
click at [652, 234] on label "Apply to all products" at bounding box center [627, 237] width 118 height 20
click at [568, 234] on input "Apply to all products" at bounding box center [560, 236] width 16 height 16
radio input "true"
click at [967, 663] on button "Assign & Publish" at bounding box center [955, 655] width 121 height 33
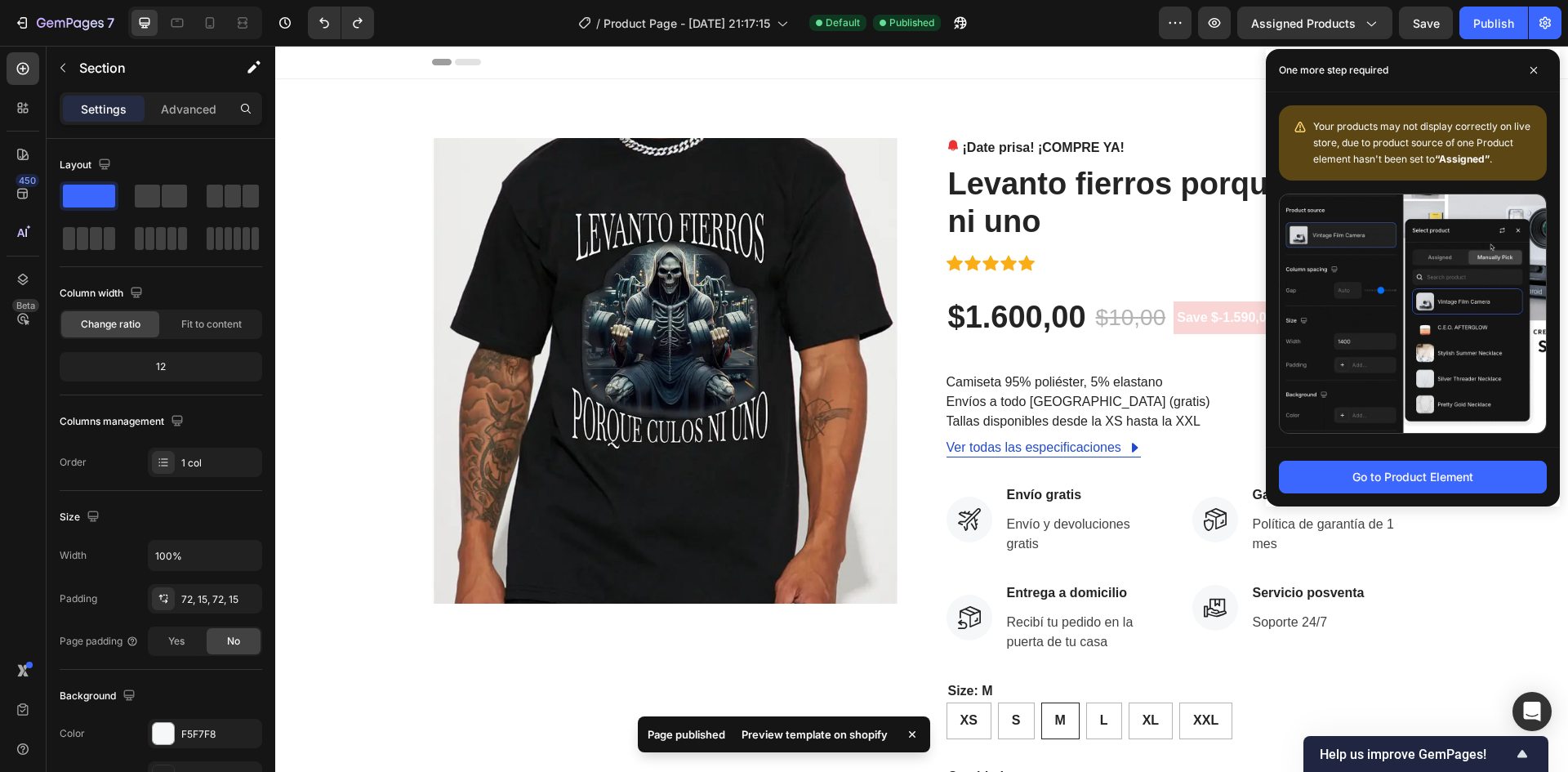
click at [813, 732] on div "Preview template on shopify" at bounding box center [815, 734] width 166 height 23
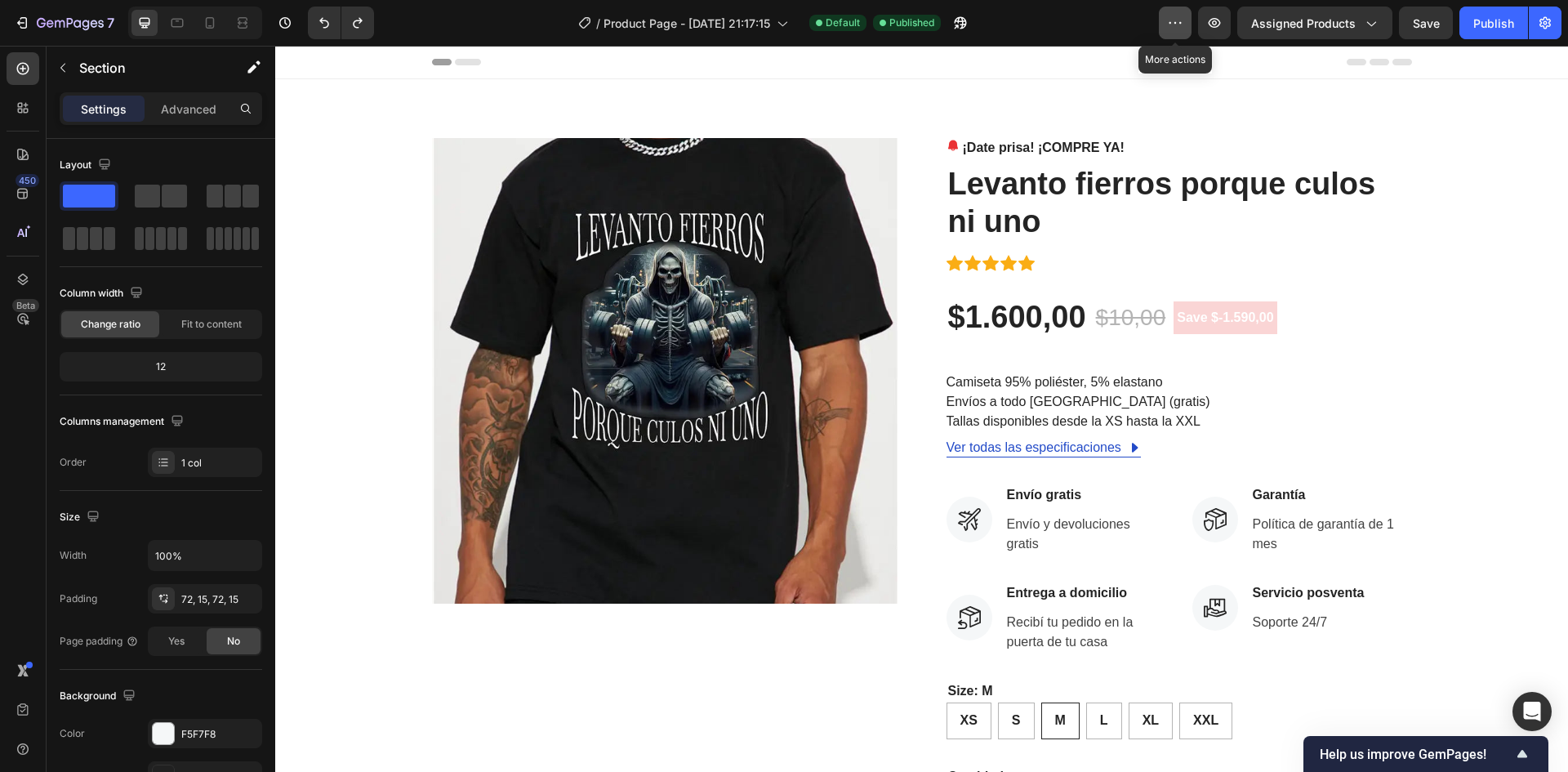
click at [1181, 15] on icon "button" at bounding box center [1176, 23] width 16 height 16
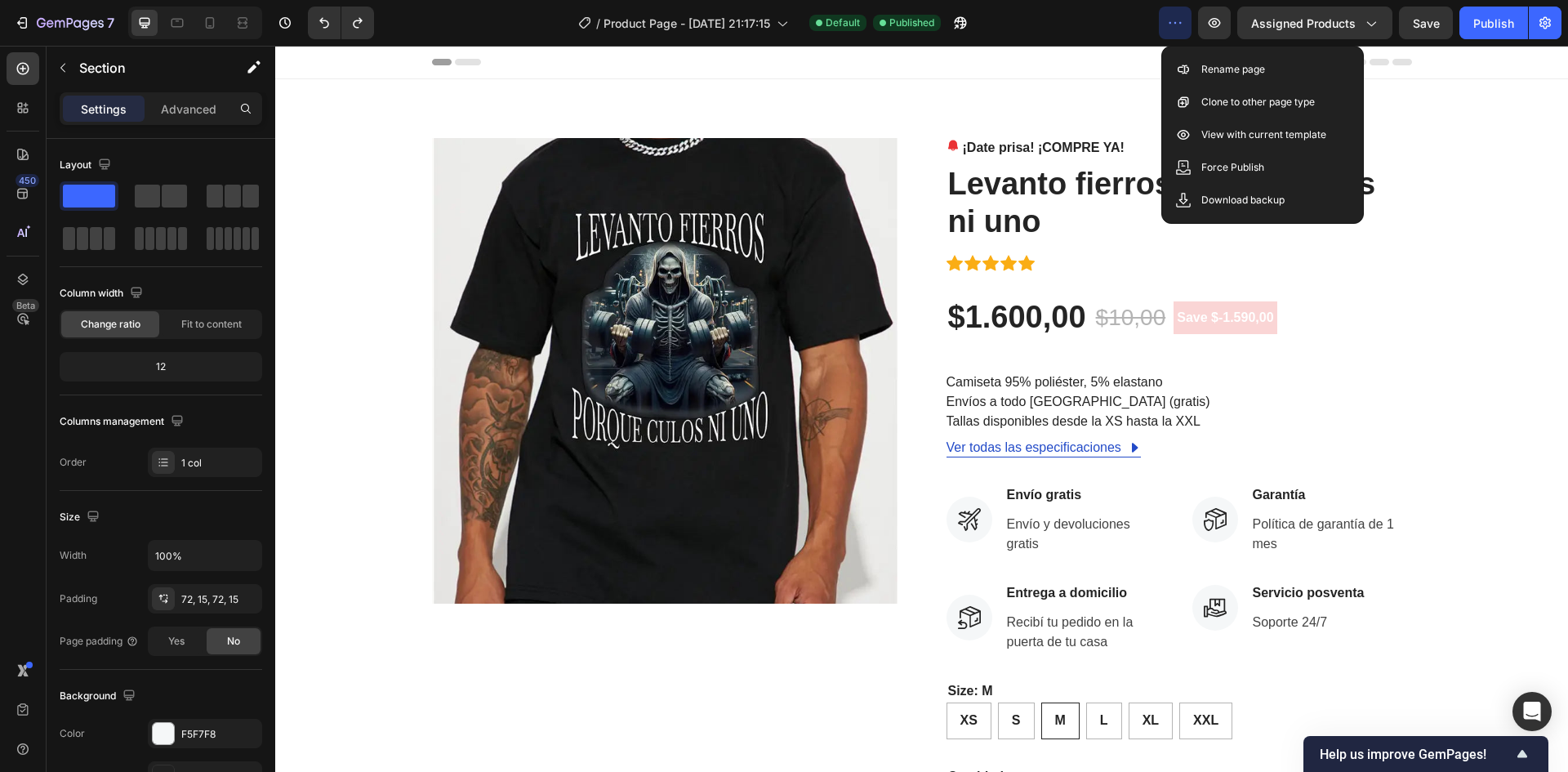
click at [1181, 15] on icon "button" at bounding box center [1176, 23] width 16 height 16
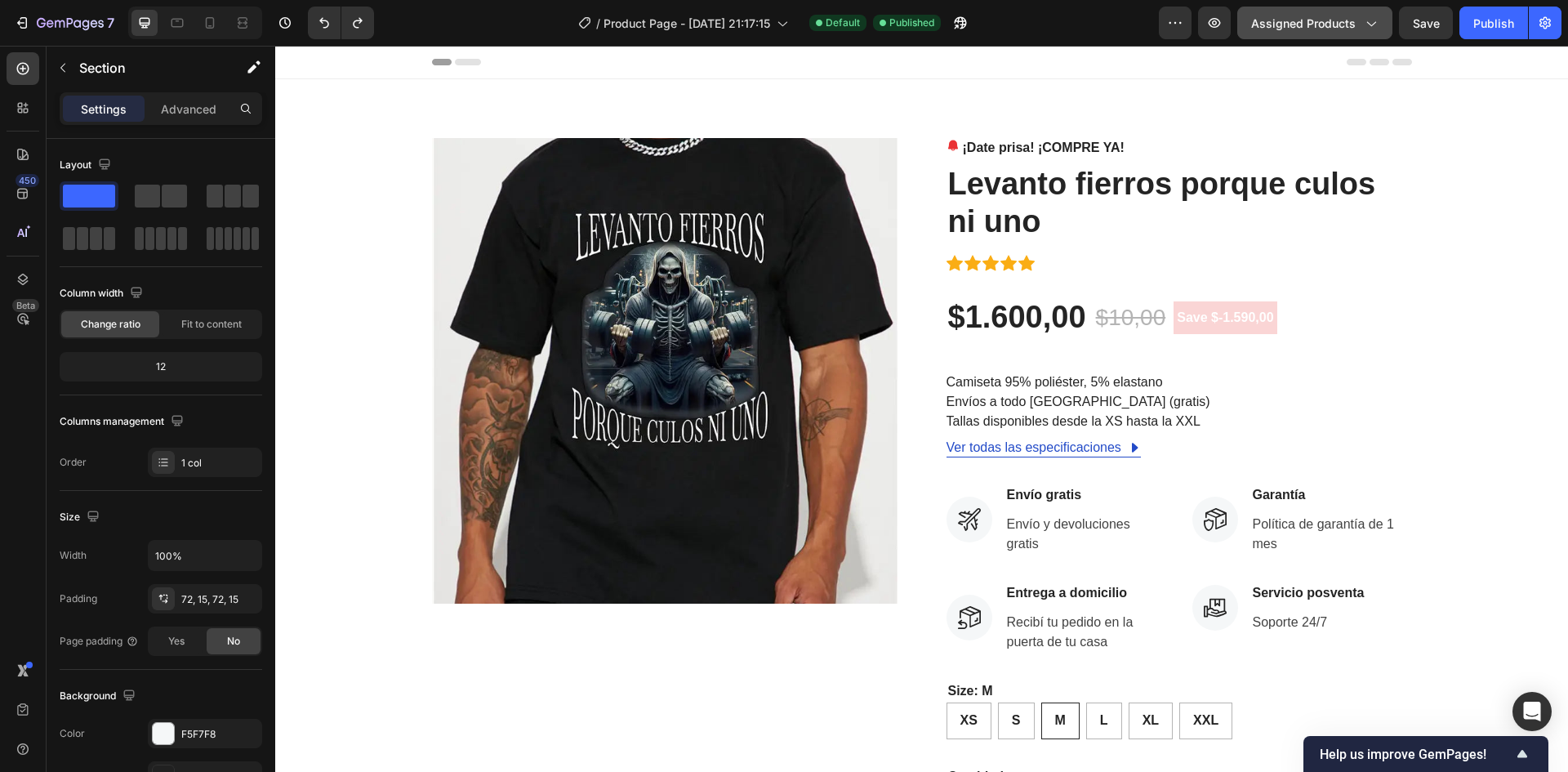
click at [1362, 15] on icon "button" at bounding box center [1370, 23] width 16 height 16
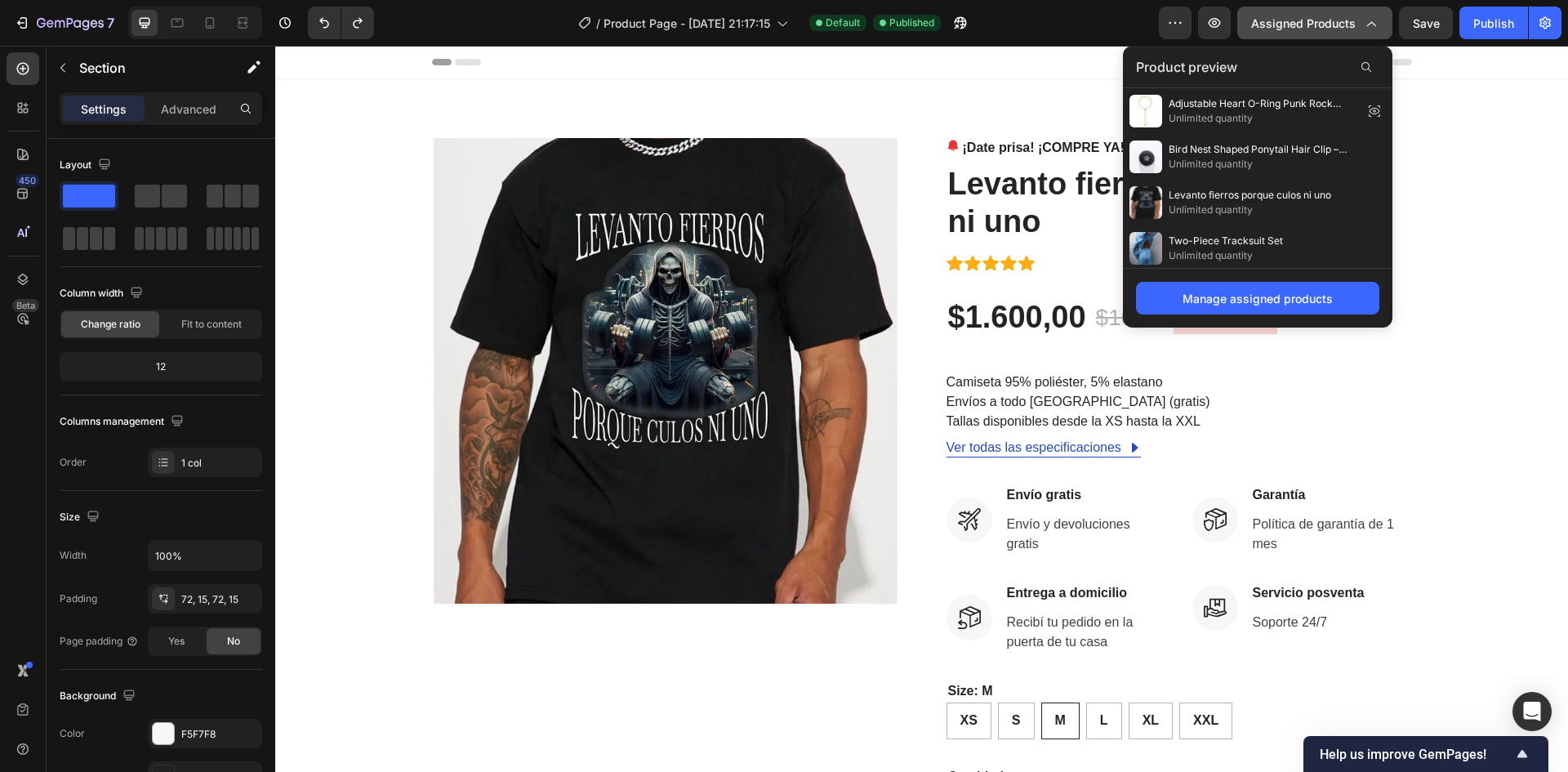
click at [1358, 15] on div "Assigned Products" at bounding box center [1315, 23] width 127 height 17
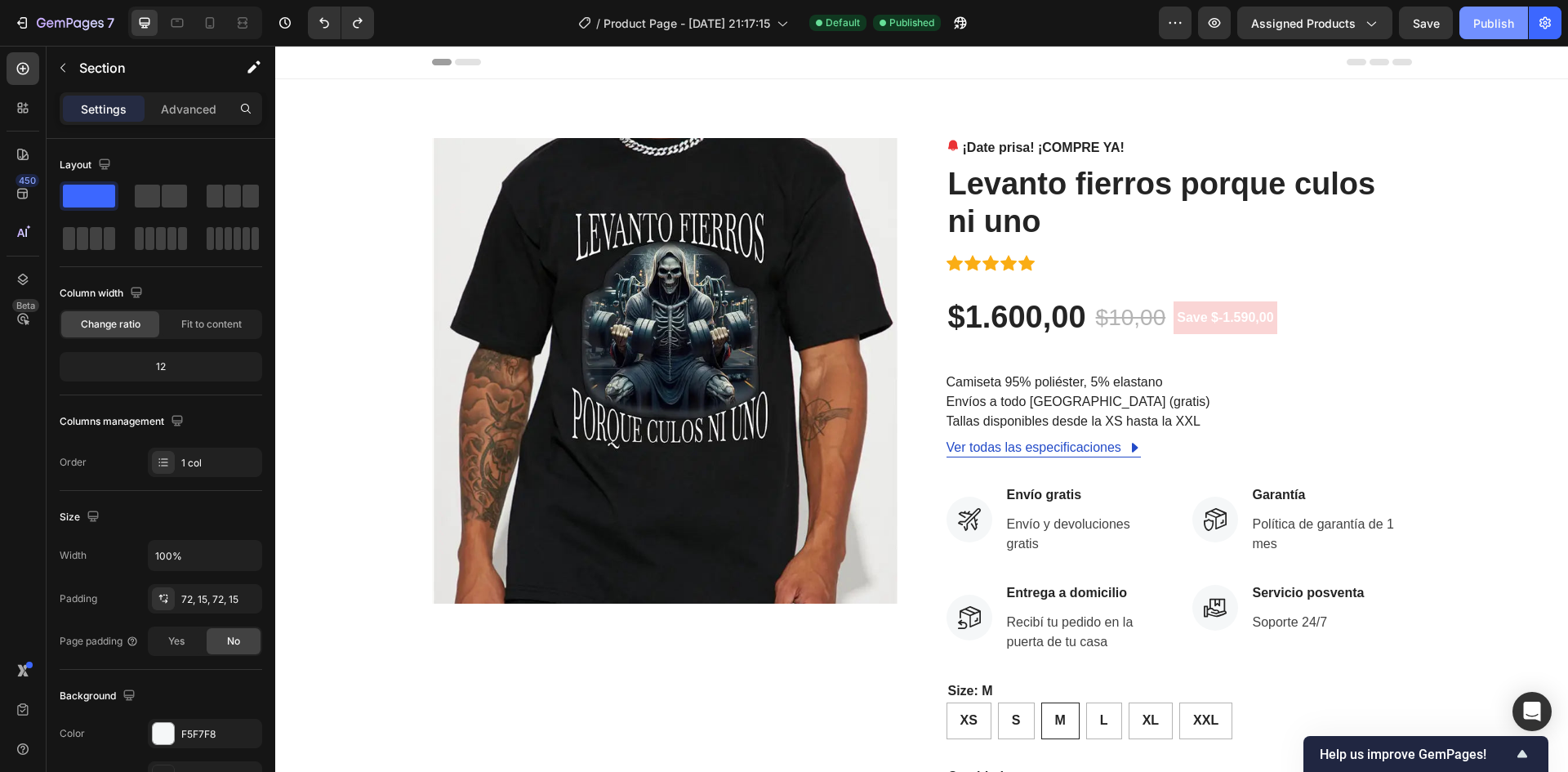
click at [1528, 16] on button "Publish" at bounding box center [1493, 23] width 68 height 33
click at [1532, 17] on button "button" at bounding box center [1545, 23] width 33 height 33
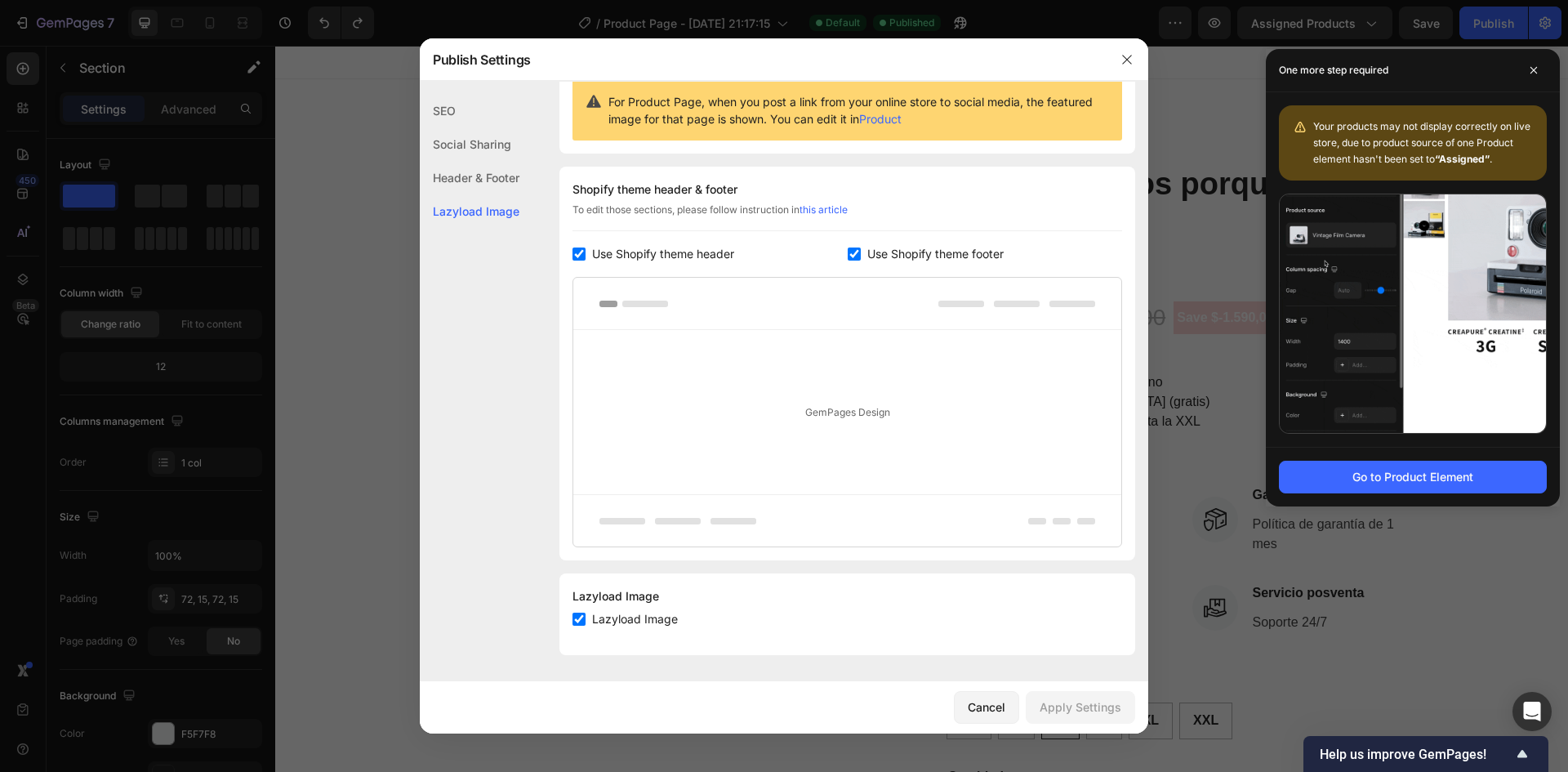
scroll to position [0, 0]
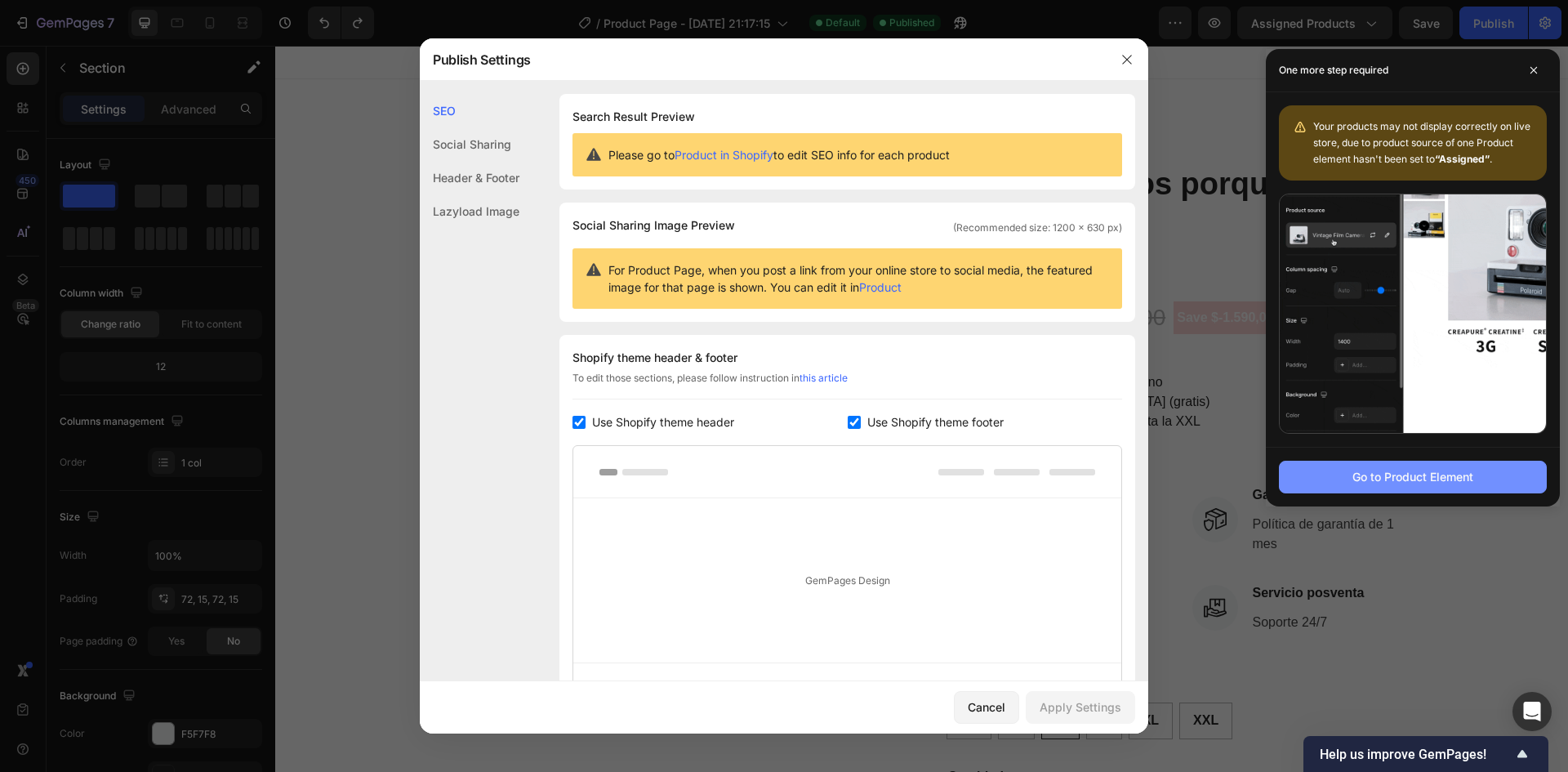
click at [1432, 480] on div "Go to Product Element" at bounding box center [1413, 476] width 121 height 17
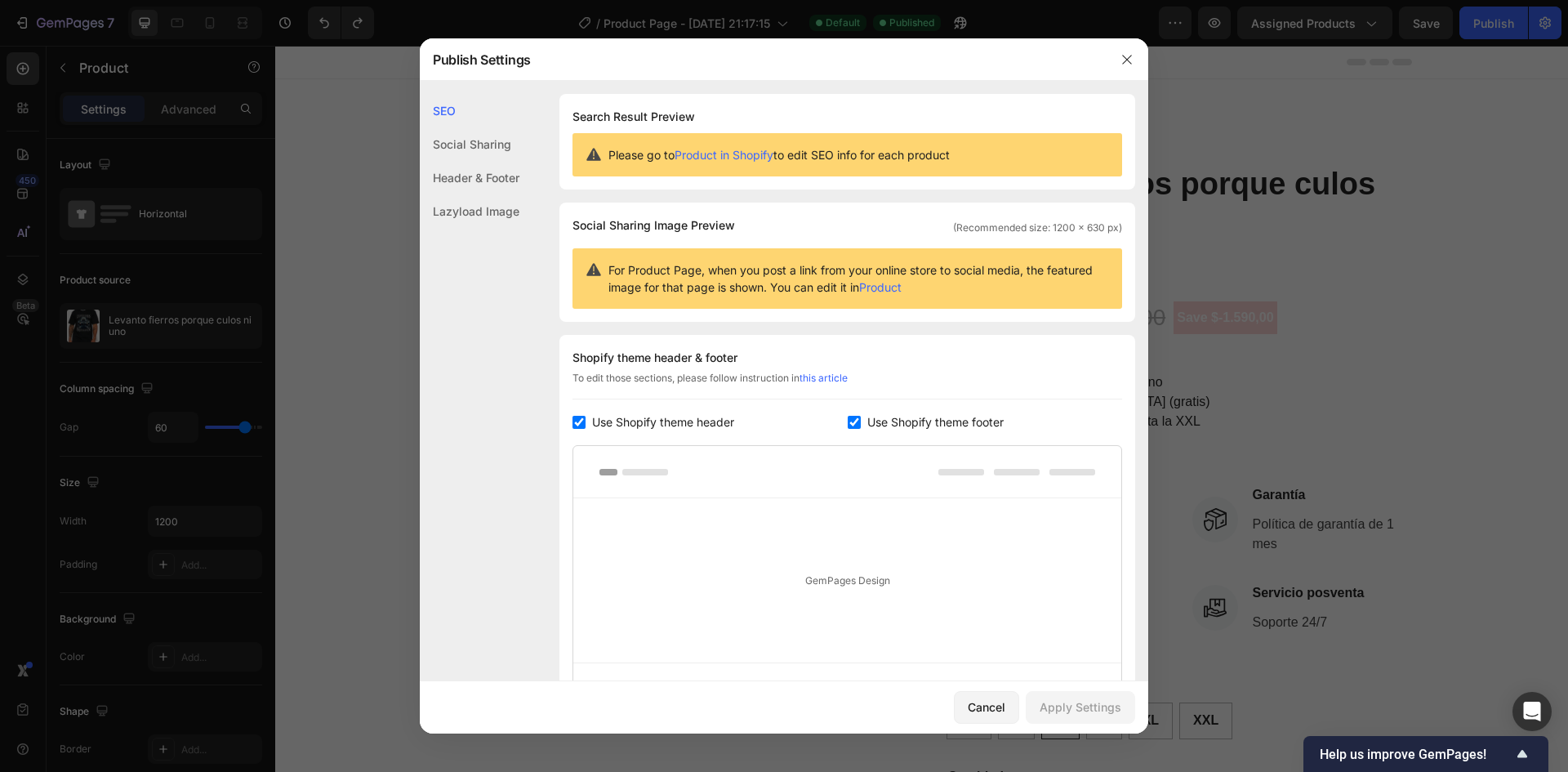
click at [195, 298] on div at bounding box center [784, 386] width 1568 height 772
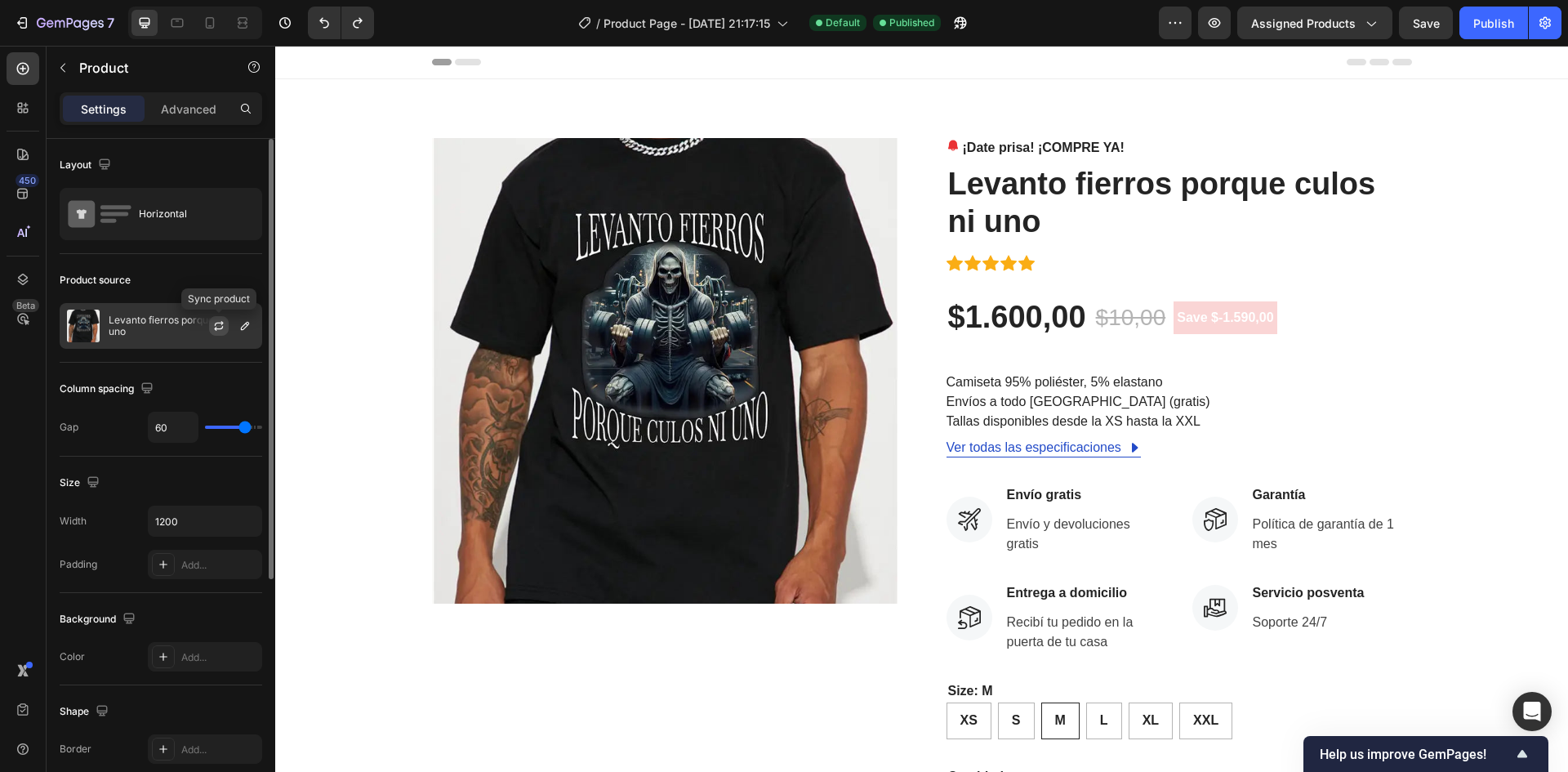
click at [209, 322] on button "button" at bounding box center [219, 326] width 20 height 20
click at [239, 330] on button "button" at bounding box center [245, 326] width 20 height 20
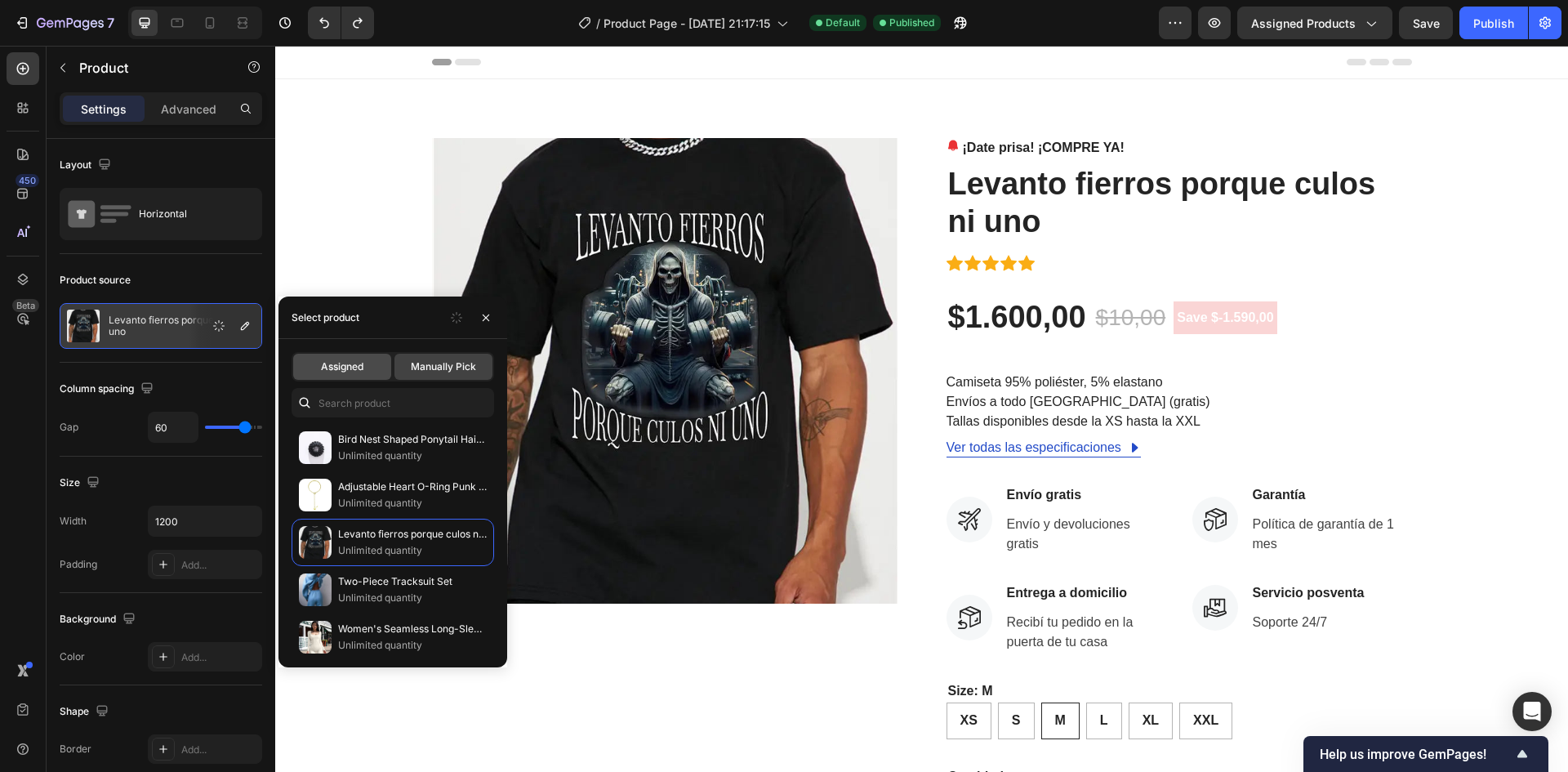
click at [377, 365] on div "Assigned" at bounding box center [342, 366] width 98 height 26
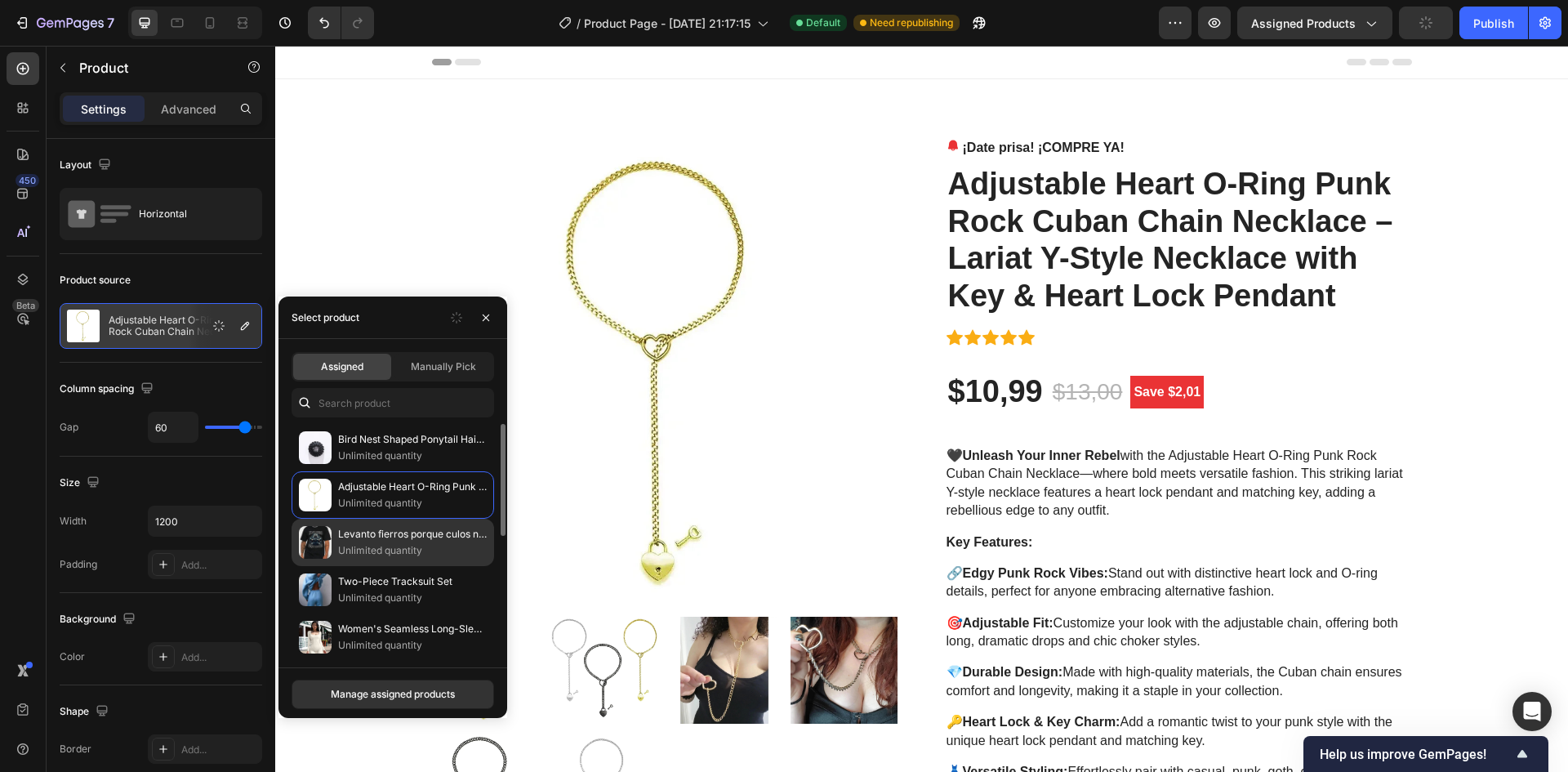
click at [411, 533] on p "Levanto fierros porque culos ni uno" at bounding box center [412, 534] width 148 height 16
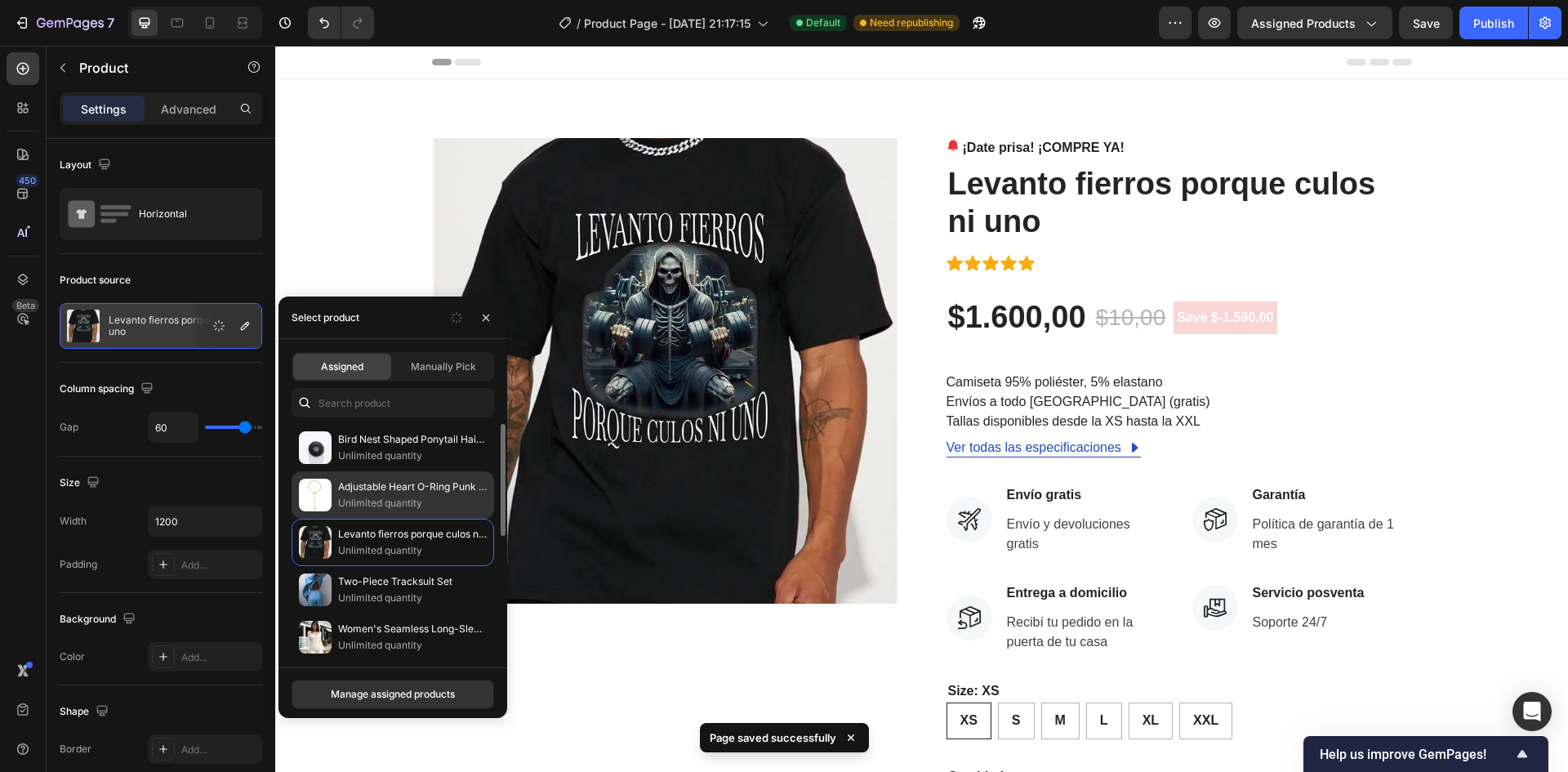
click at [422, 495] on p "Unlimited quantity" at bounding box center [412, 503] width 148 height 16
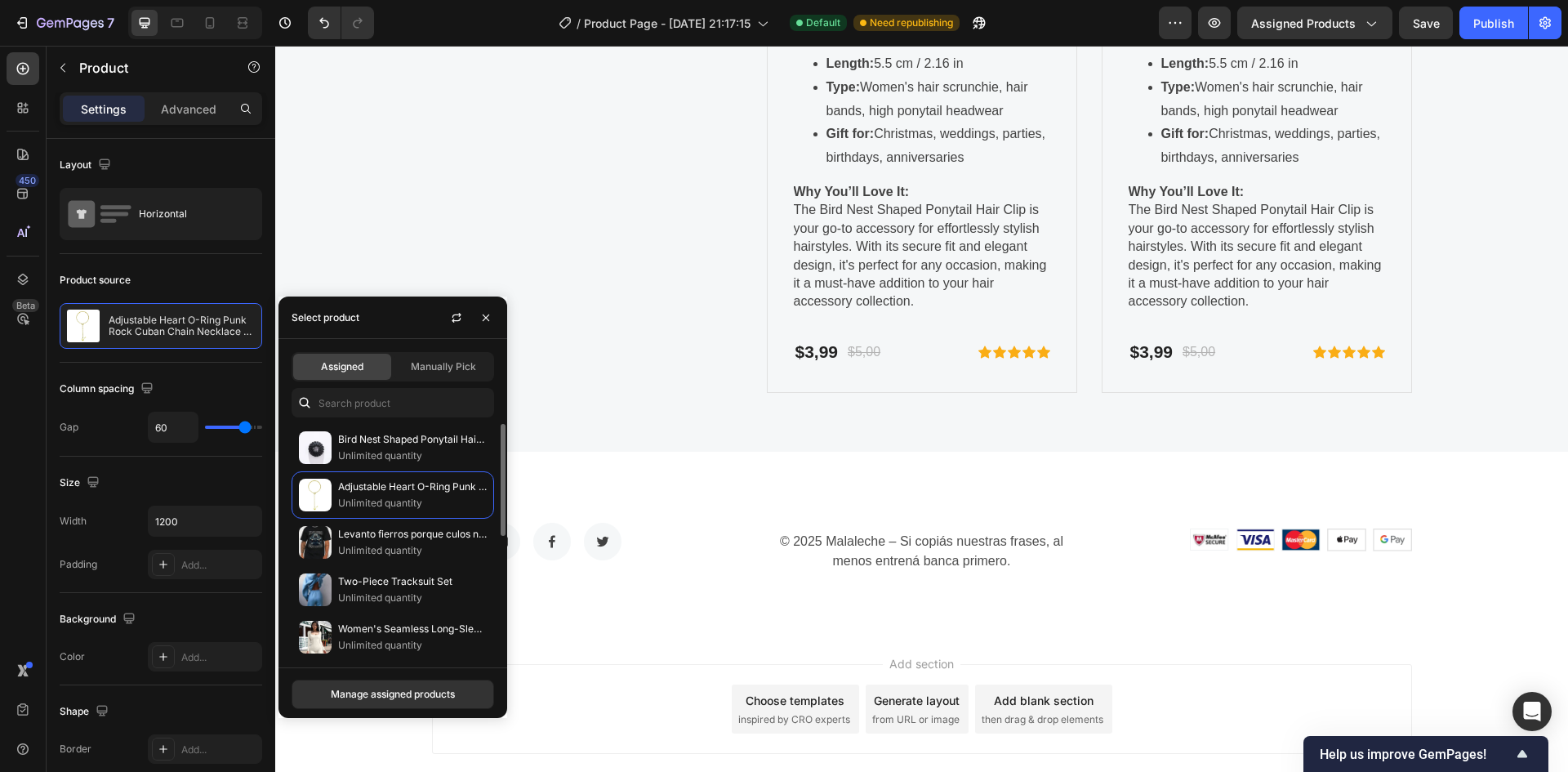
scroll to position [3443, 0]
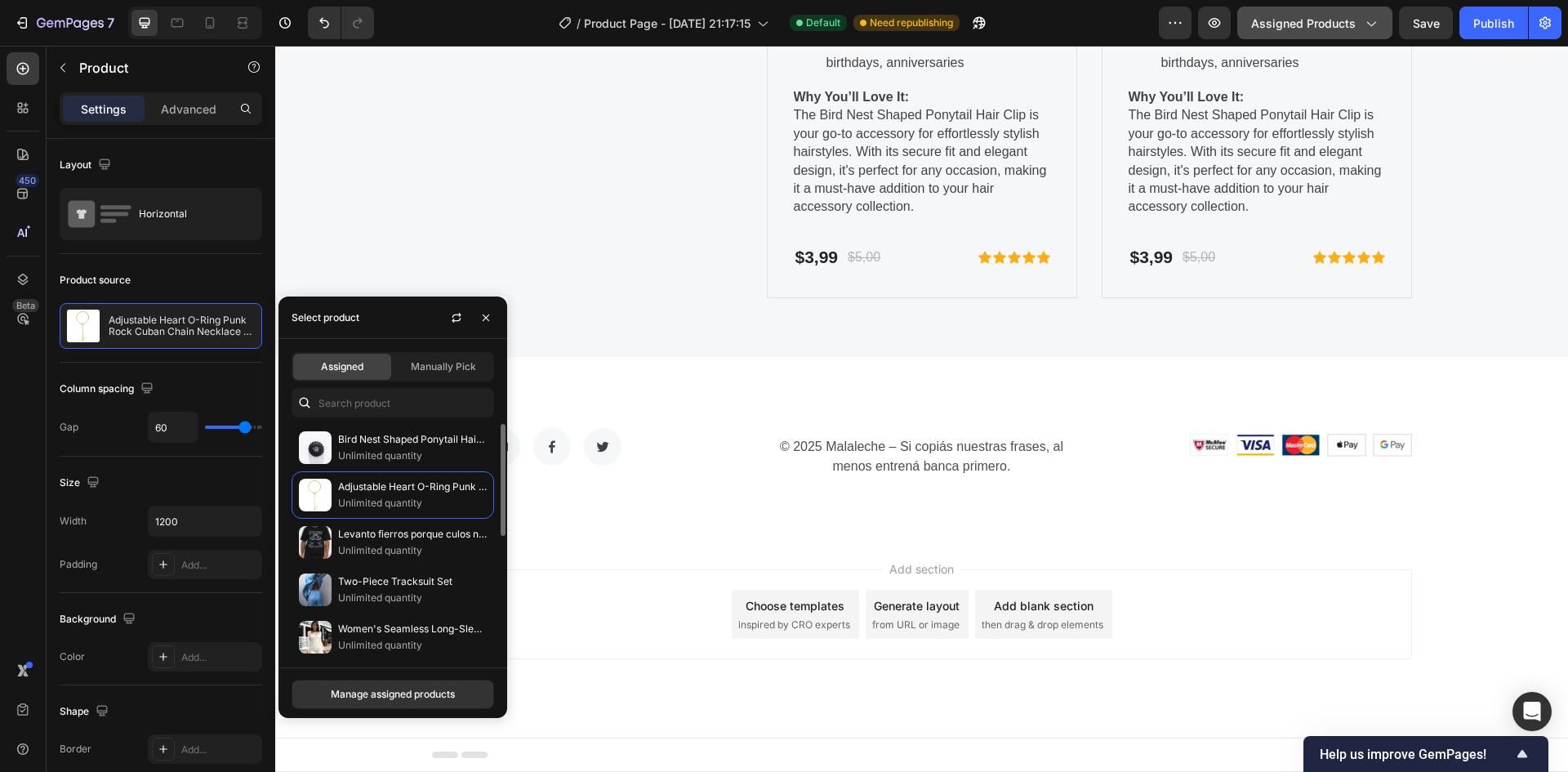
click at [1364, 31] on div "Assigned Products" at bounding box center [1315, 23] width 127 height 17
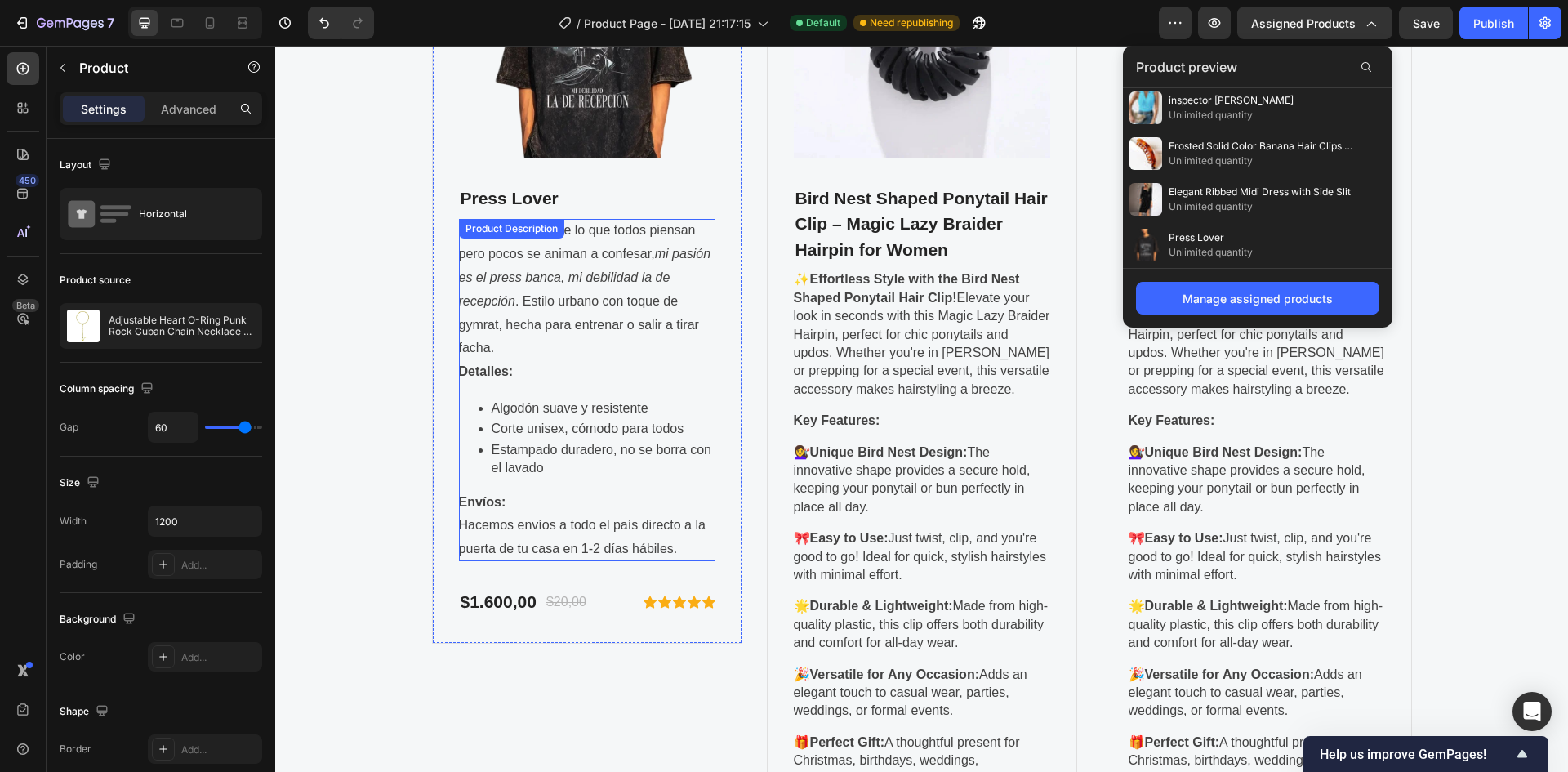
scroll to position [2219, 0]
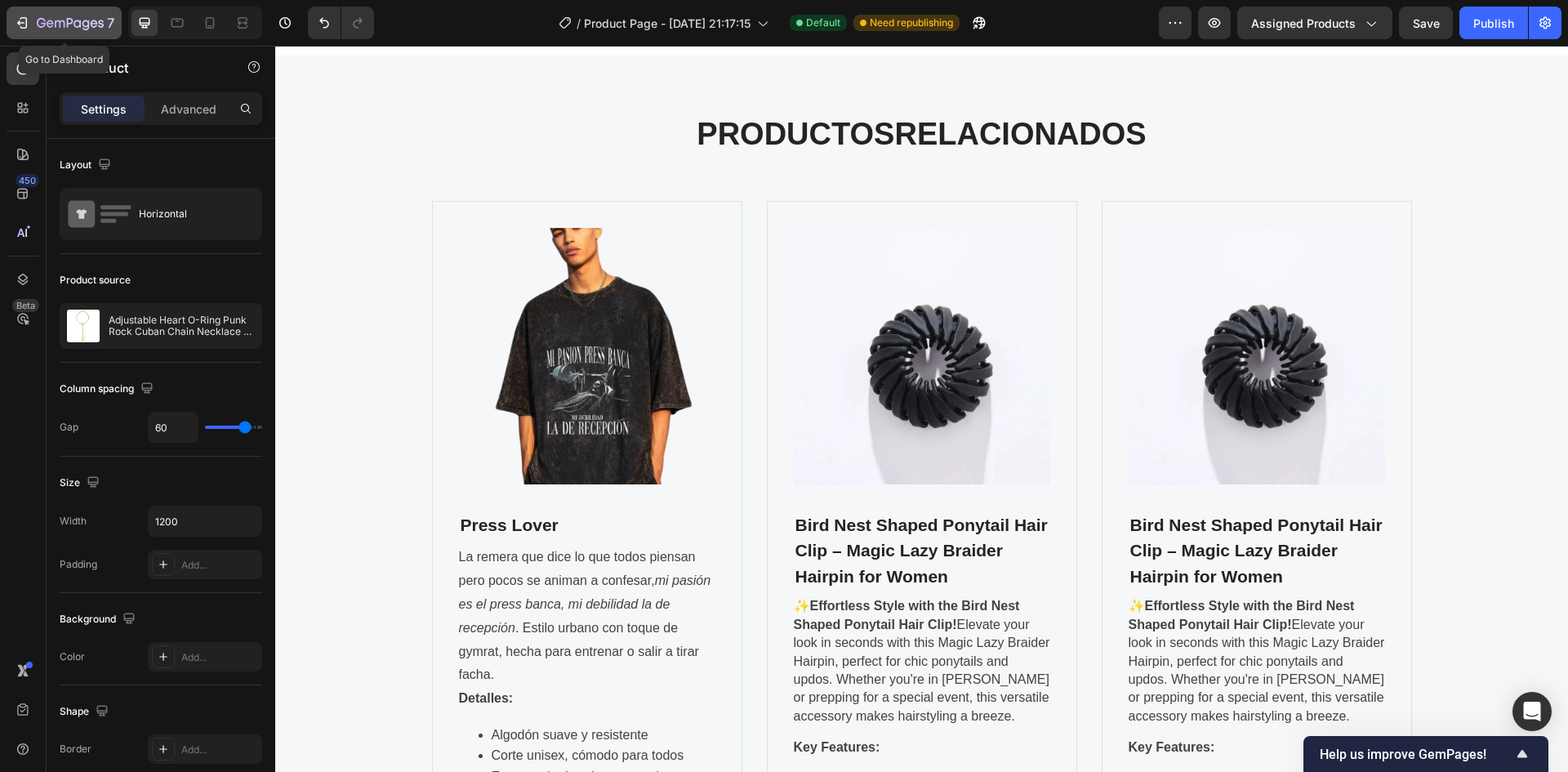
click at [36, 17] on icon "button" at bounding box center [70, 24] width 67 height 14
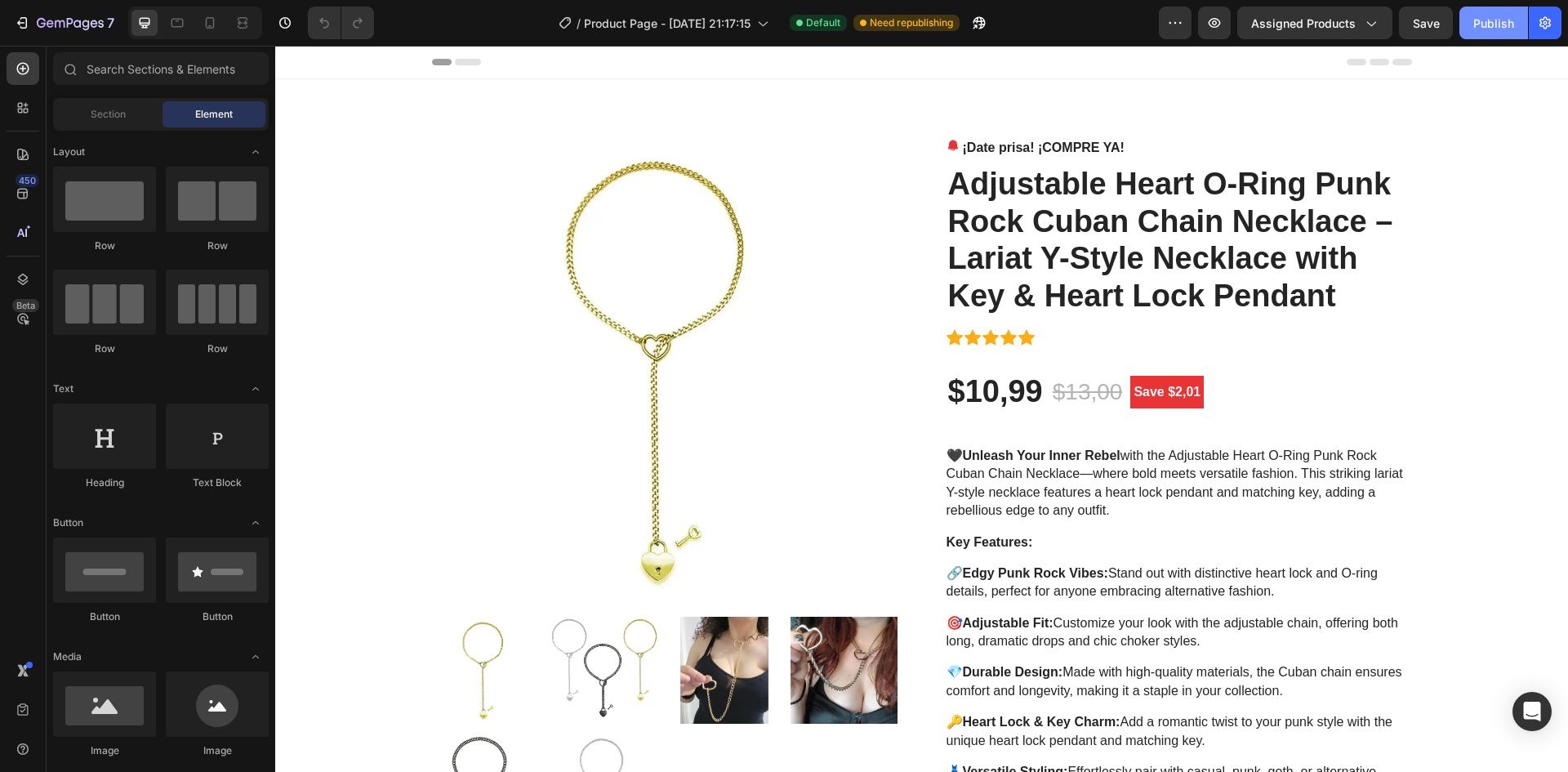
click at [1515, 17] on button "Publish" at bounding box center [1493, 23] width 68 height 33
click at [1001, 20] on div "/ Product Page - Sep 26, 21:17:15 Default Need republishing View live page" at bounding box center [773, 23] width 772 height 33
click at [995, 21] on button "button" at bounding box center [980, 23] width 33 height 33
click at [470, 60] on icon at bounding box center [468, 62] width 26 height 6
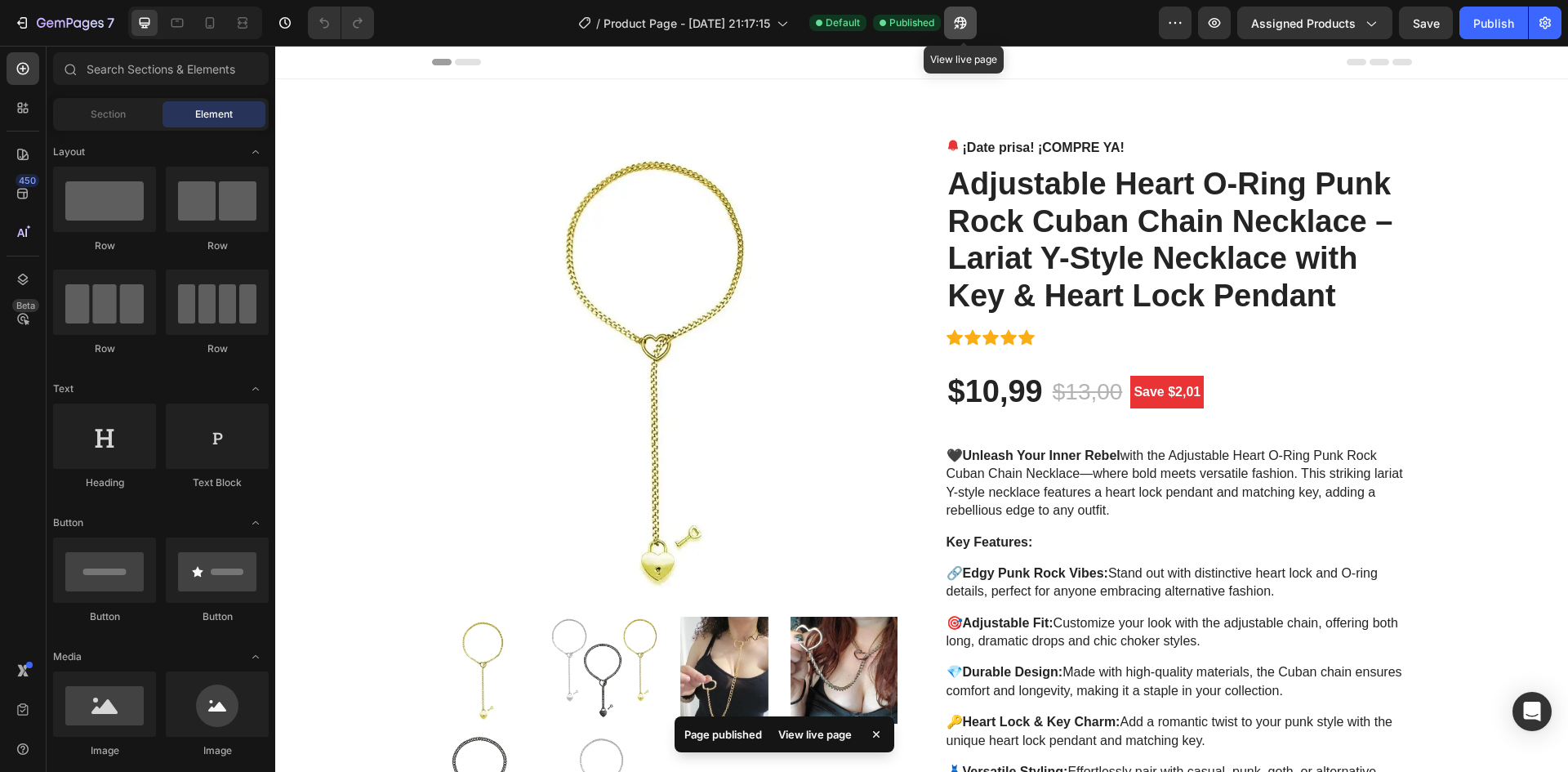
click at [969, 20] on icon "button" at bounding box center [961, 23] width 16 height 16
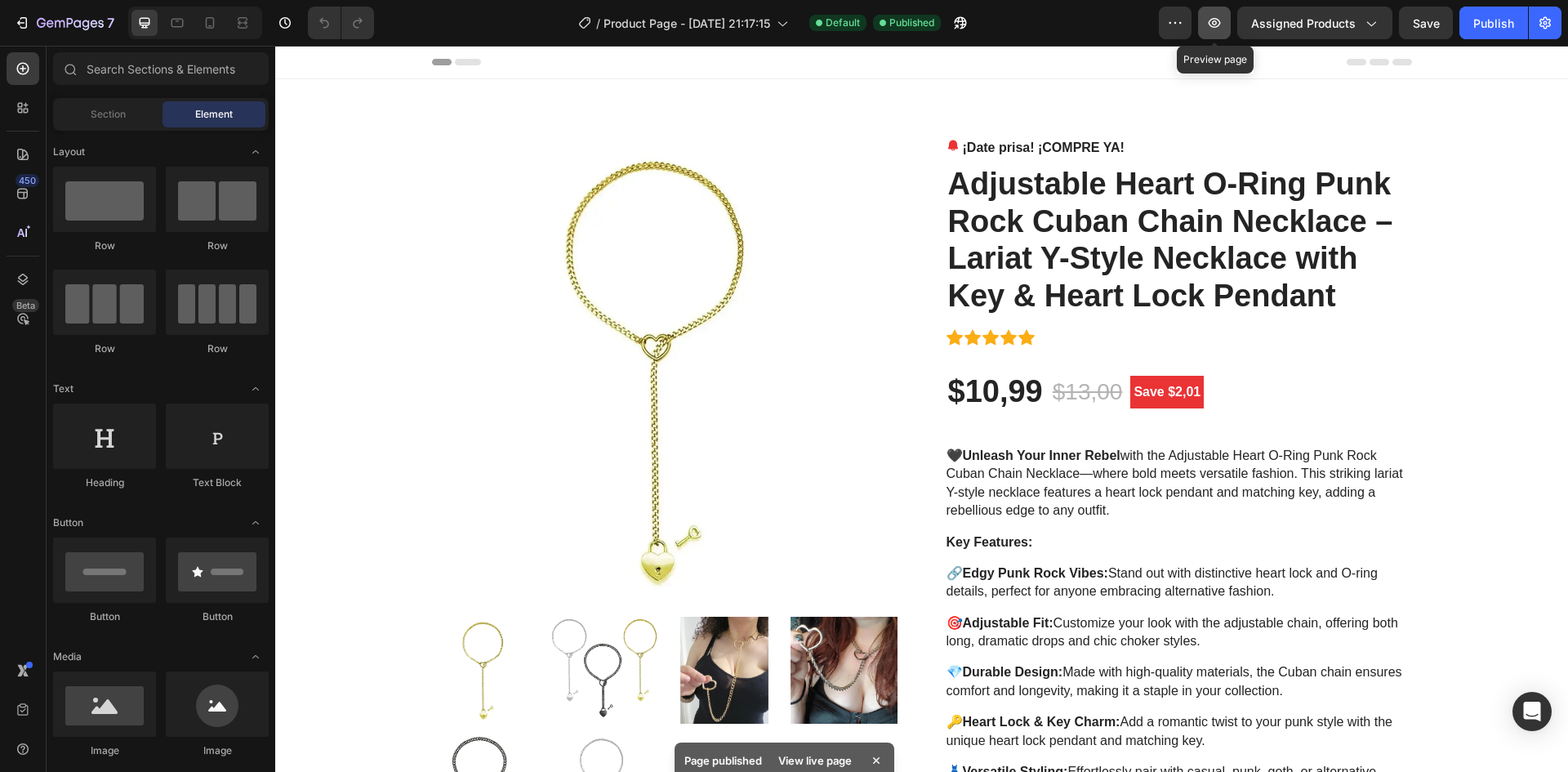
click at [1222, 26] on icon "button" at bounding box center [1215, 23] width 16 height 16
click at [1211, 16] on icon "button" at bounding box center [1215, 23] width 16 height 16
